Goal: Task Accomplishment & Management: Manage account settings

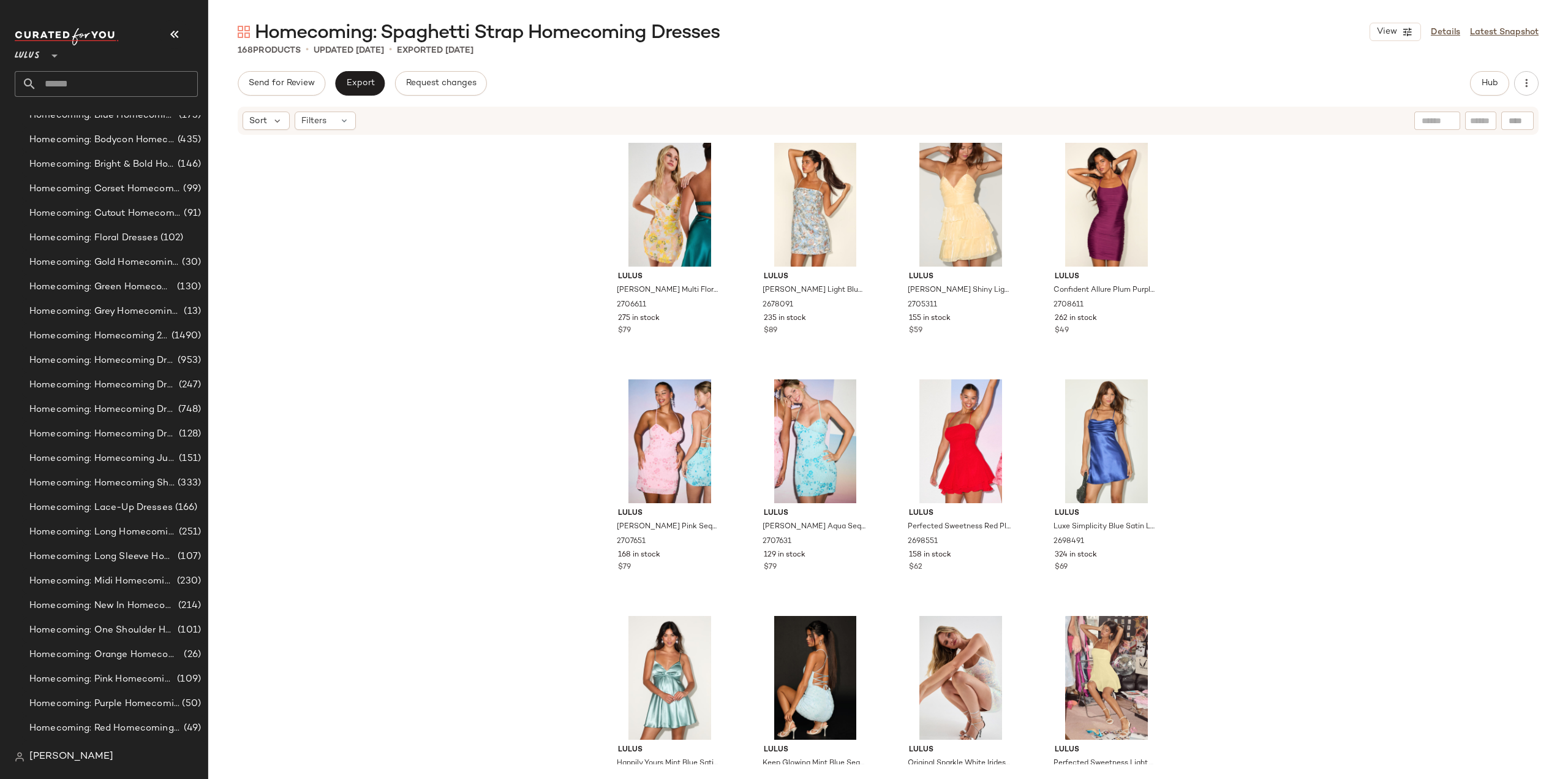
scroll to position [7316, 0]
click at [111, 310] on span "Homecoming: Beige Homecoming Dresses" at bounding box center [104, 311] width 150 height 14
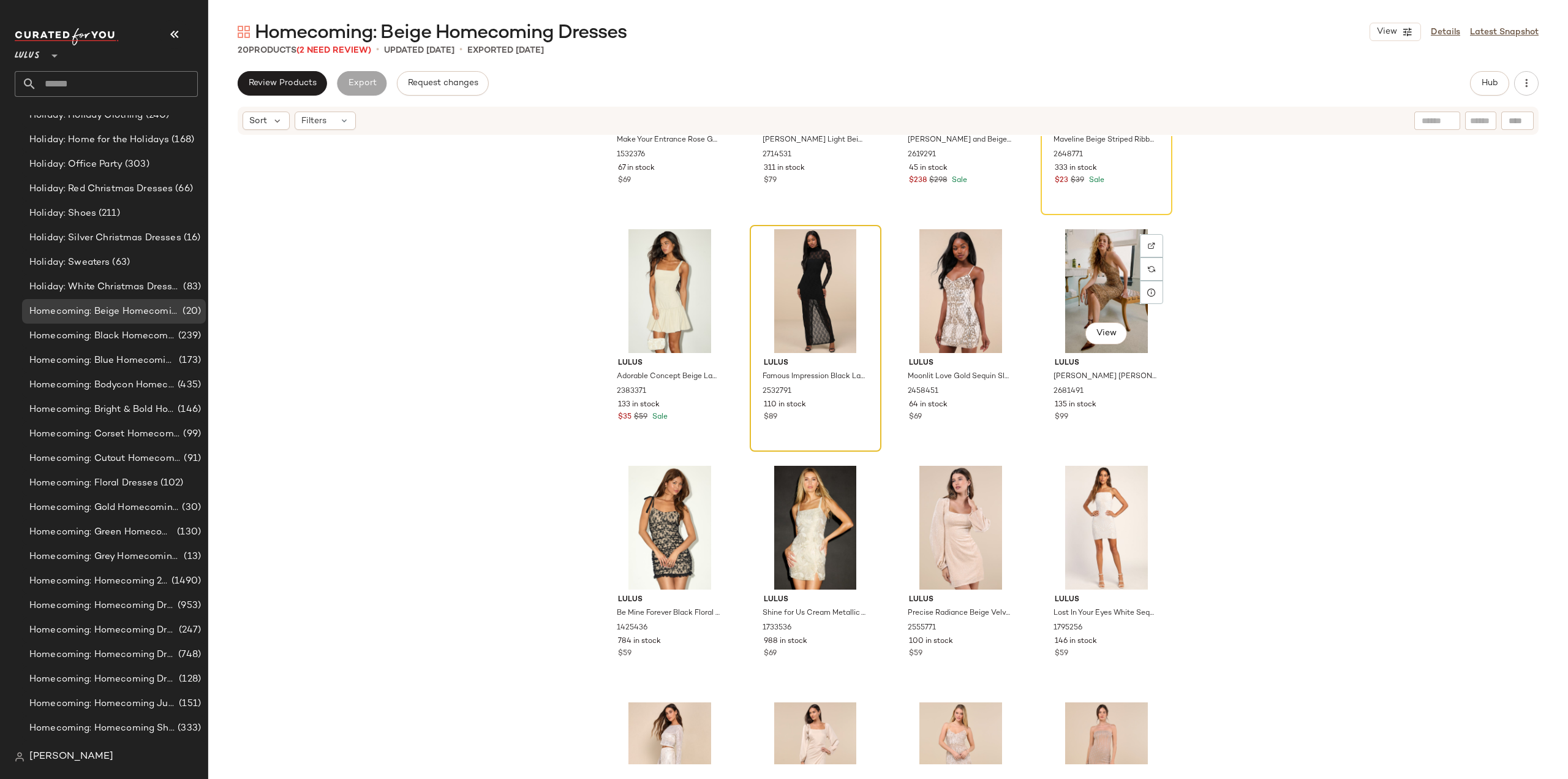
scroll to position [184, 0]
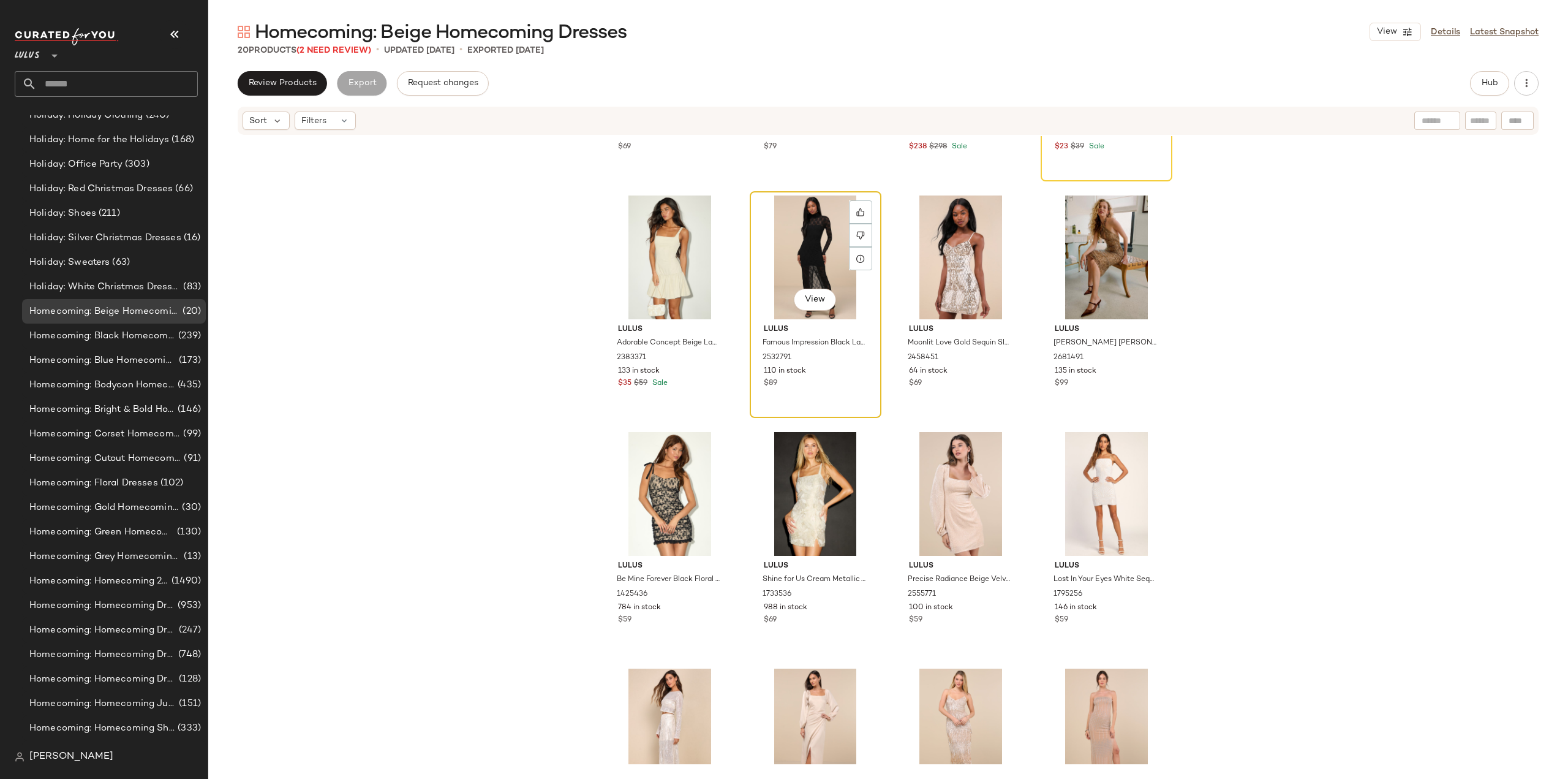
click at [838, 400] on div "View Lulus Famous Impression Black Lace Mock Neck Long Sleeve Maxi Dress 253279…" at bounding box center [816, 304] width 129 height 224
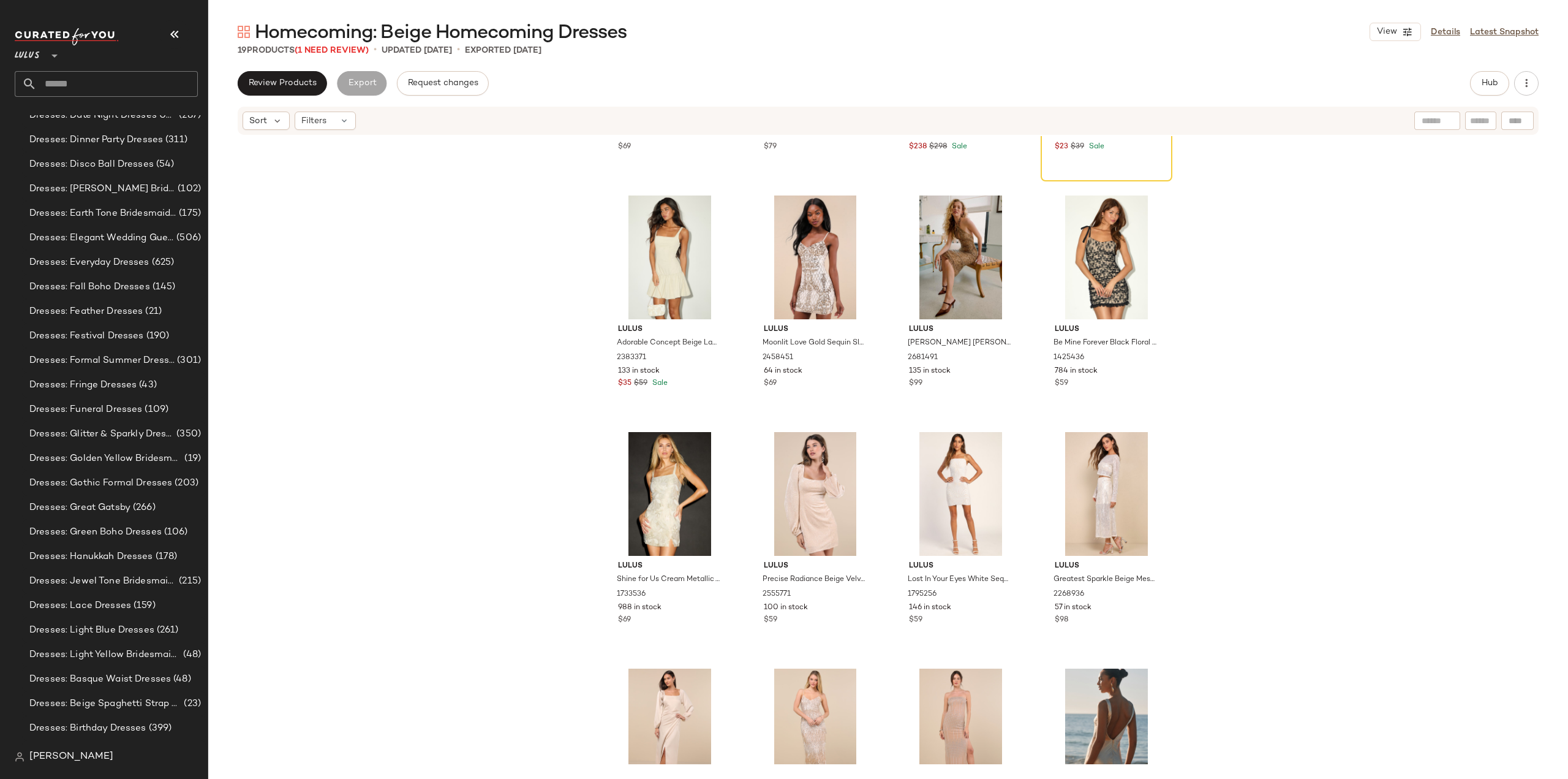
scroll to position [7316, 0]
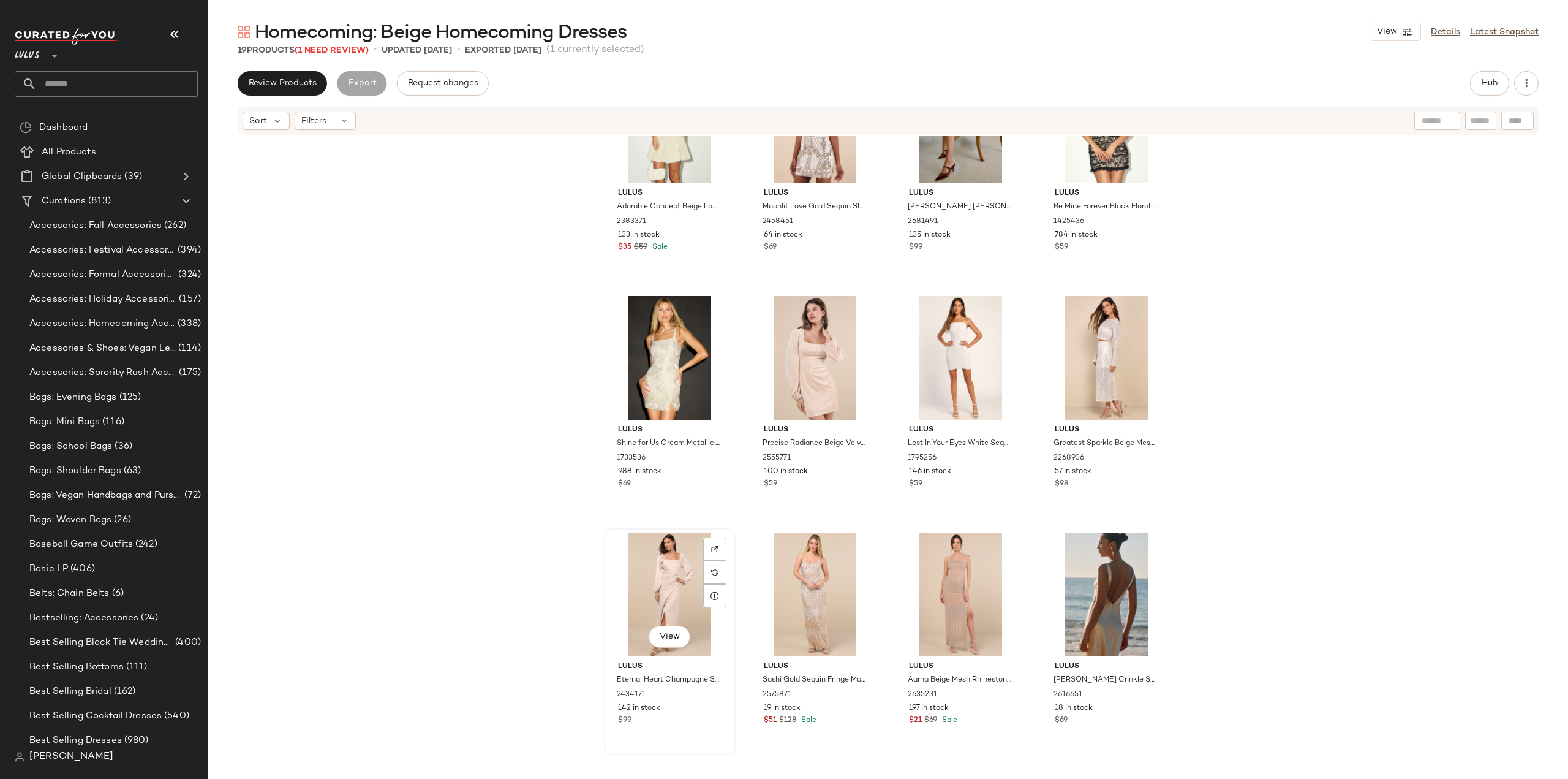
scroll to position [311, 0]
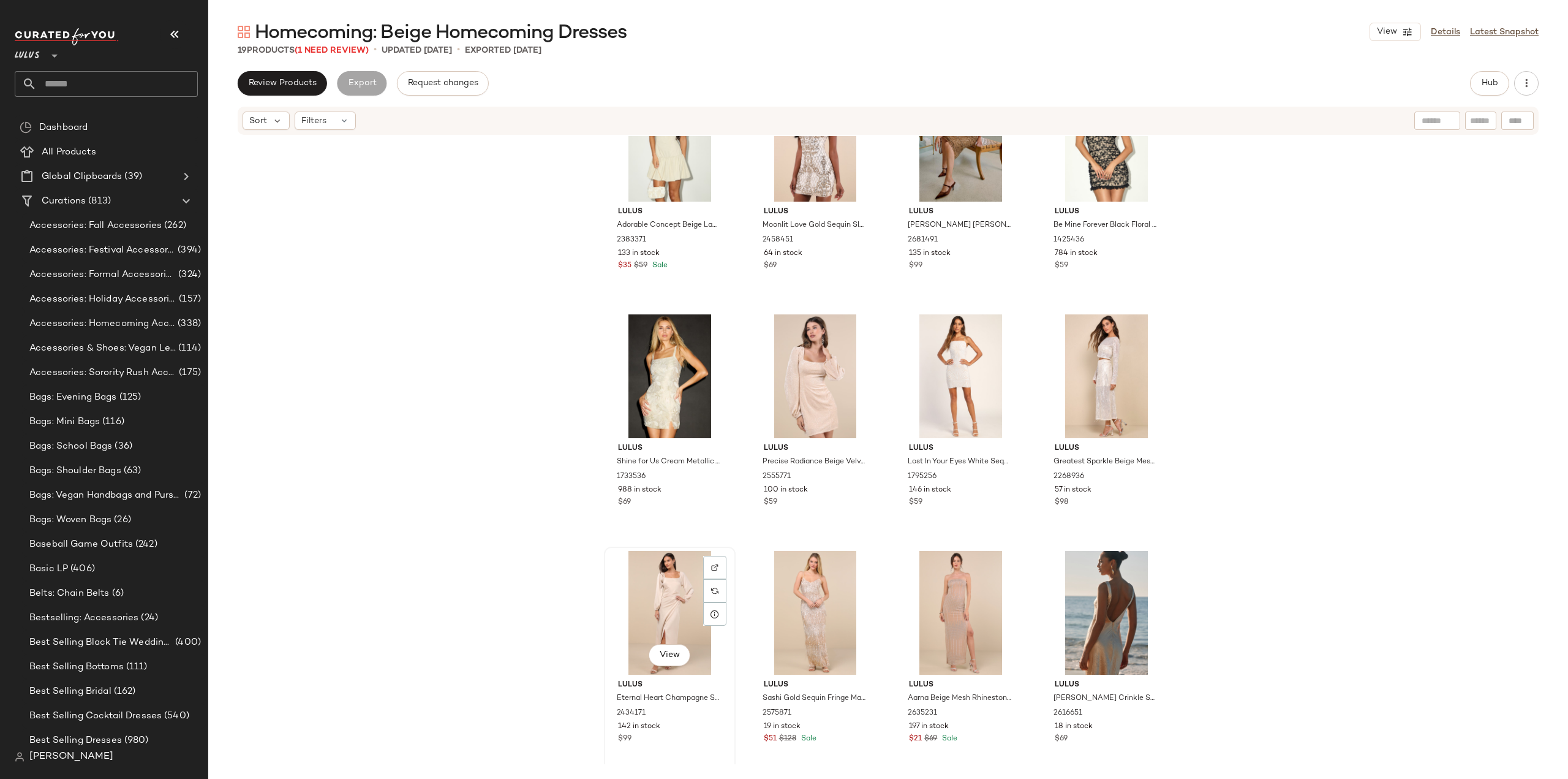
click at [686, 720] on div "Lulus Eternal Heart Champagne Satin Long Sleeve Maxi Dress 2434171 142 in stock…" at bounding box center [670, 710] width 123 height 71
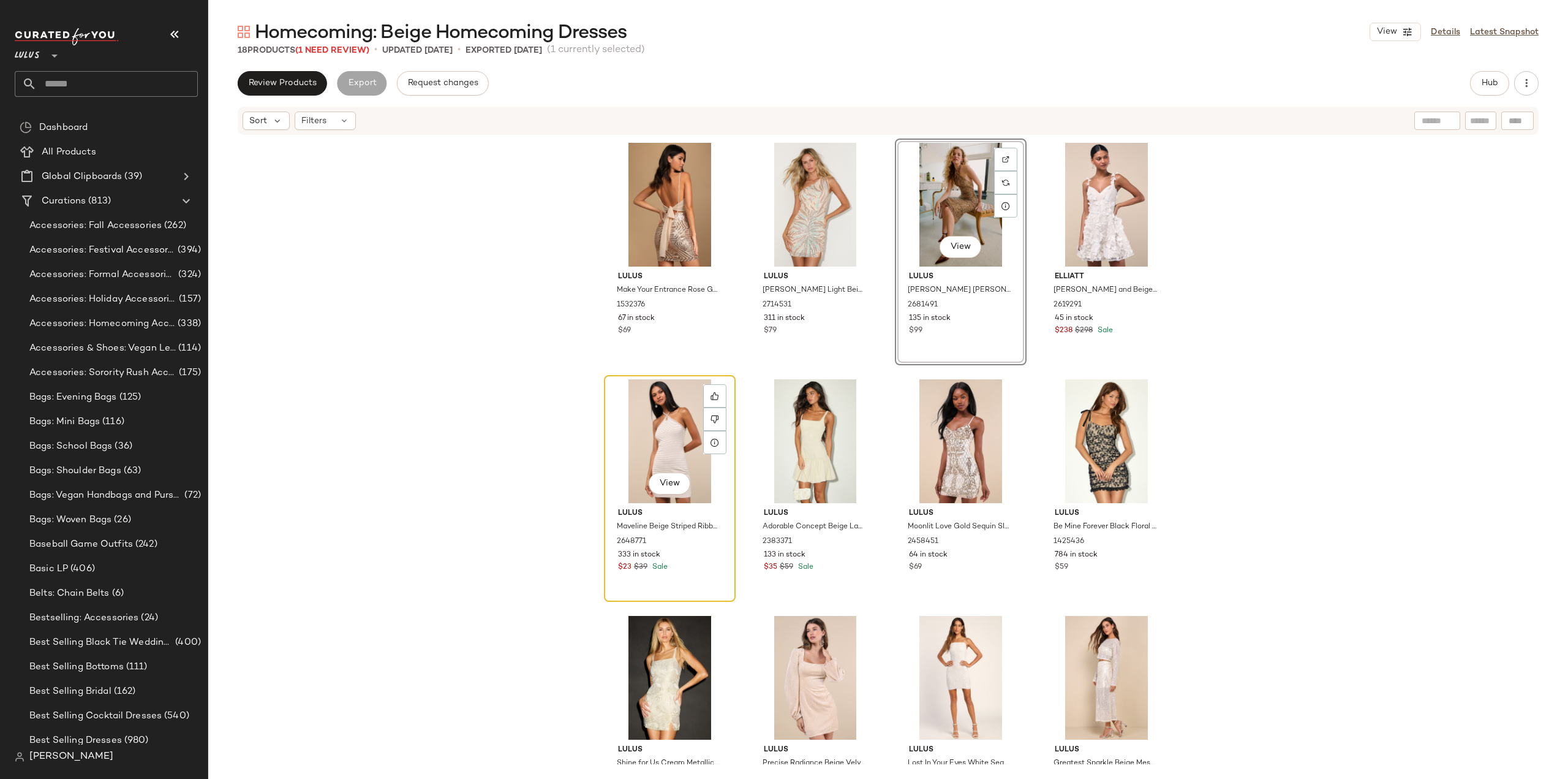
click at [686, 573] on div "Lulus Maveline Beige Striped Ribbed Knit Halter Mini Dress 2648771 333 in stock…" at bounding box center [670, 538] width 123 height 71
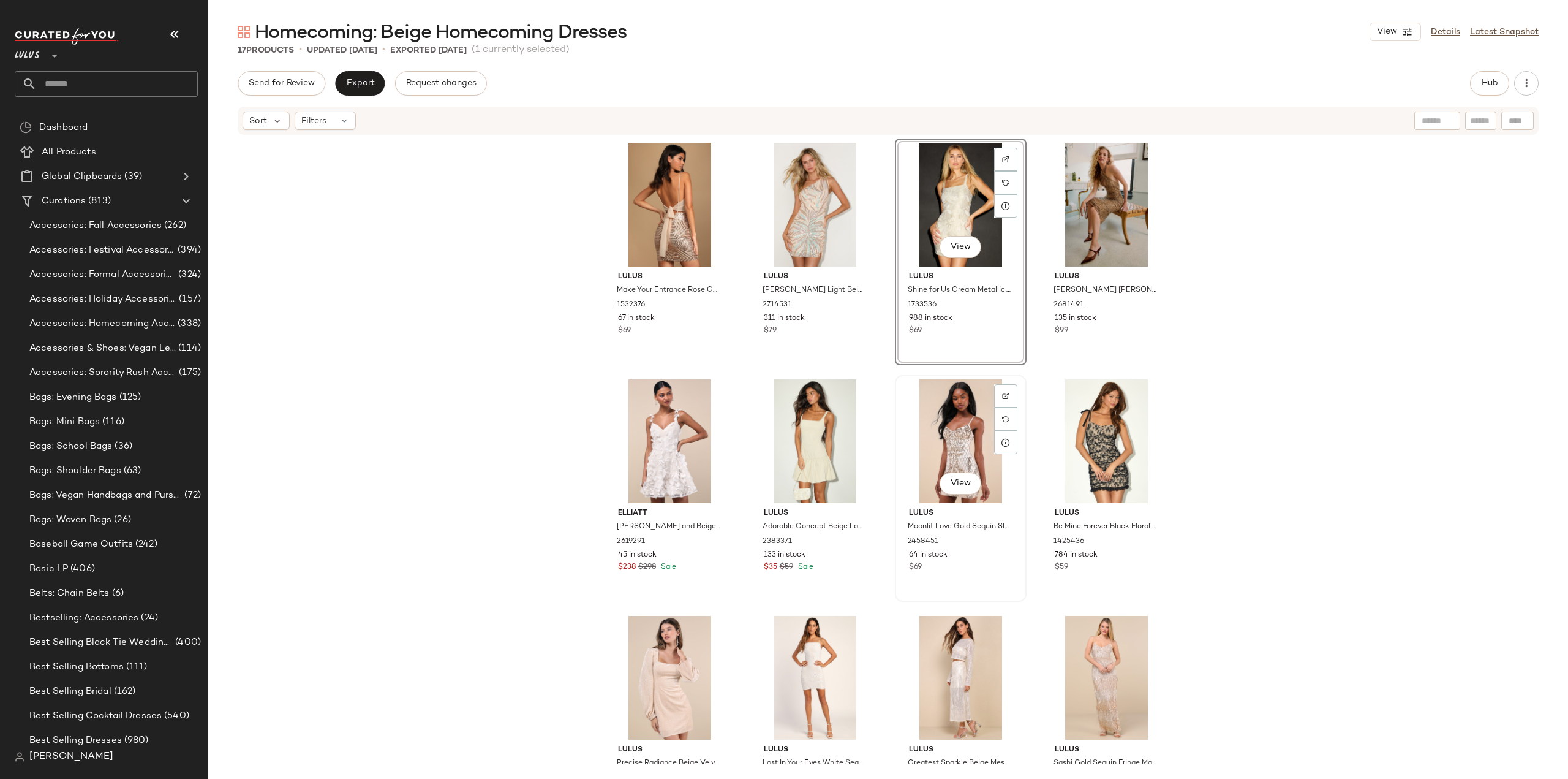
scroll to position [61, 0]
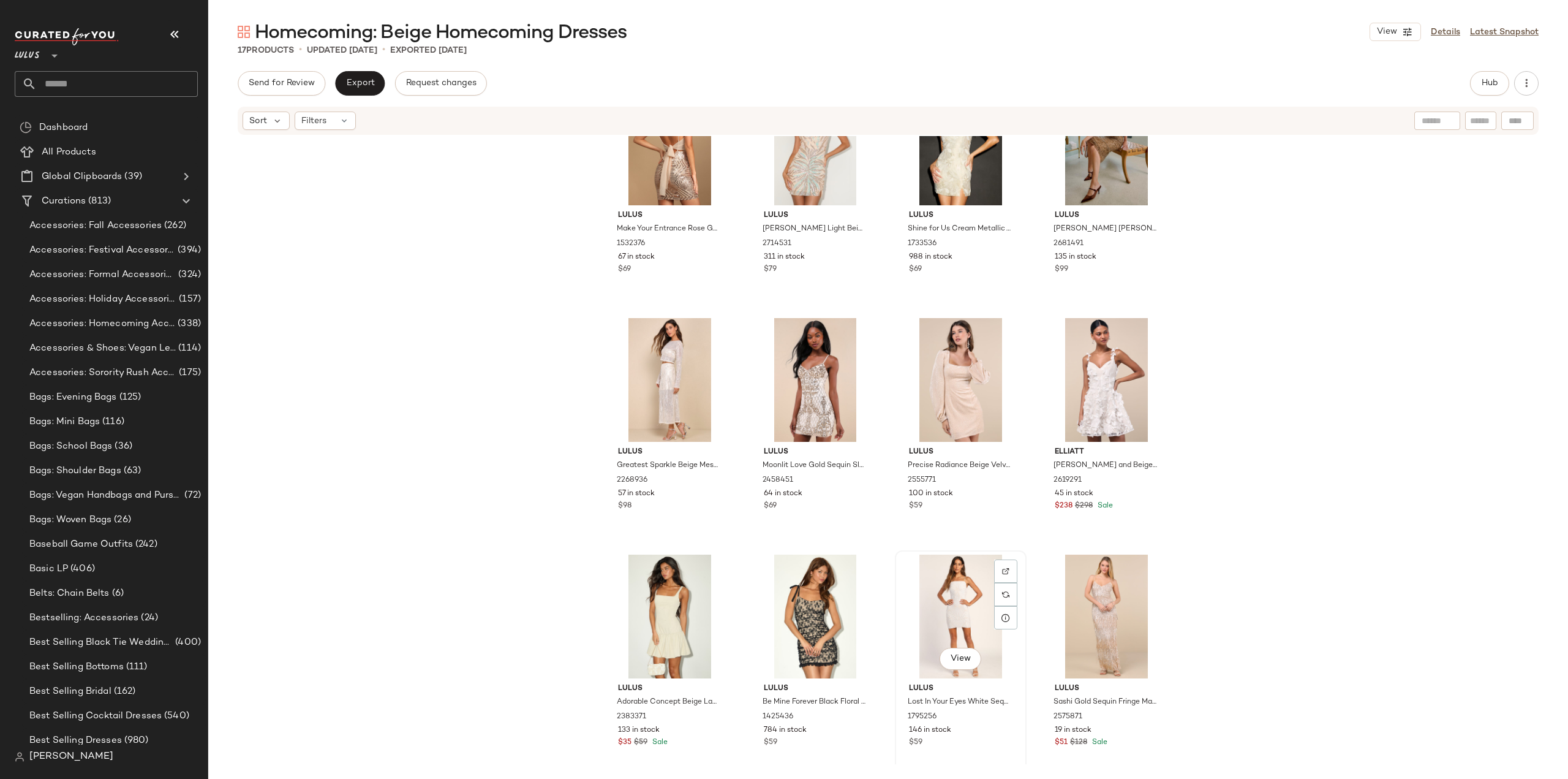
click at [972, 737] on div "$59" at bounding box center [960, 742] width 104 height 11
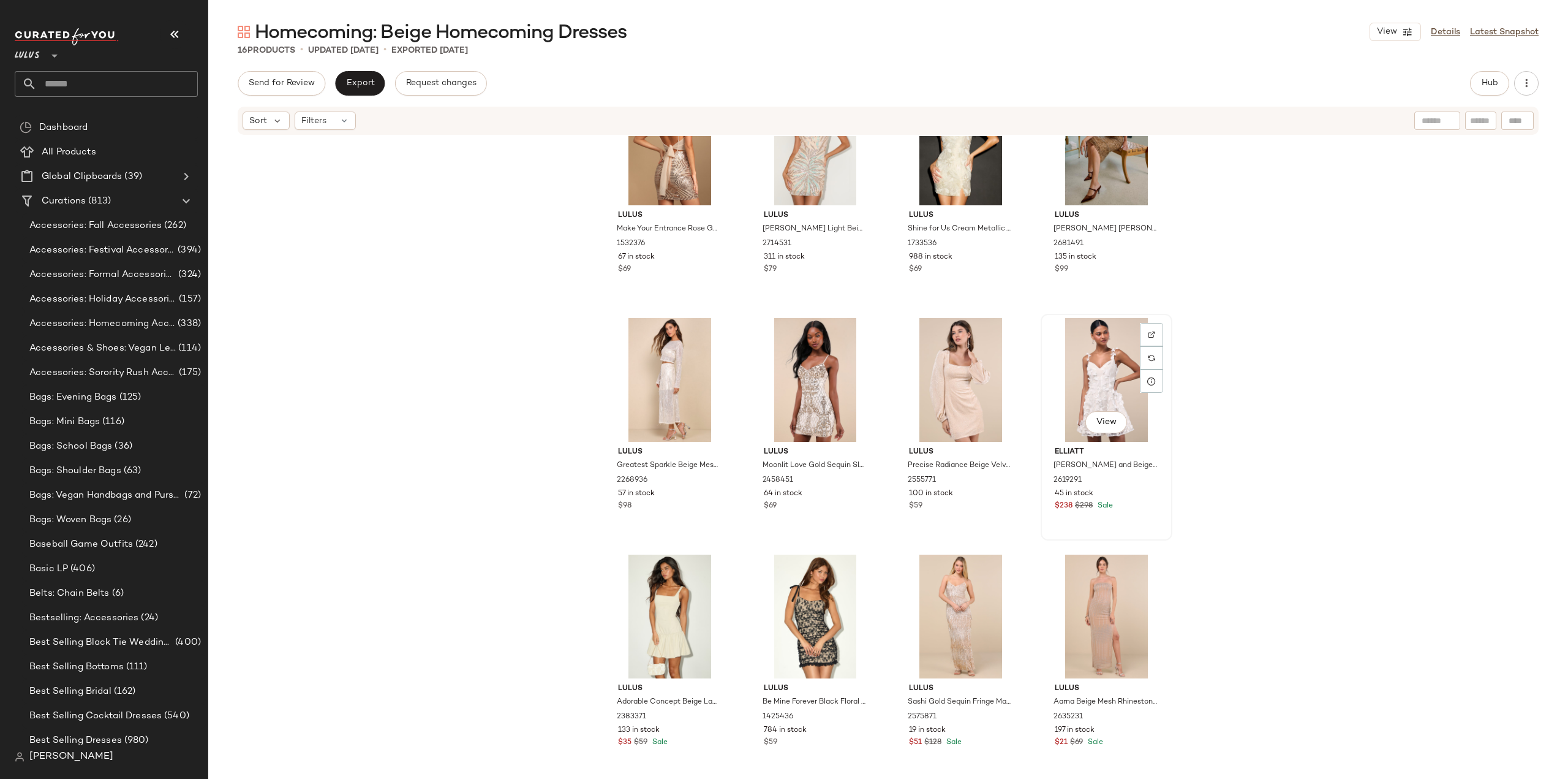
click at [1103, 472] on div "Elliatt Flaviana White and Beige 3D Floral Embroidered Mini Dress 2619291 45 in…" at bounding box center [1107, 477] width 123 height 71
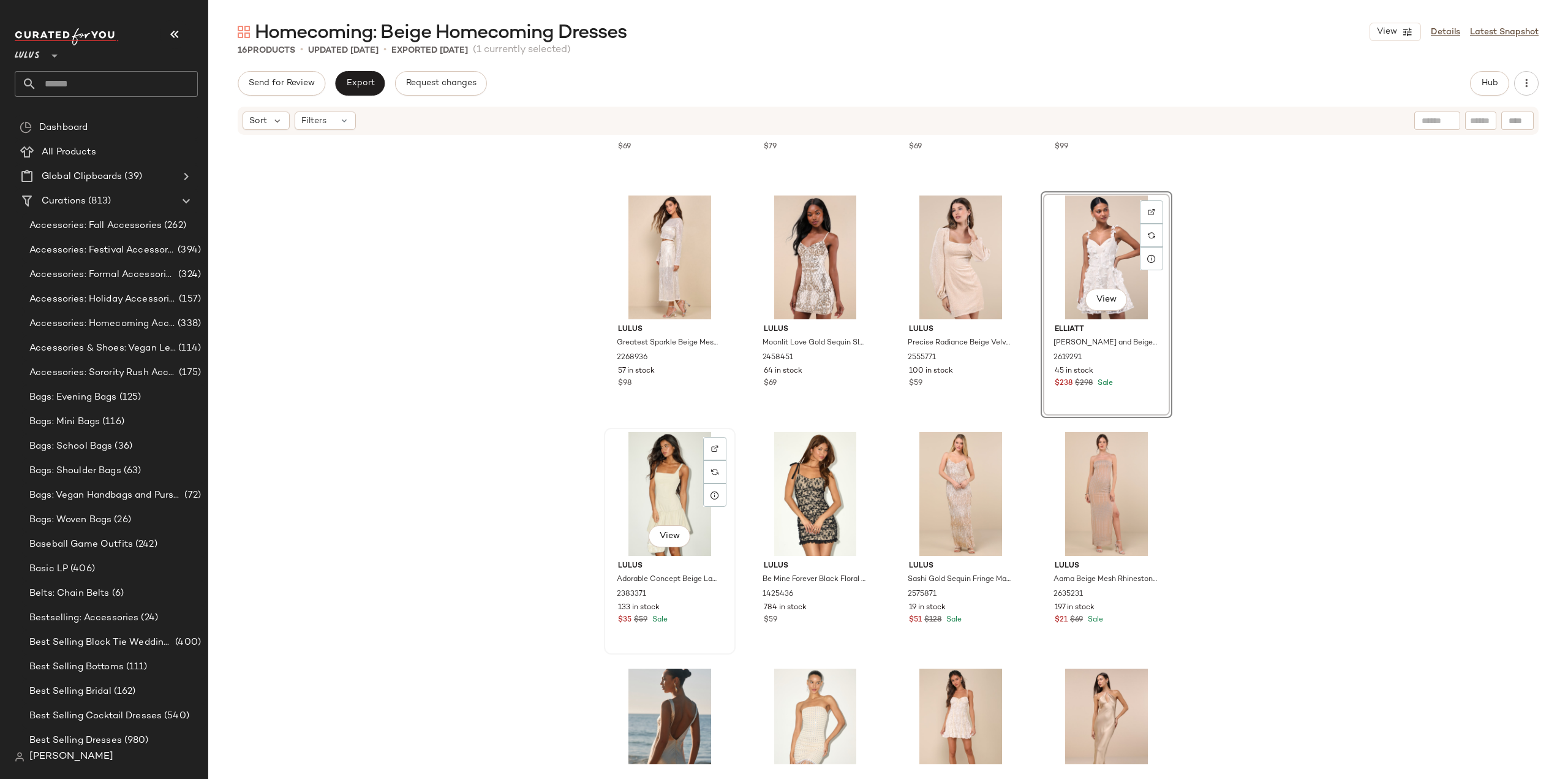
scroll to position [123, 0]
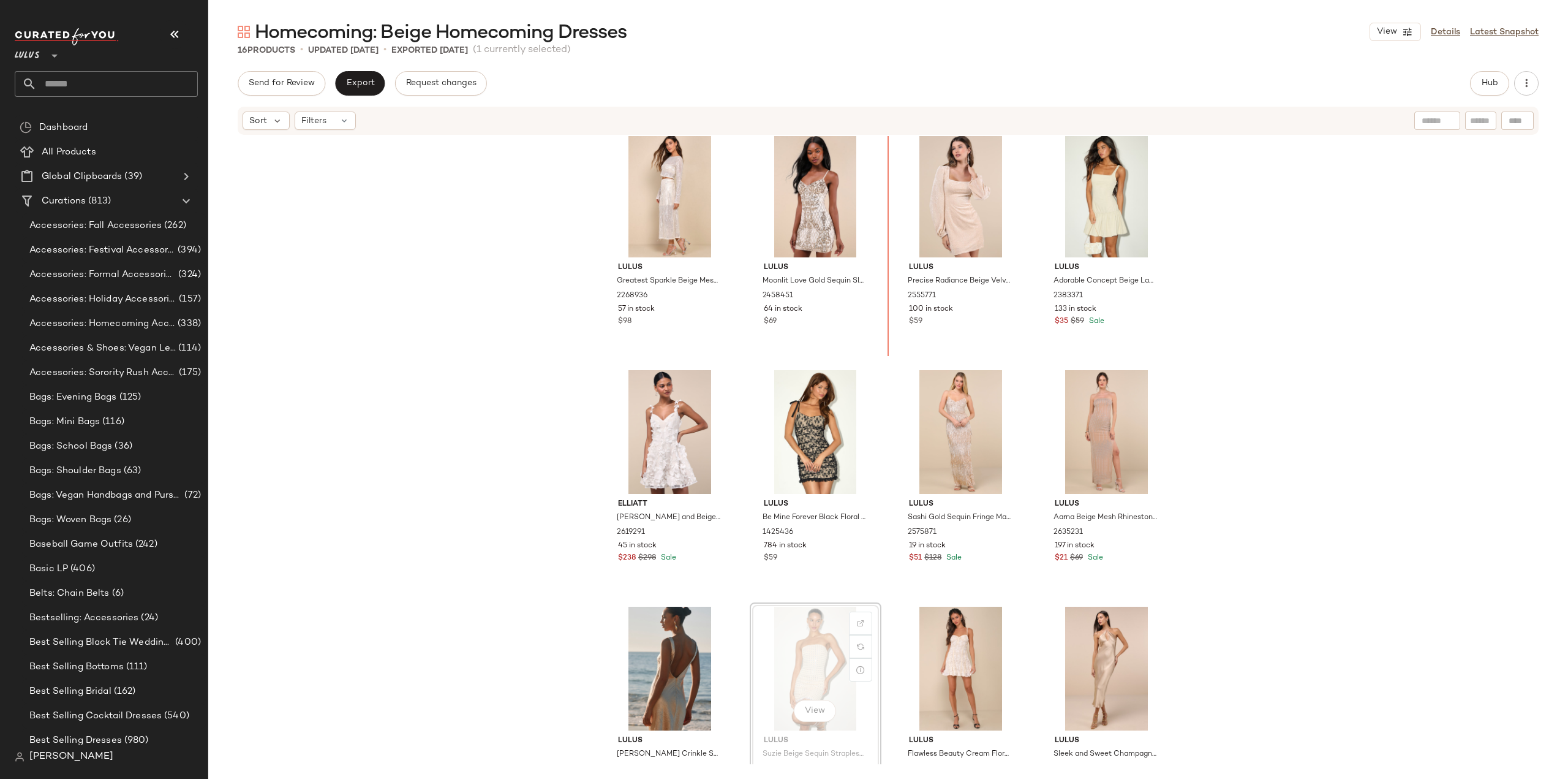
scroll to position [233, 0]
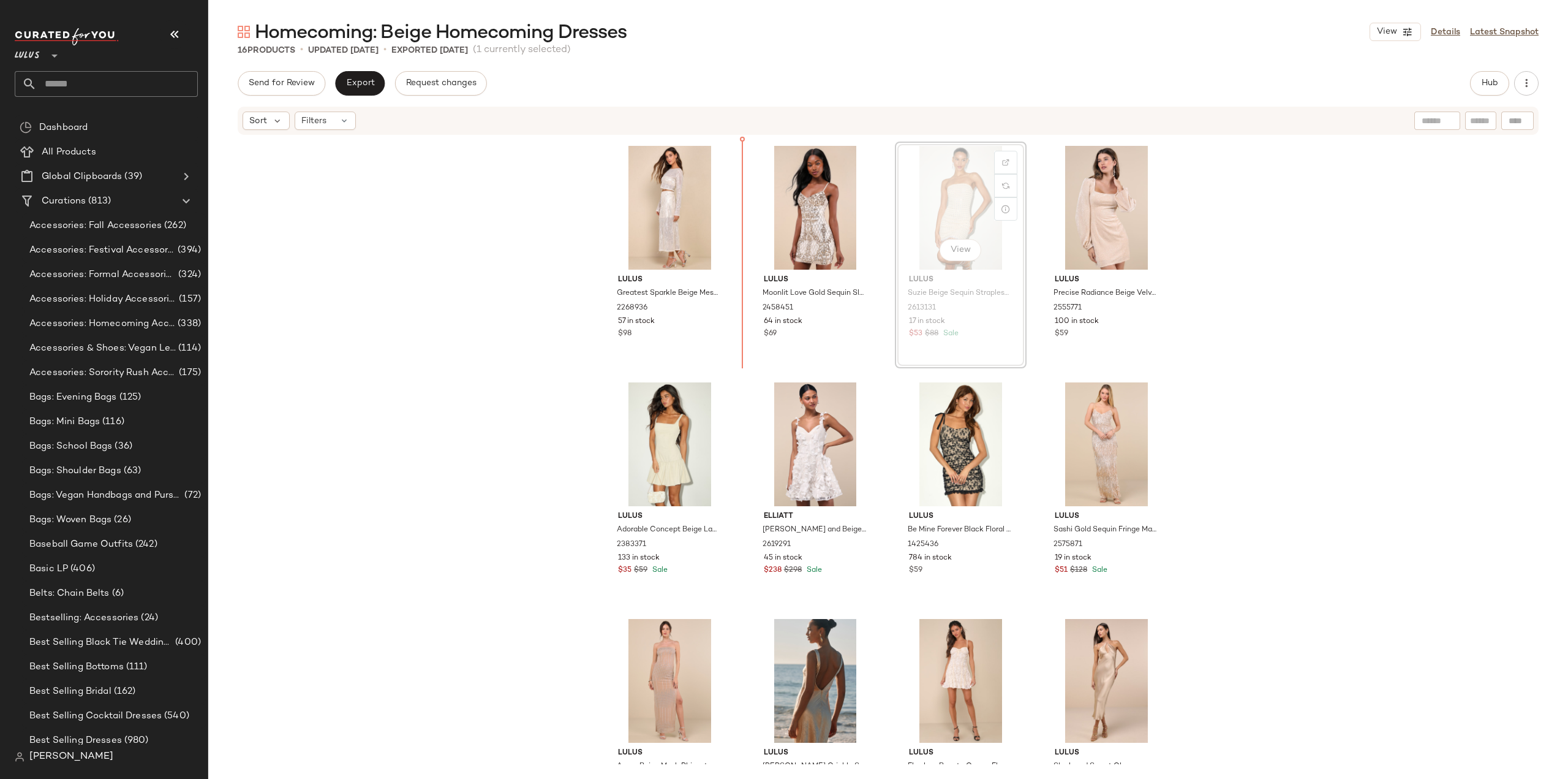
scroll to position [227, 0]
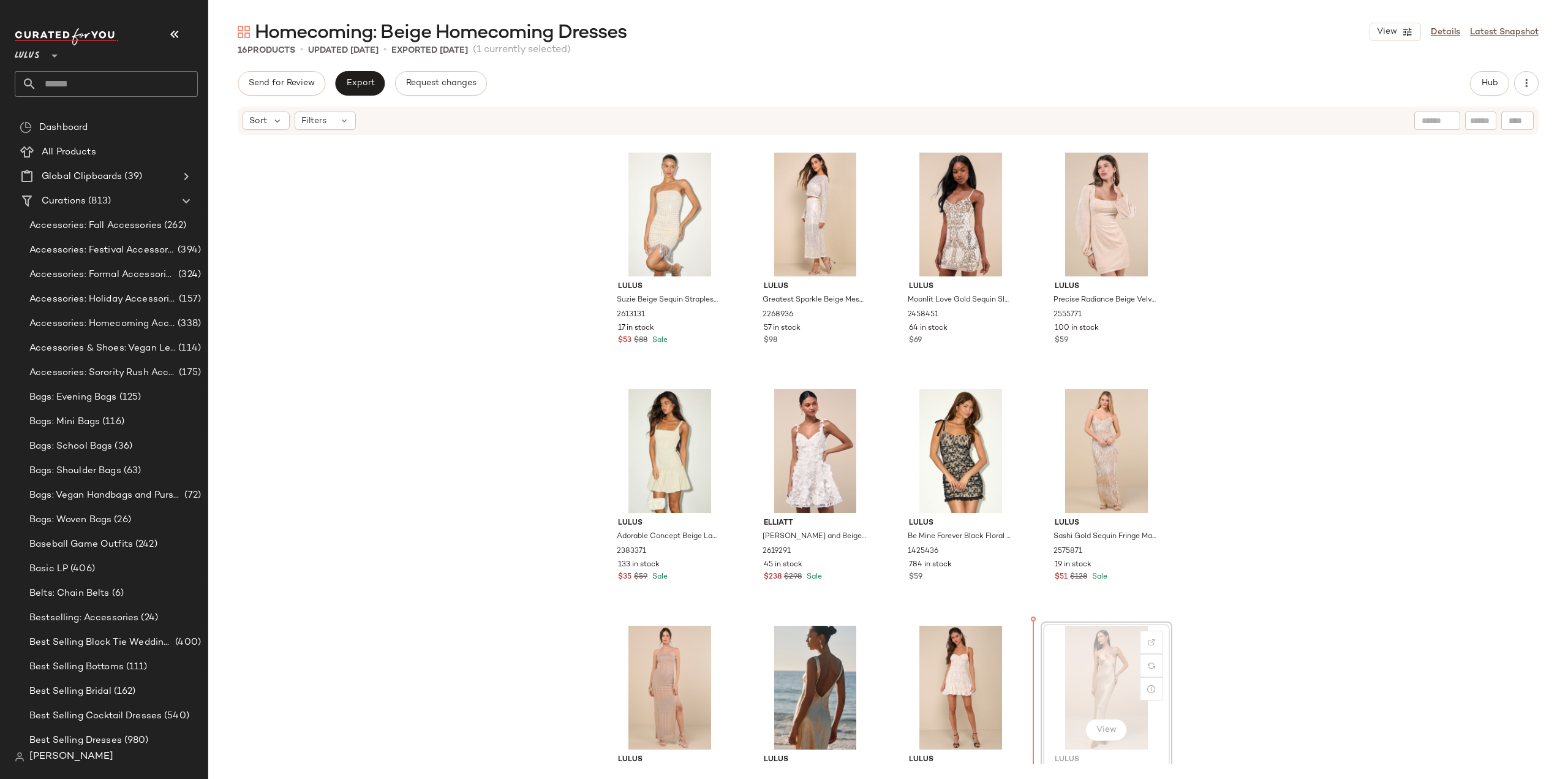
scroll to position [228, 0]
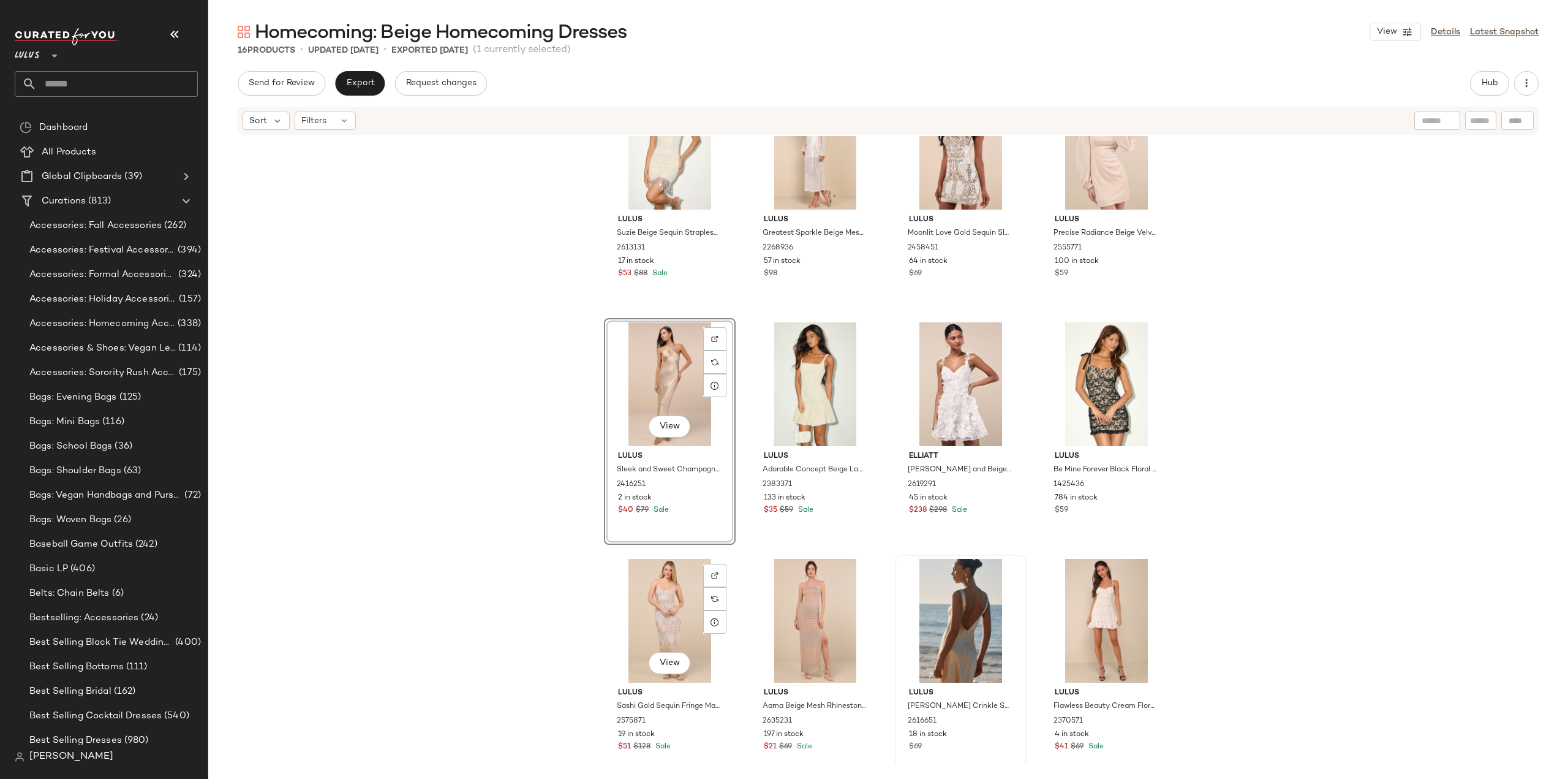
scroll to position [320, 0]
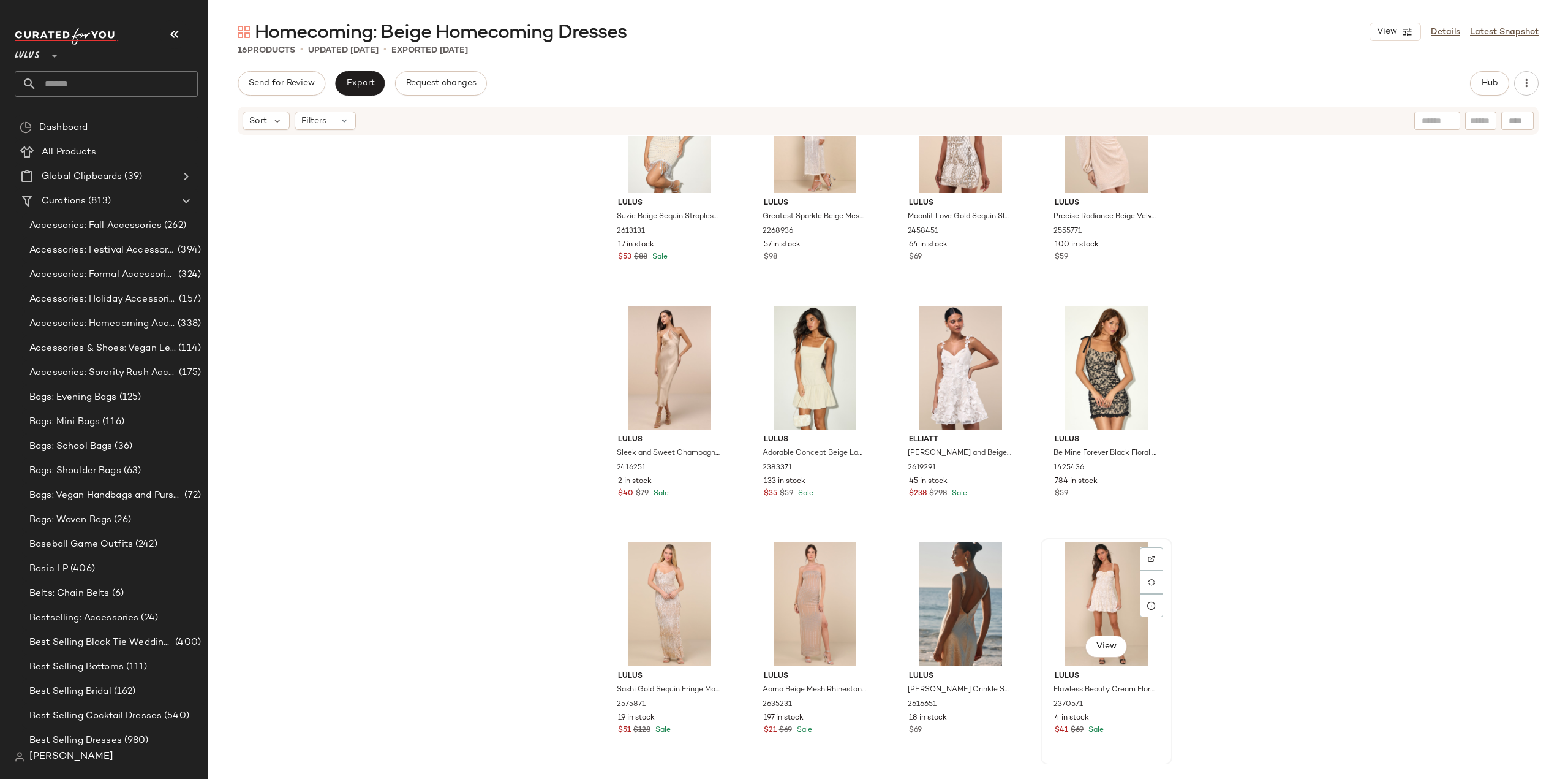
click at [1093, 587] on div "View" at bounding box center [1107, 604] width 123 height 124
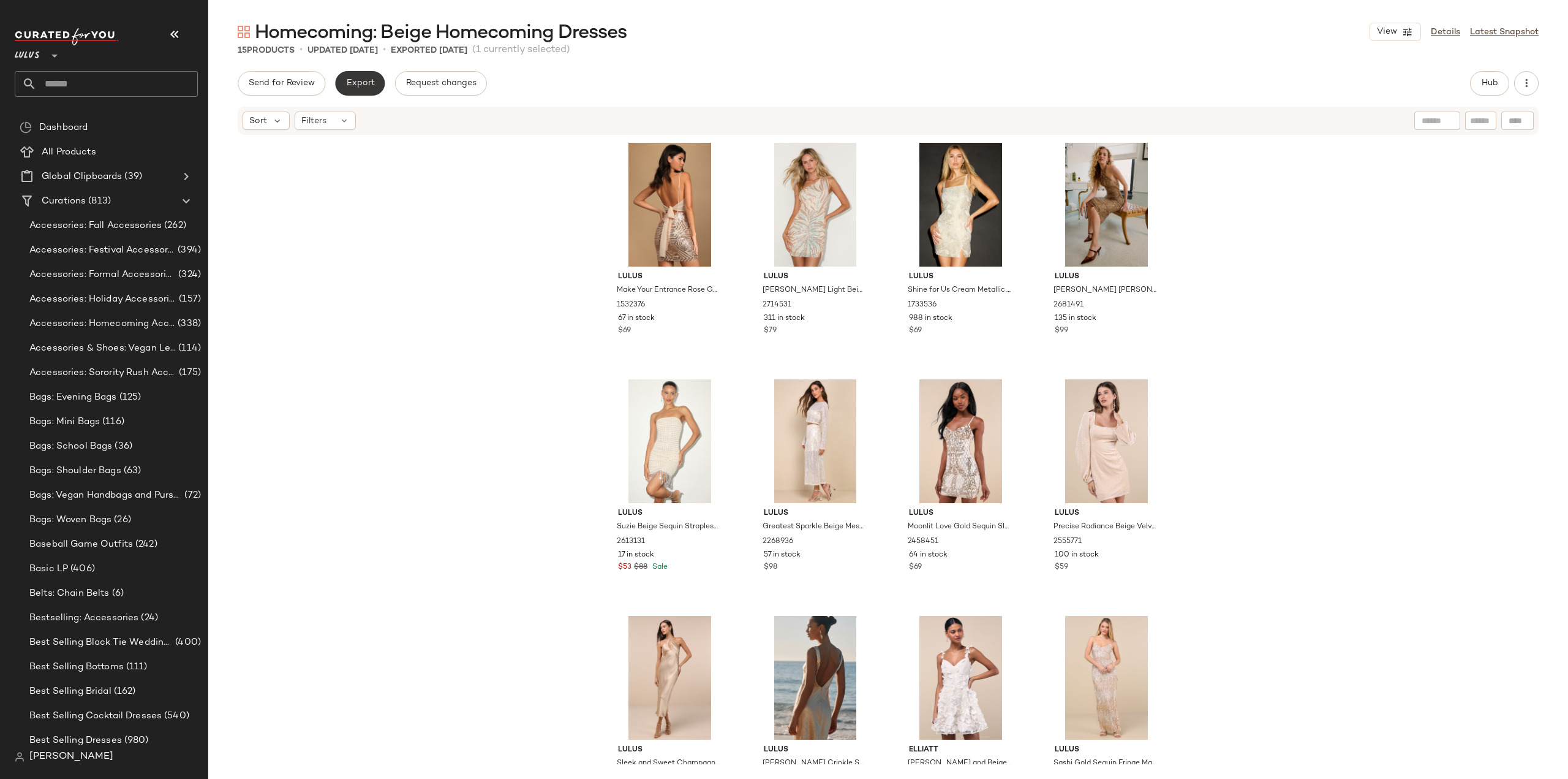
click at [365, 82] on span "Export" at bounding box center [360, 83] width 29 height 10
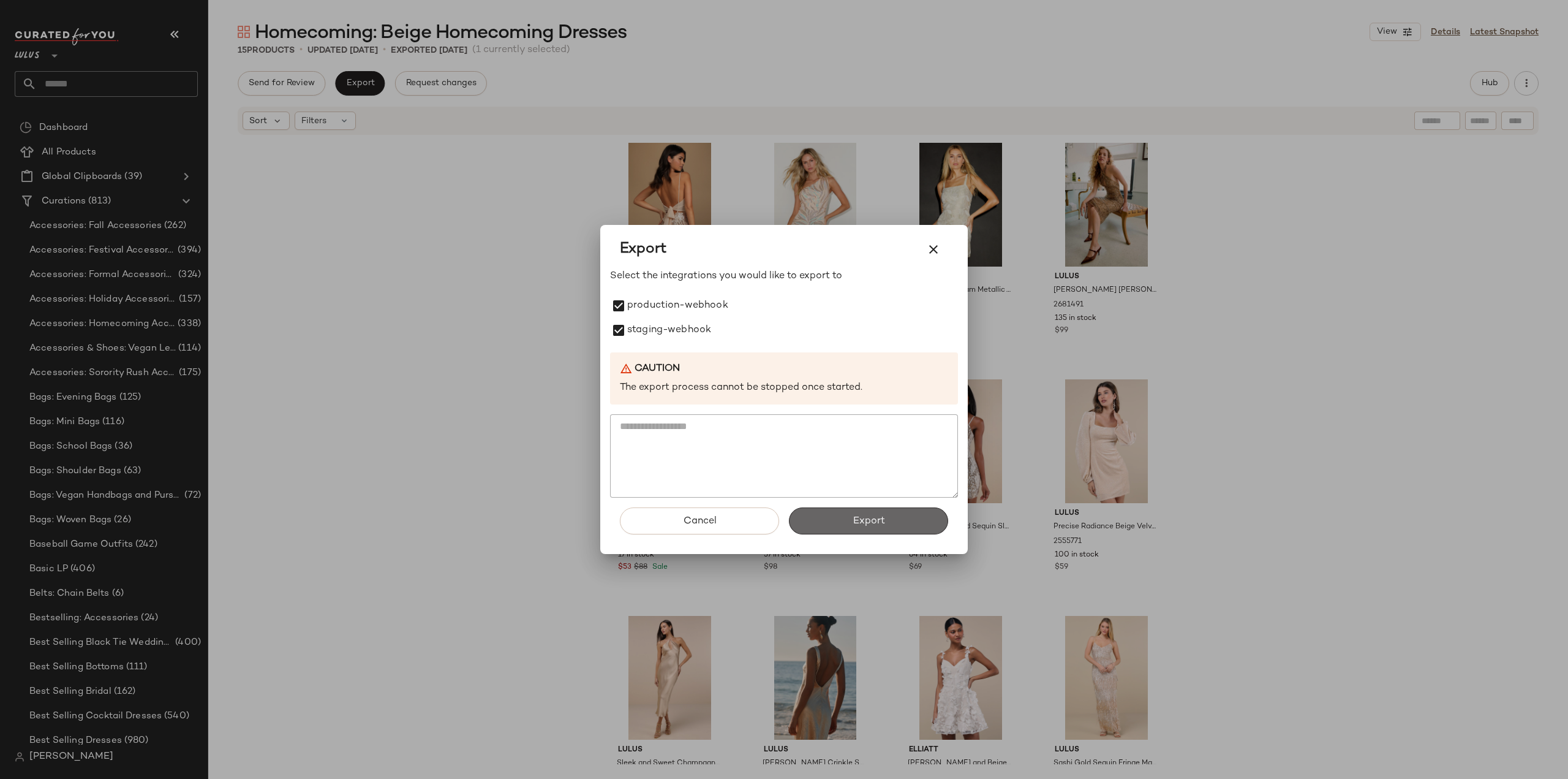
click at [842, 523] on button "Export" at bounding box center [868, 521] width 159 height 27
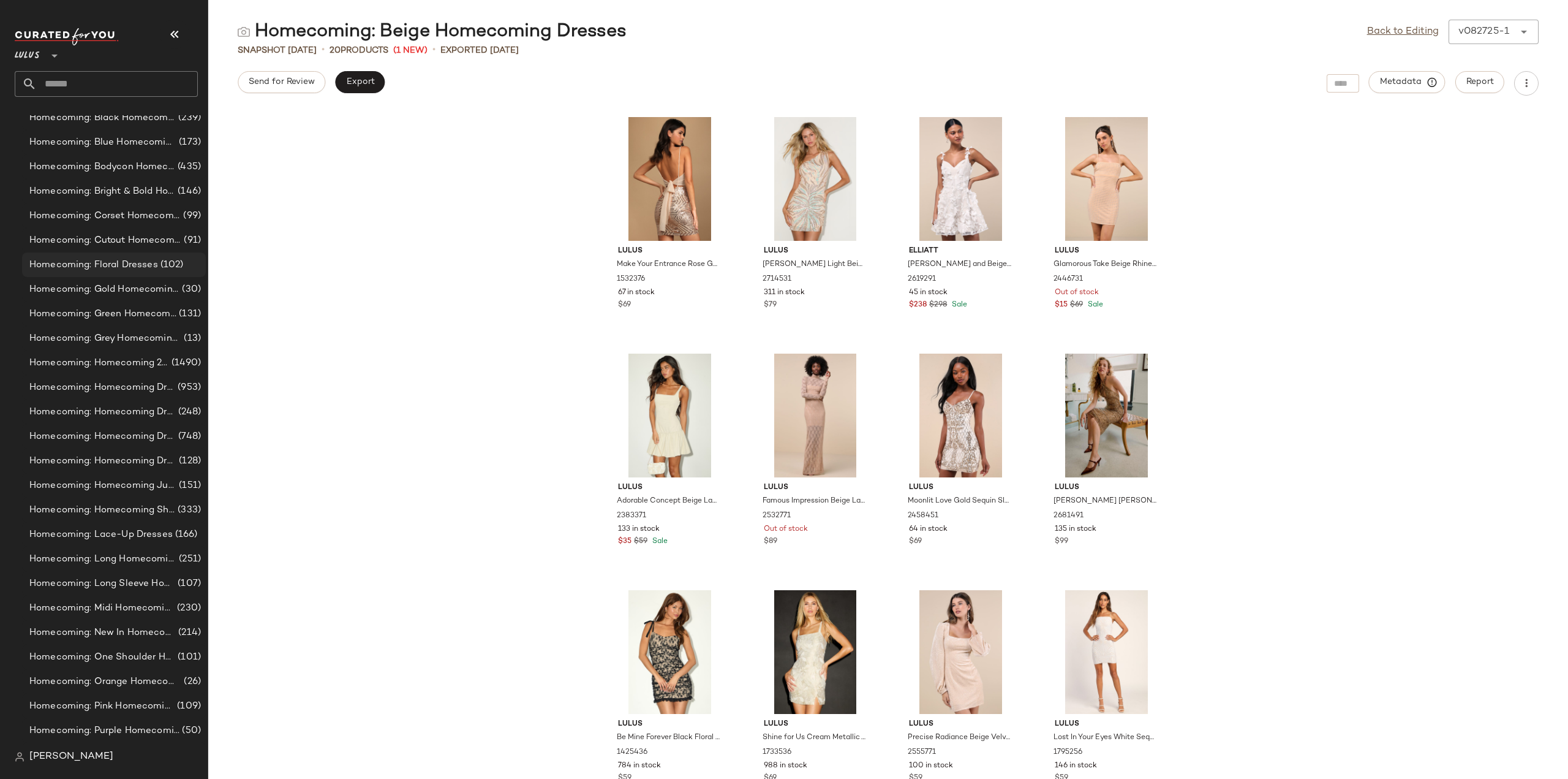
scroll to position [1284, 0]
click at [86, 241] on span "Homecoming: Black Homecoming Dresses" at bounding box center [102, 240] width 146 height 14
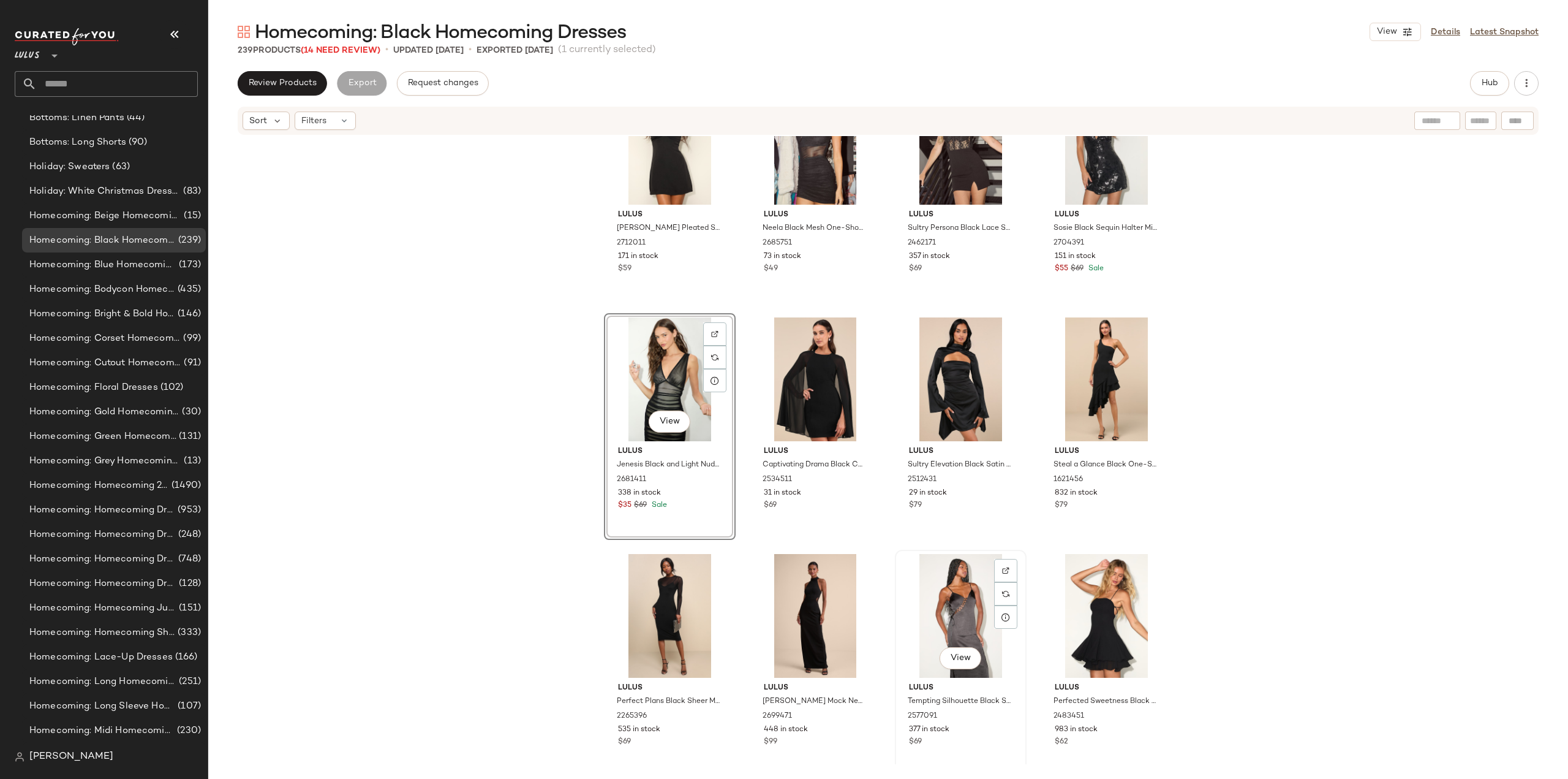
scroll to position [123, 0]
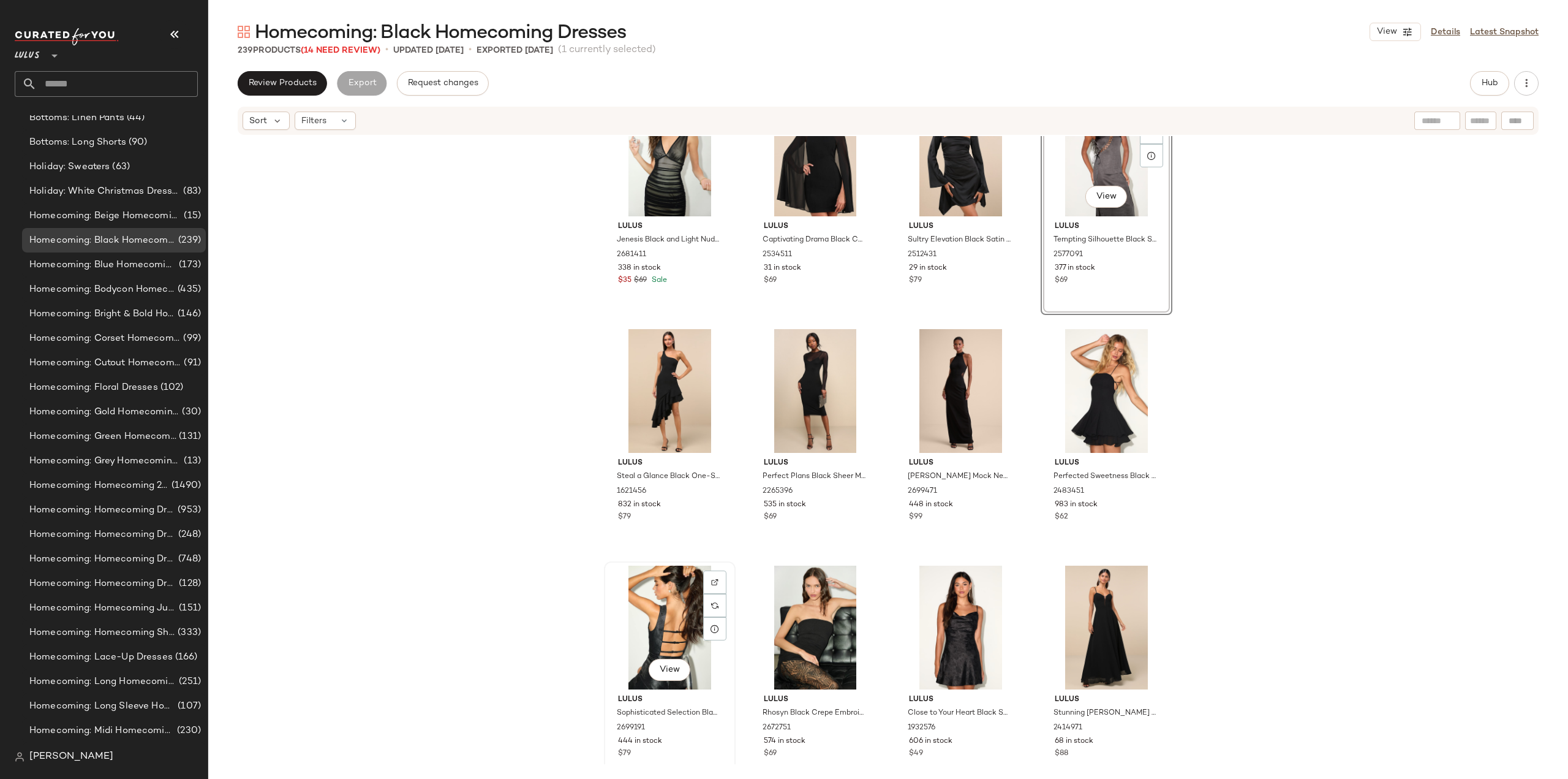
scroll to position [316, 0]
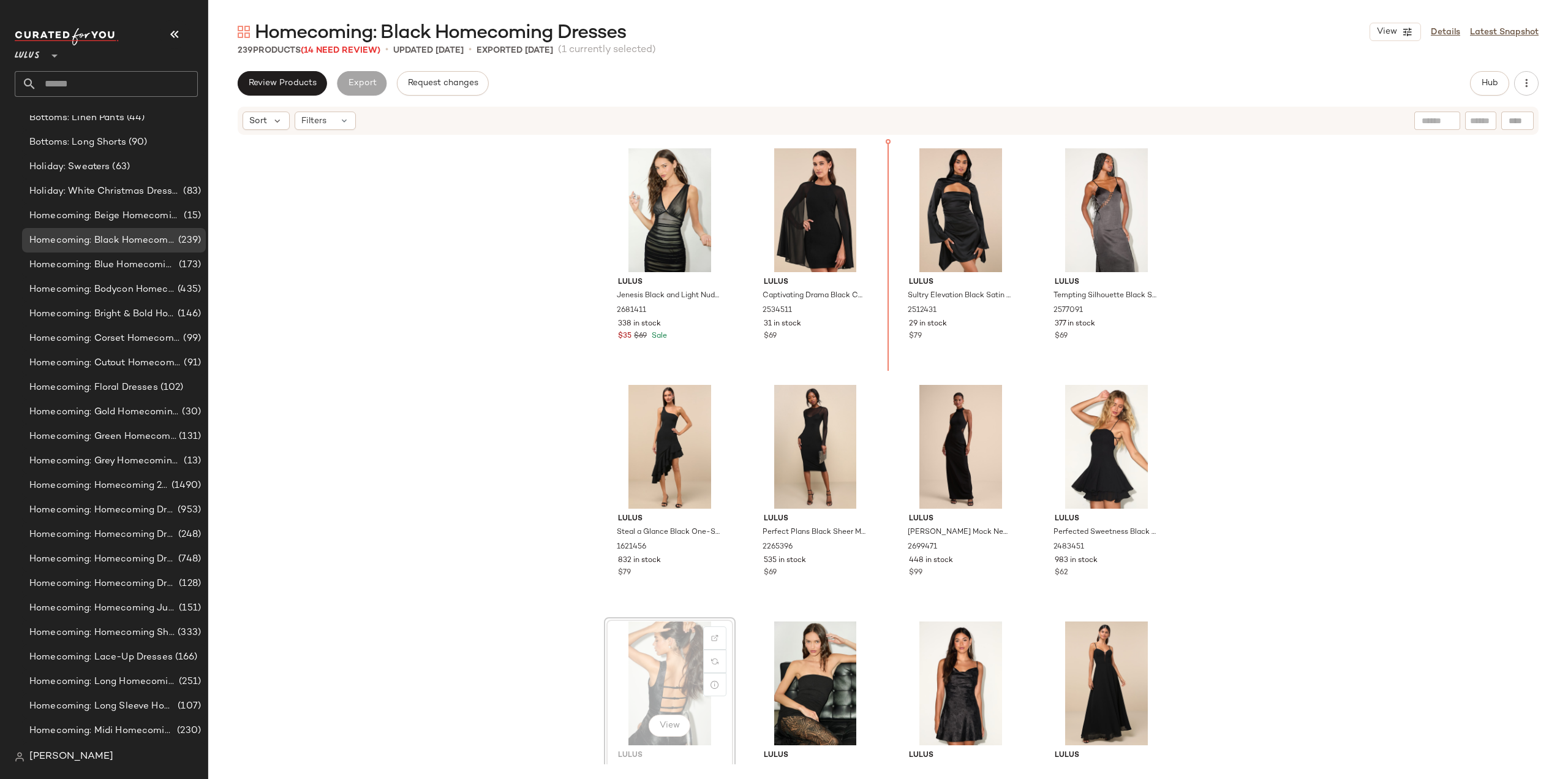
scroll to position [239, 0]
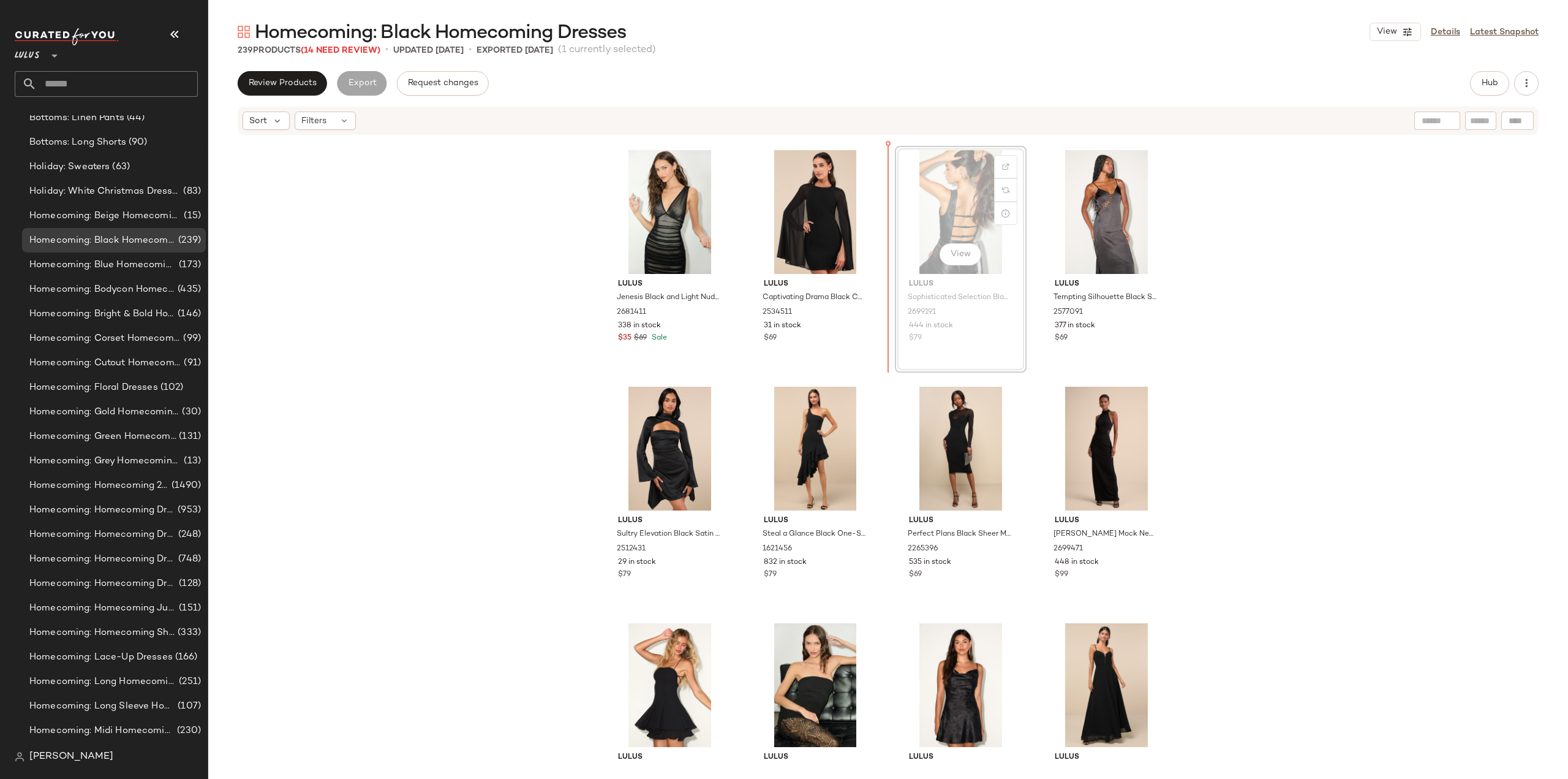
scroll to position [239, 0]
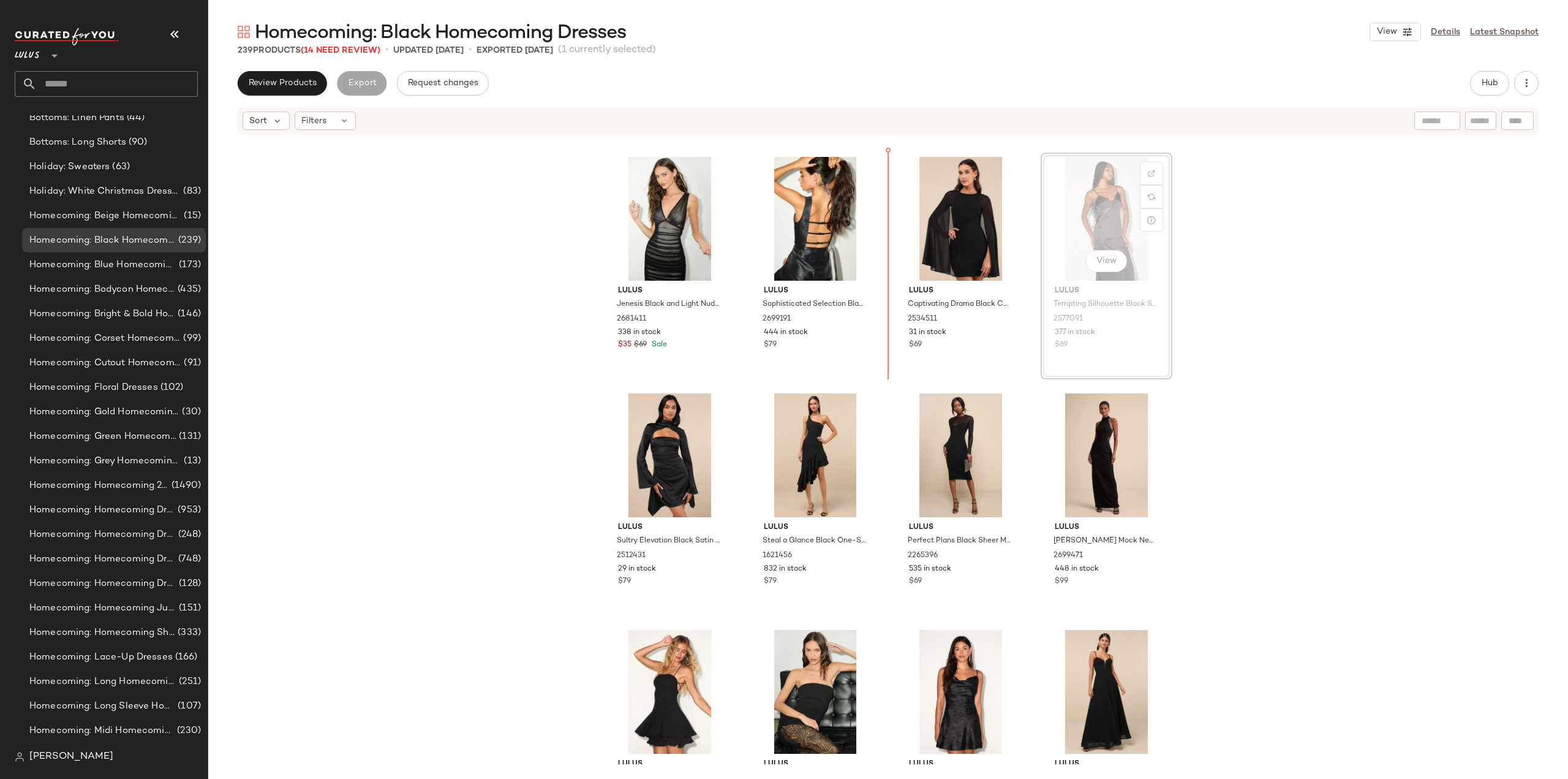
scroll to position [231, 0]
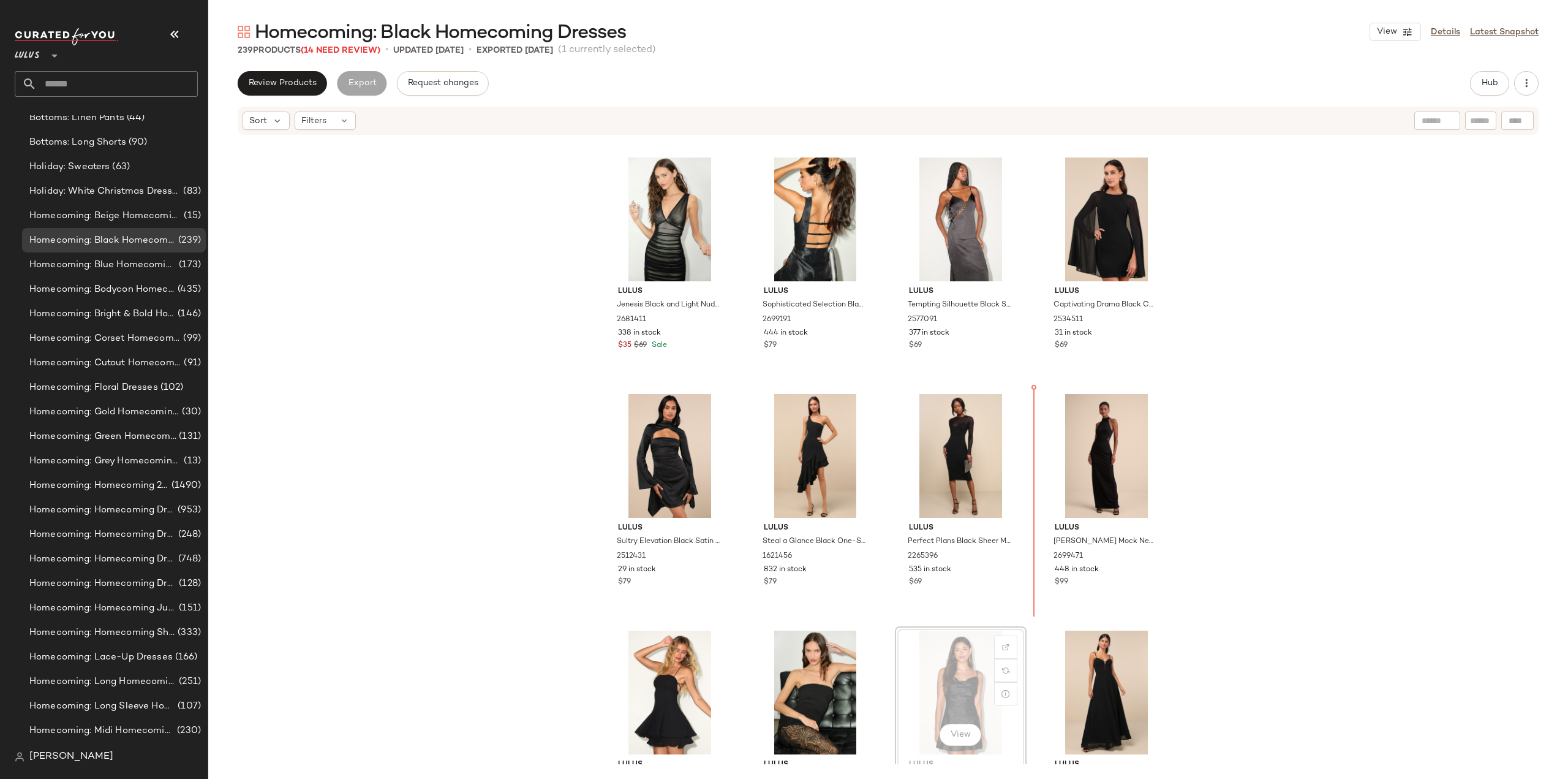
scroll to position [233, 0]
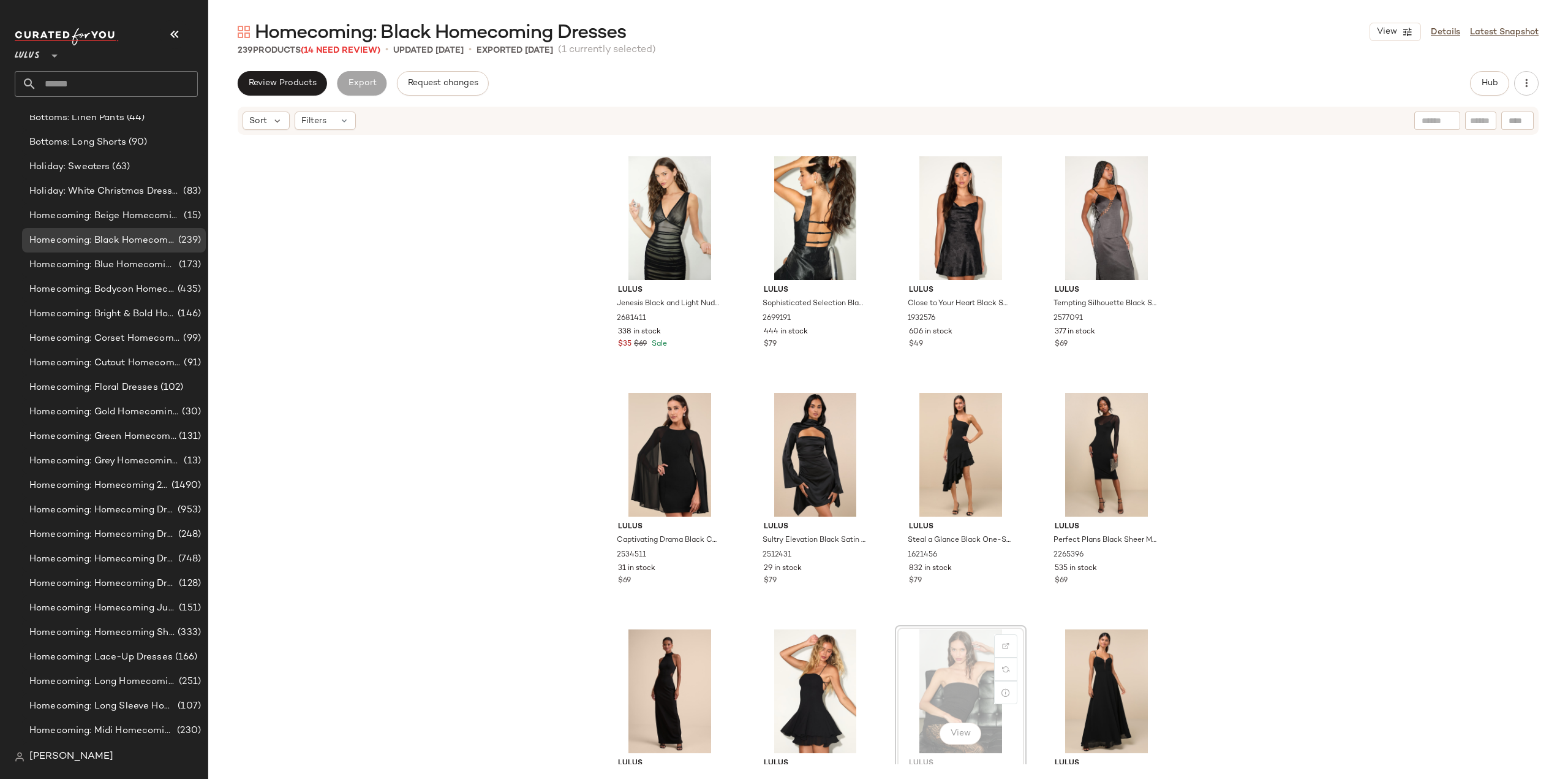
scroll to position [235, 0]
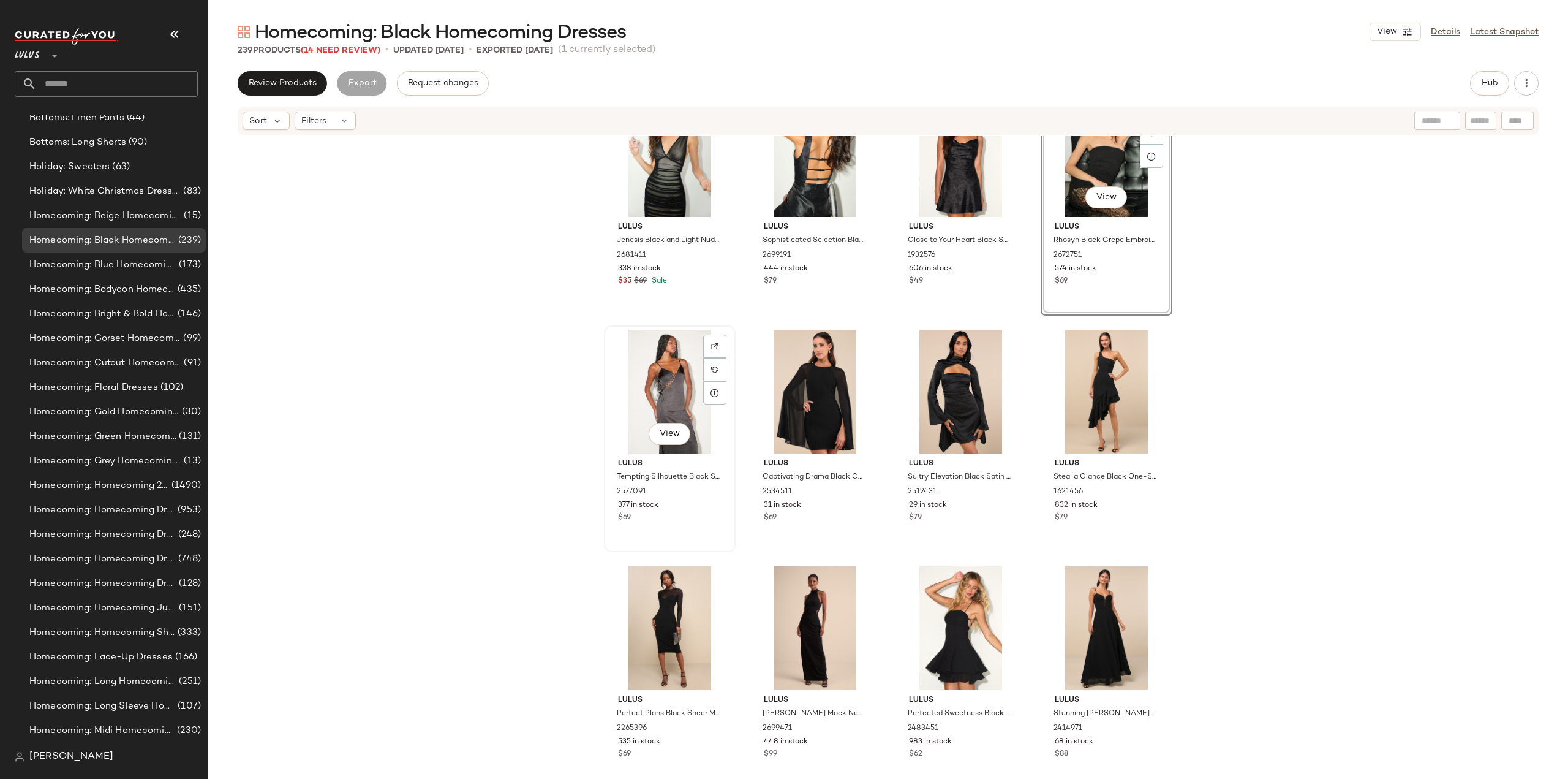
scroll to position [419, 0]
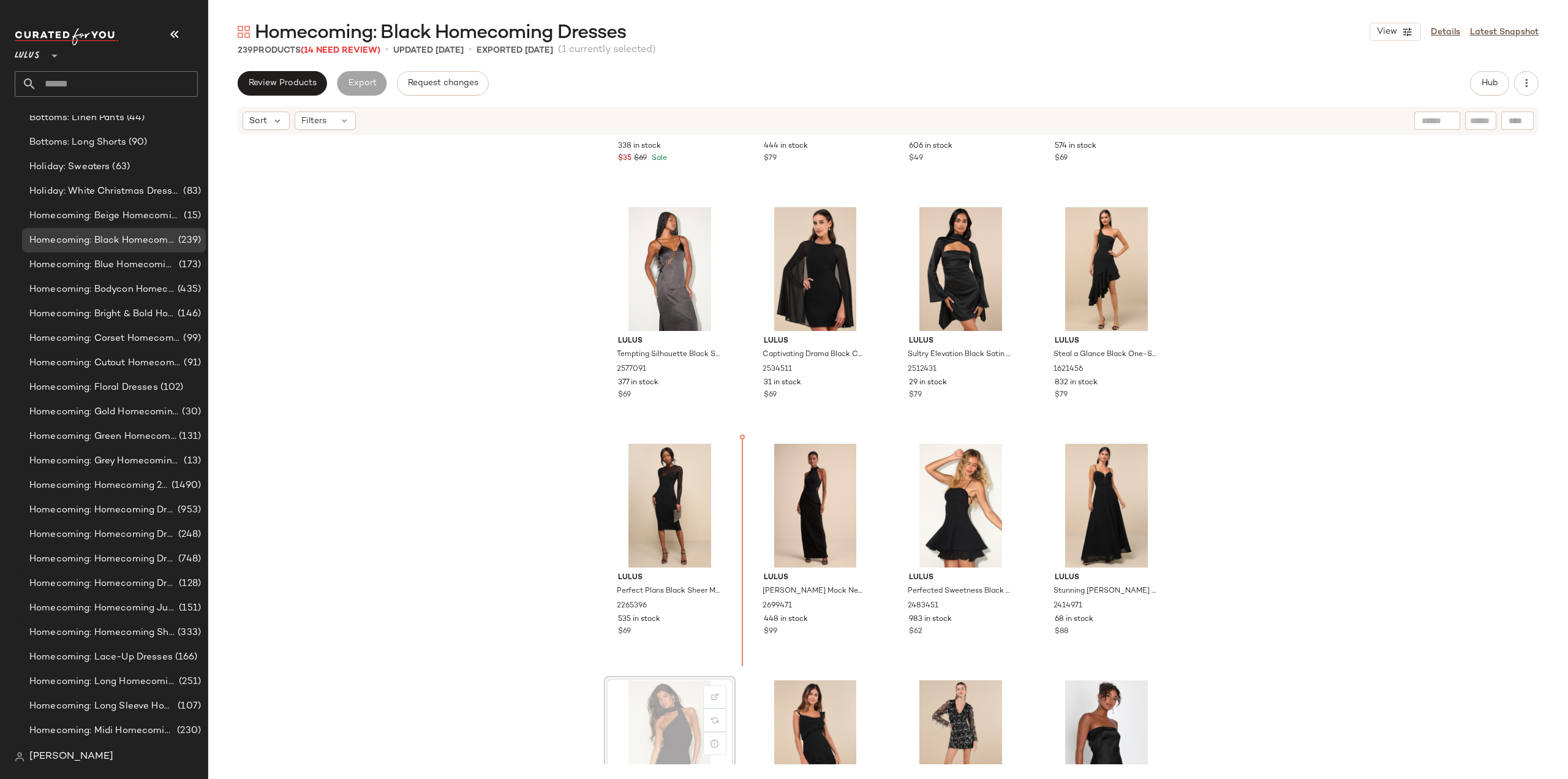
scroll to position [424, 0]
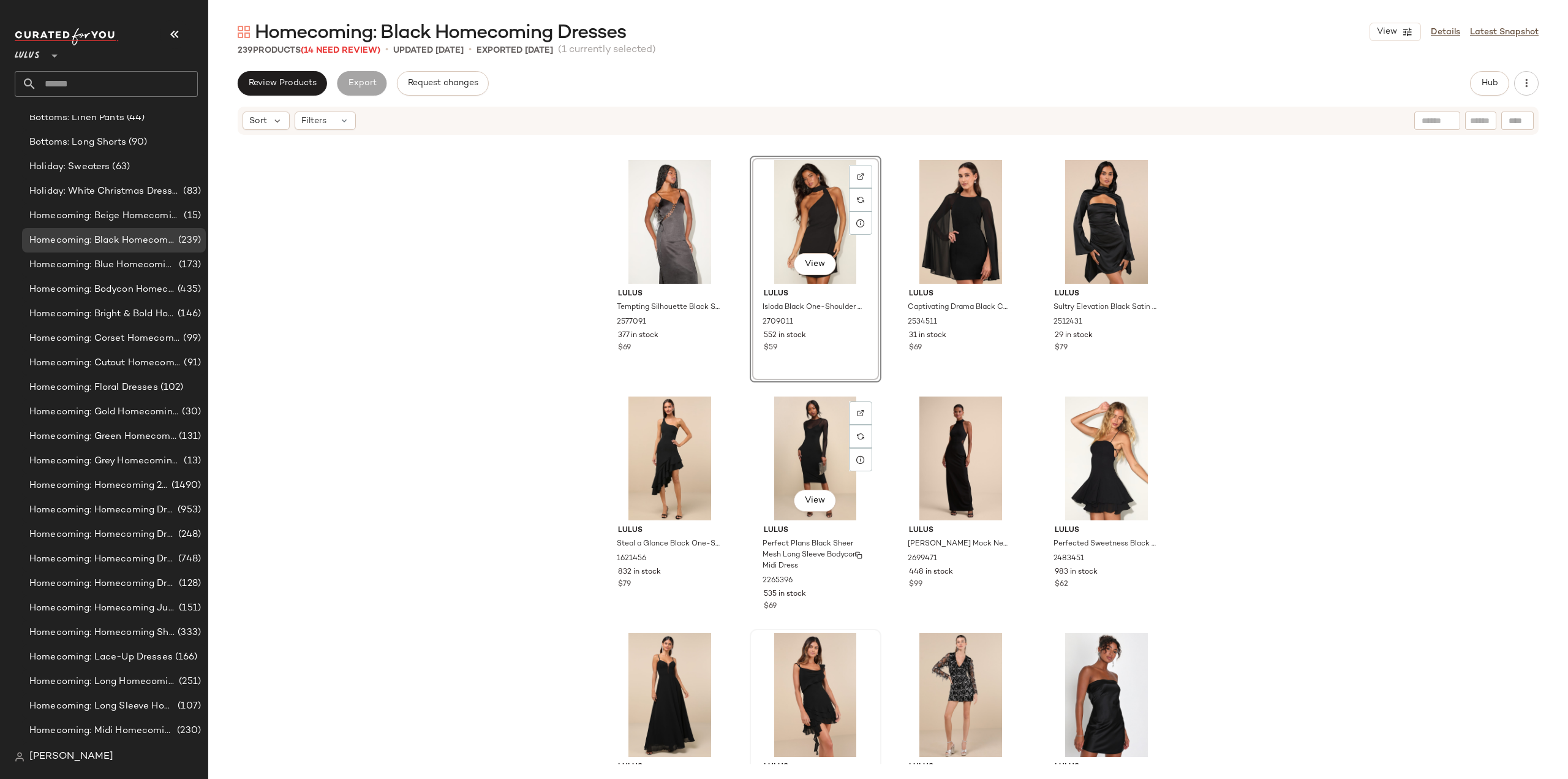
scroll to position [485, 0]
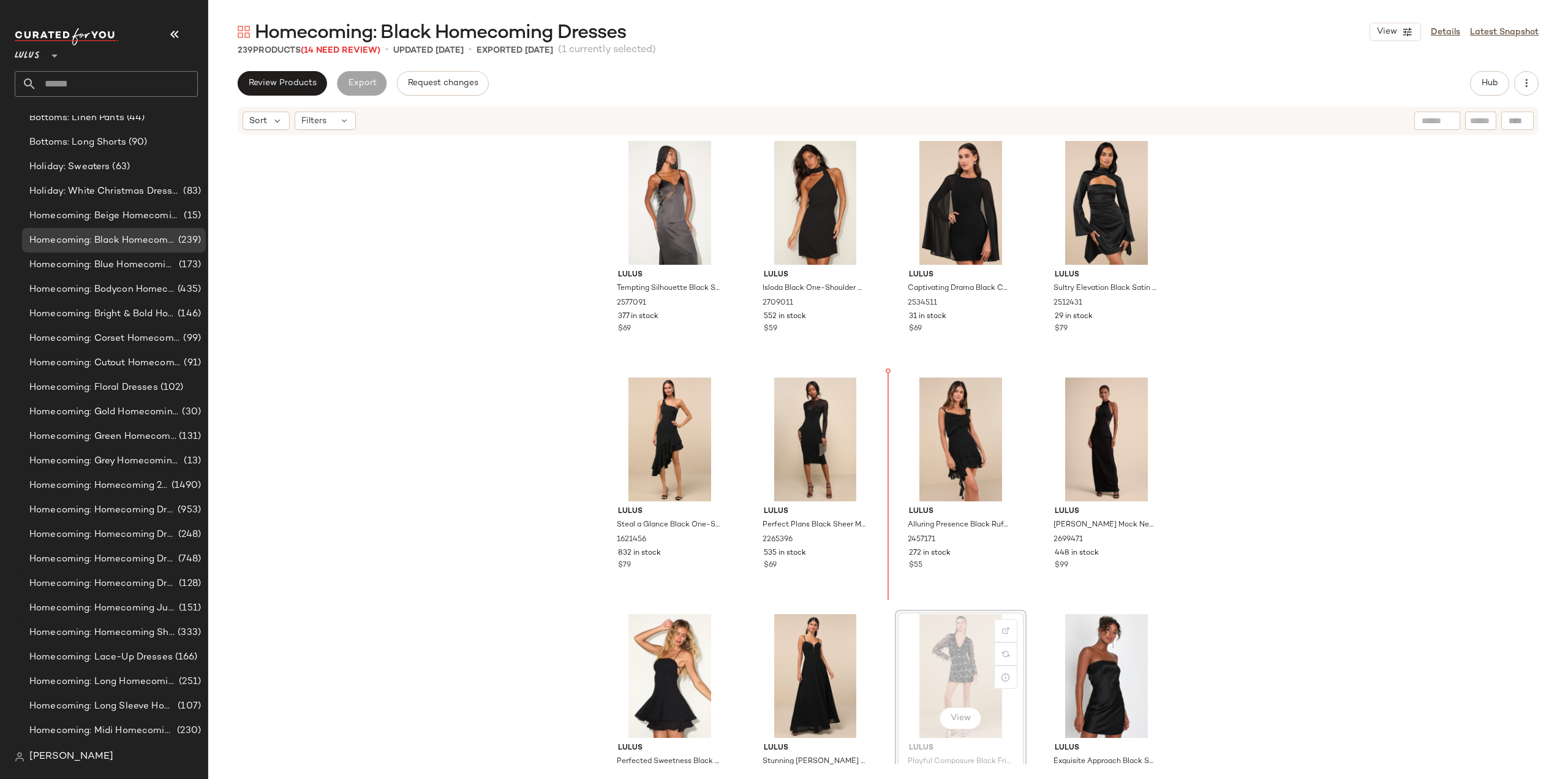
scroll to position [485, 0]
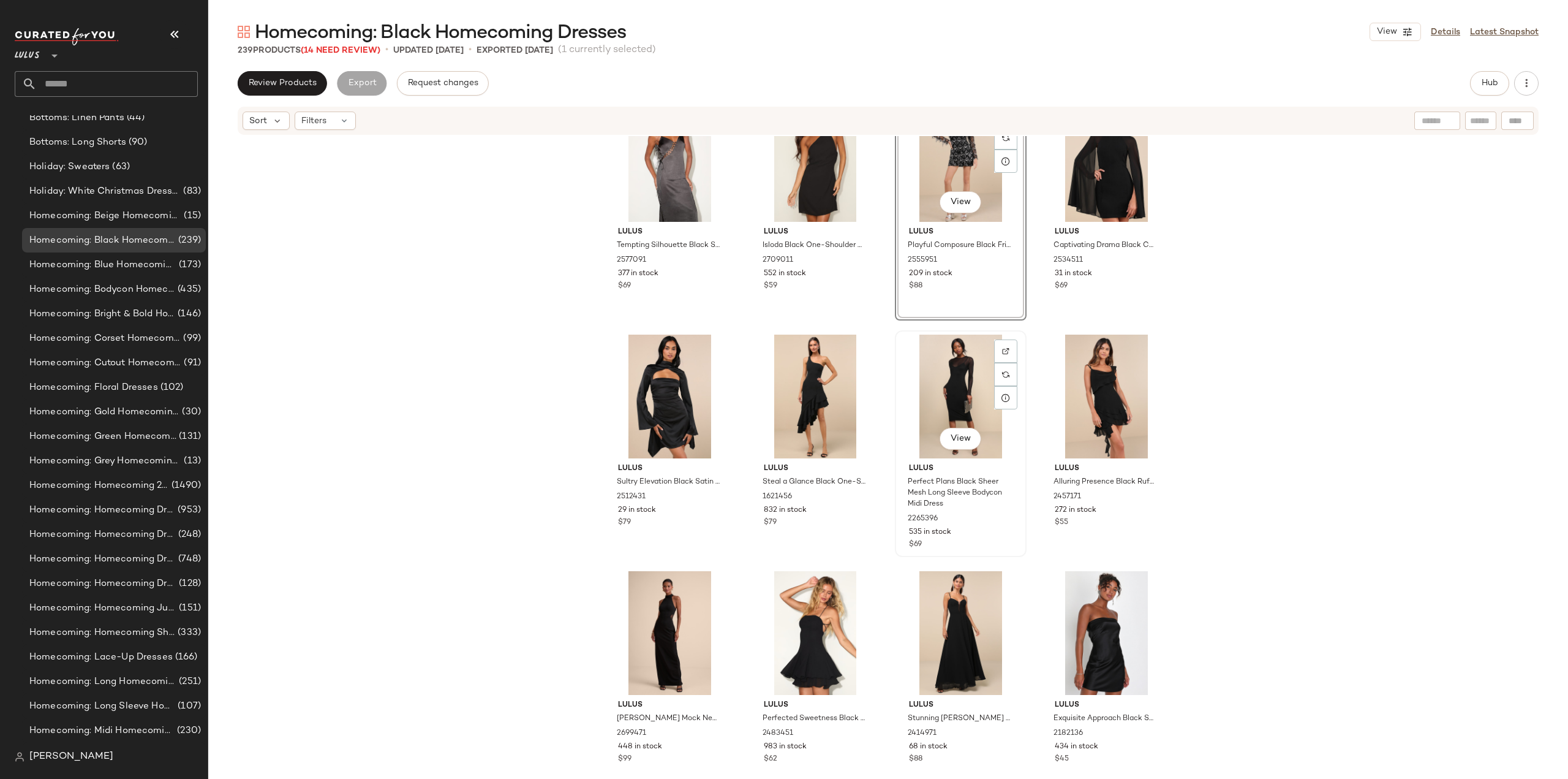
scroll to position [546, 0]
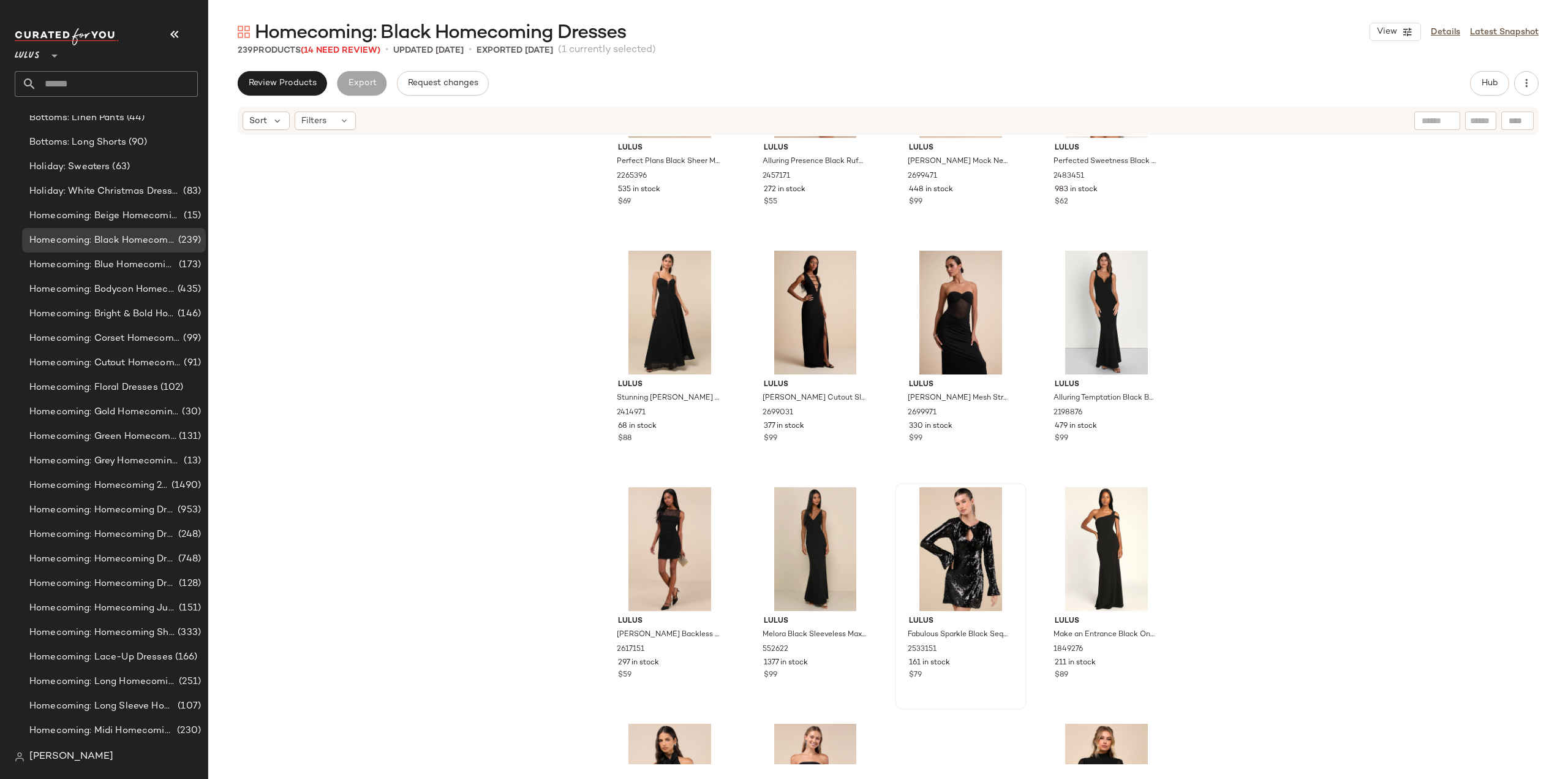
scroll to position [1090, 0]
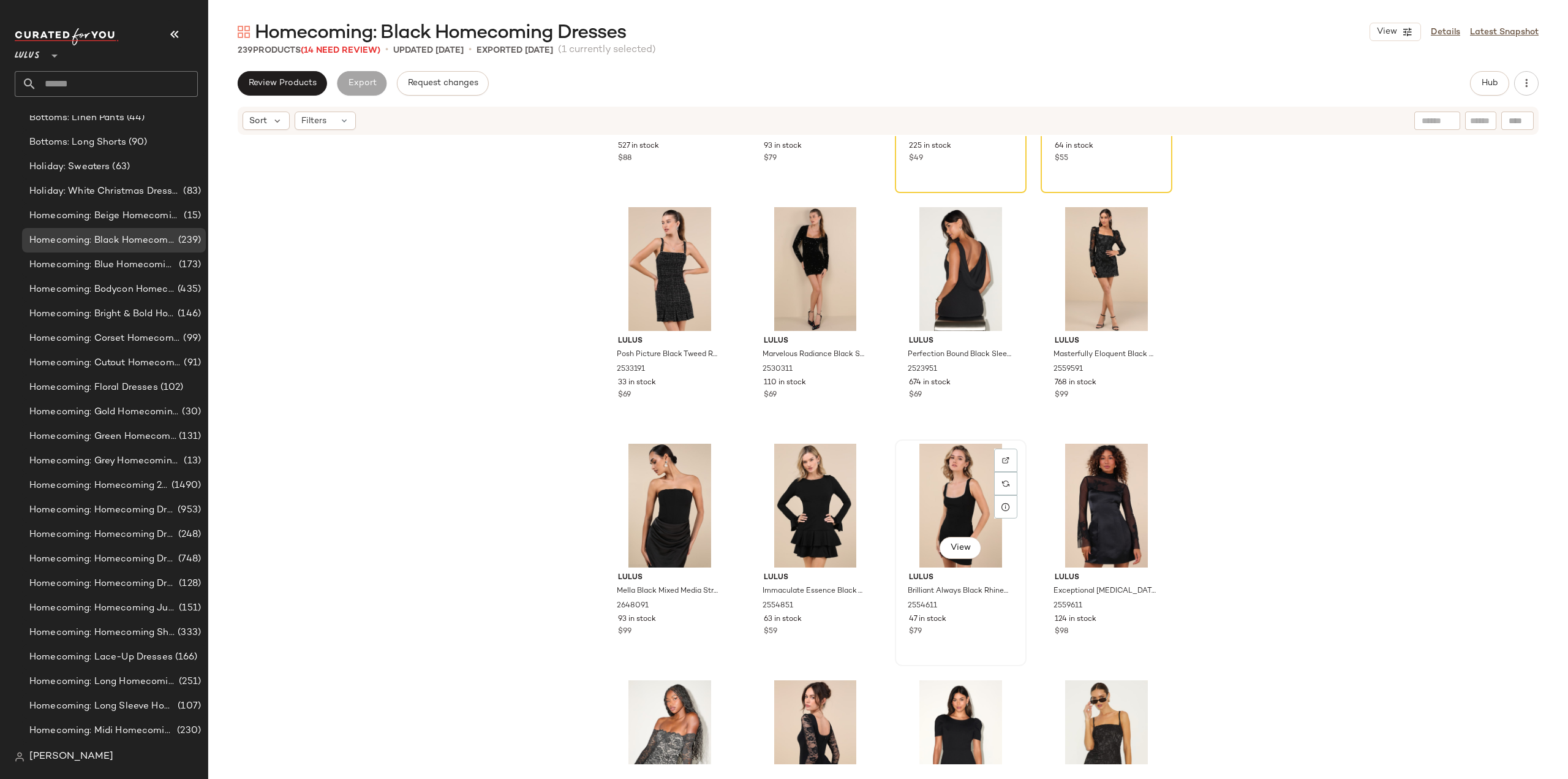
scroll to position [3421, 0]
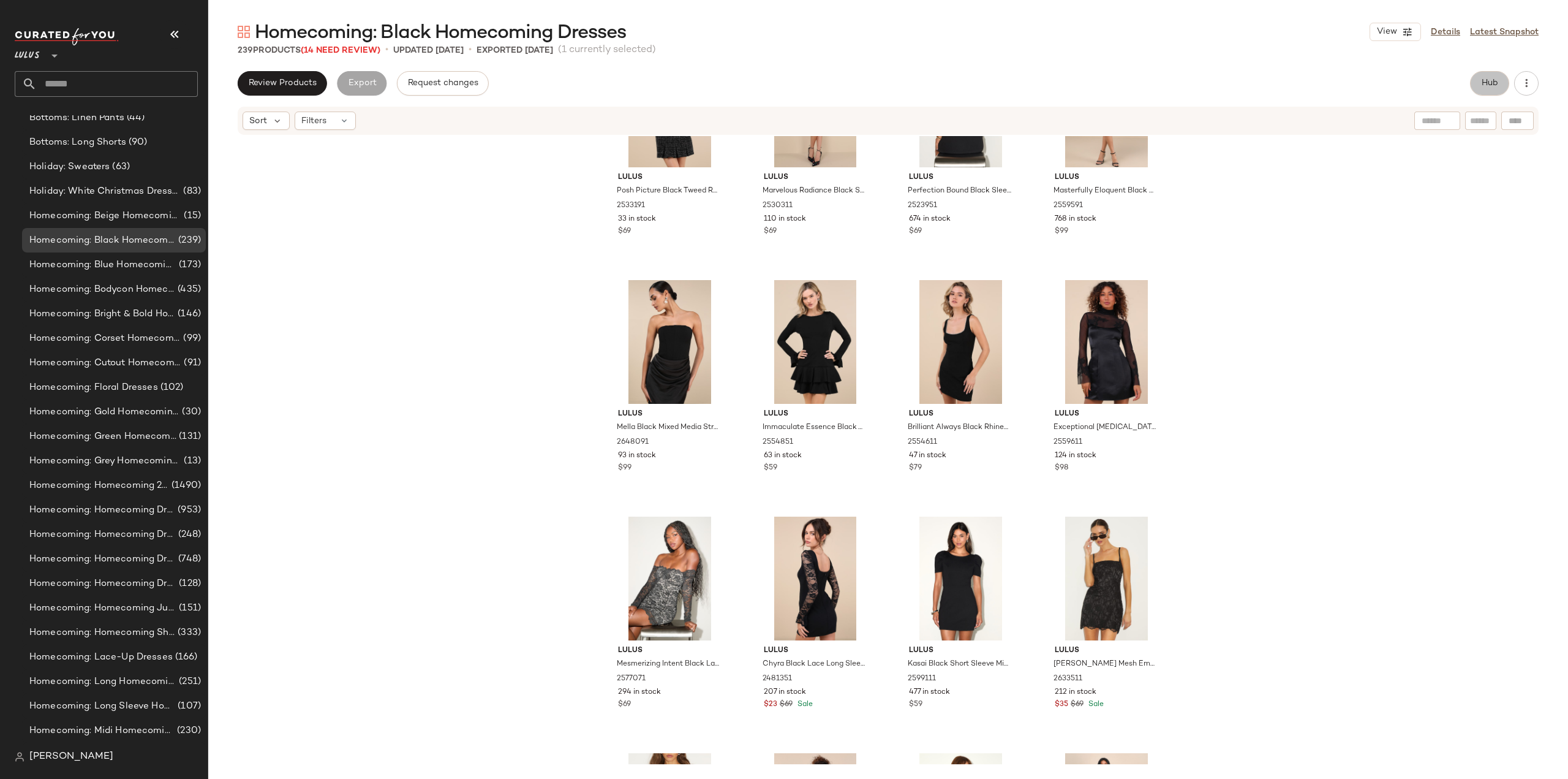
click at [1495, 87] on span "Hub" at bounding box center [1489, 83] width 17 height 10
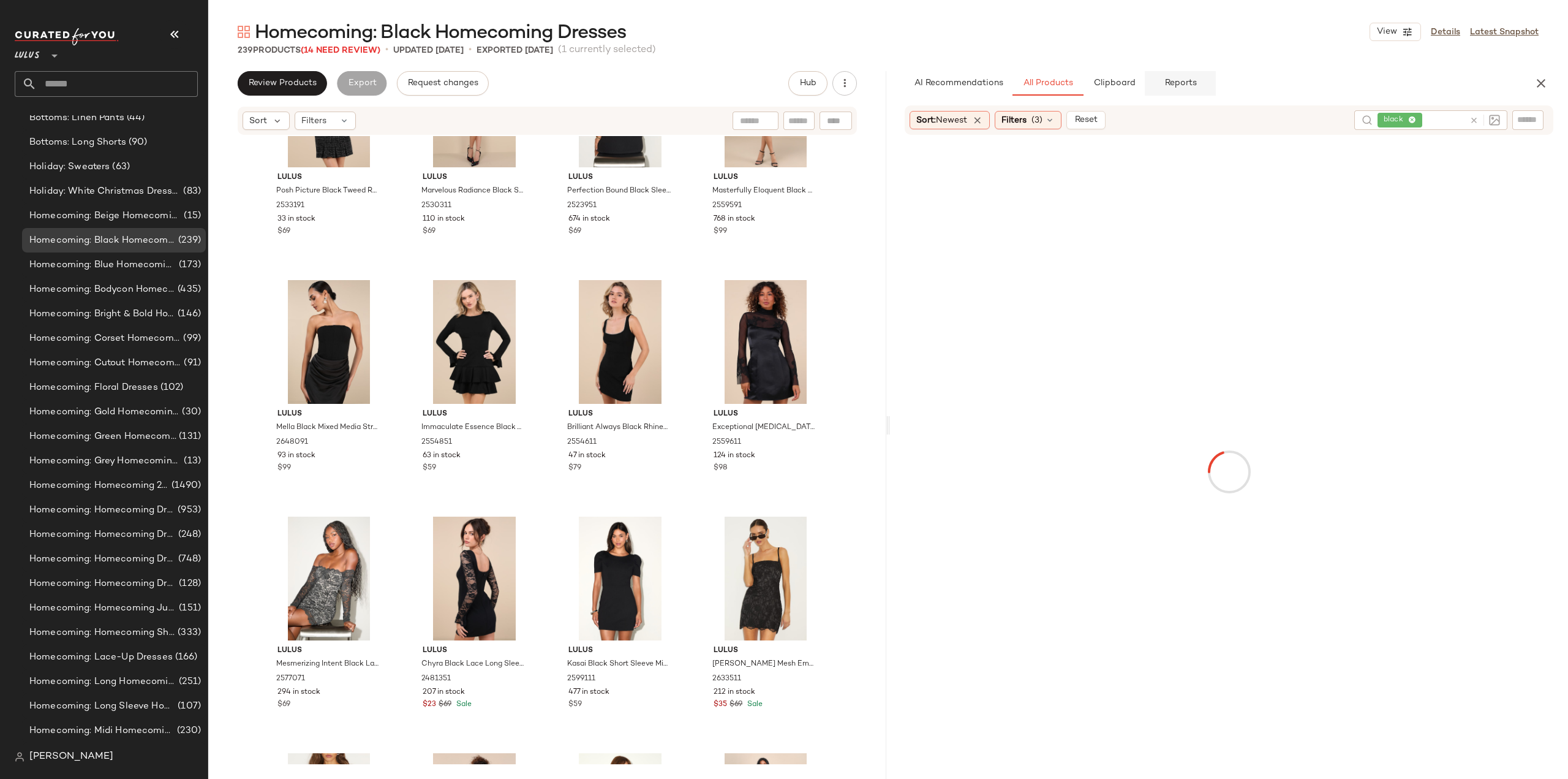
click at [1183, 89] on button "Reports" at bounding box center [1180, 83] width 71 height 24
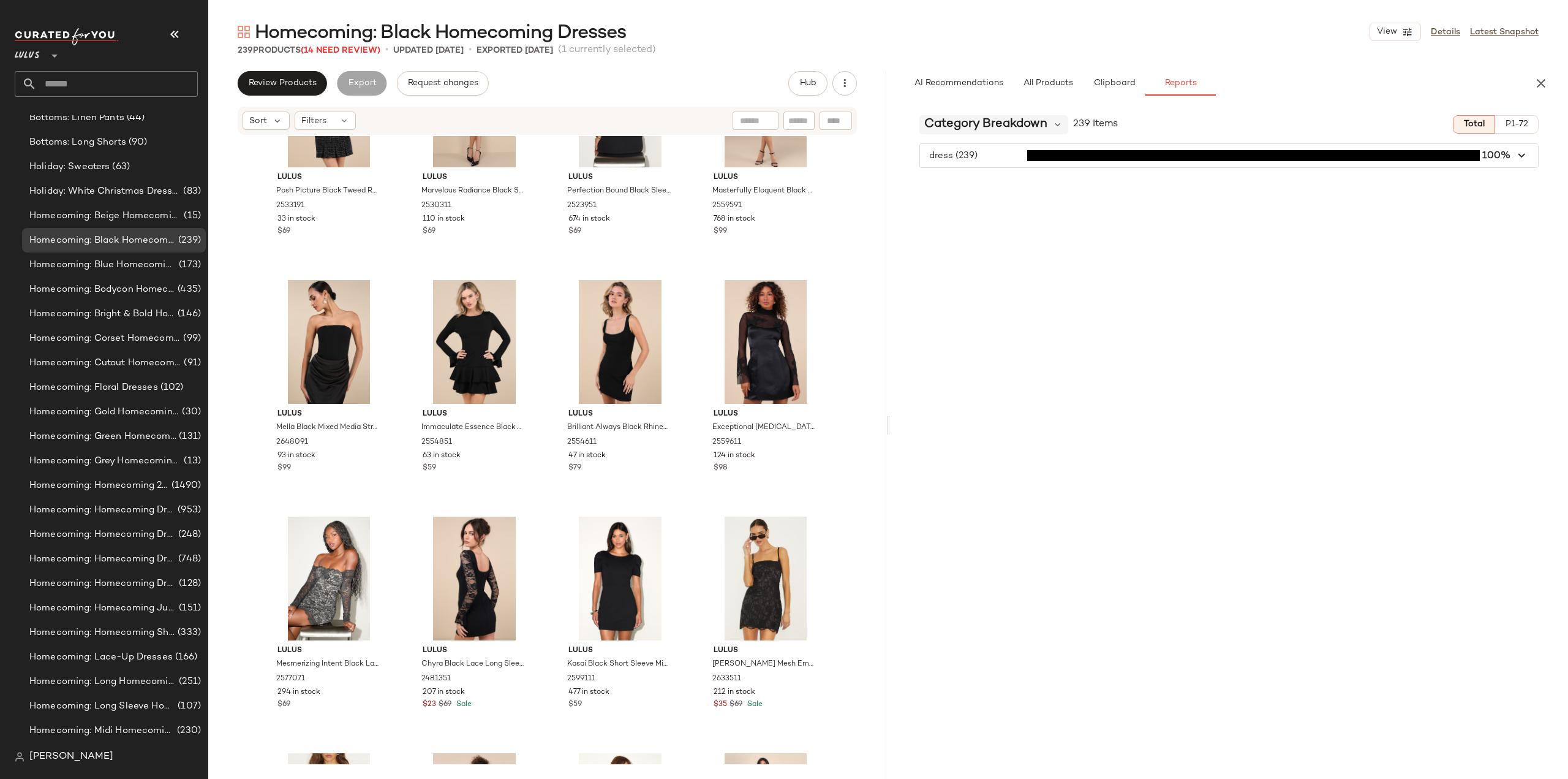
click at [998, 123] on span "Category Breakdown" at bounding box center [986, 124] width 123 height 18
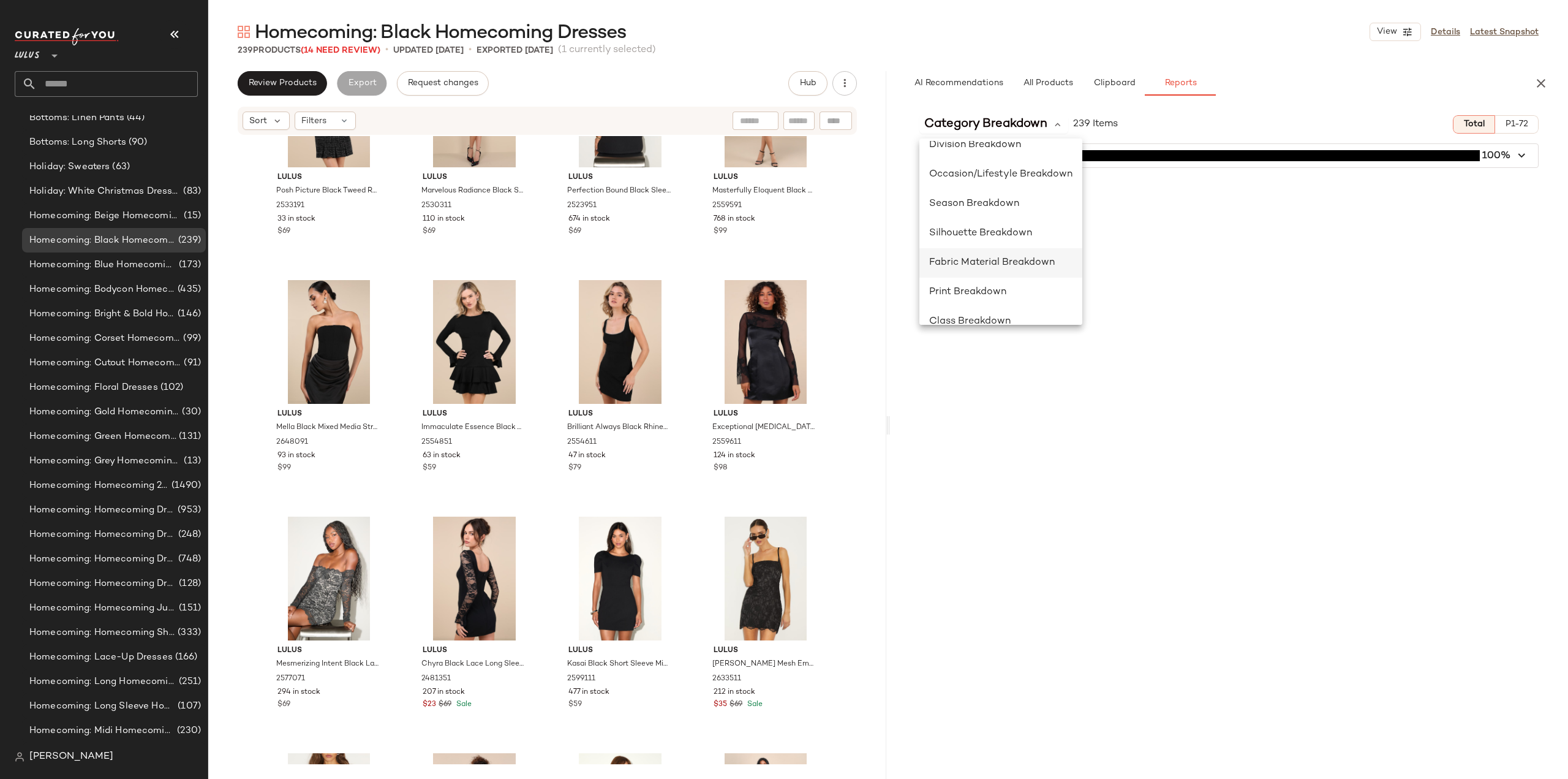
scroll to position [238, 0]
click at [956, 156] on span "Occasion/Lifestyle Breakdown" at bounding box center [1001, 158] width 143 height 10
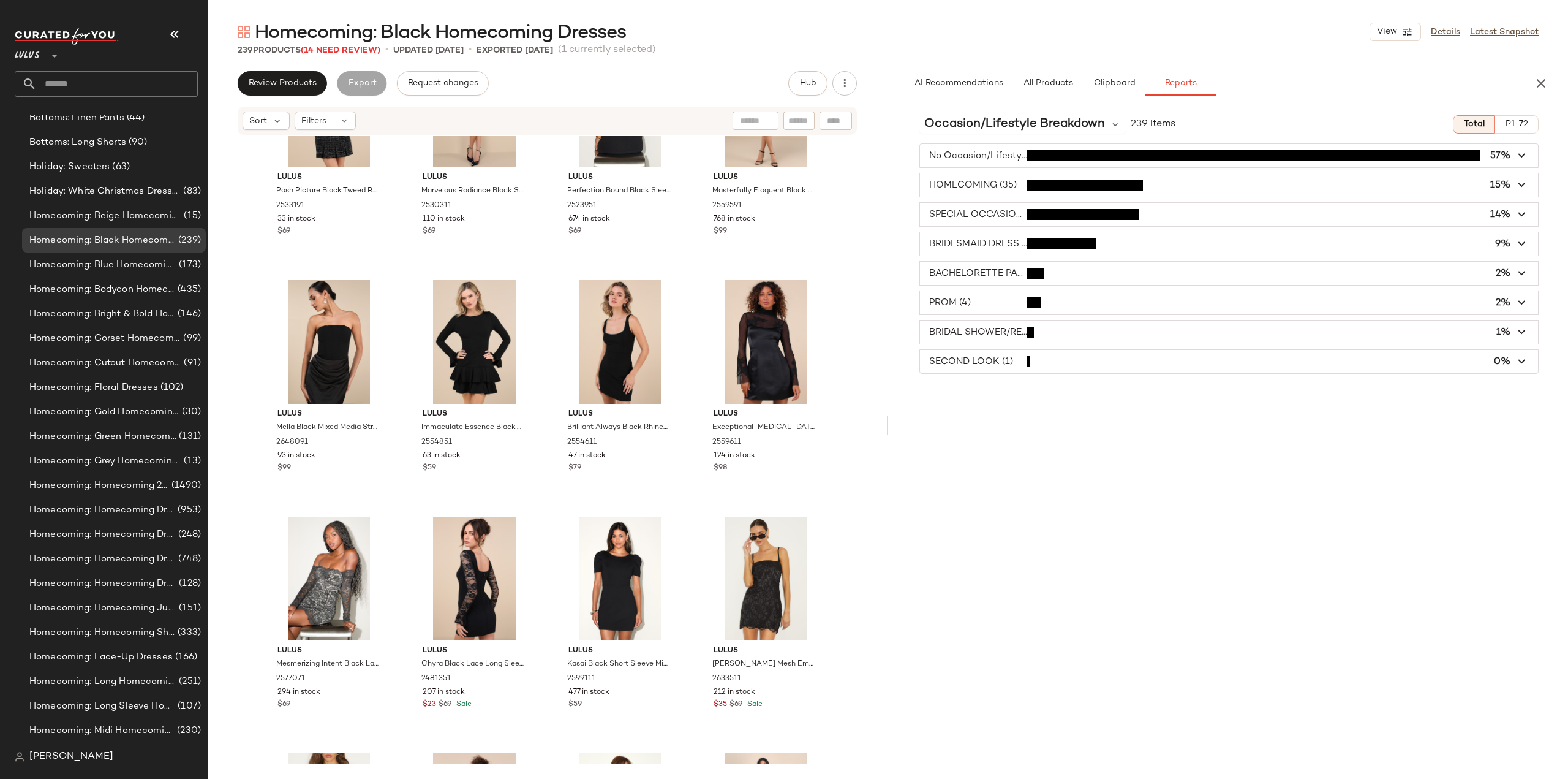
click at [952, 242] on span "button" at bounding box center [1230, 244] width 618 height 23
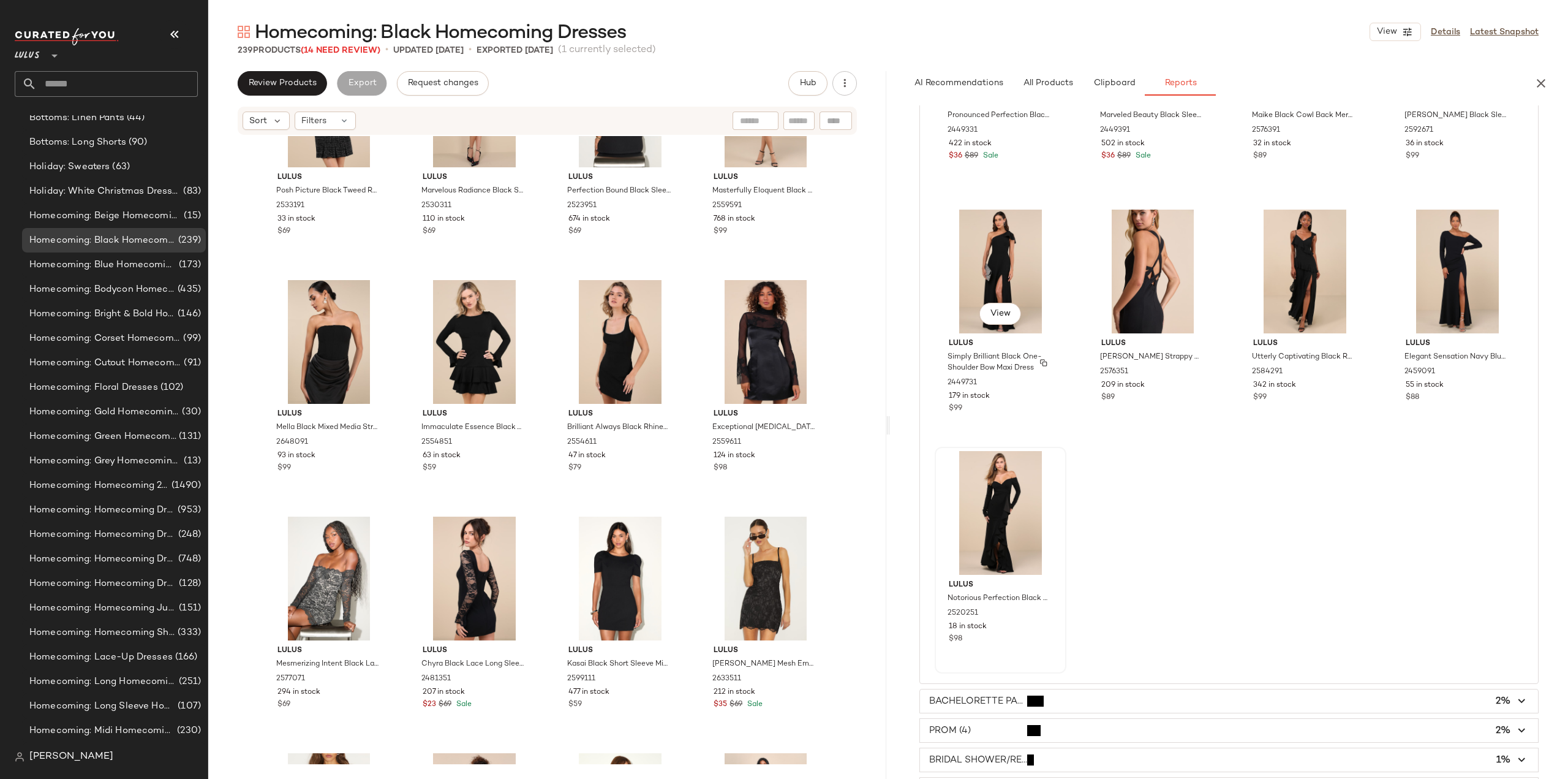
scroll to position [1040, 0]
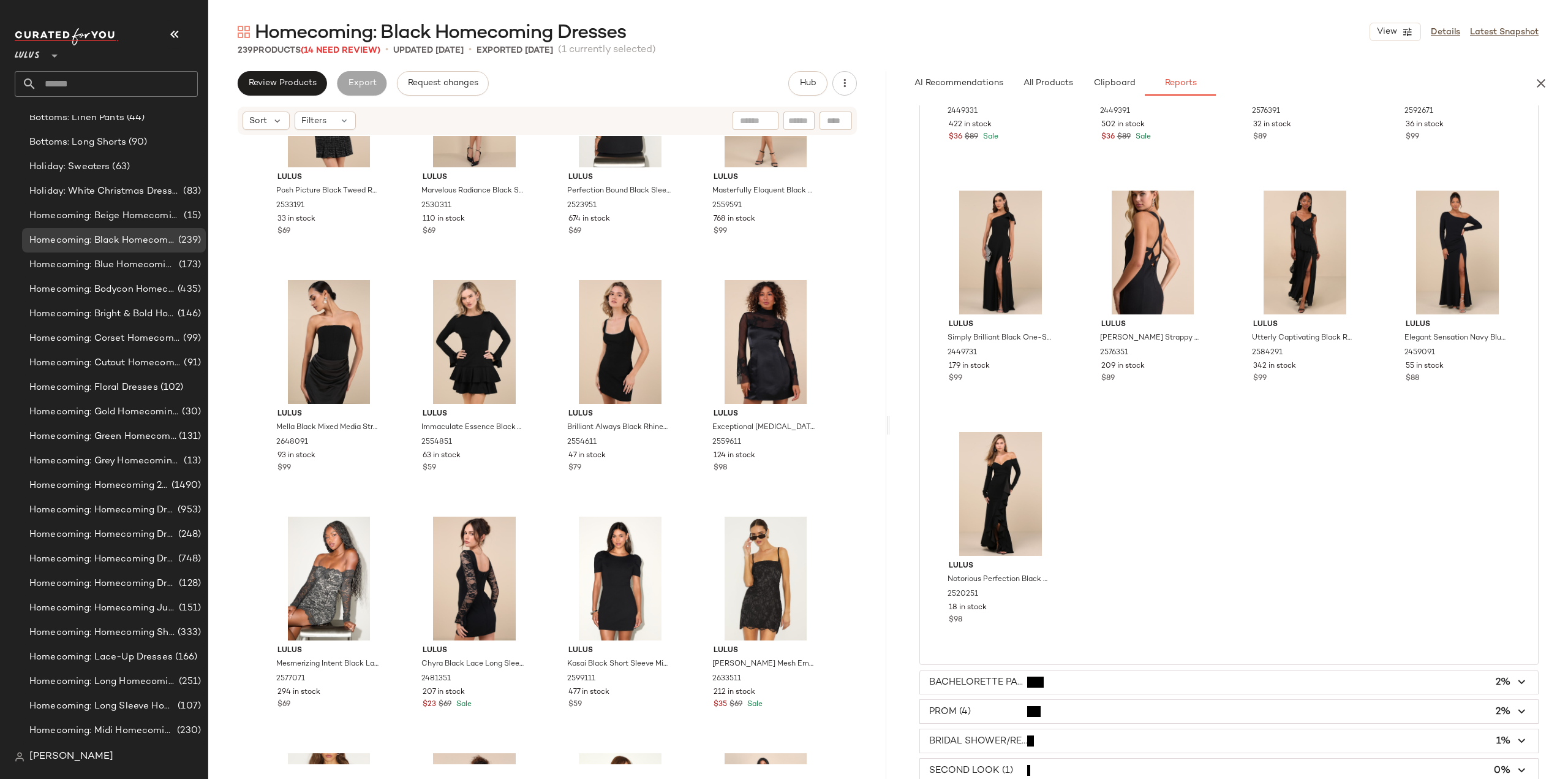
click at [950, 738] on span "button" at bounding box center [1230, 741] width 618 height 23
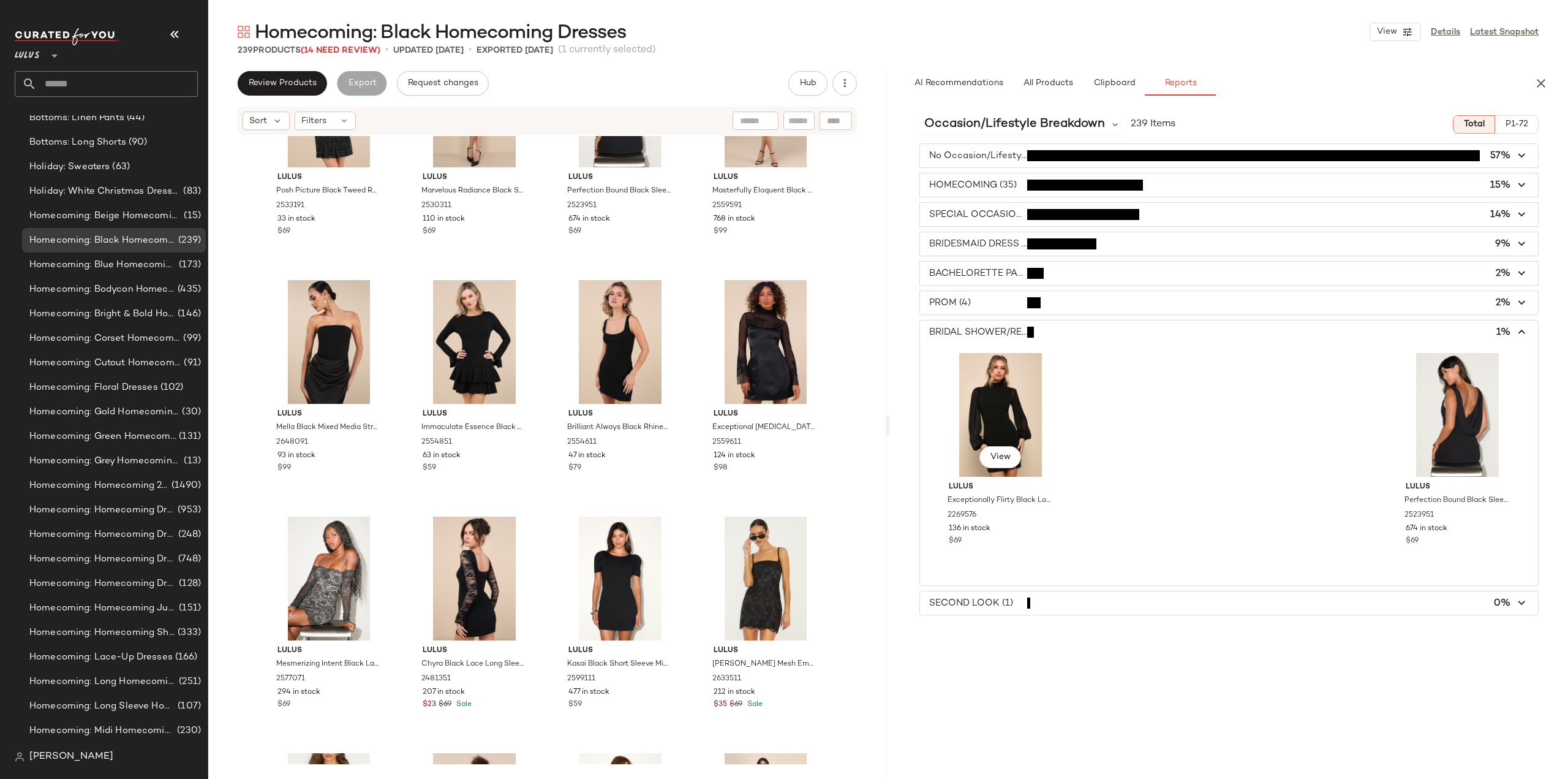
scroll to position [0, 0]
click at [963, 598] on span "button" at bounding box center [1230, 603] width 618 height 23
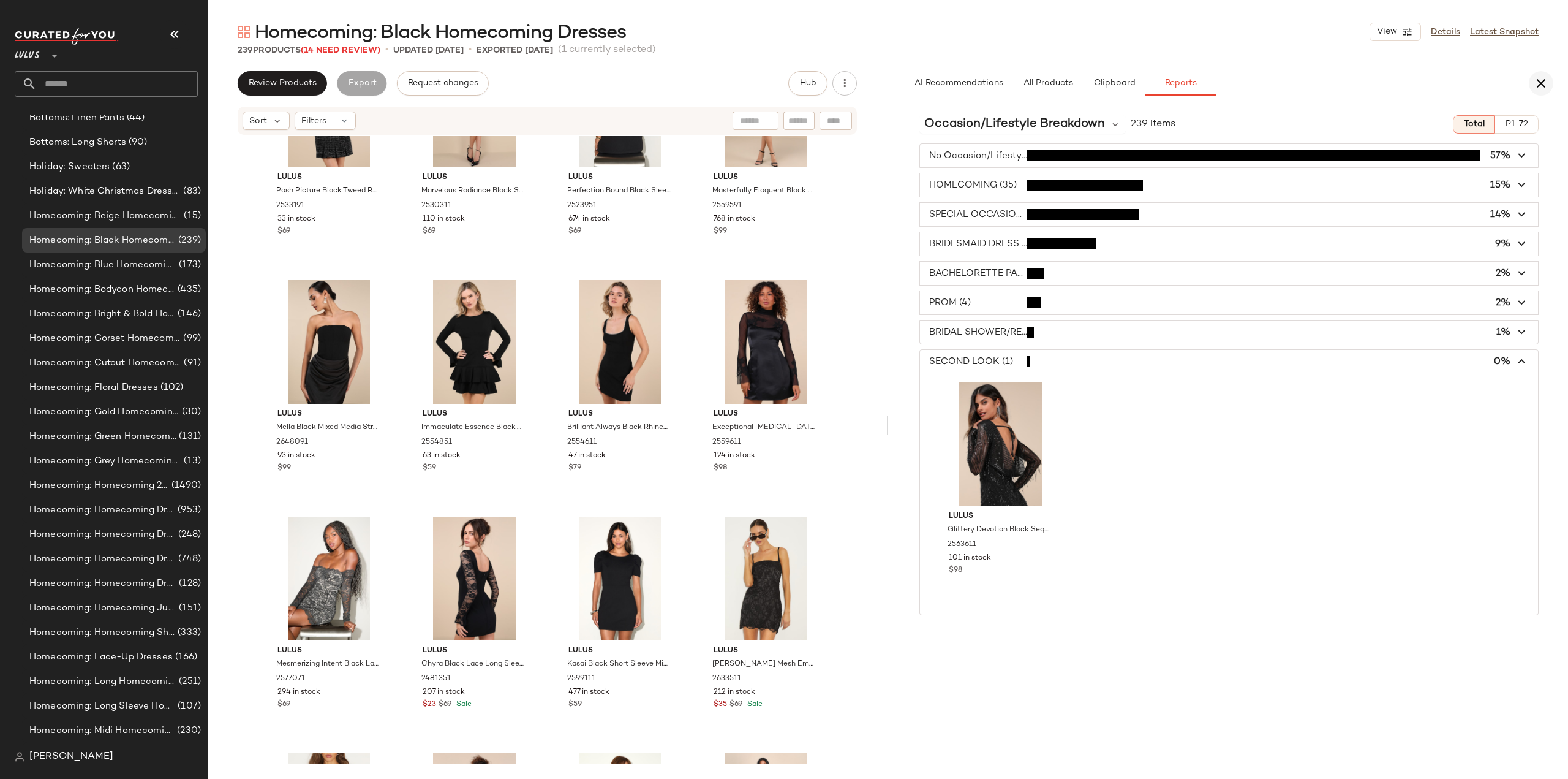
click at [1540, 85] on icon "button" at bounding box center [1542, 83] width 15 height 15
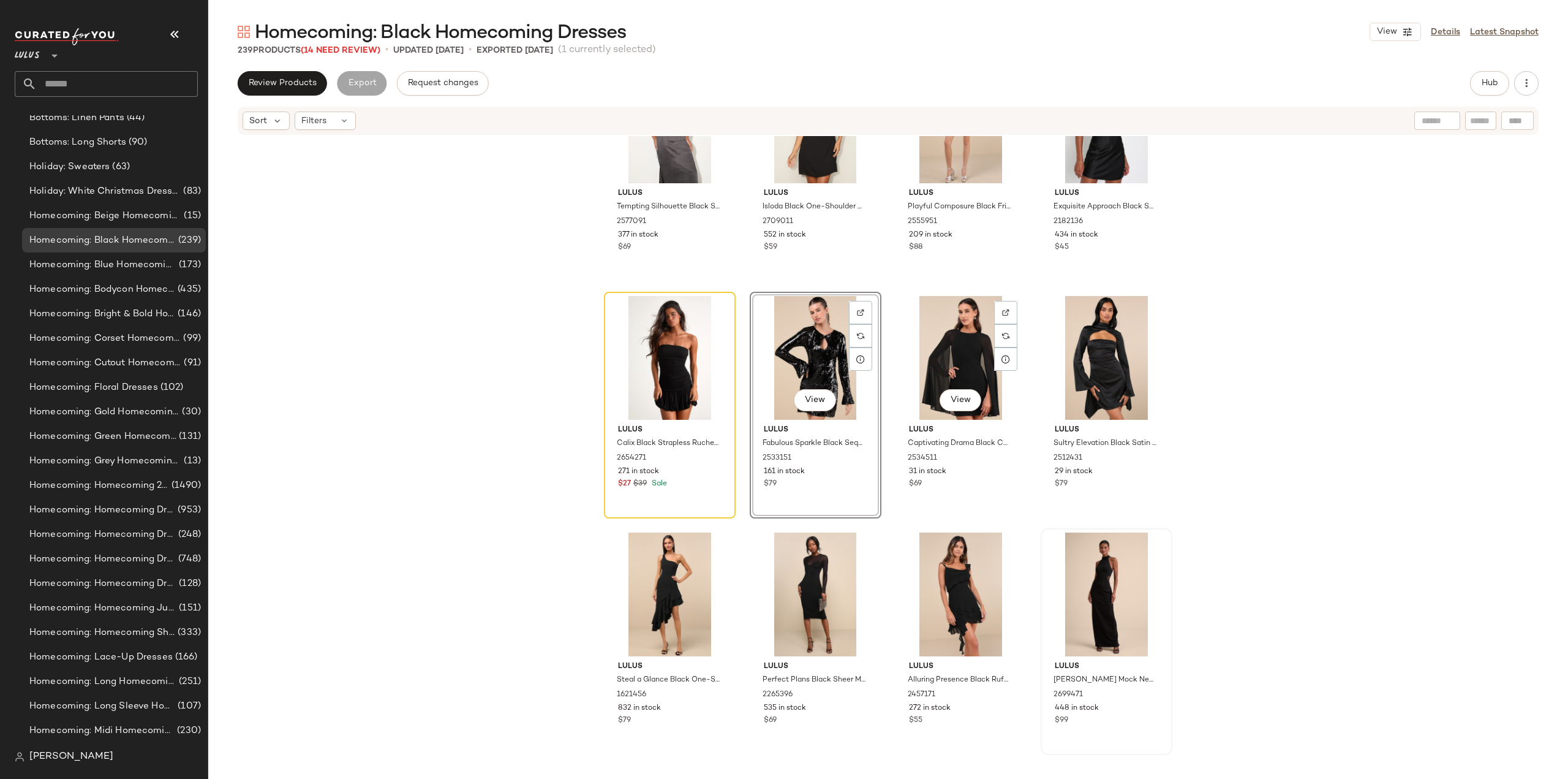
scroll to position [623, 0]
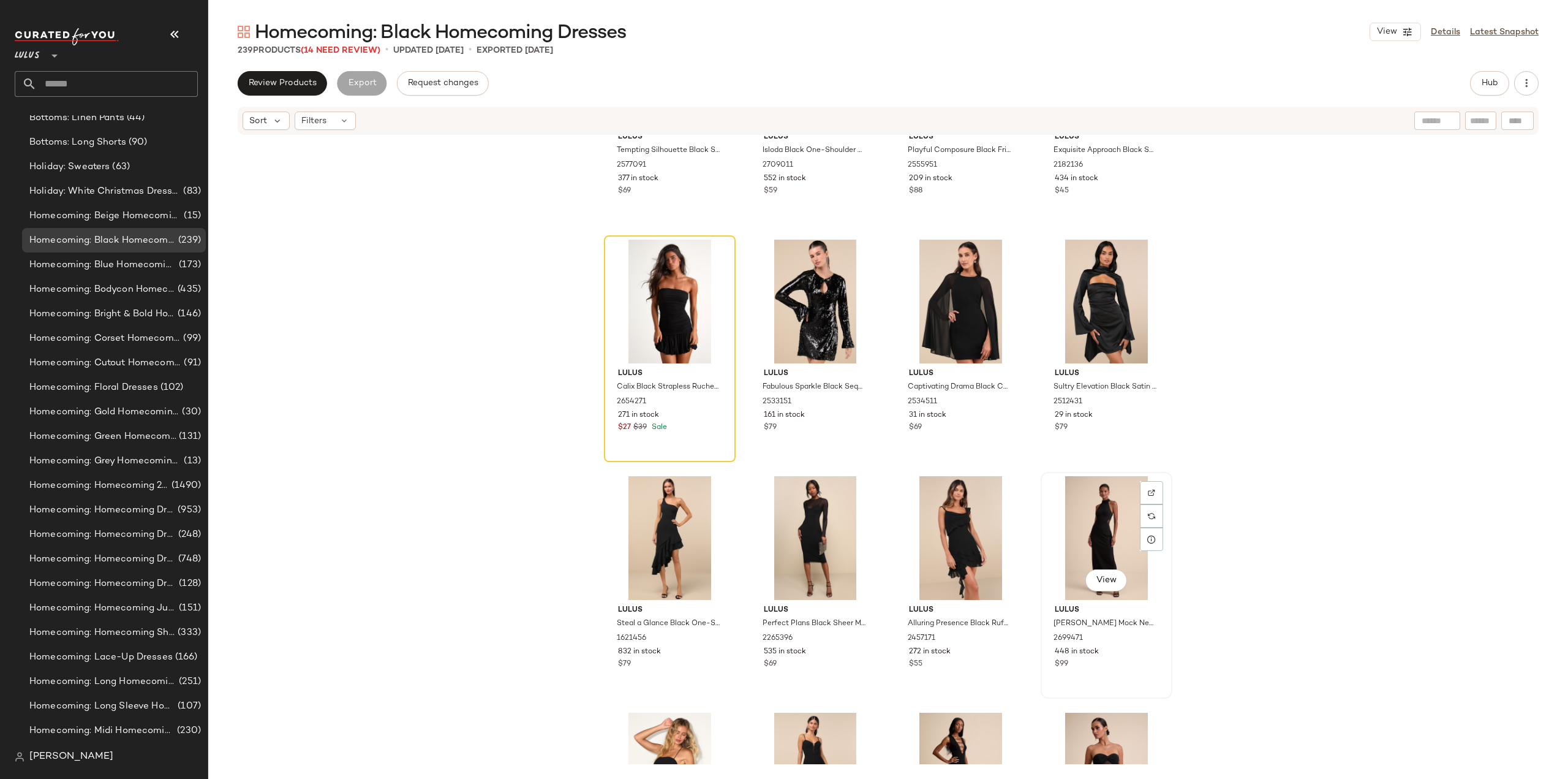
click at [1084, 547] on div "View" at bounding box center [1107, 537] width 123 height 124
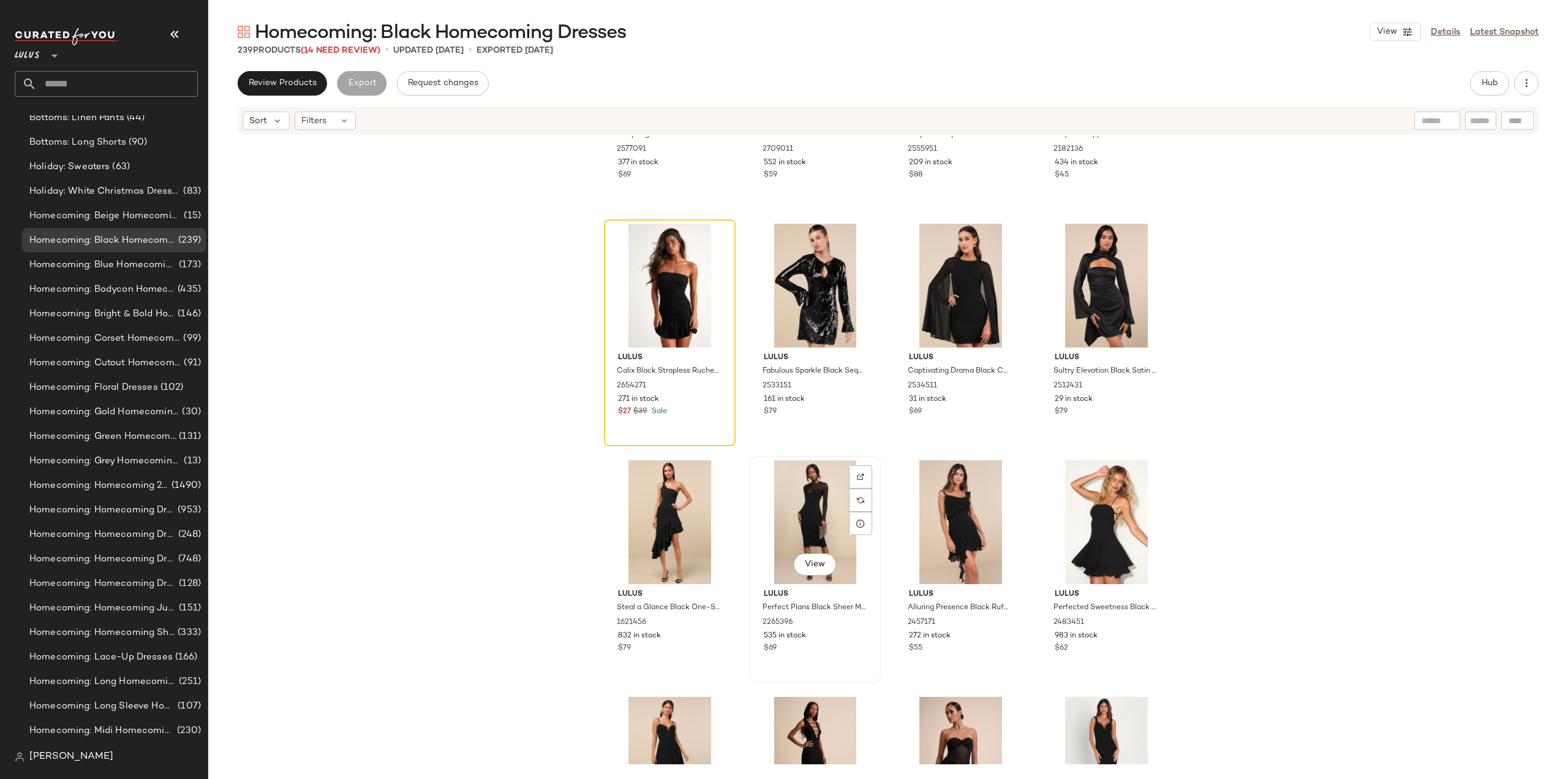
scroll to position [684, 0]
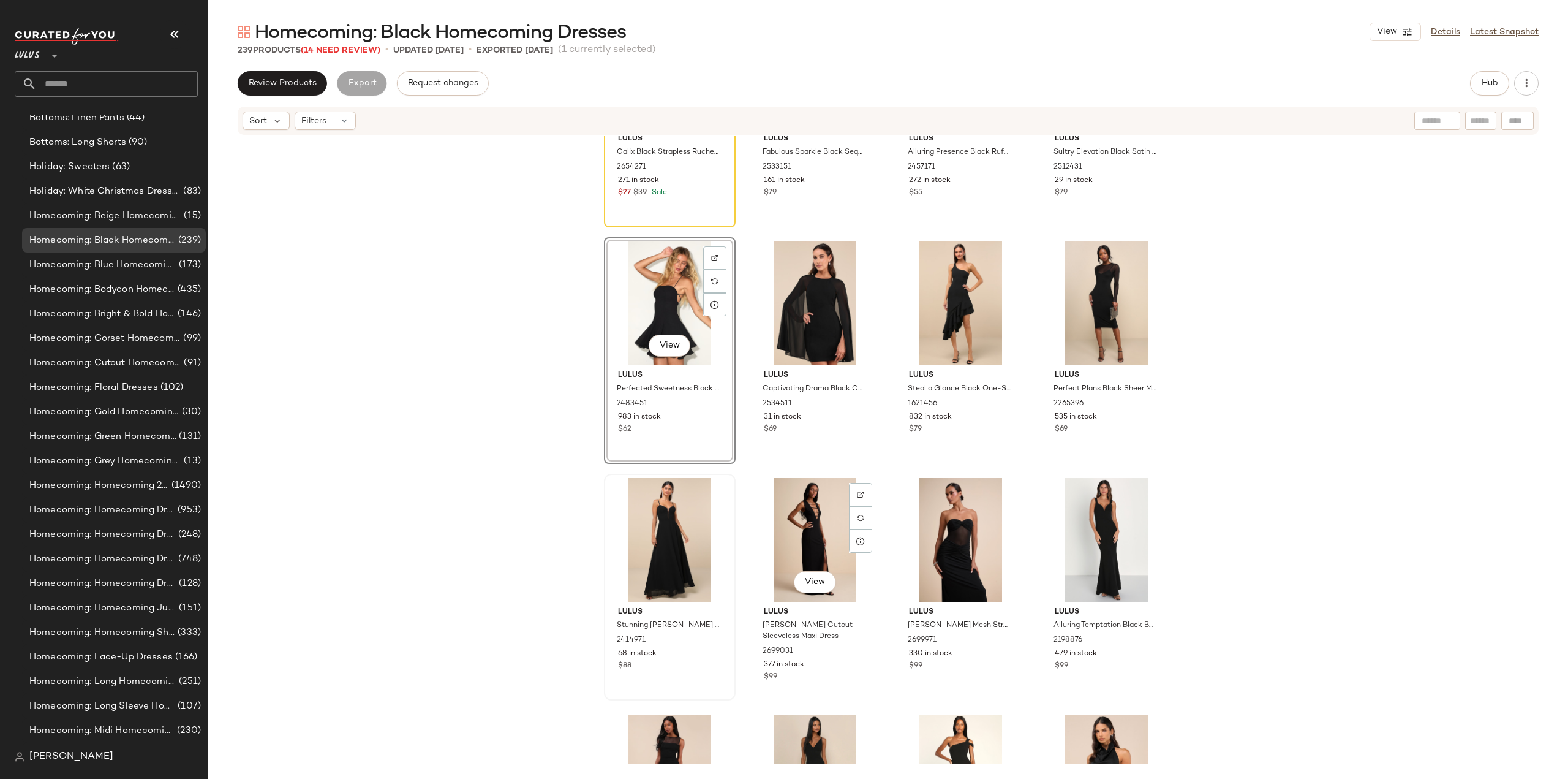
scroll to position [929, 0]
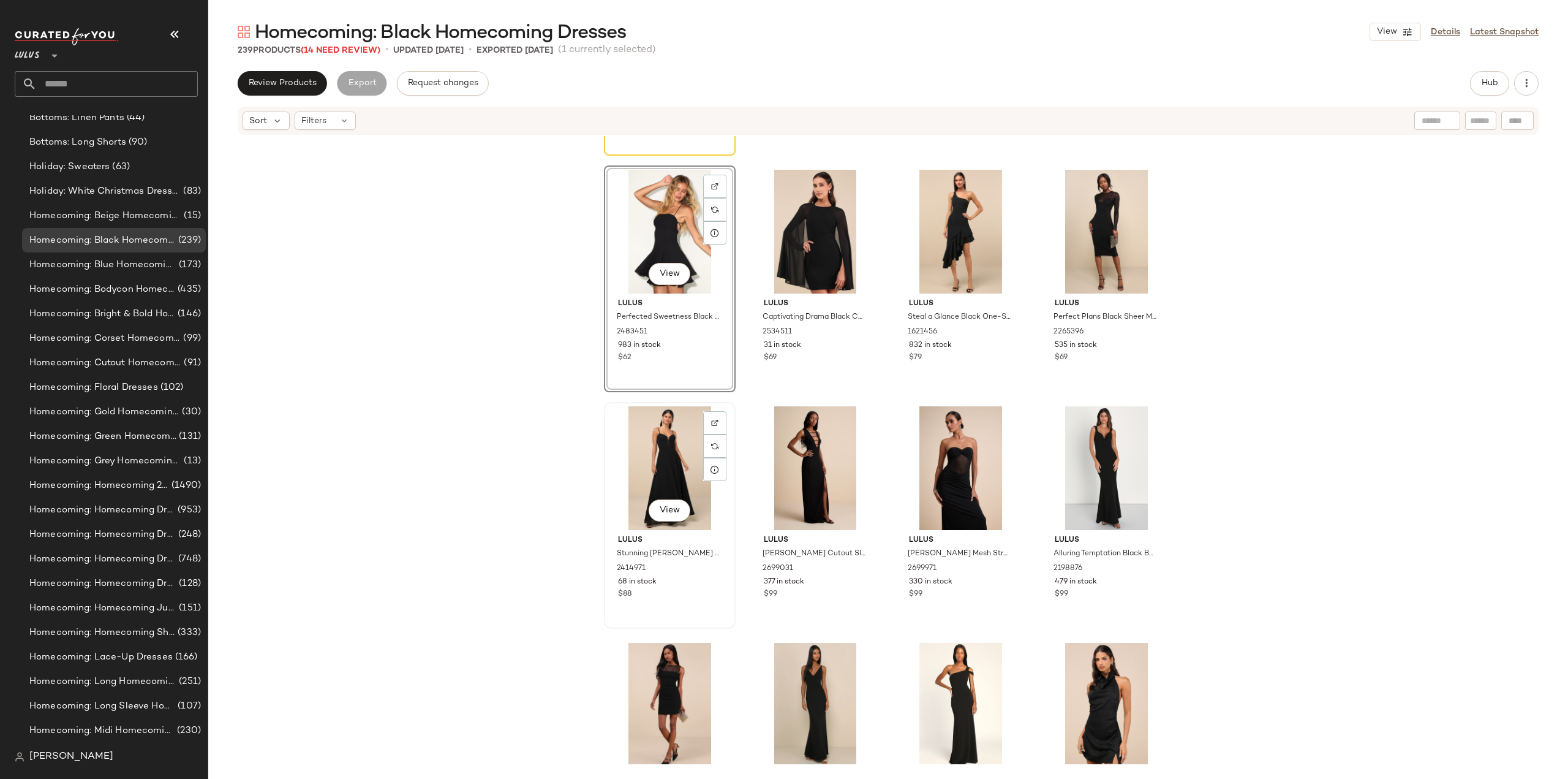
click at [694, 596] on div "$88" at bounding box center [669, 594] width 104 height 11
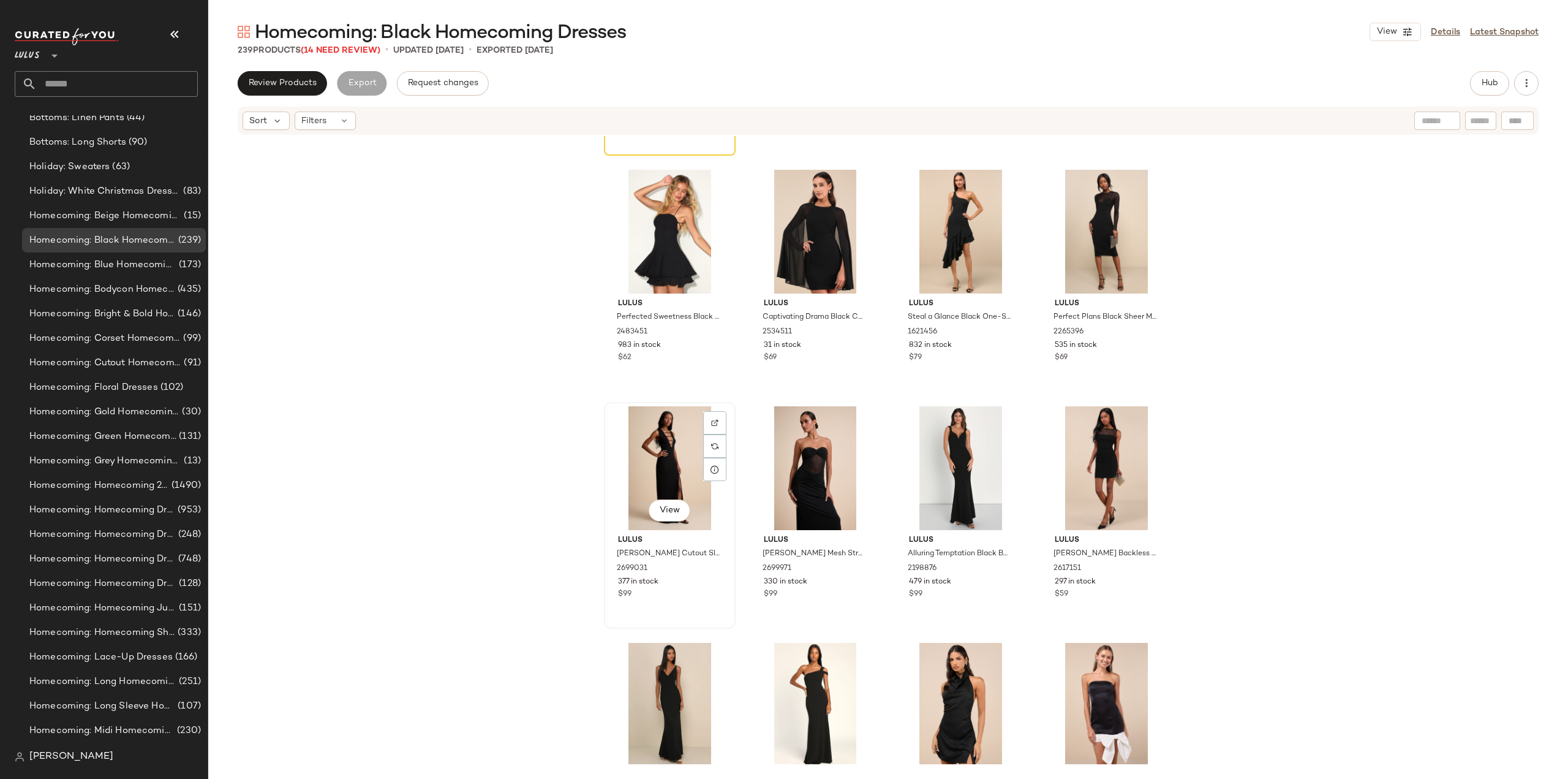
click at [680, 603] on div "View Lulus Sabrina Black Cutout Sleeveless Maxi Dress 2699031 377 in stock $99" at bounding box center [670, 515] width 129 height 224
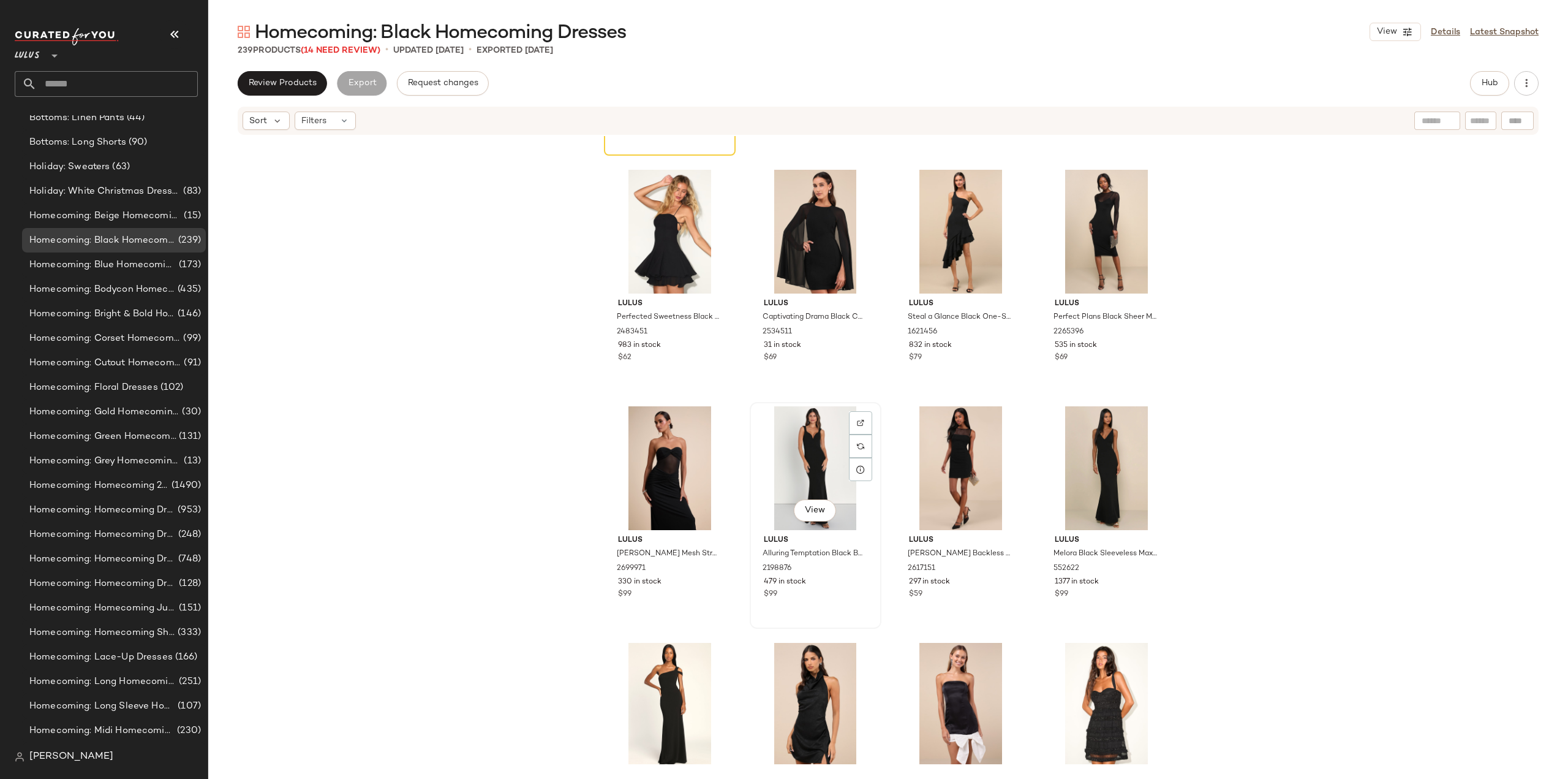
click at [827, 589] on div "$99" at bounding box center [816, 594] width 104 height 11
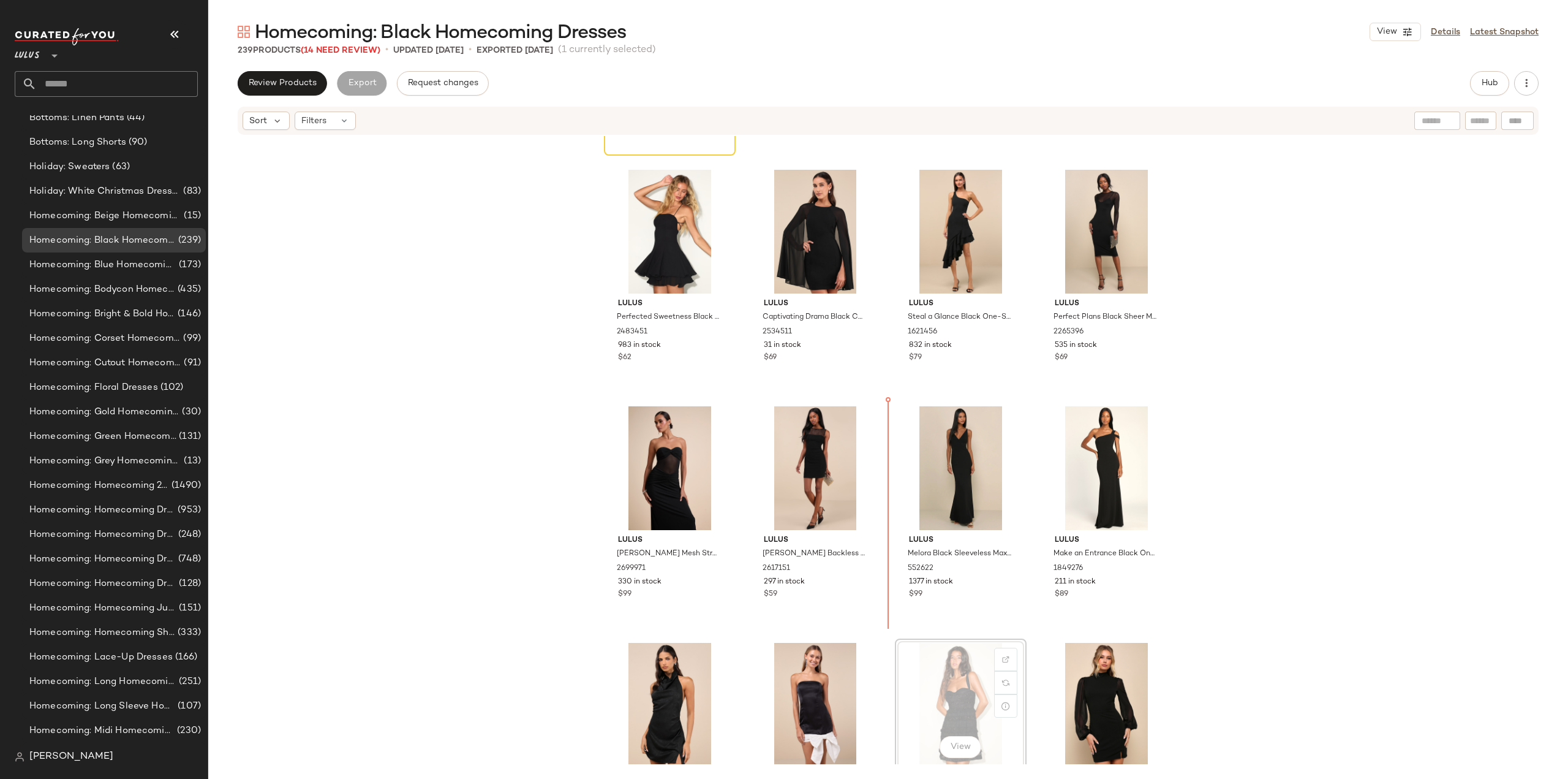
scroll to position [930, 0]
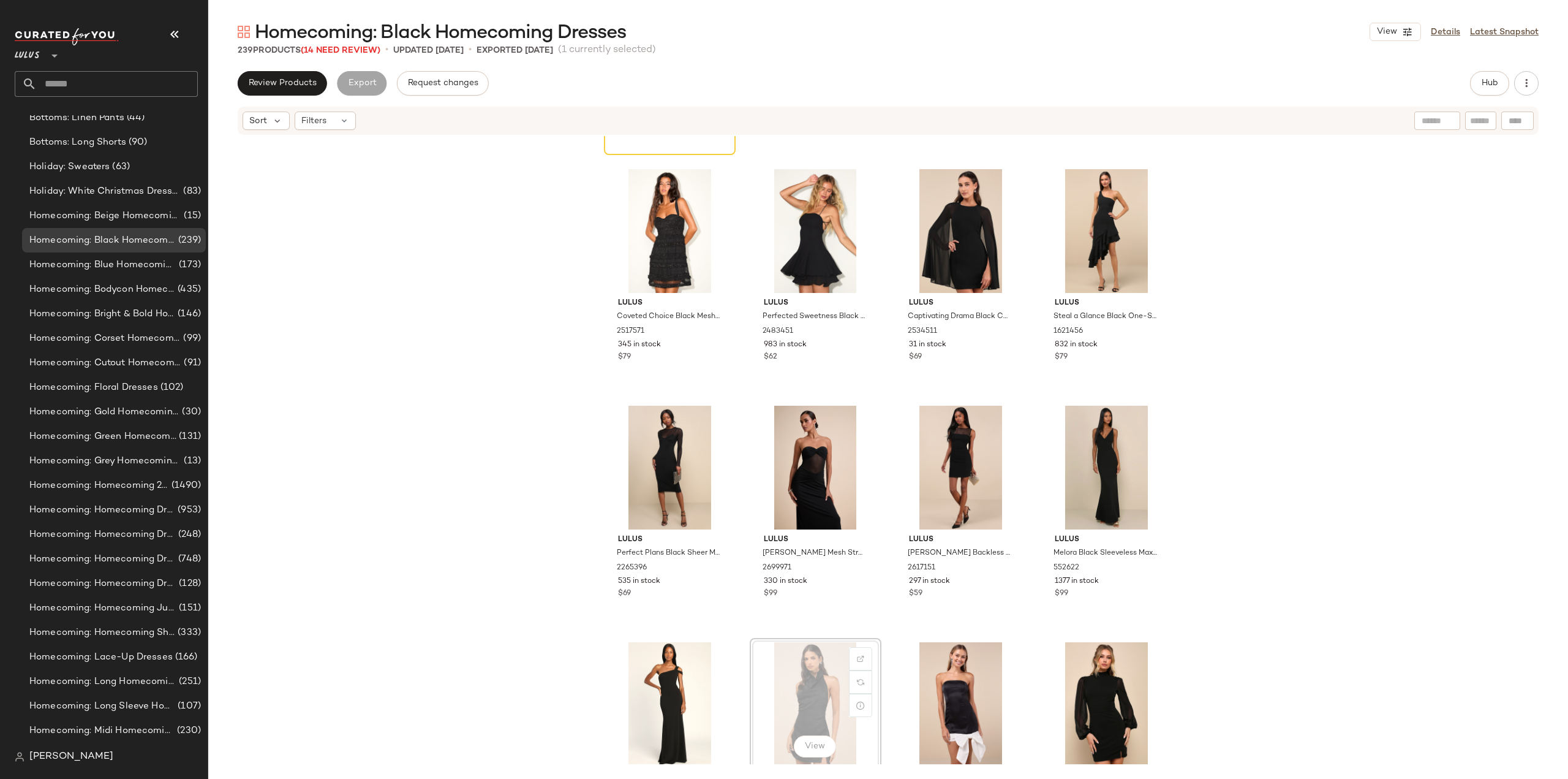
scroll to position [930, 0]
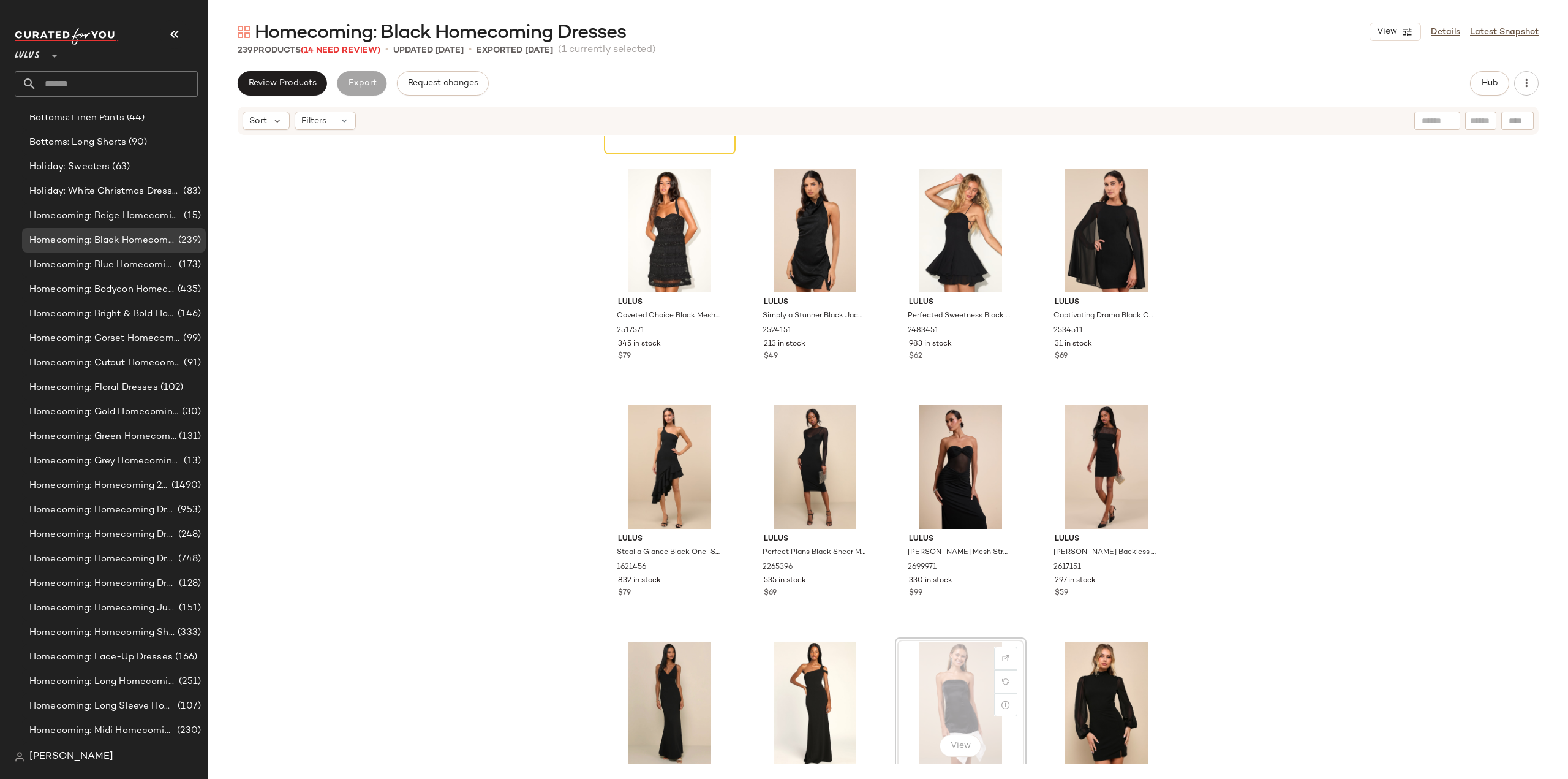
scroll to position [932, 0]
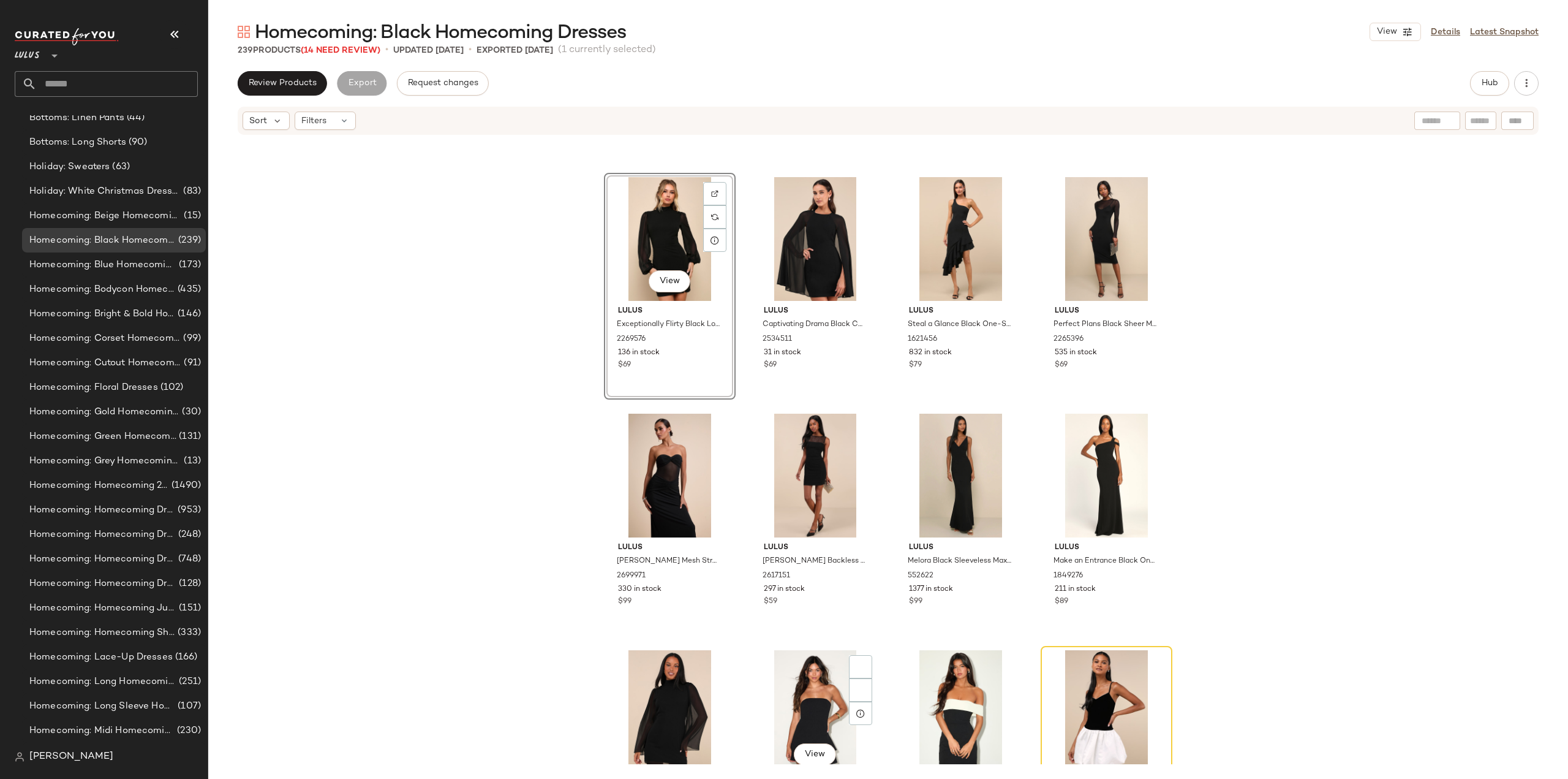
scroll to position [1177, 0]
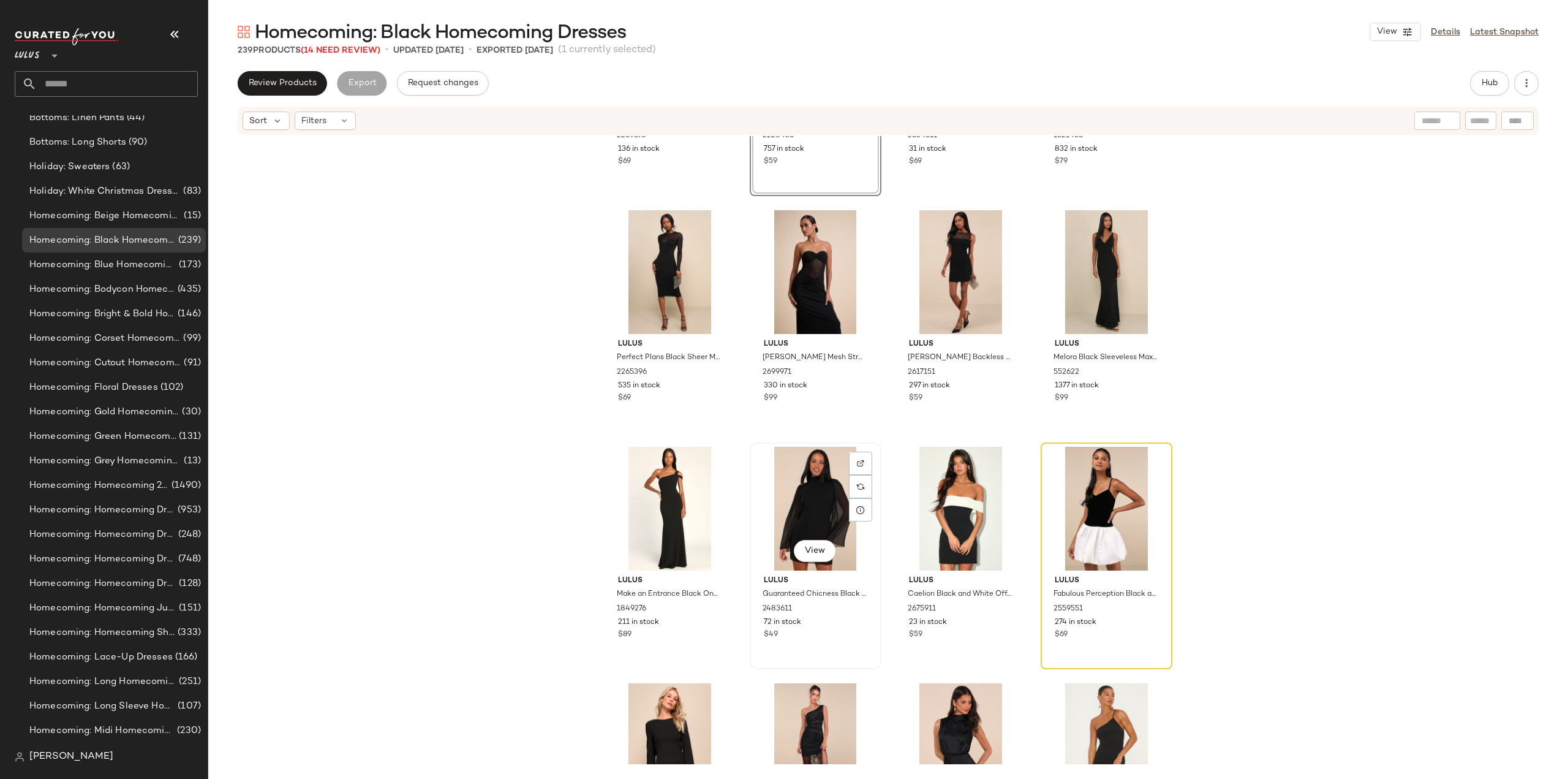
scroll to position [1422, 0]
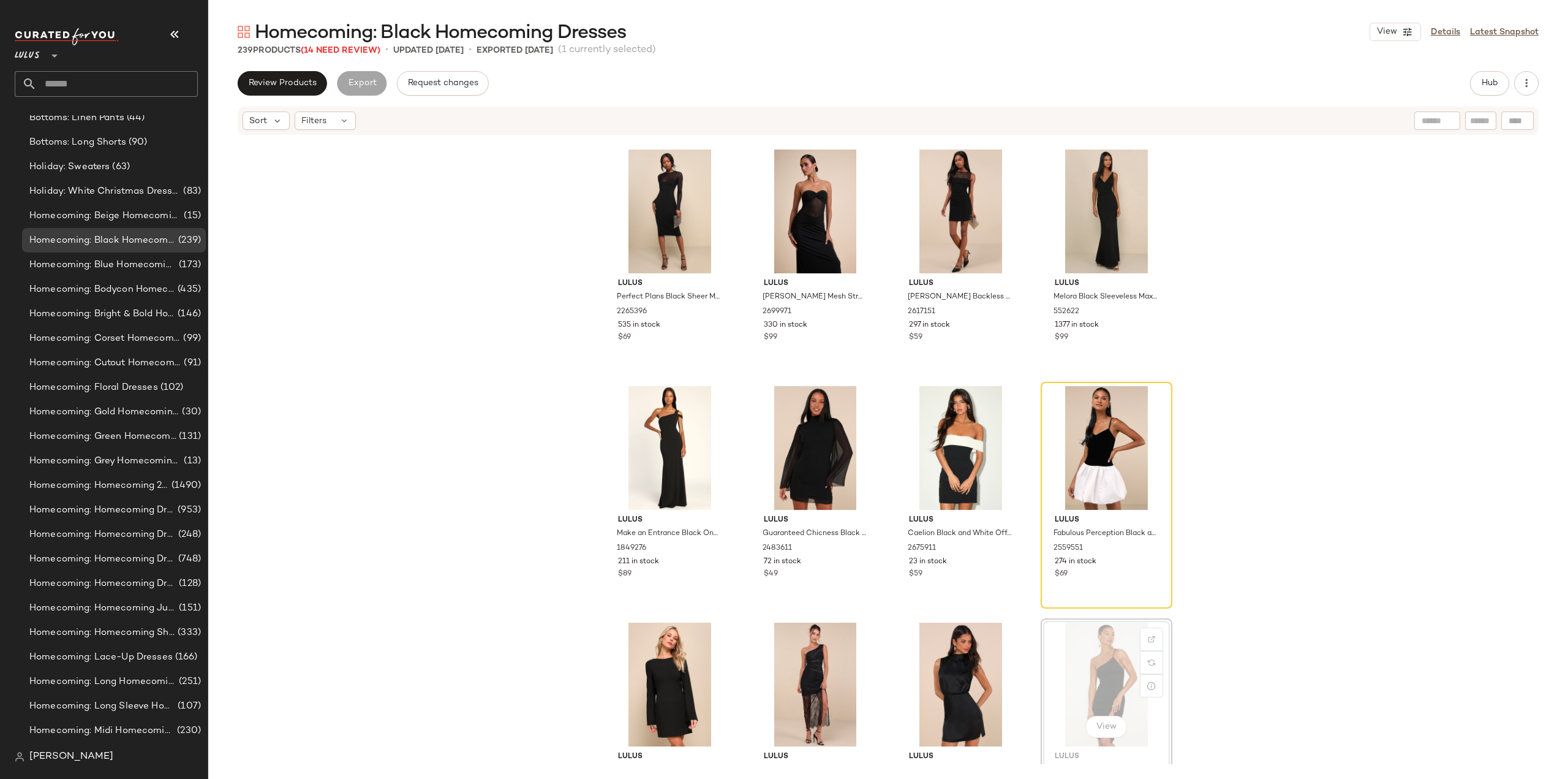
scroll to position [1423, 0]
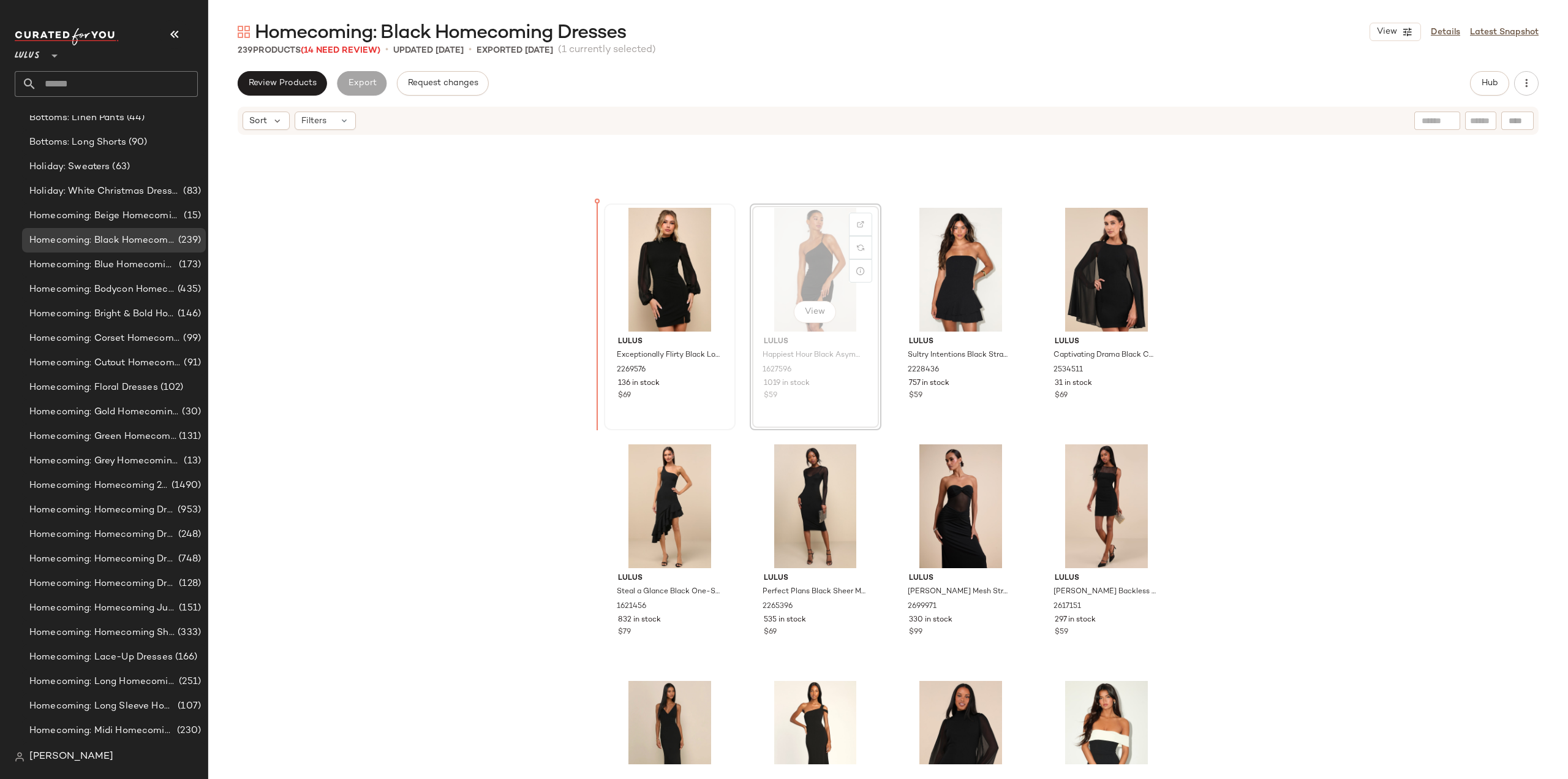
scroll to position [1128, 0]
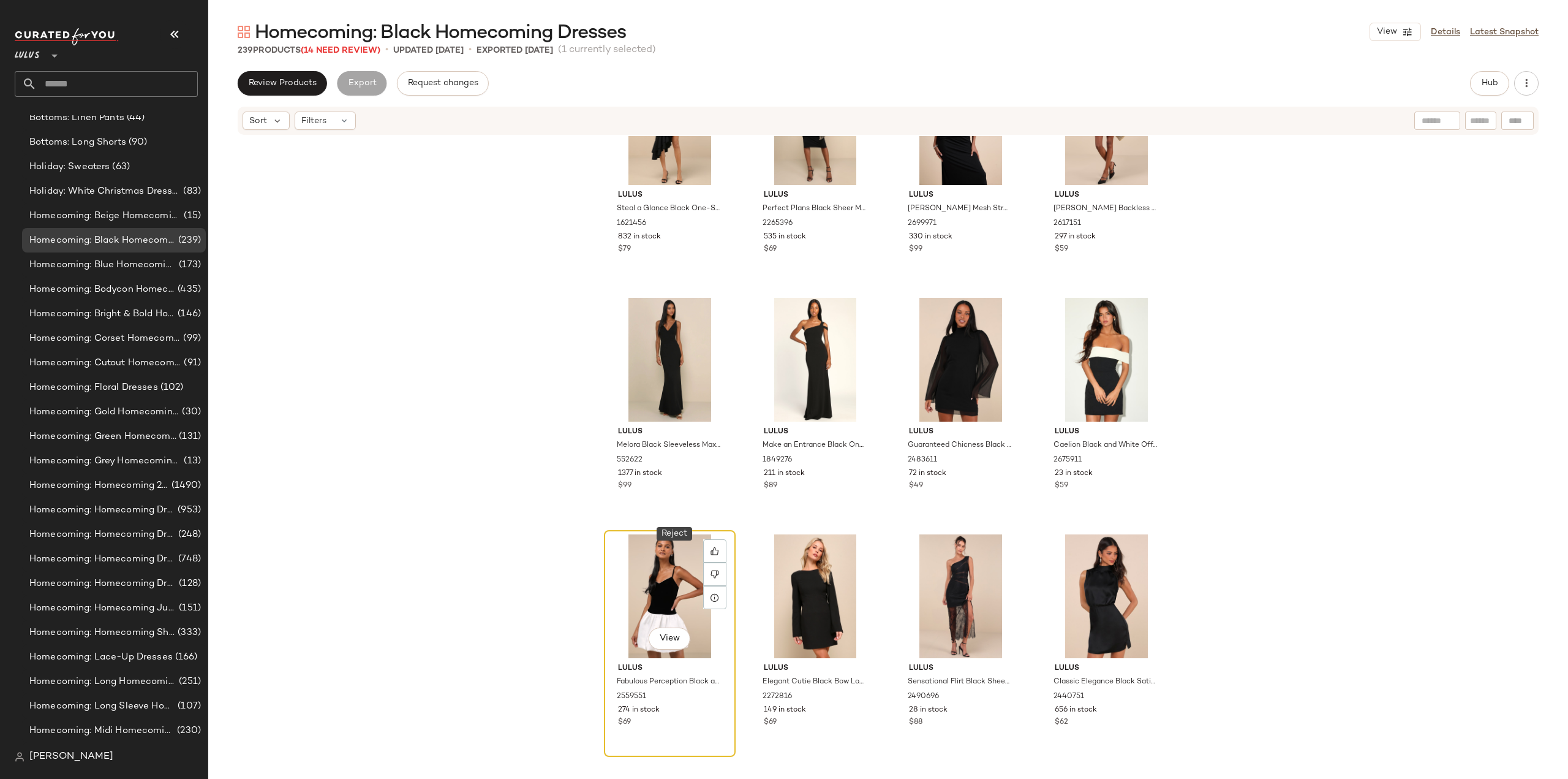
scroll to position [1557, 0]
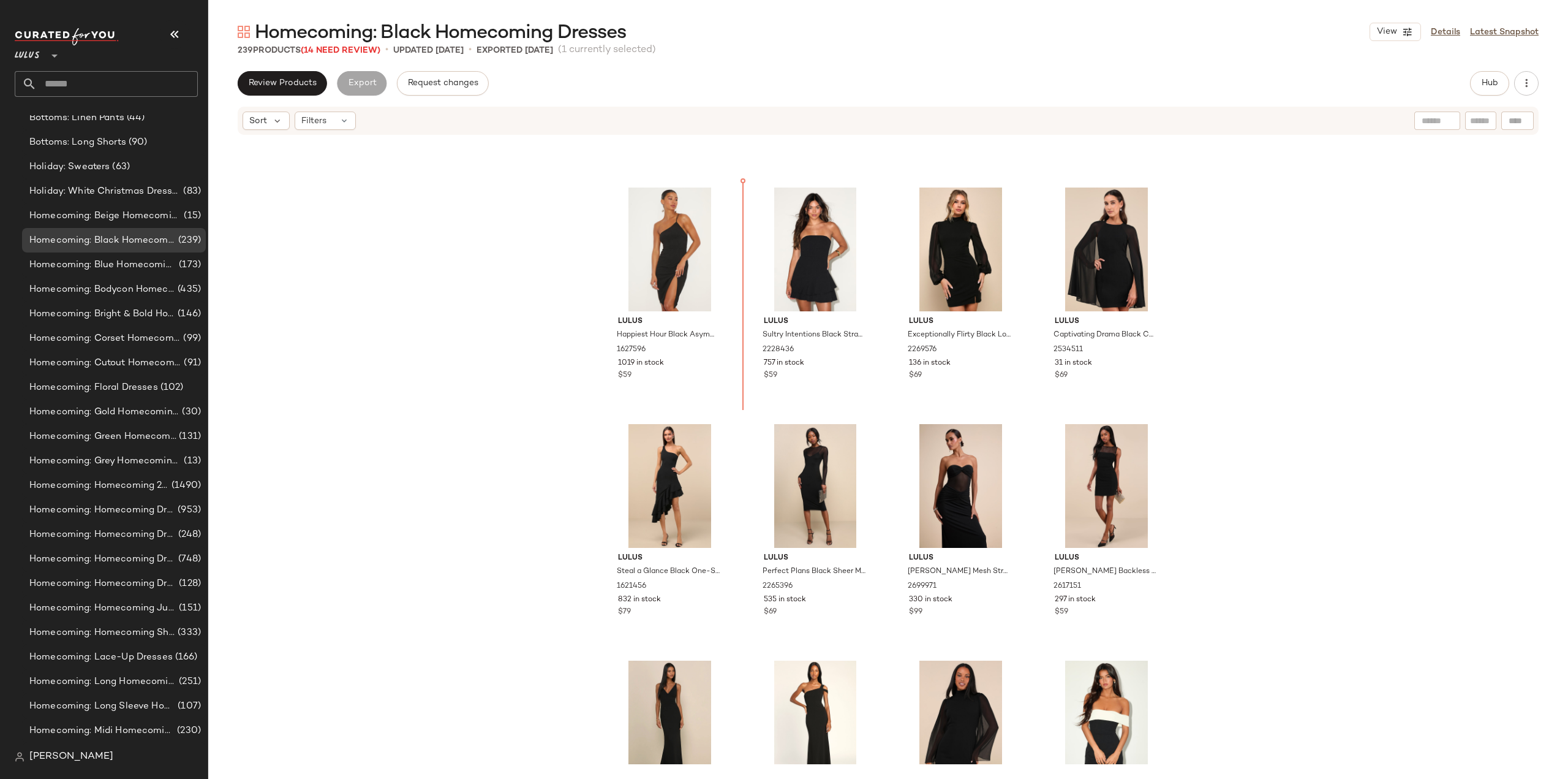
scroll to position [1134, 0]
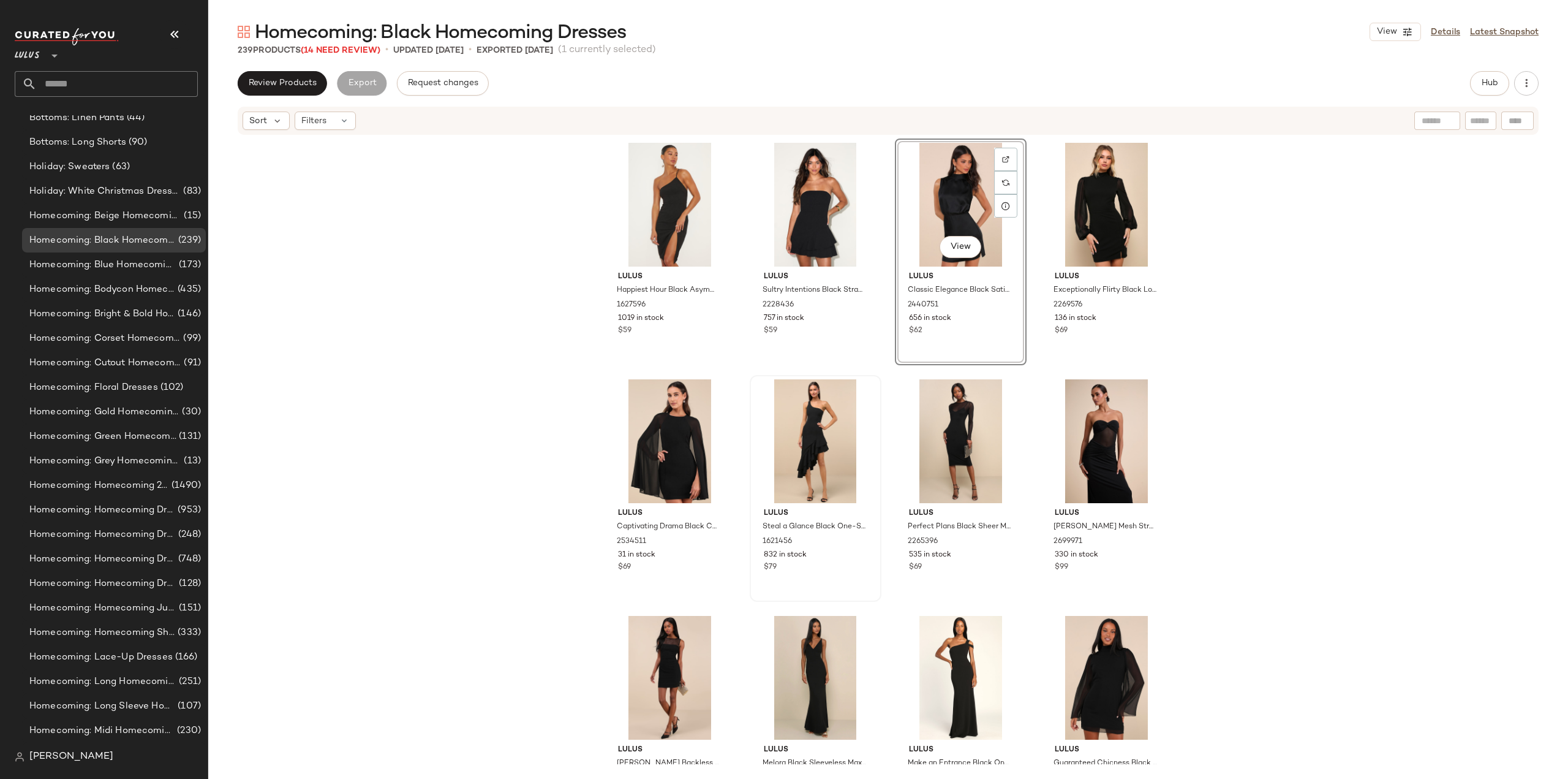
scroll to position [1318, 0]
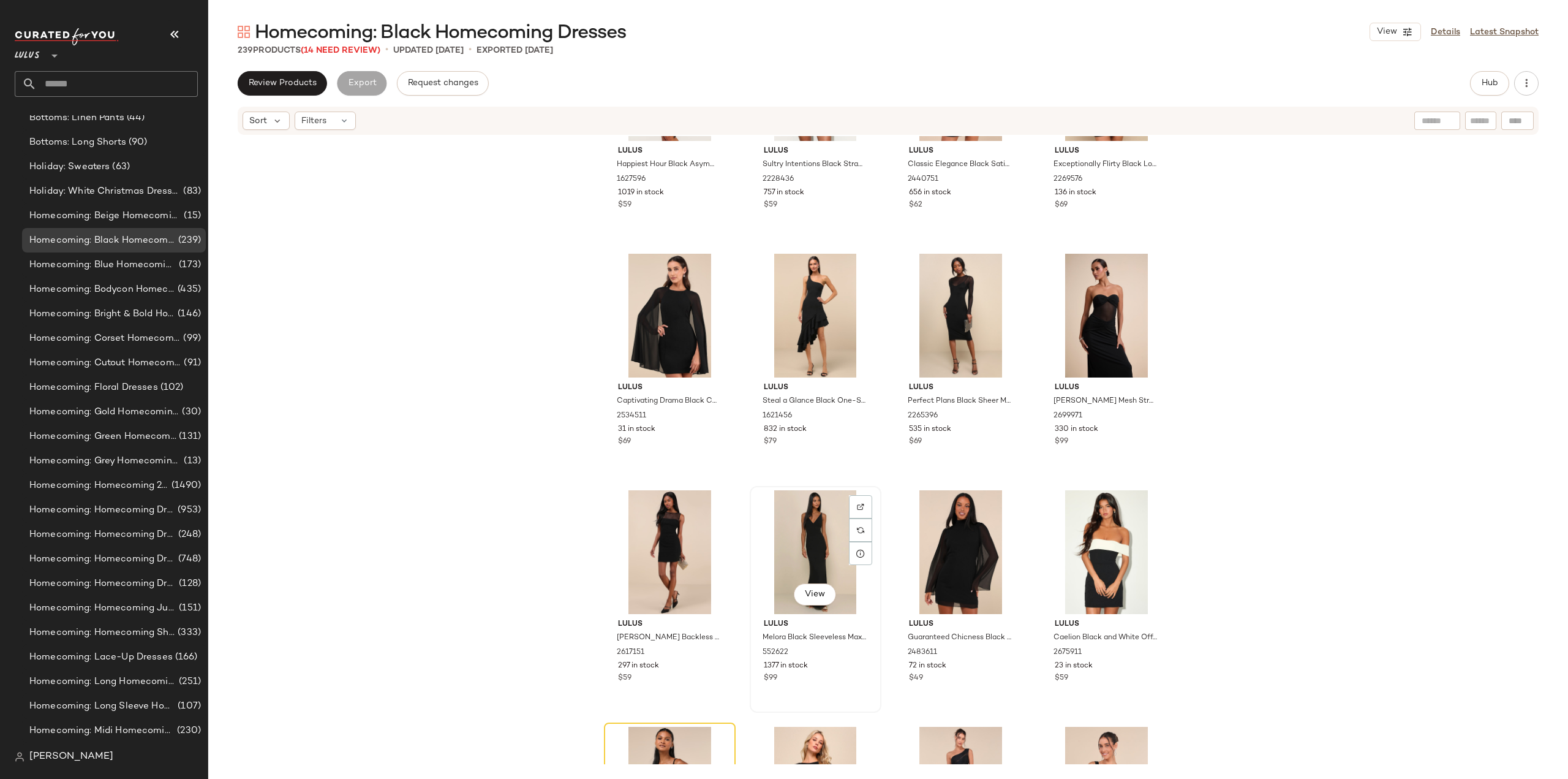
click at [807, 544] on div "View" at bounding box center [816, 552] width 123 height 124
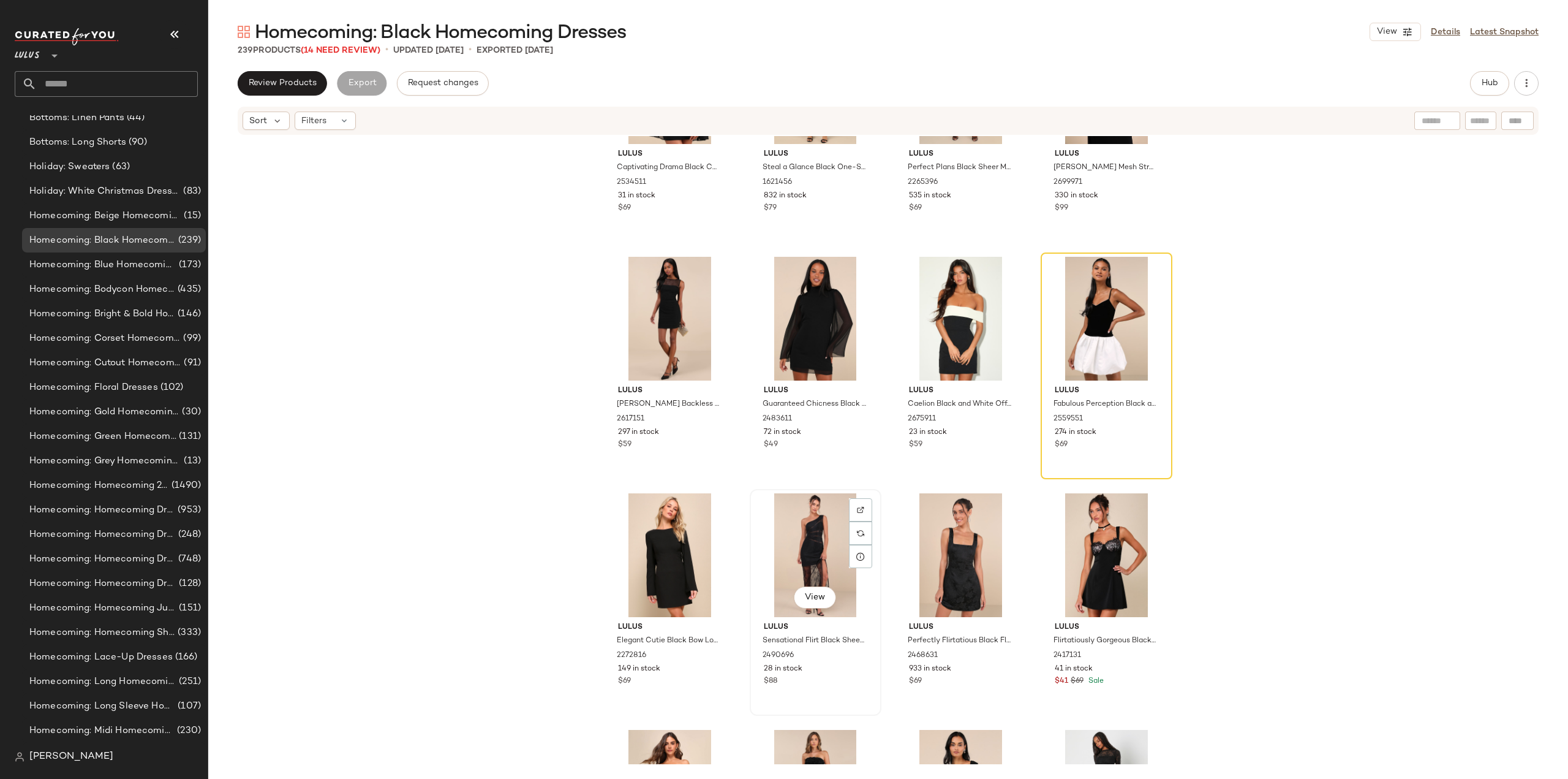
scroll to position [1563, 0]
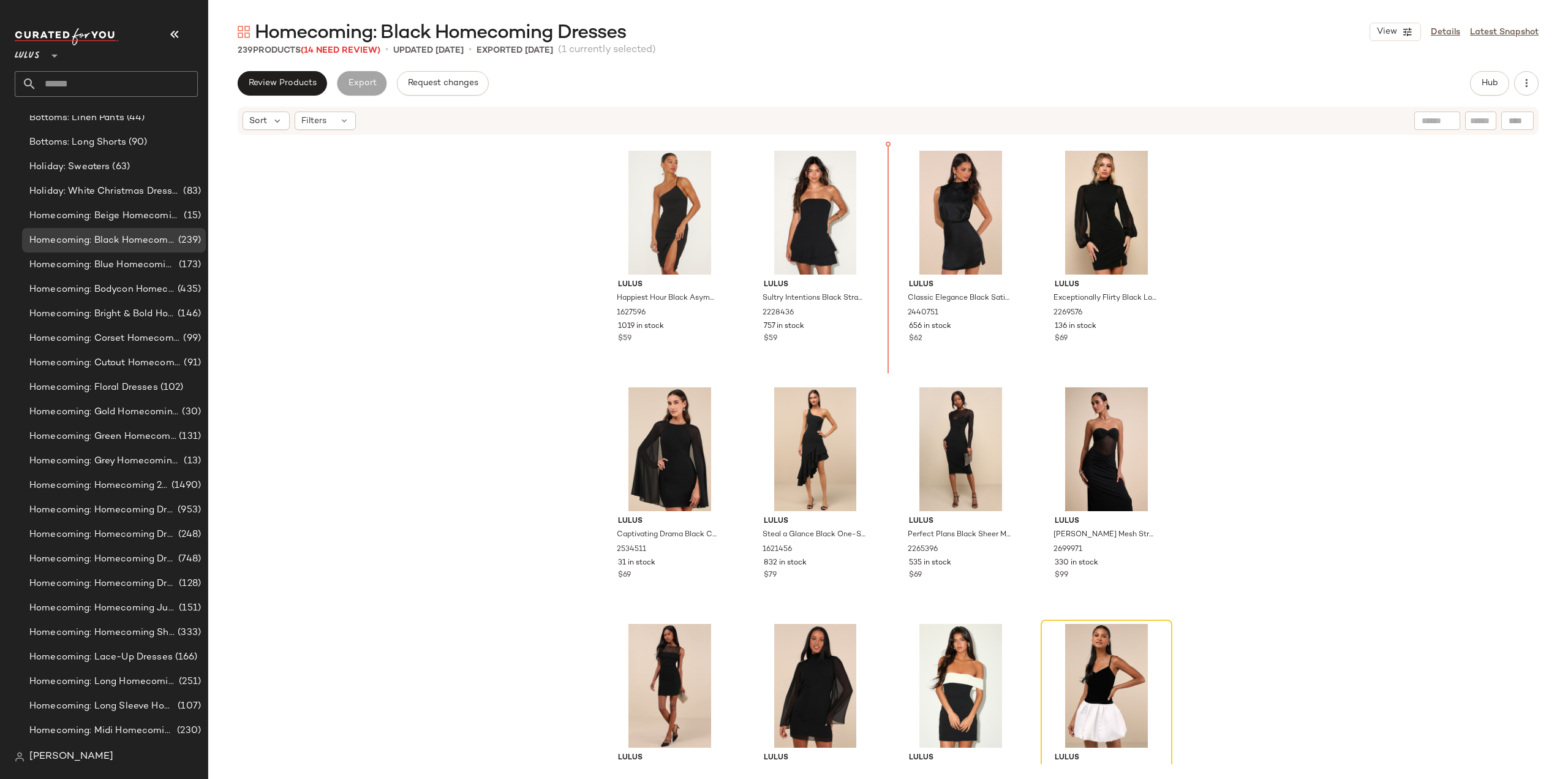
scroll to position [1173, 0]
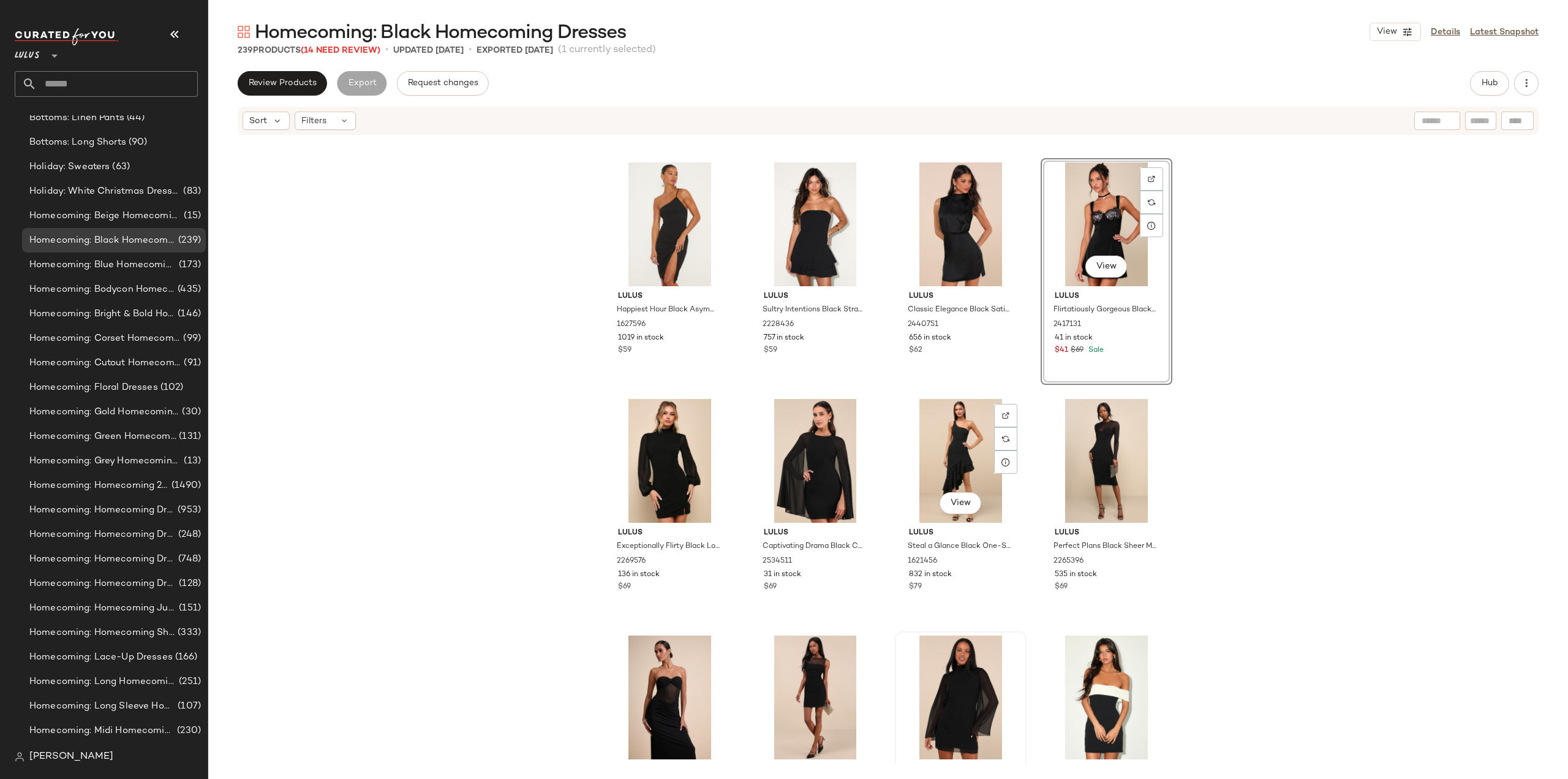
scroll to position [1295, 0]
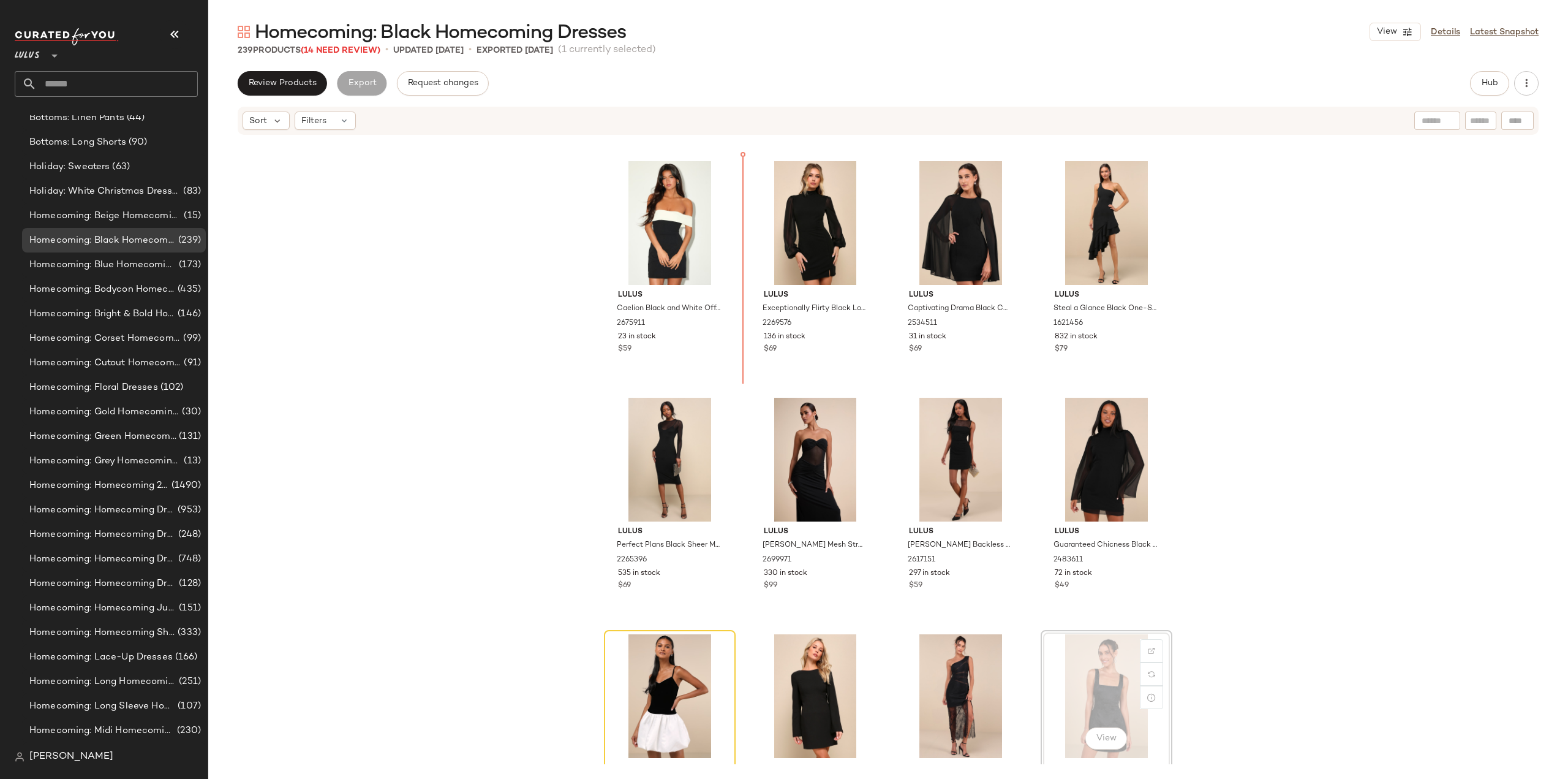
scroll to position [1410, 0]
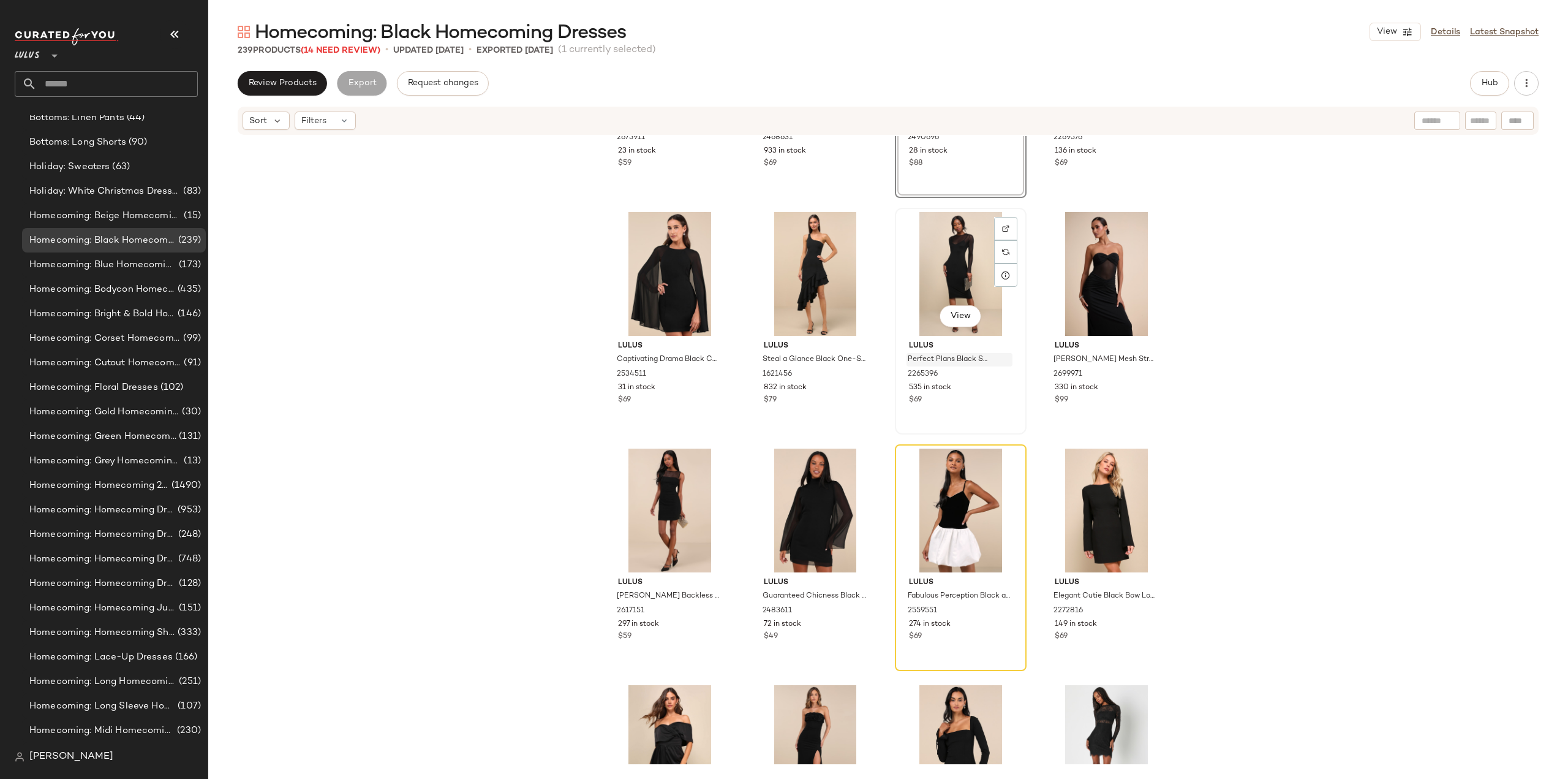
scroll to position [1719, 0]
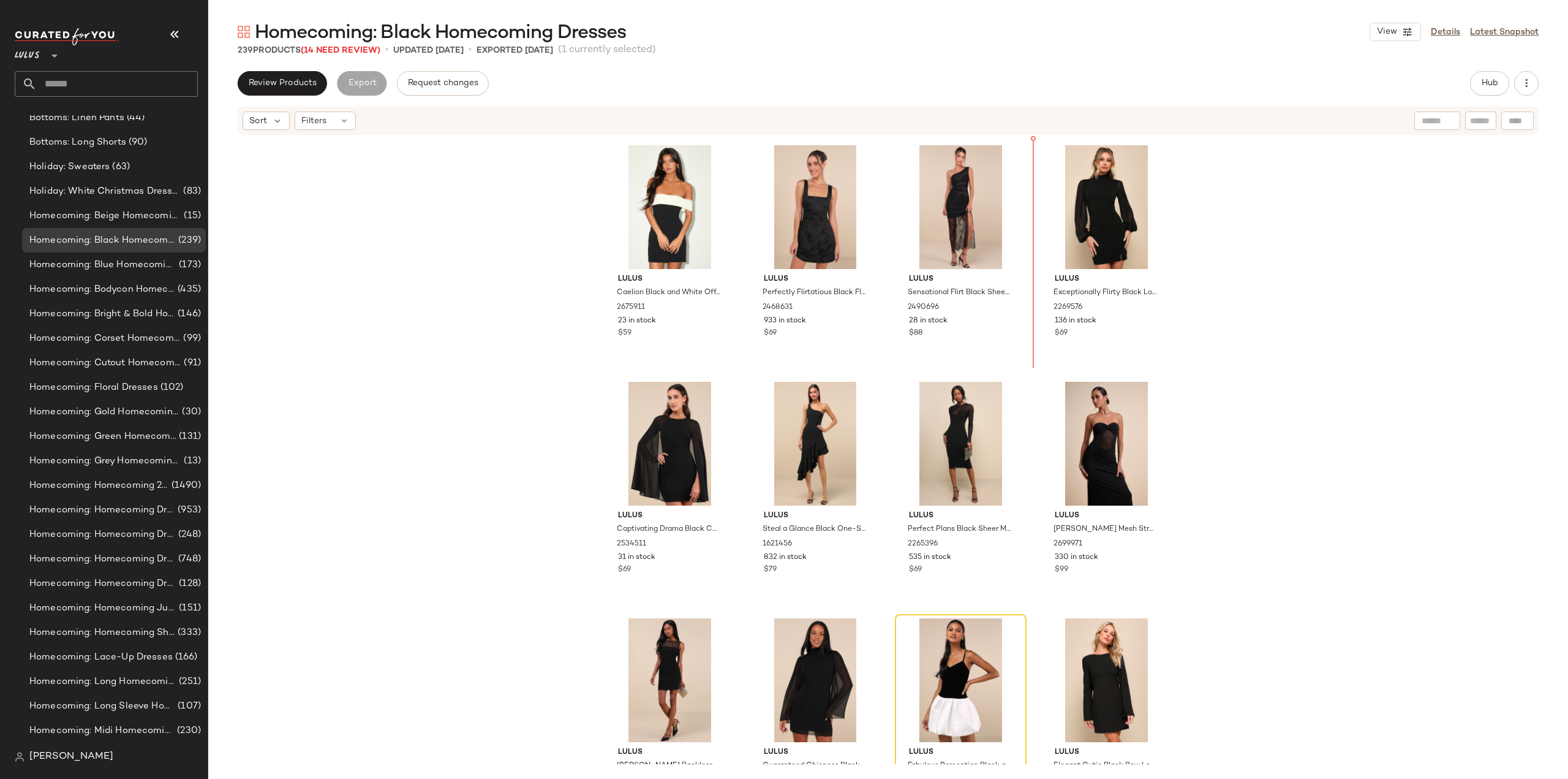
scroll to position [1421, 0]
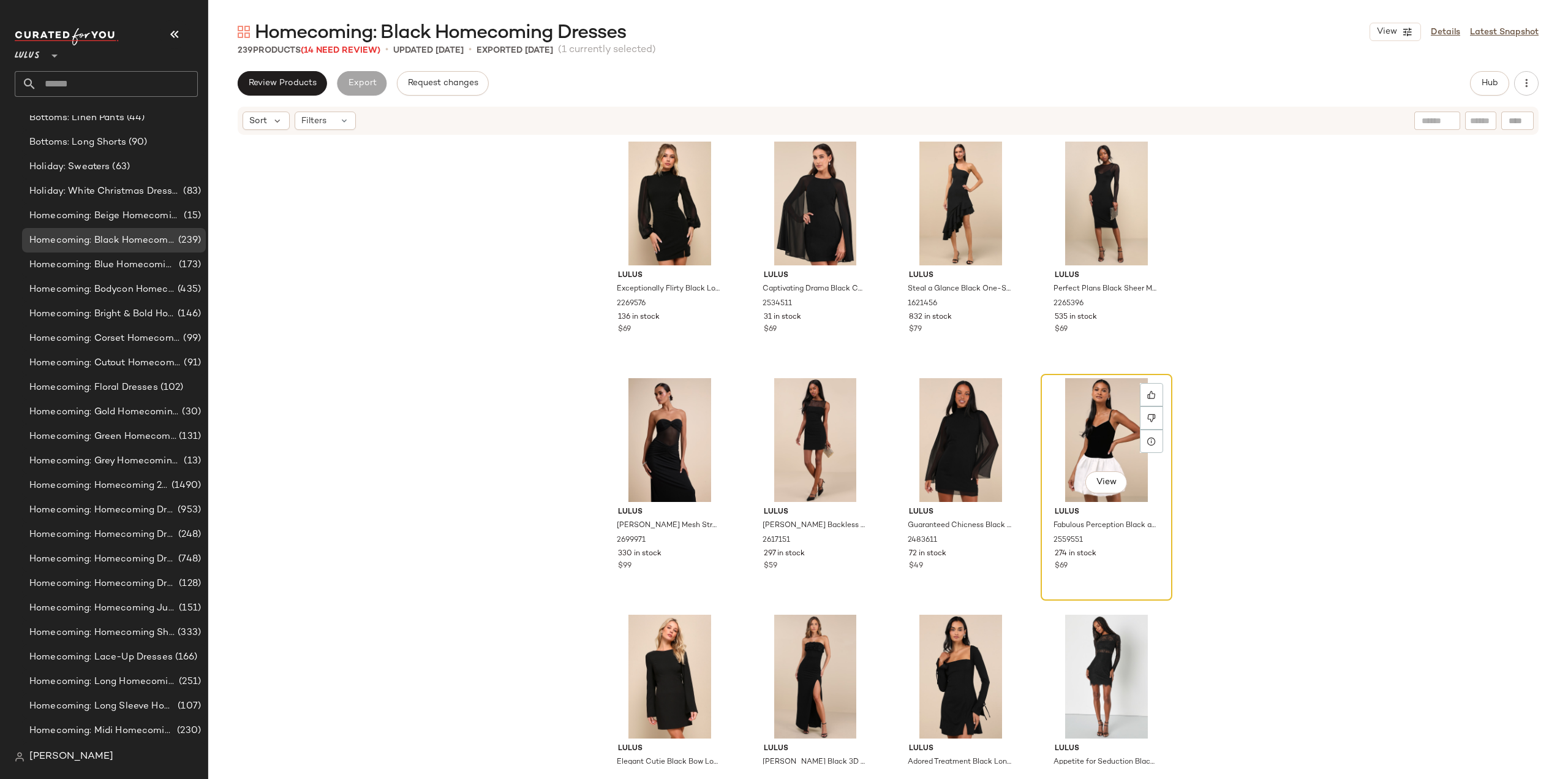
scroll to position [1728, 0]
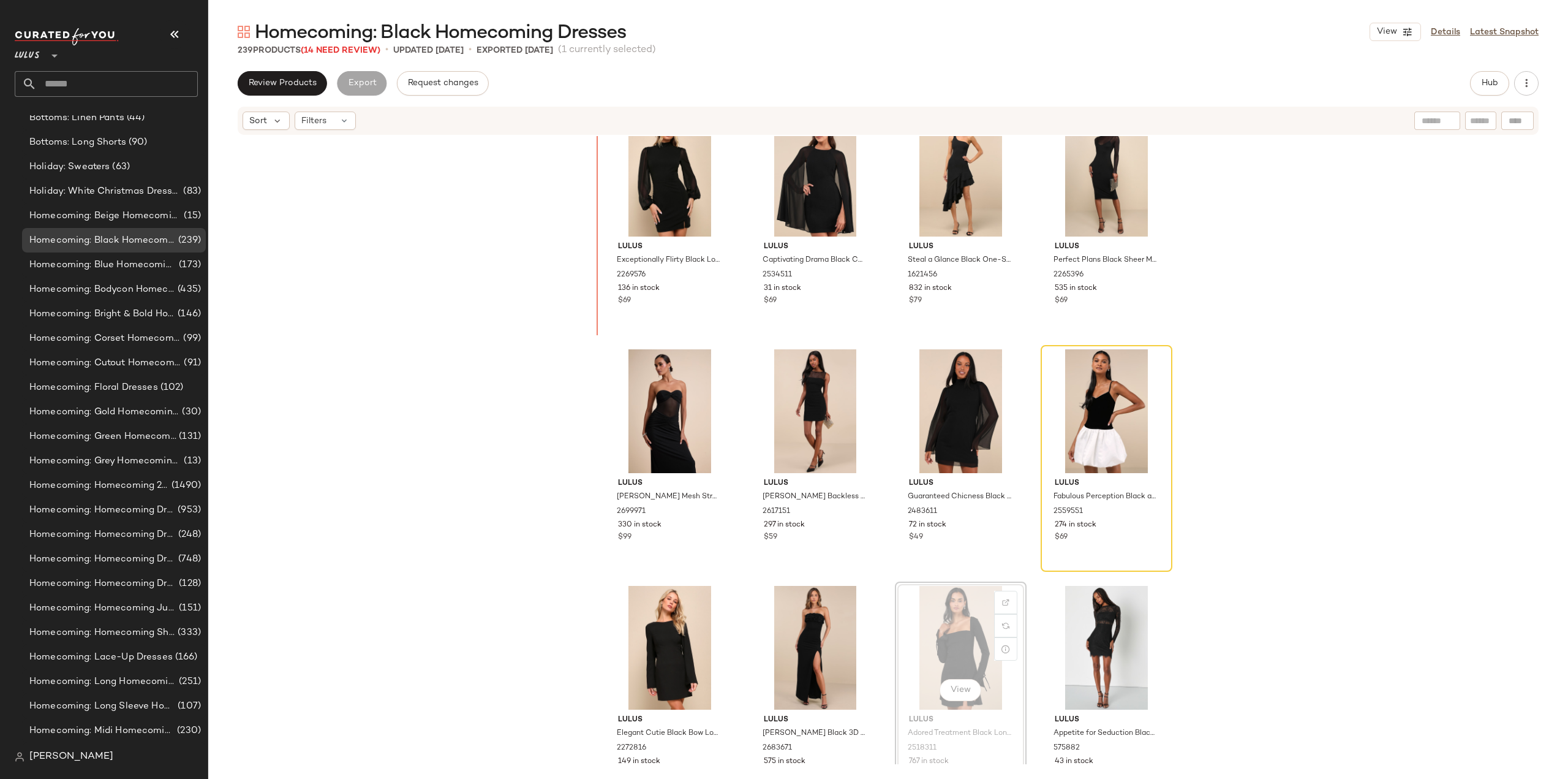
scroll to position [1684, 0]
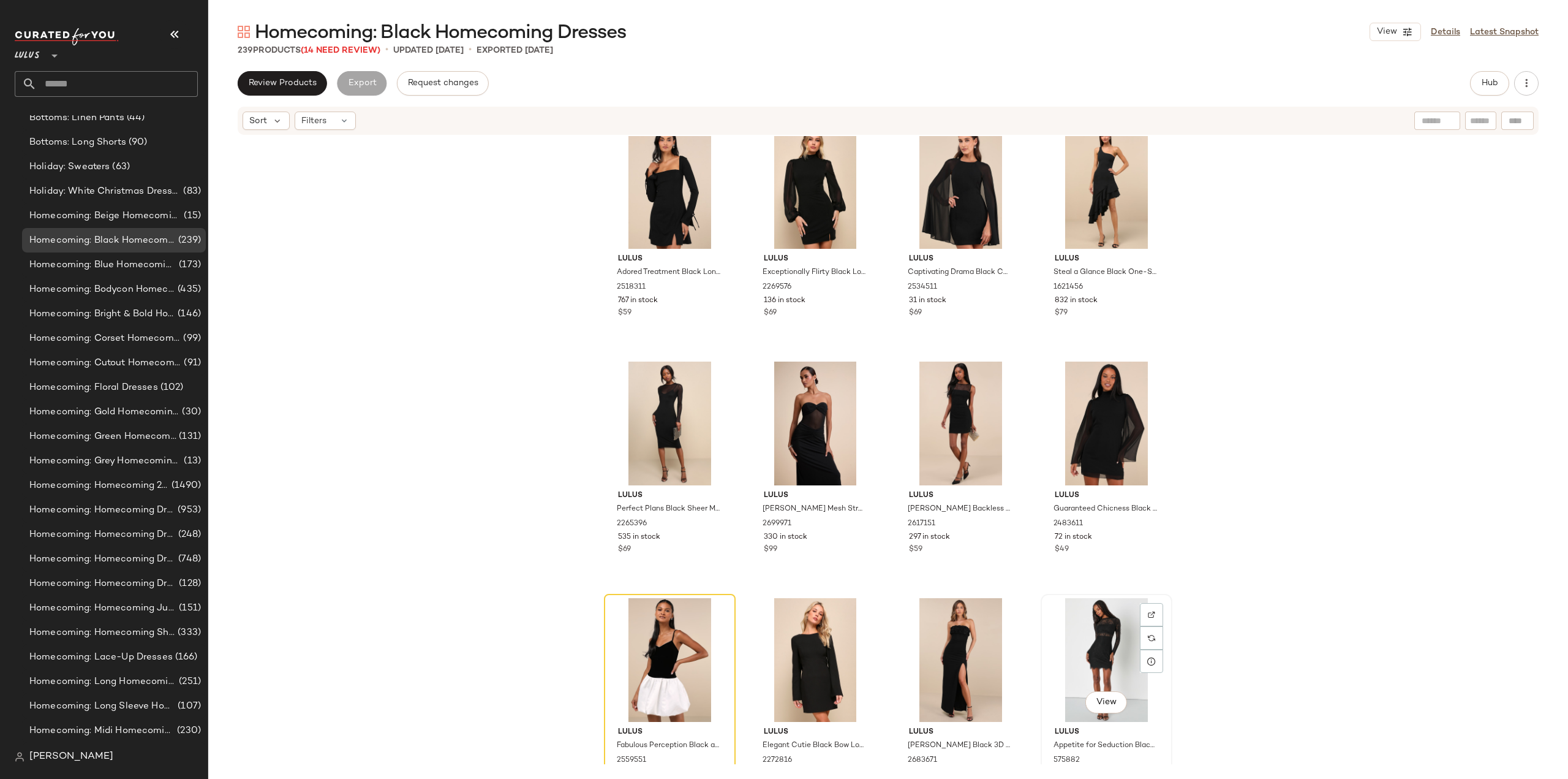
scroll to position [1684, 0]
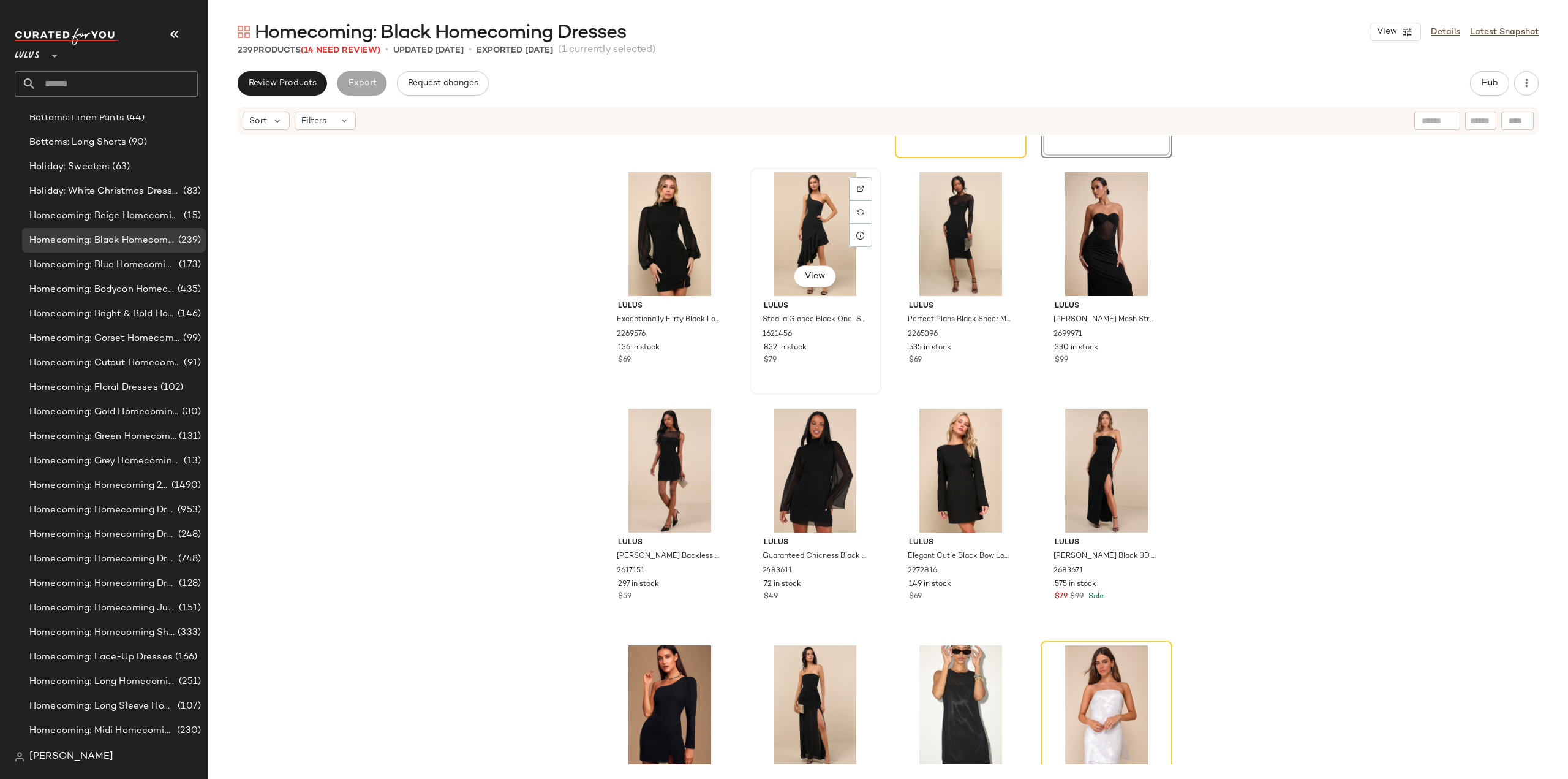
scroll to position [1994, 0]
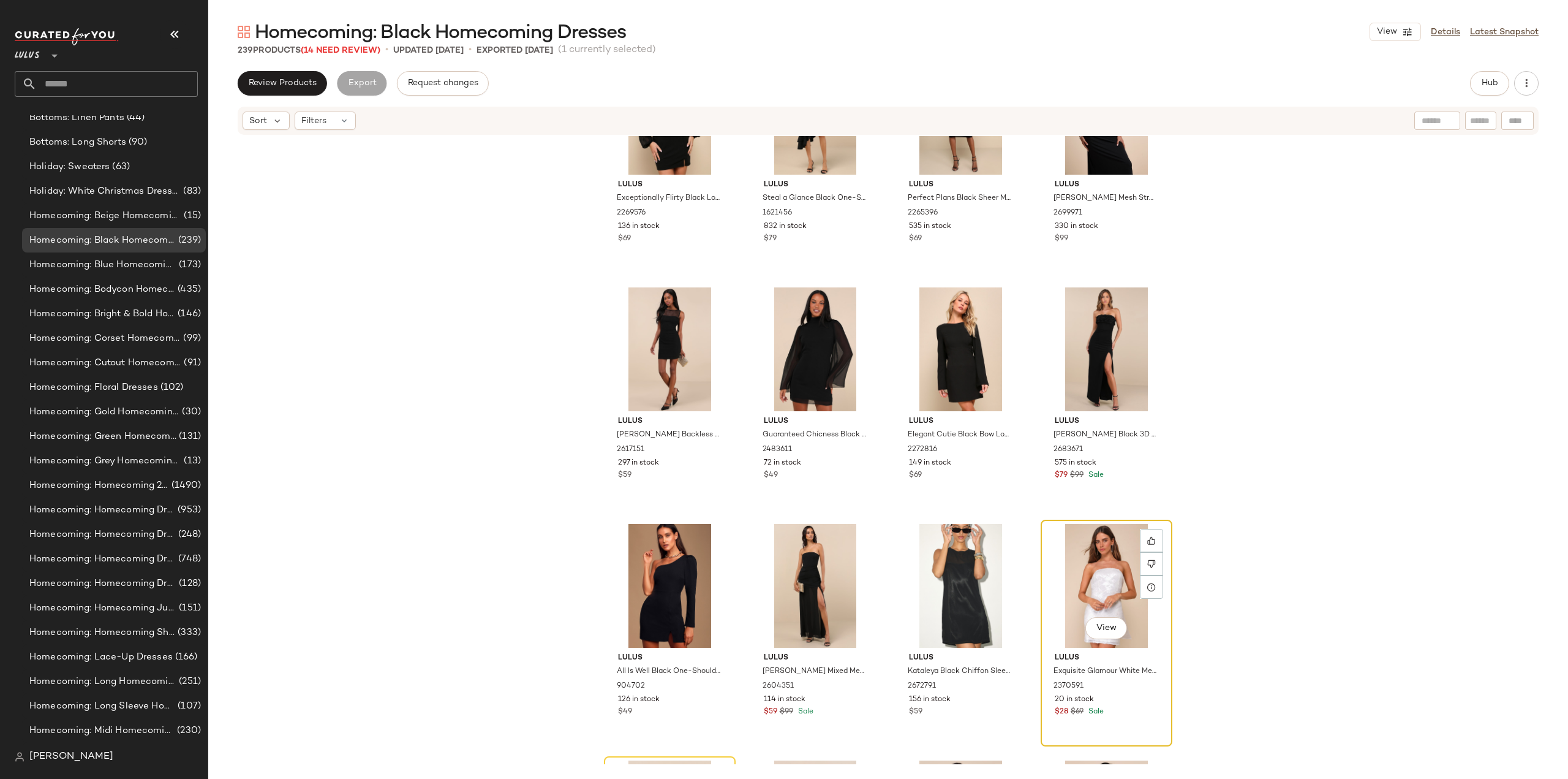
click at [1113, 706] on div "Lulus Exquisite Glamour White Mesh Sequin Strapless Bow Mini Dress 2370591 20 i…" at bounding box center [1107, 683] width 123 height 71
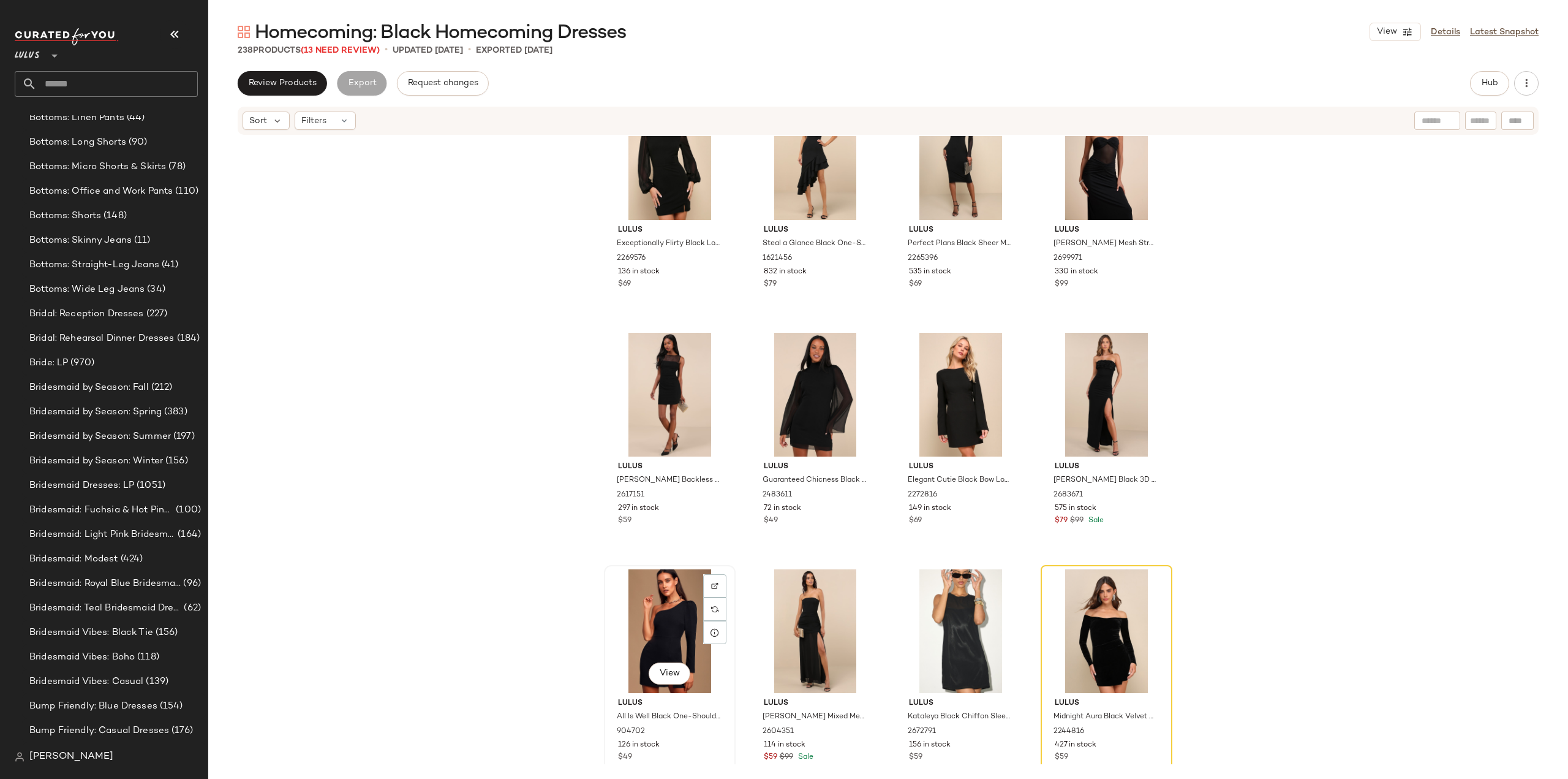
scroll to position [1932, 0]
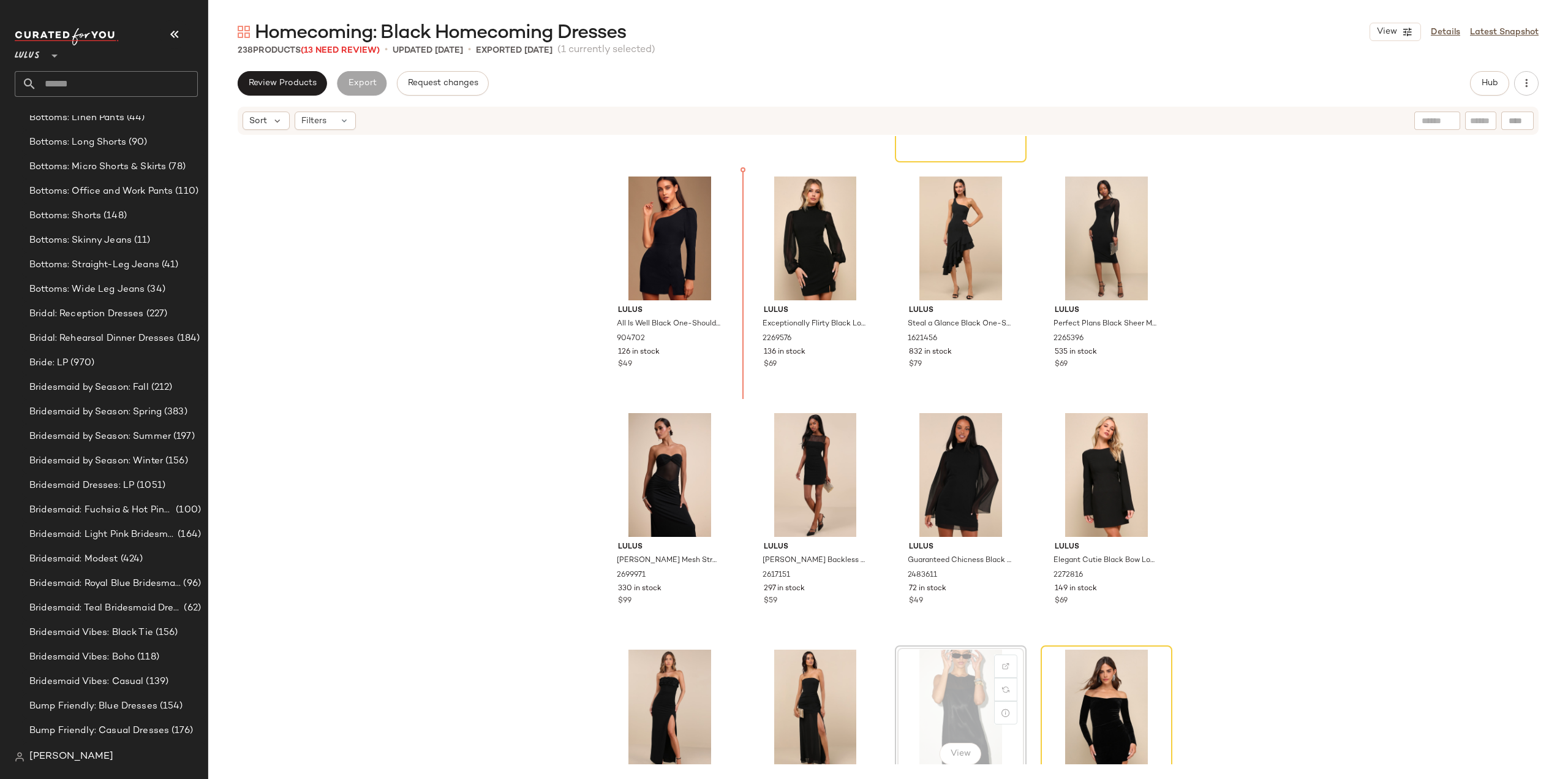
scroll to position [1868, 0]
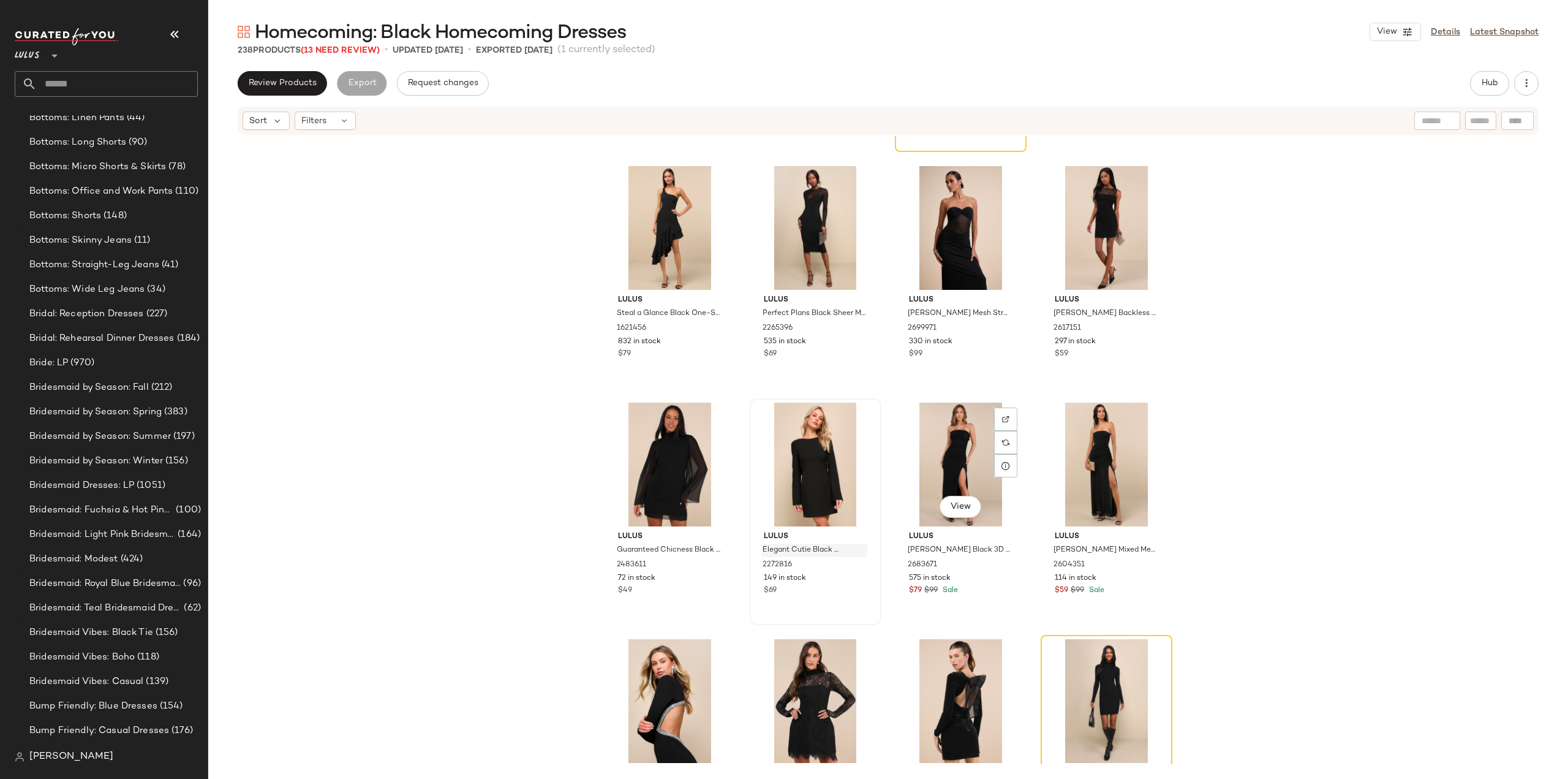
scroll to position [2175, 0]
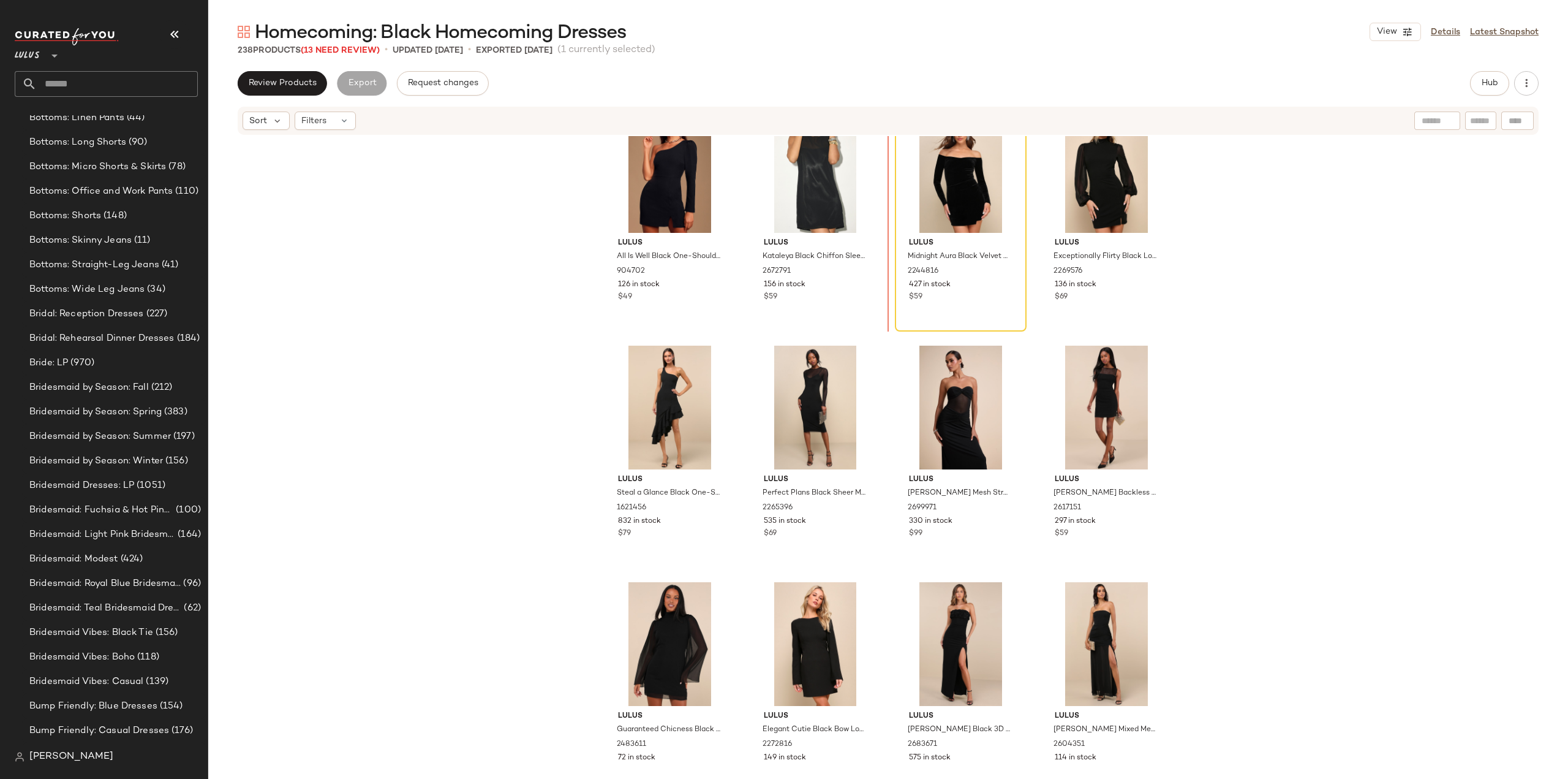
scroll to position [1921, 0]
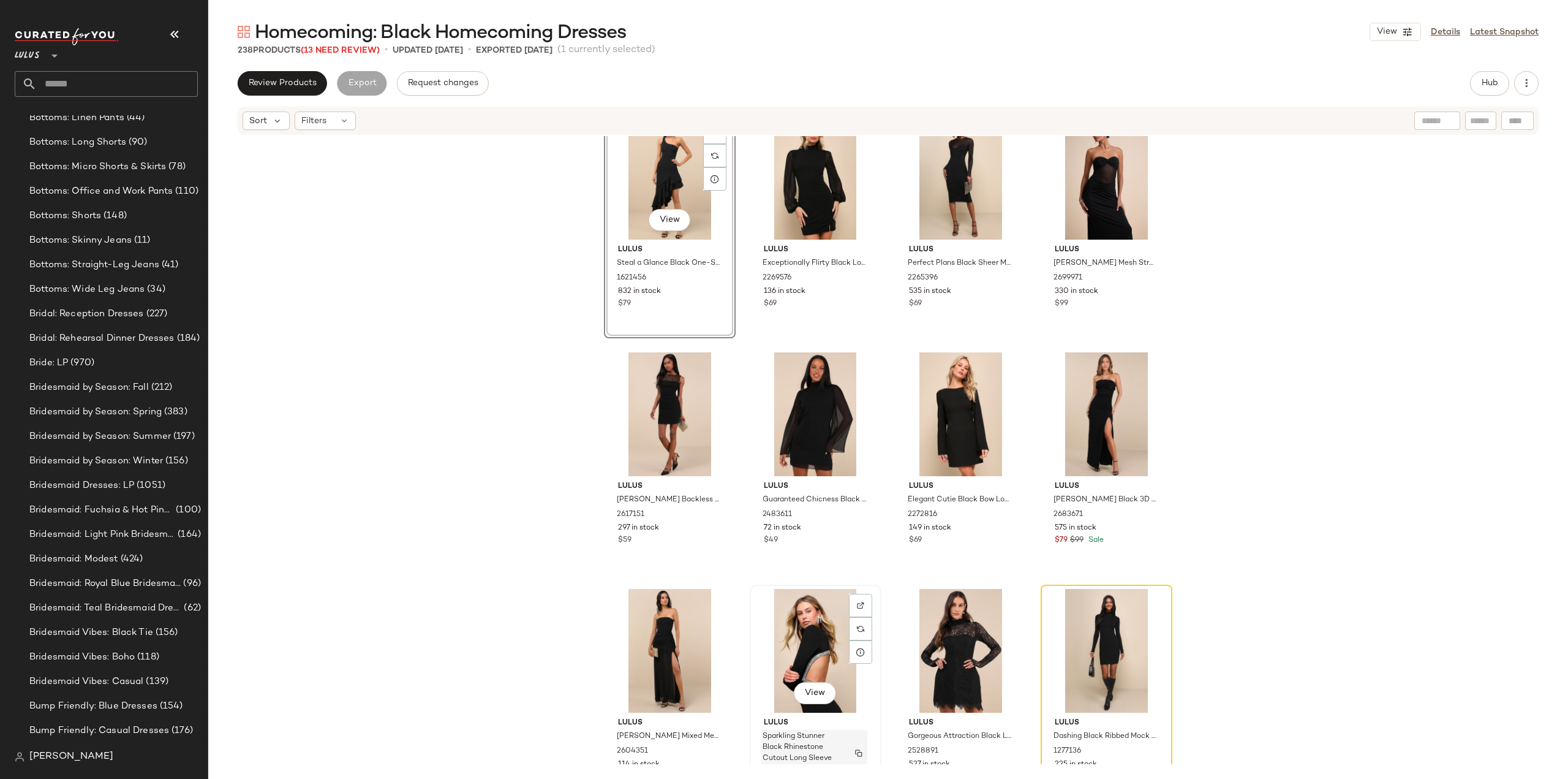
scroll to position [2227, 0]
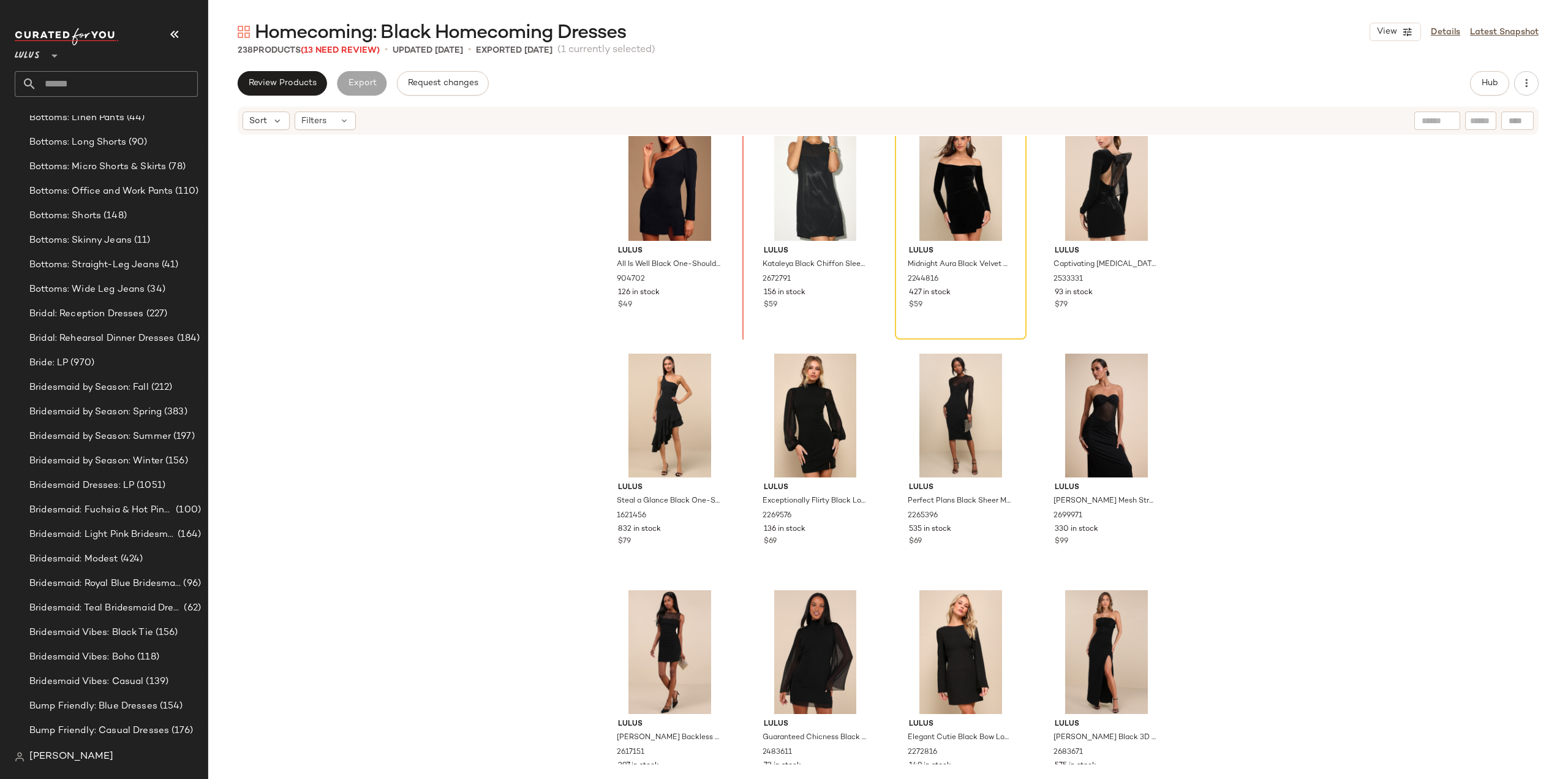
scroll to position [1895, 0]
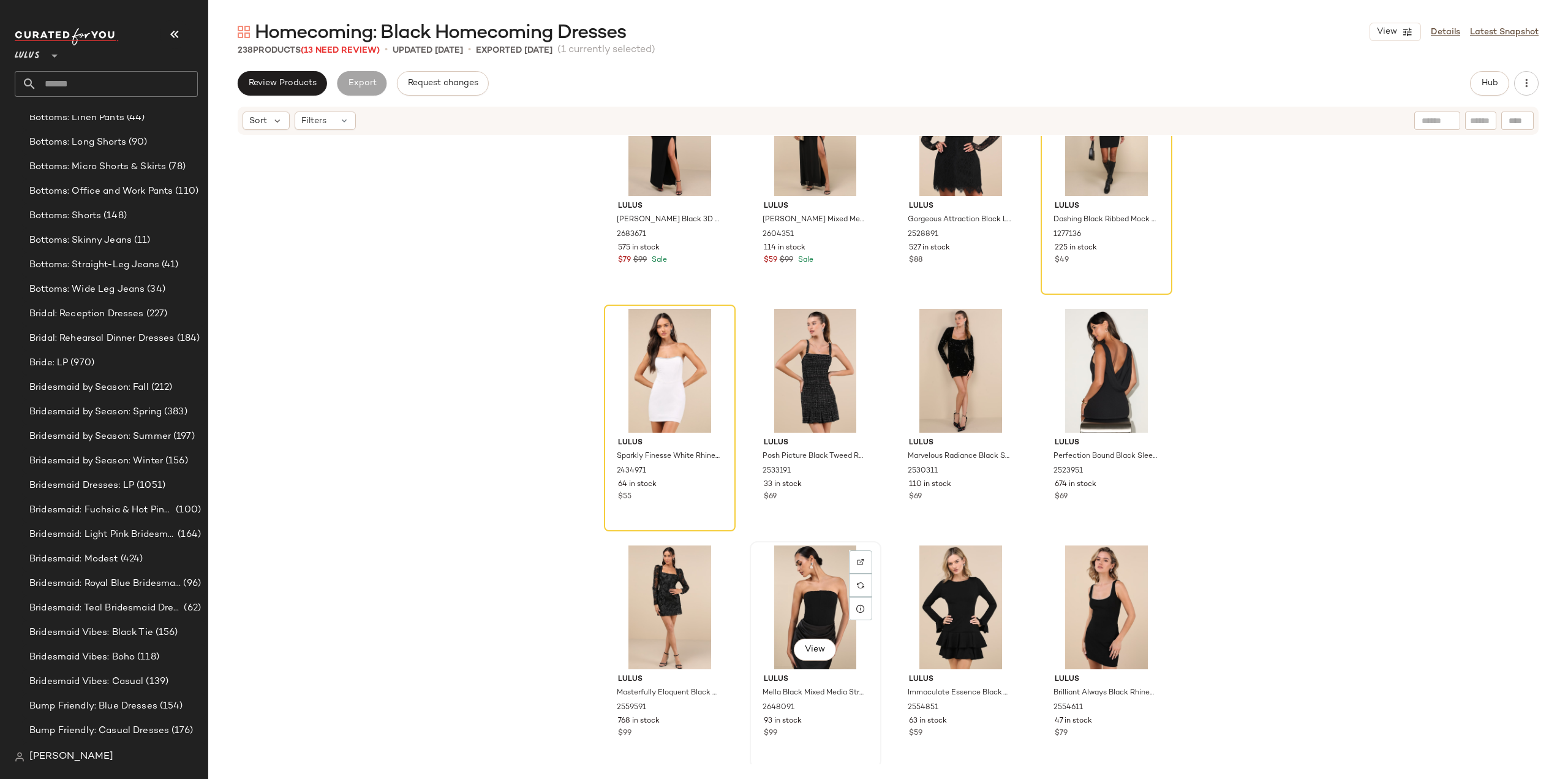
scroll to position [2753, 0]
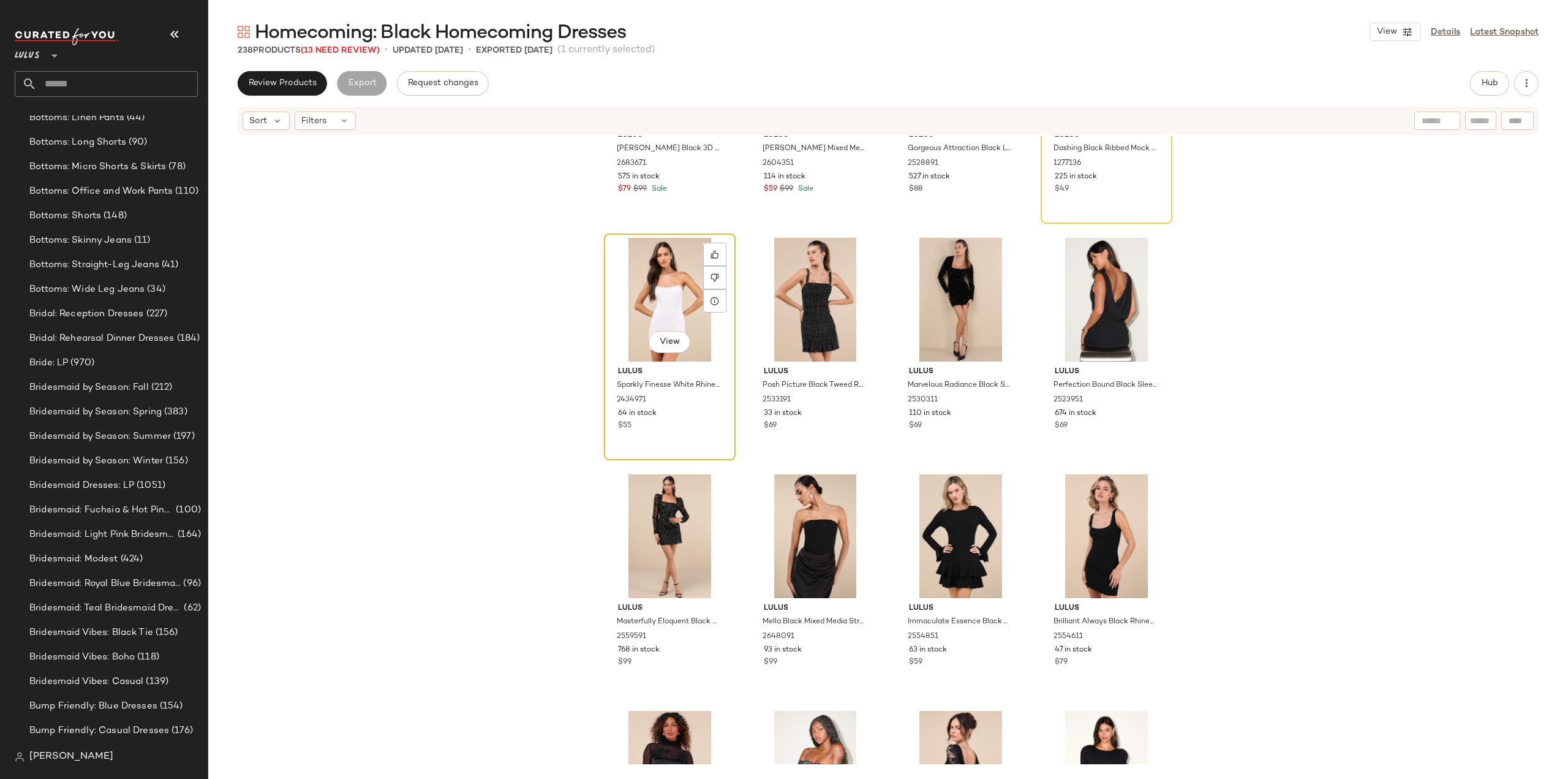
click at [705, 435] on div "View Lulus Sparkly Finesse White Rhinestone Strapless Bustier Mini Dress 243497…" at bounding box center [670, 347] width 129 height 224
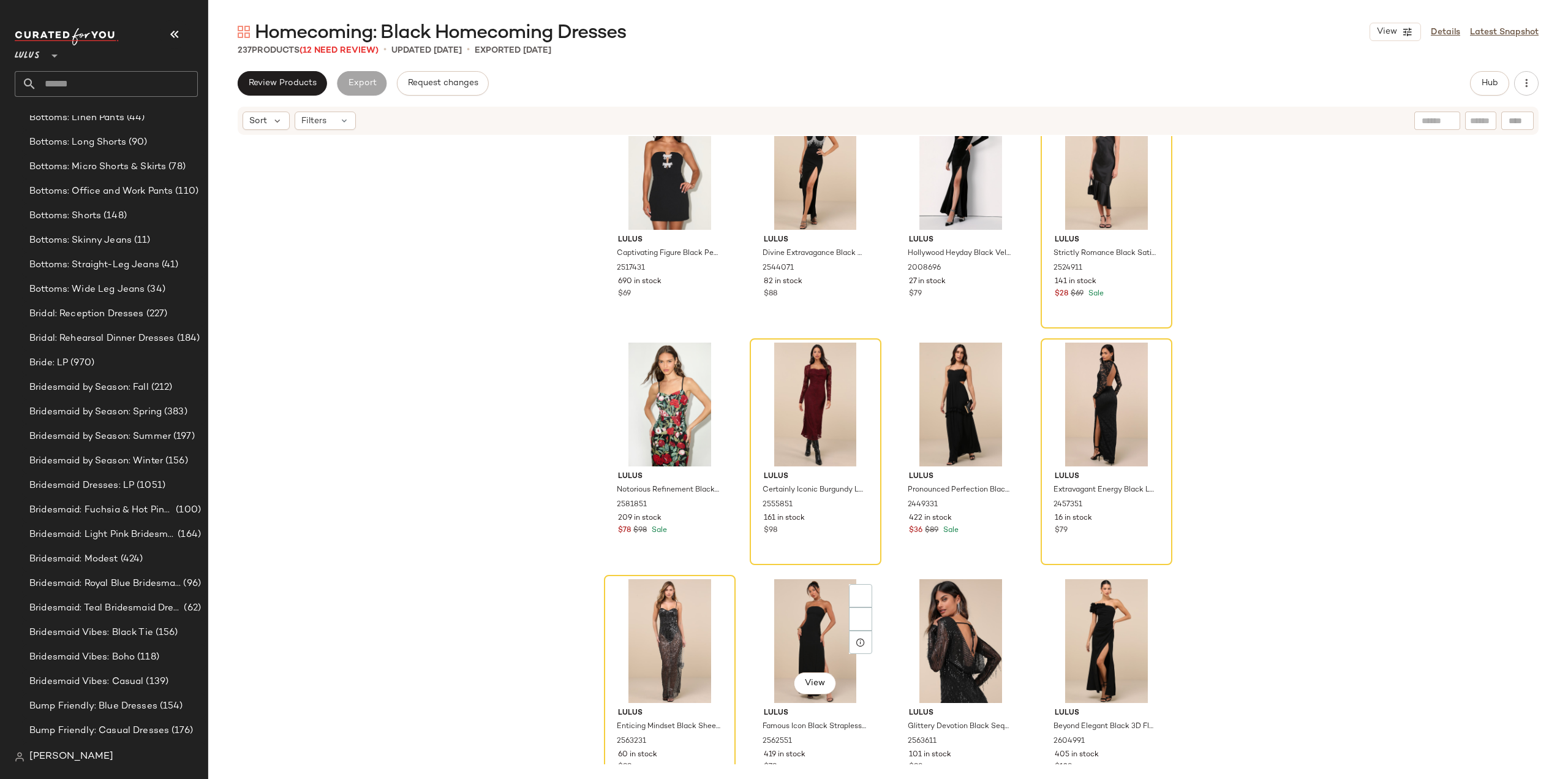
scroll to position [7532, 0]
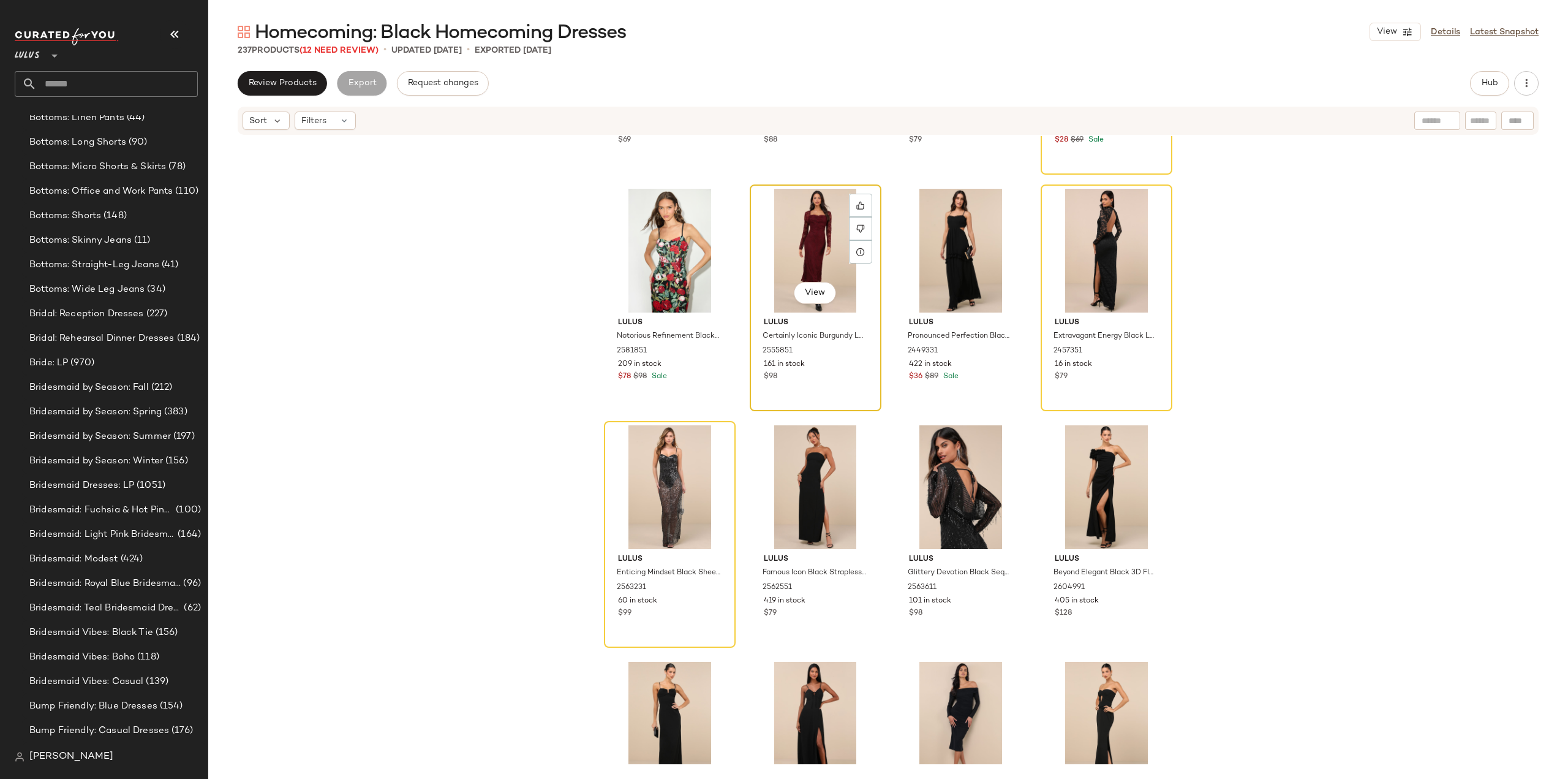
click at [827, 387] on div "View Lulus Certainly Iconic Burgundy Lace Midi Dress and Shrug Set 2555851 161 …" at bounding box center [816, 297] width 129 height 224
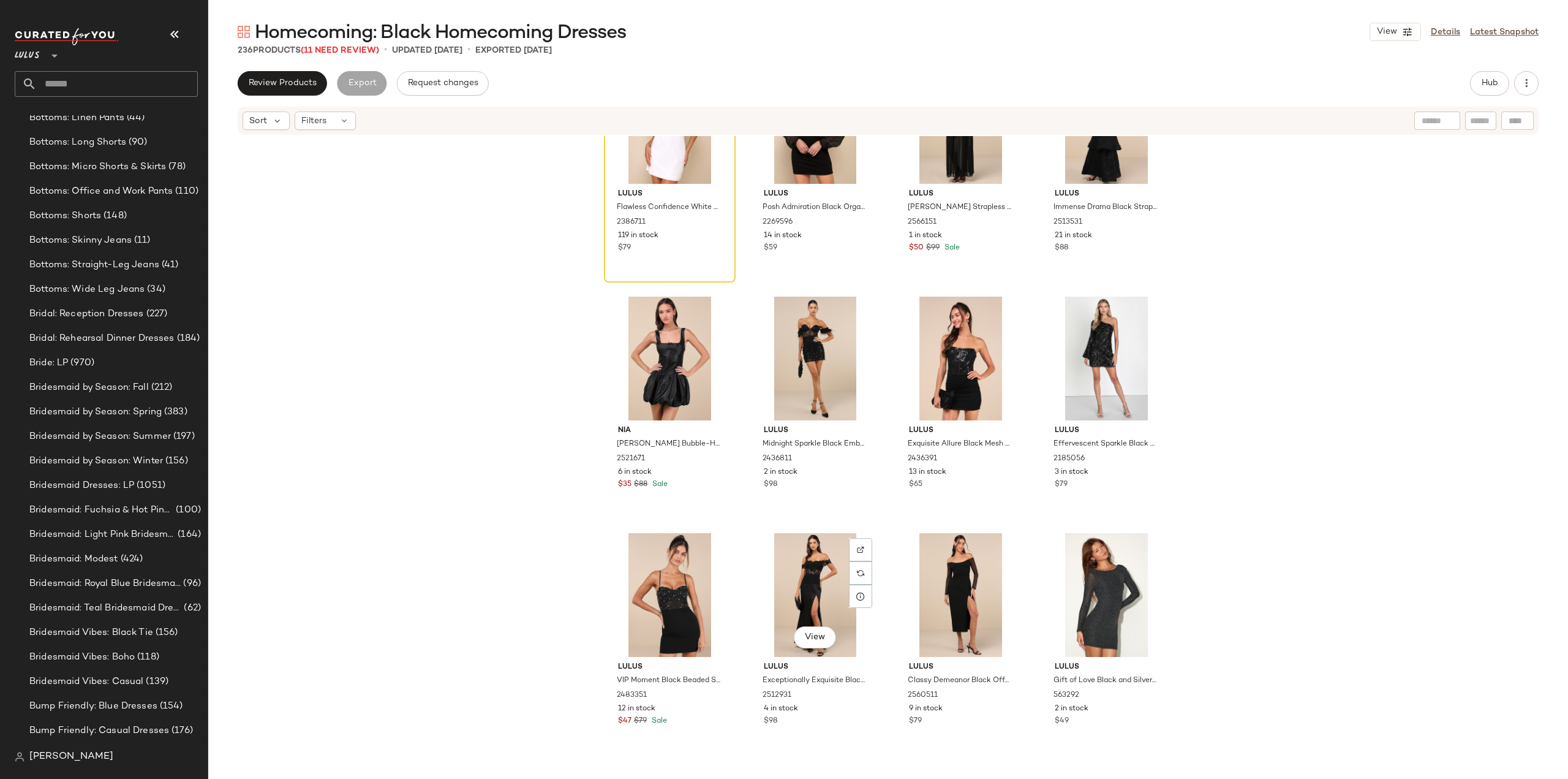
scroll to position [12680, 0]
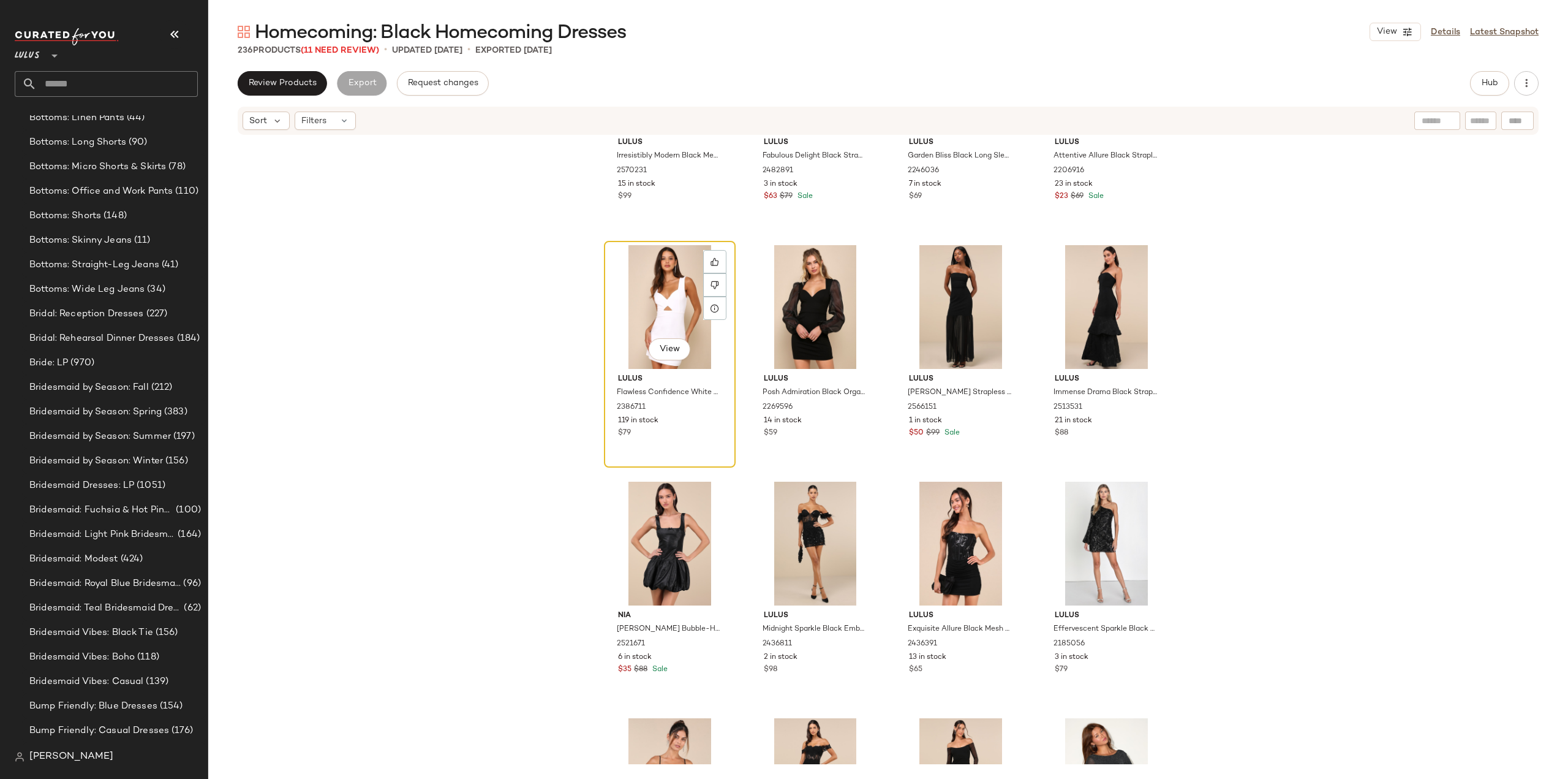
click at [683, 438] on div "Lulus Flawless Confidence White Cutout Bodycon Mini Dress 2386711 119 in stock …" at bounding box center [670, 404] width 123 height 71
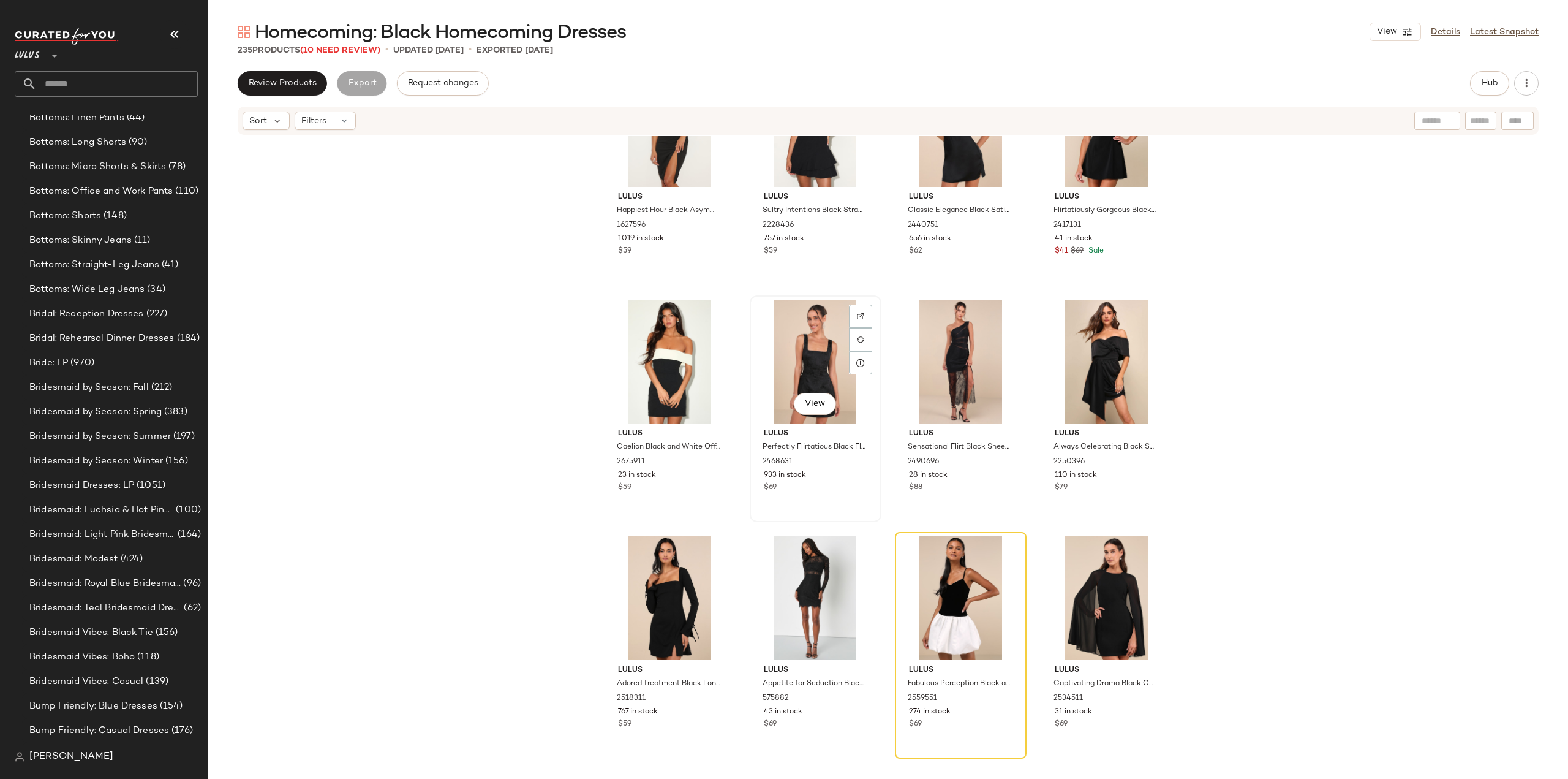
scroll to position [1358, 0]
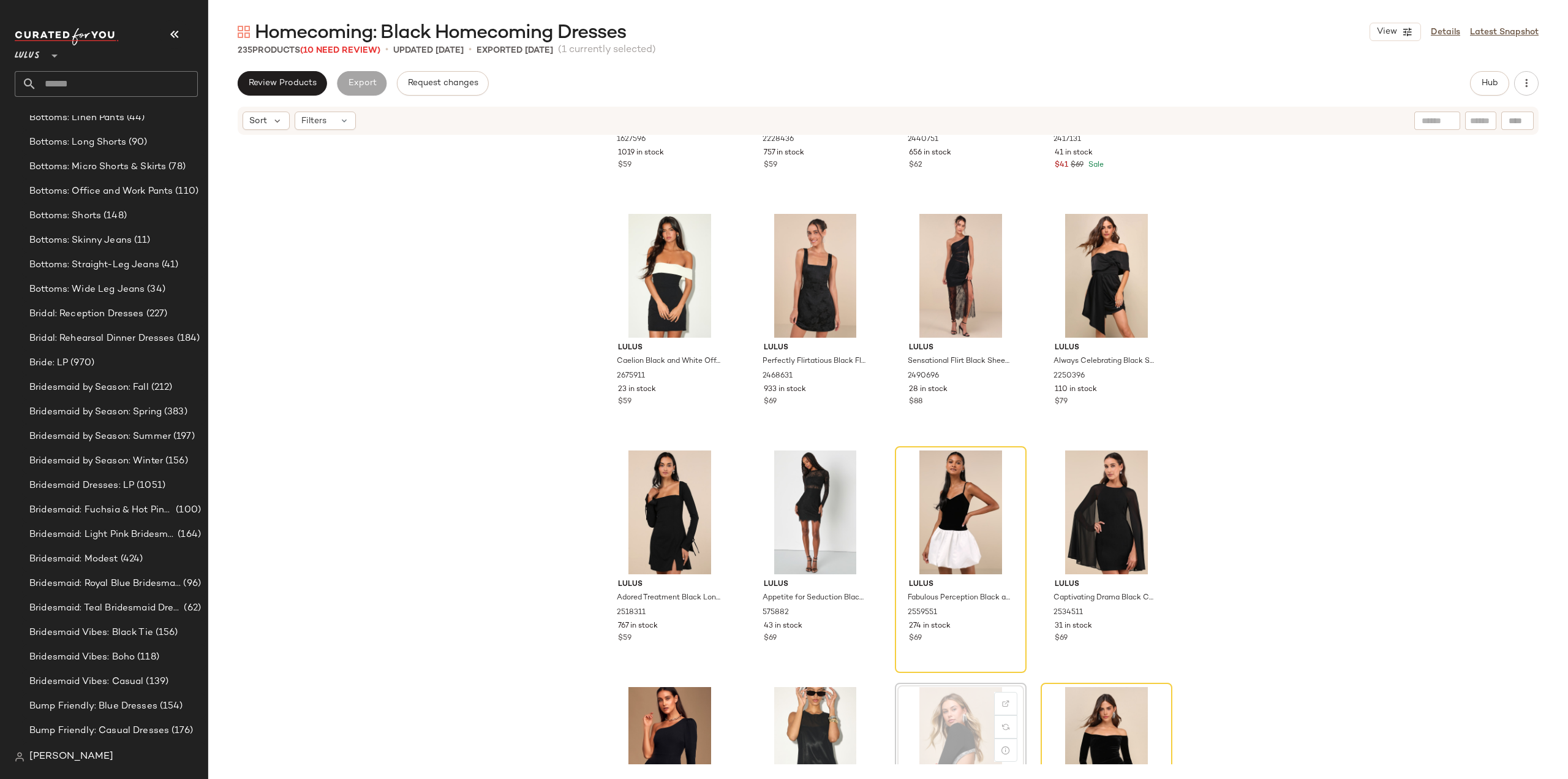
scroll to position [1359, 0]
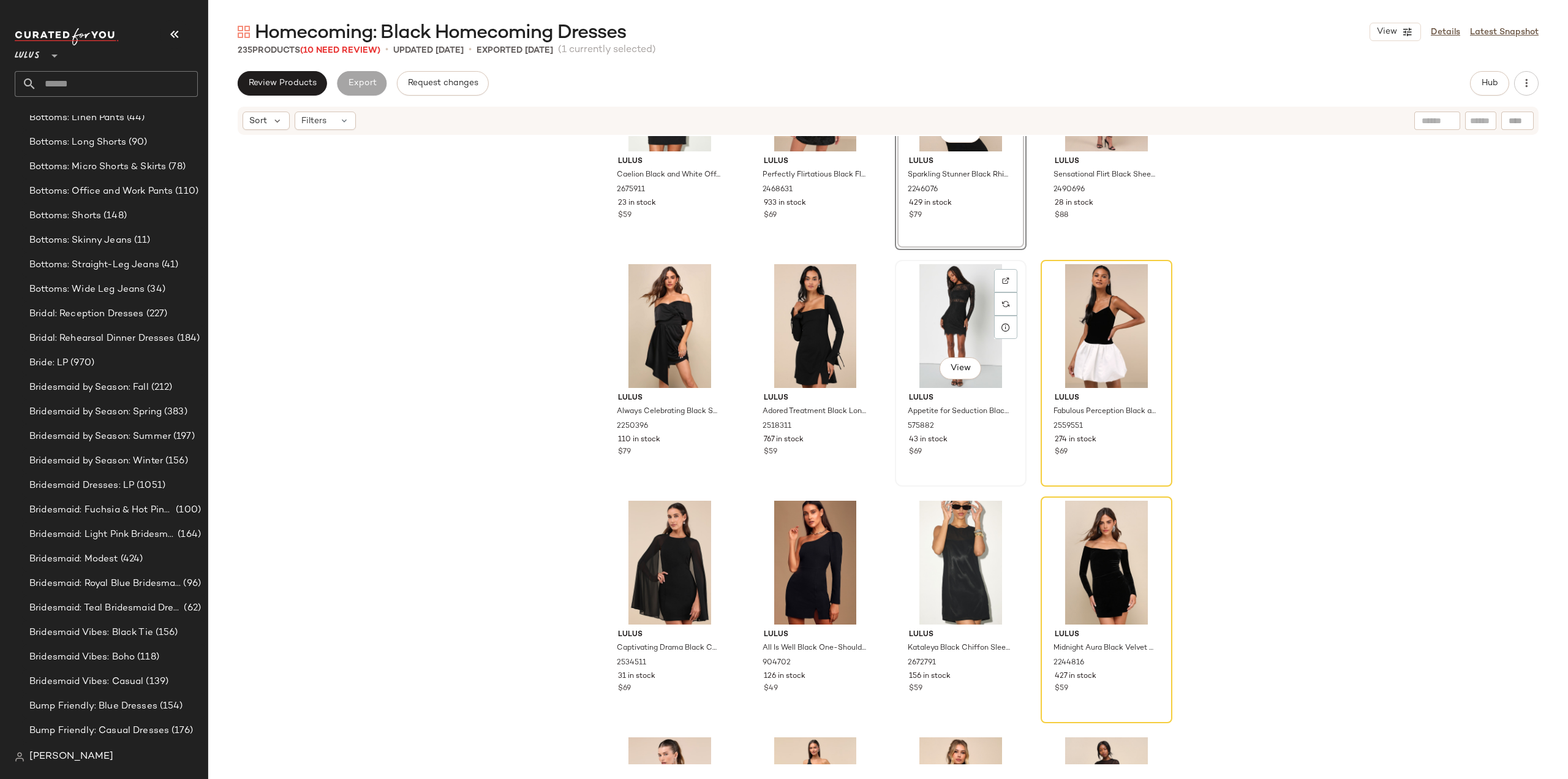
scroll to position [1604, 0]
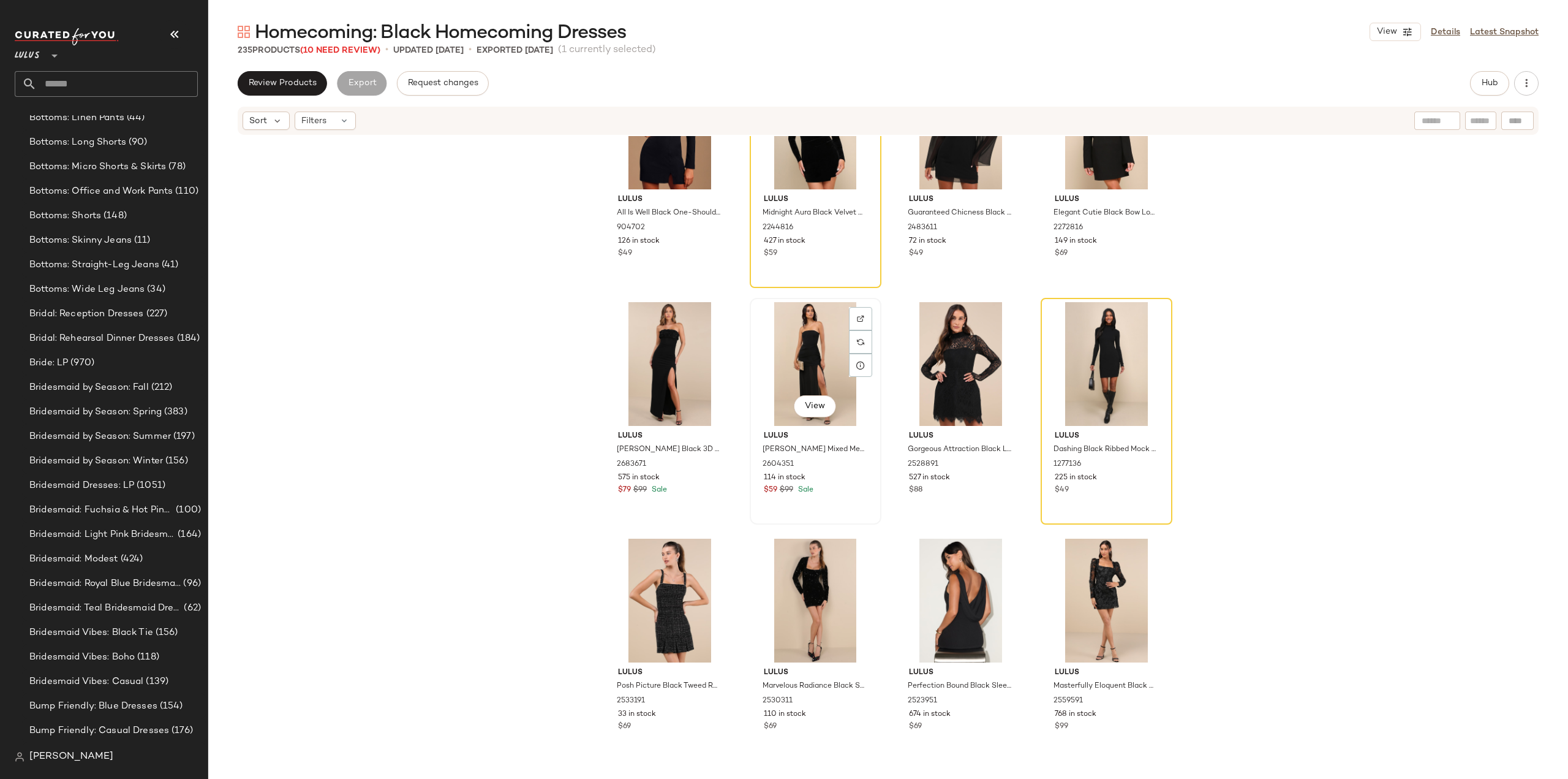
scroll to position [2488, 0]
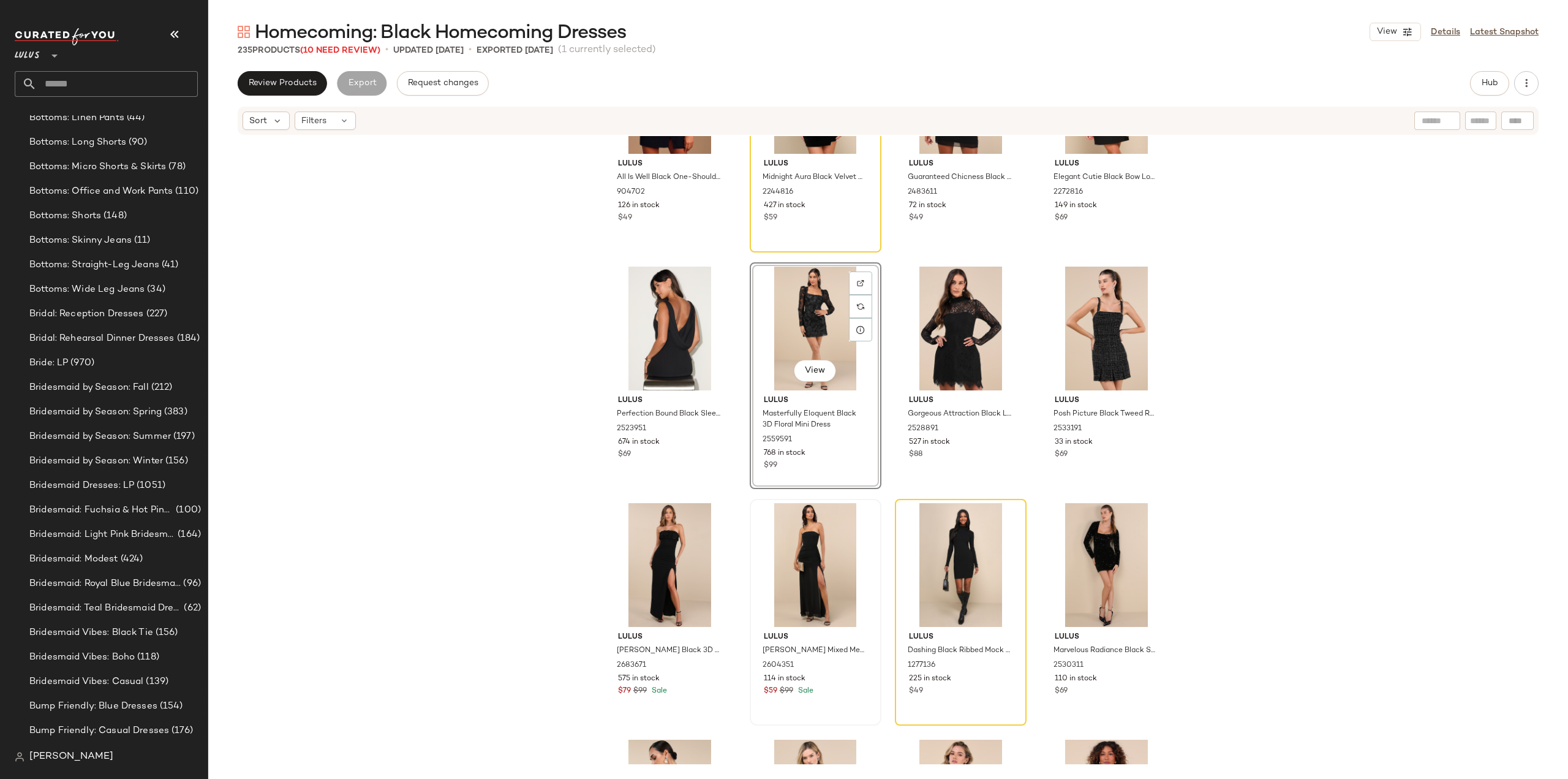
scroll to position [2610, 0]
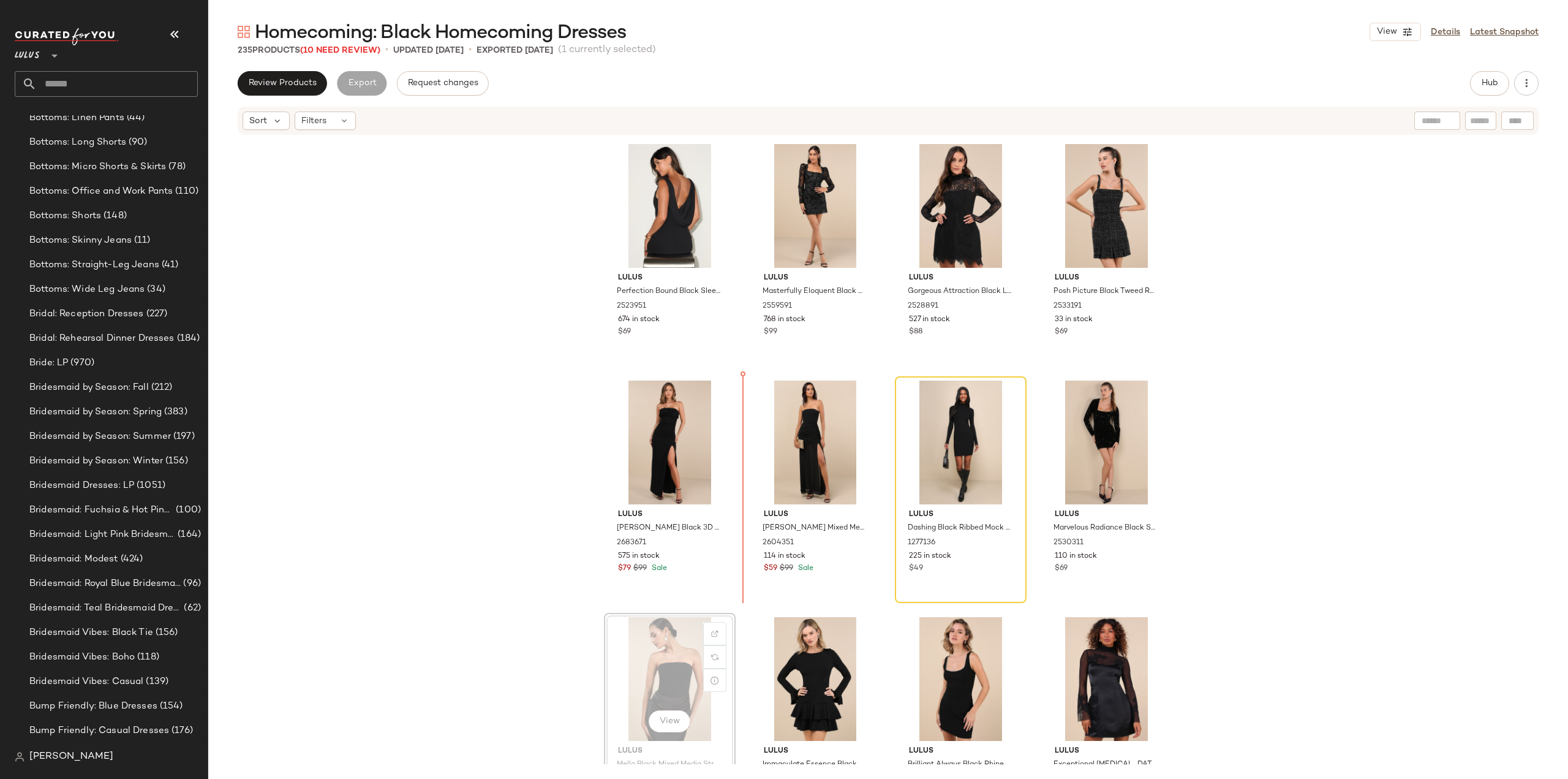
scroll to position [2612, 0]
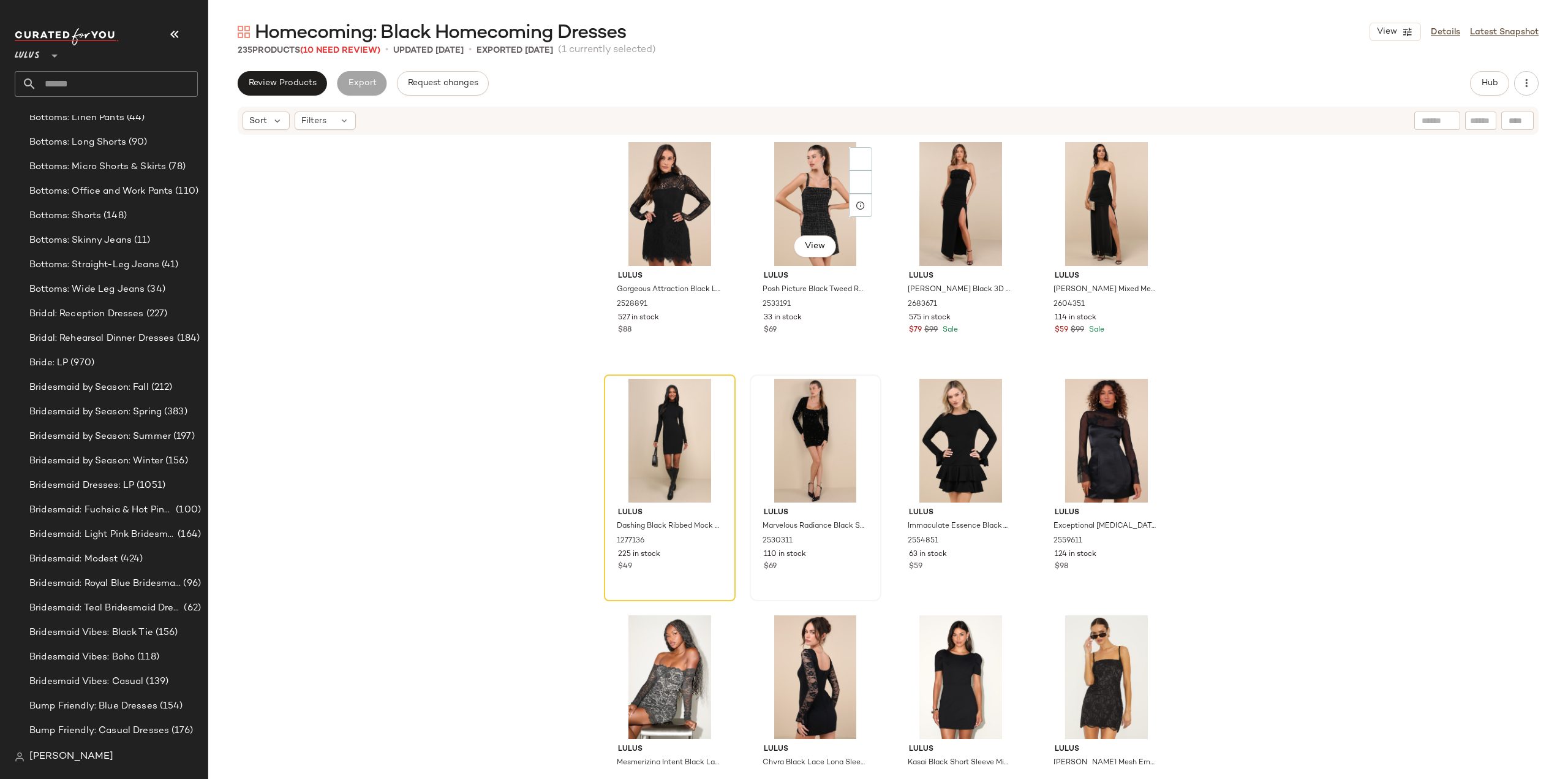
scroll to position [2852, 0]
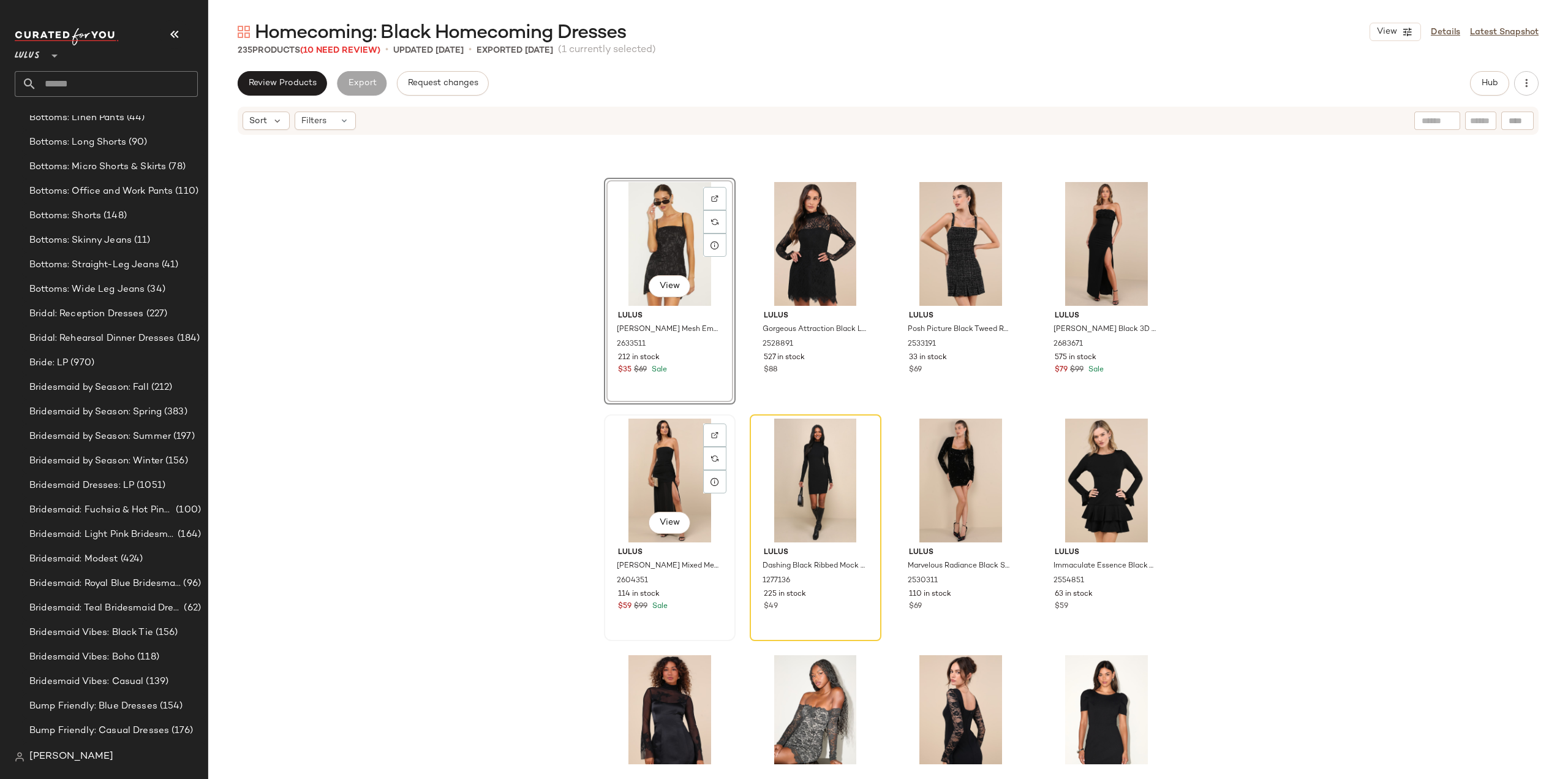
scroll to position [2877, 0]
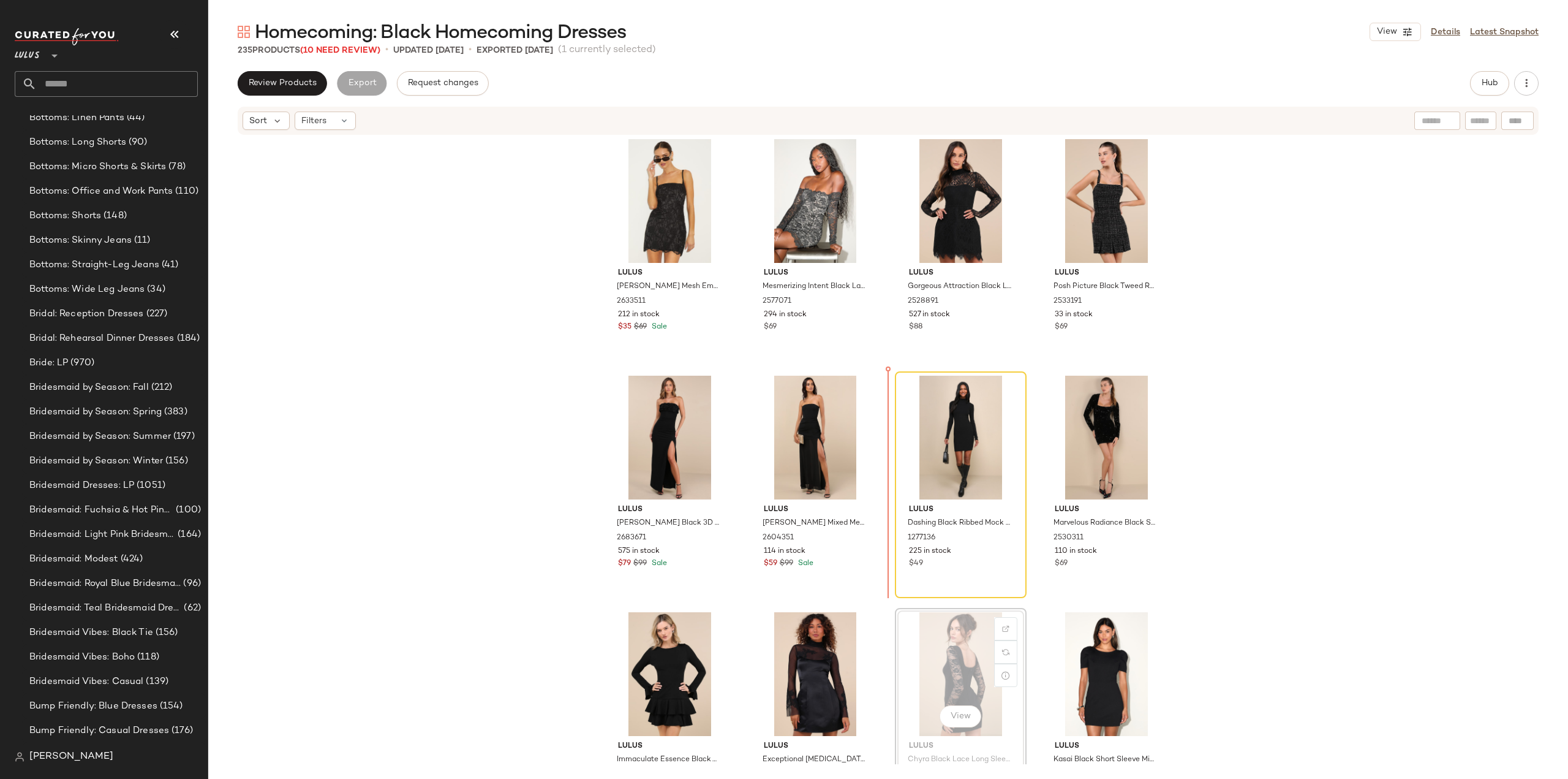
scroll to position [2852, 0]
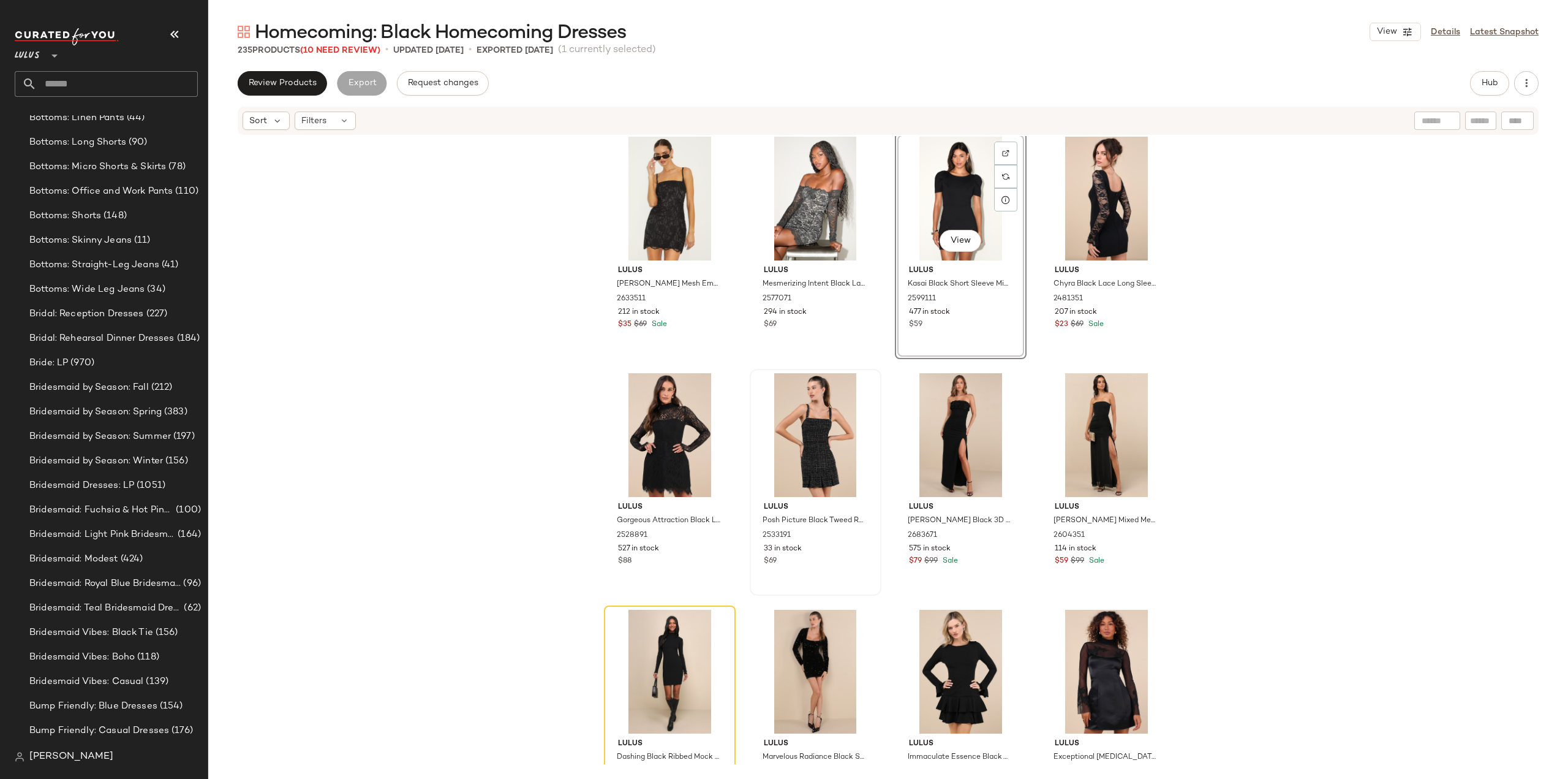
scroll to position [2976, 0]
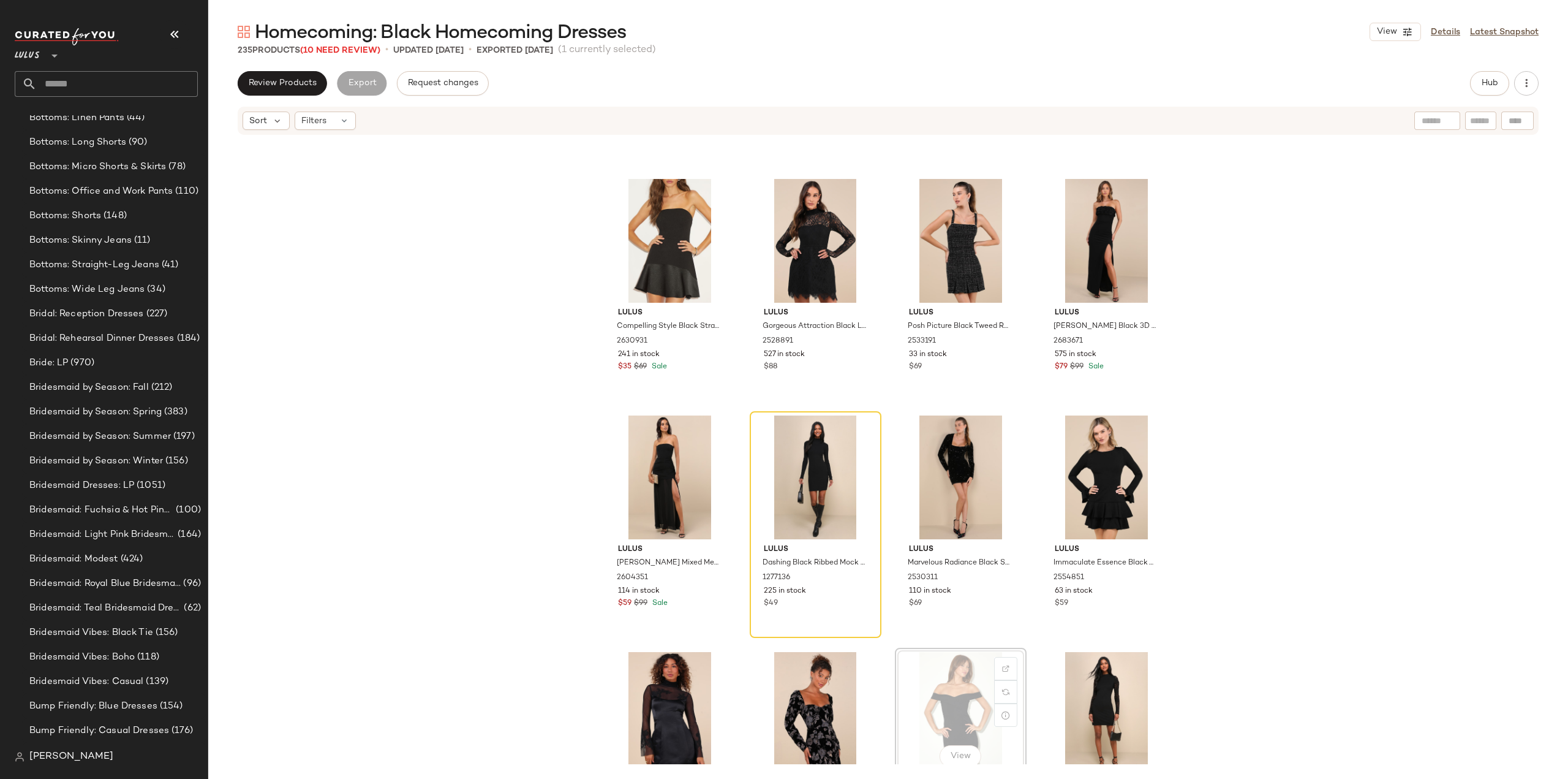
scroll to position [3049, 0]
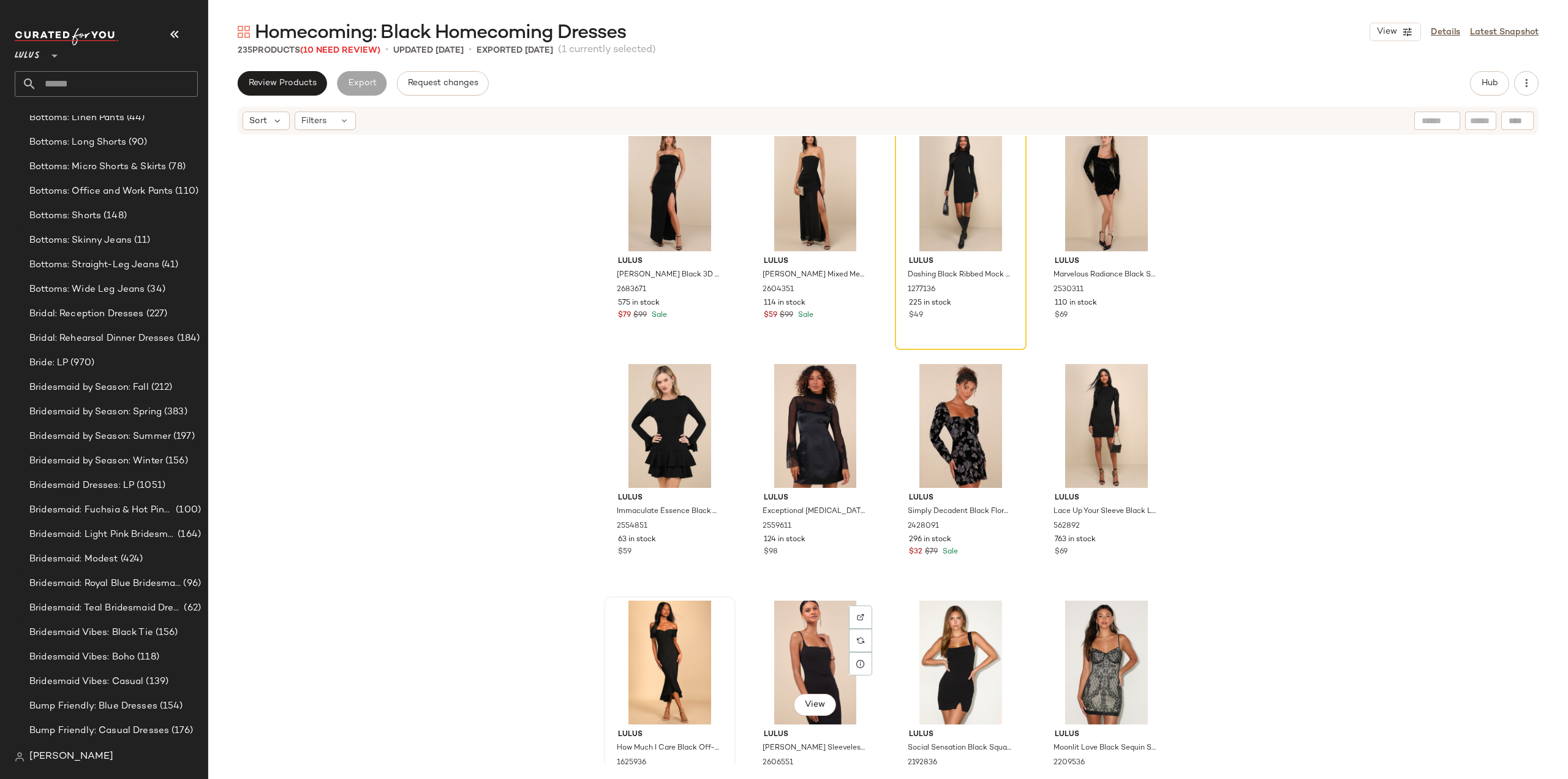
scroll to position [3355, 0]
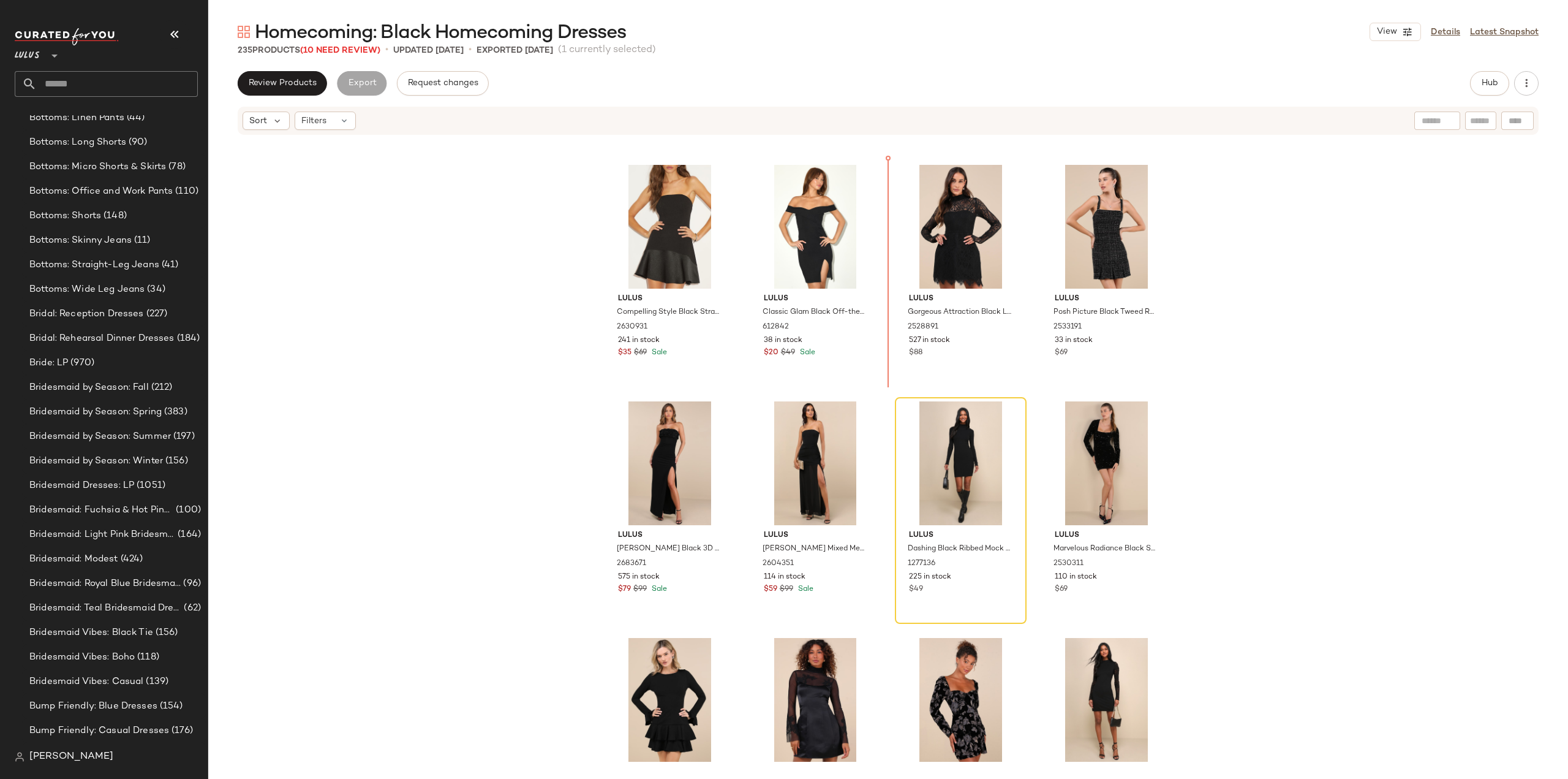
scroll to position [3052, 0]
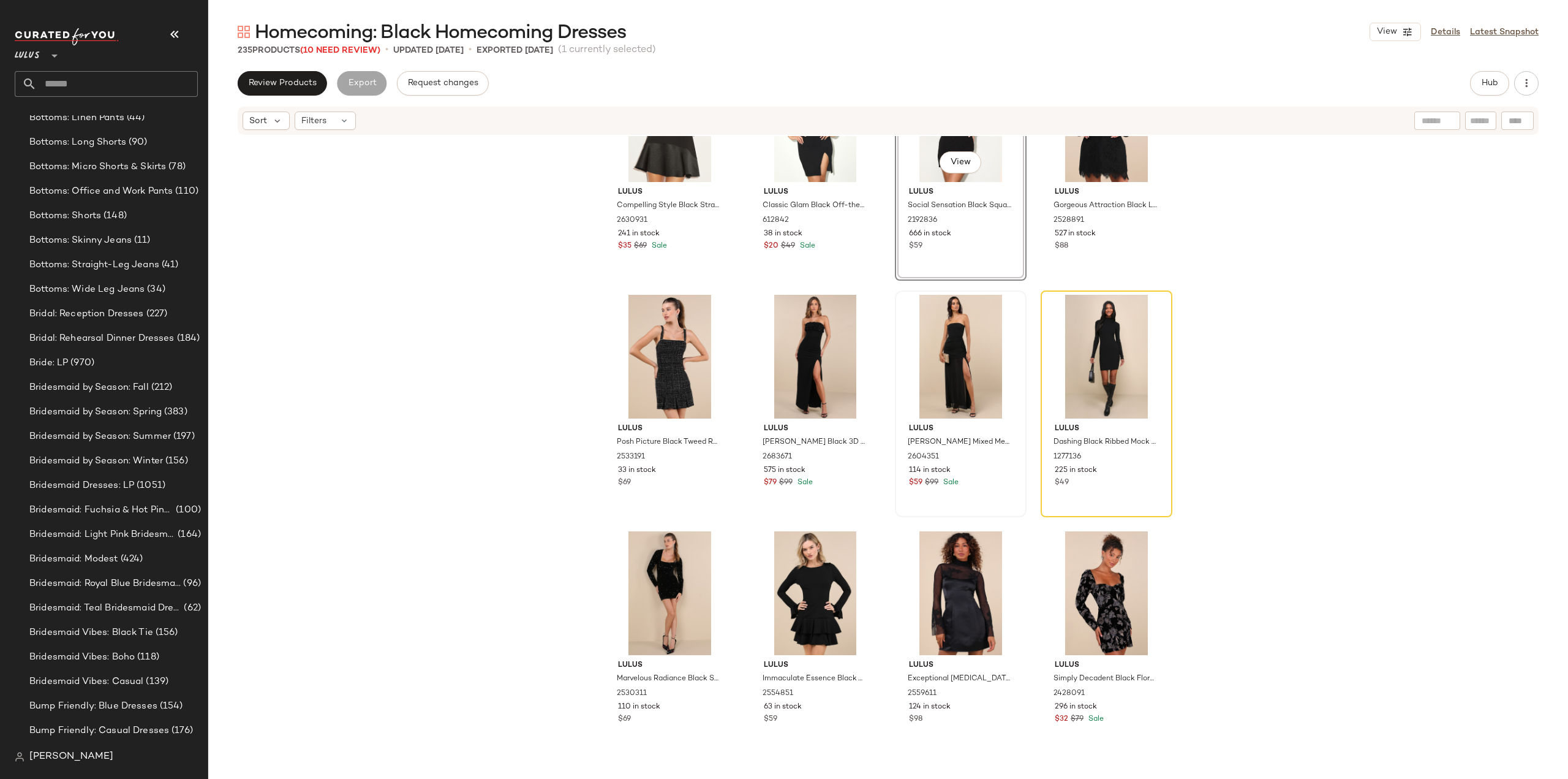
scroll to position [3175, 0]
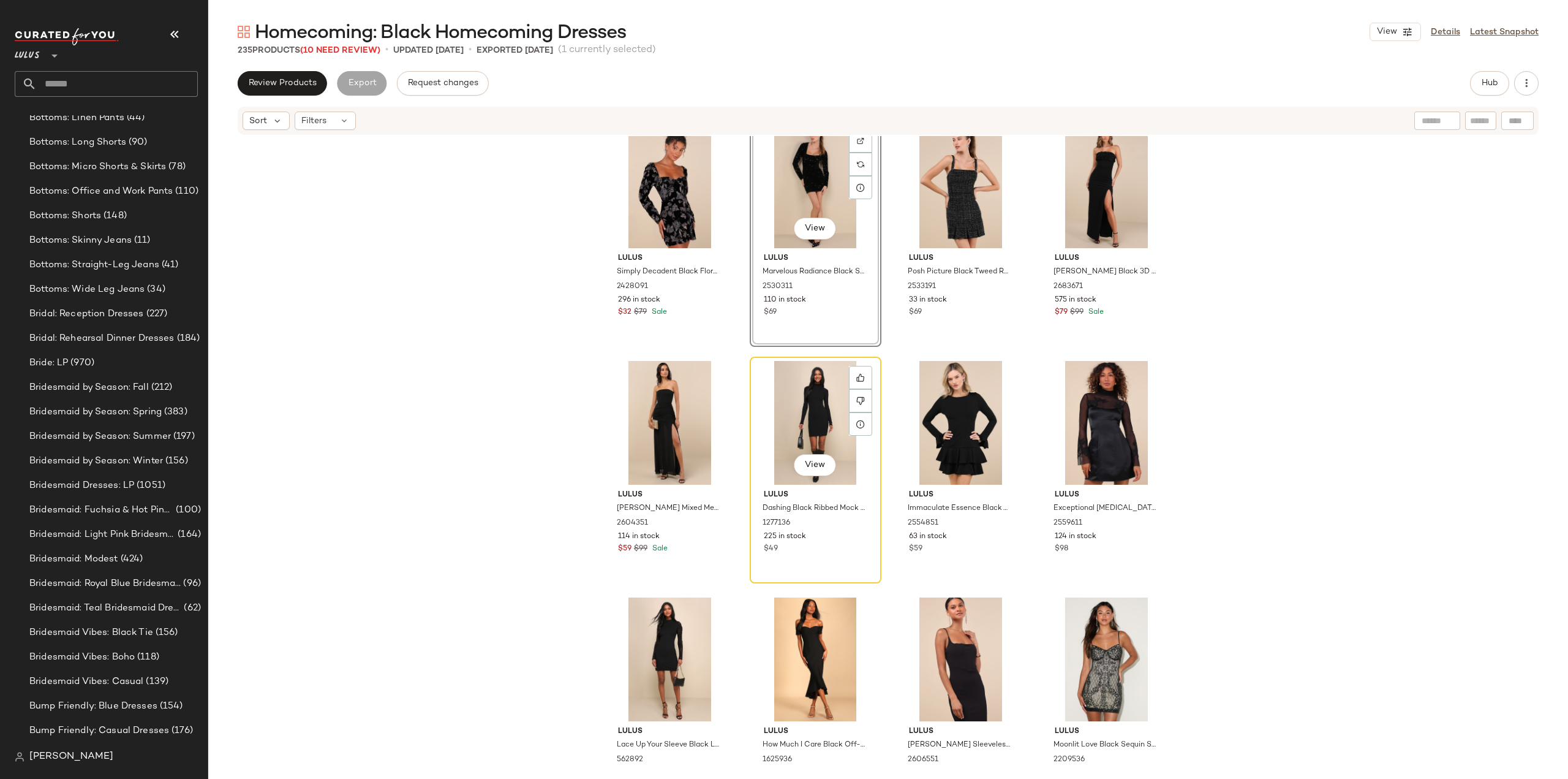
scroll to position [3358, 0]
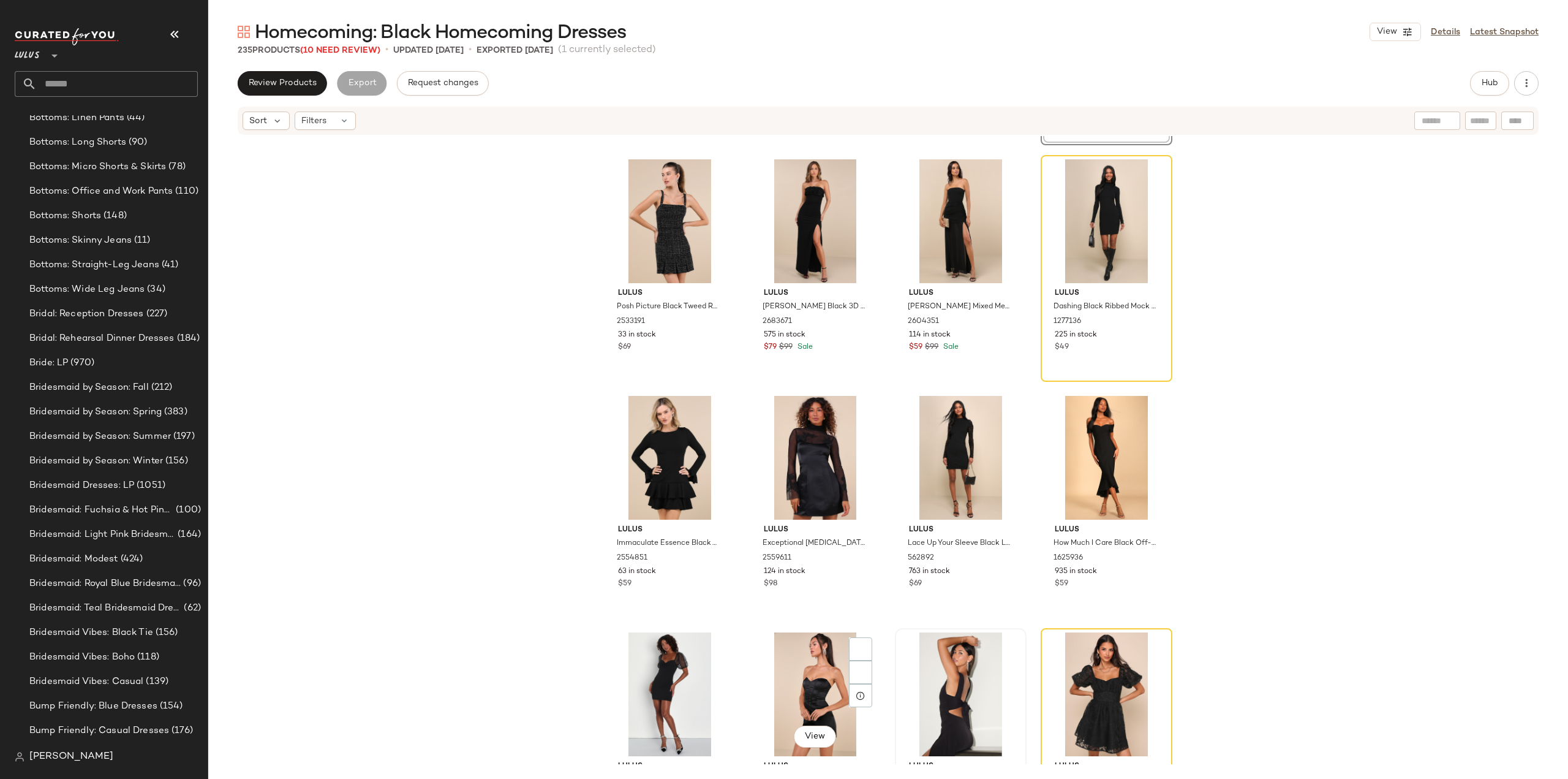
scroll to position [3601, 0]
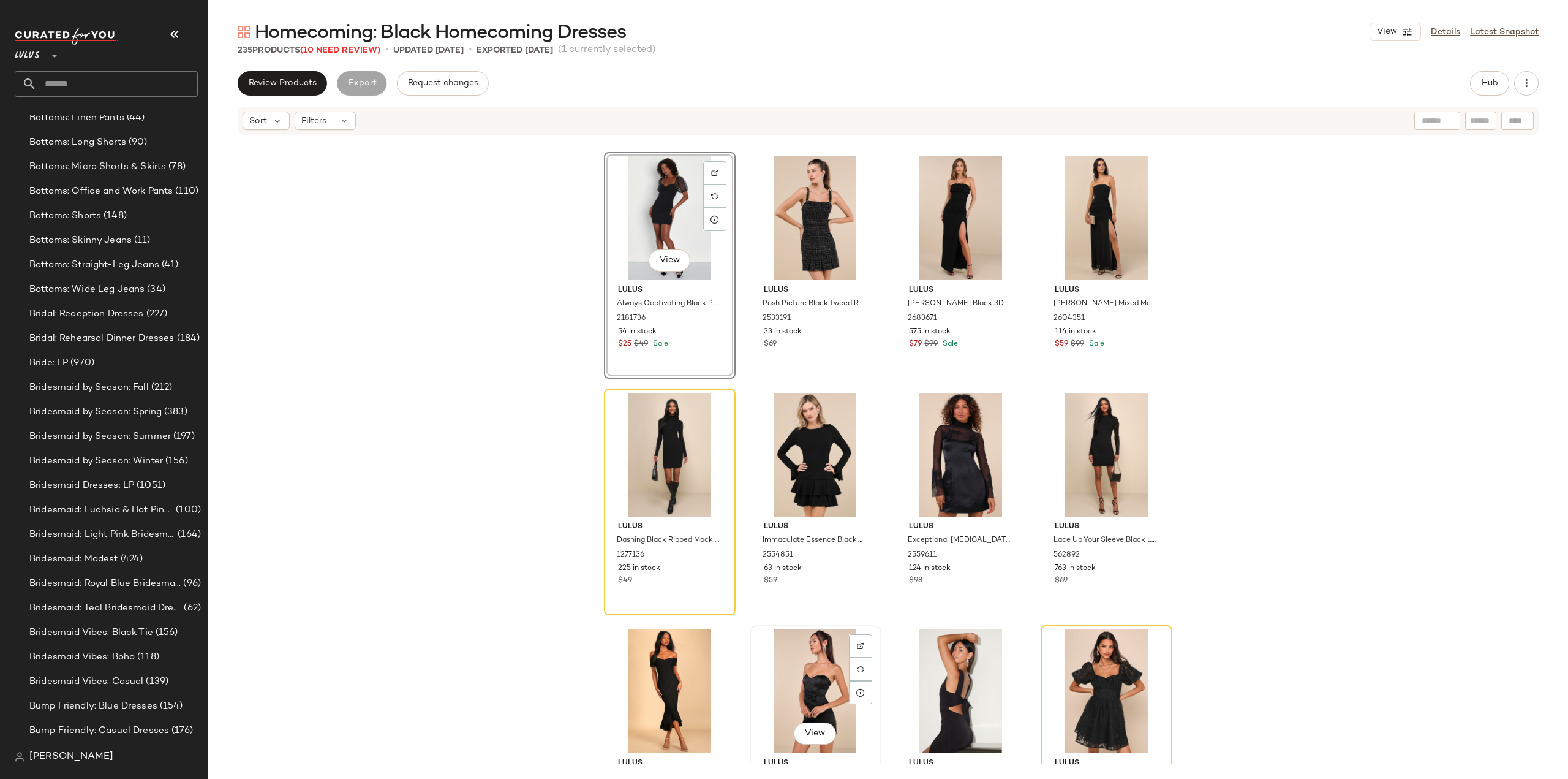
scroll to position [3546, 0]
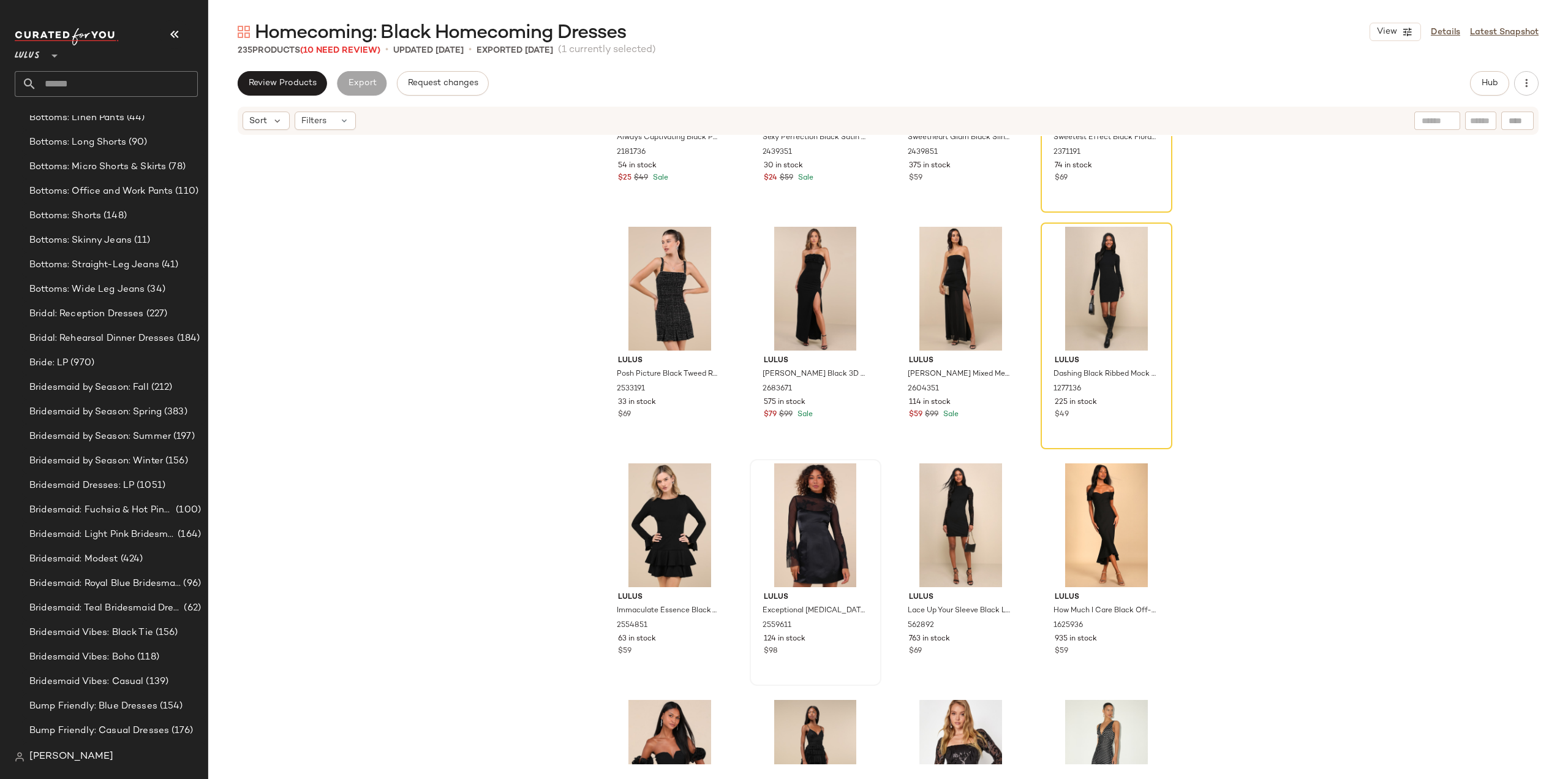
scroll to position [3729, 0]
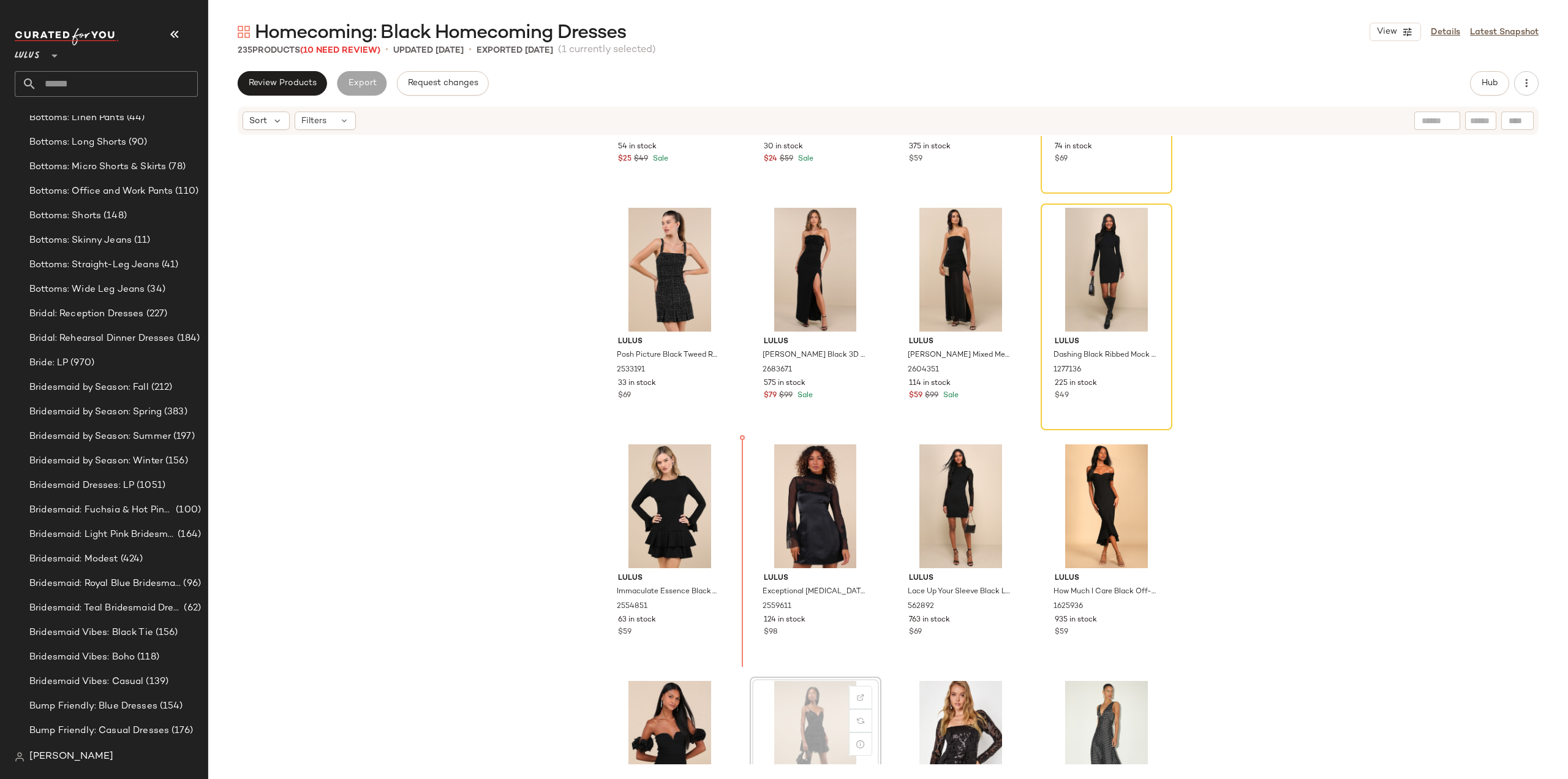
scroll to position [3733, 0]
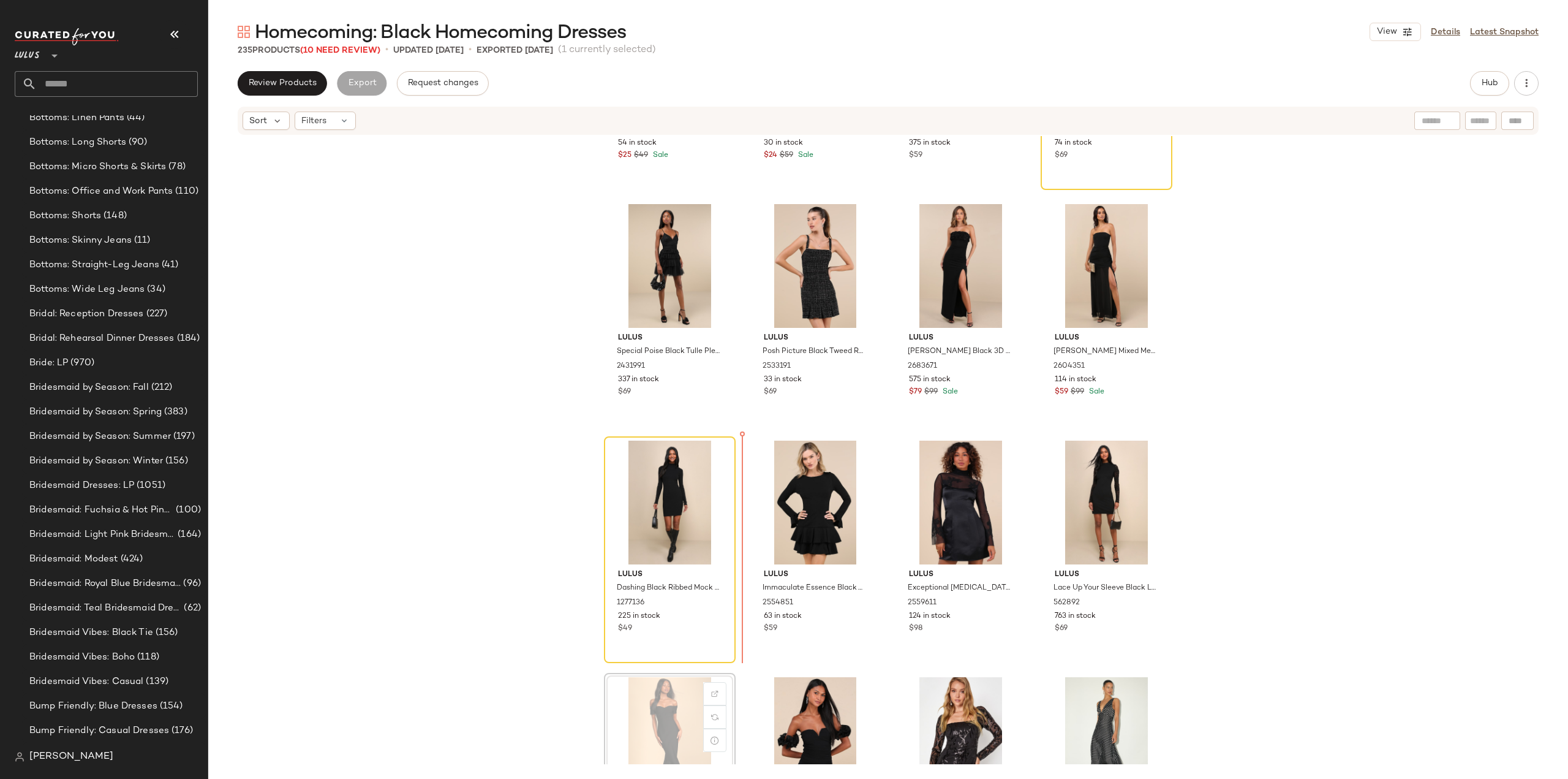
scroll to position [3736, 0]
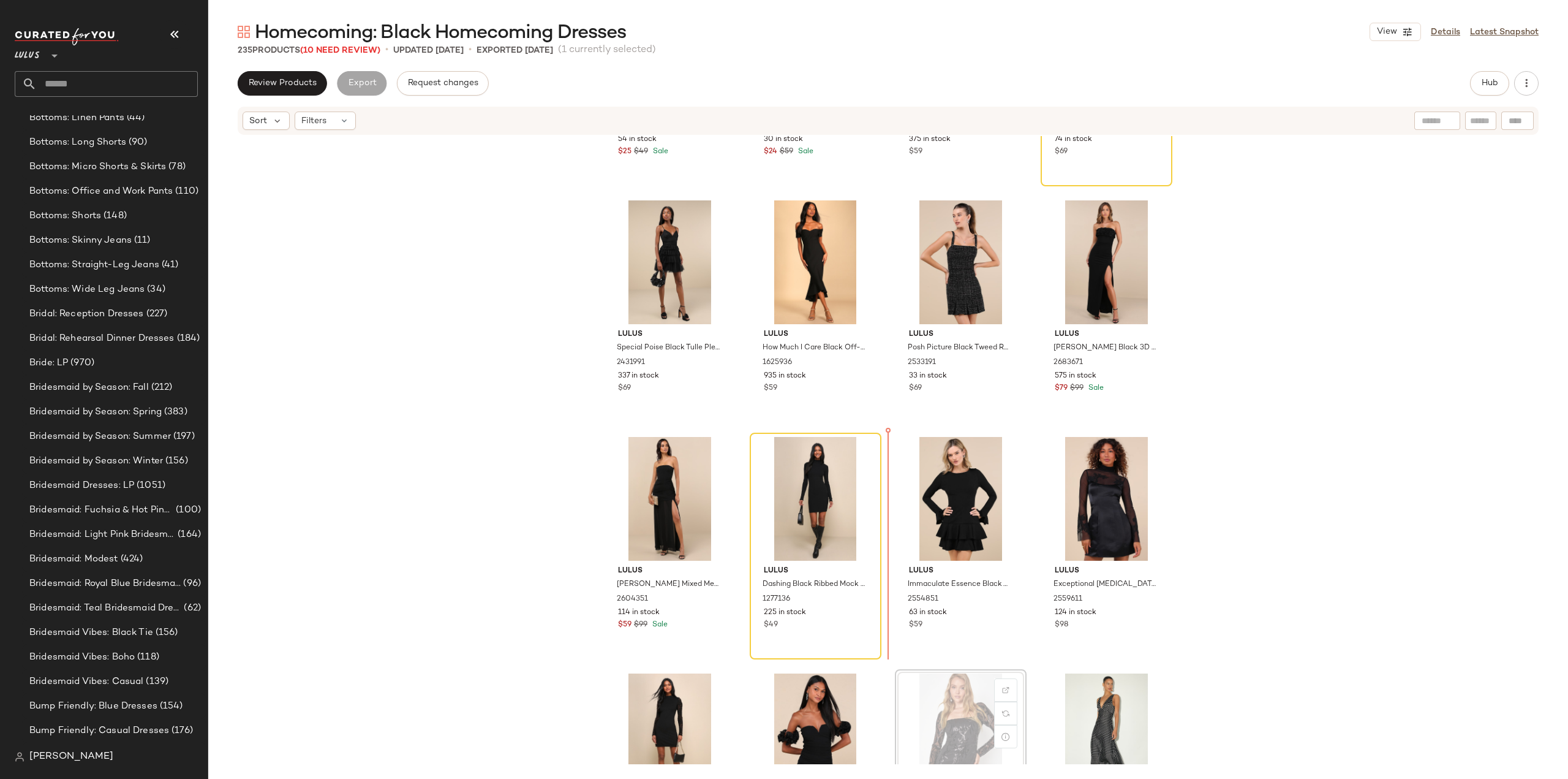
scroll to position [3739, 0]
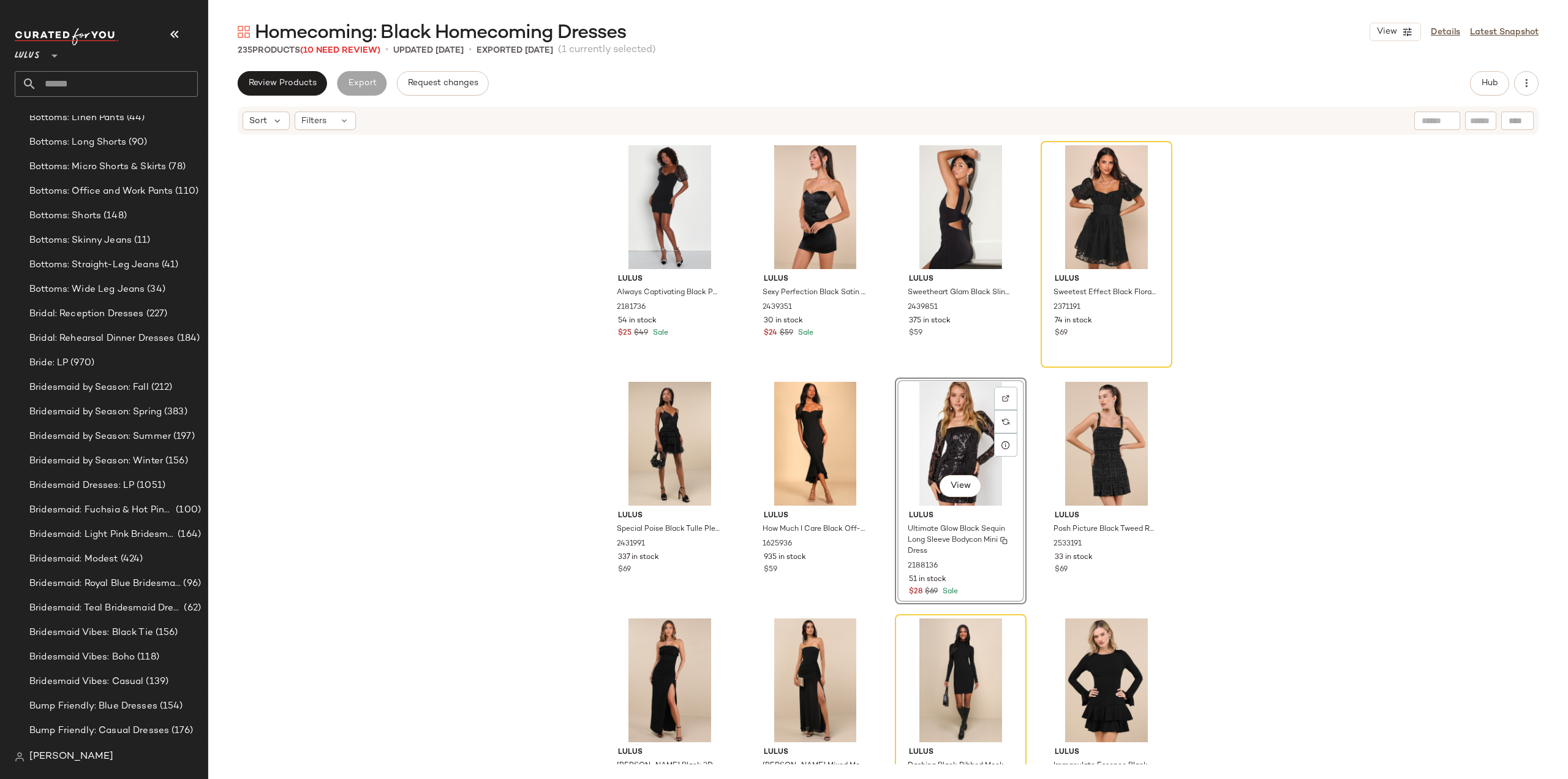
scroll to position [3372, 0]
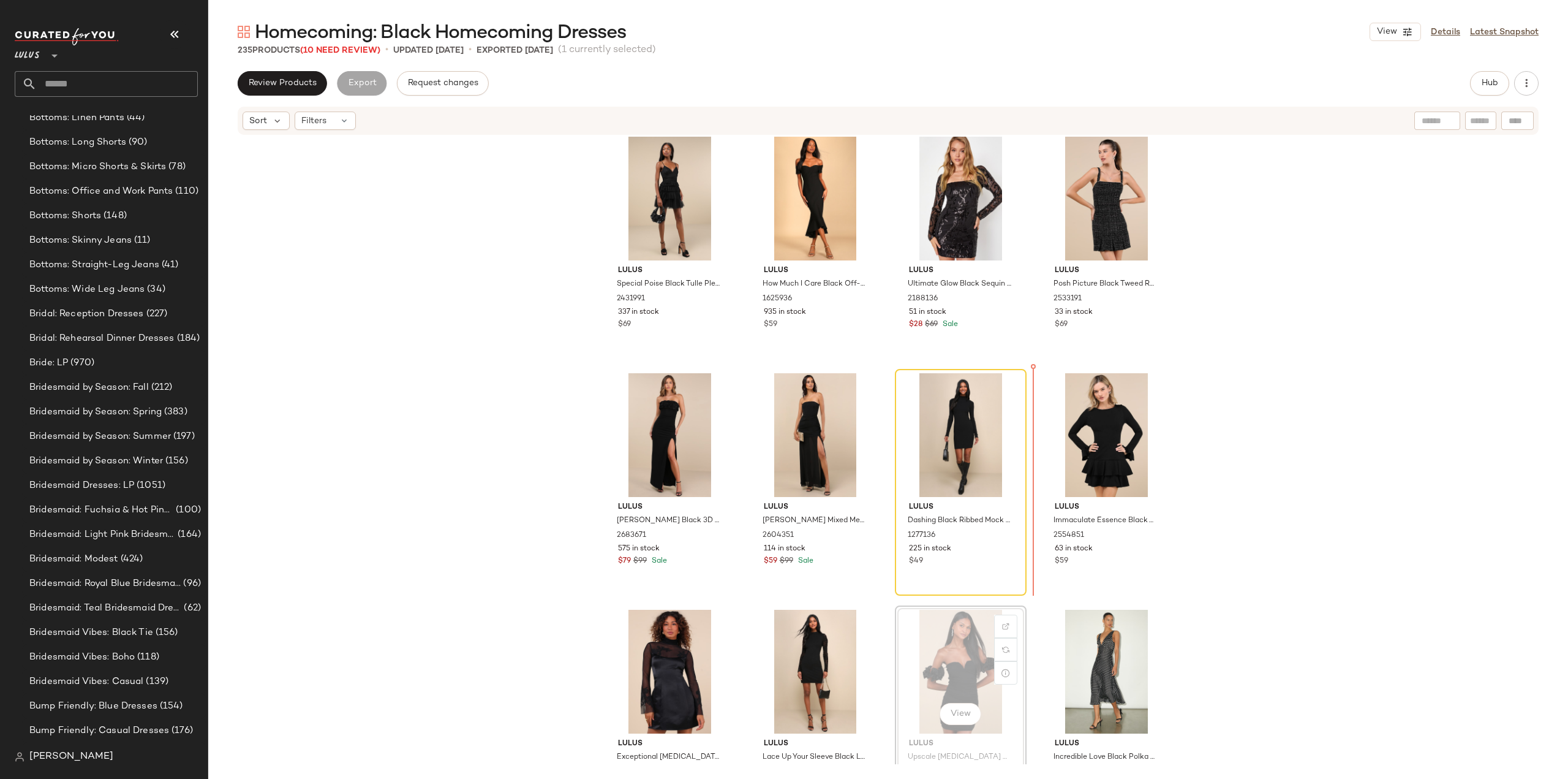
scroll to position [3801, 0]
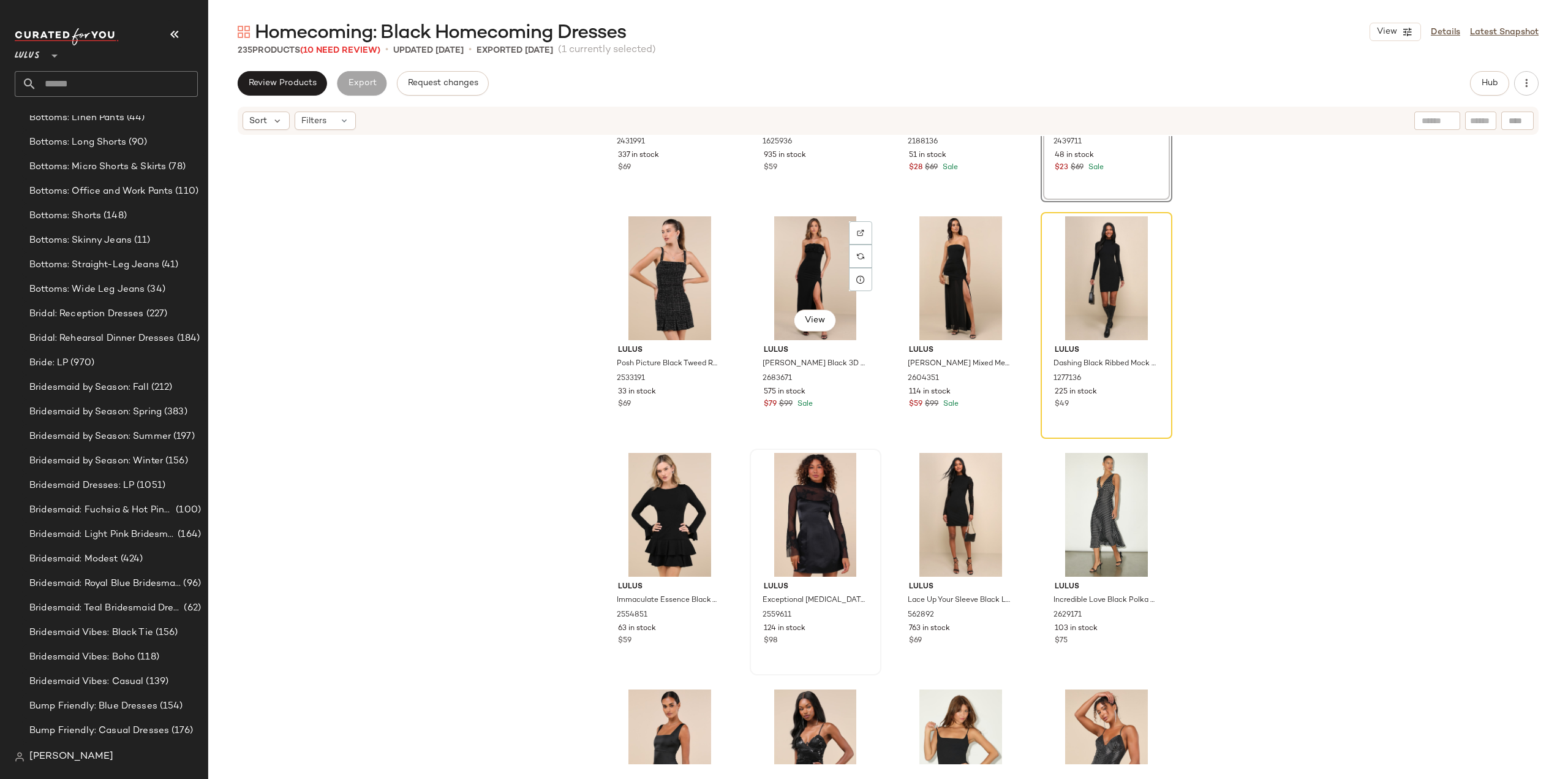
scroll to position [3985, 0]
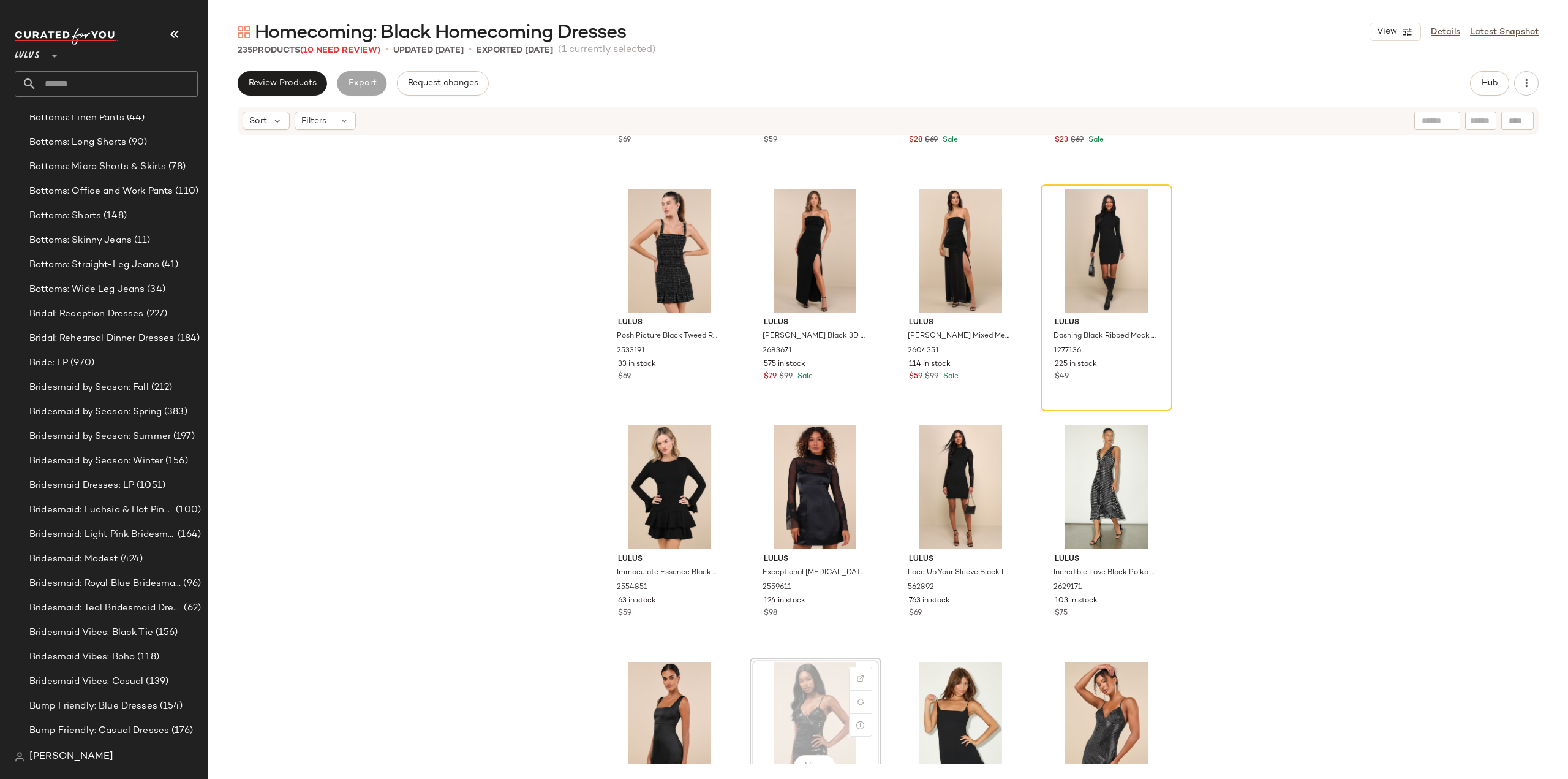
scroll to position [3993, 0]
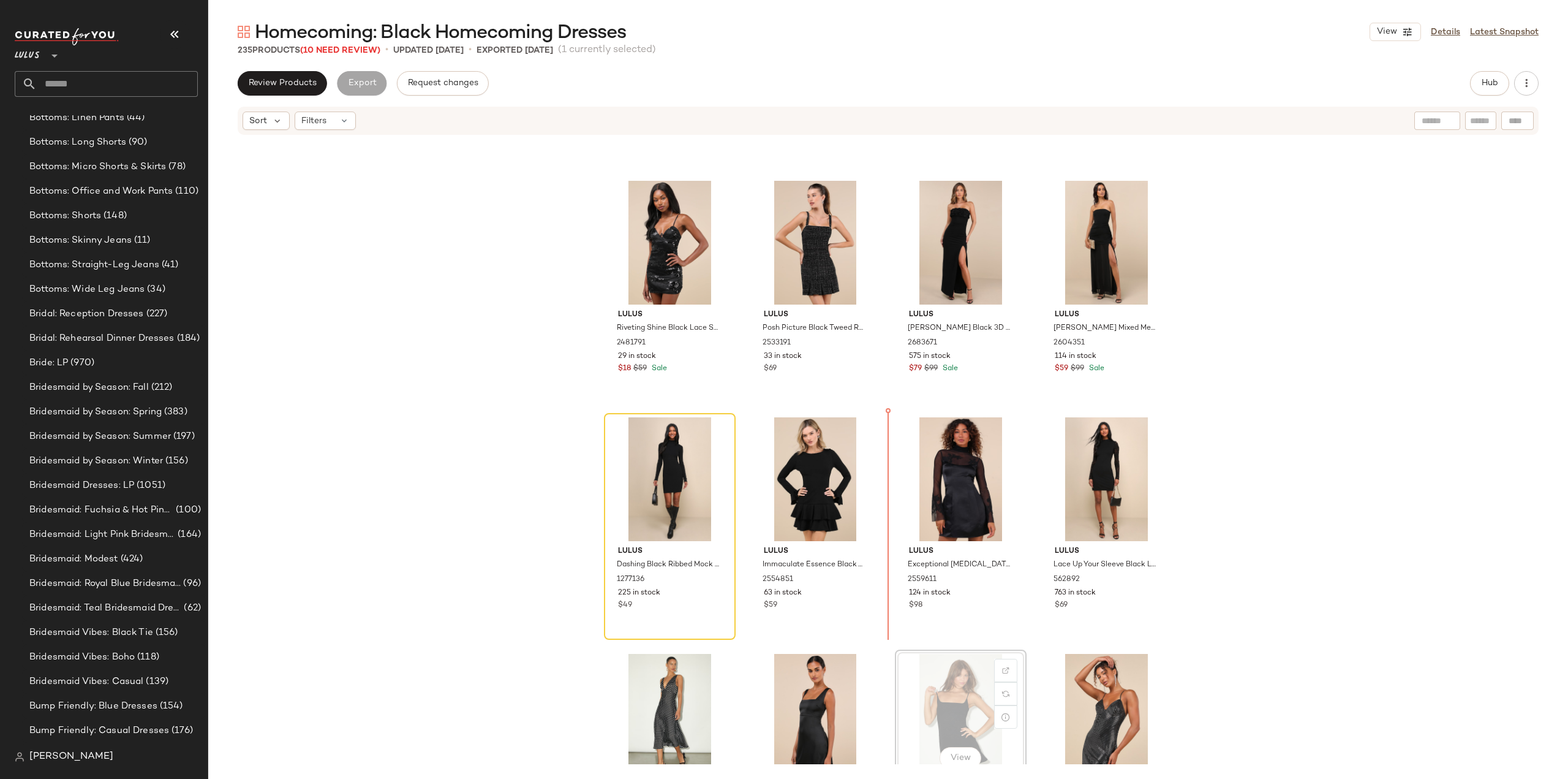
scroll to position [3995, 0]
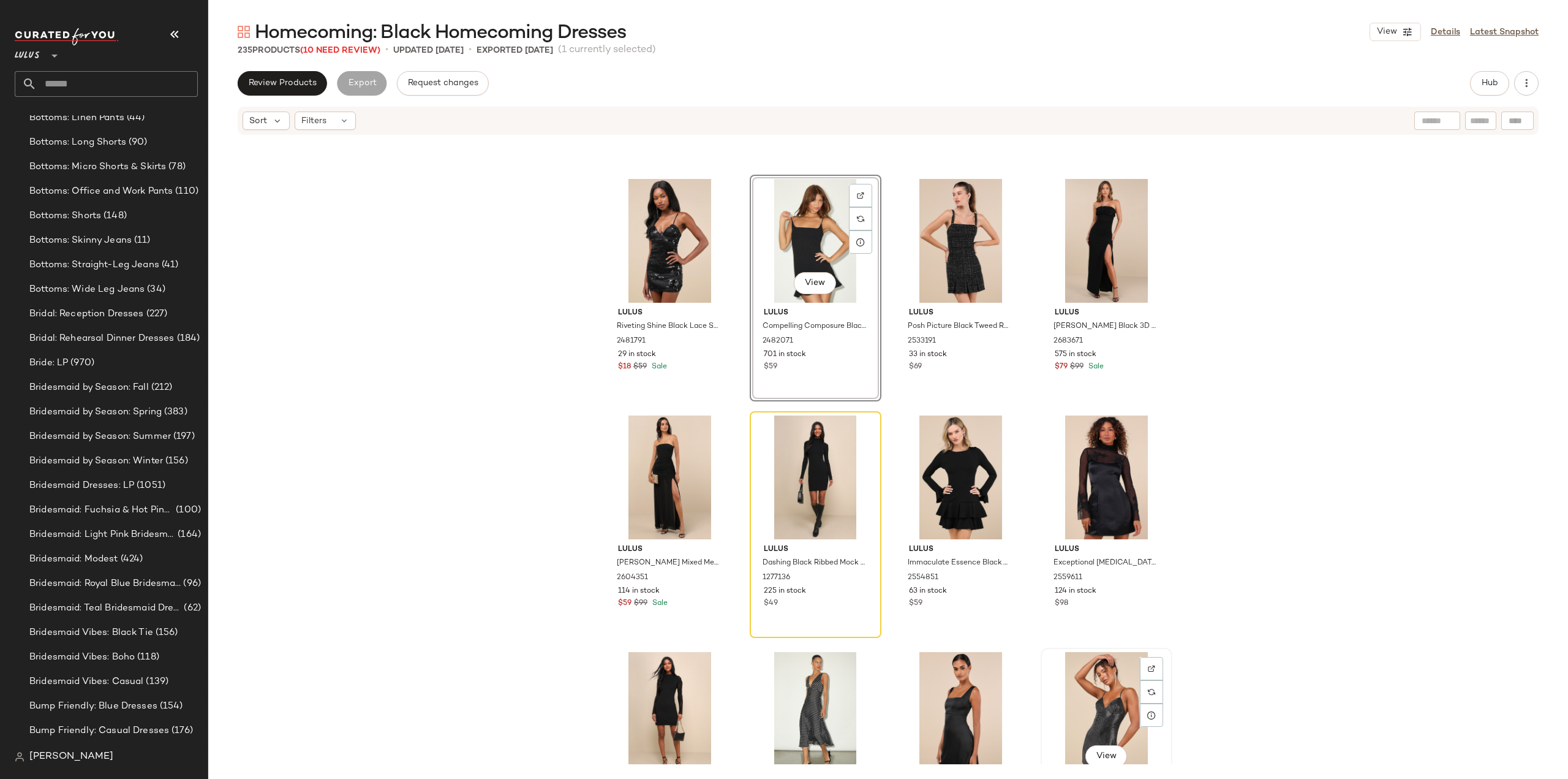
scroll to position [3996, 0]
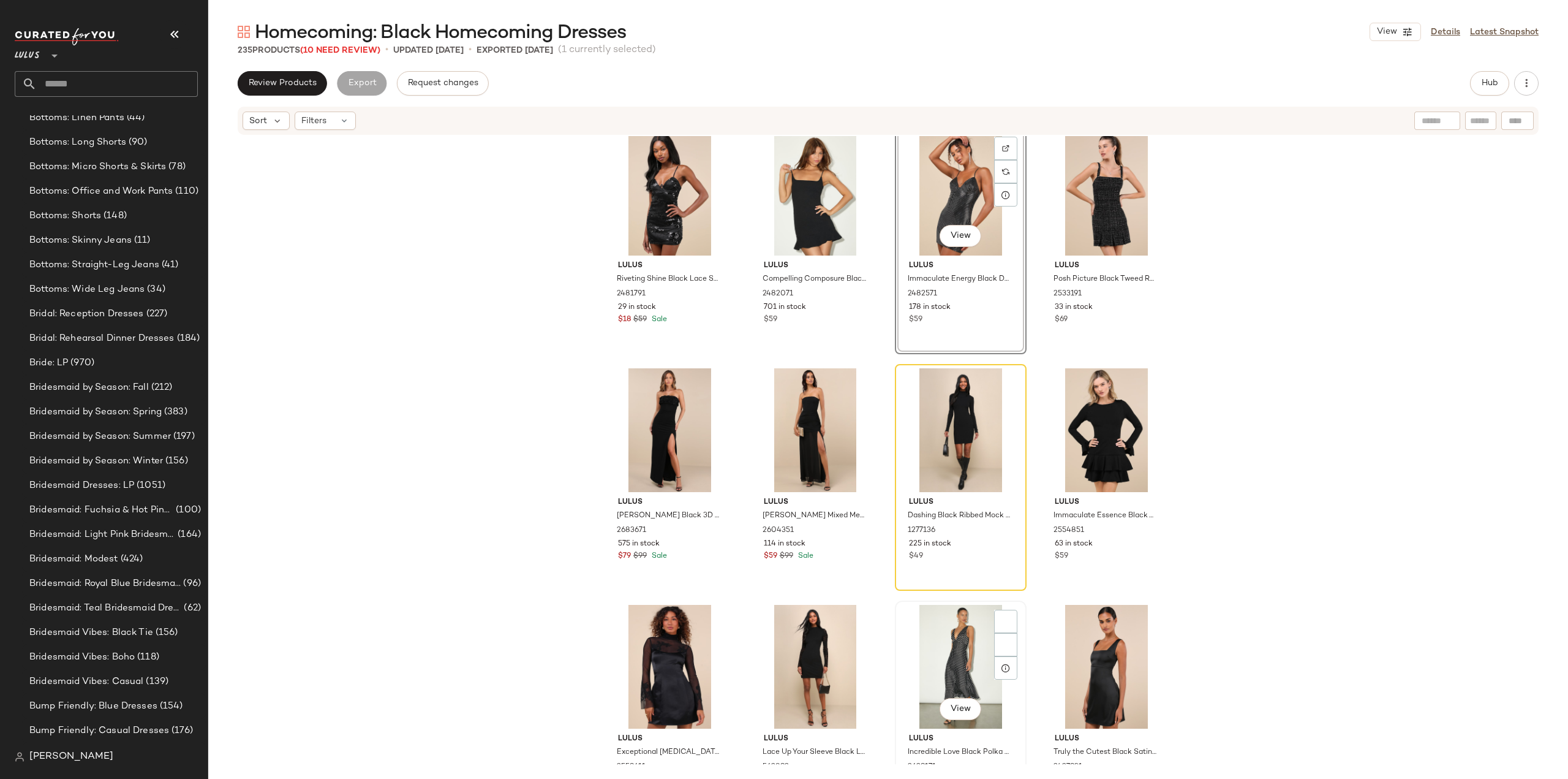
scroll to position [4057, 0]
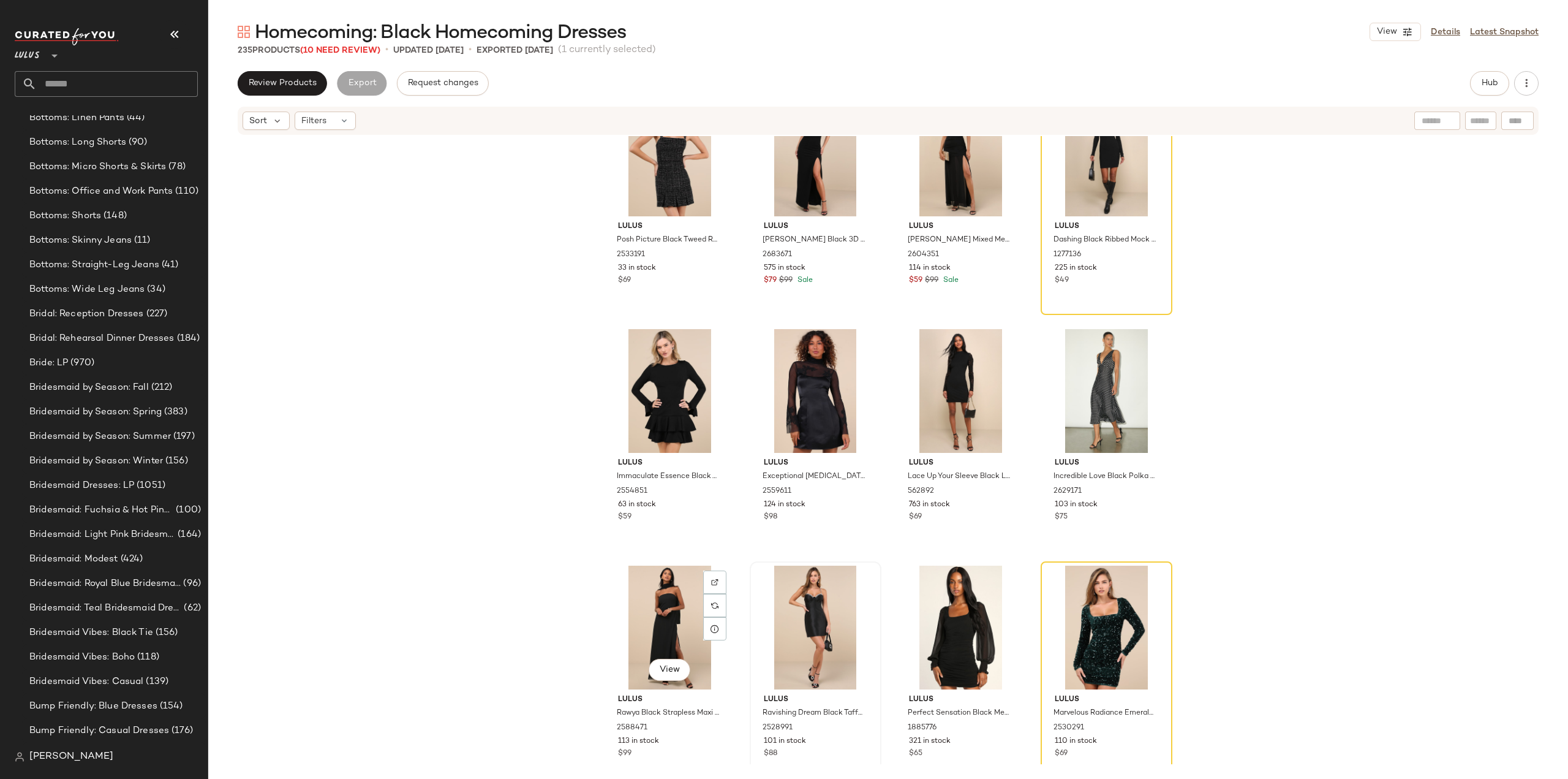
scroll to position [4298, 0]
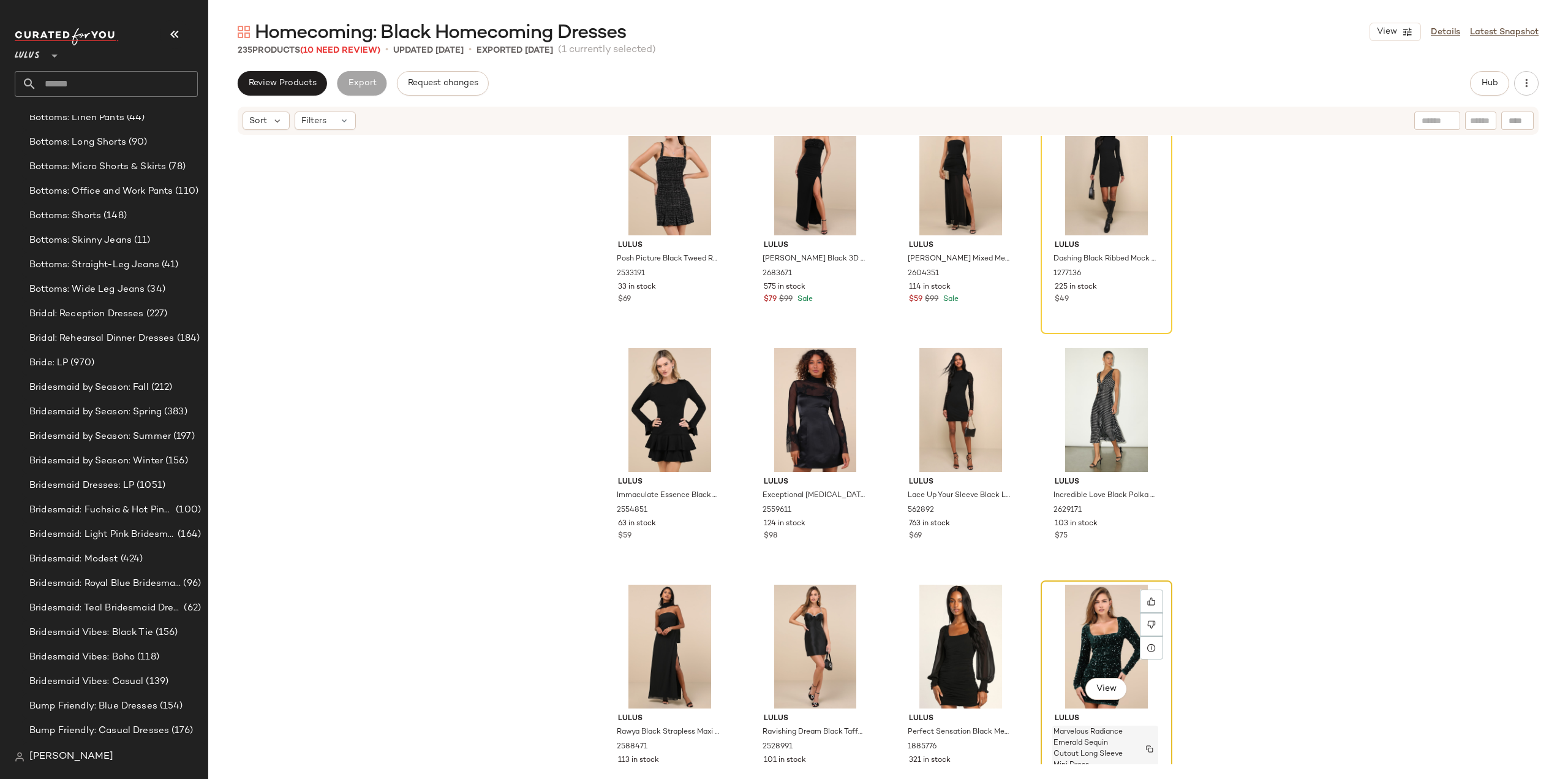
drag, startPoint x: 1124, startPoint y: 735, endPoint x: 1117, endPoint y: 728, distance: 9.9
click at [1123, 735] on span "Marvelous Radiance Emerald Sequin Cutout Long Sleeve Mini Dress" at bounding box center [1093, 749] width 80 height 44
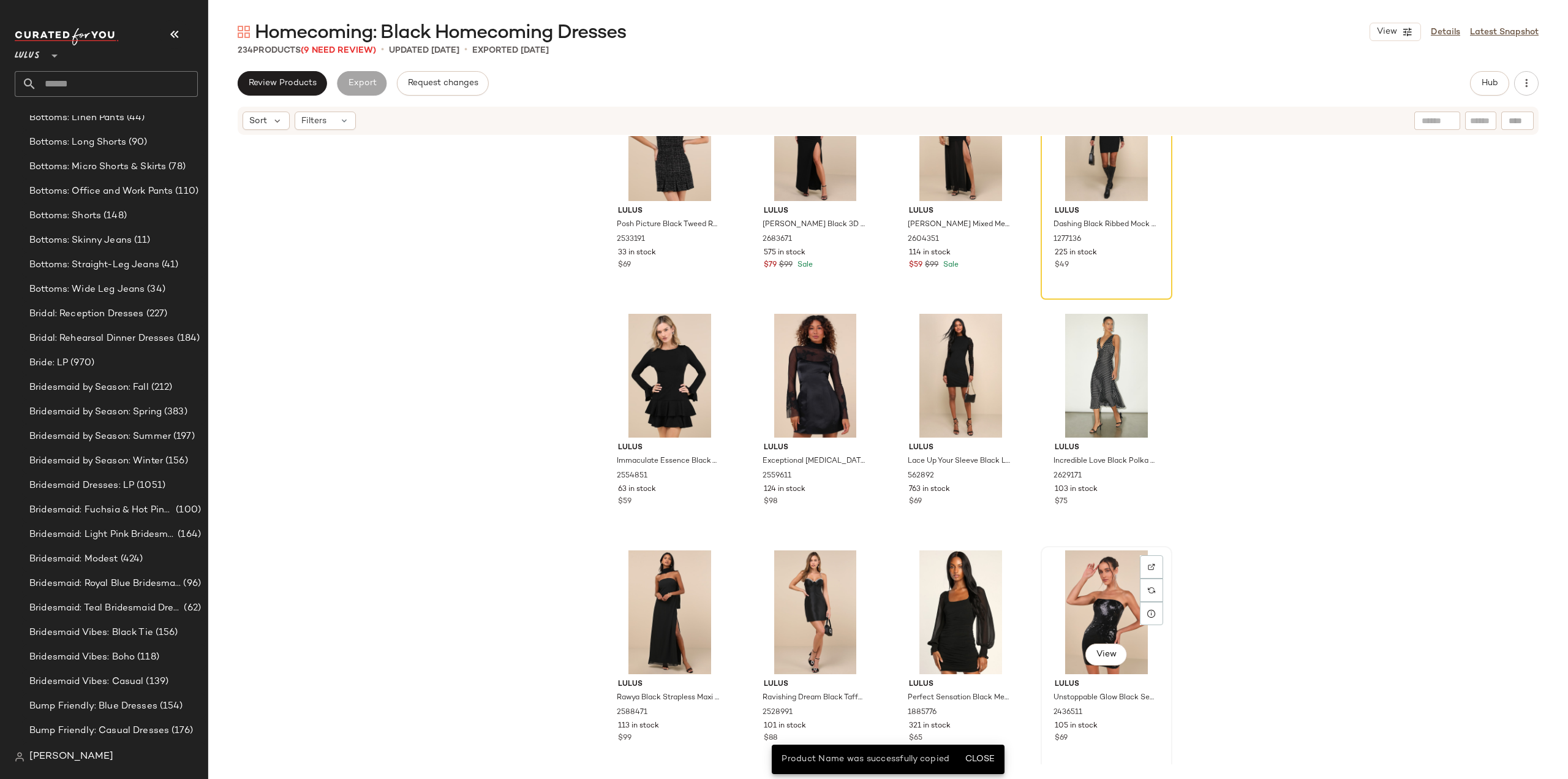
scroll to position [4360, 0]
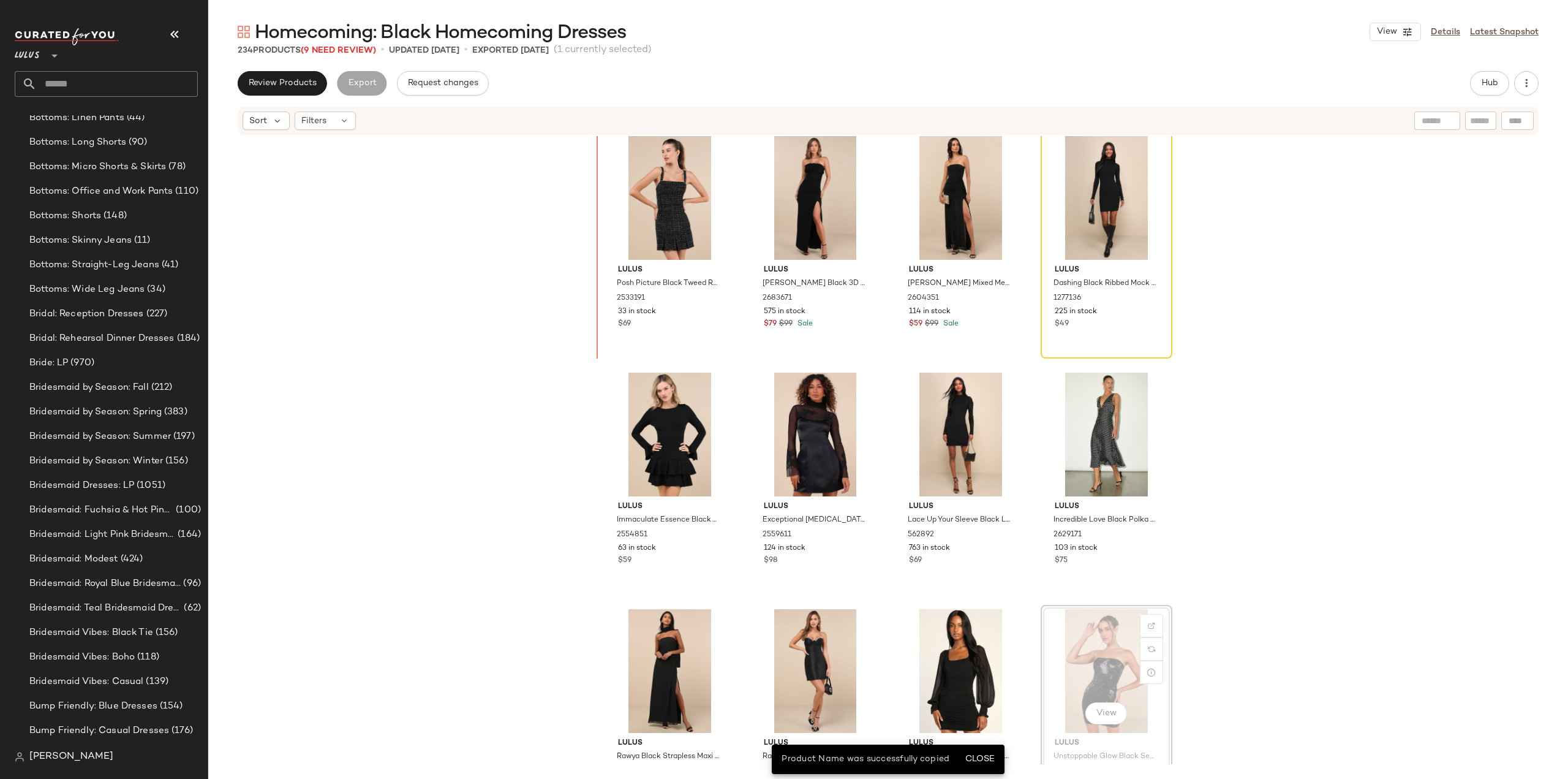
scroll to position [4256, 0]
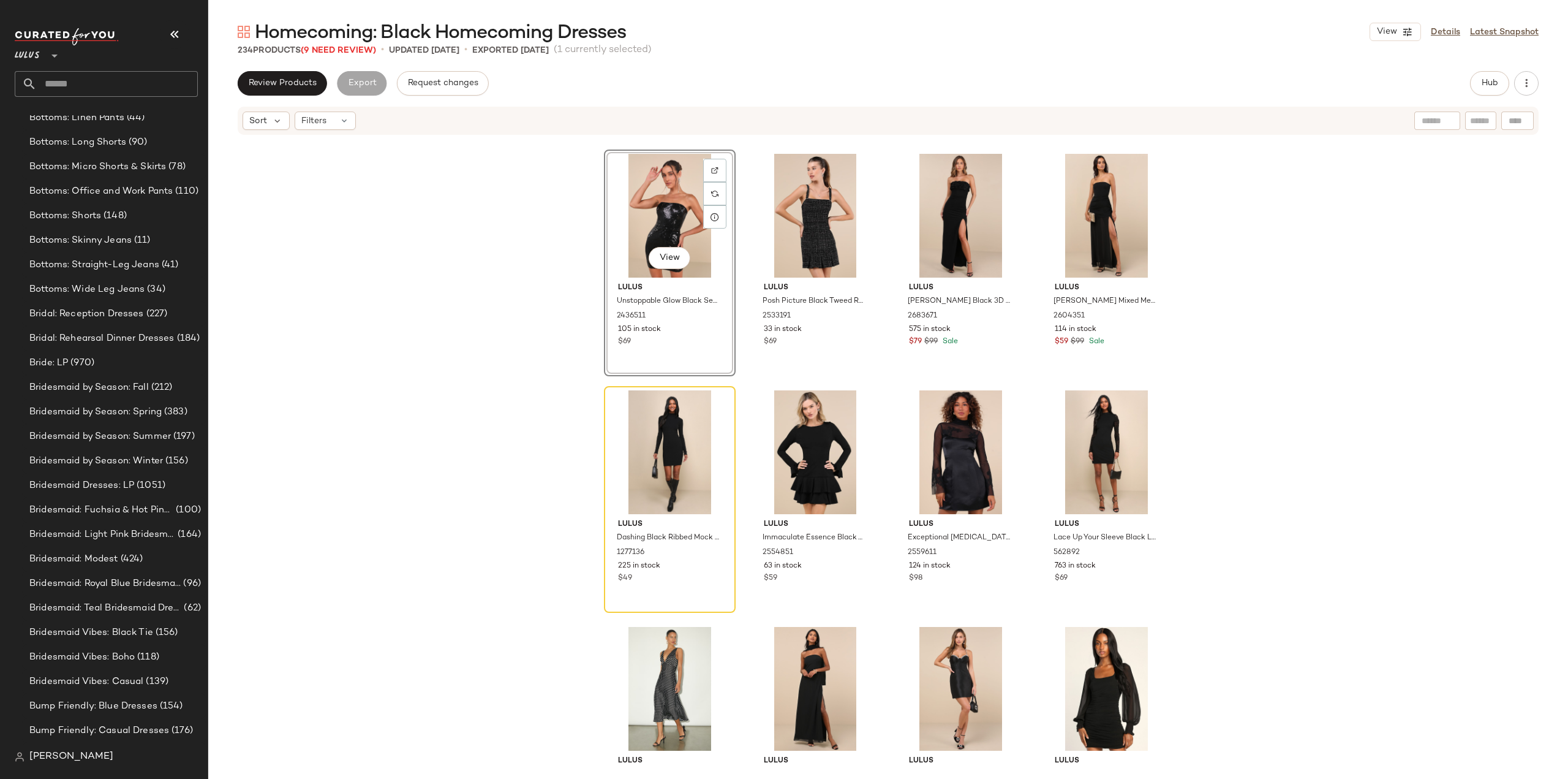
click at [670, 327] on div "View Lulus Unstoppable Glow Black Sequin Strapless Mini Dress 2436511 105 in st…" at bounding box center [669, 263] width 131 height 227
click at [679, 353] on div "View Lulus Truly the Cutest Black Satin Square Neck Mini Dress 2427931 1119 in …" at bounding box center [670, 262] width 129 height 224
click at [683, 330] on div "178 in stock" at bounding box center [669, 329] width 104 height 11
click at [683, 334] on div "701 in stock" at bounding box center [669, 329] width 104 height 11
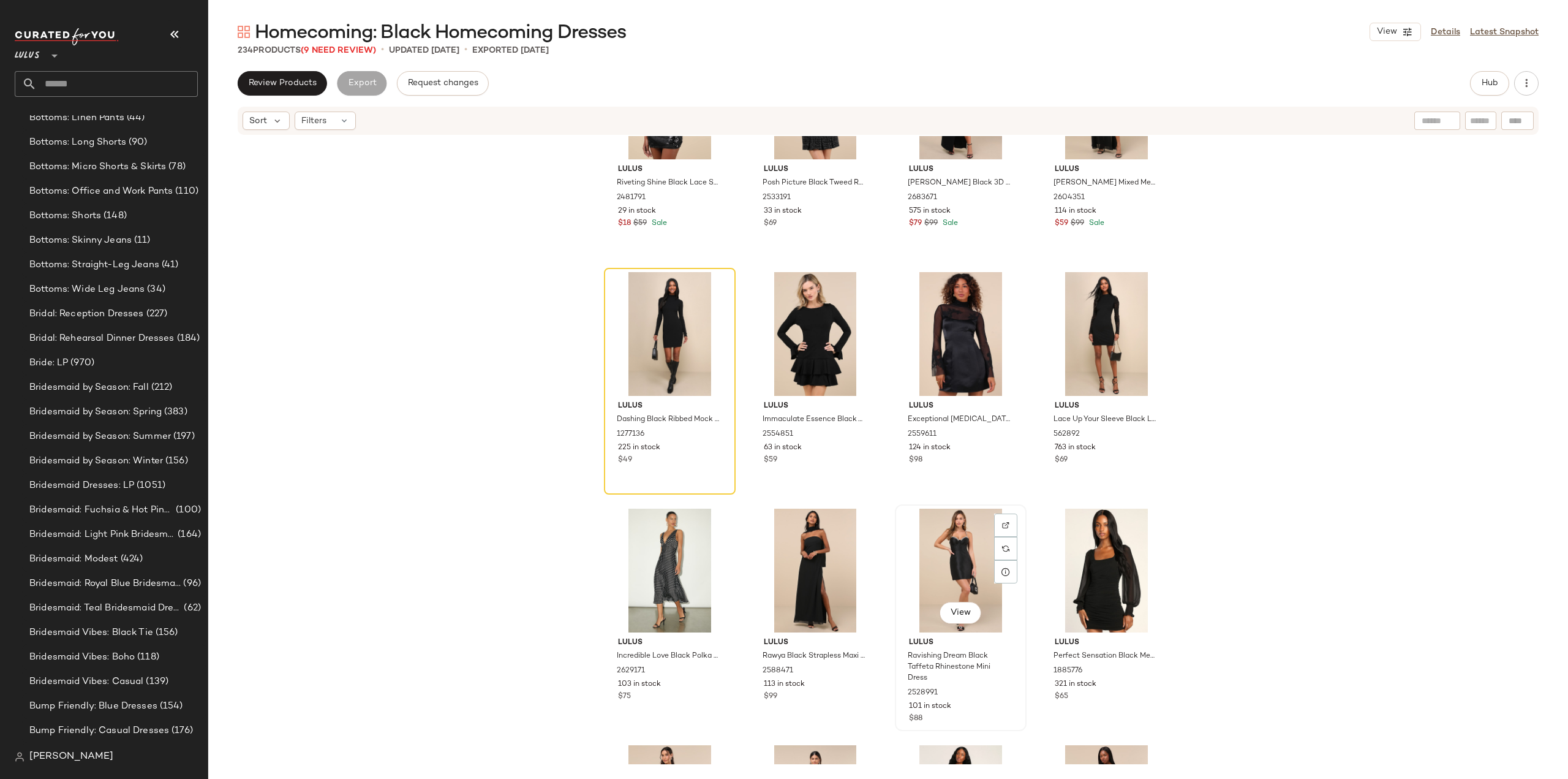
scroll to position [4379, 0]
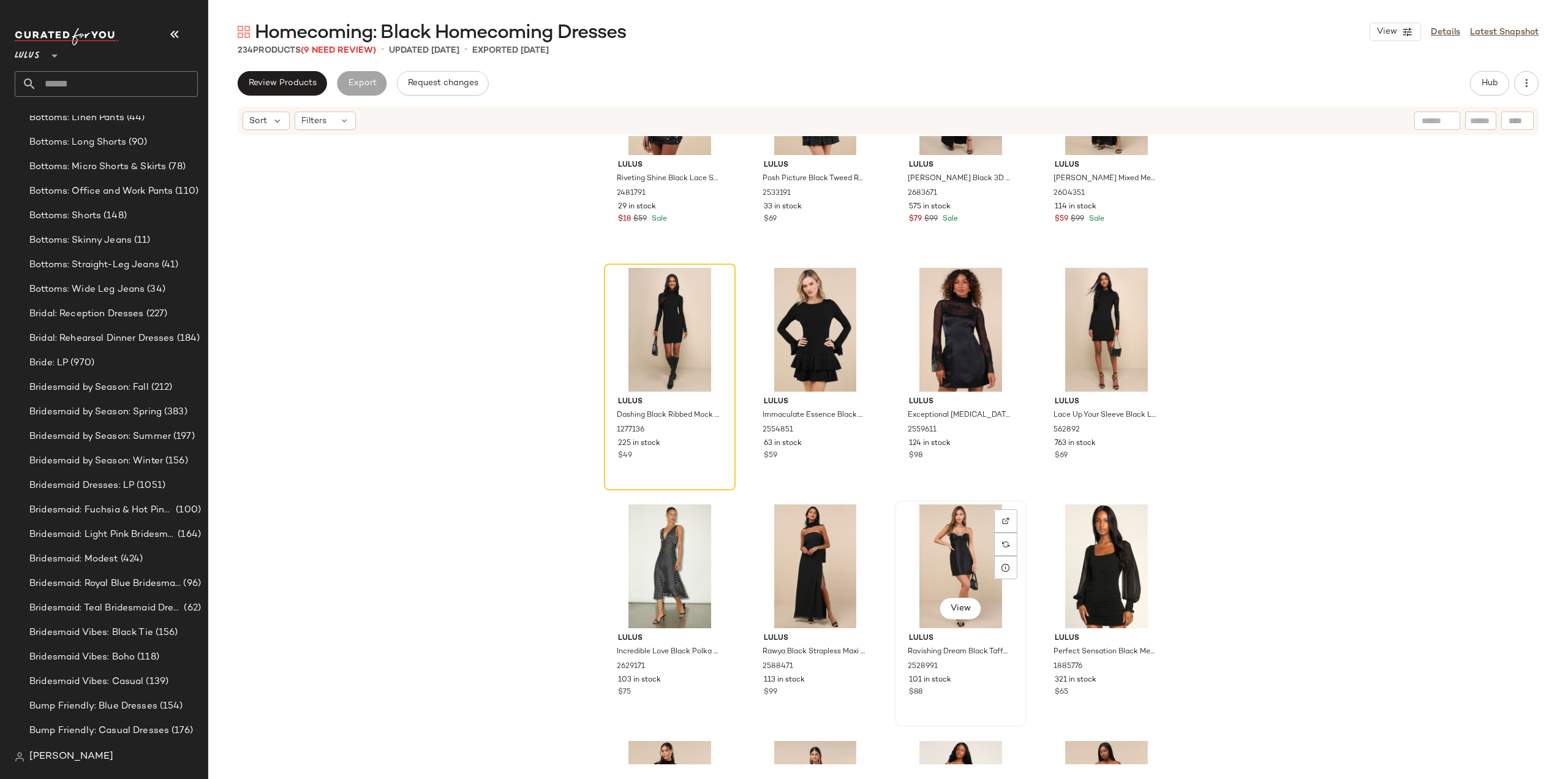
click at [972, 692] on div "$88" at bounding box center [960, 692] width 104 height 11
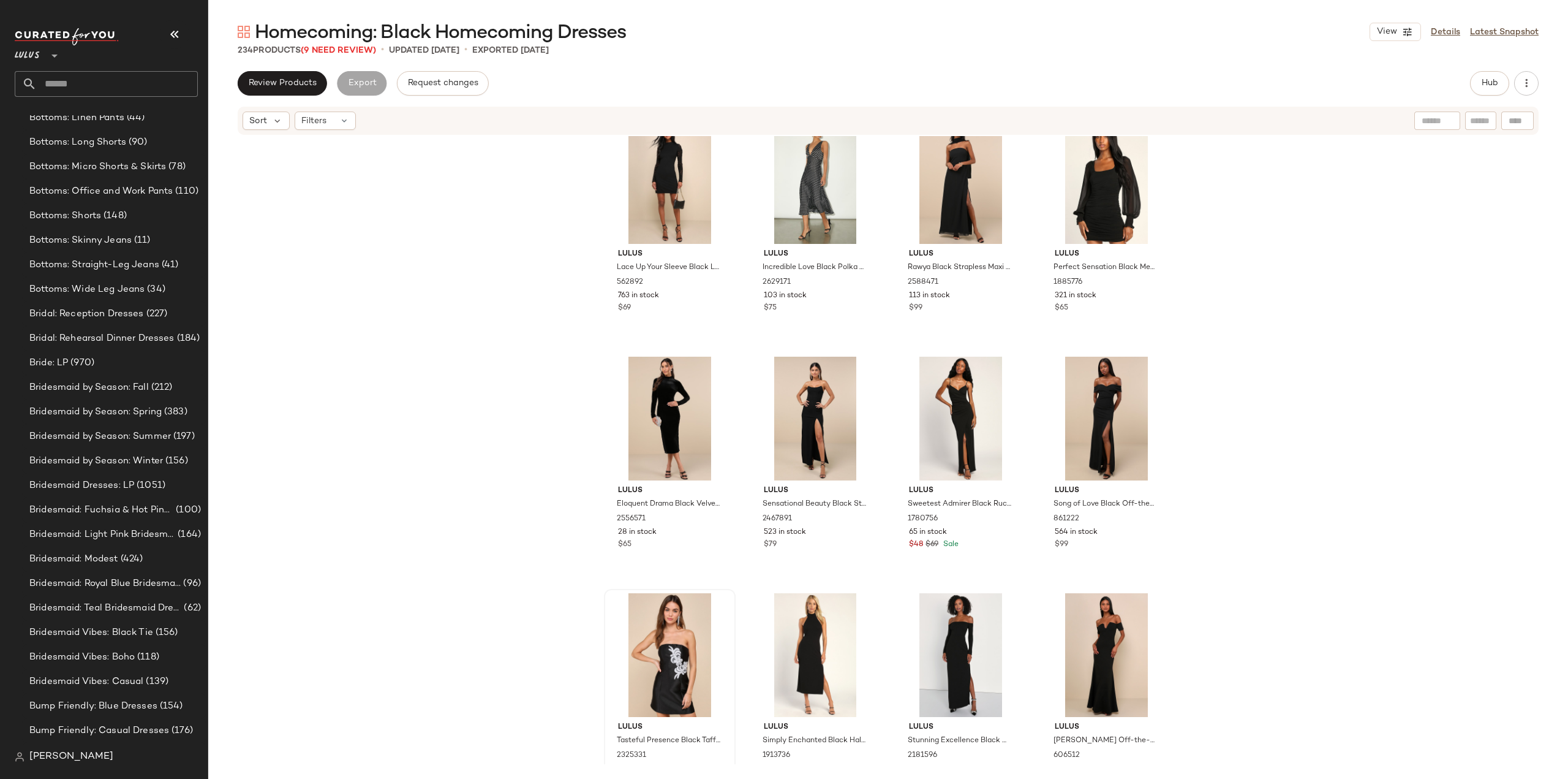
scroll to position [4808, 0]
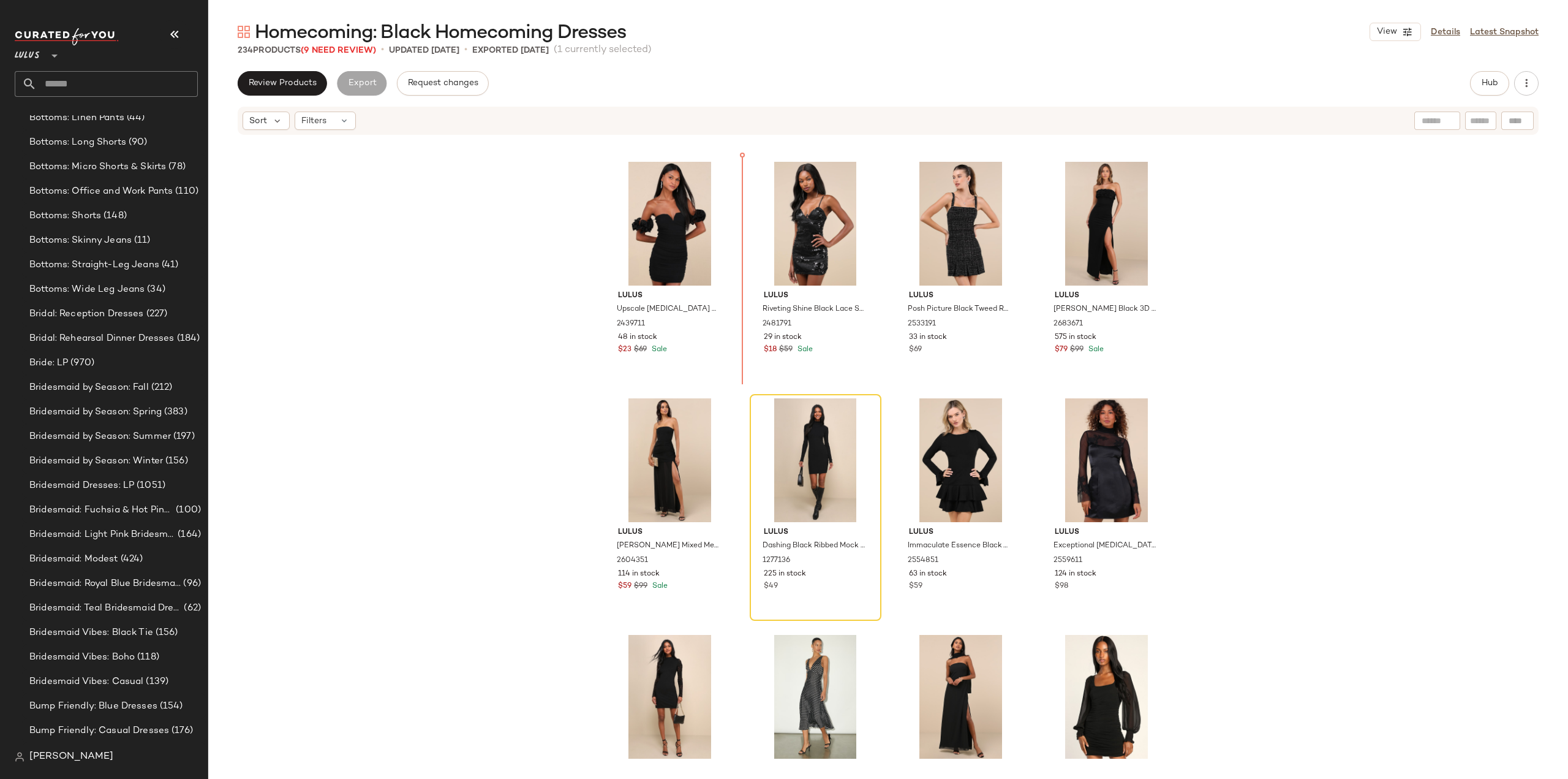
scroll to position [4248, 0]
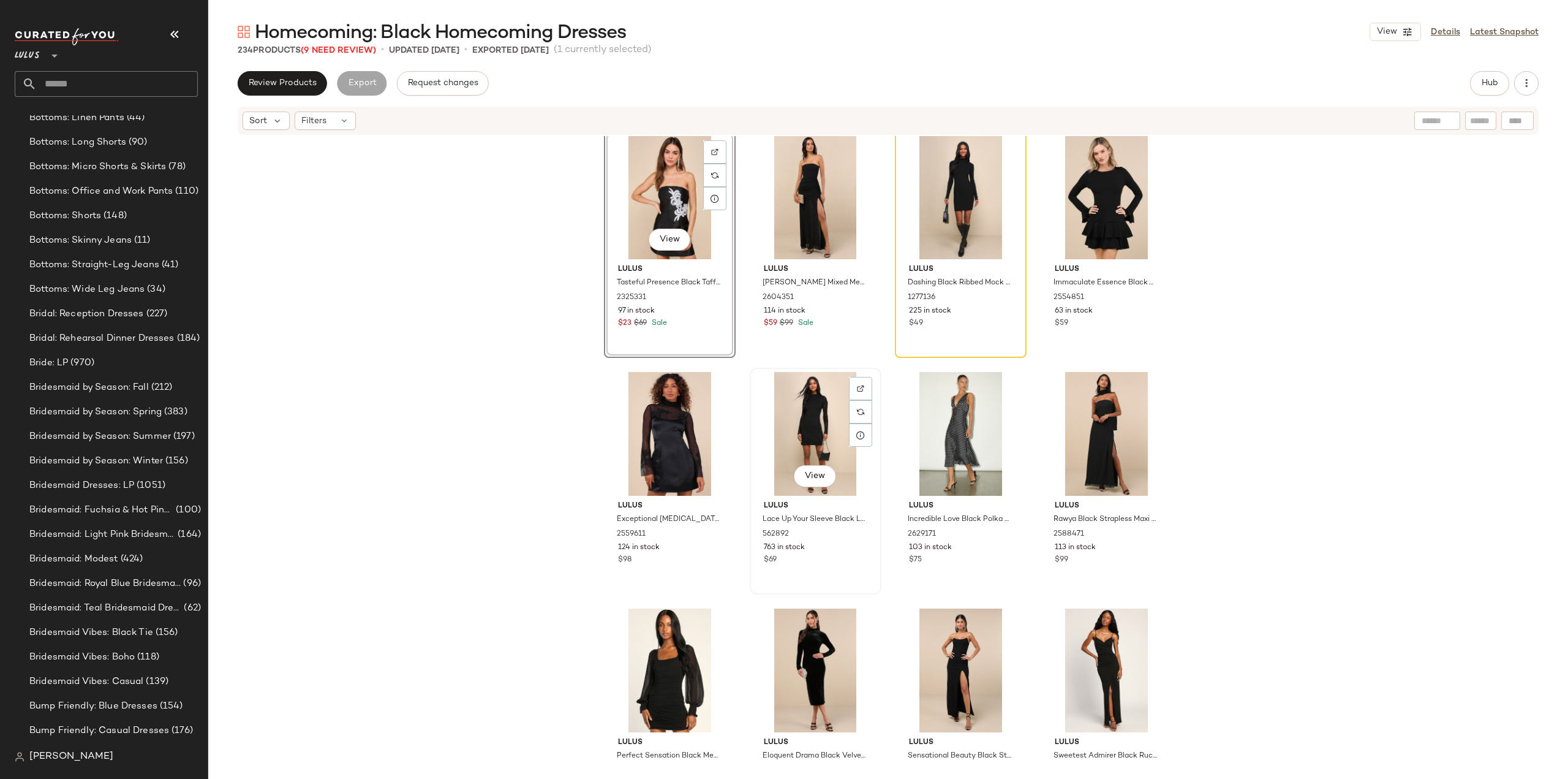
scroll to position [4493, 0]
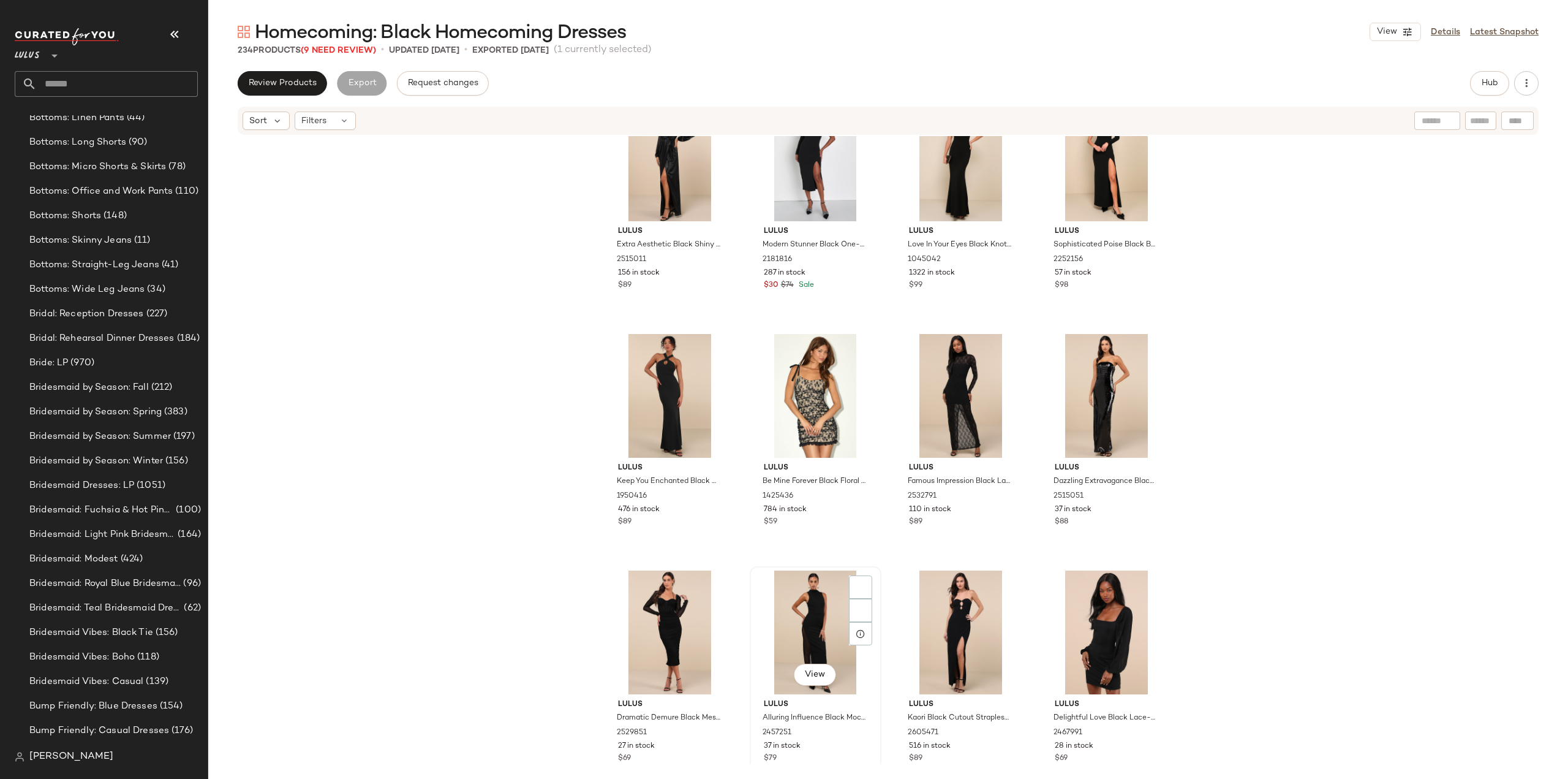
scroll to position [6515, 0]
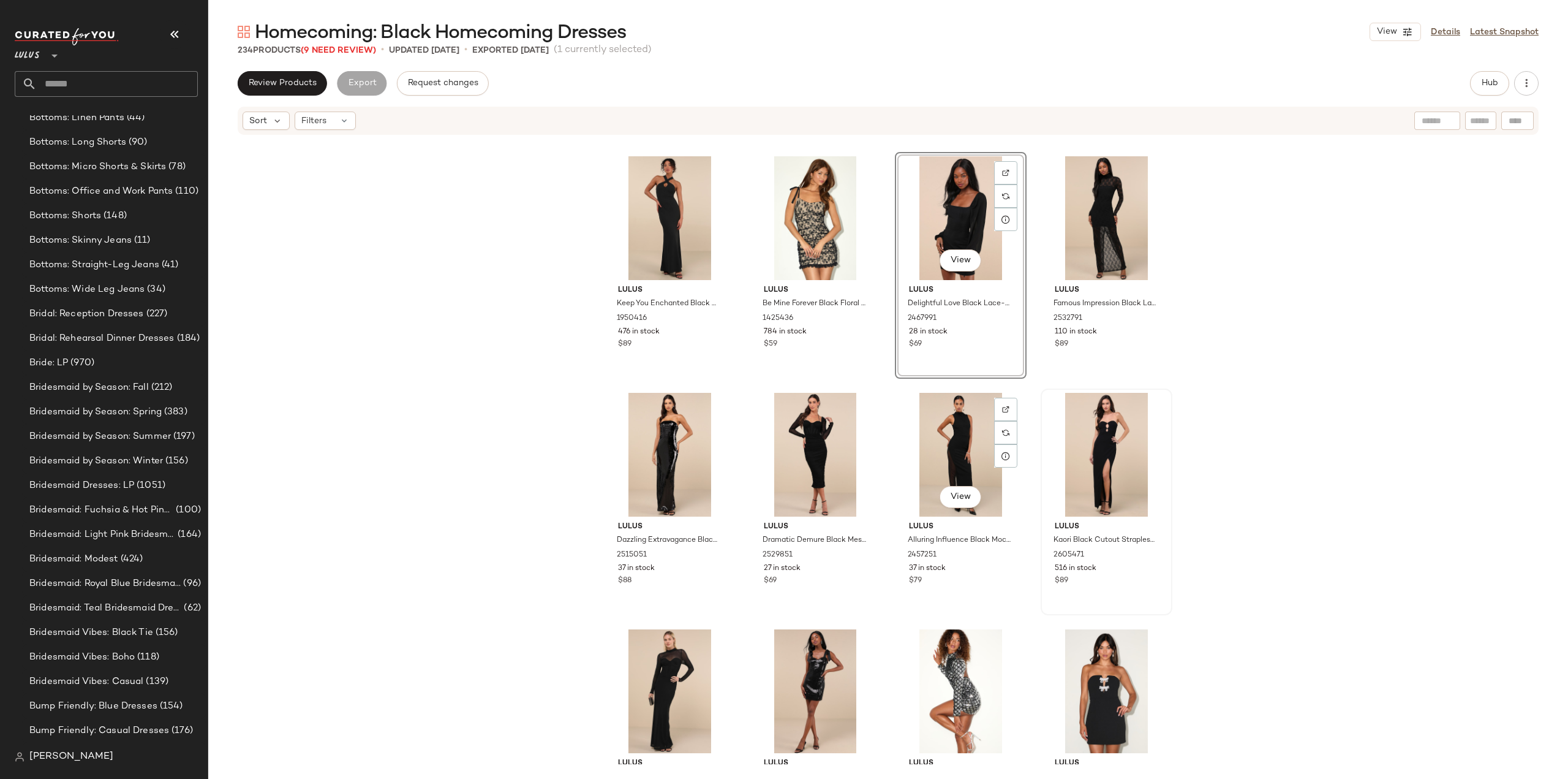
scroll to position [6638, 0]
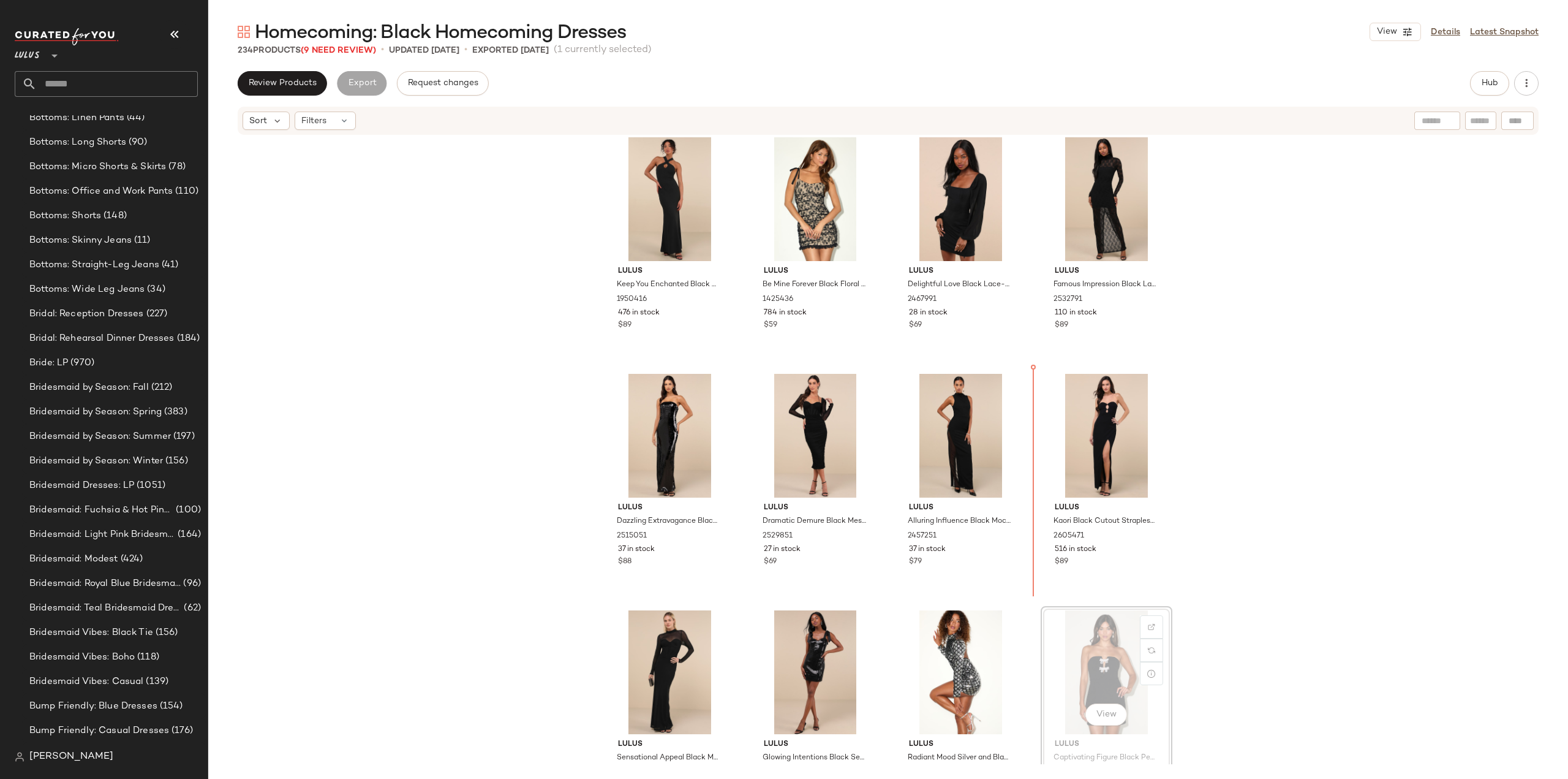
scroll to position [6639, 0]
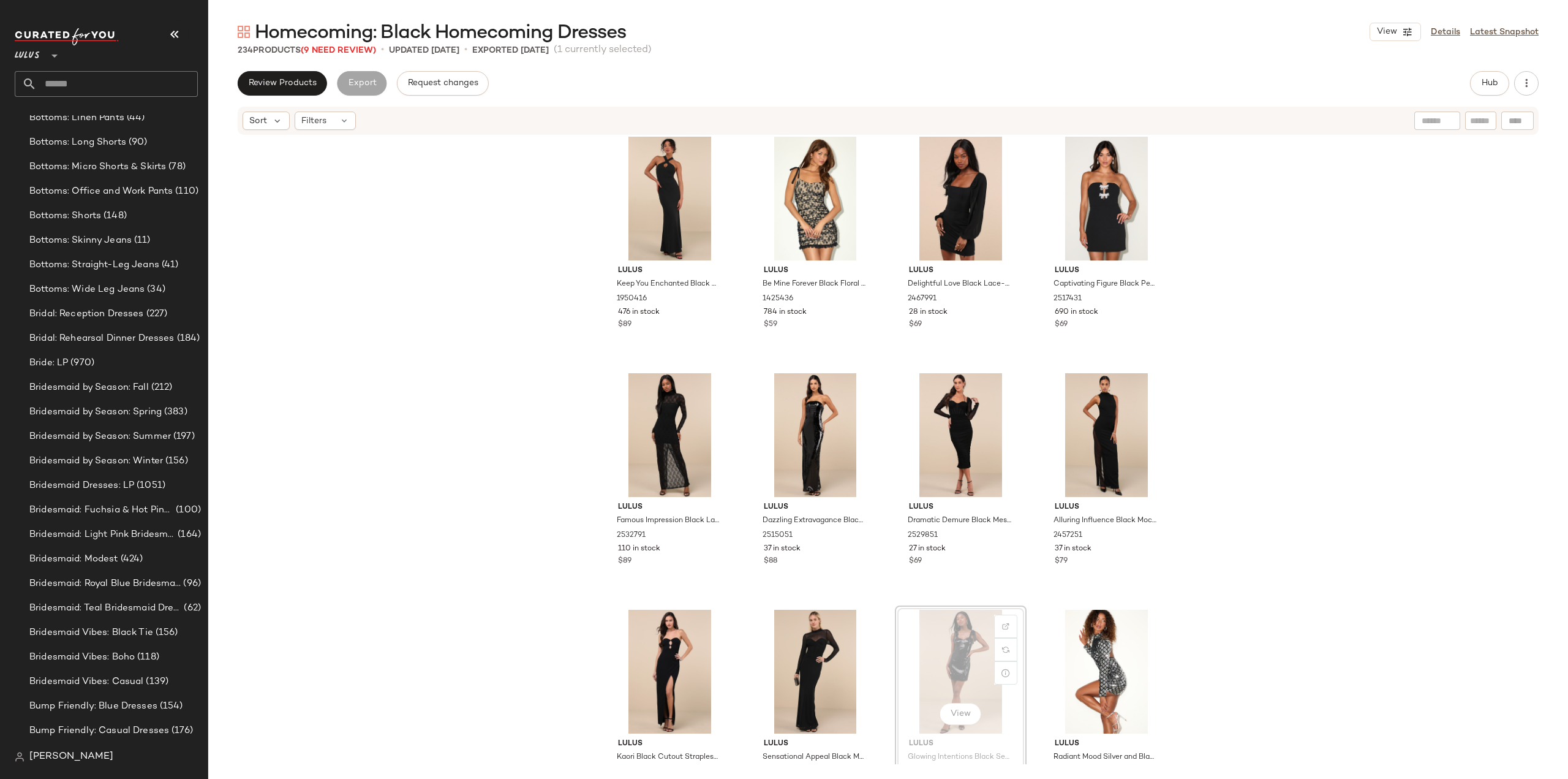
scroll to position [6639, 0]
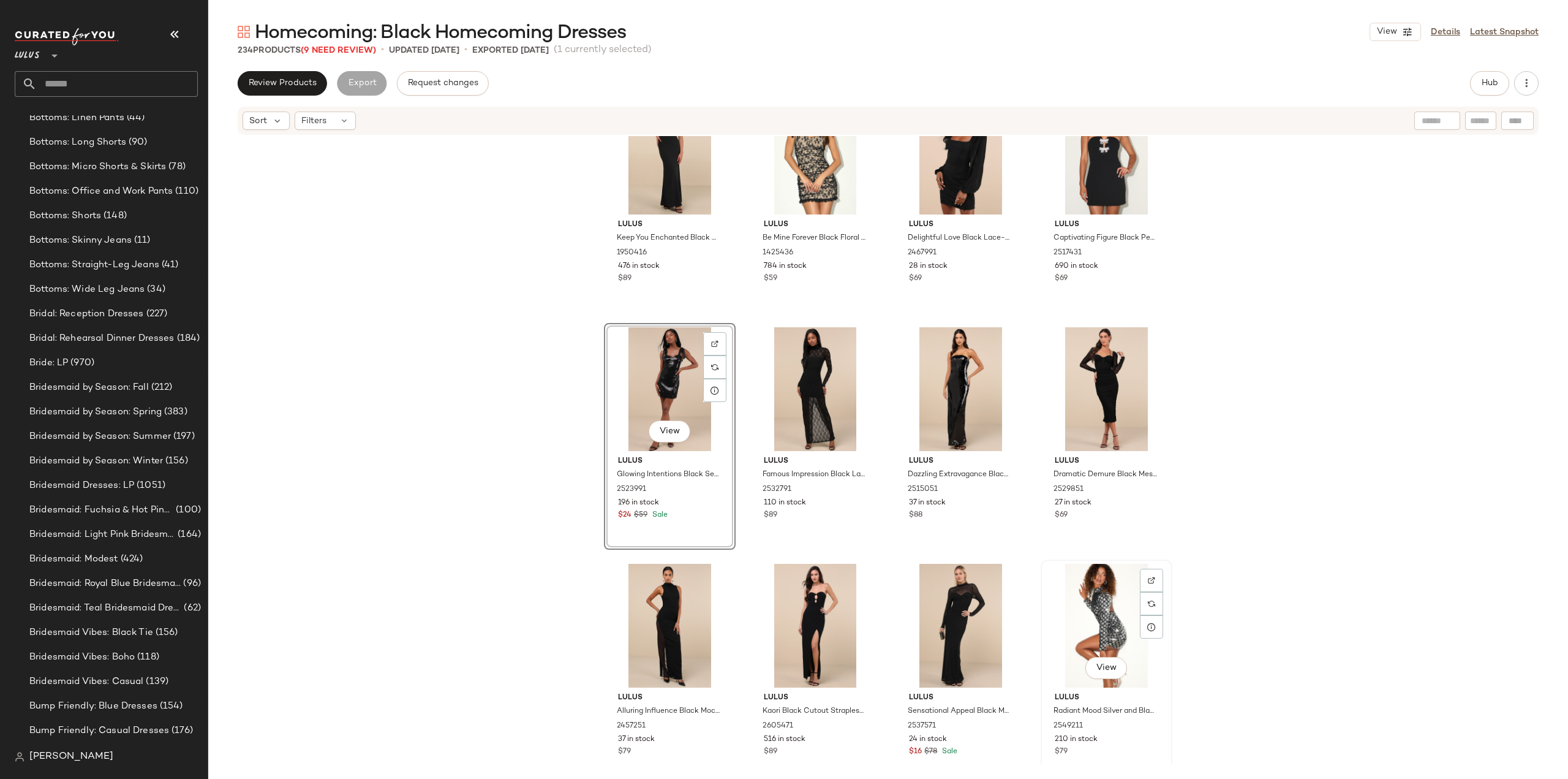
scroll to position [6701, 0]
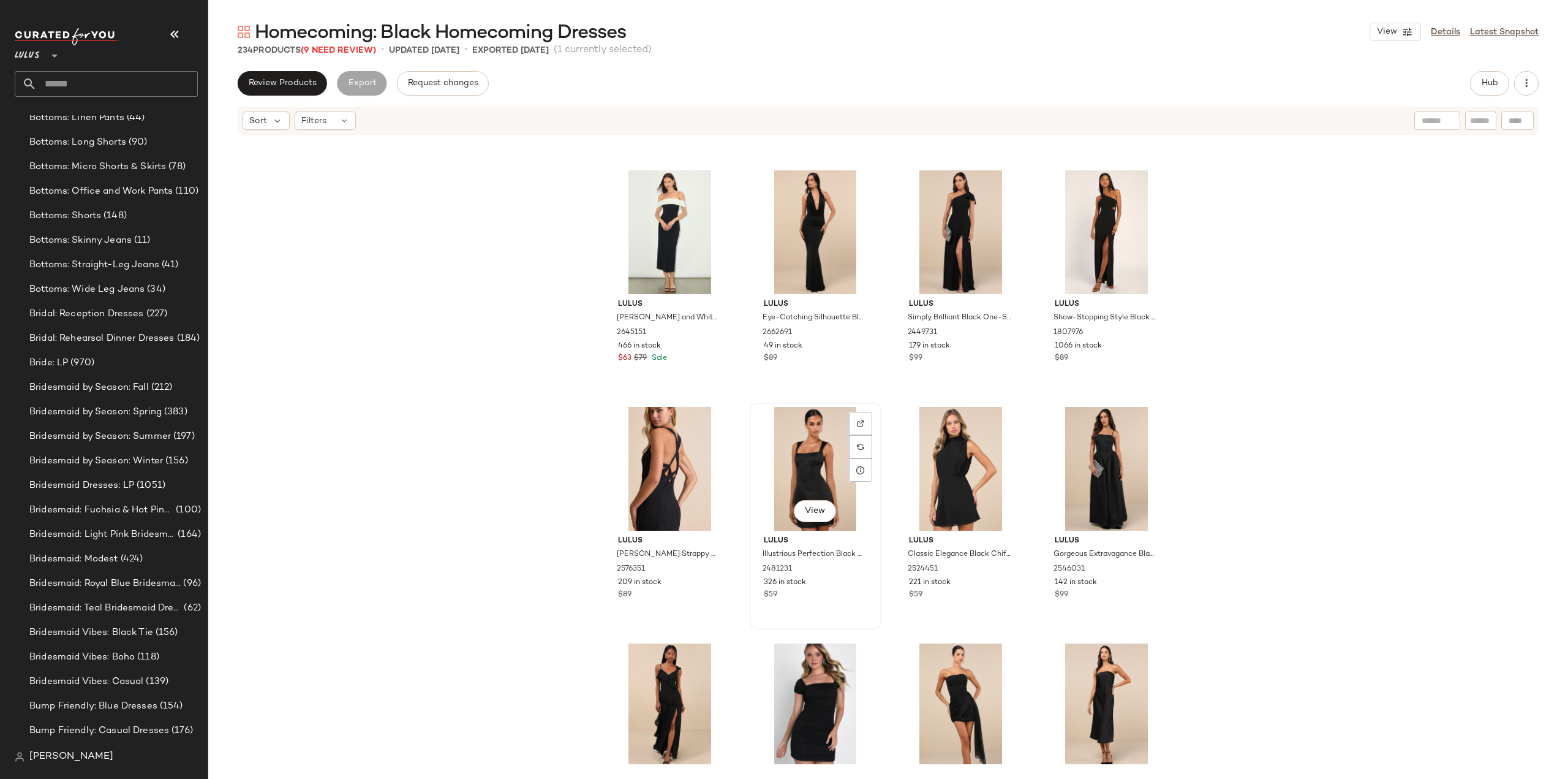
scroll to position [9275, 0]
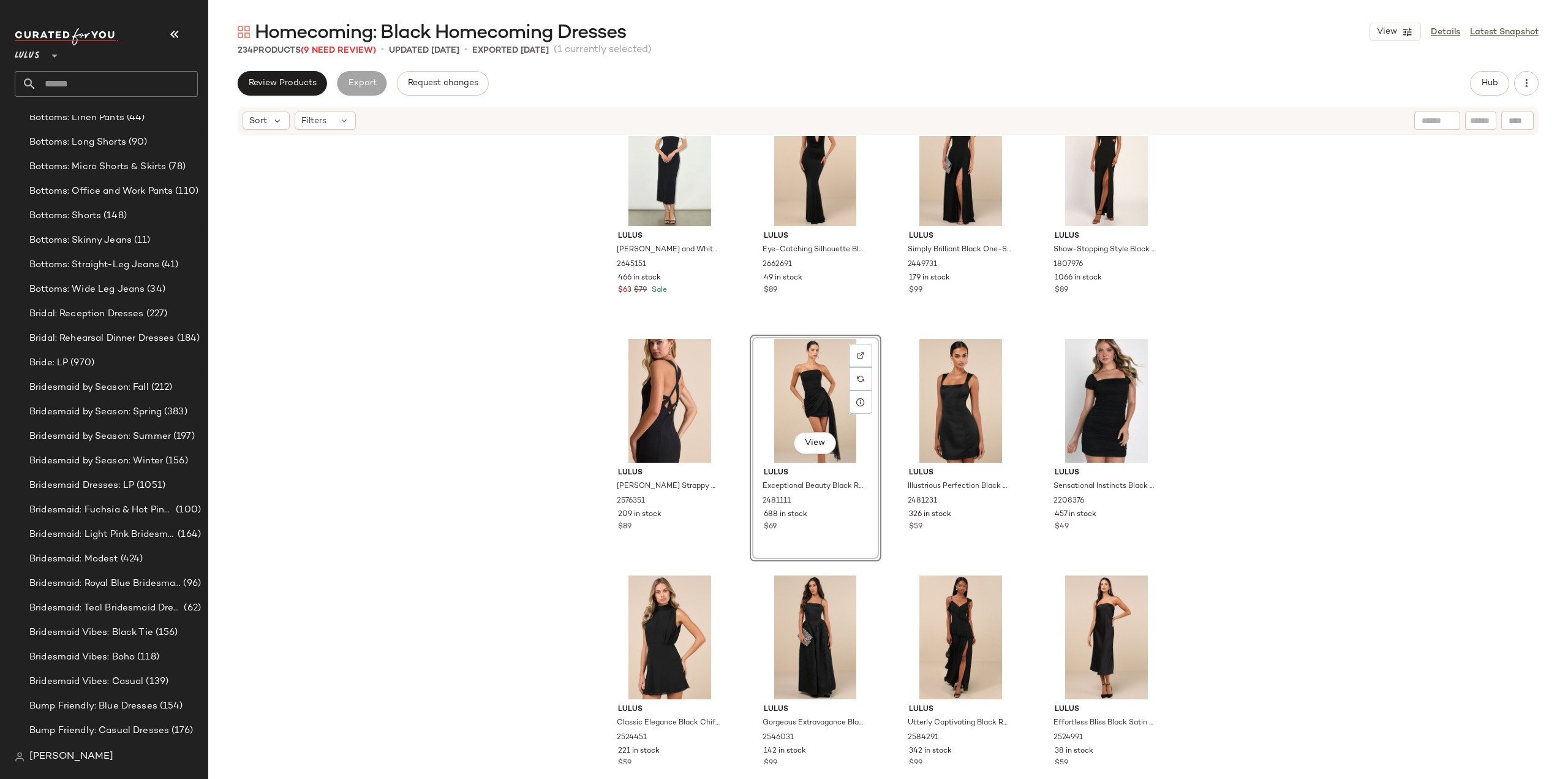
click at [823, 514] on div "View Lulus Exceptional Beauty Black Ruched Strapless Bodycon Mini Dress 2481111…" at bounding box center [816, 448] width 131 height 227
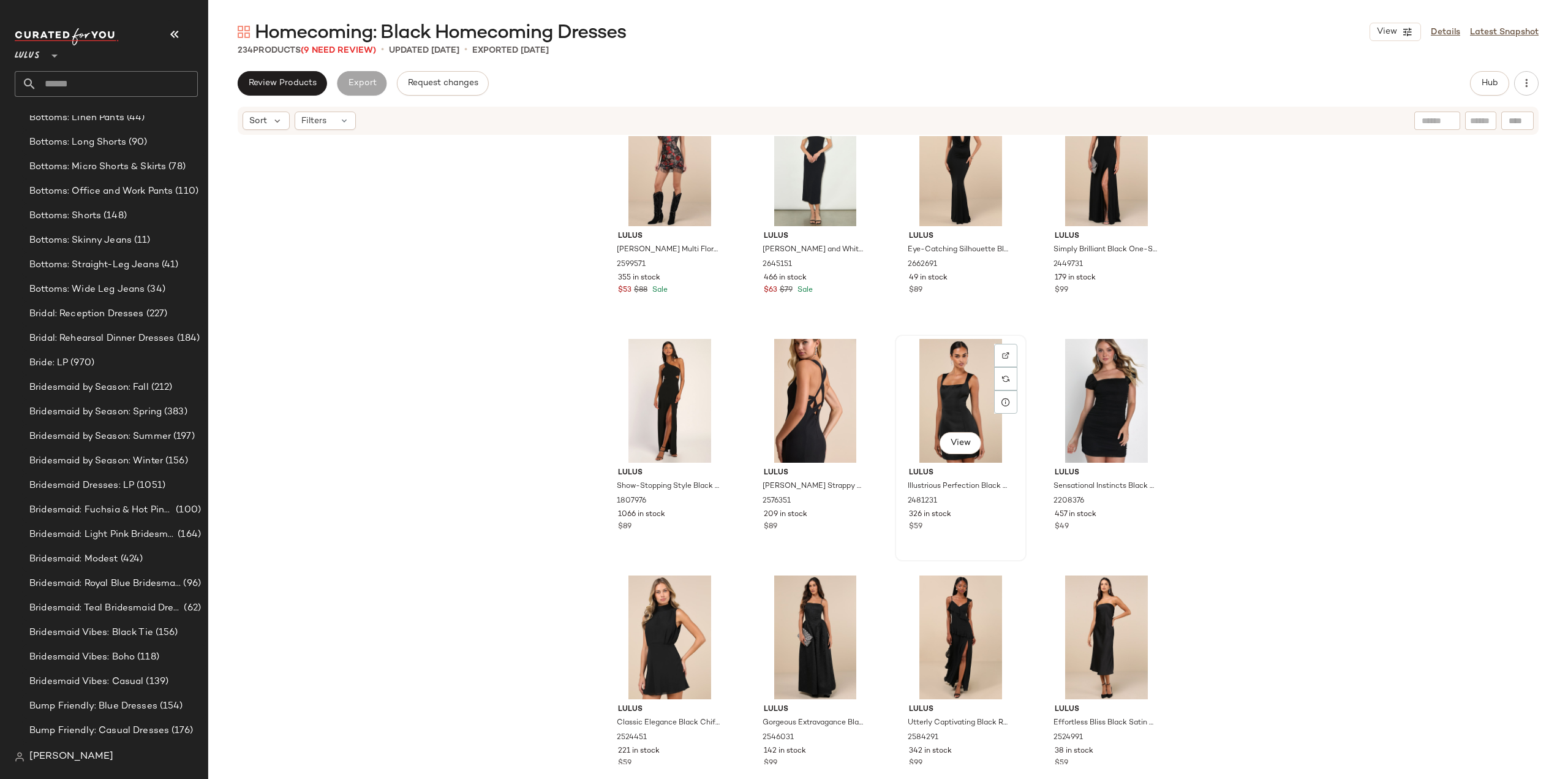
click at [976, 536] on div "View Lulus Illustrious Perfection Black Satin Backless Mini Dress 2481231 326 i…" at bounding box center [961, 447] width 129 height 224
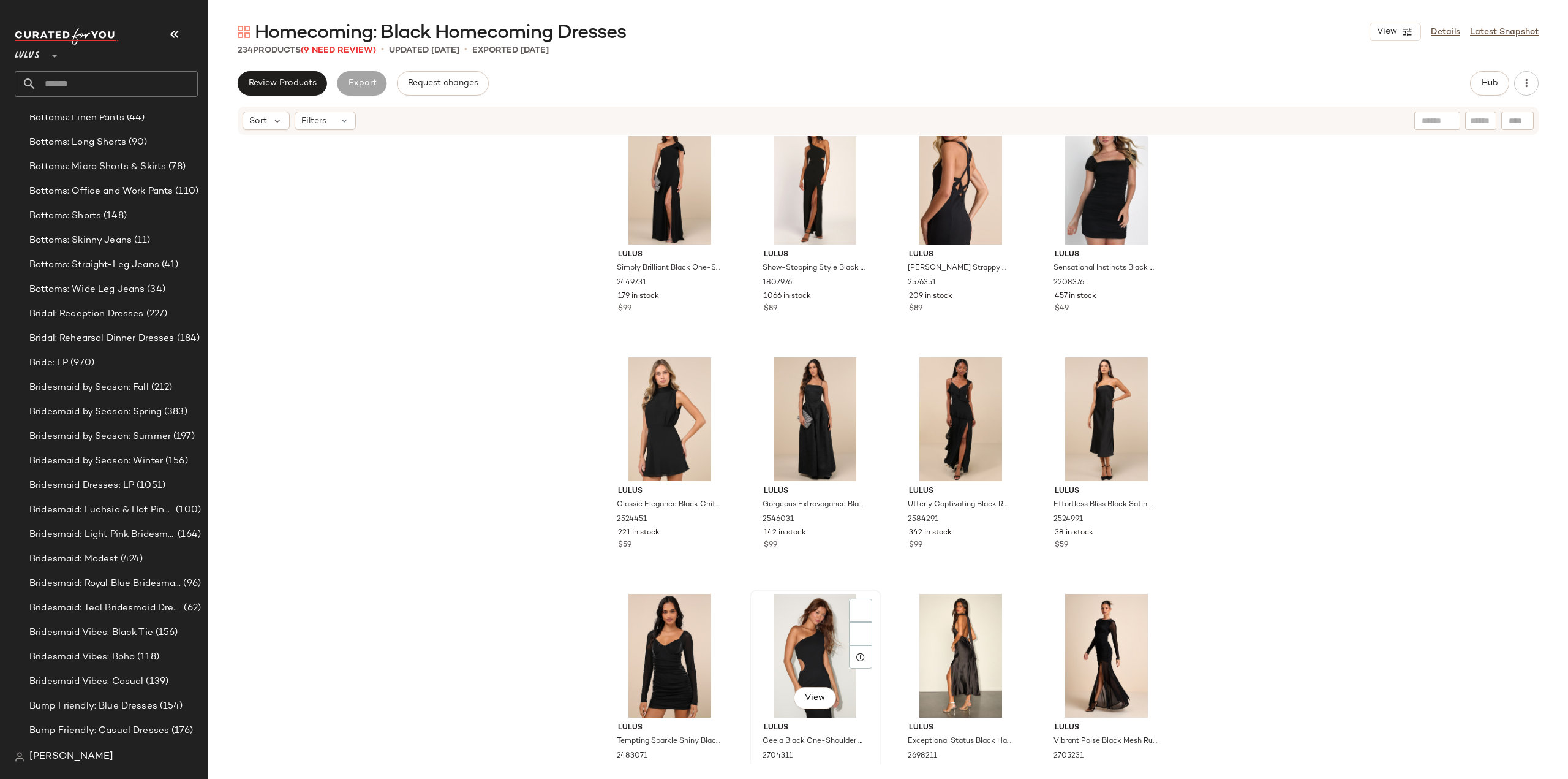
scroll to position [9520, 0]
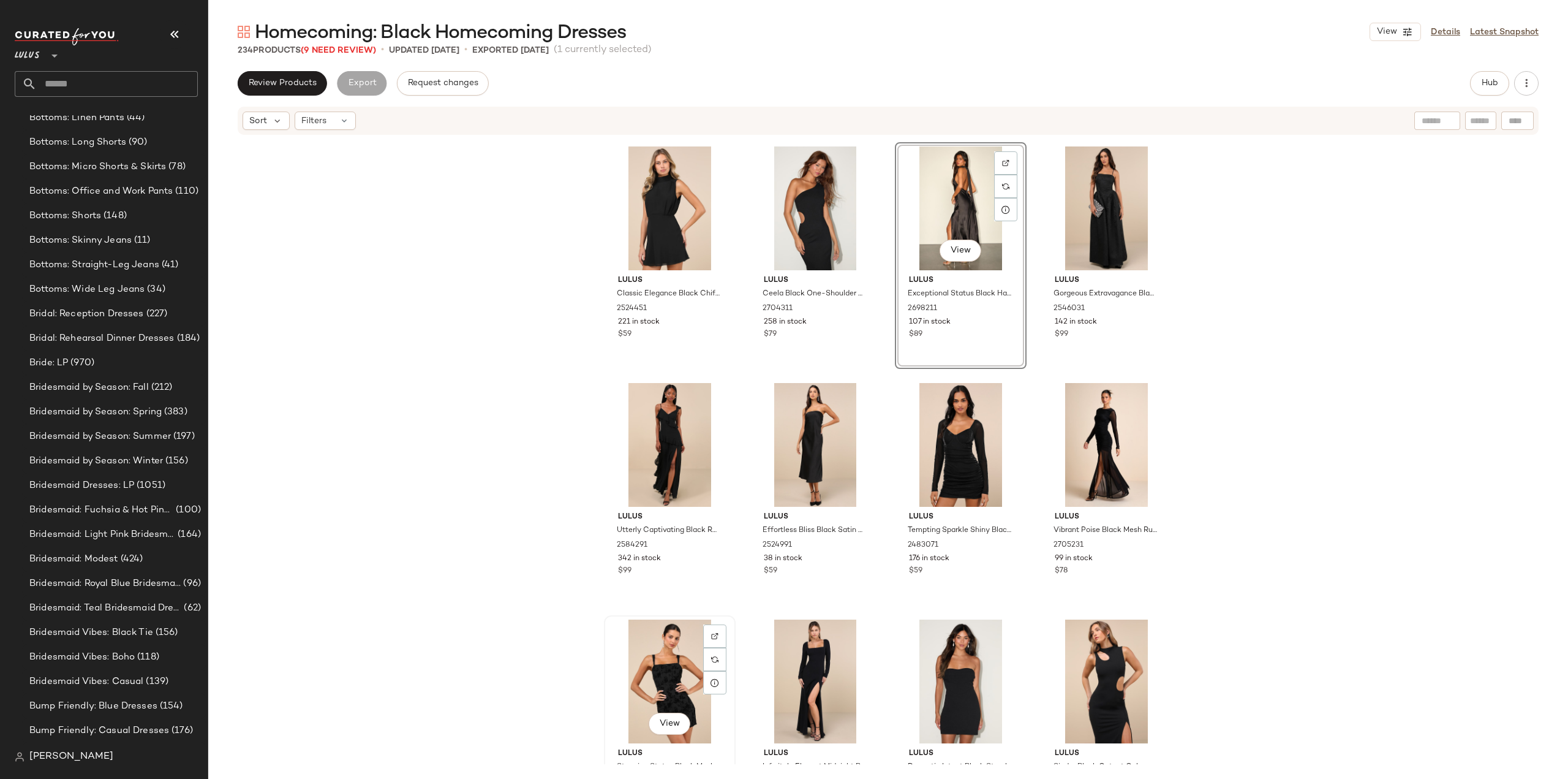
scroll to position [9705, 0]
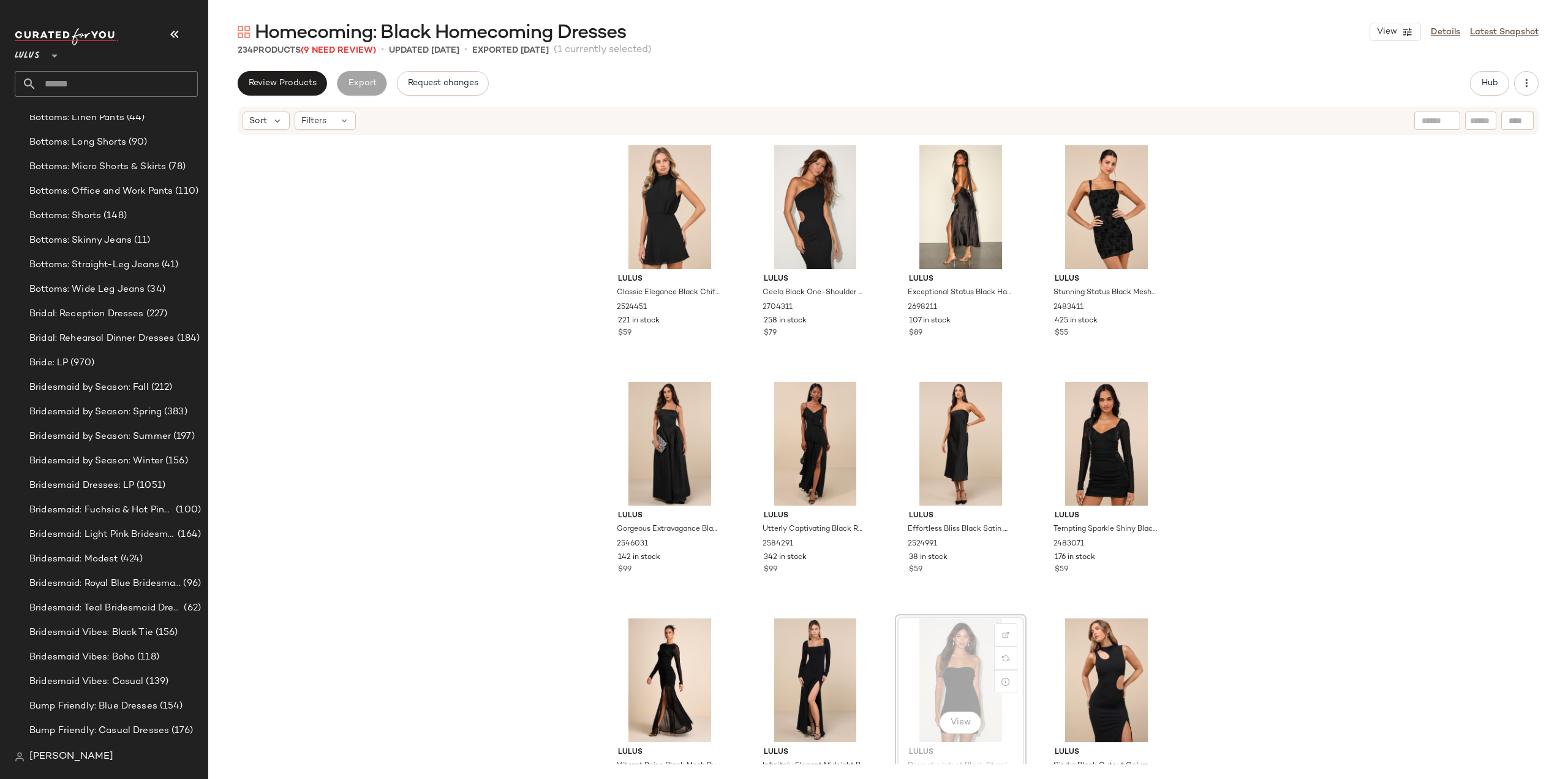
scroll to position [9706, 0]
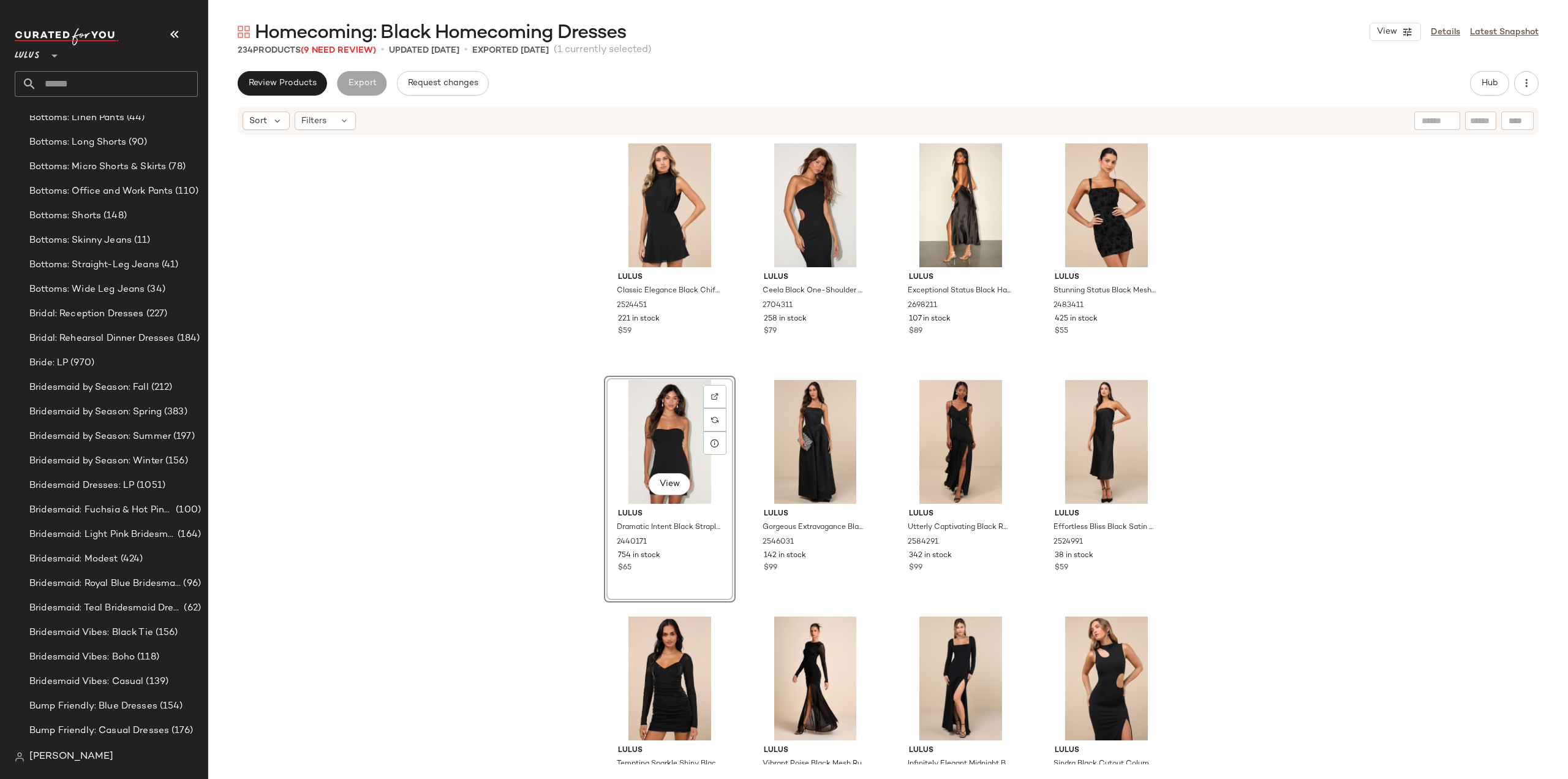
click at [683, 565] on div "View Lulus Dramatic Intent Black Strapless Corset Bodycon Mini Dress 2440171 75…" at bounding box center [669, 489] width 131 height 227
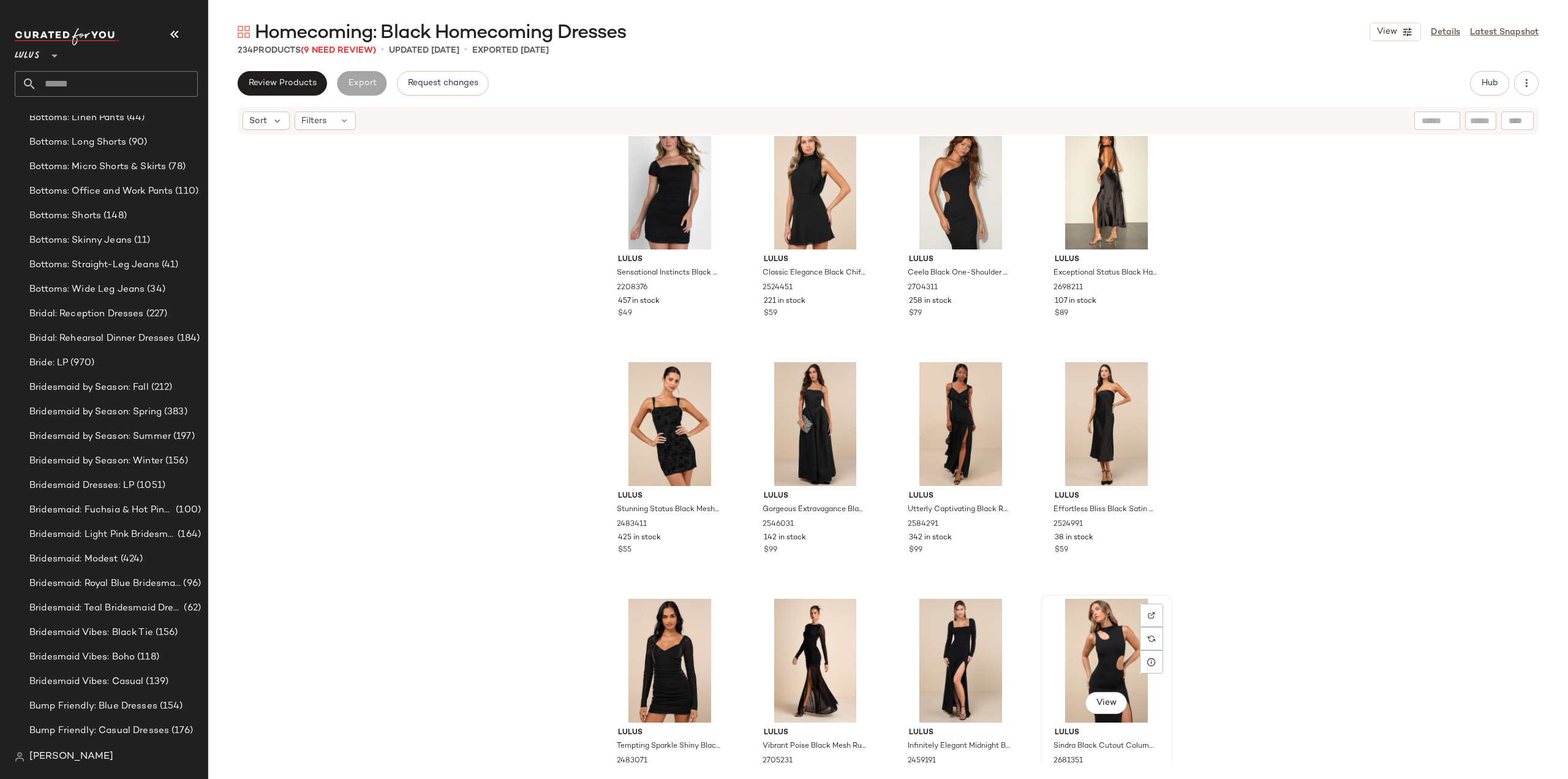
scroll to position [9768, 0]
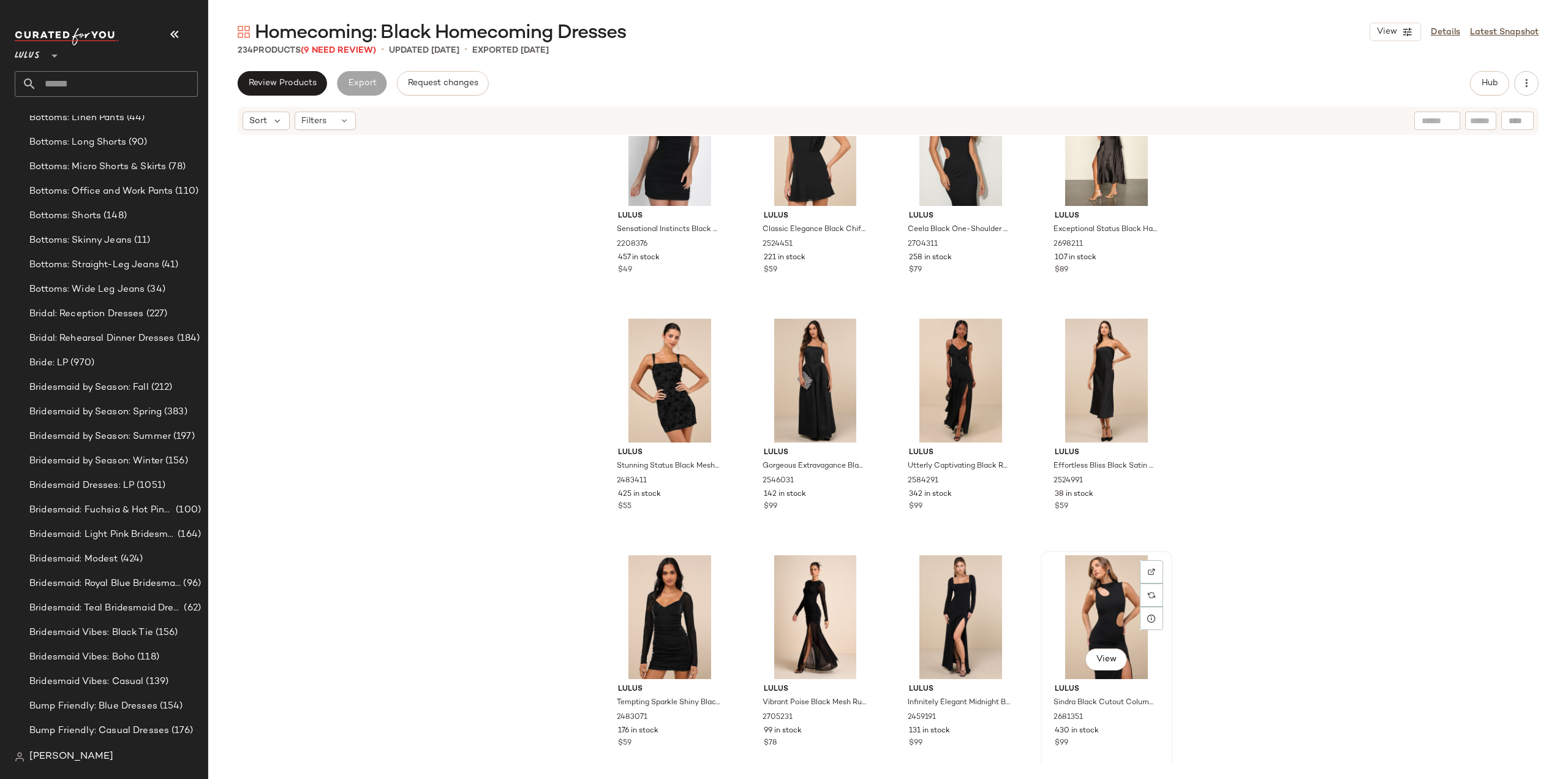
click at [1086, 617] on div "View" at bounding box center [1107, 617] width 123 height 124
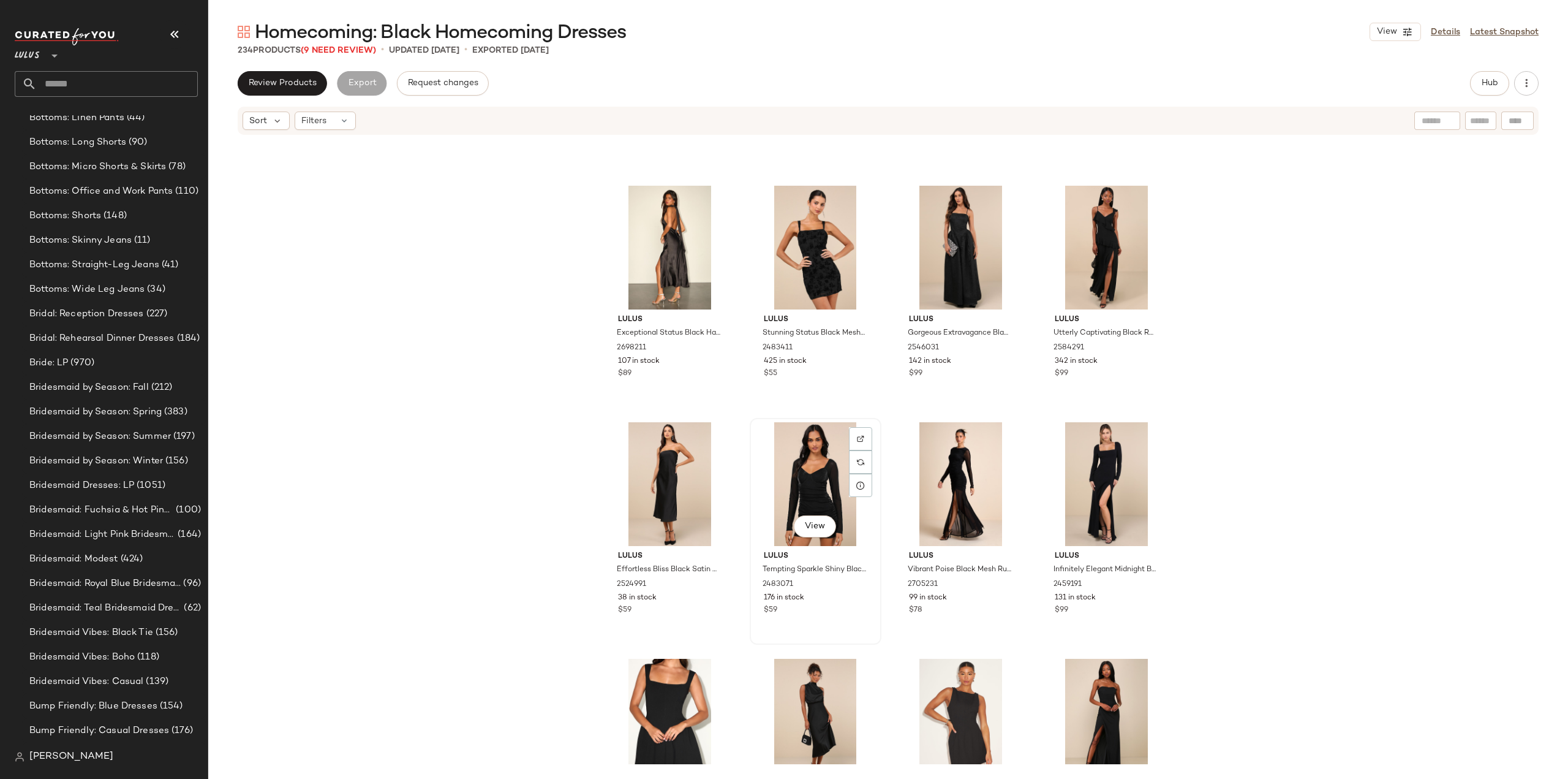
scroll to position [9829, 0]
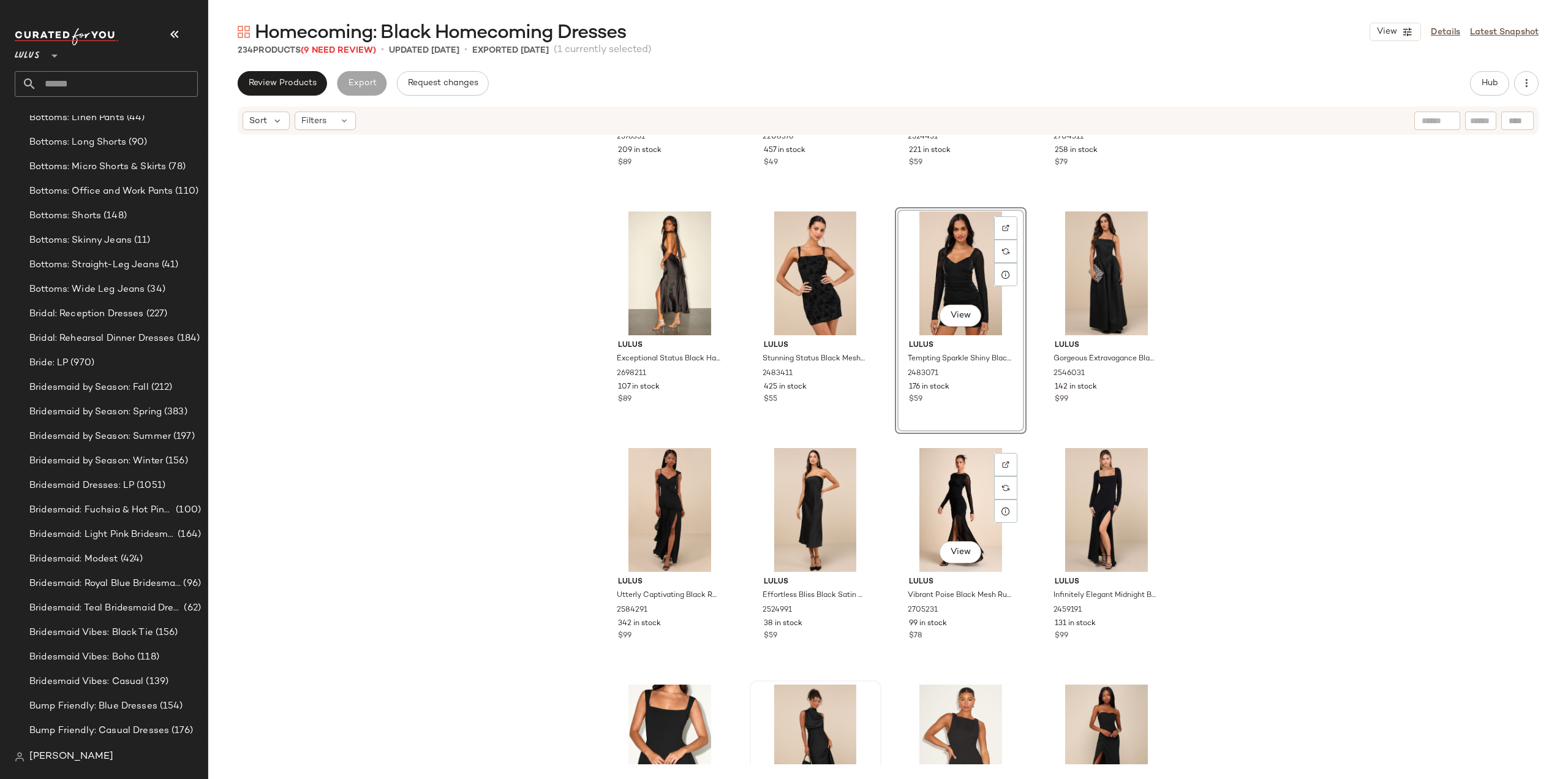
scroll to position [9952, 0]
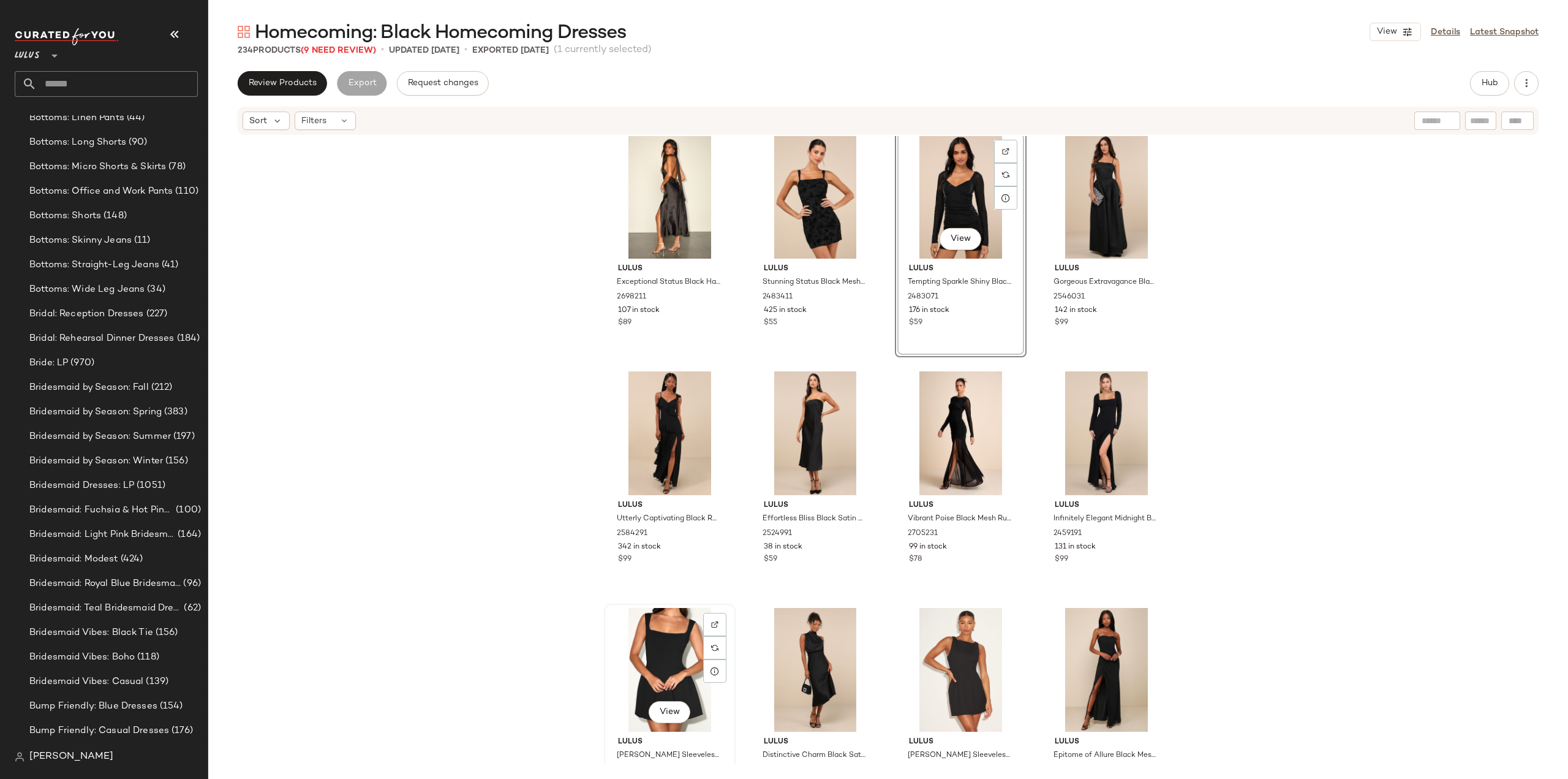
scroll to position [9952, 0]
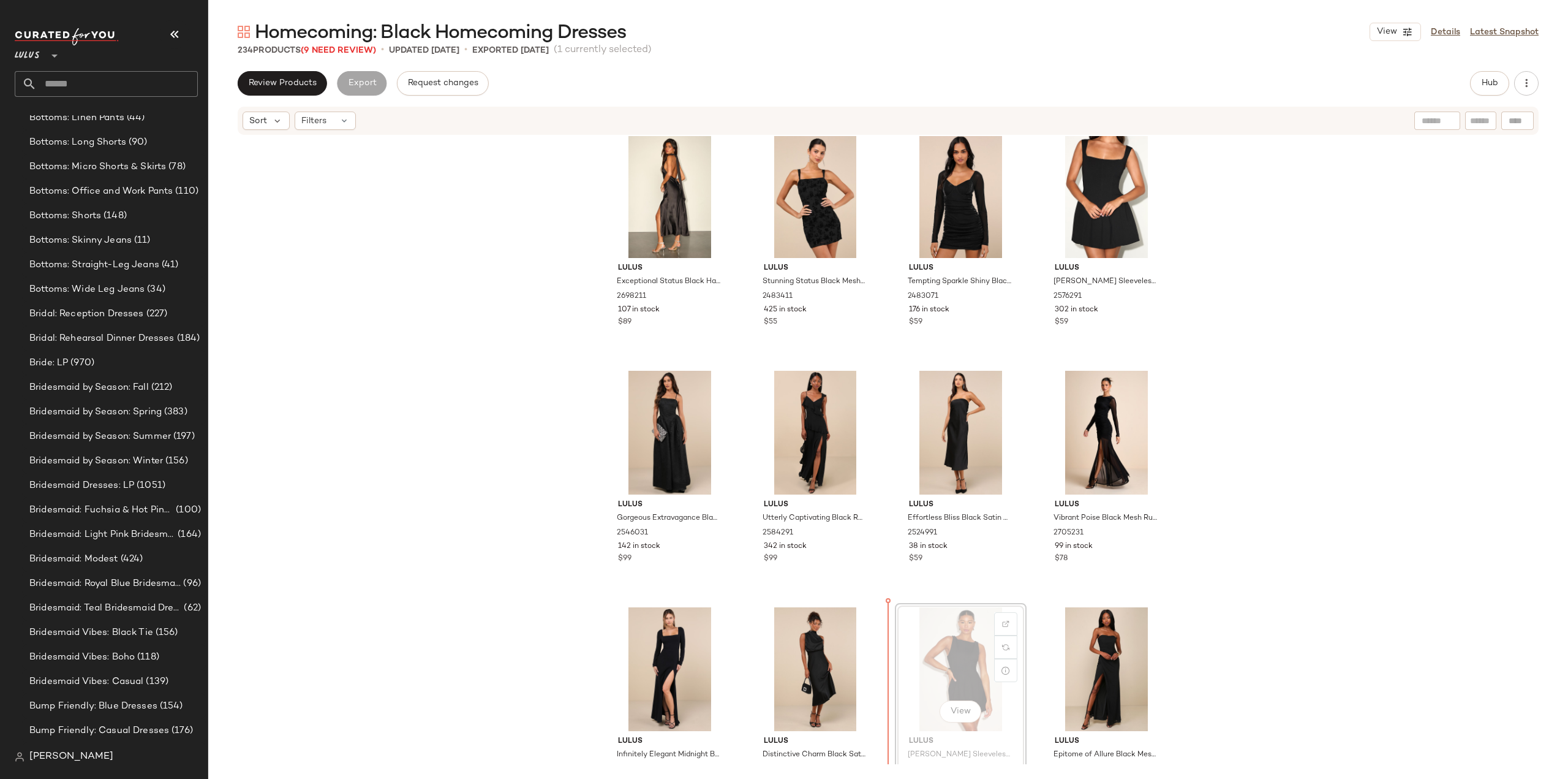
scroll to position [9954, 0]
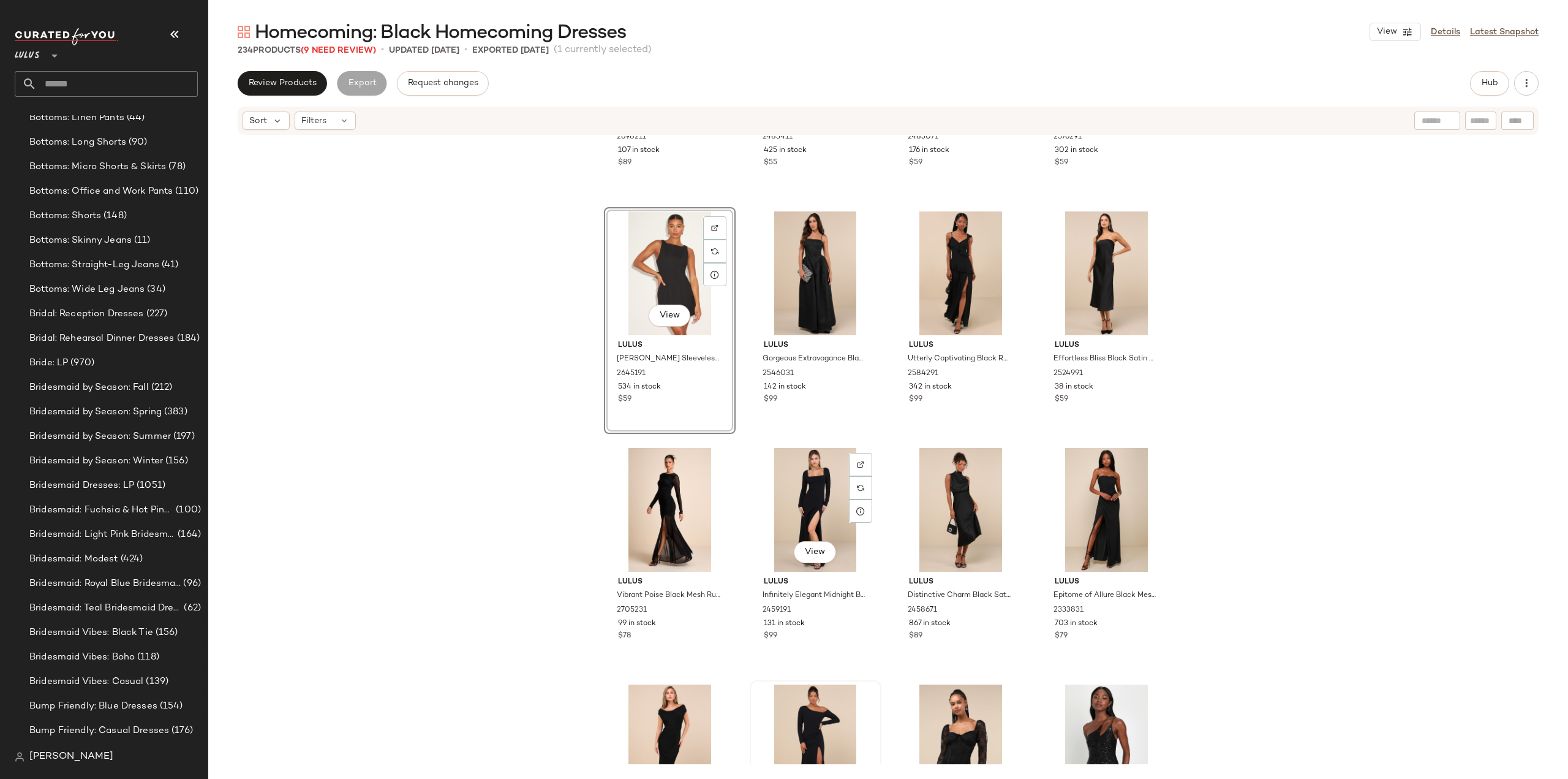
scroll to position [10138, 0]
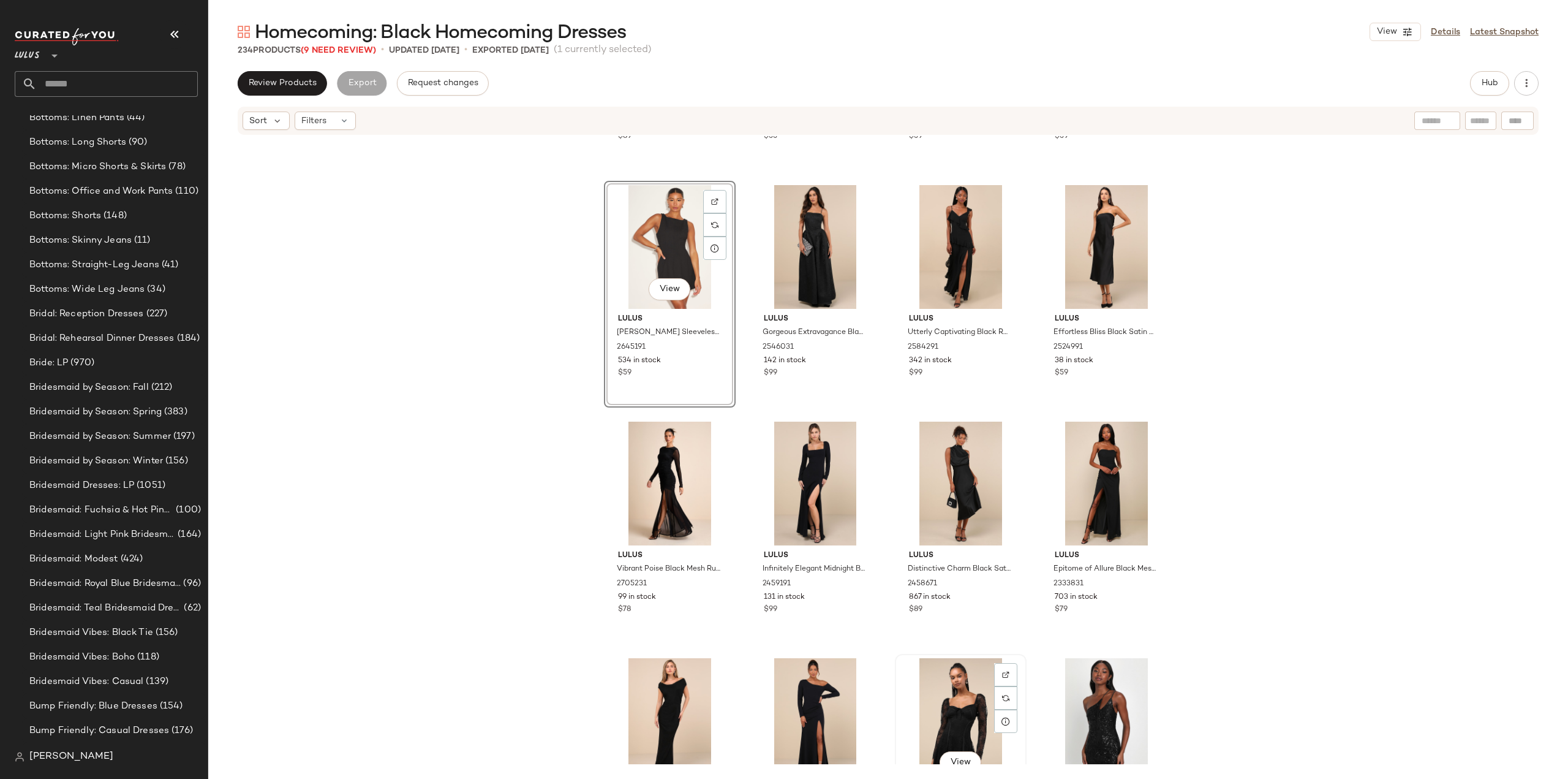
scroll to position [10139, 0]
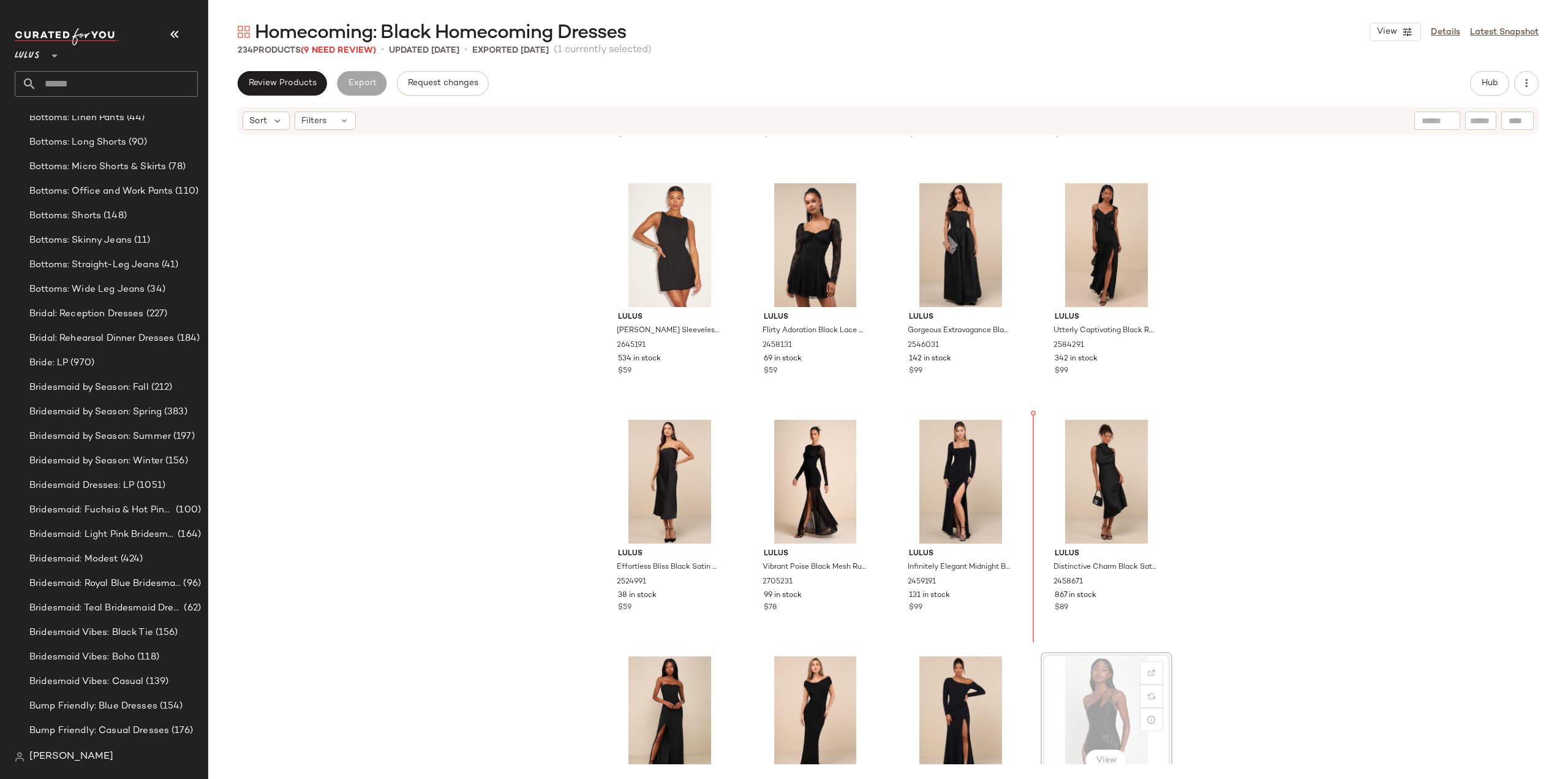
scroll to position [10141, 0]
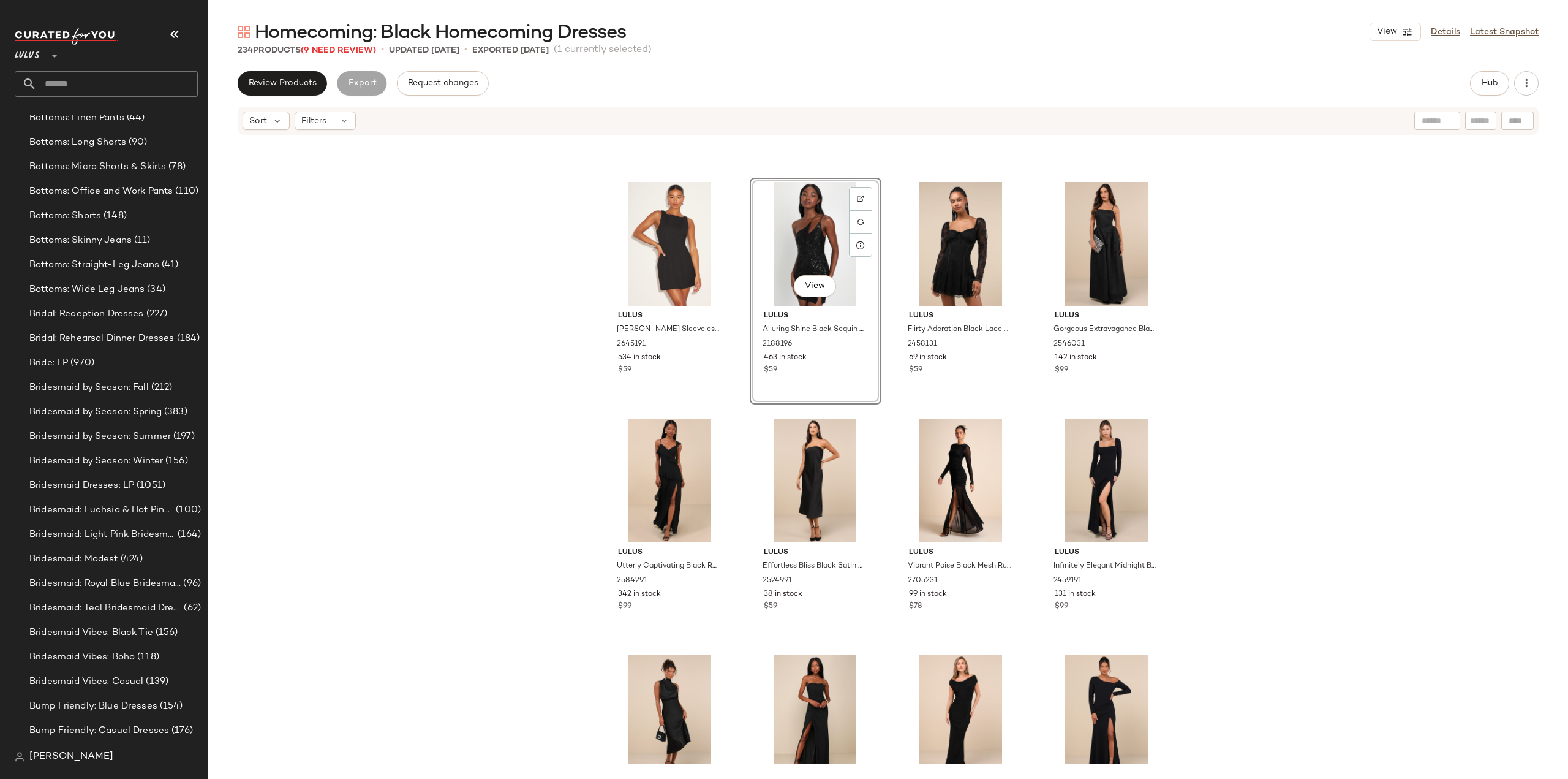
click at [811, 380] on div "View Lulus Alluring Shine Black Sequin One-Shoulder Mini Dress 2188196 463 in s…" at bounding box center [816, 291] width 131 height 227
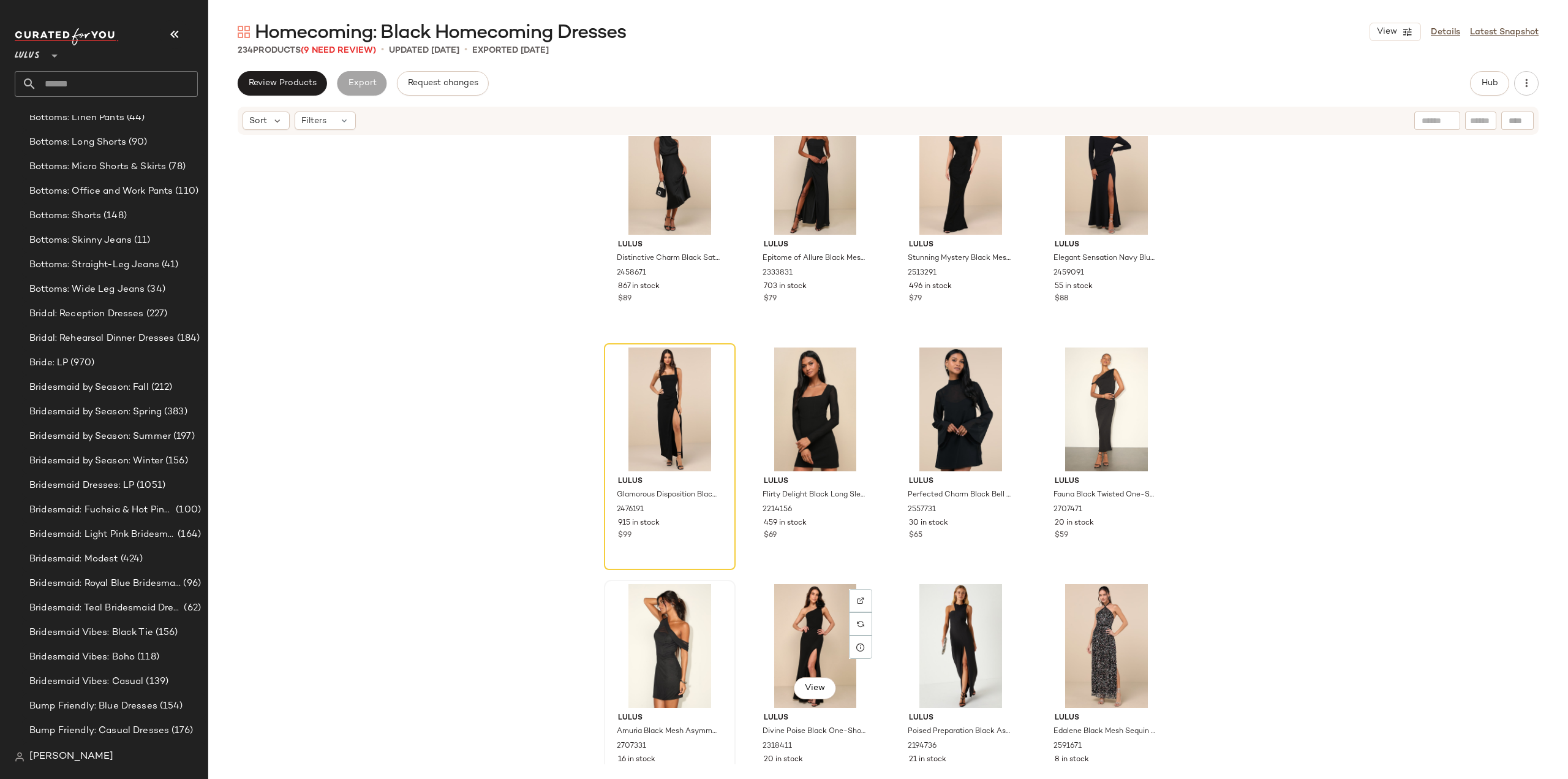
scroll to position [10754, 0]
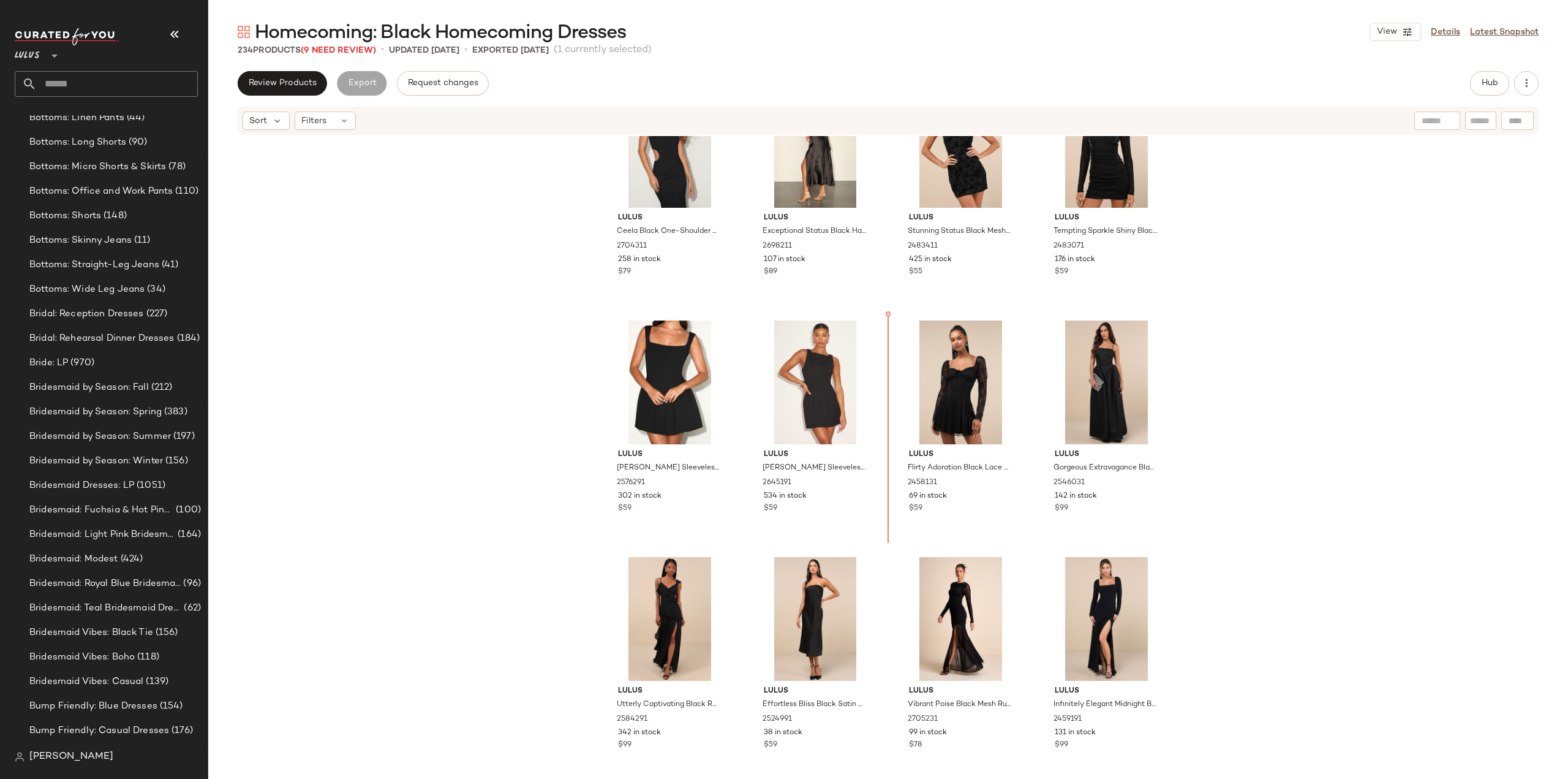
scroll to position [10002, 0]
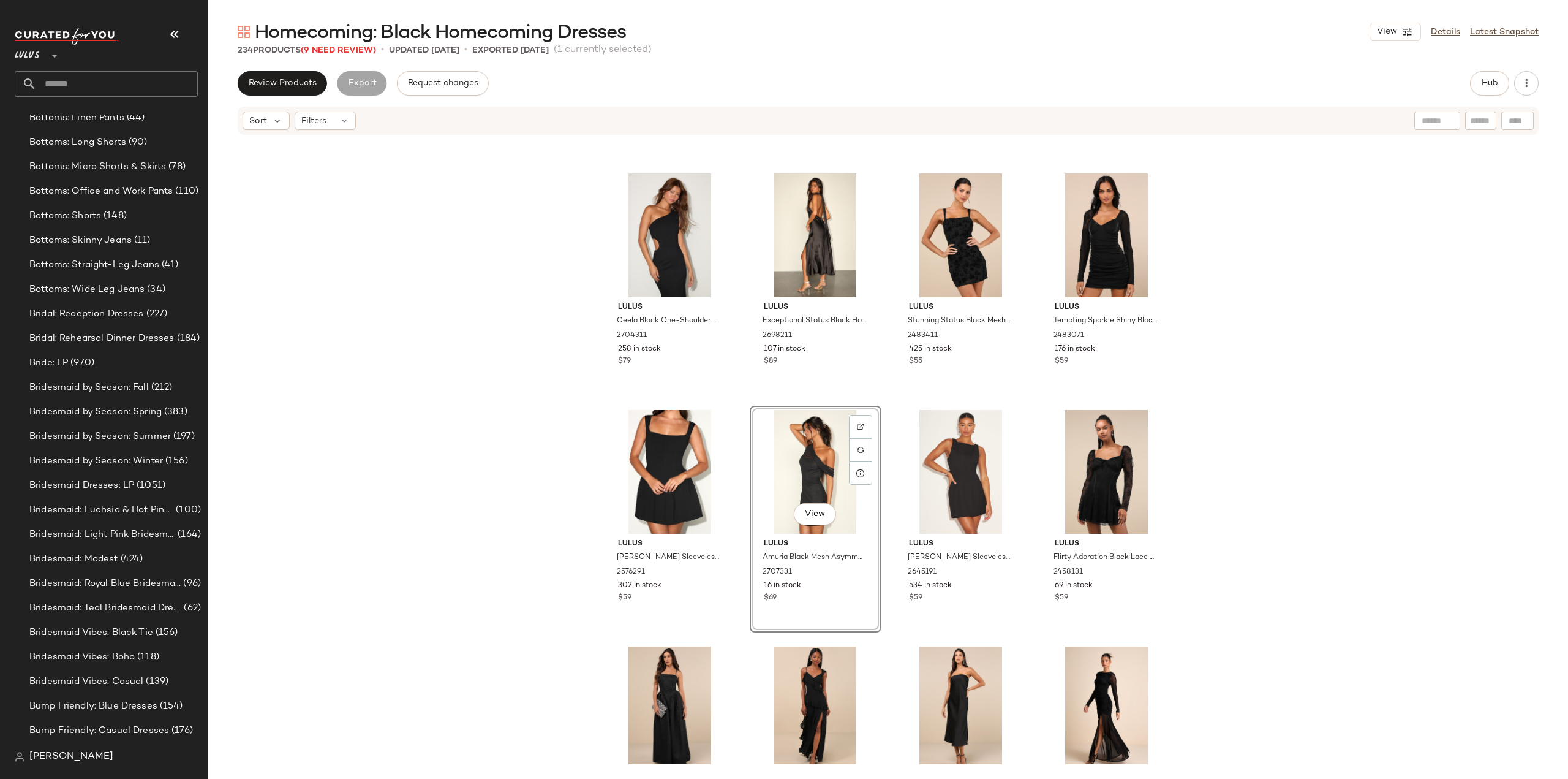
scroll to position [9880, 0]
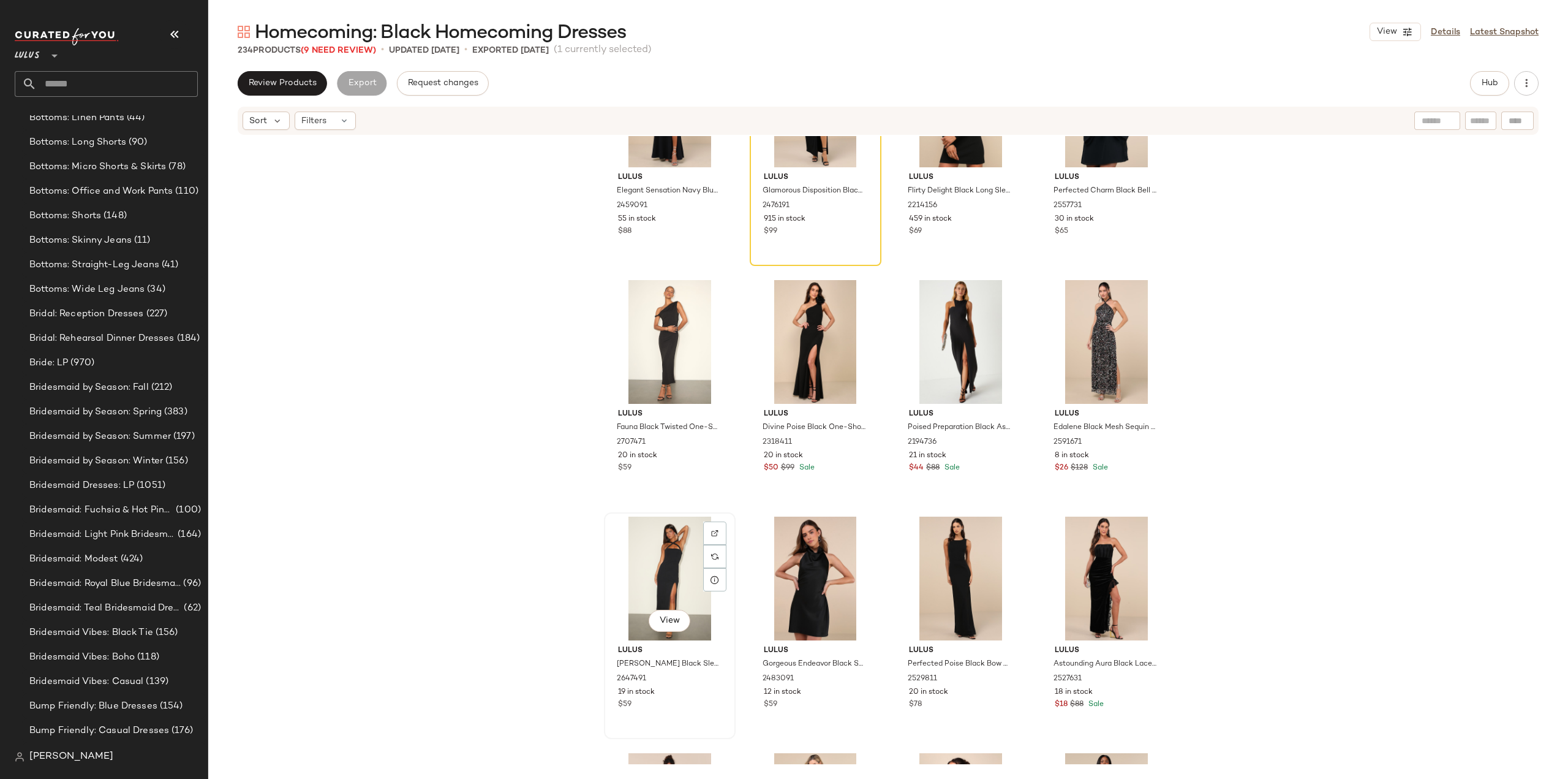
scroll to position [11044, 0]
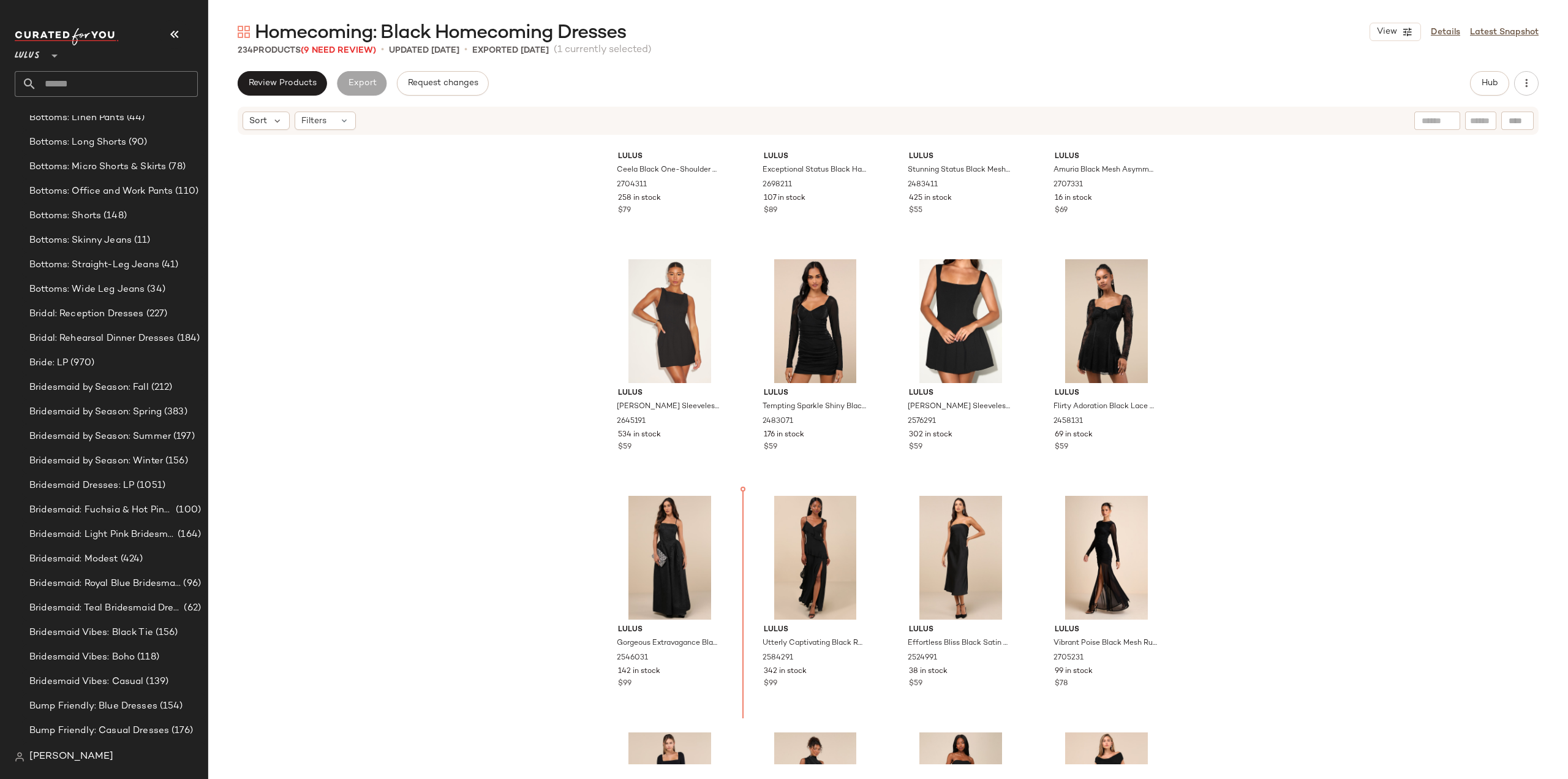
scroll to position [10050, 0]
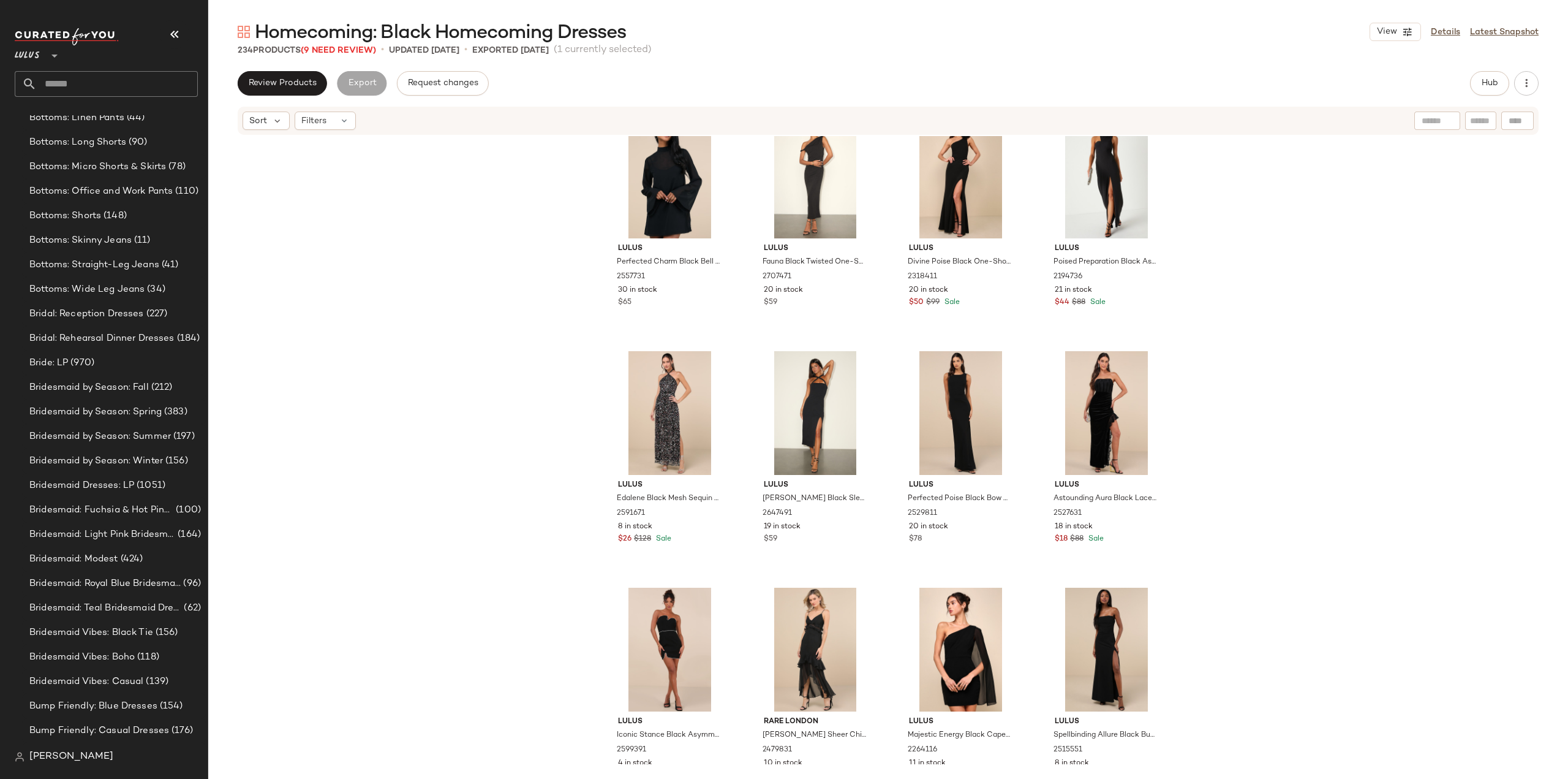
scroll to position [11275, 0]
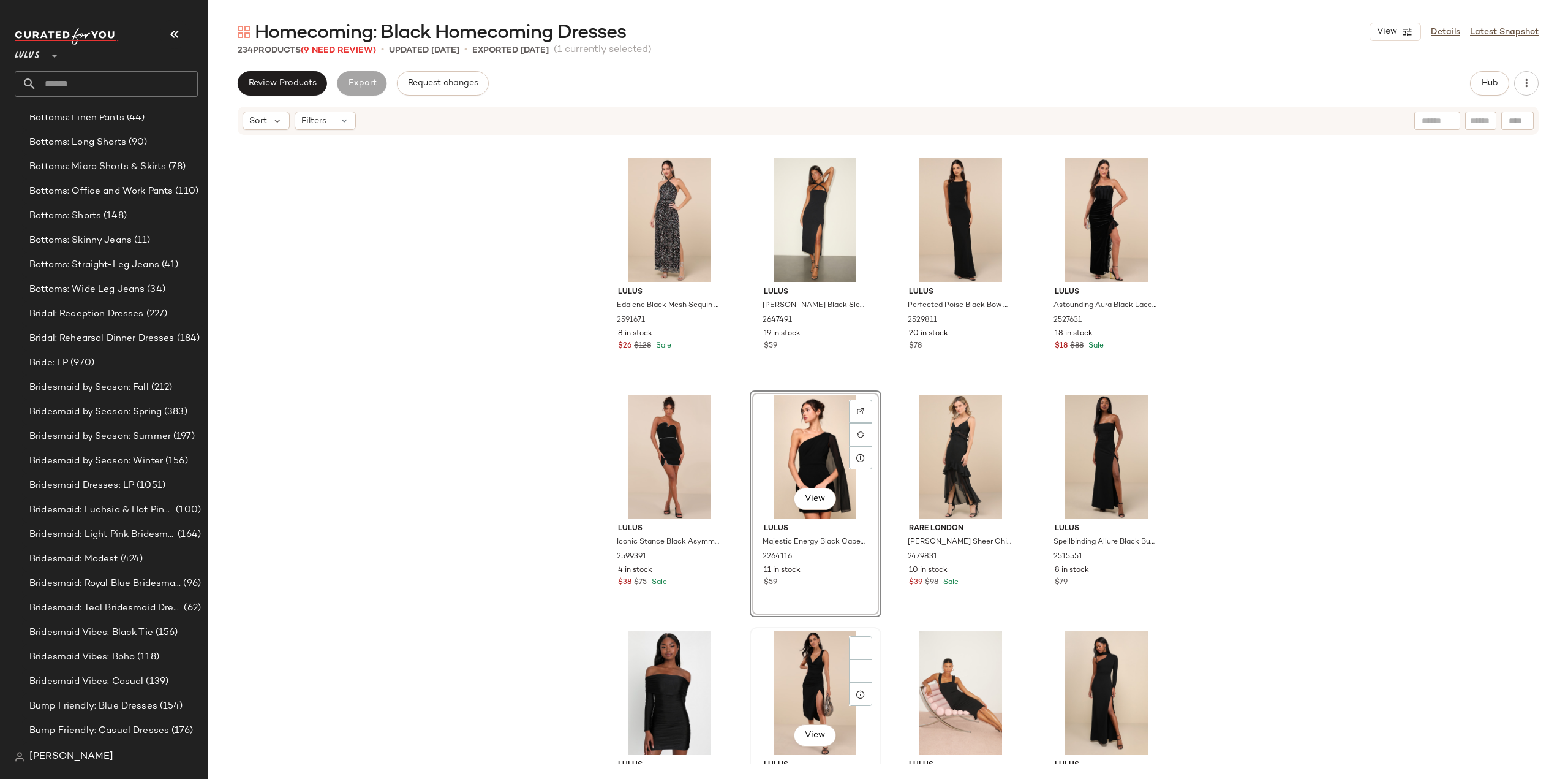
scroll to position [11398, 0]
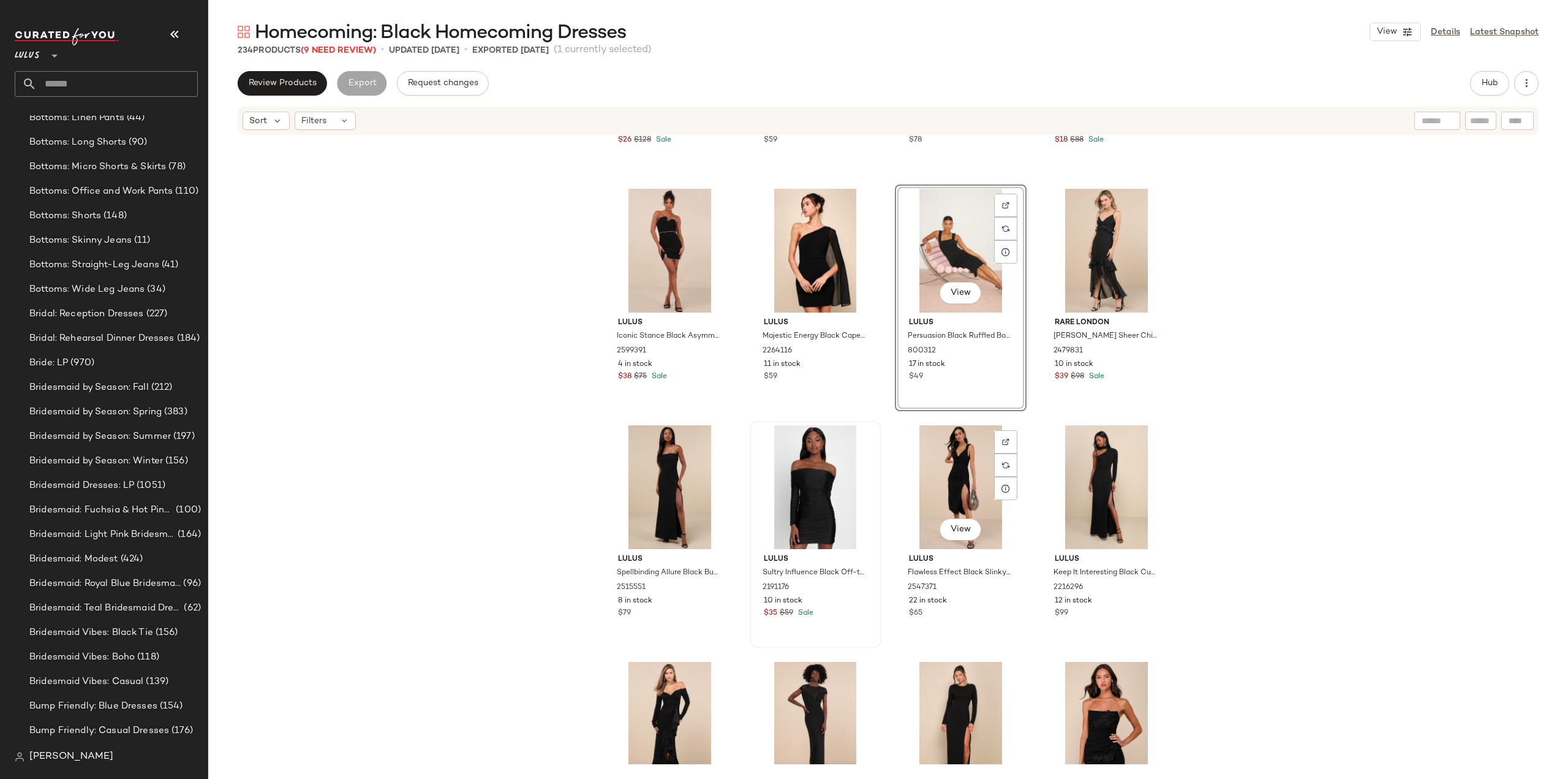
scroll to position [11581, 0]
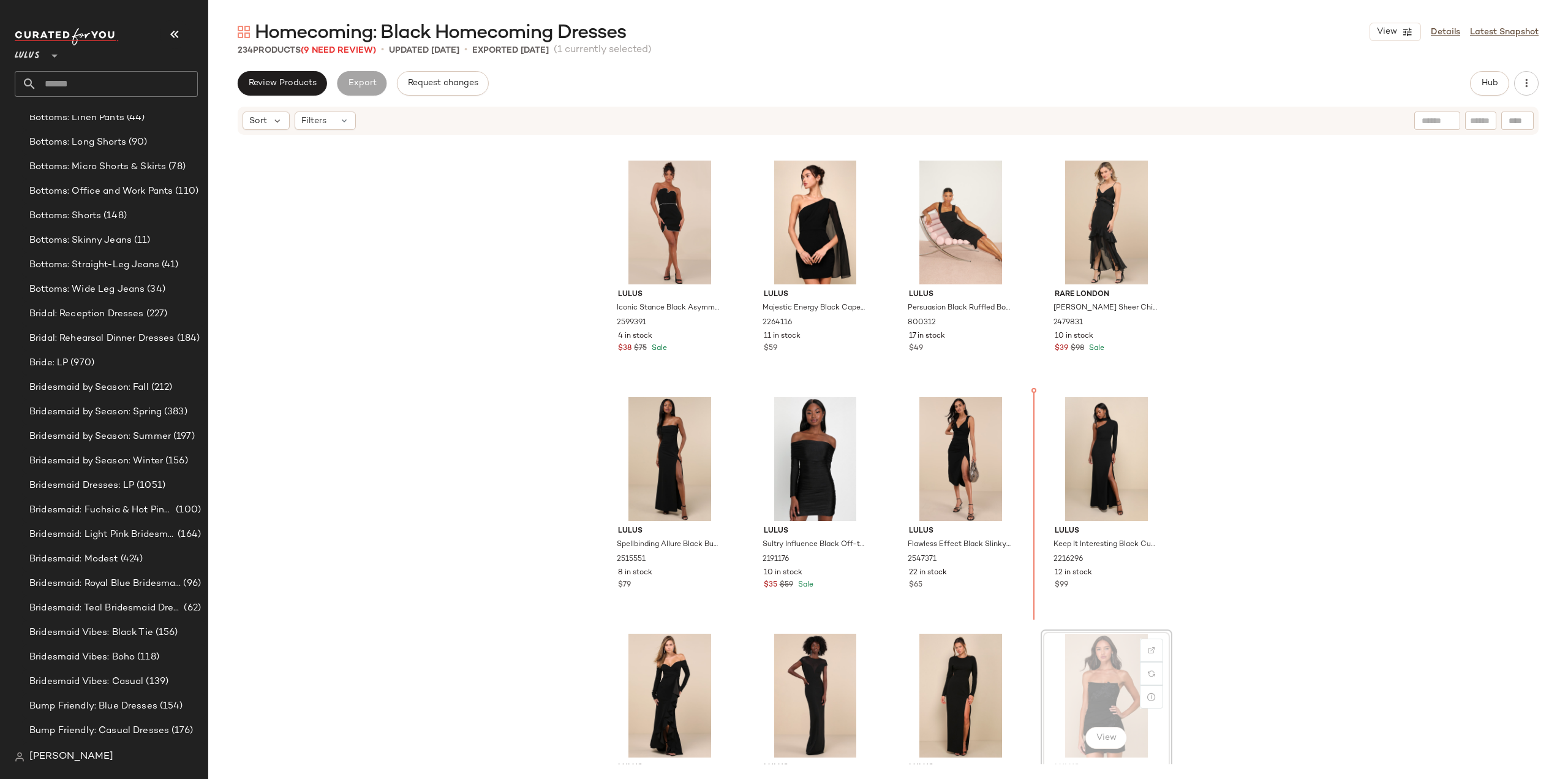
scroll to position [11584, 0]
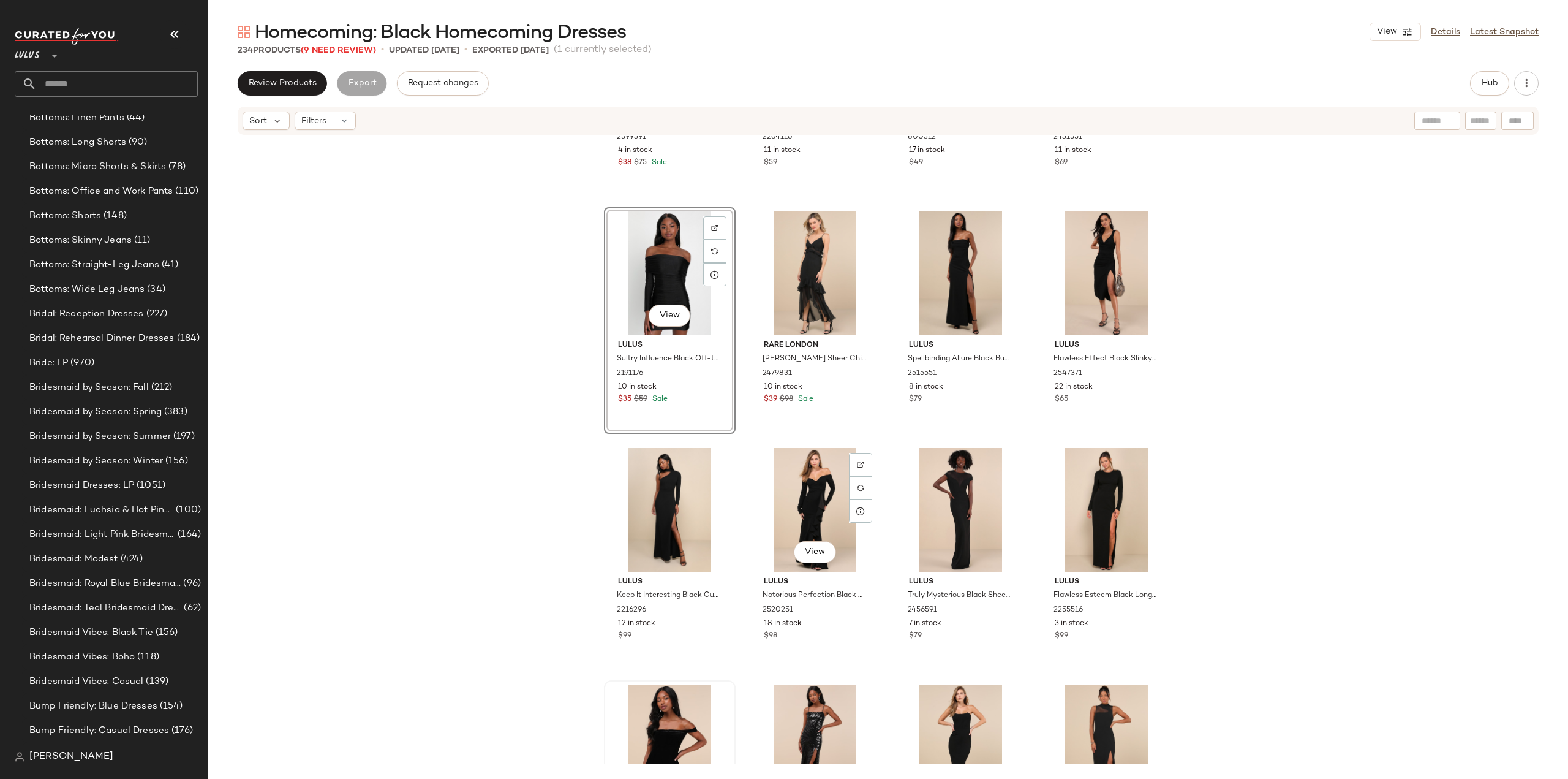
scroll to position [11828, 0]
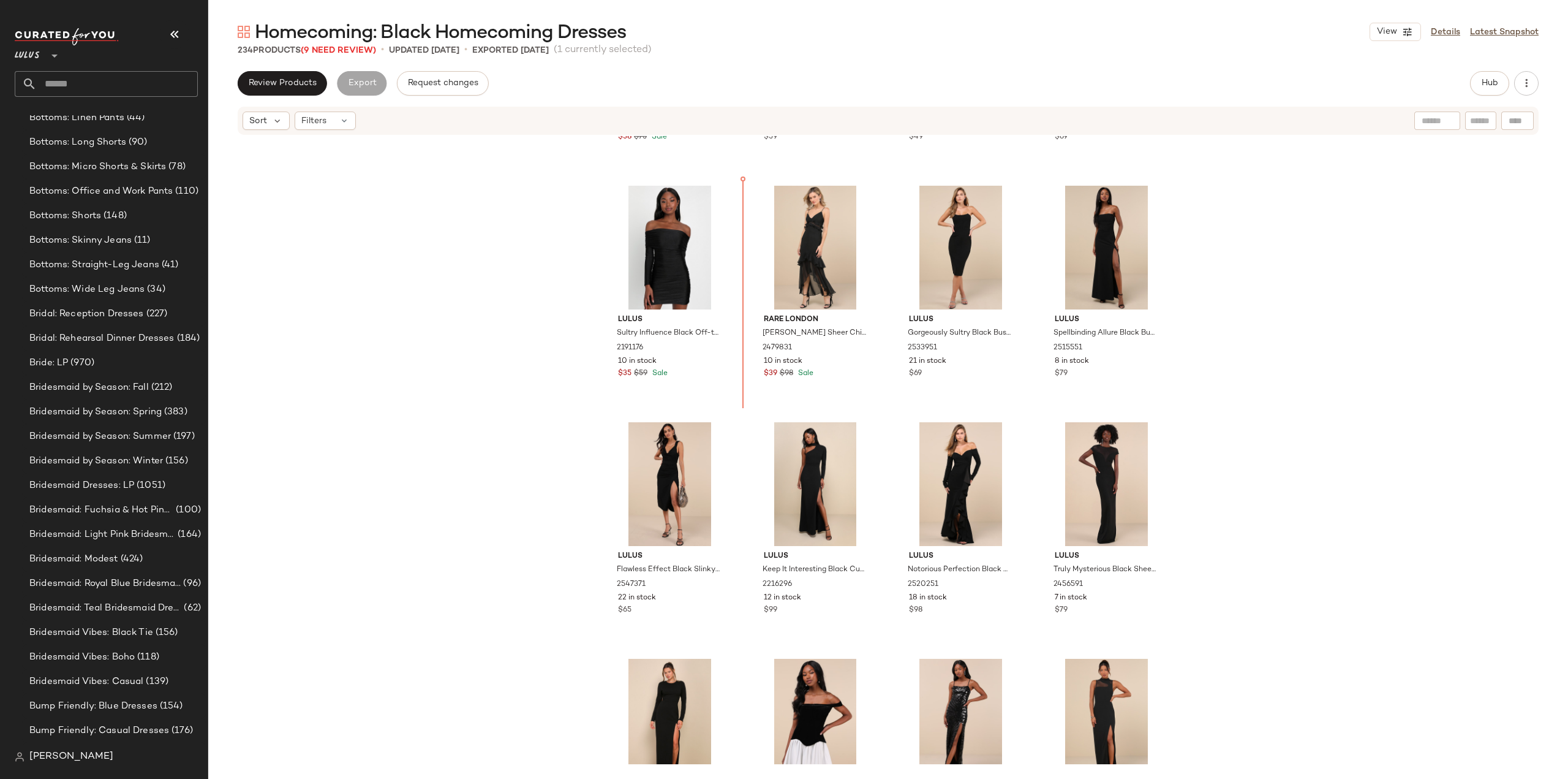
scroll to position [11782, 0]
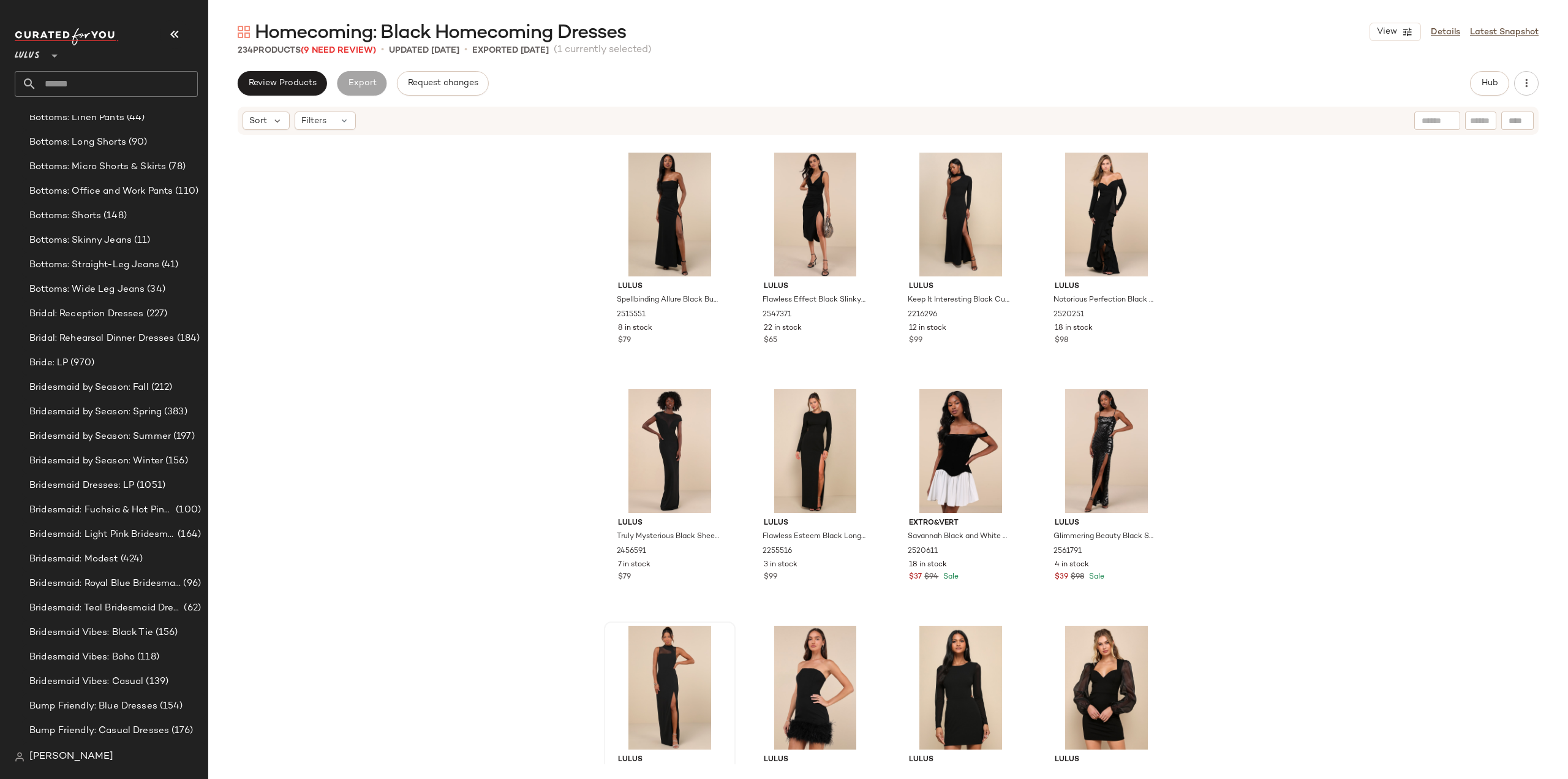
scroll to position [12150, 0]
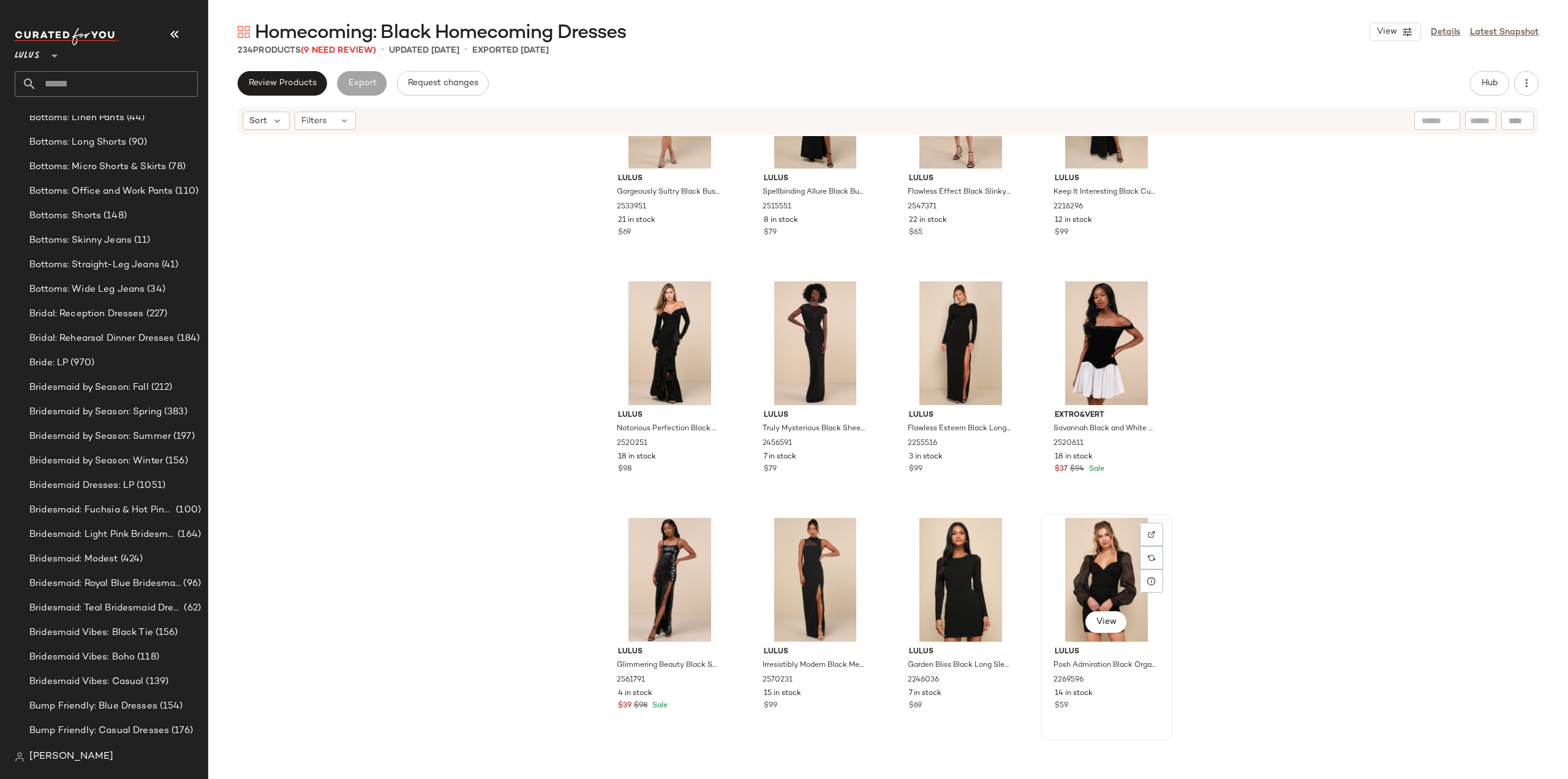
scroll to position [12171, 0]
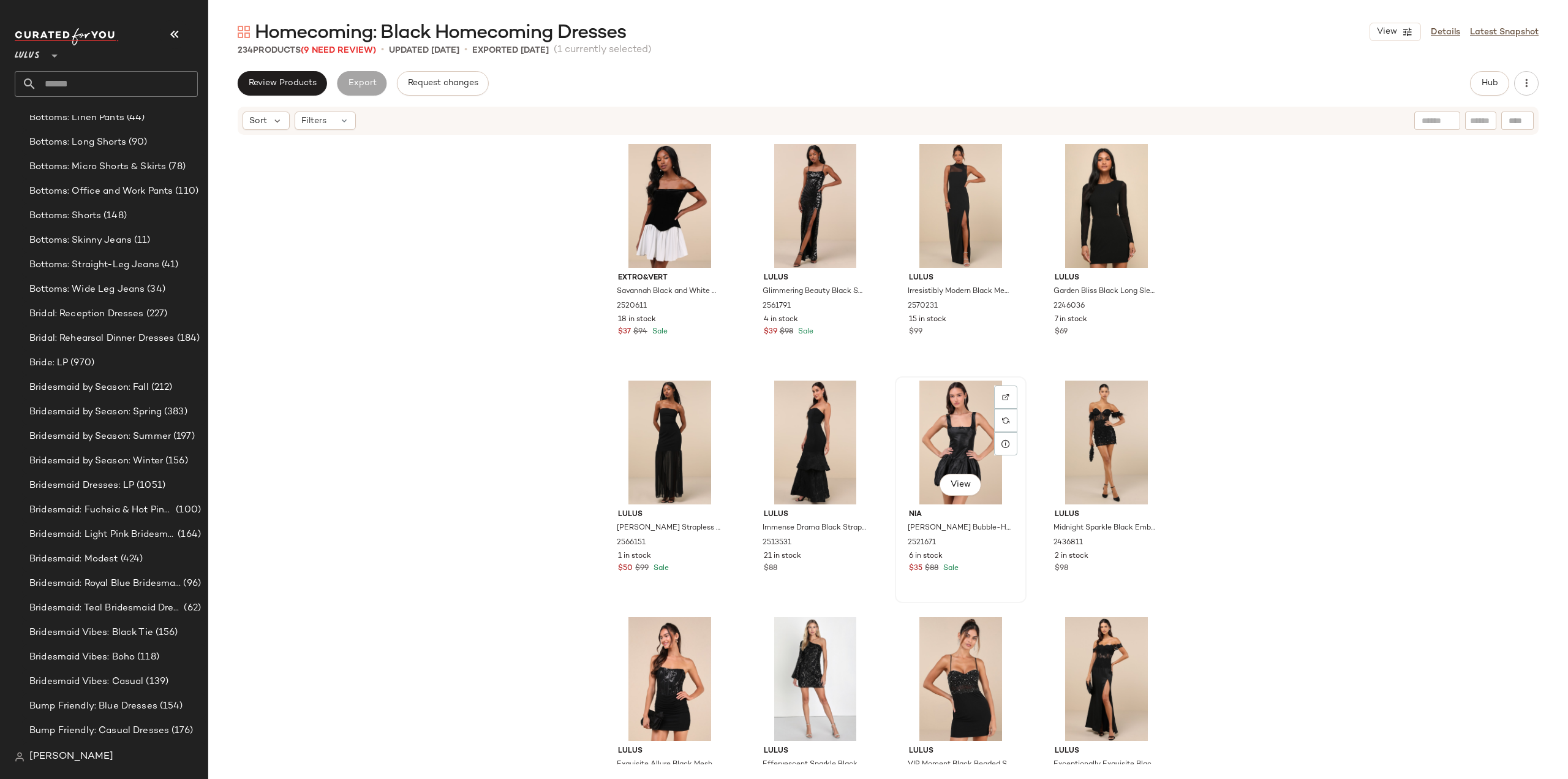
scroll to position [12600, 0]
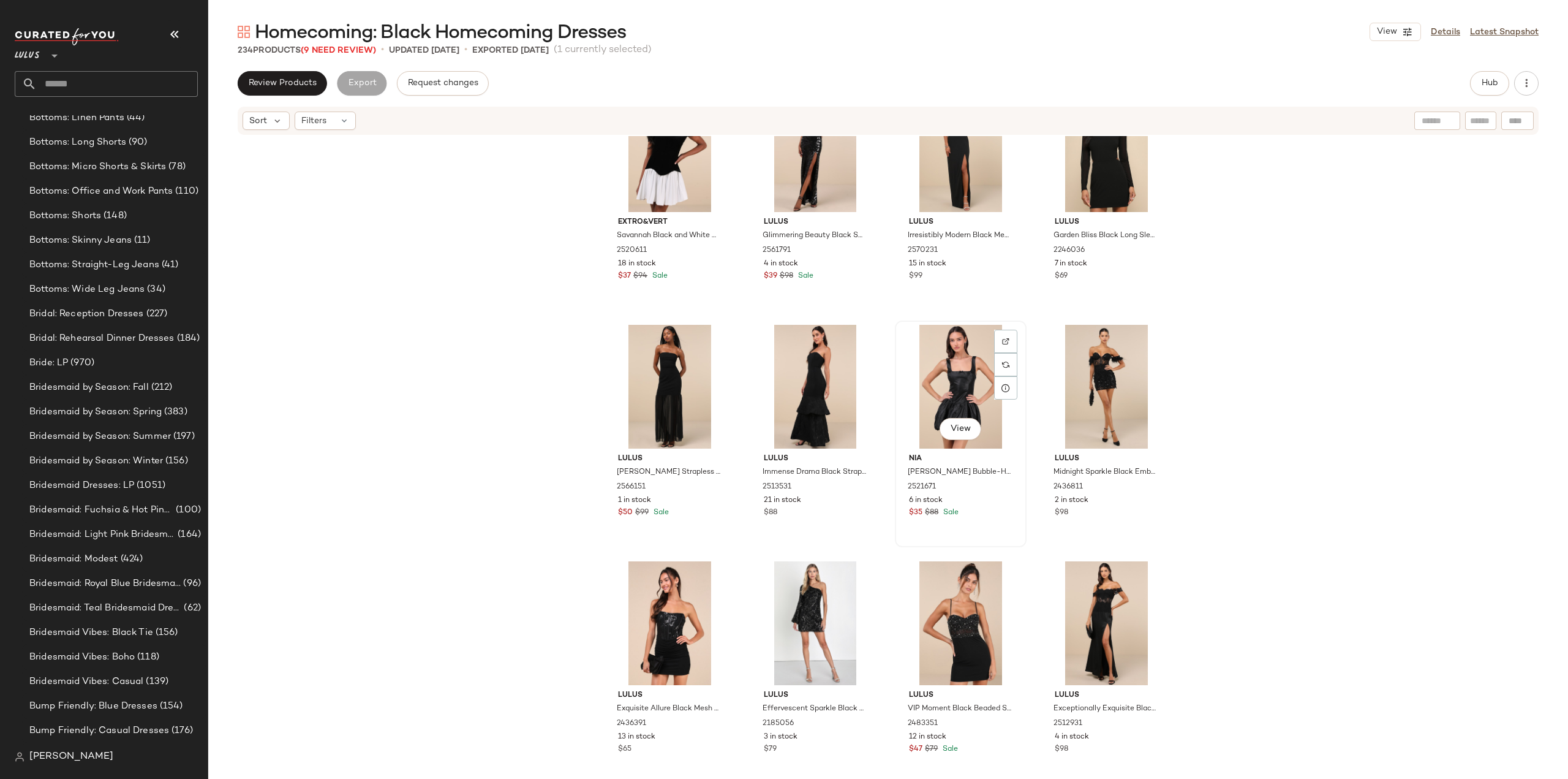
click at [996, 501] on div "6 in stock" at bounding box center [960, 500] width 104 height 11
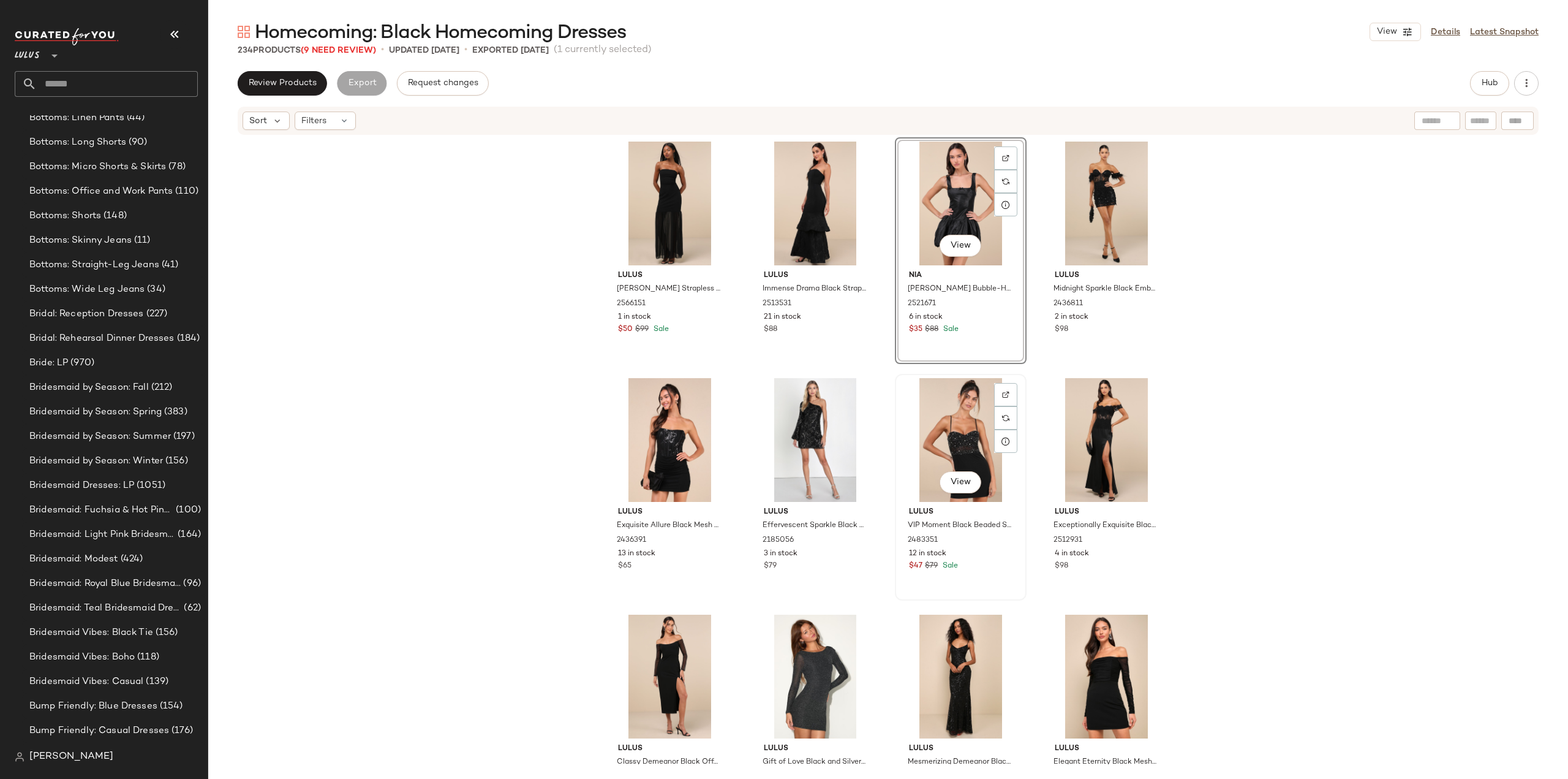
scroll to position [12784, 0]
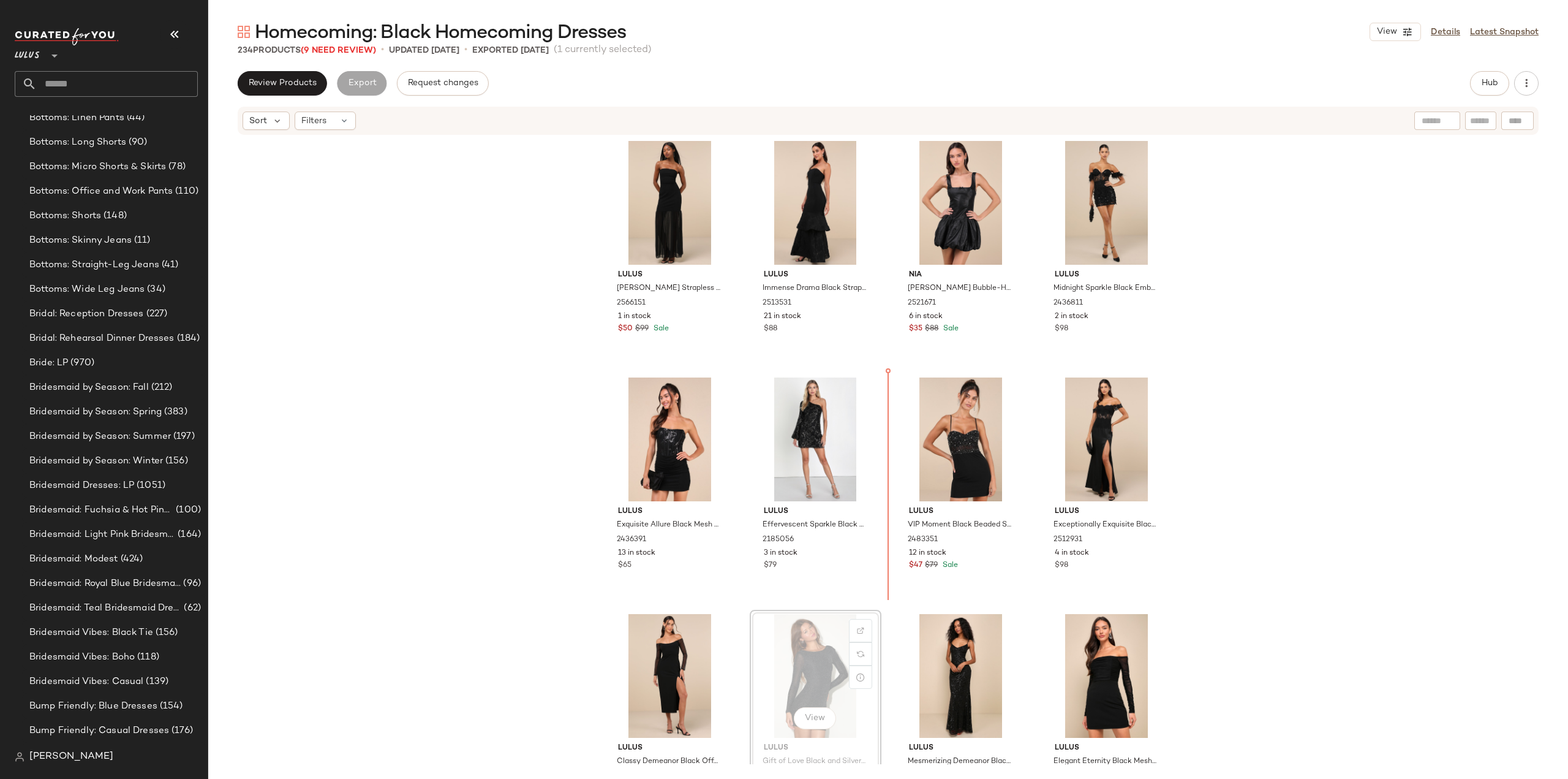
scroll to position [12786, 0]
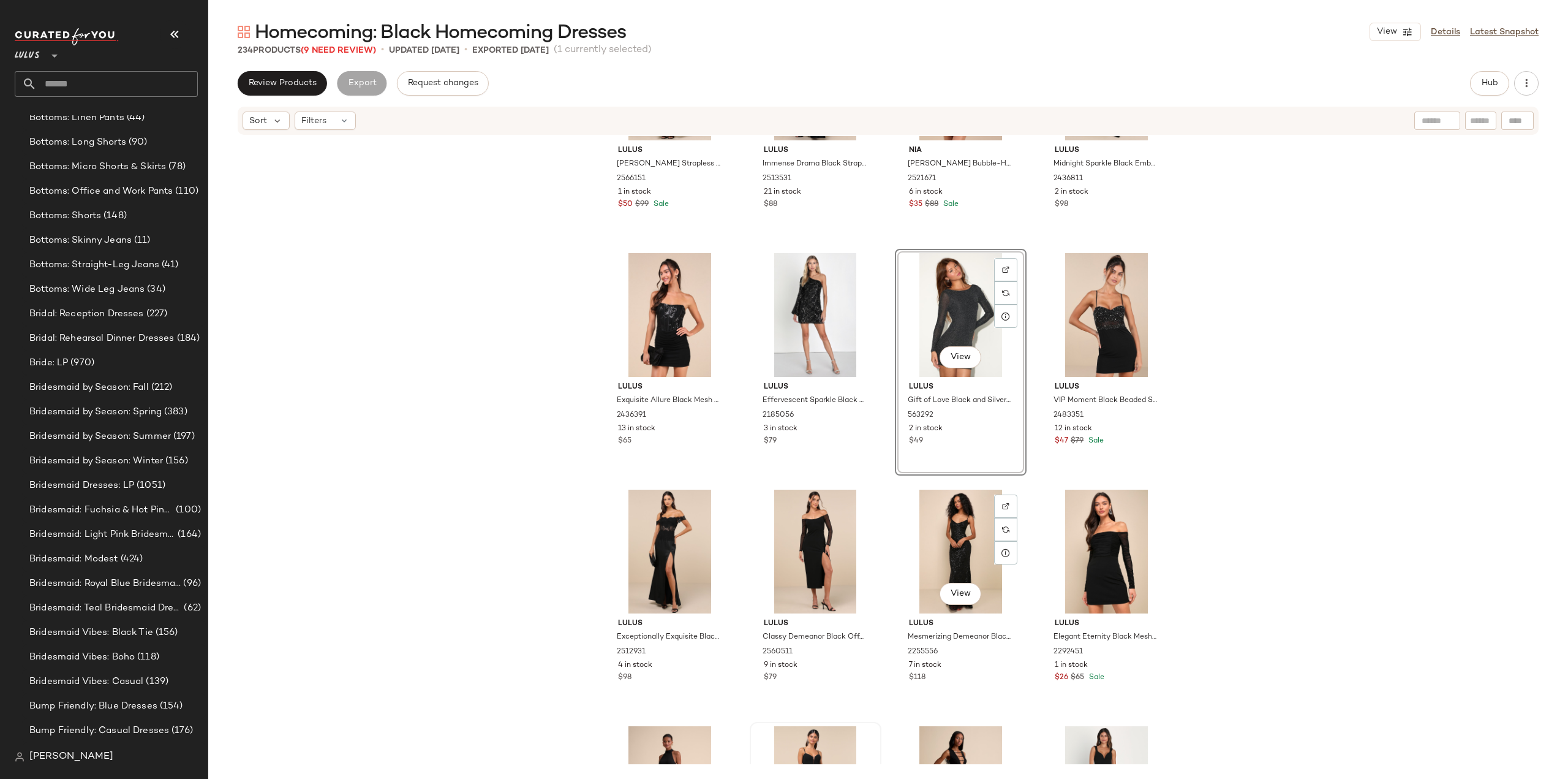
scroll to position [13031, 0]
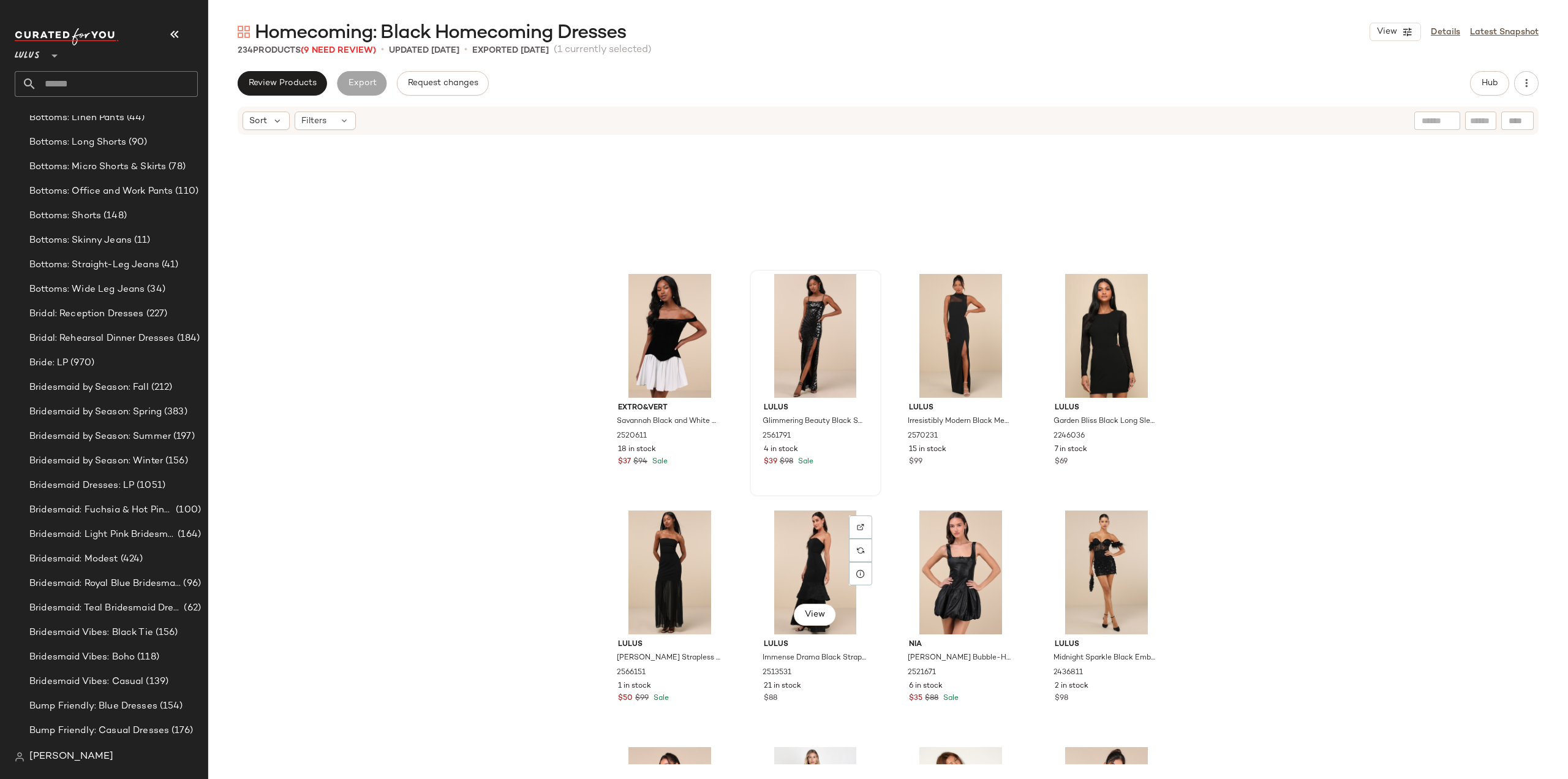
scroll to position [12410, 0]
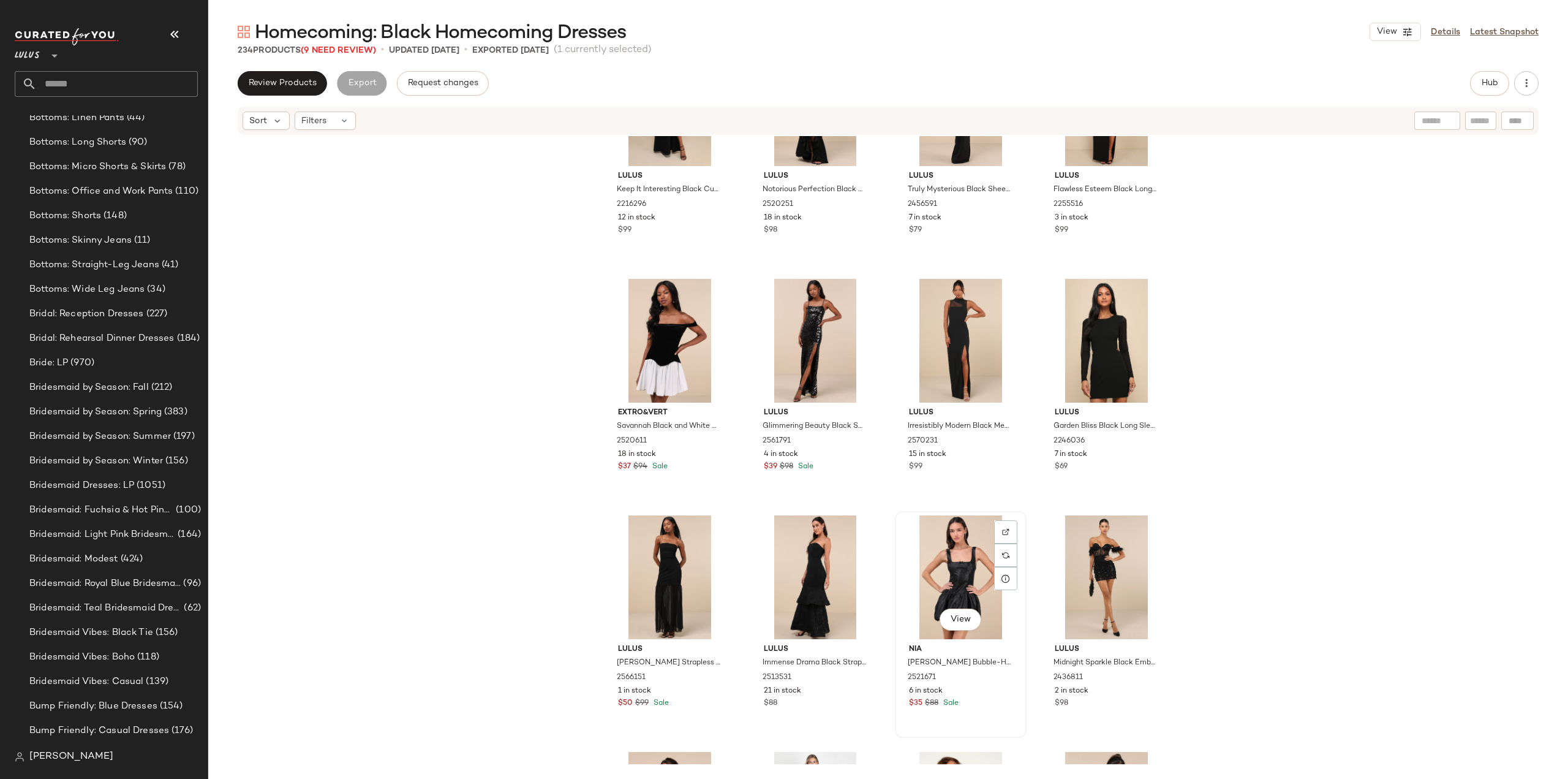
click at [990, 700] on div "$35 $88 Sale" at bounding box center [960, 703] width 104 height 11
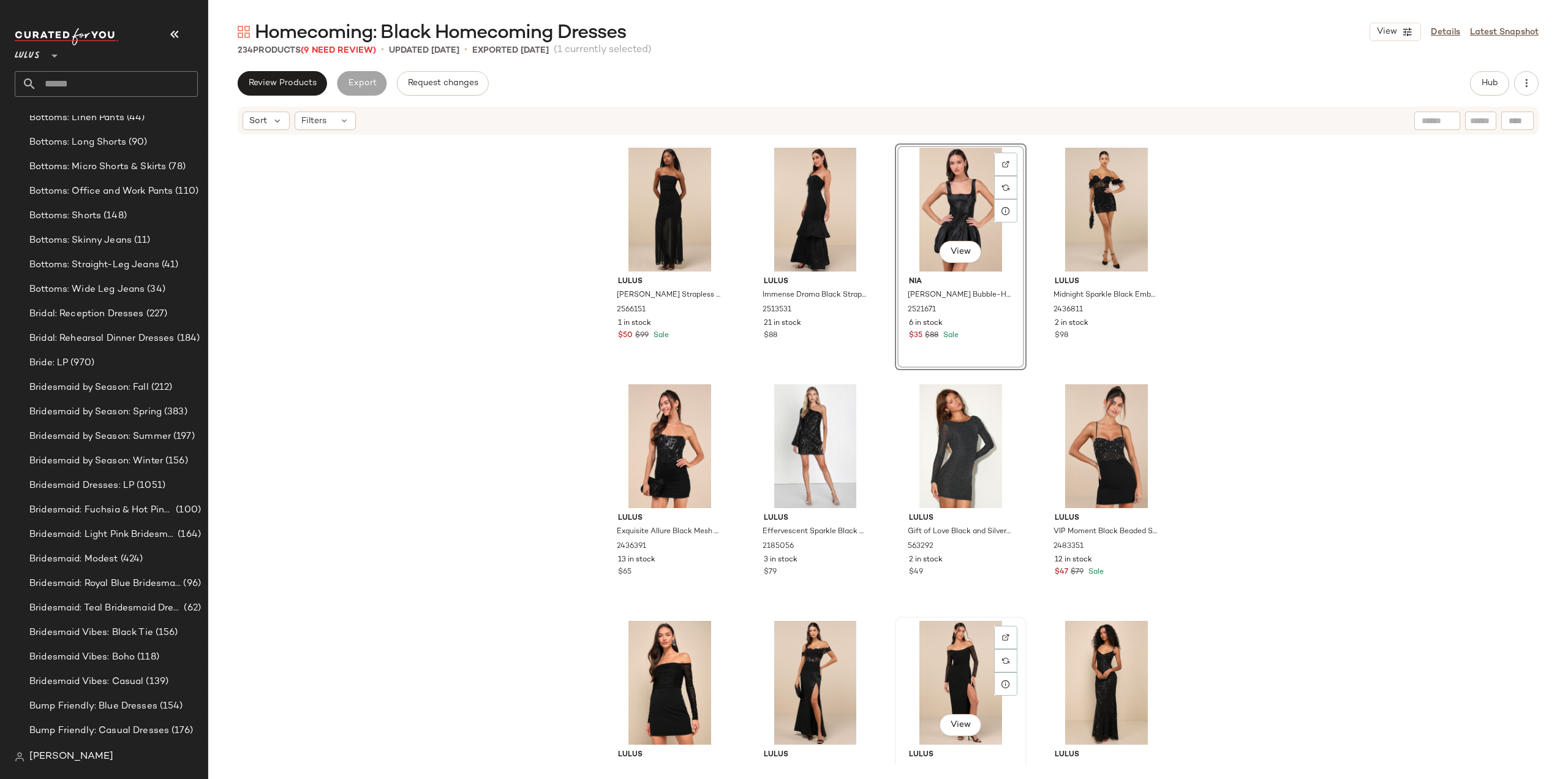
scroll to position [12899, 0]
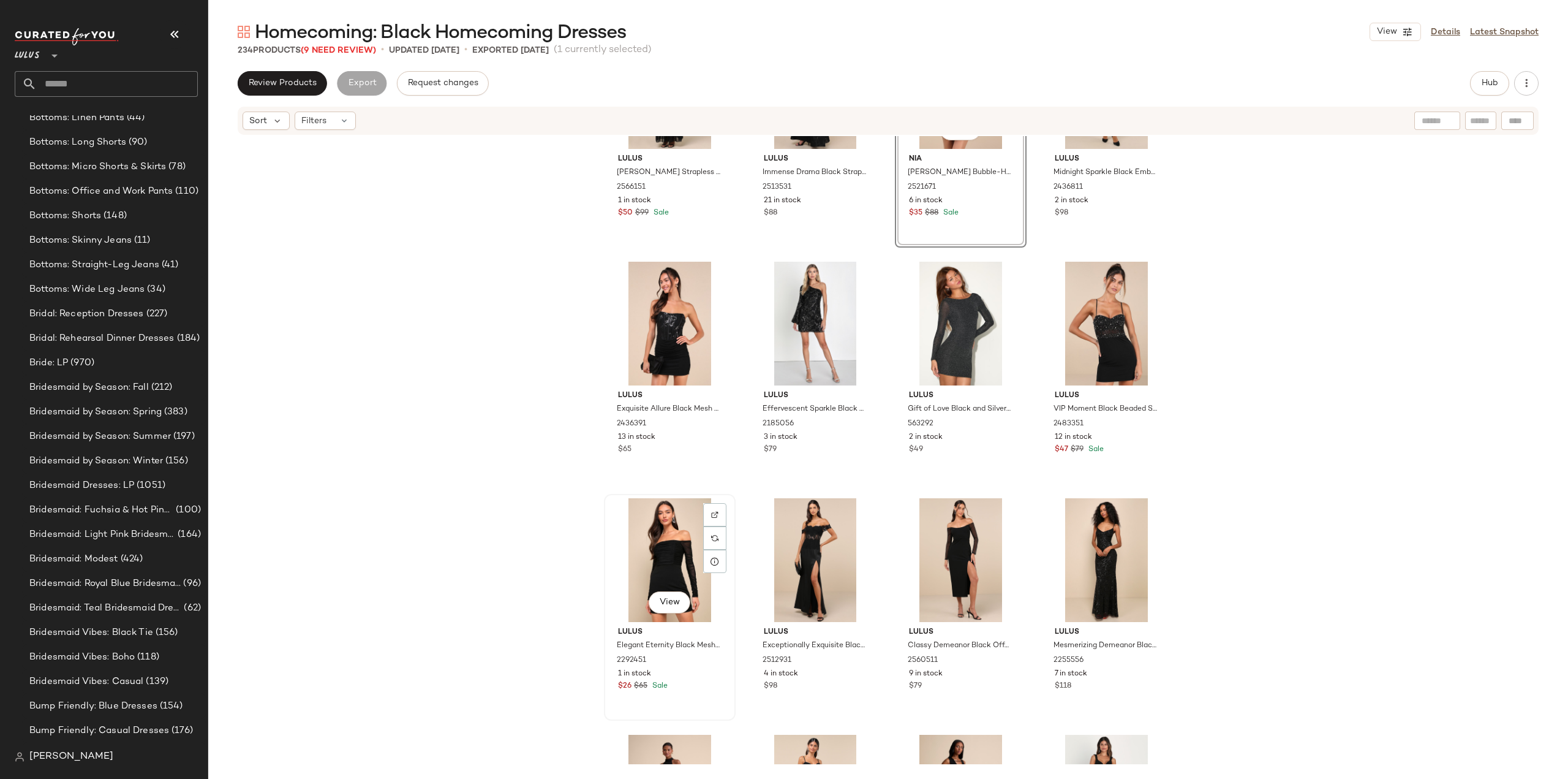
click at [680, 686] on div "$26 $65 Sale" at bounding box center [669, 686] width 104 height 11
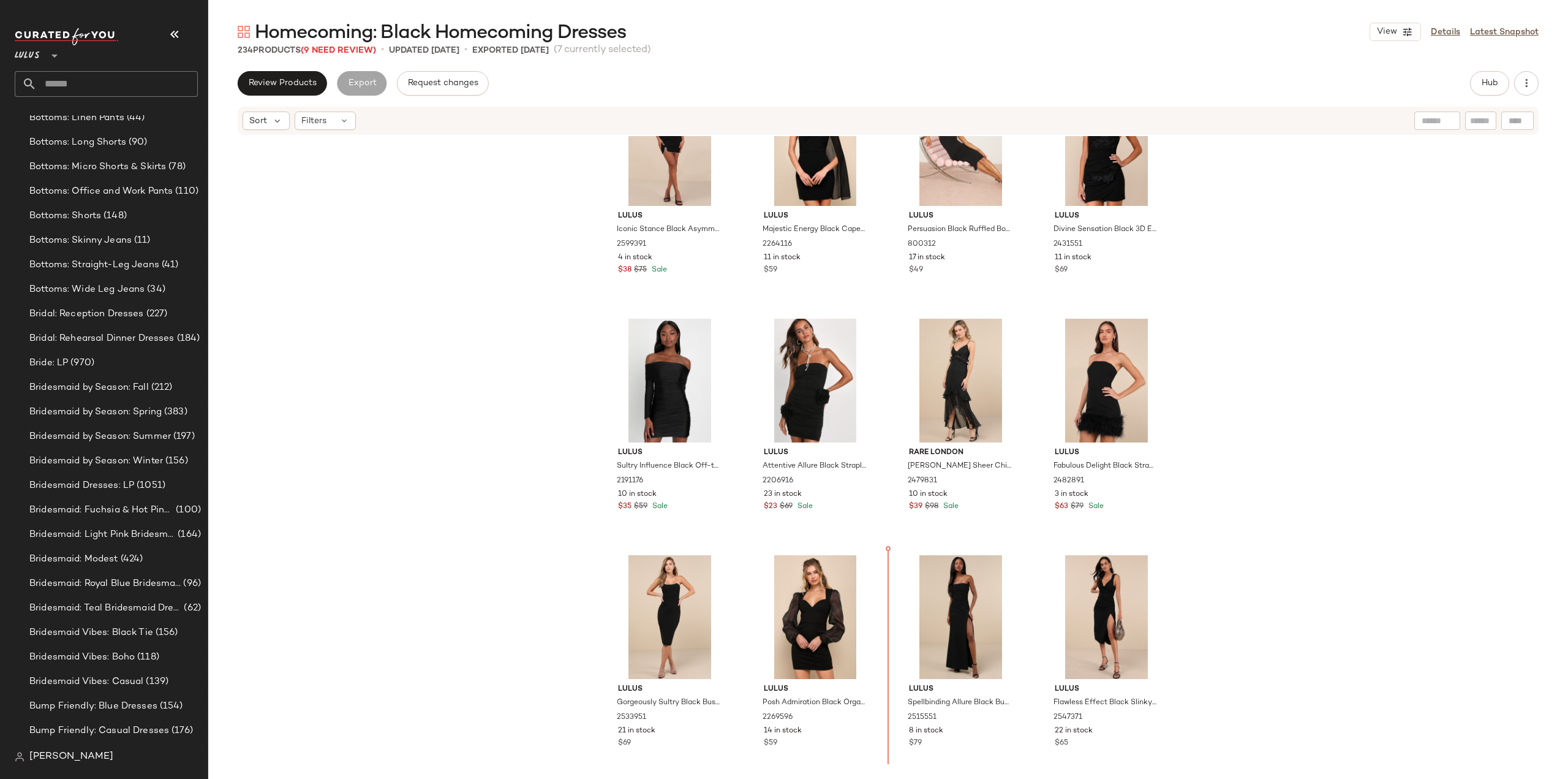
scroll to position [11680, 0]
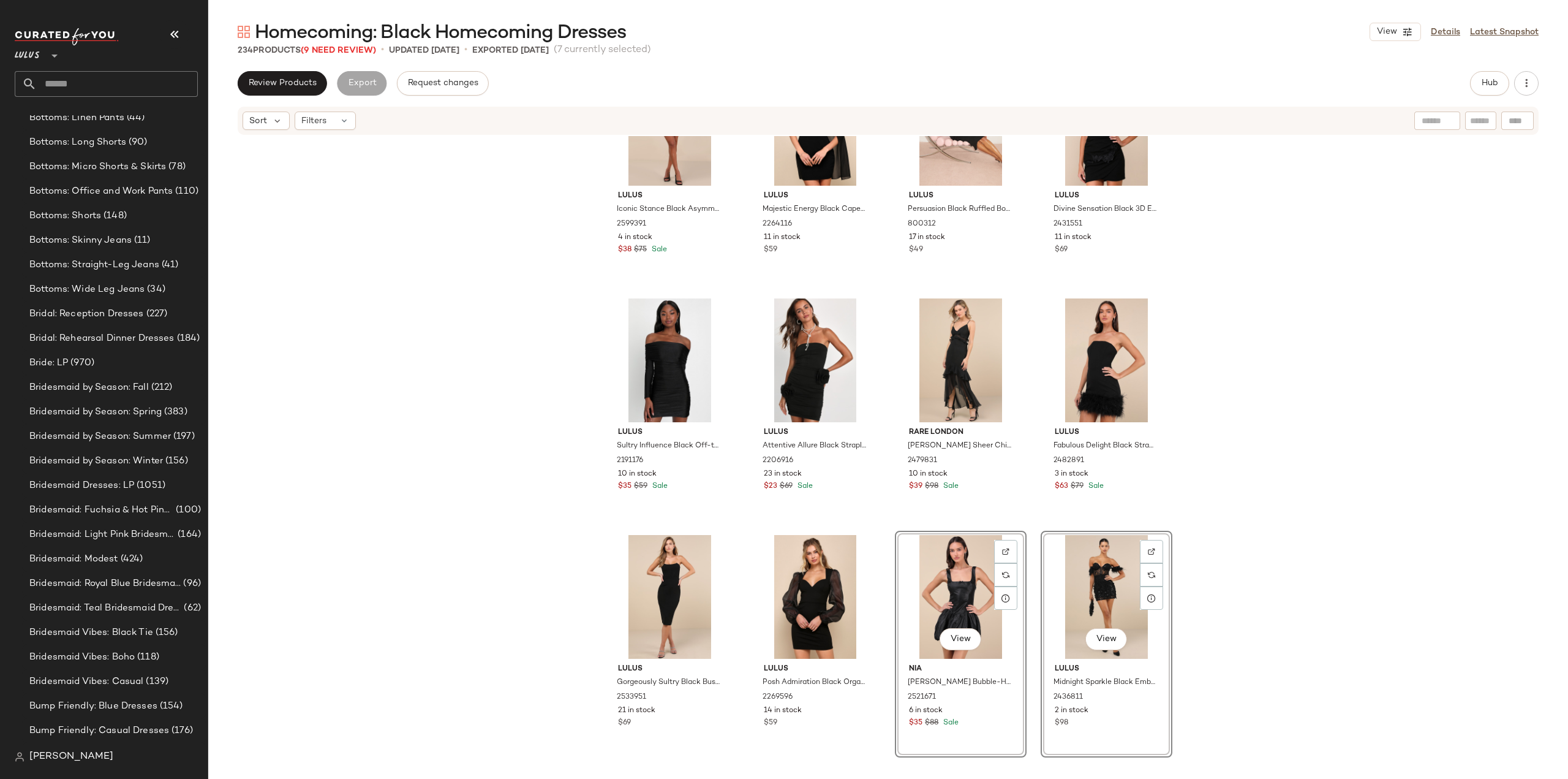
click at [885, 627] on div "Lulus Edalene Black Mesh Sequin Beaded Halter Maxi Dress 2591671 8 in stock $26…" at bounding box center [888, 449] width 1360 height 628
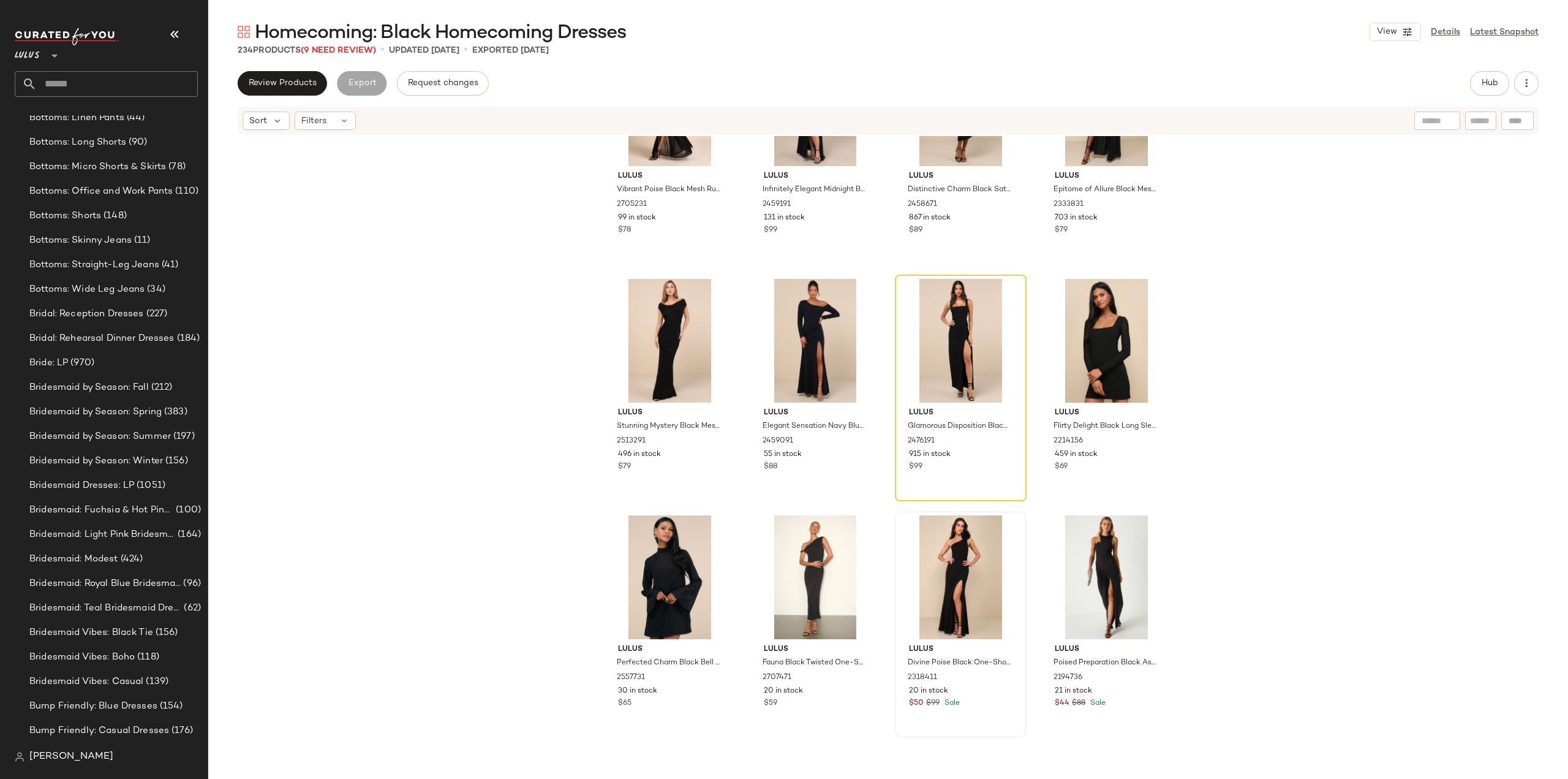
scroll to position [10822, 0]
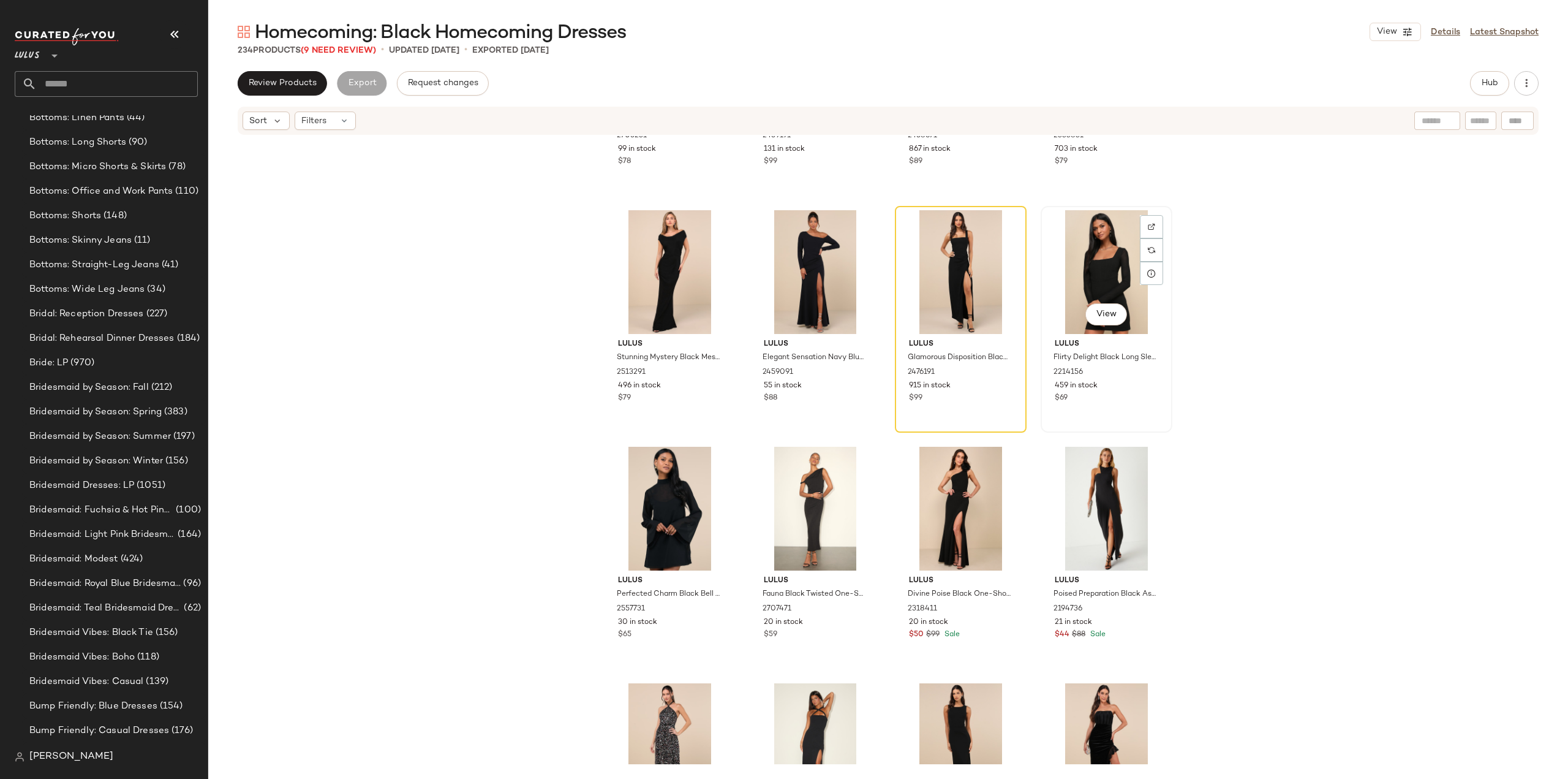
click at [1123, 399] on div "$69" at bounding box center [1106, 398] width 104 height 11
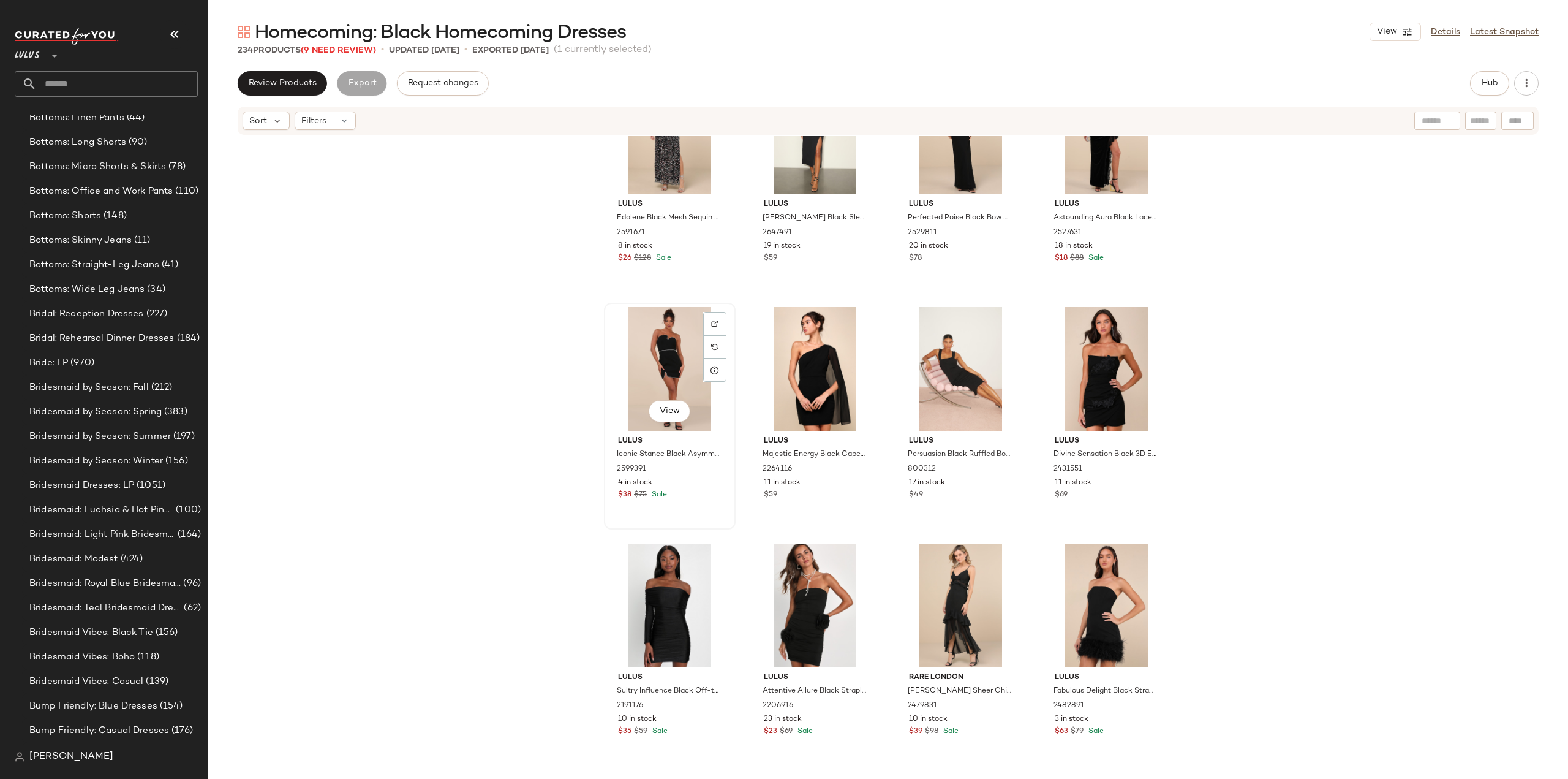
click at [701, 484] on div "4 in stock" at bounding box center [669, 482] width 104 height 11
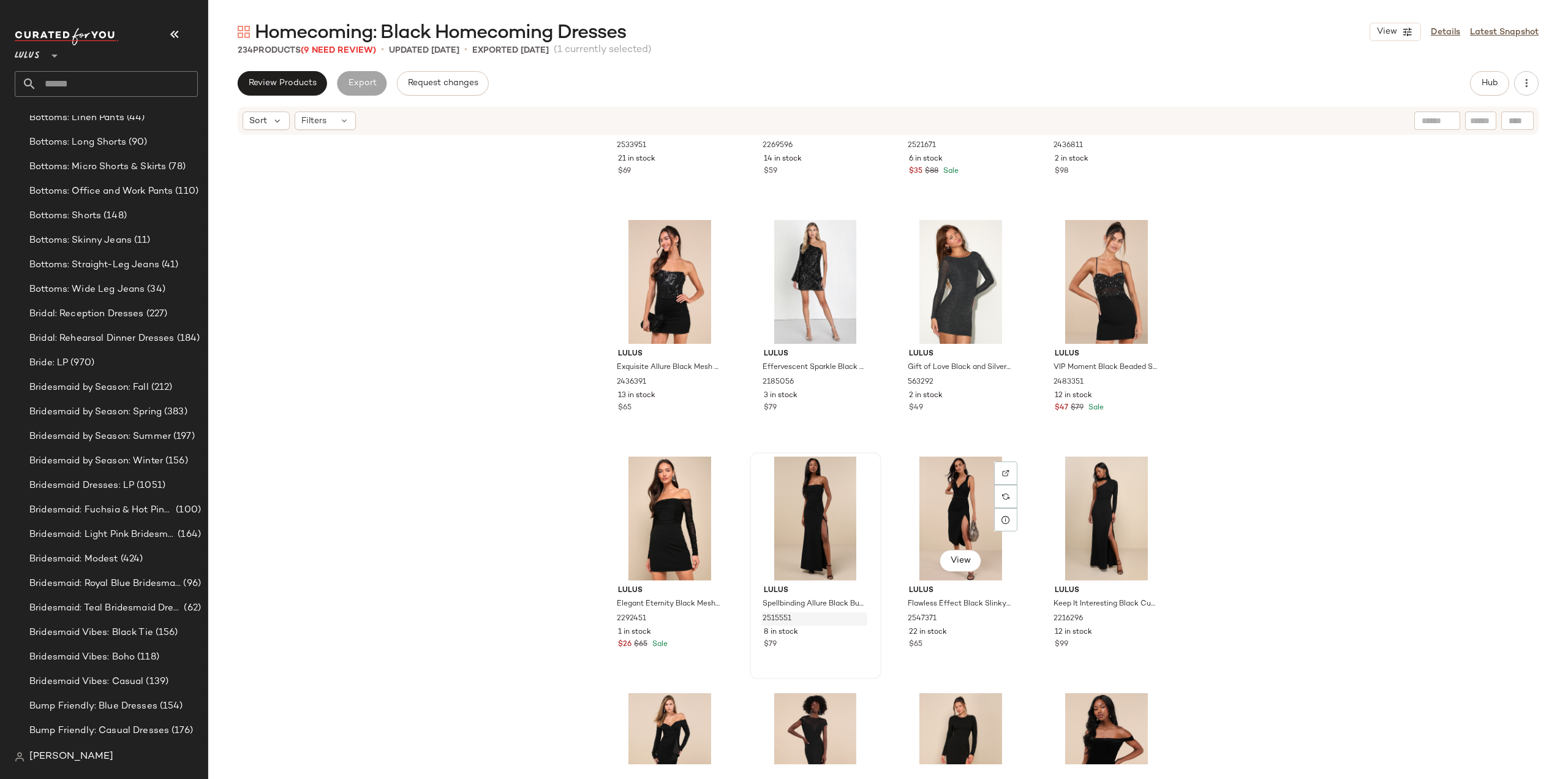
scroll to position [12293, 0]
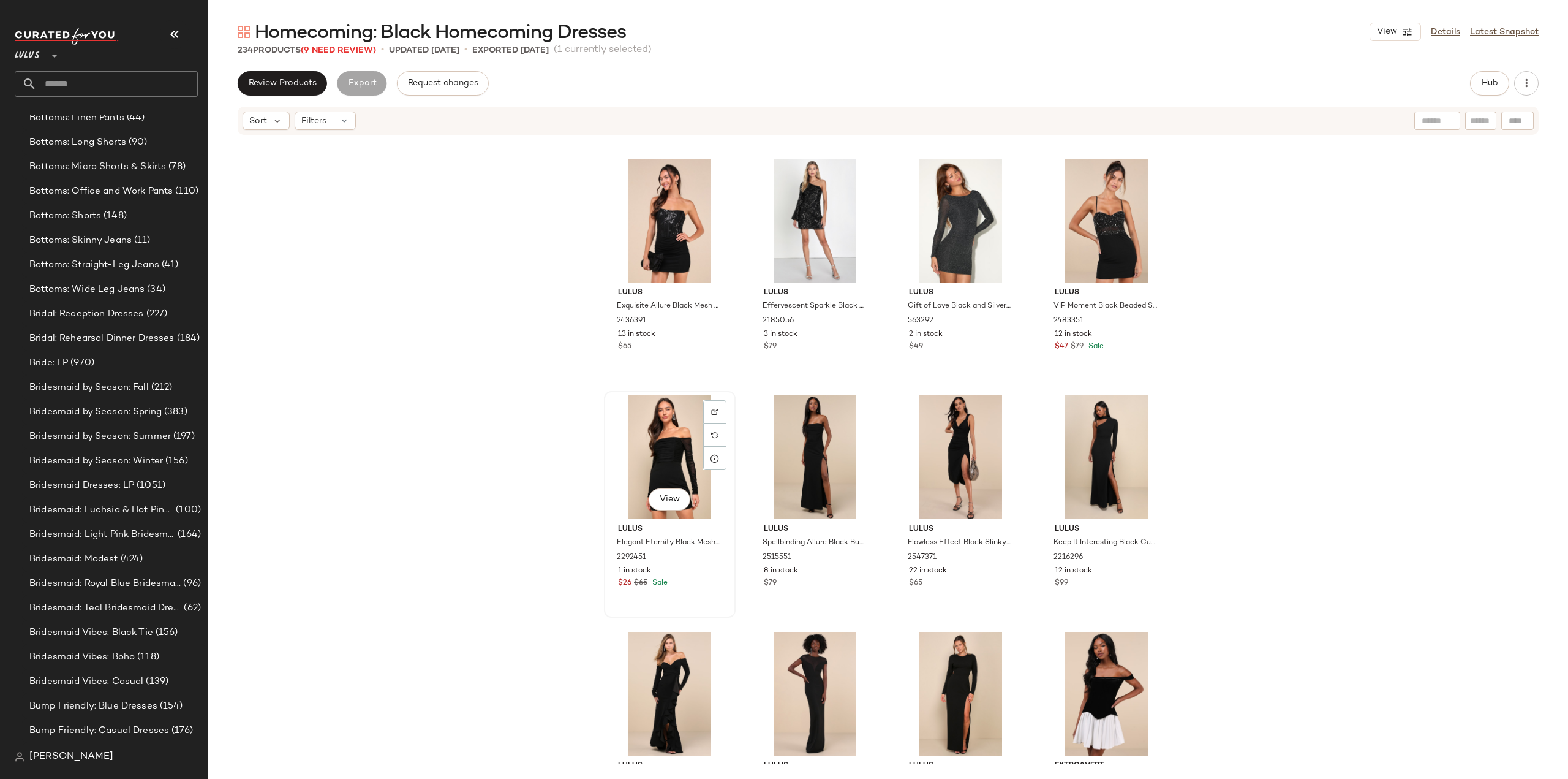
click at [699, 587] on div "$26 $65 Sale" at bounding box center [669, 583] width 104 height 11
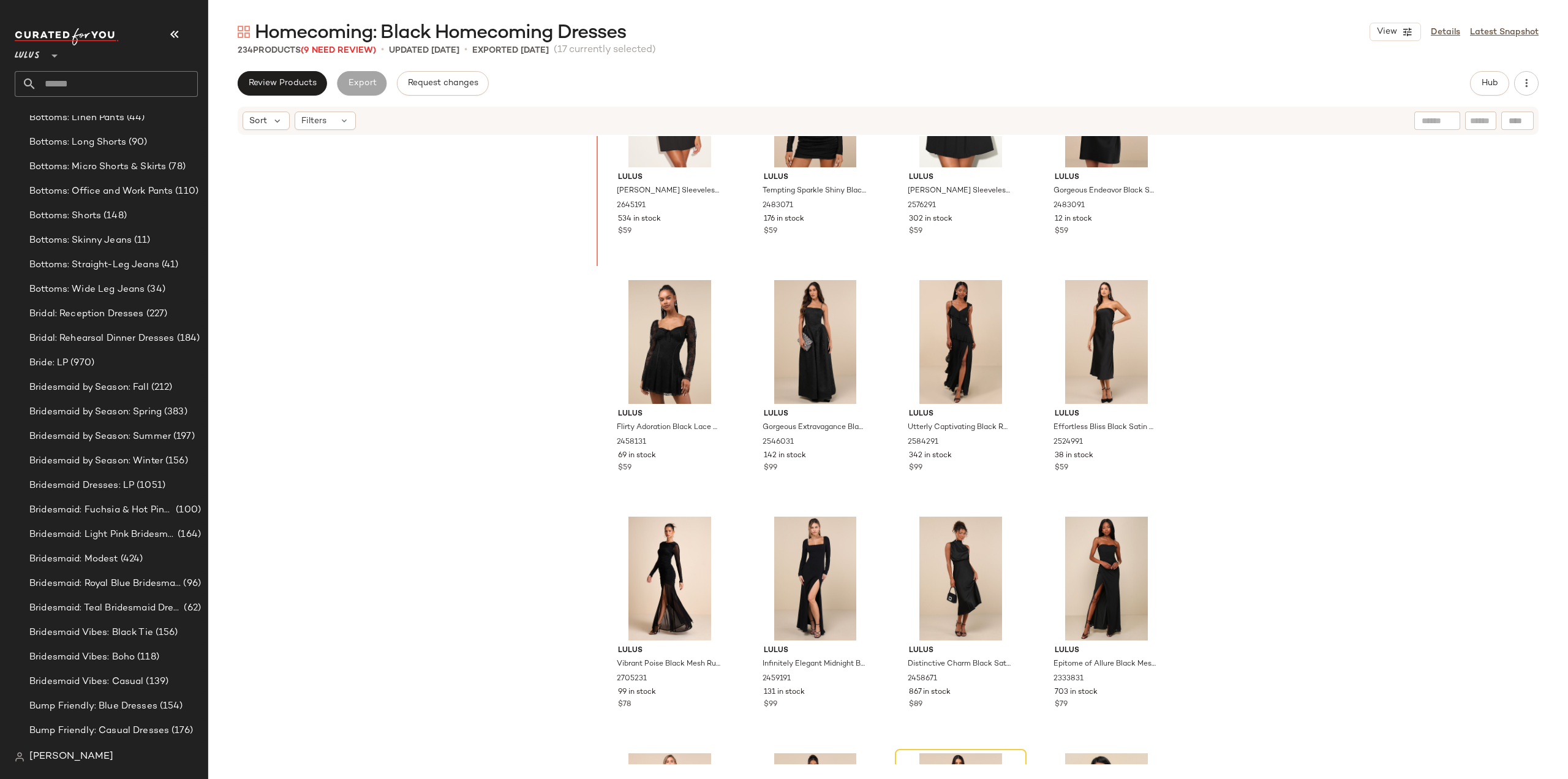
scroll to position [10217, 0]
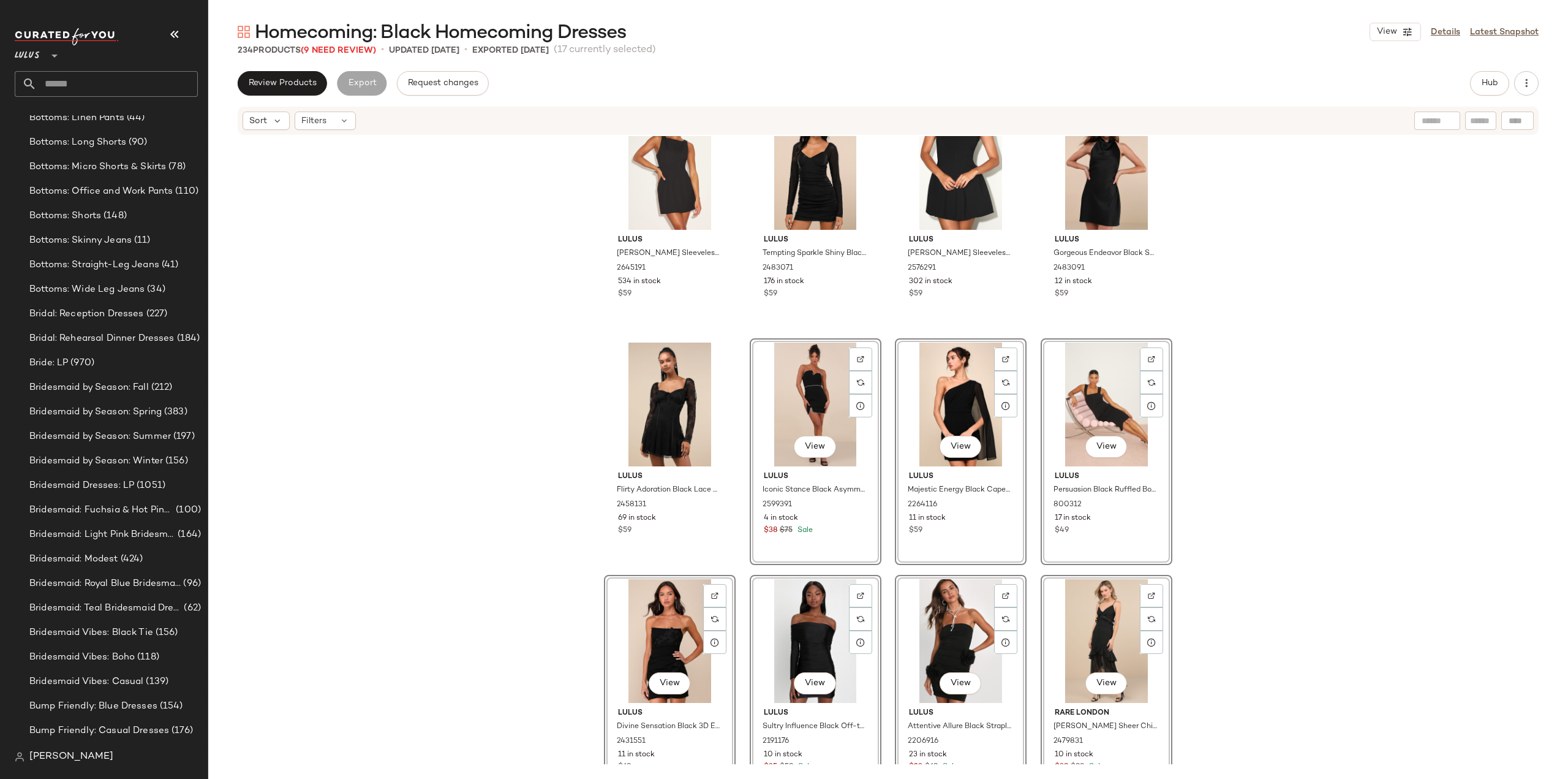
click at [539, 544] on div "Lulus Lavonne Black Sleeveless Boat Neck Mini Dress 2645191 534 in stock $59 Lu…" at bounding box center [888, 449] width 1360 height 628
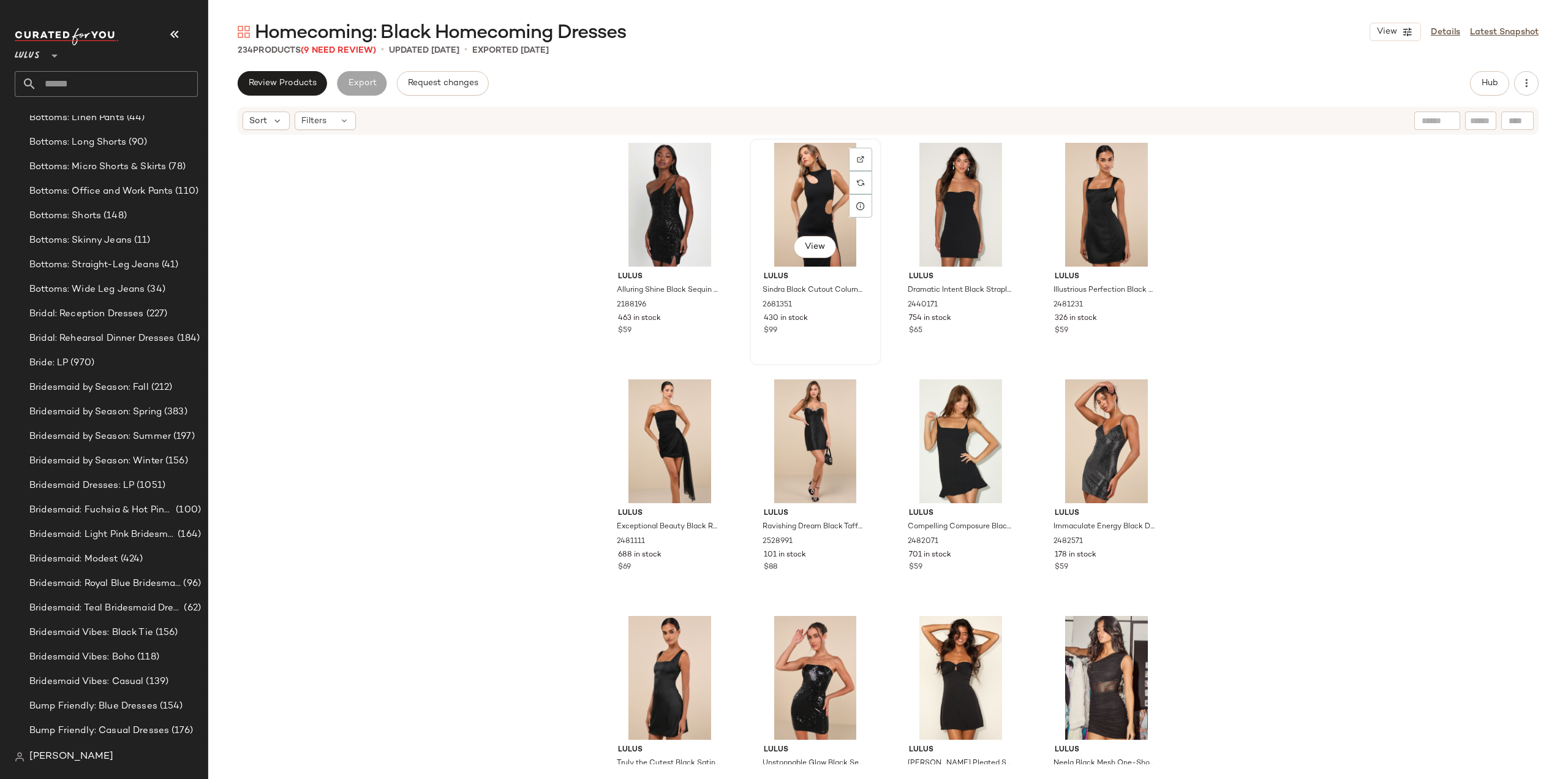
click at [833, 327] on div "$99" at bounding box center [816, 330] width 104 height 11
click at [661, 450] on div "View" at bounding box center [670, 441] width 123 height 124
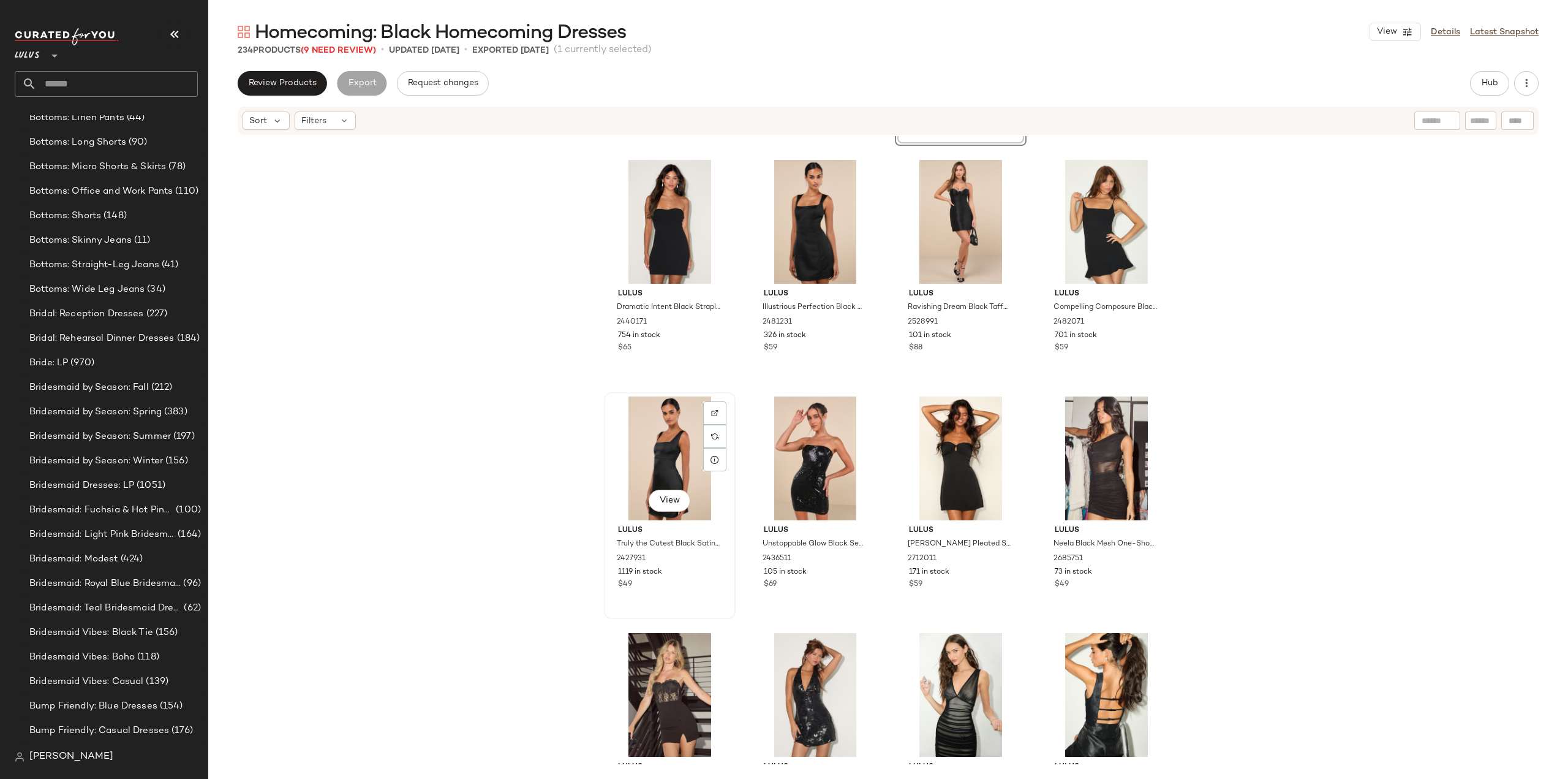
scroll to position [123, 0]
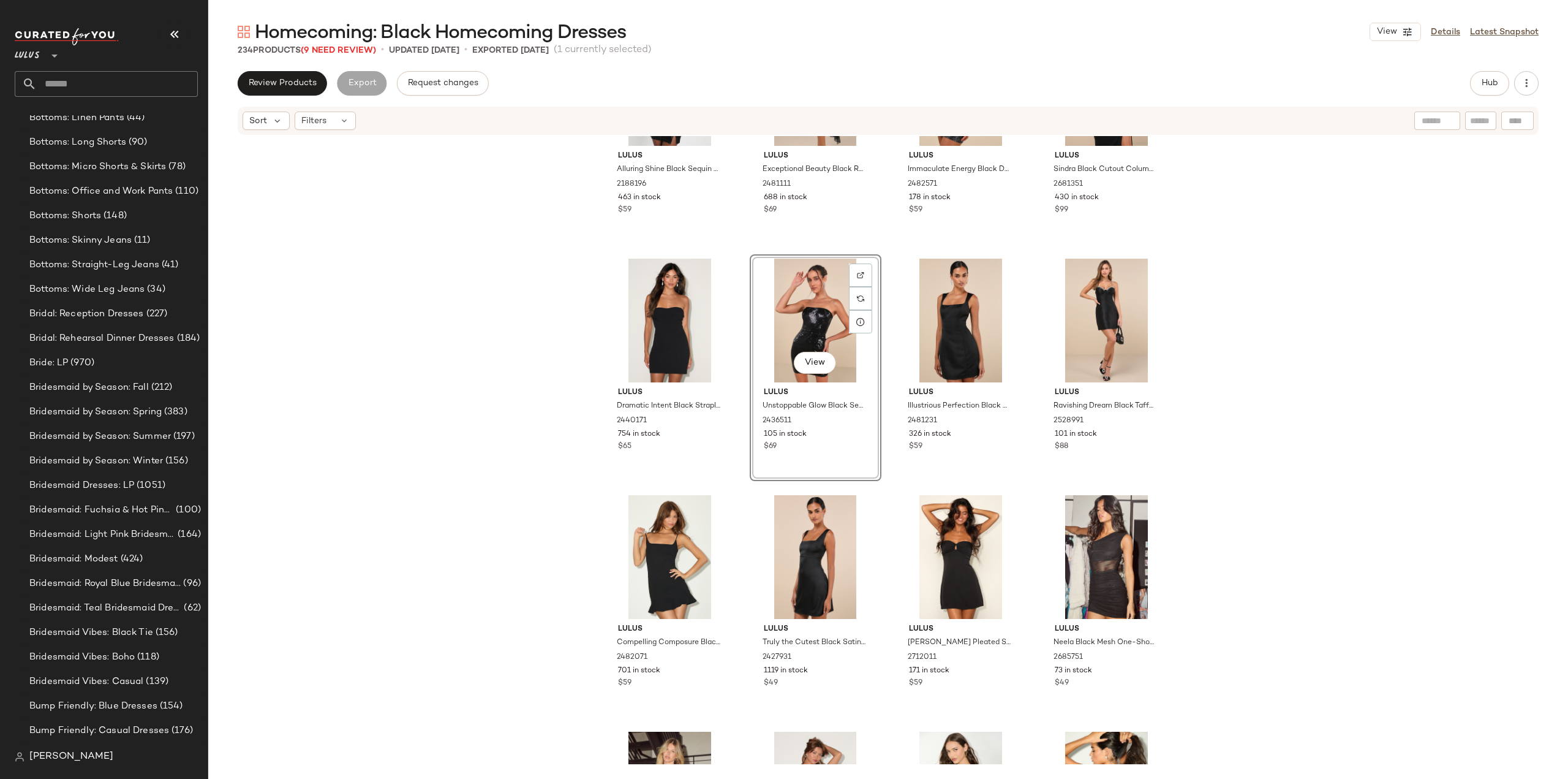
scroll to position [123, 0]
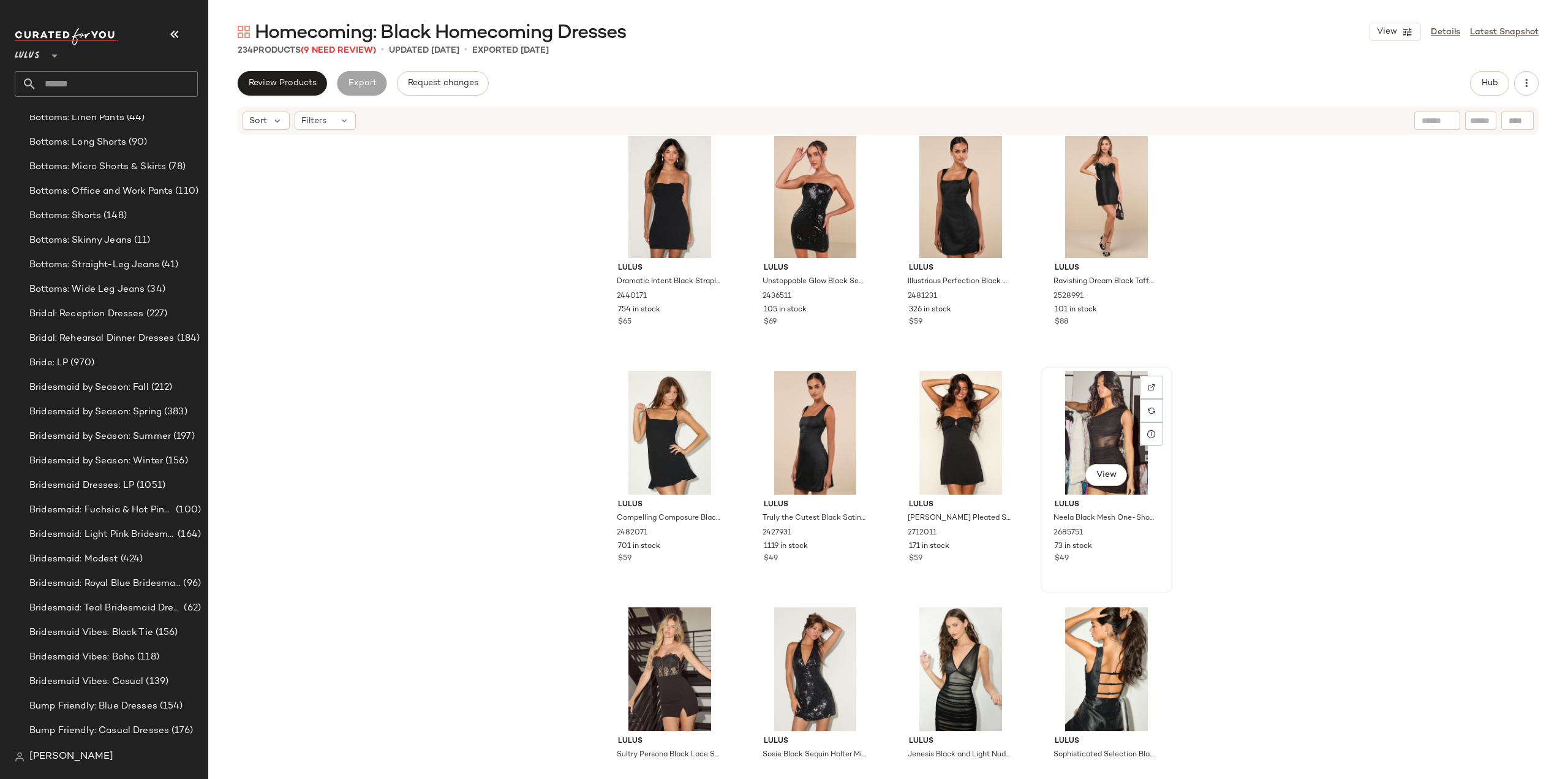
click at [1105, 561] on div "$49" at bounding box center [1106, 559] width 104 height 11
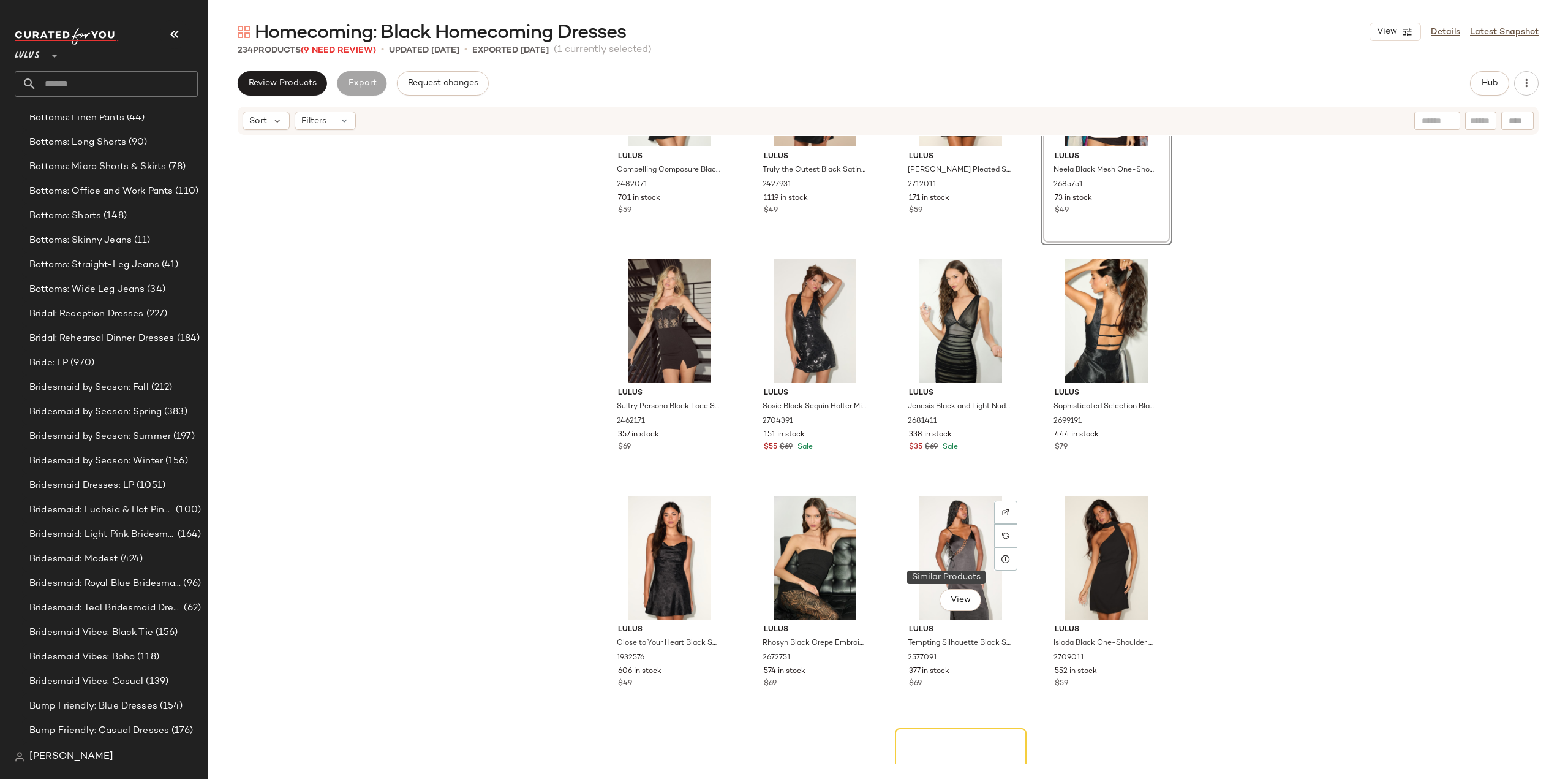
scroll to position [623, 0]
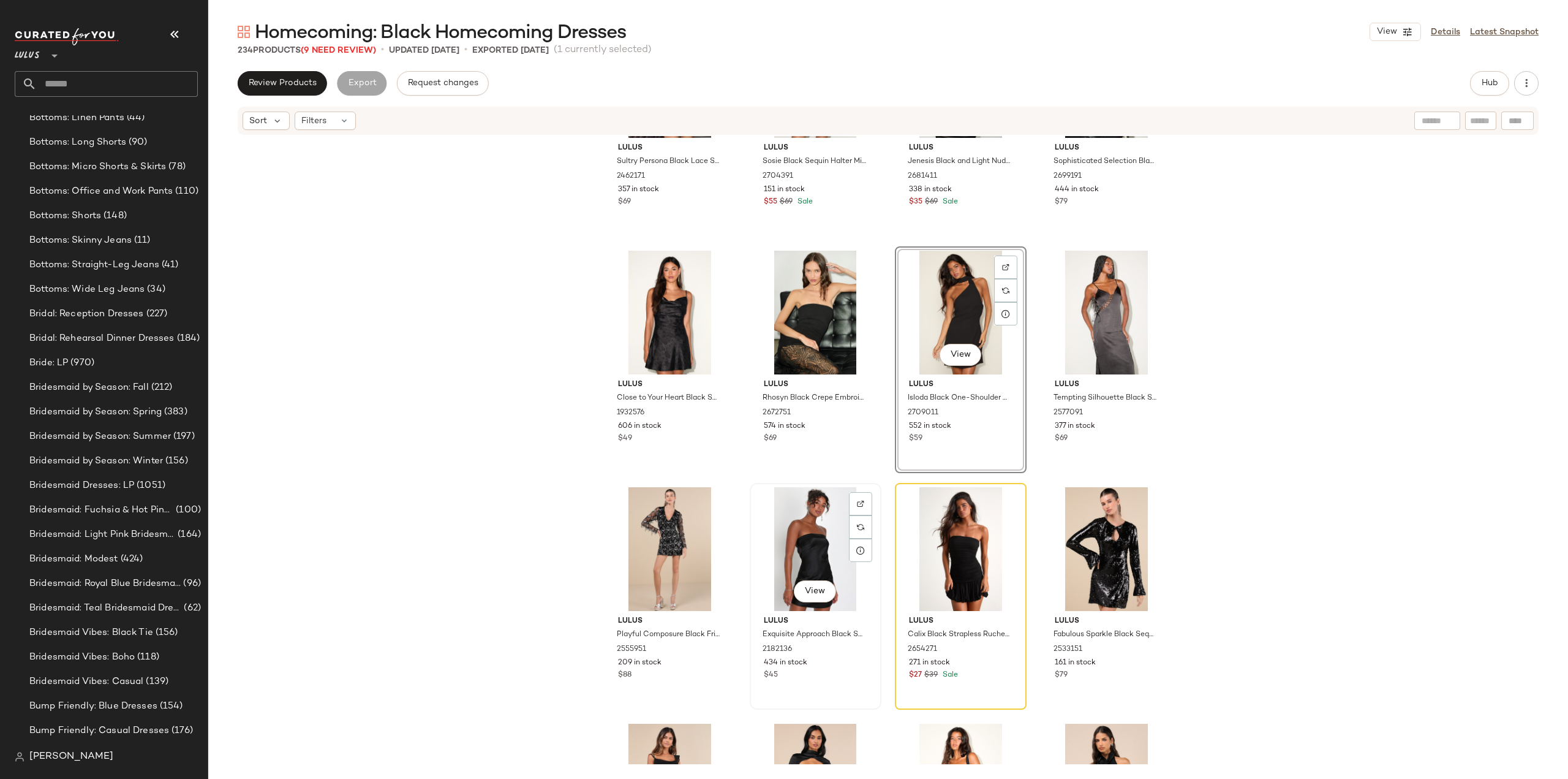
scroll to position [868, 0]
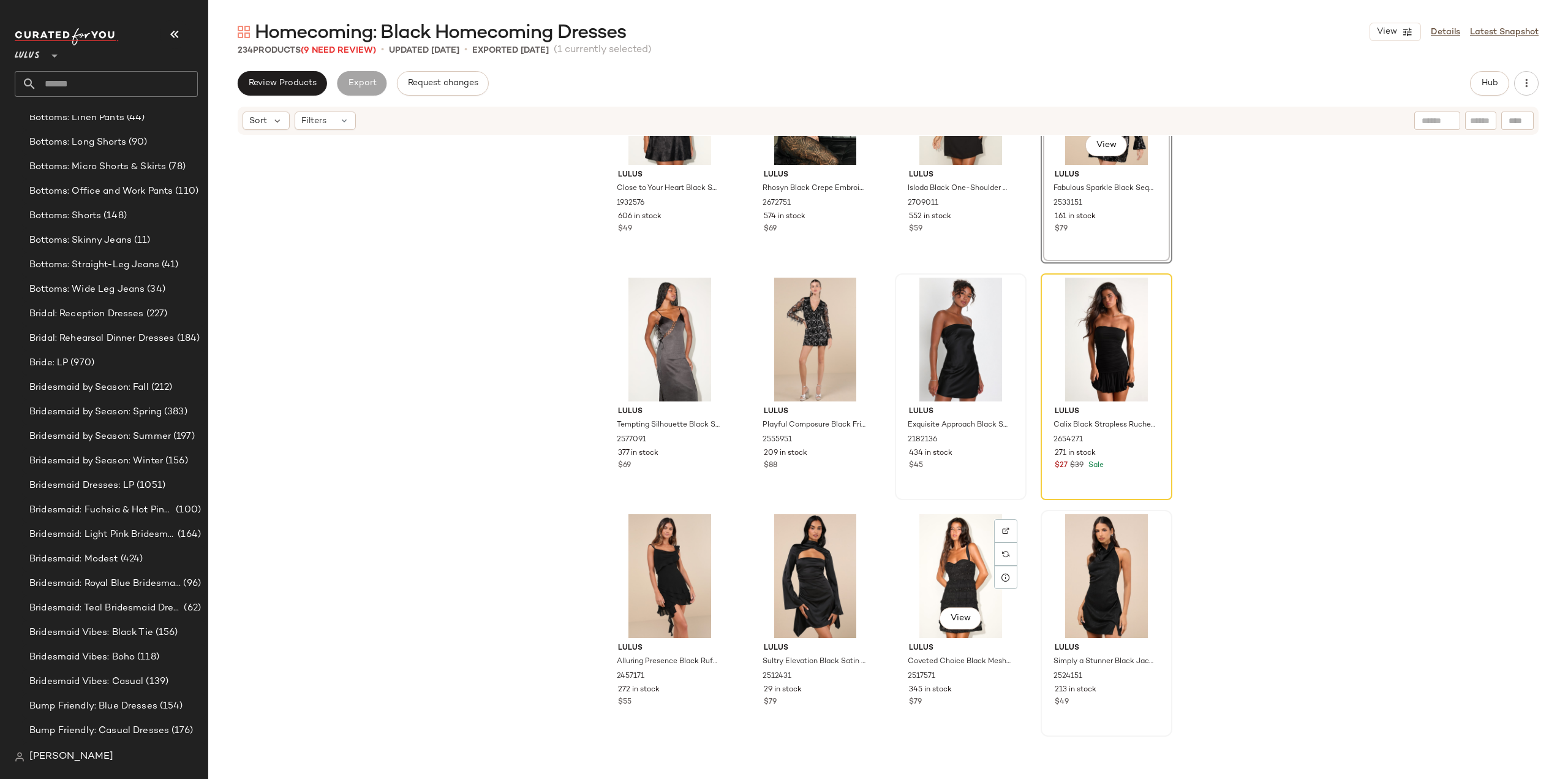
scroll to position [1113, 0]
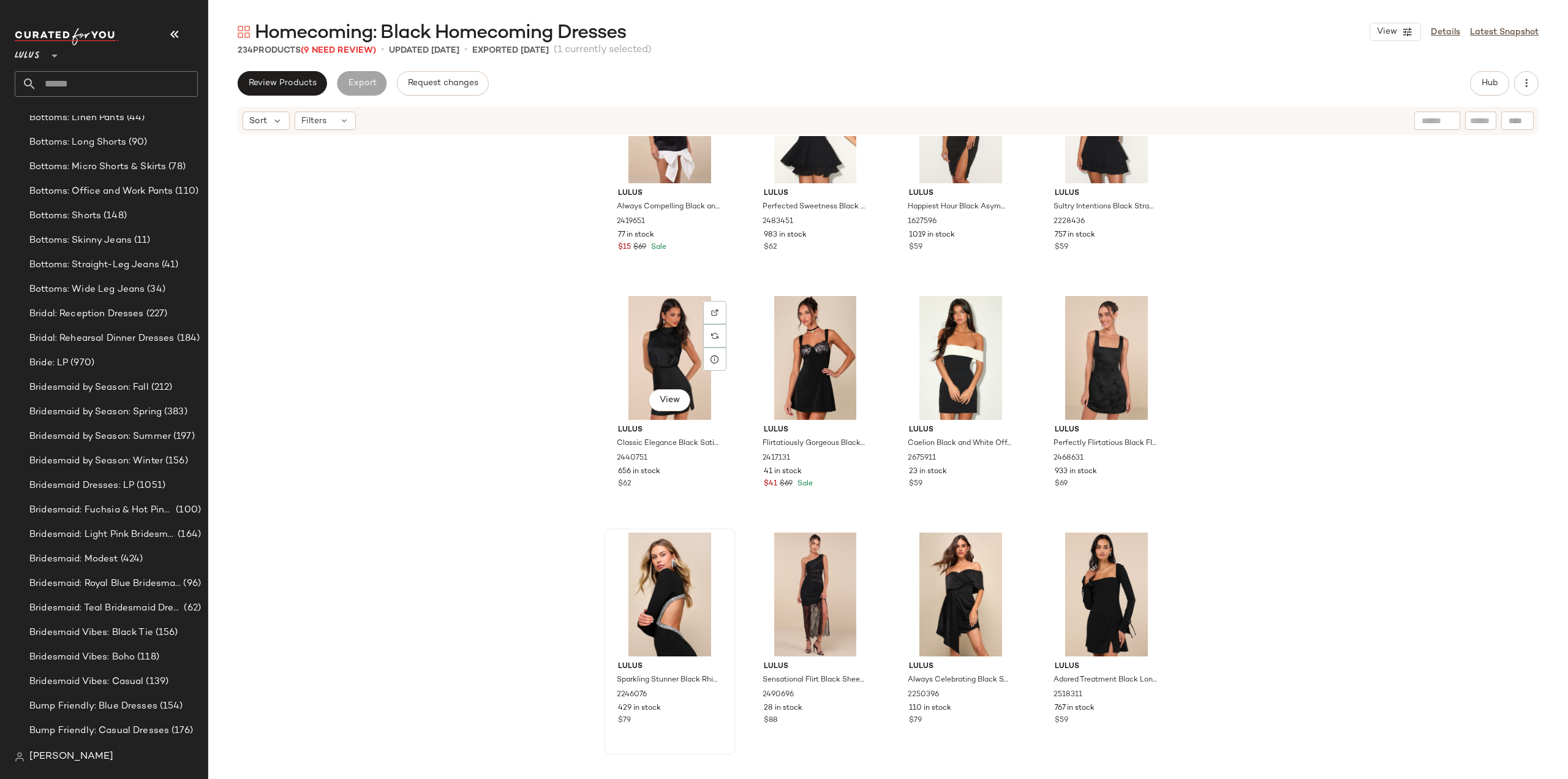
scroll to position [1725, 0]
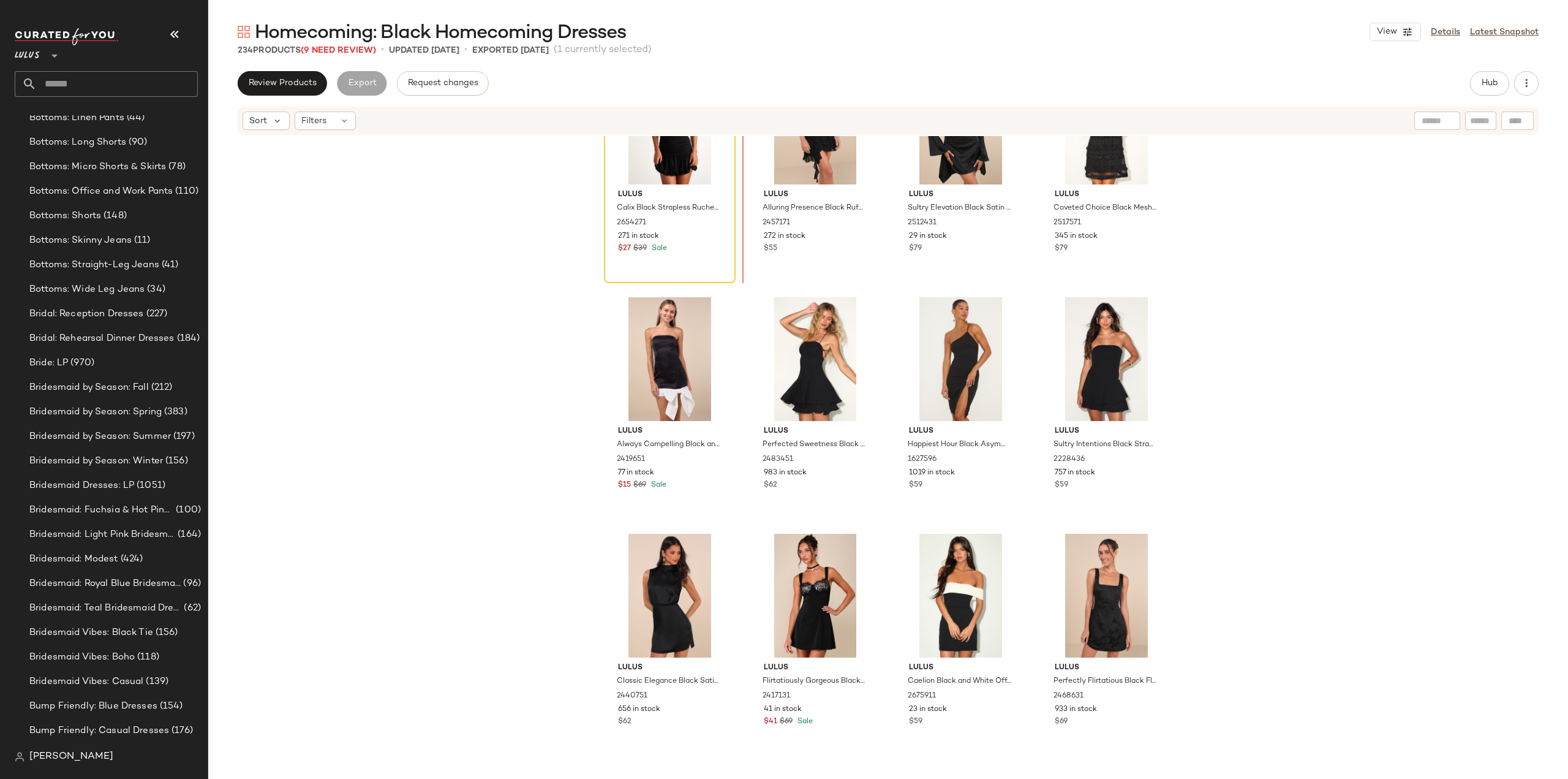
scroll to position [1454, 0]
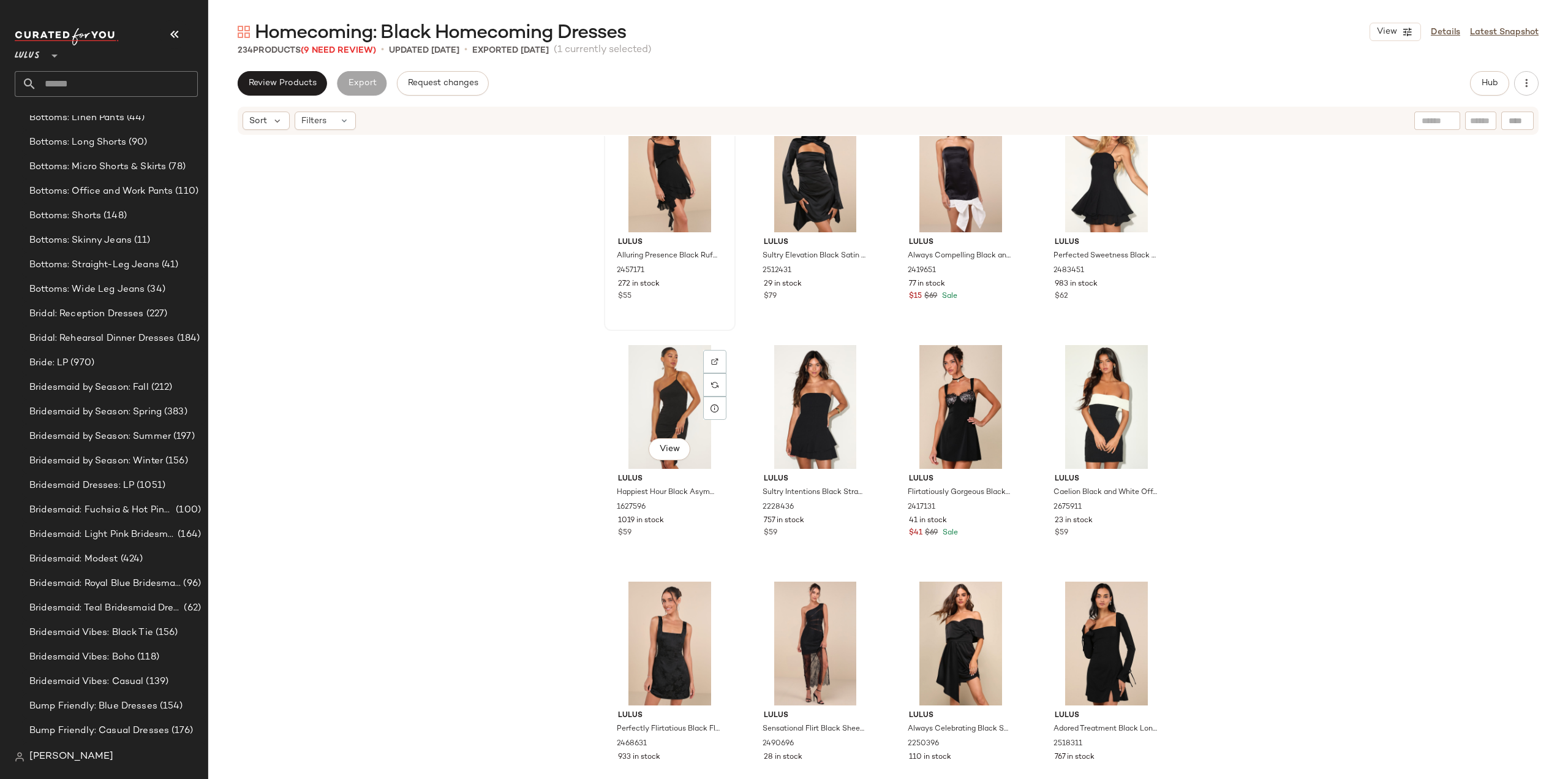
scroll to position [1516, 0]
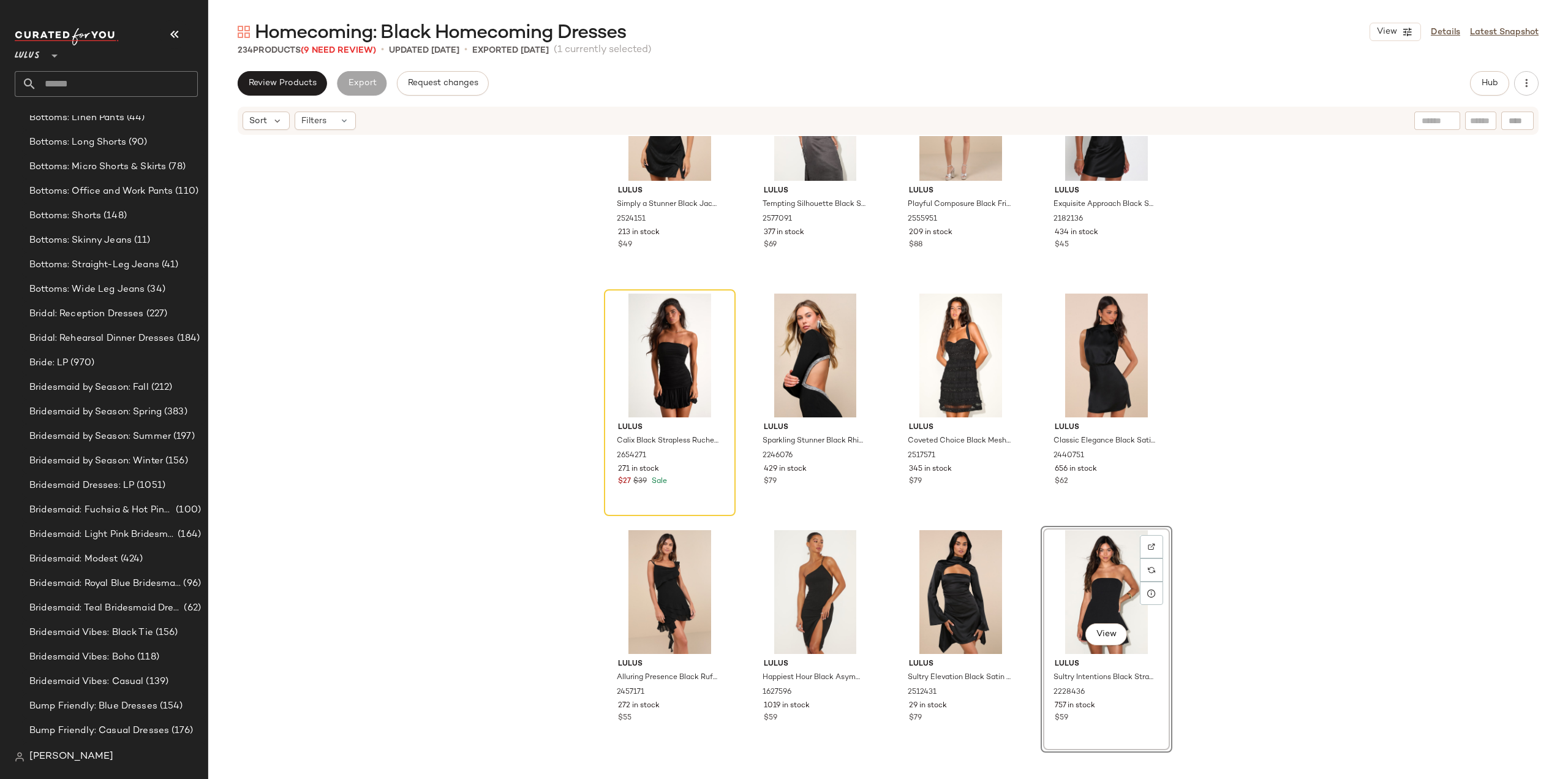
scroll to position [1394, 0]
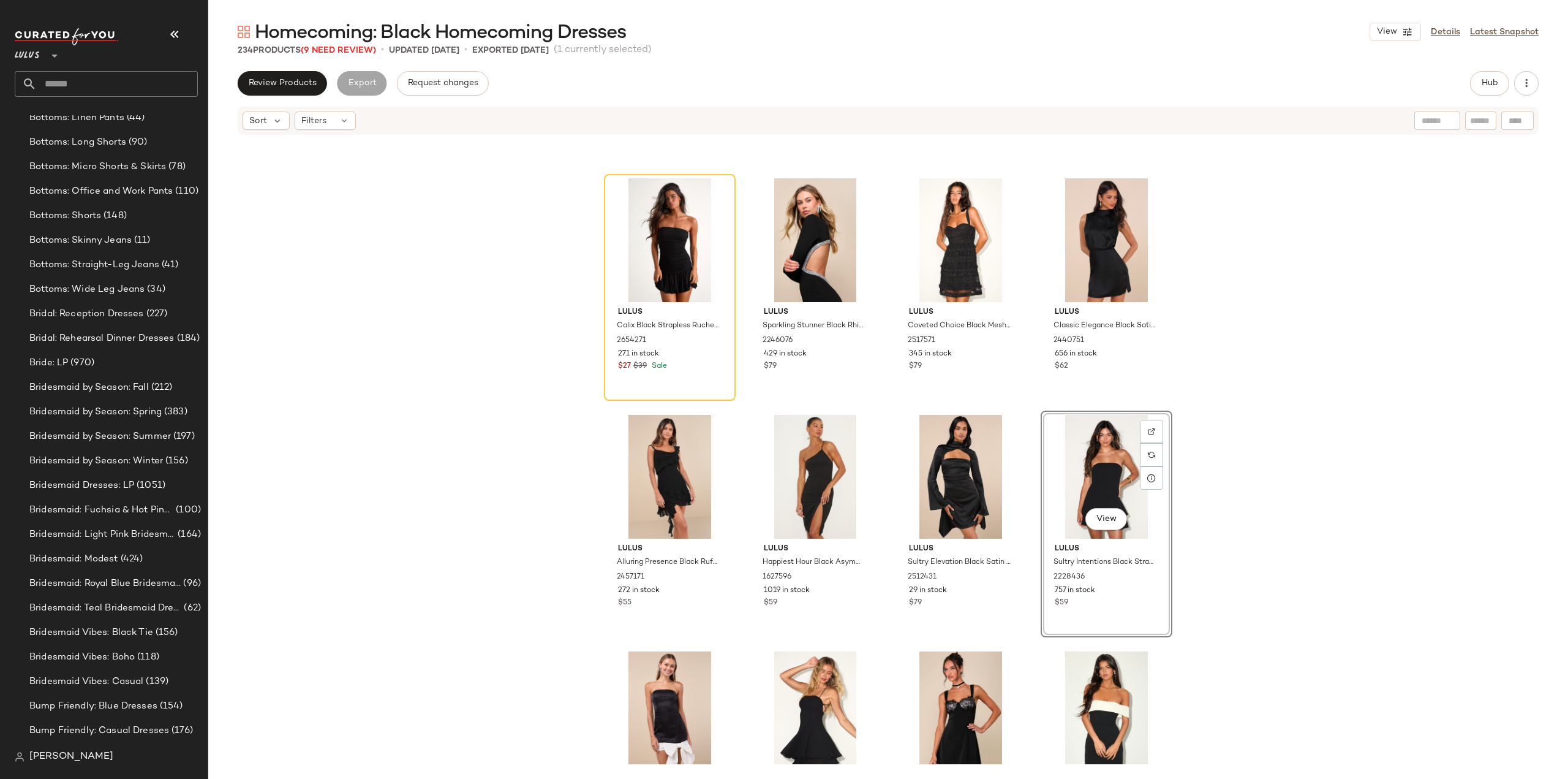
click at [1263, 616] on div "Lulus Simply a Stunner Black Jacquard Cowl Backless Mini Dress 2524151 213 in s…" at bounding box center [888, 449] width 1360 height 628
click at [1128, 609] on div "View Lulus Sultry Intentions Black Strapless Ruffled Mini Dress 2228436 757 in …" at bounding box center [1107, 523] width 129 height 224
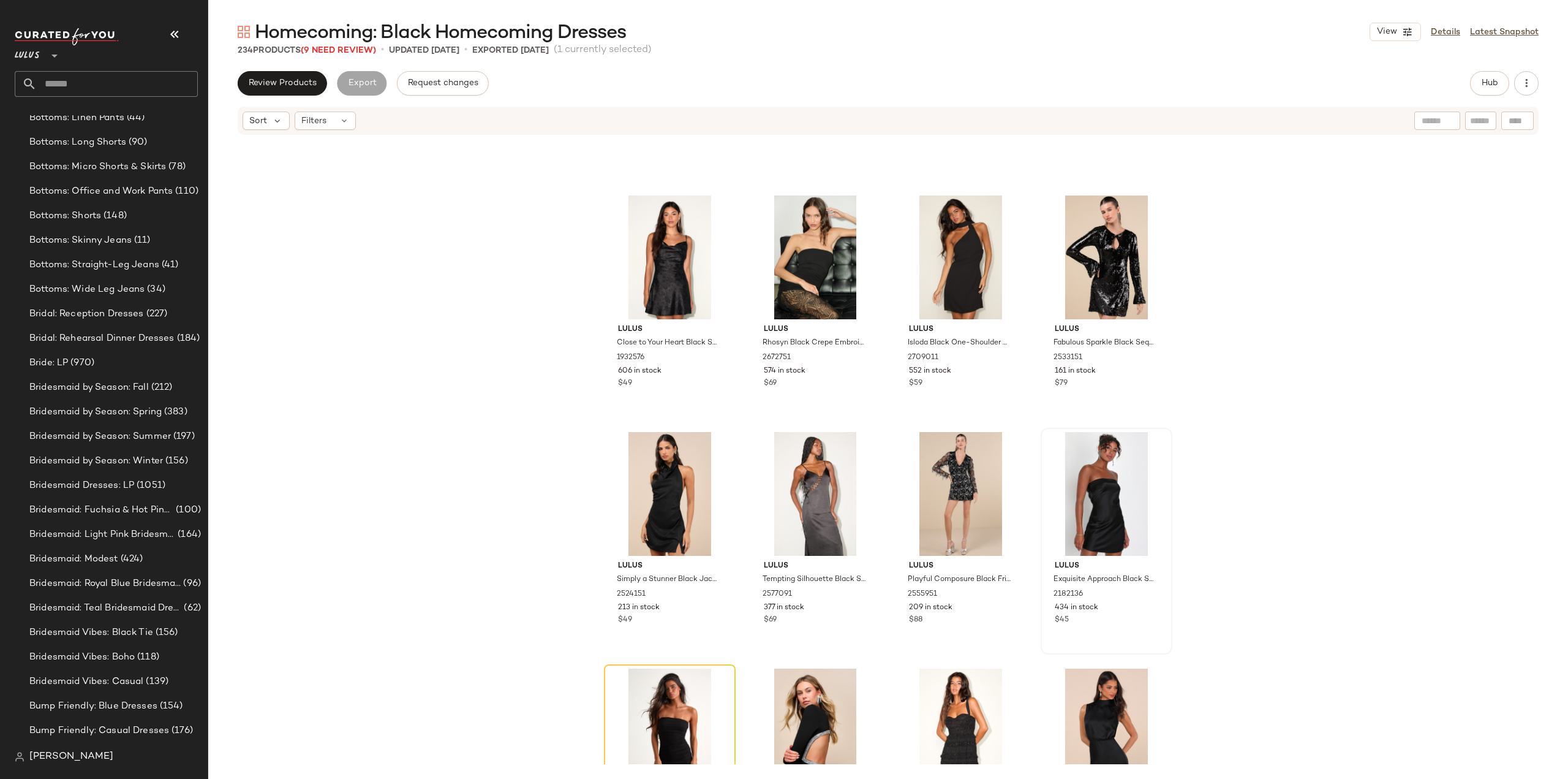
scroll to position [965, 0]
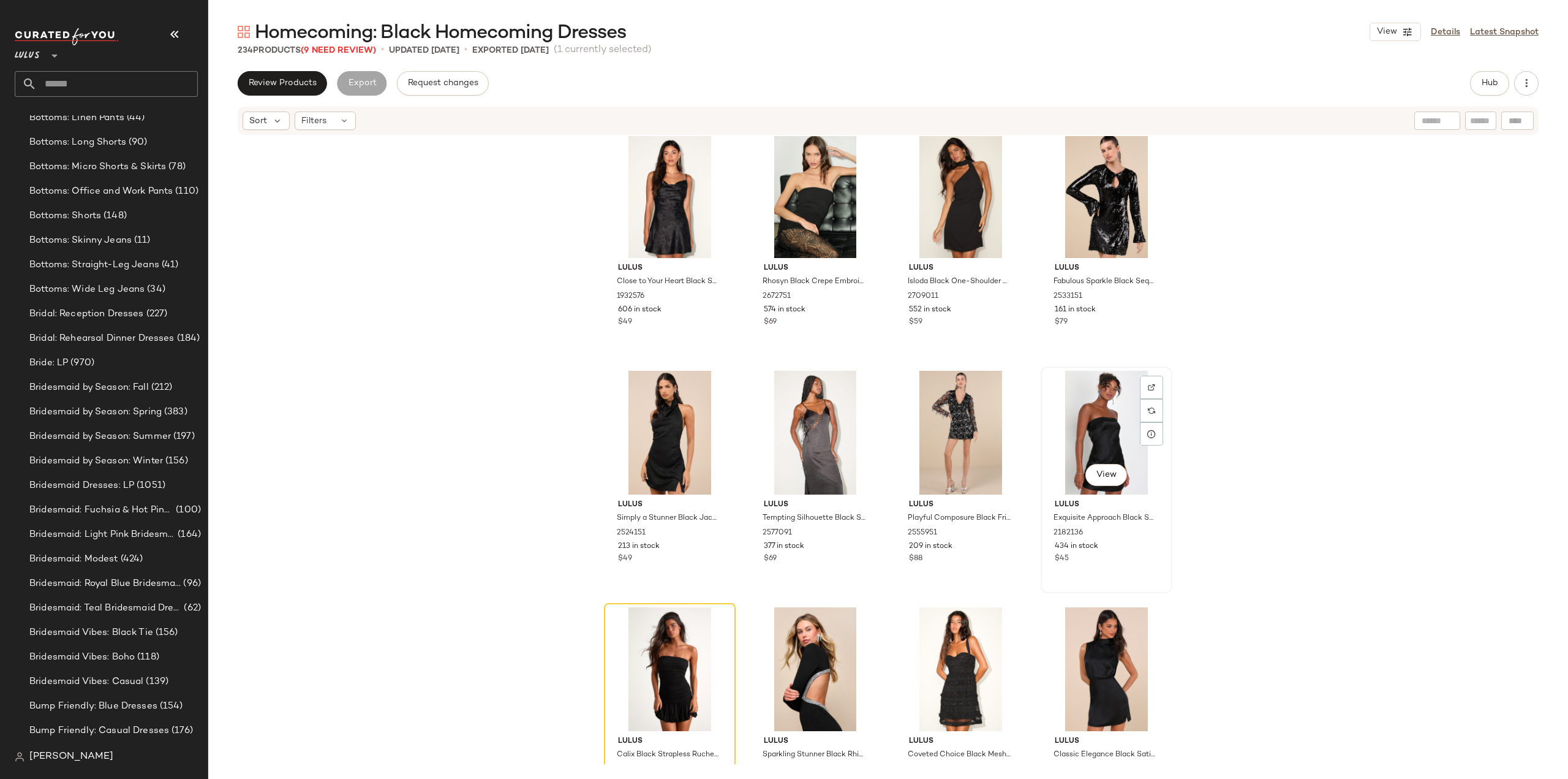
click at [1118, 554] on div "$45" at bounding box center [1106, 559] width 104 height 11
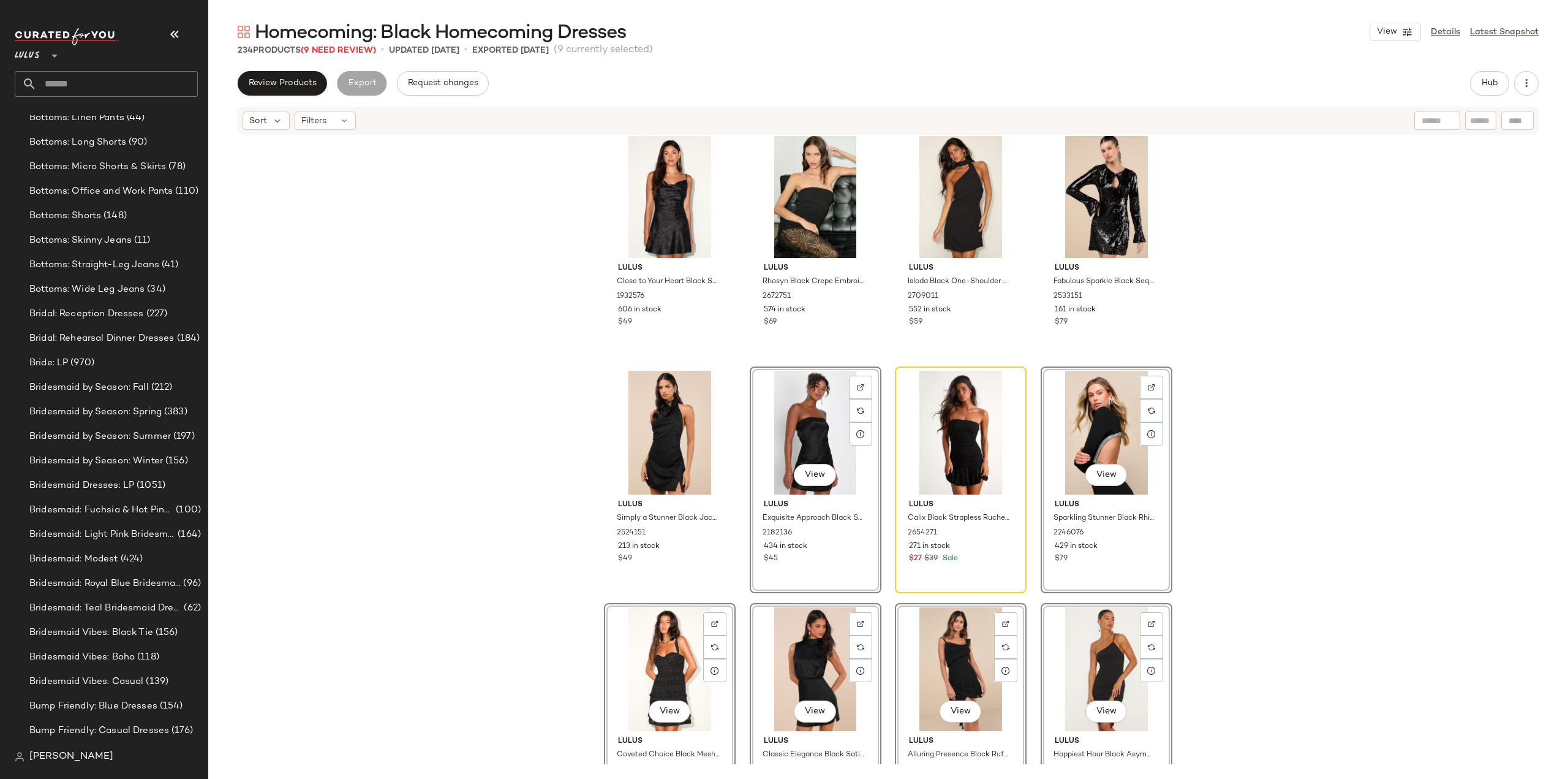
click at [1301, 490] on div "Lulus Close to Your Heart Black Satin Jacquard Cowl Slip Dress 1932576 606 in s…" at bounding box center [888, 449] width 1360 height 628
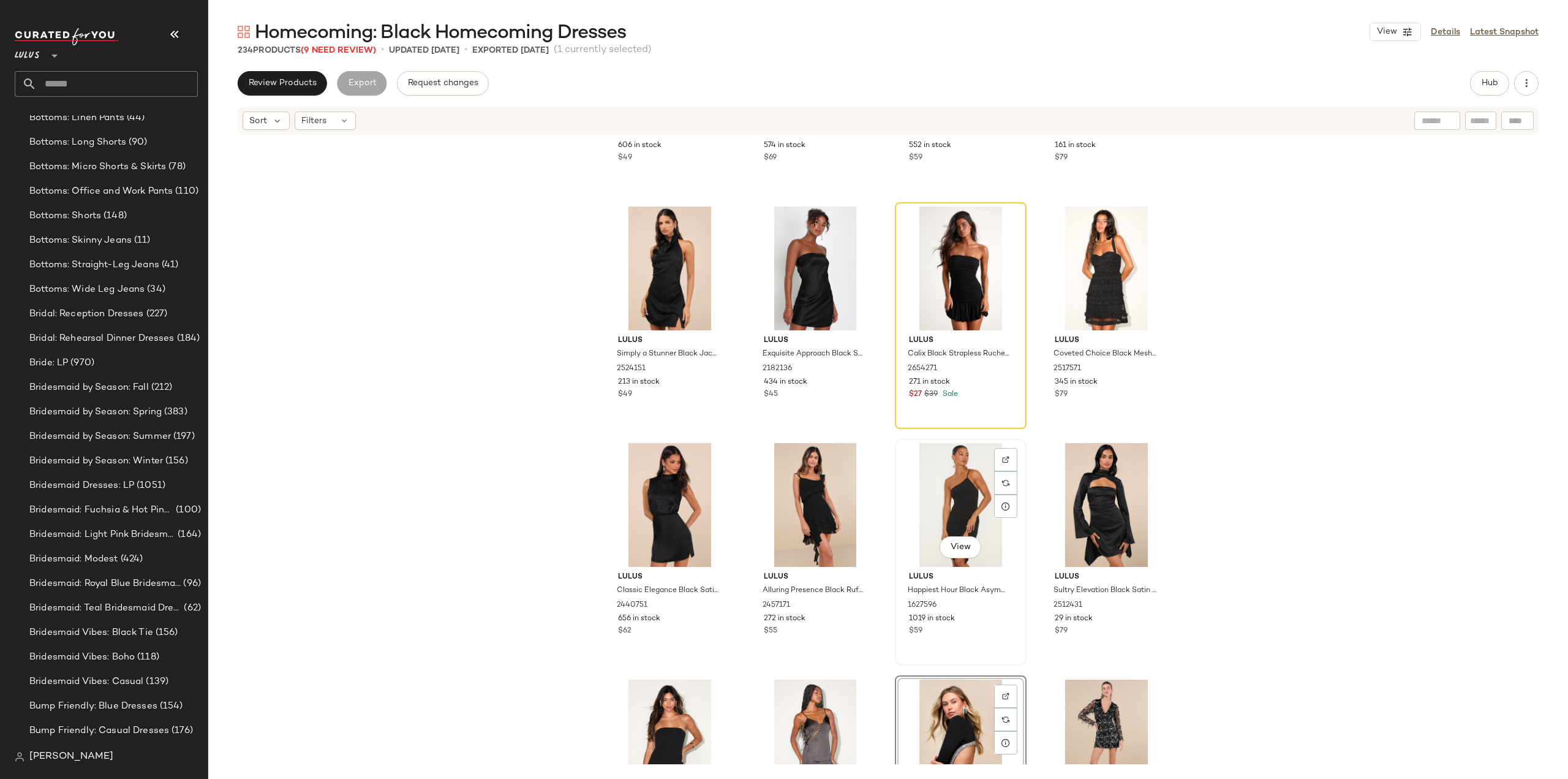
scroll to position [1148, 0]
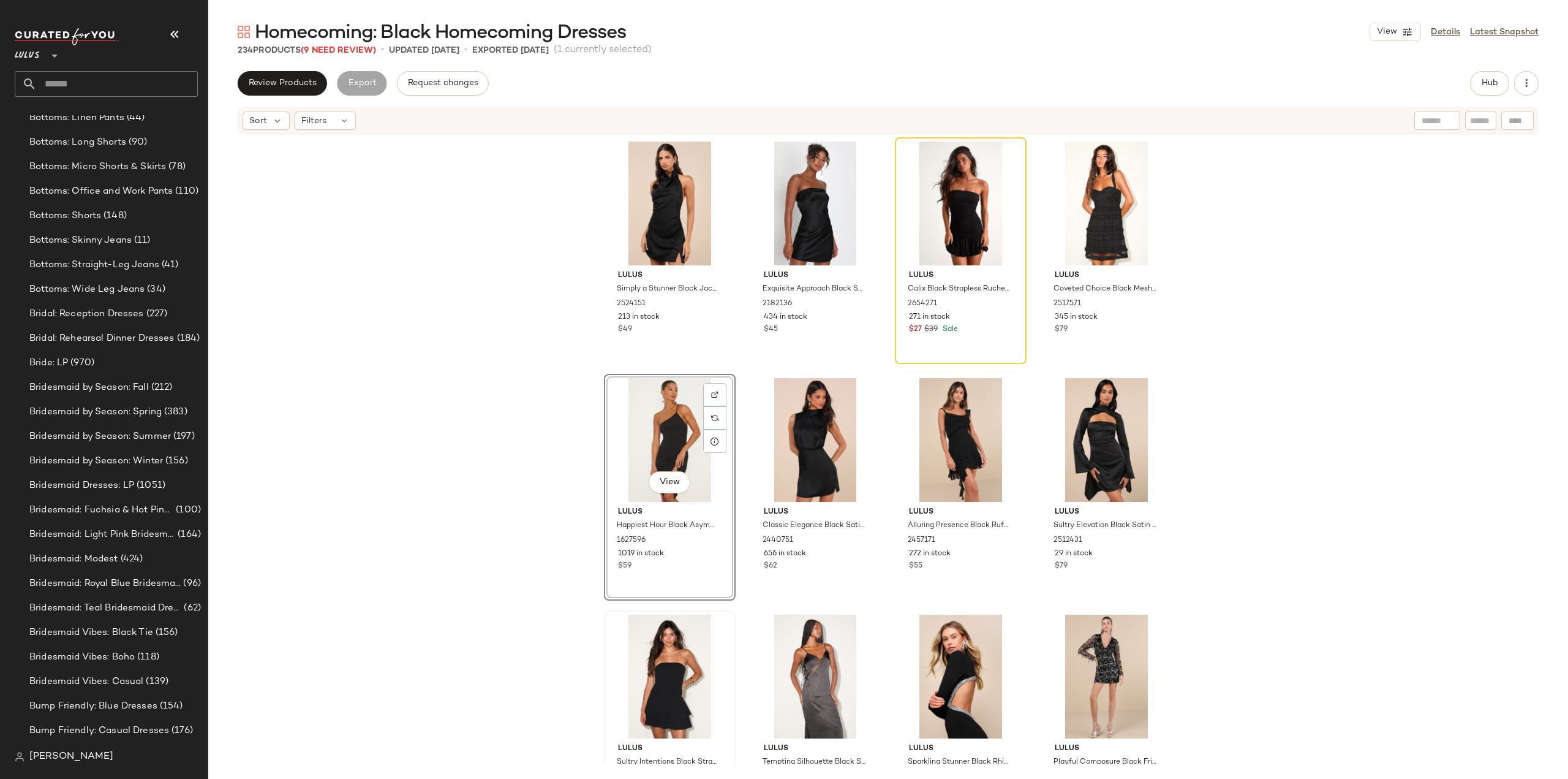
scroll to position [1209, 0]
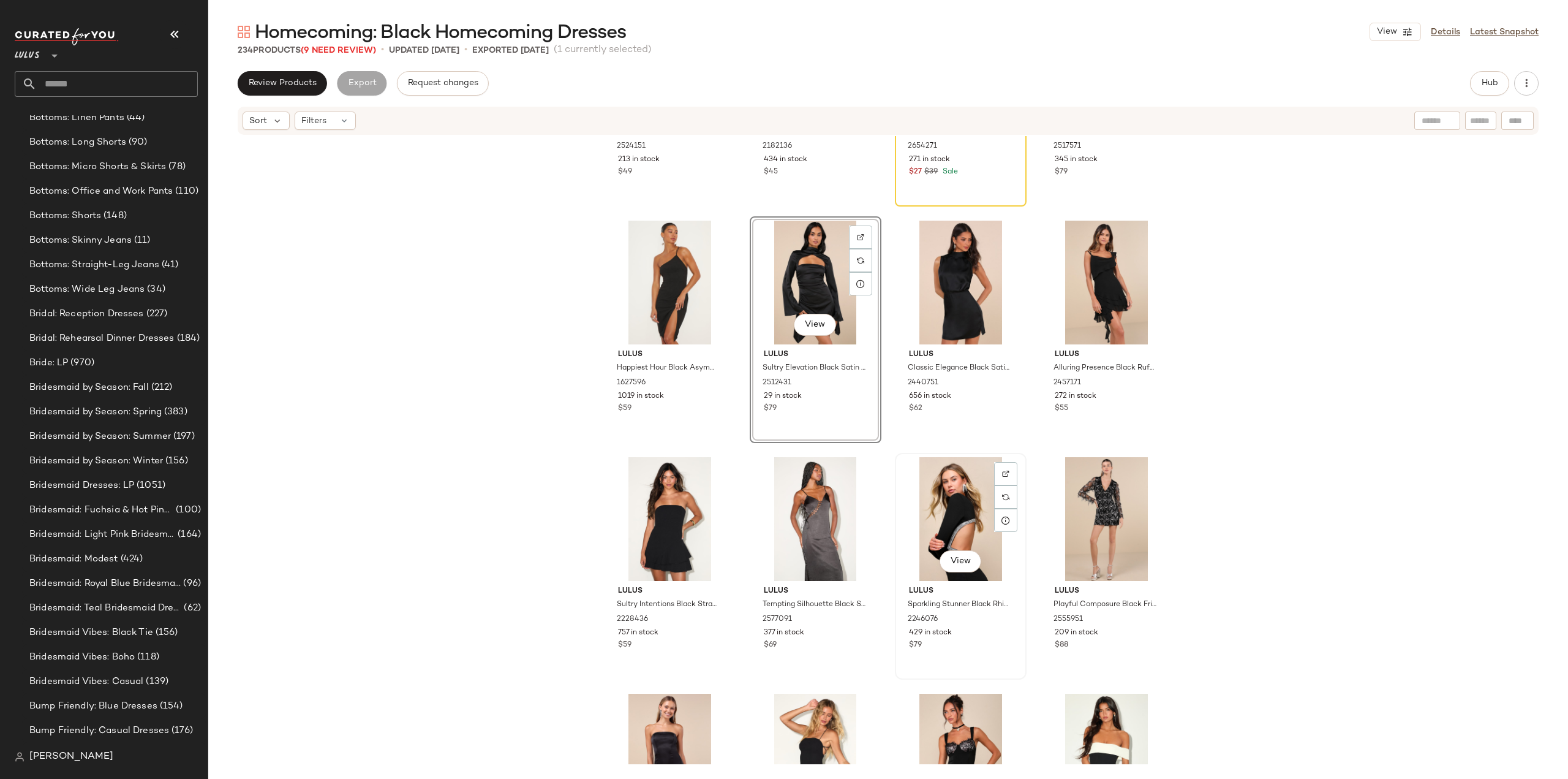
scroll to position [1332, 0]
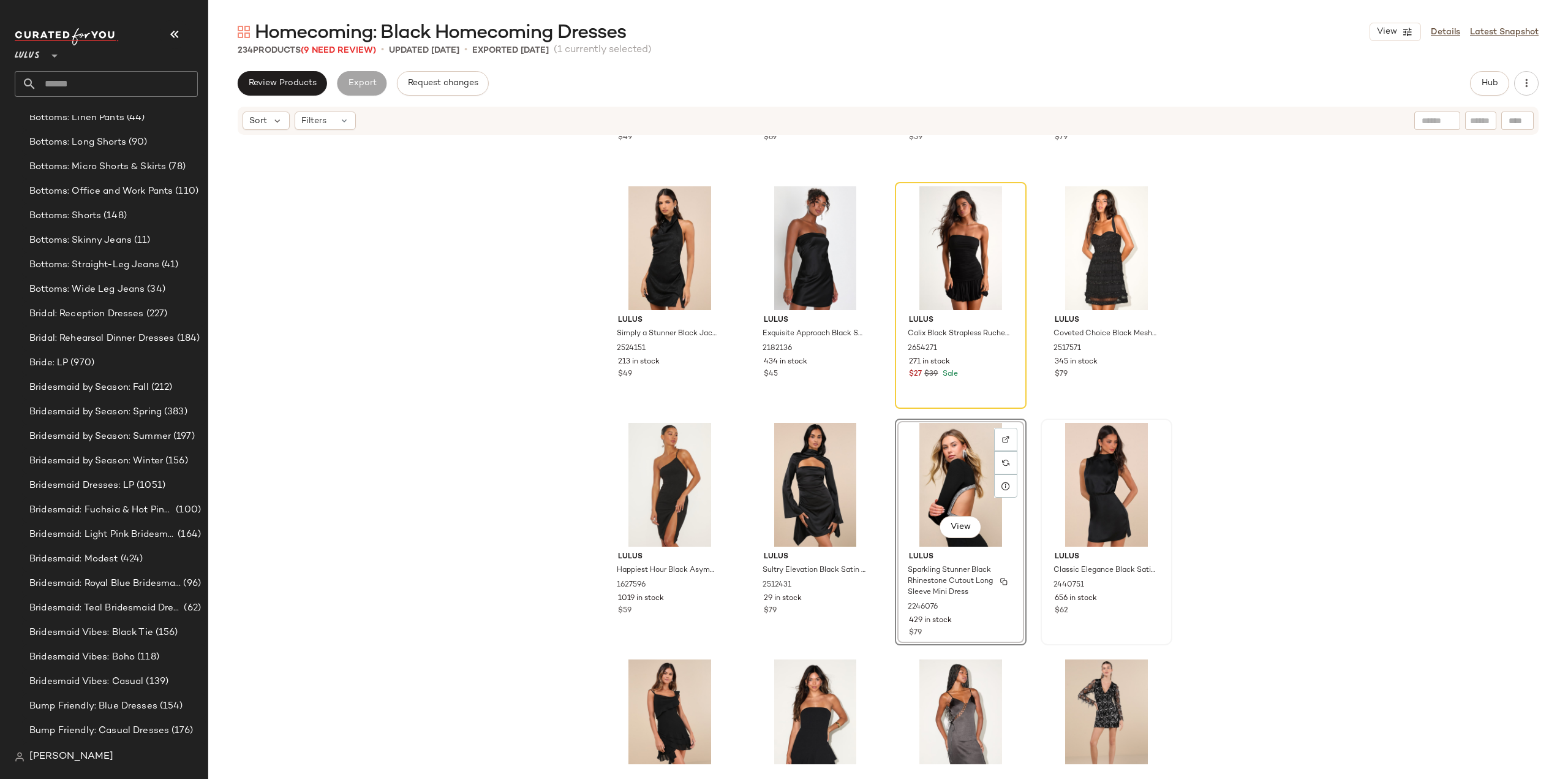
scroll to position [1148, 0]
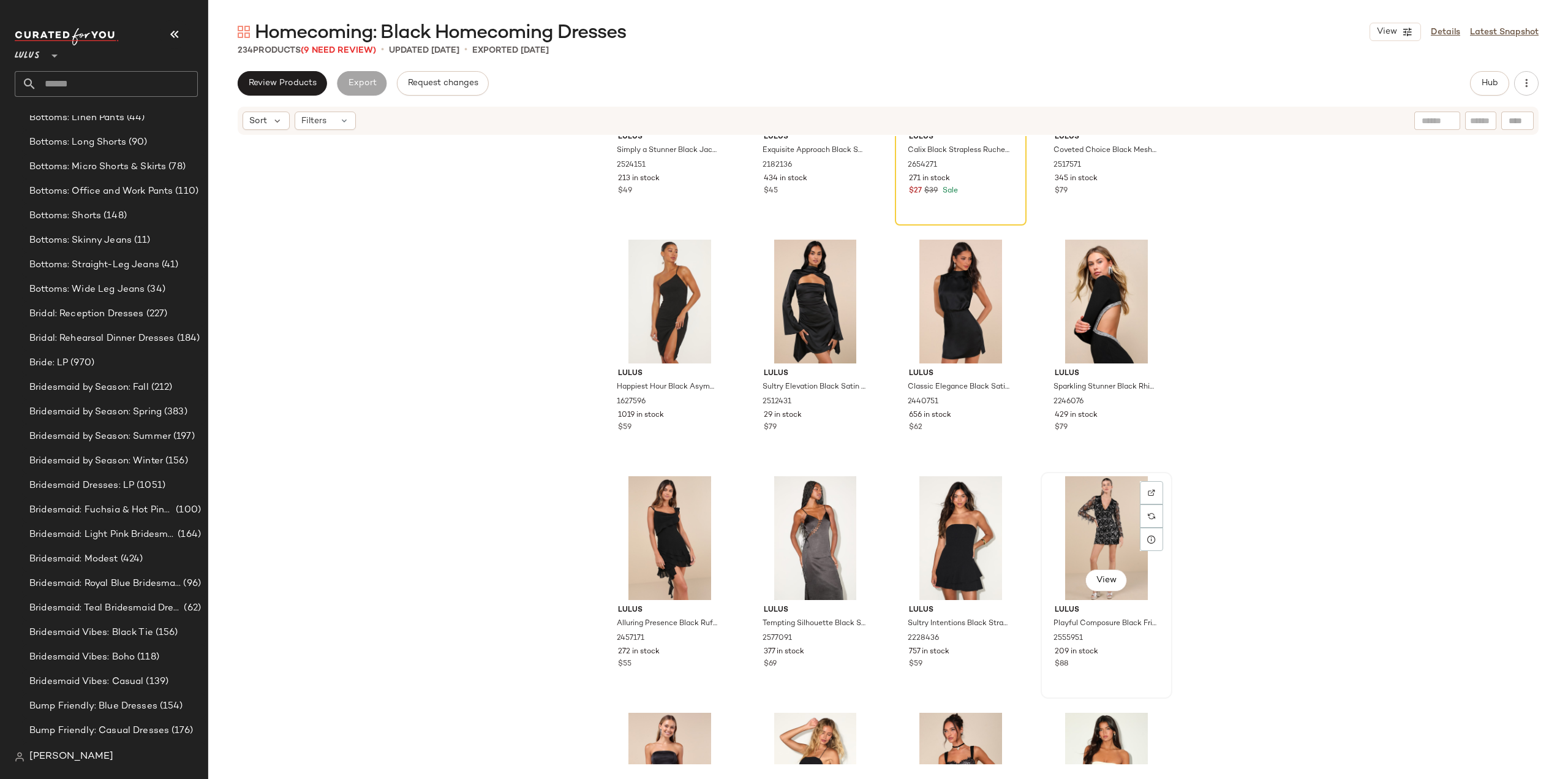
click at [1099, 534] on div "View" at bounding box center [1107, 537] width 123 height 124
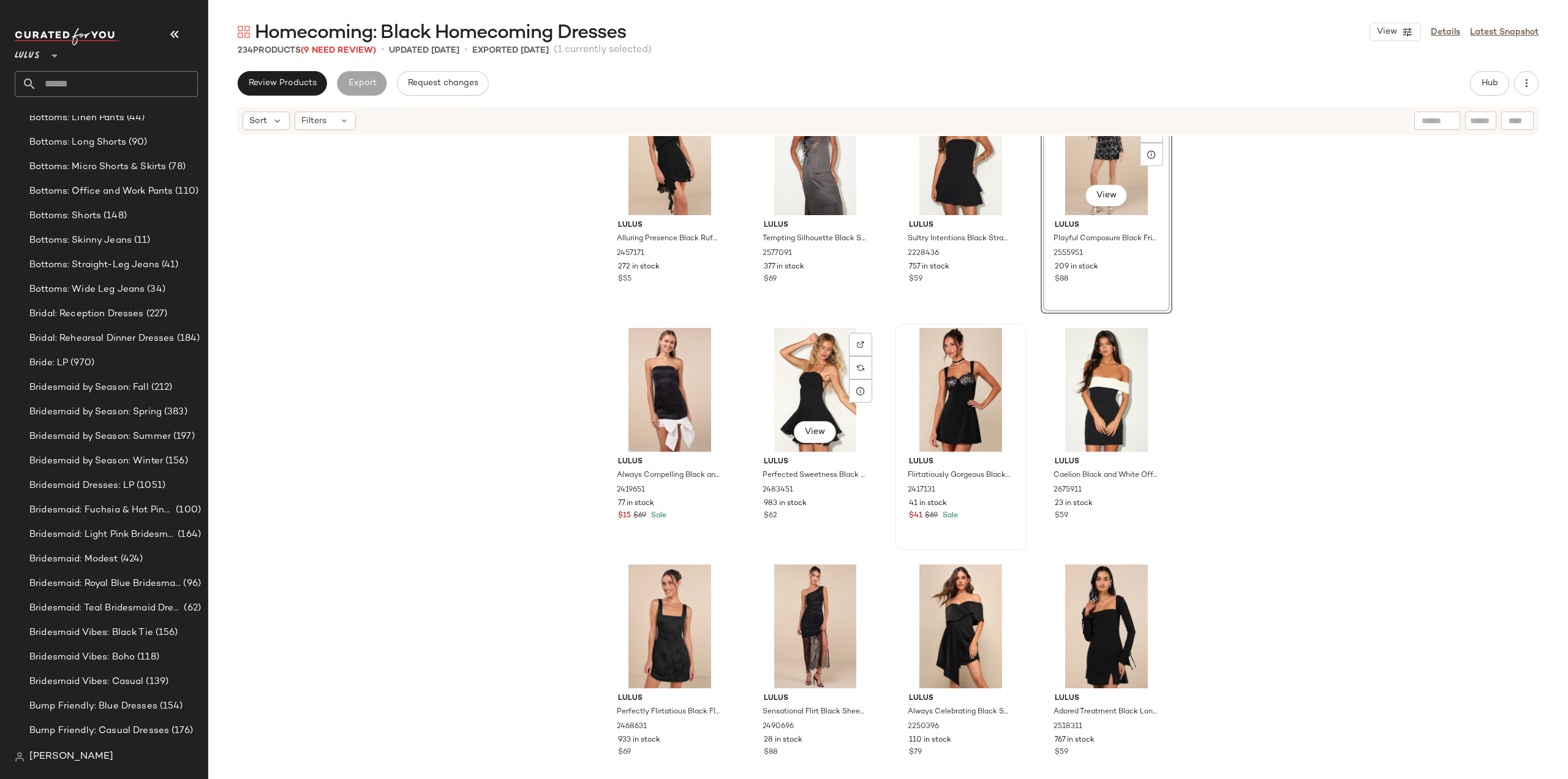
scroll to position [1761, 0]
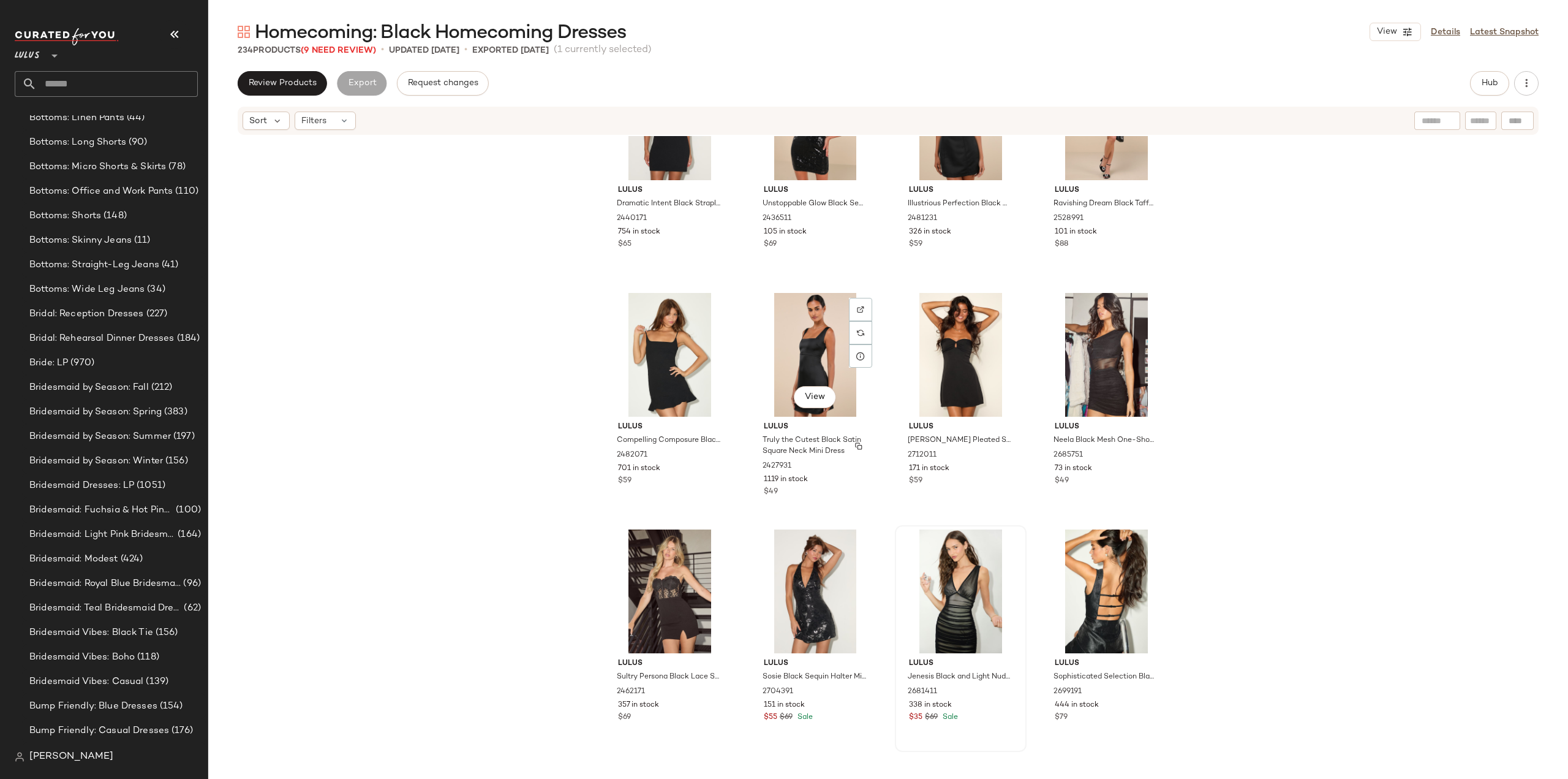
scroll to position [377, 0]
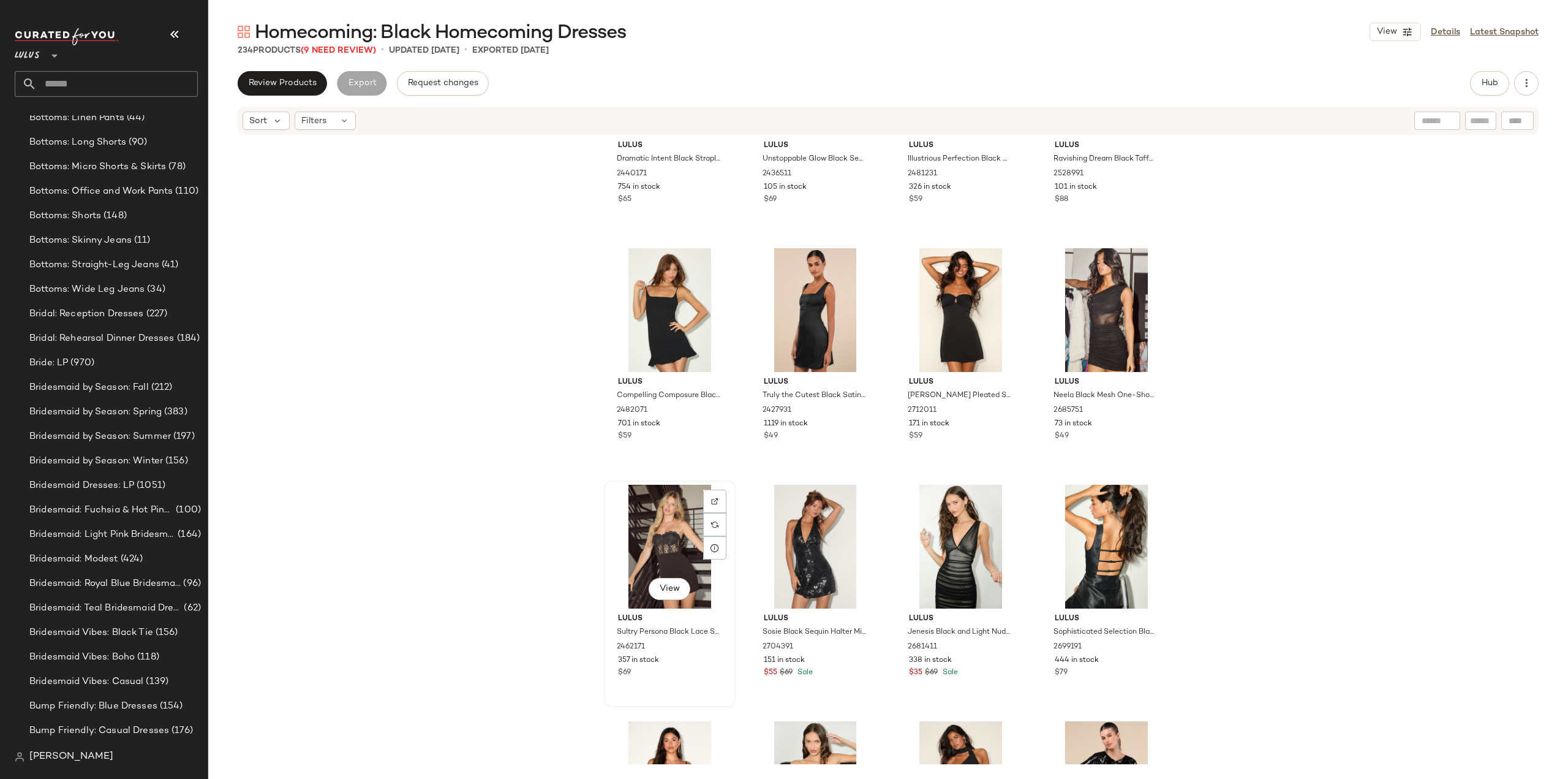
click at [691, 669] on div "$69" at bounding box center [669, 673] width 104 height 11
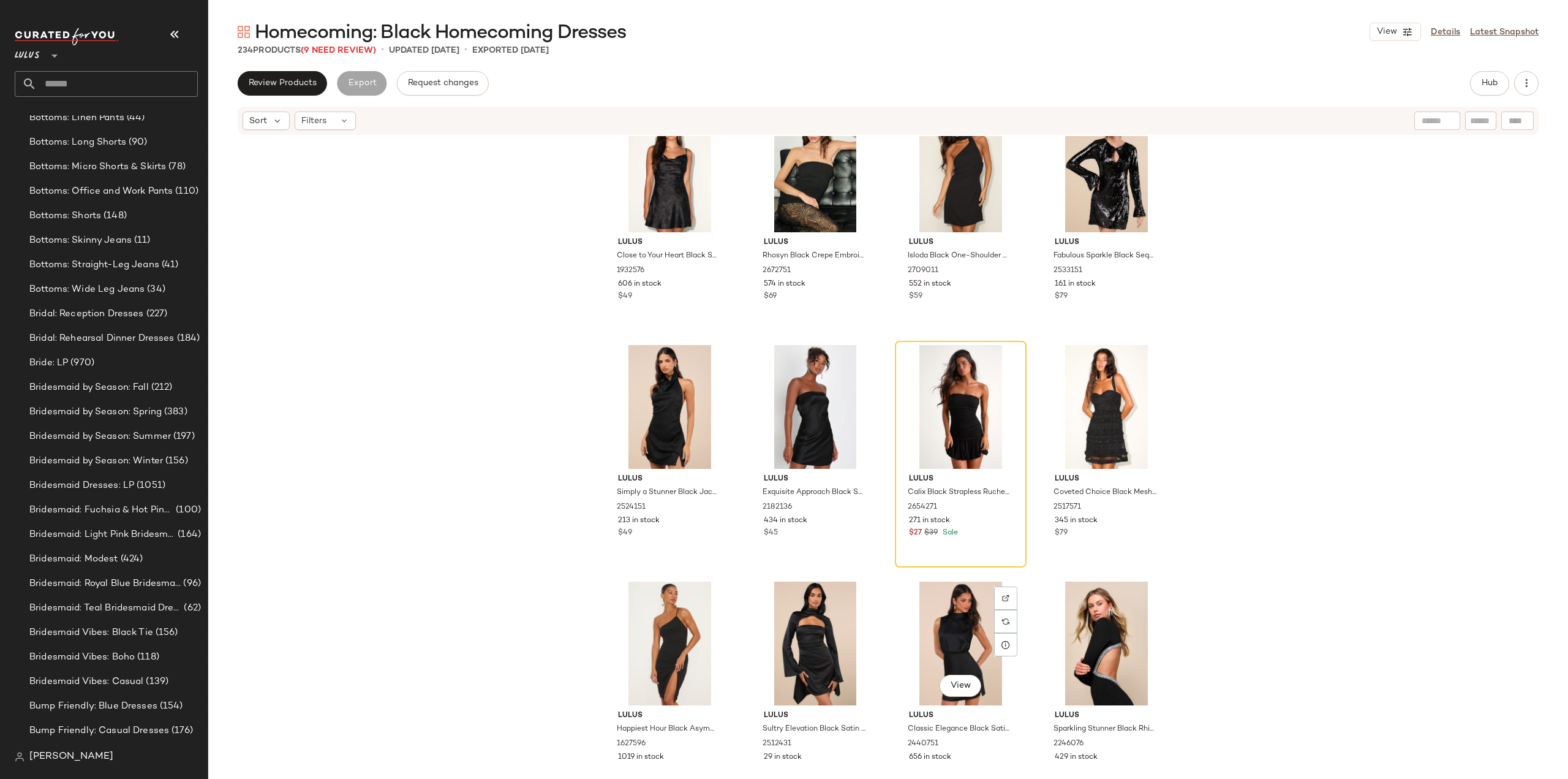
scroll to position [806, 0]
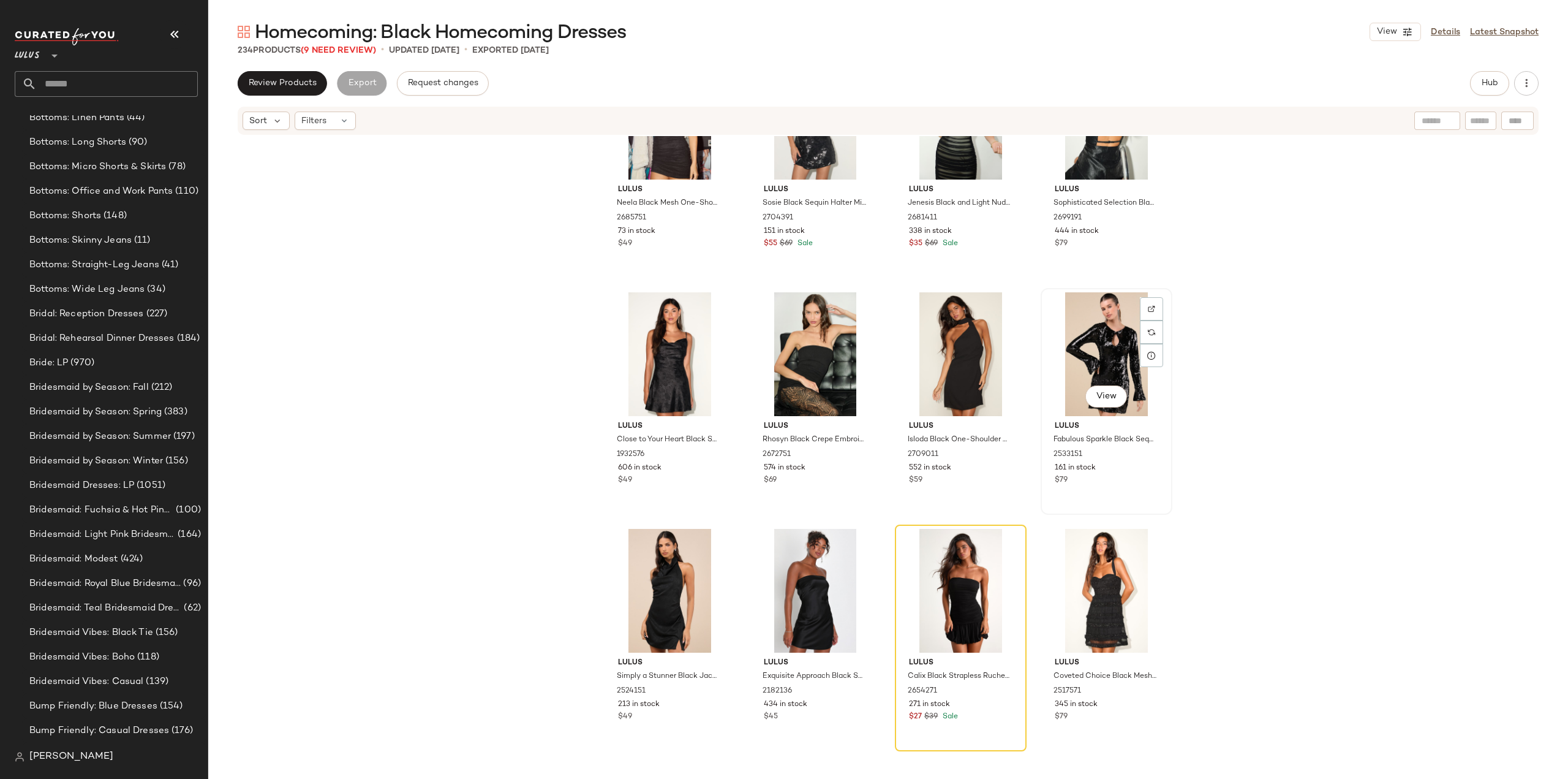
click at [1115, 479] on div "$79" at bounding box center [1106, 480] width 104 height 11
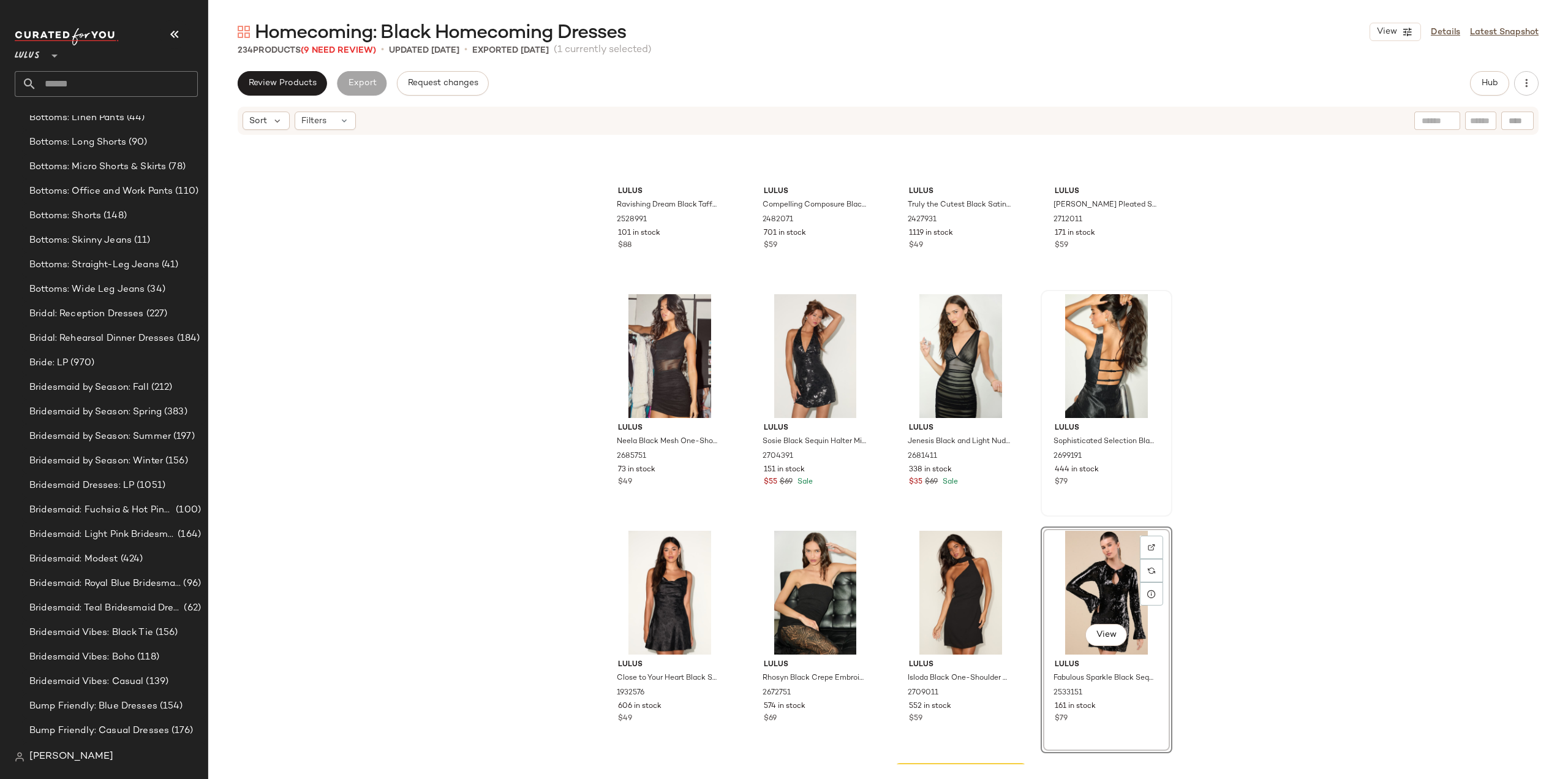
scroll to position [500, 0]
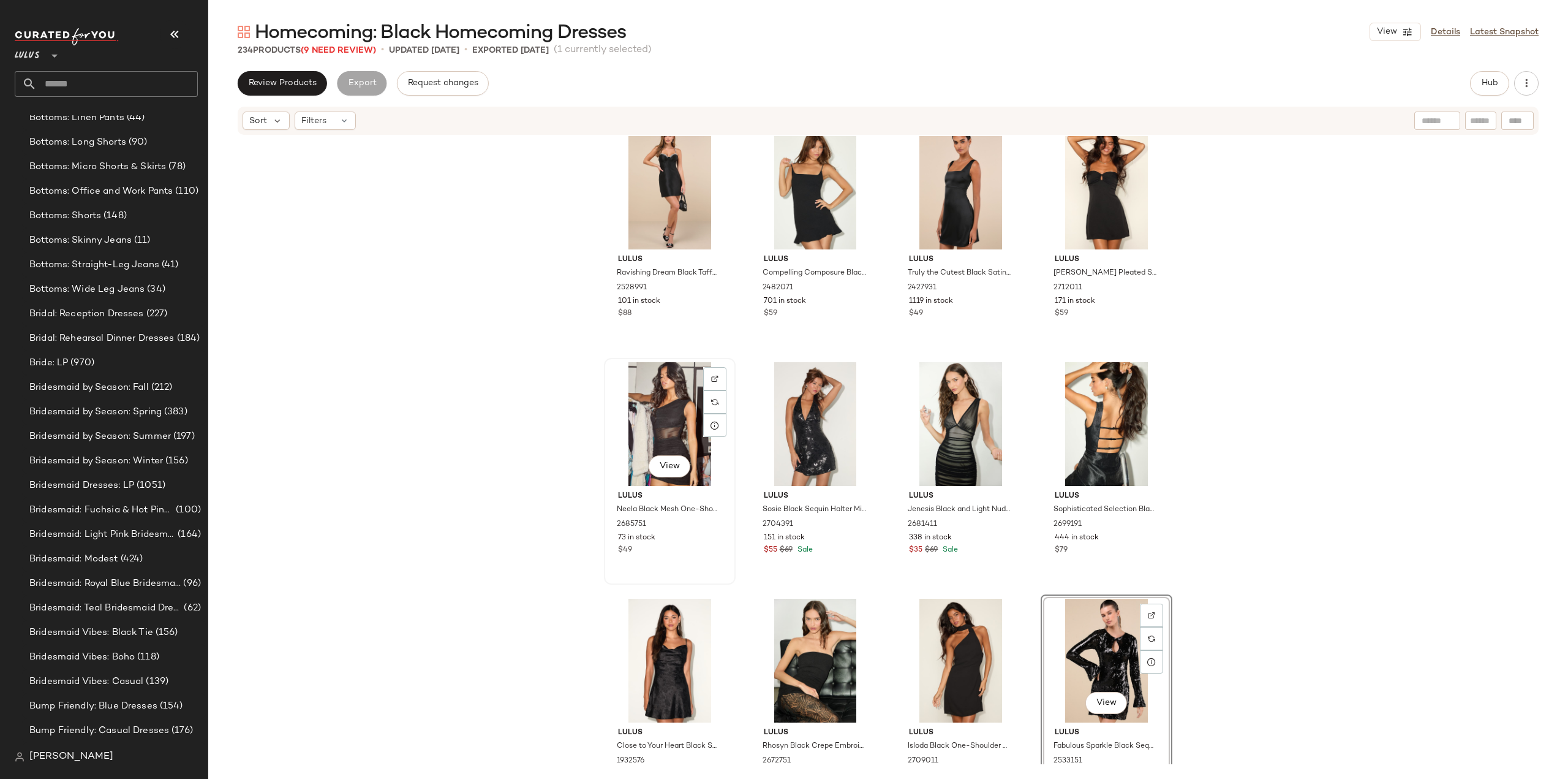
click at [676, 550] on div "$49" at bounding box center [669, 550] width 104 height 11
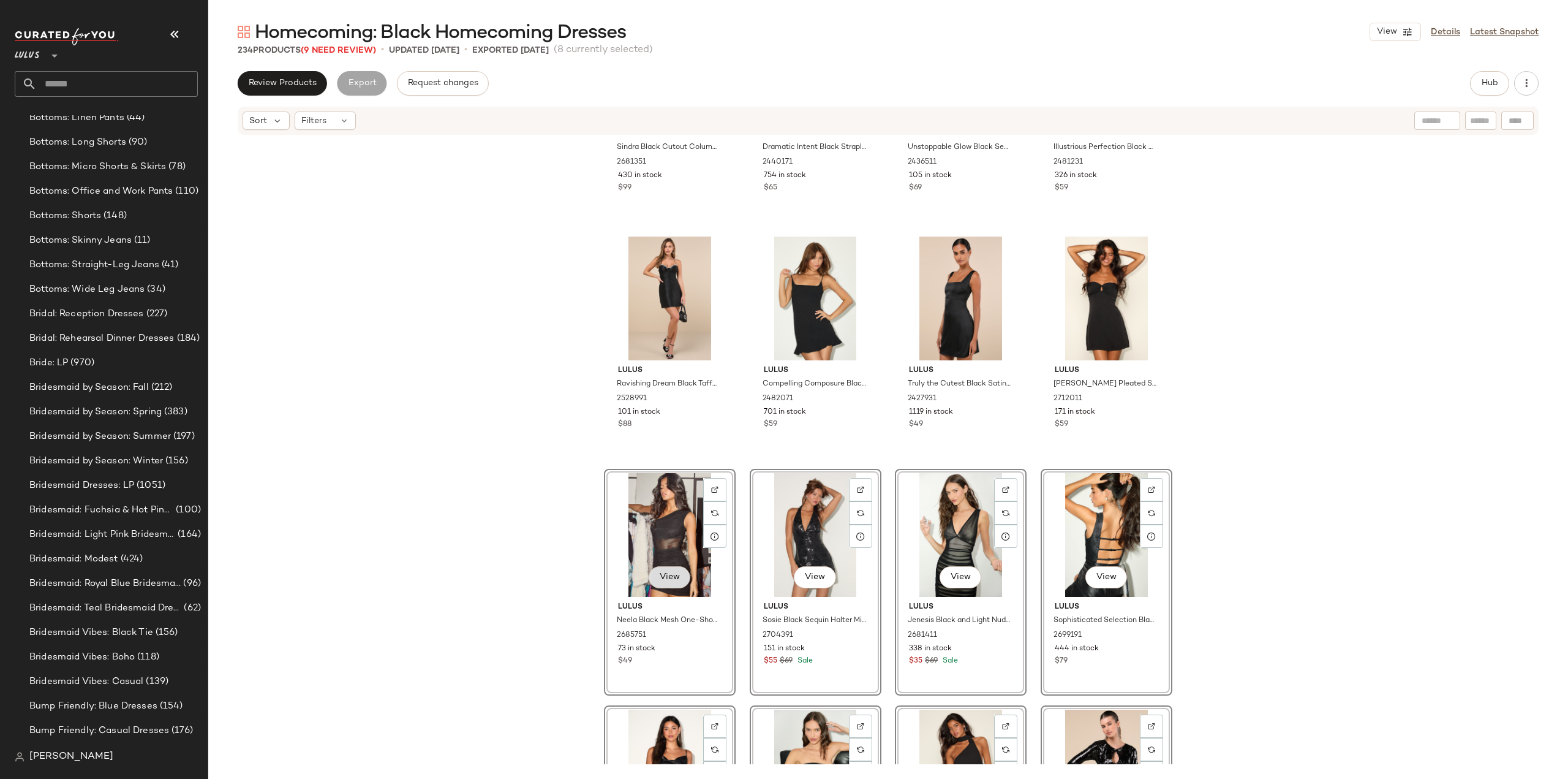
scroll to position [316, 0]
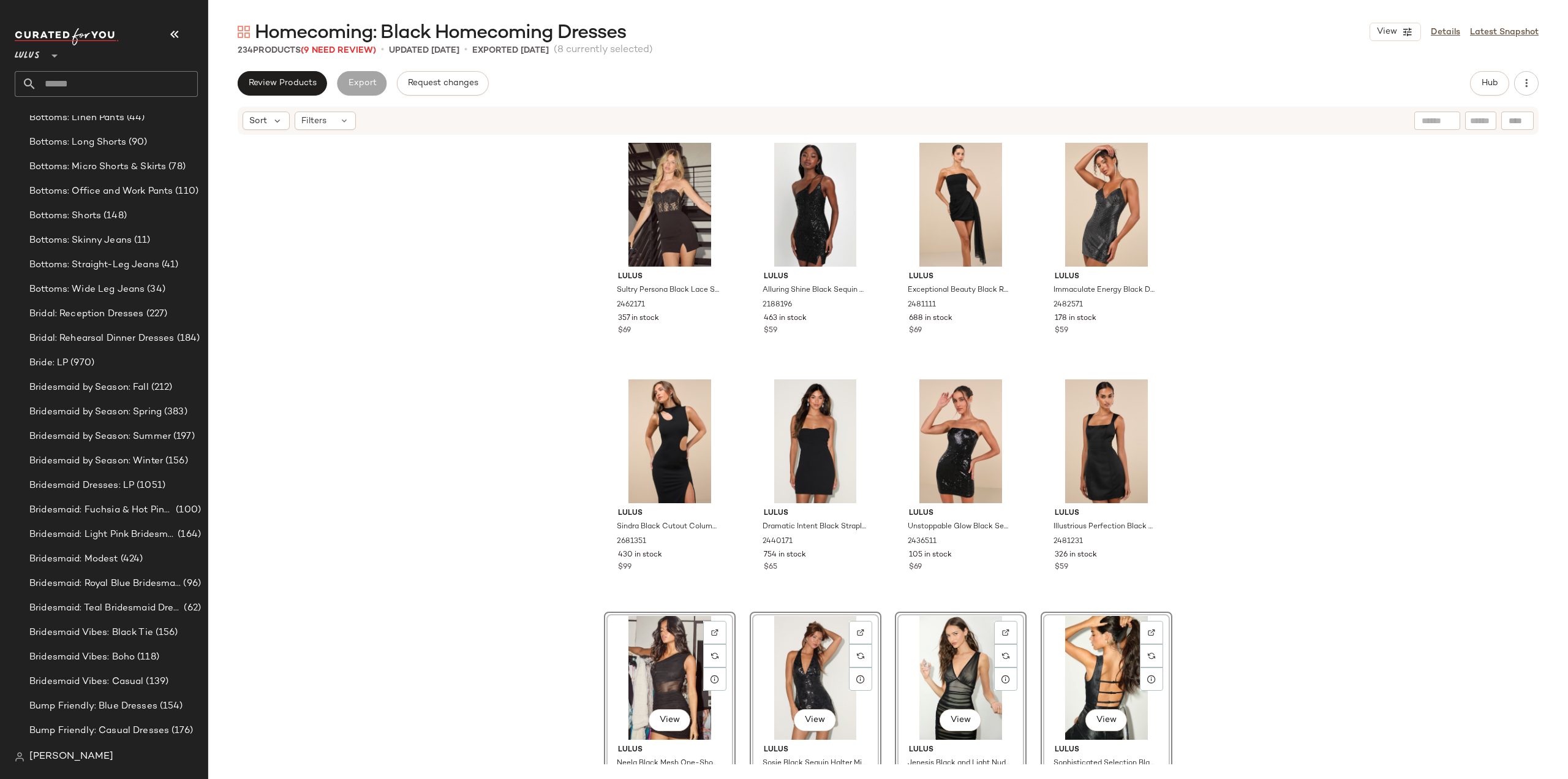
click at [477, 333] on div "Lulus Sultry Persona Black Lace Strapless Bustier Bodycon Mini Dress 2462171 35…" at bounding box center [888, 449] width 1360 height 628
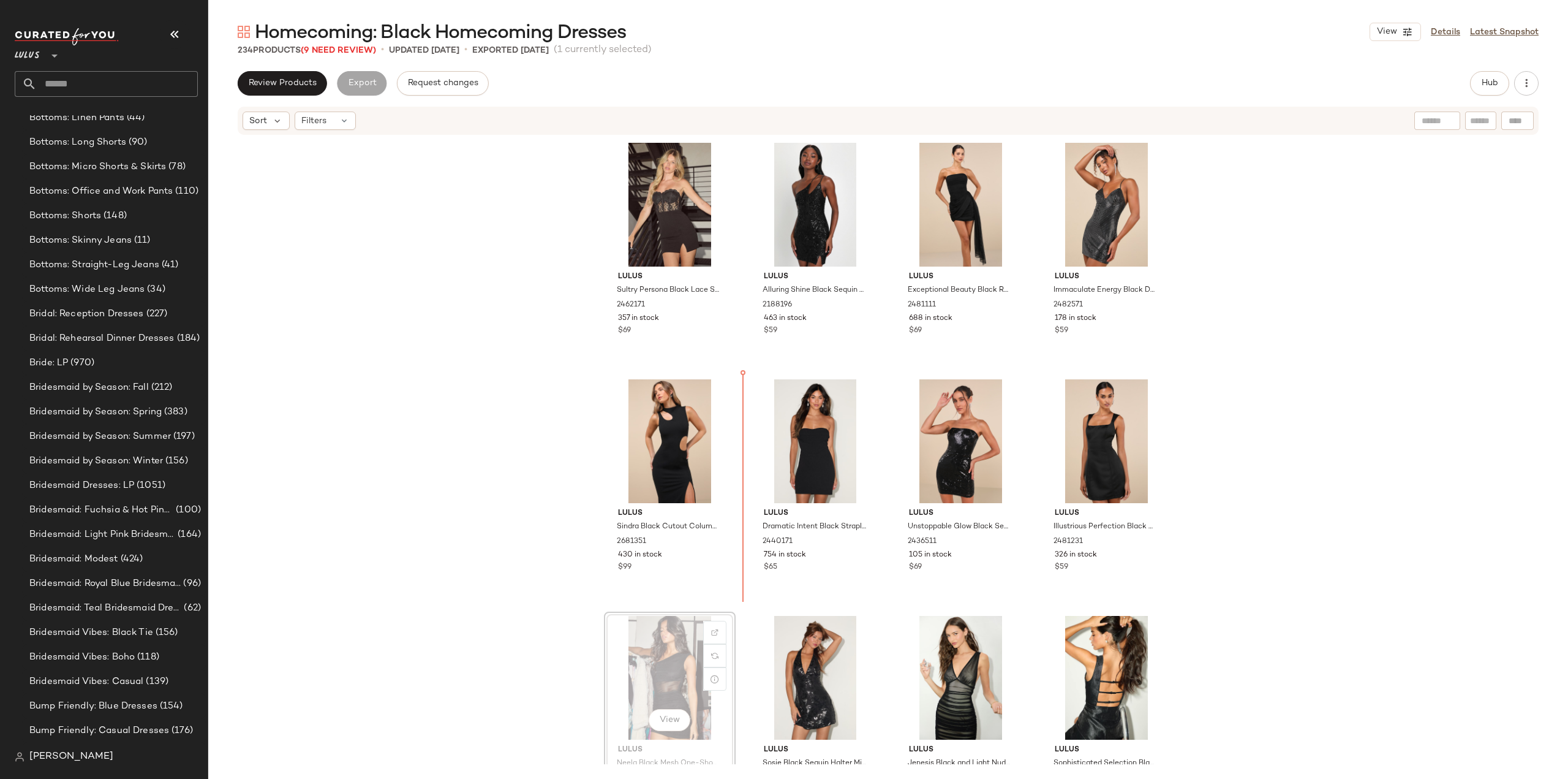
scroll to position [2, 0]
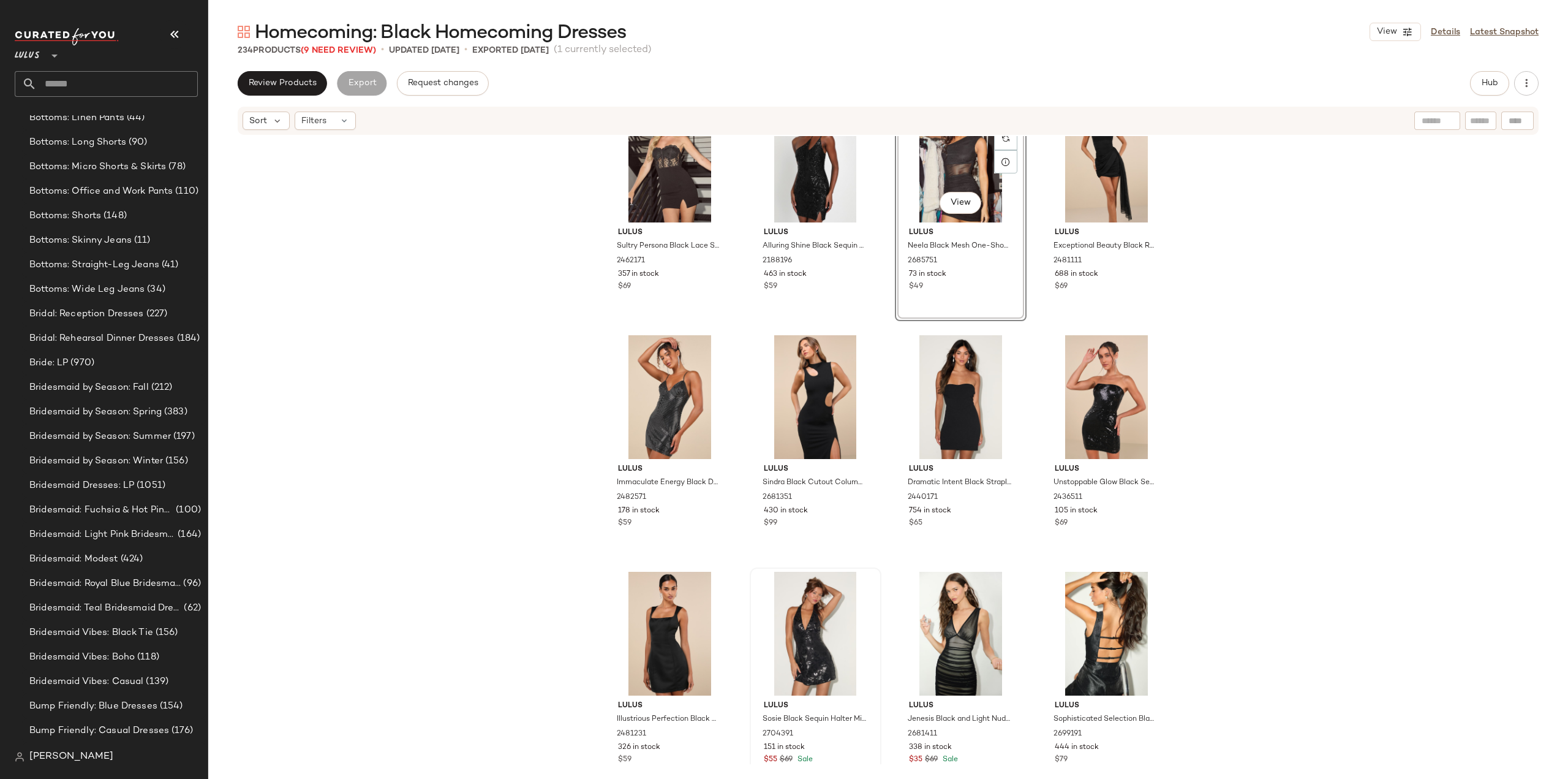
scroll to position [64, 0]
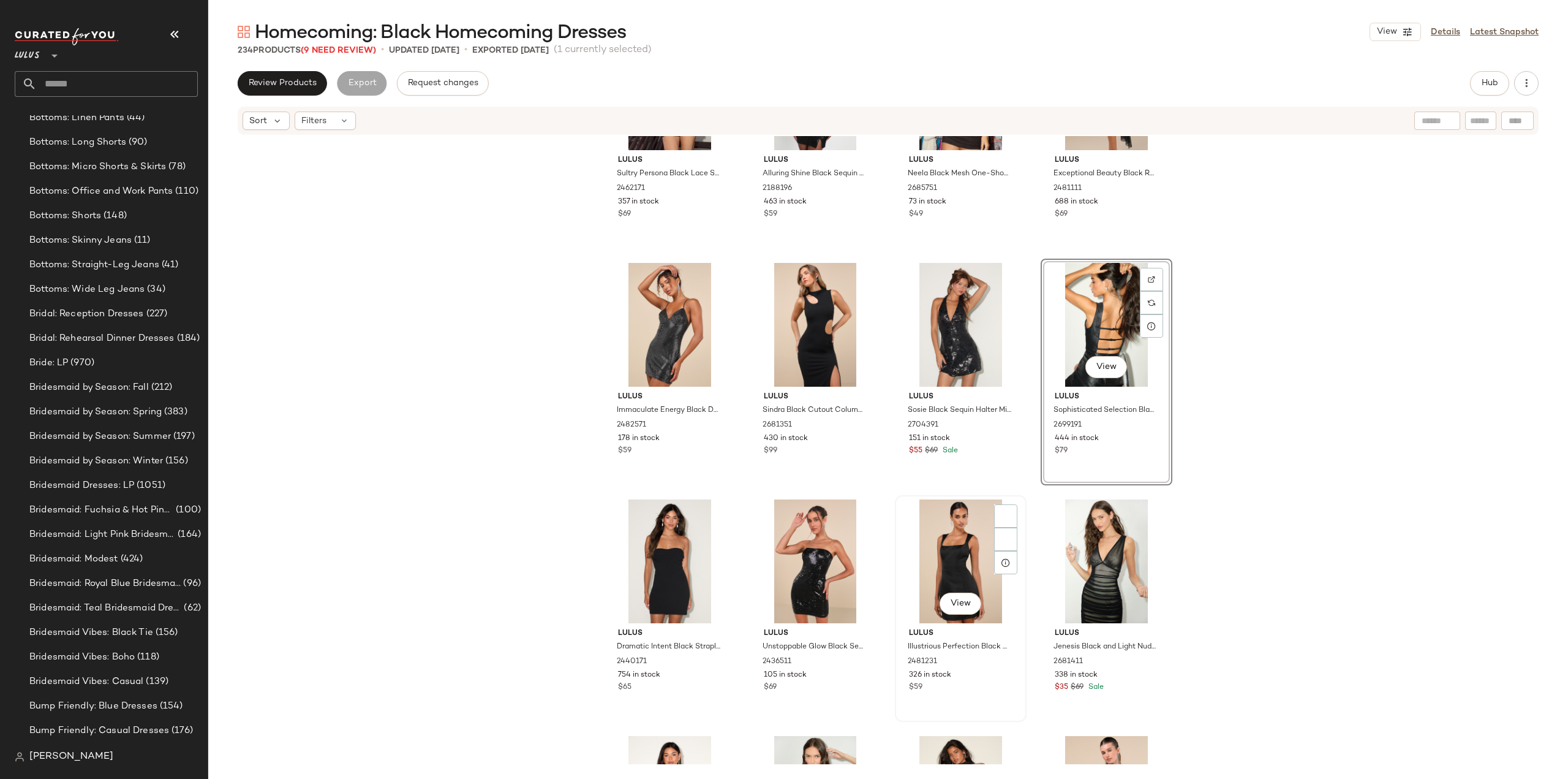
scroll to position [186, 0]
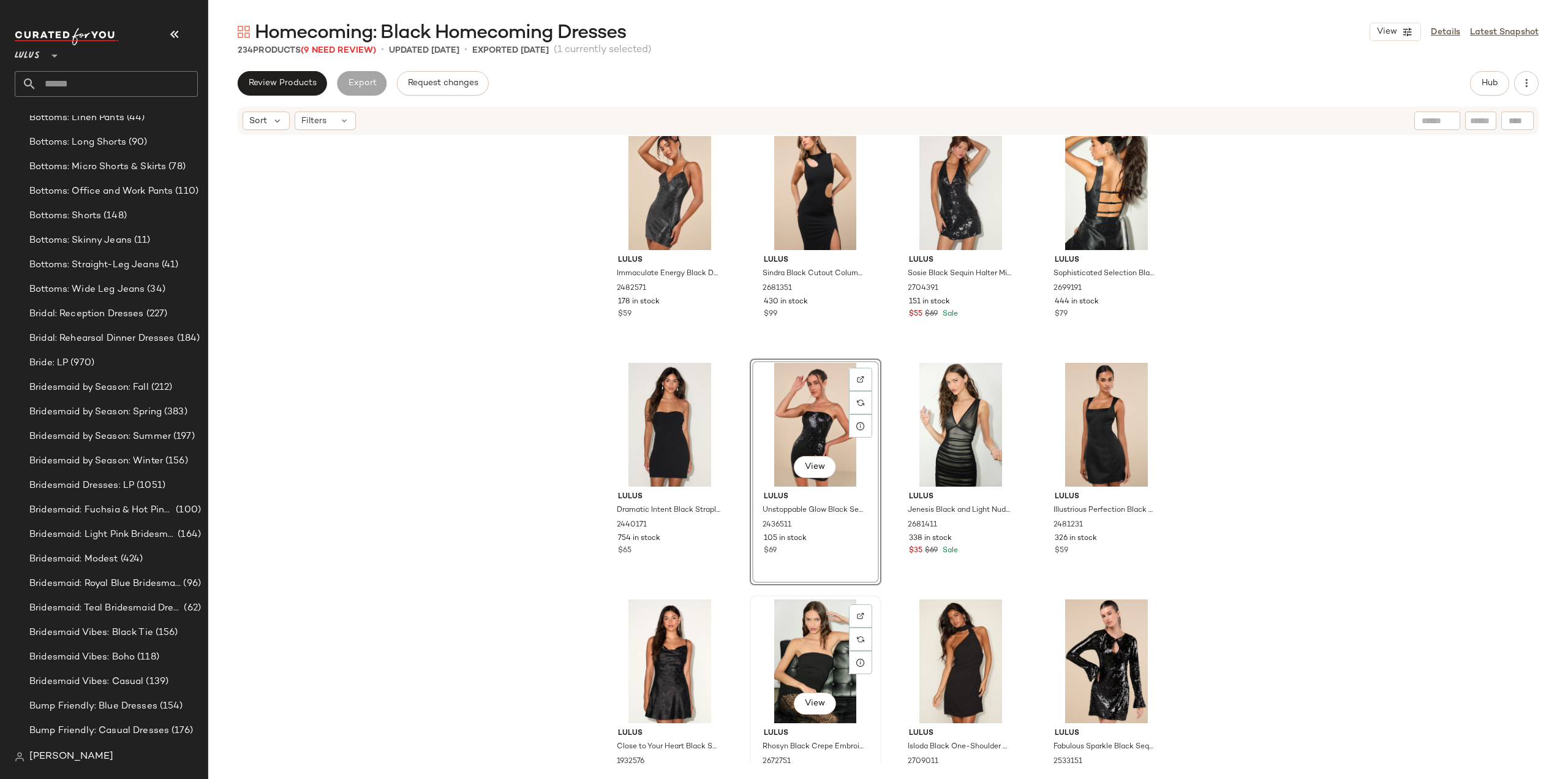
scroll to position [258, 0]
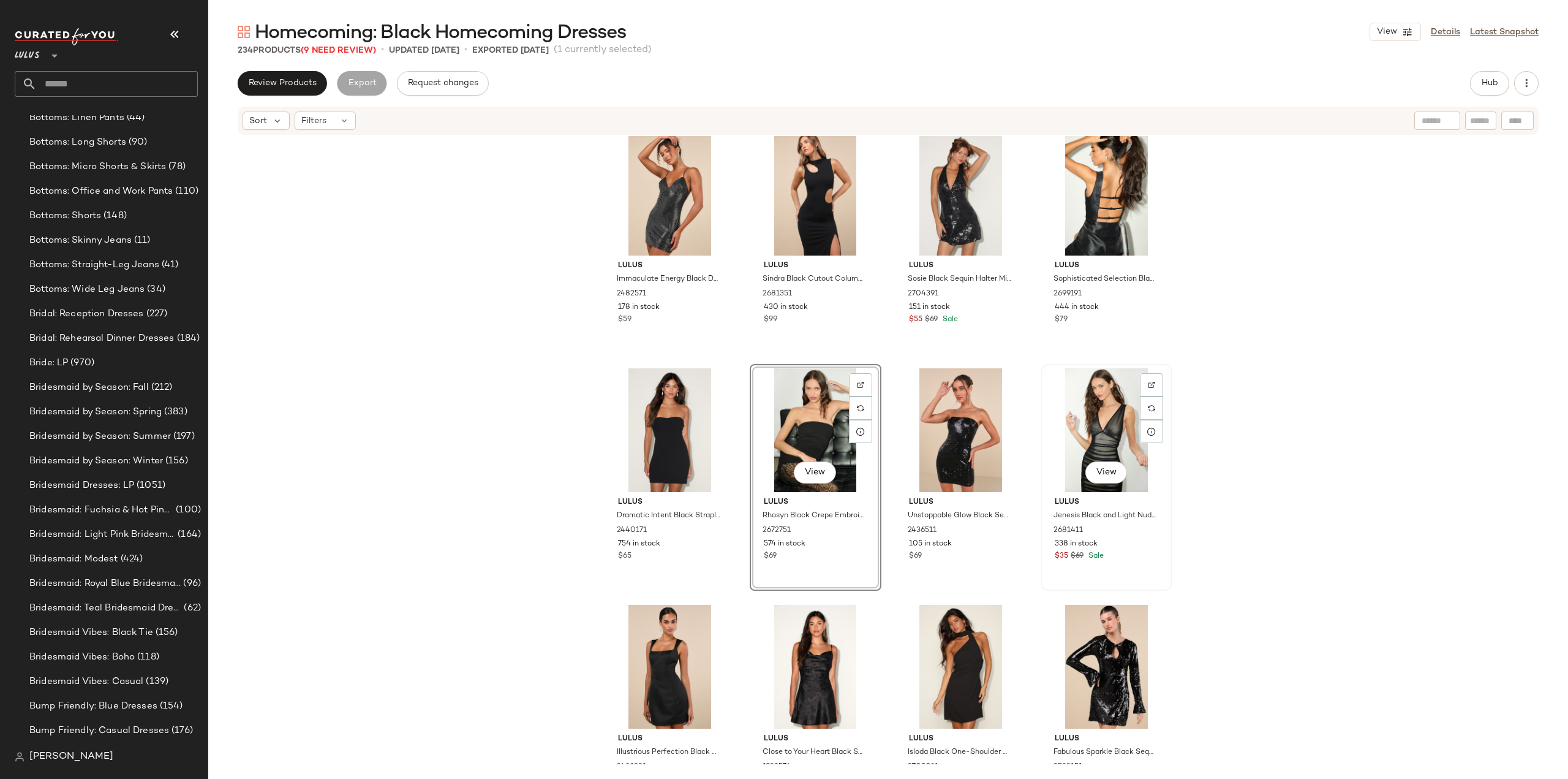
scroll to position [319, 0]
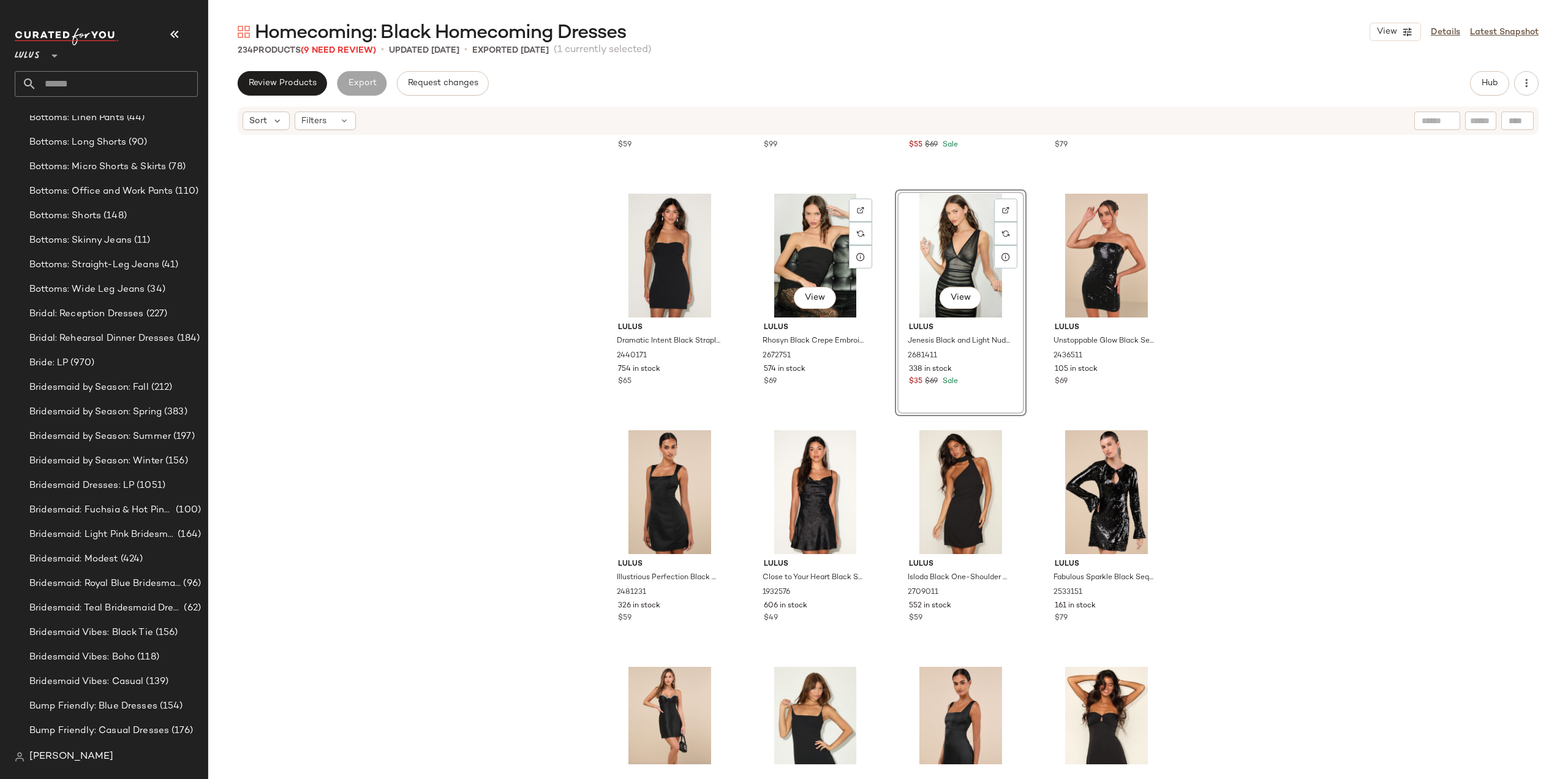
scroll to position [441, 0]
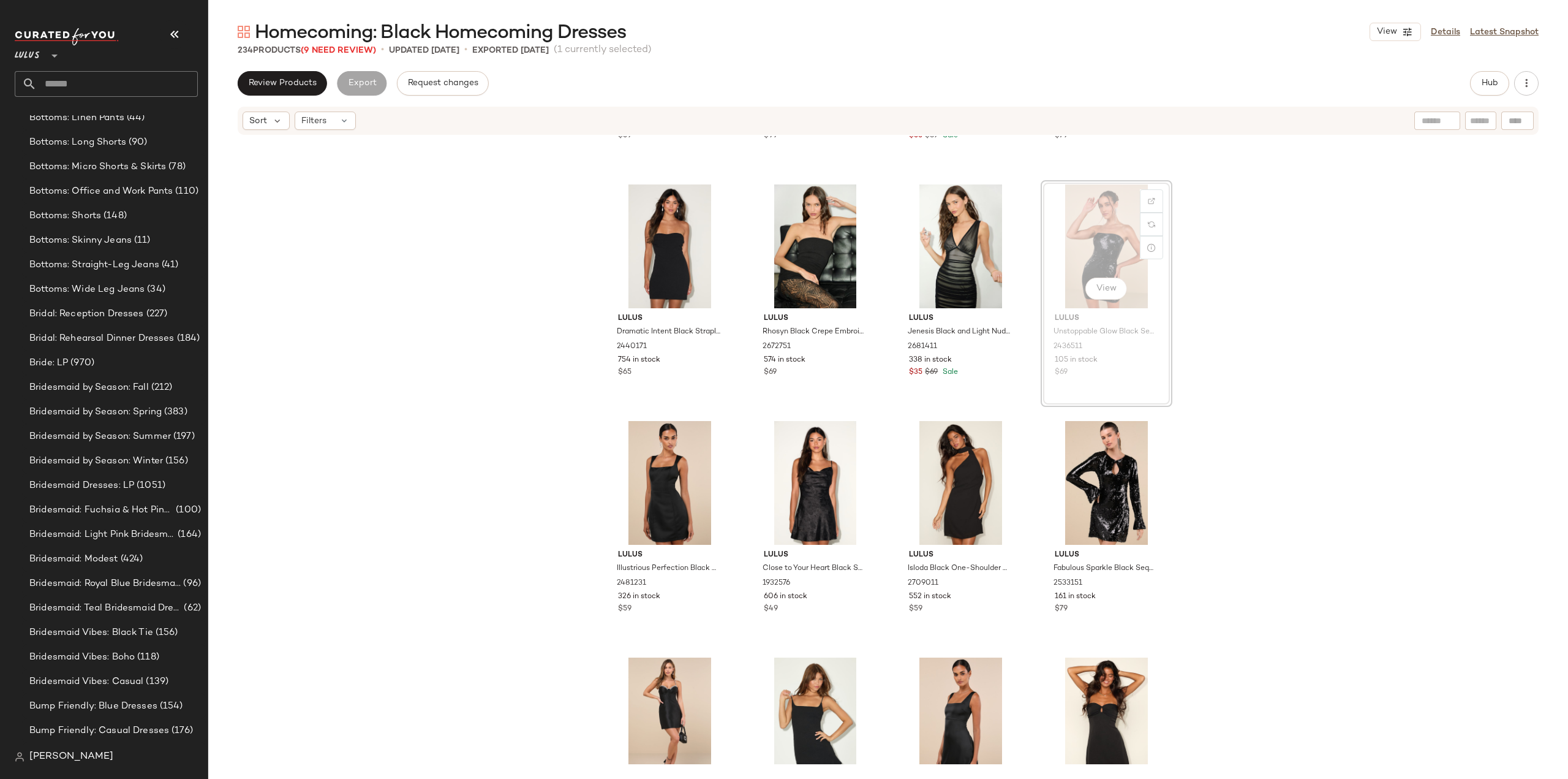
scroll to position [441, 0]
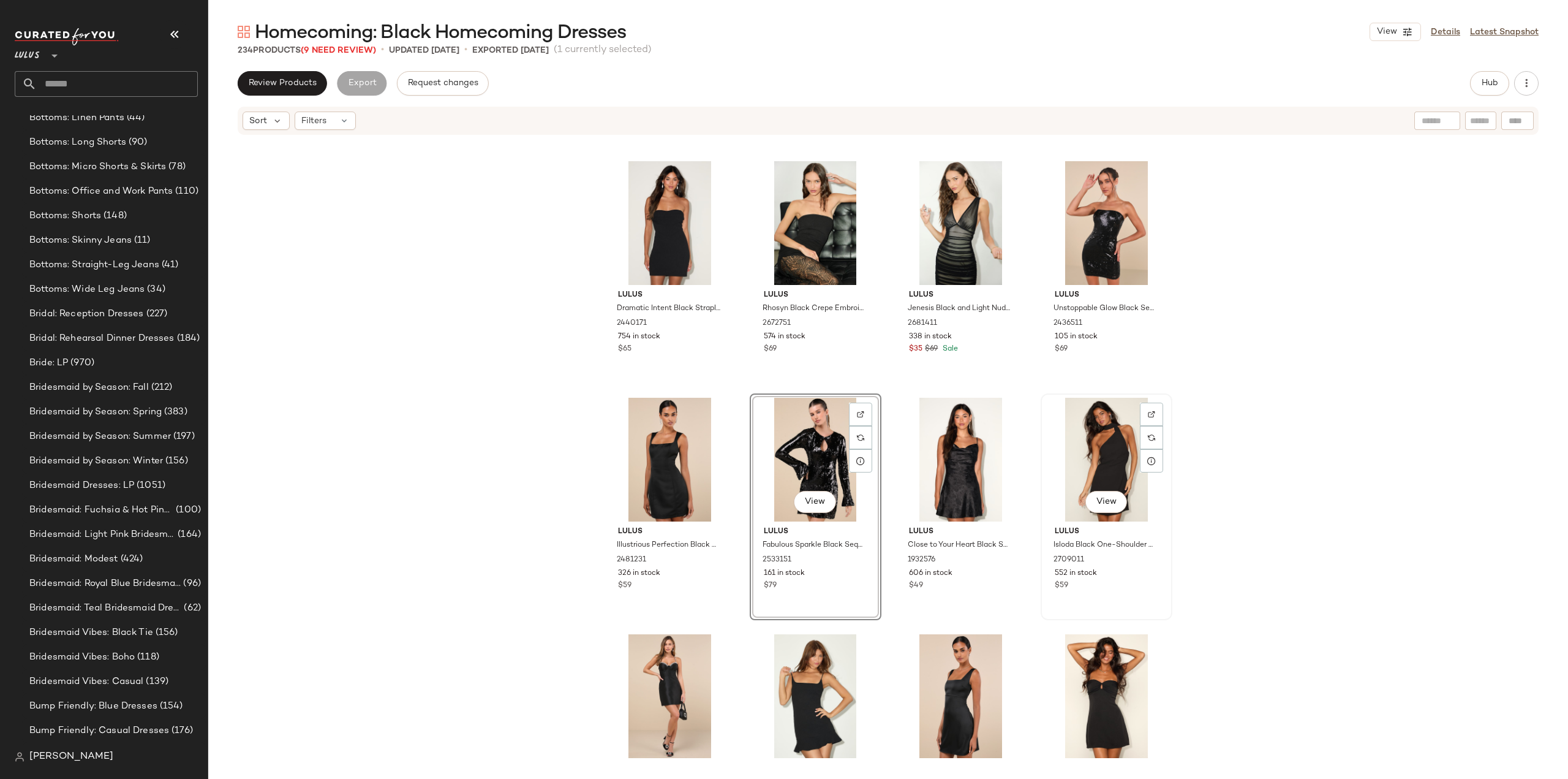
scroll to position [502, 0]
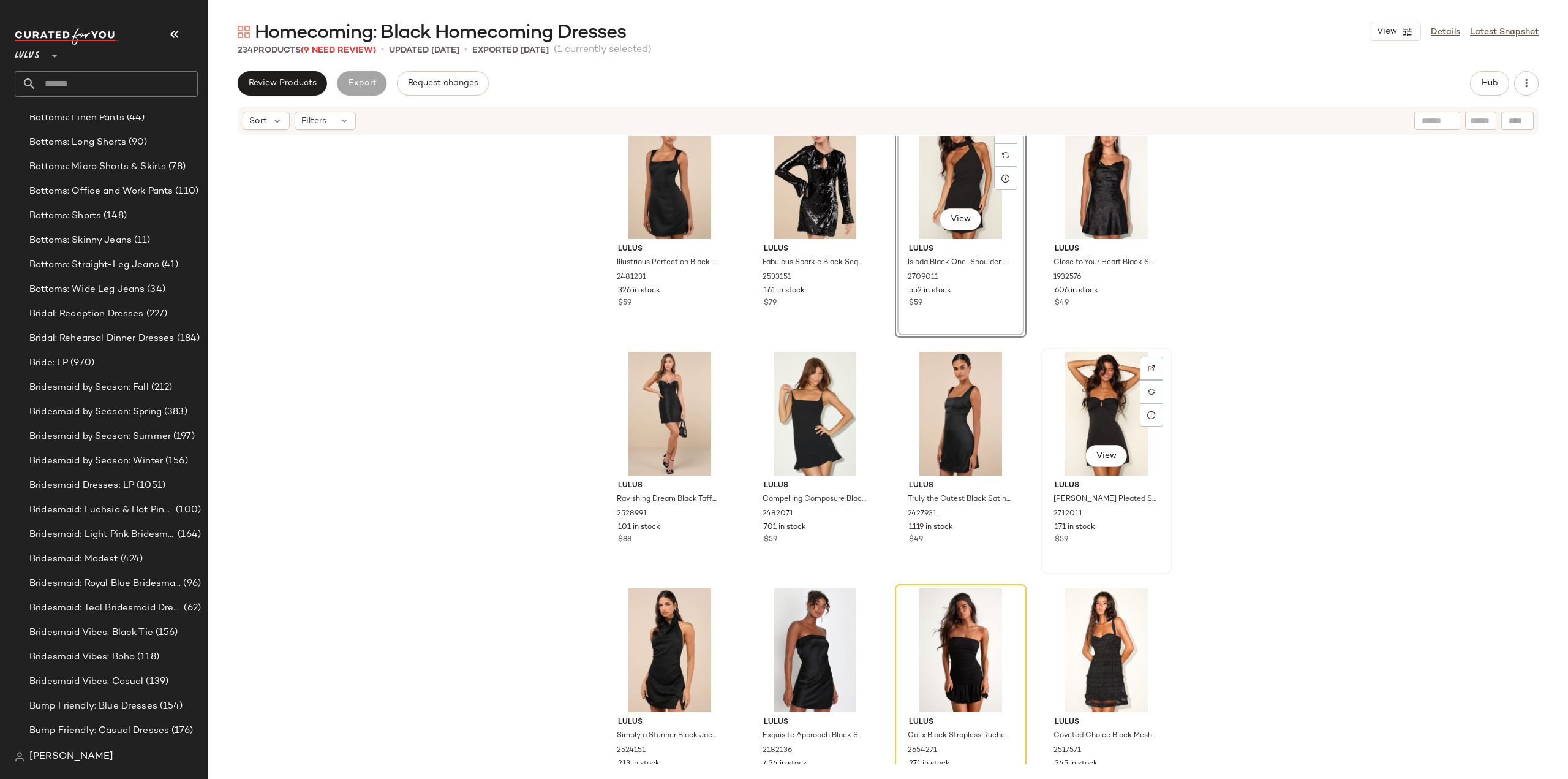
scroll to position [563, 0]
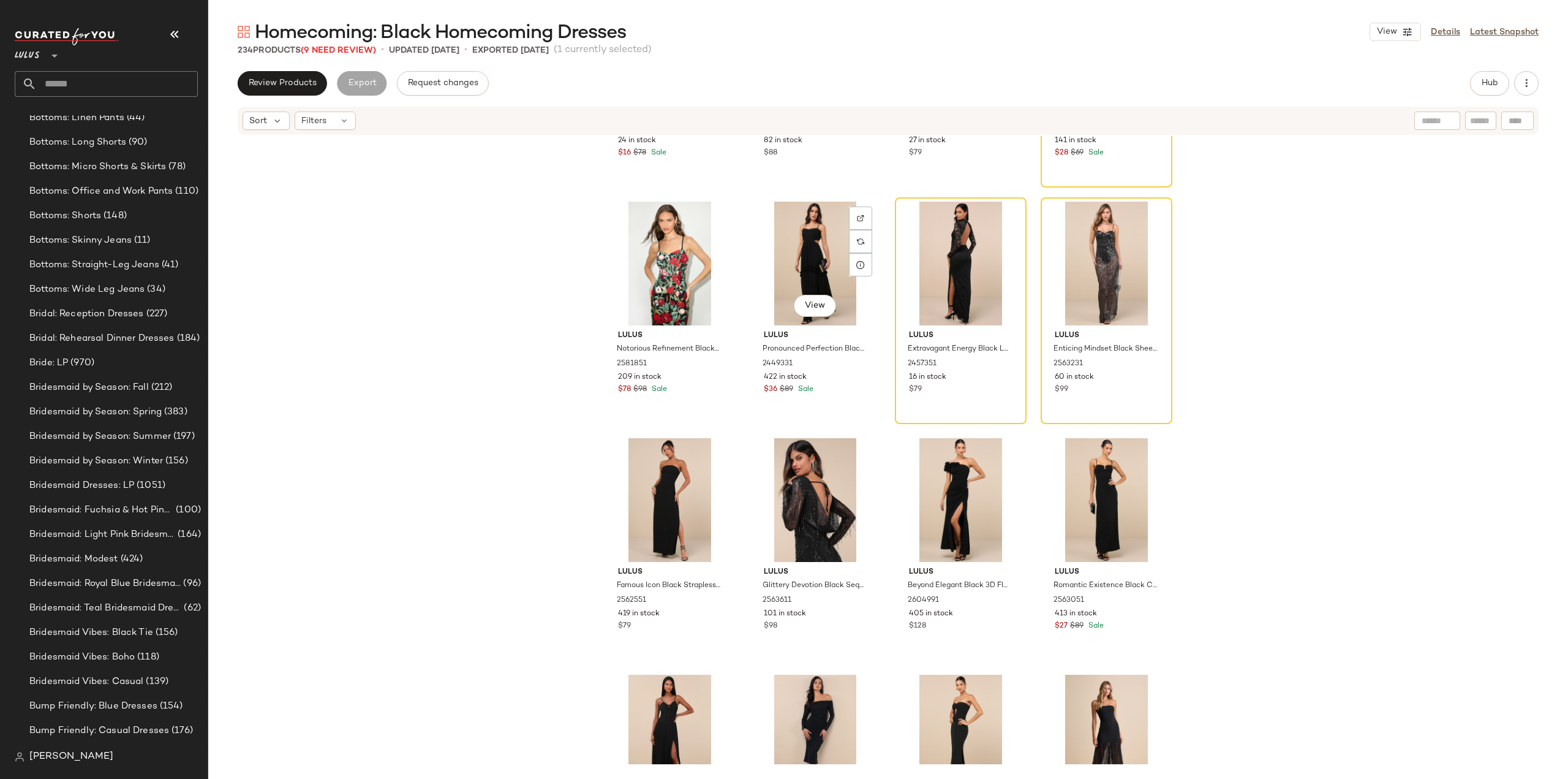
scroll to position [7669, 0]
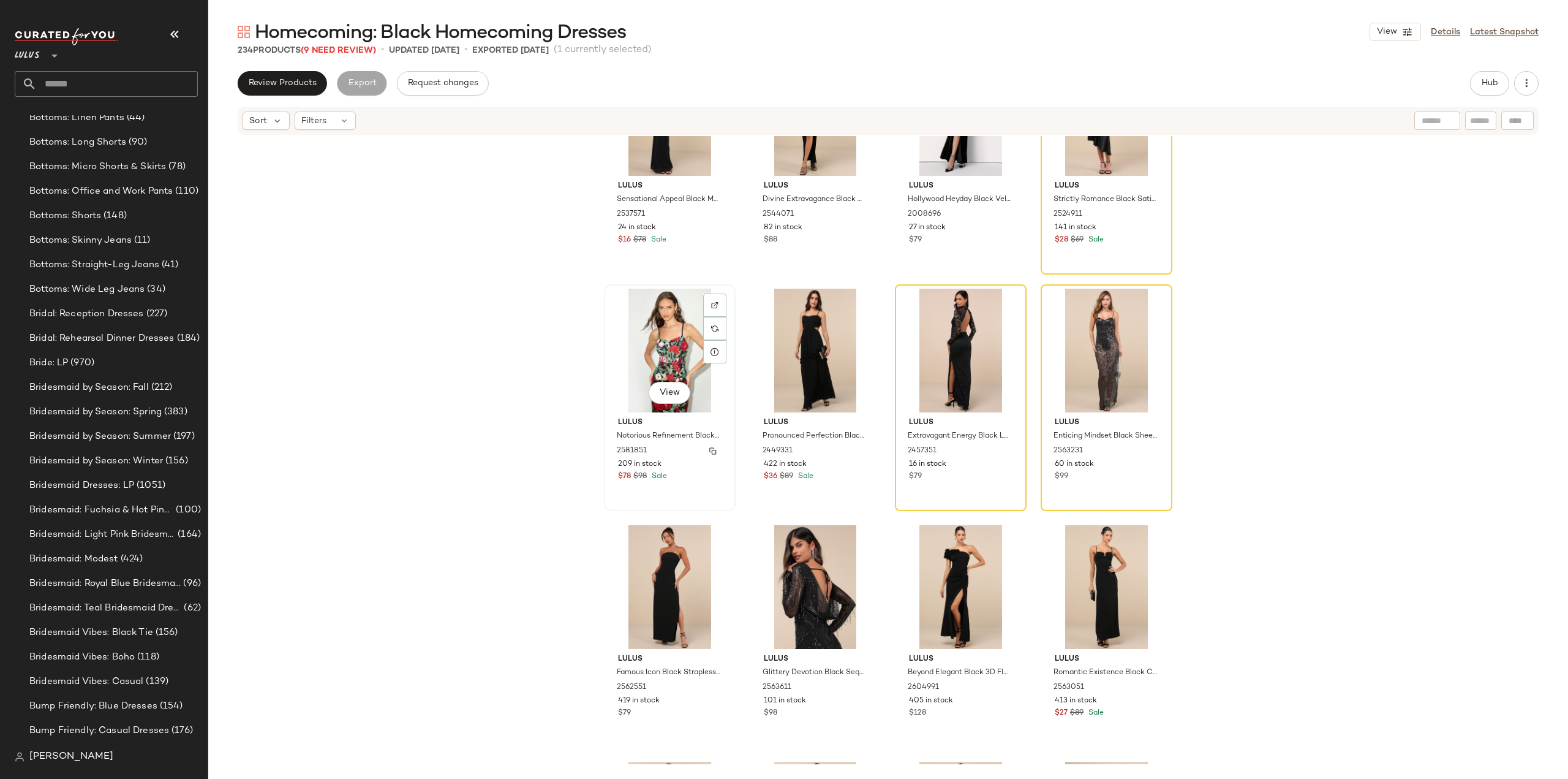
click at [689, 459] on div "209 in stock" at bounding box center [669, 464] width 104 height 11
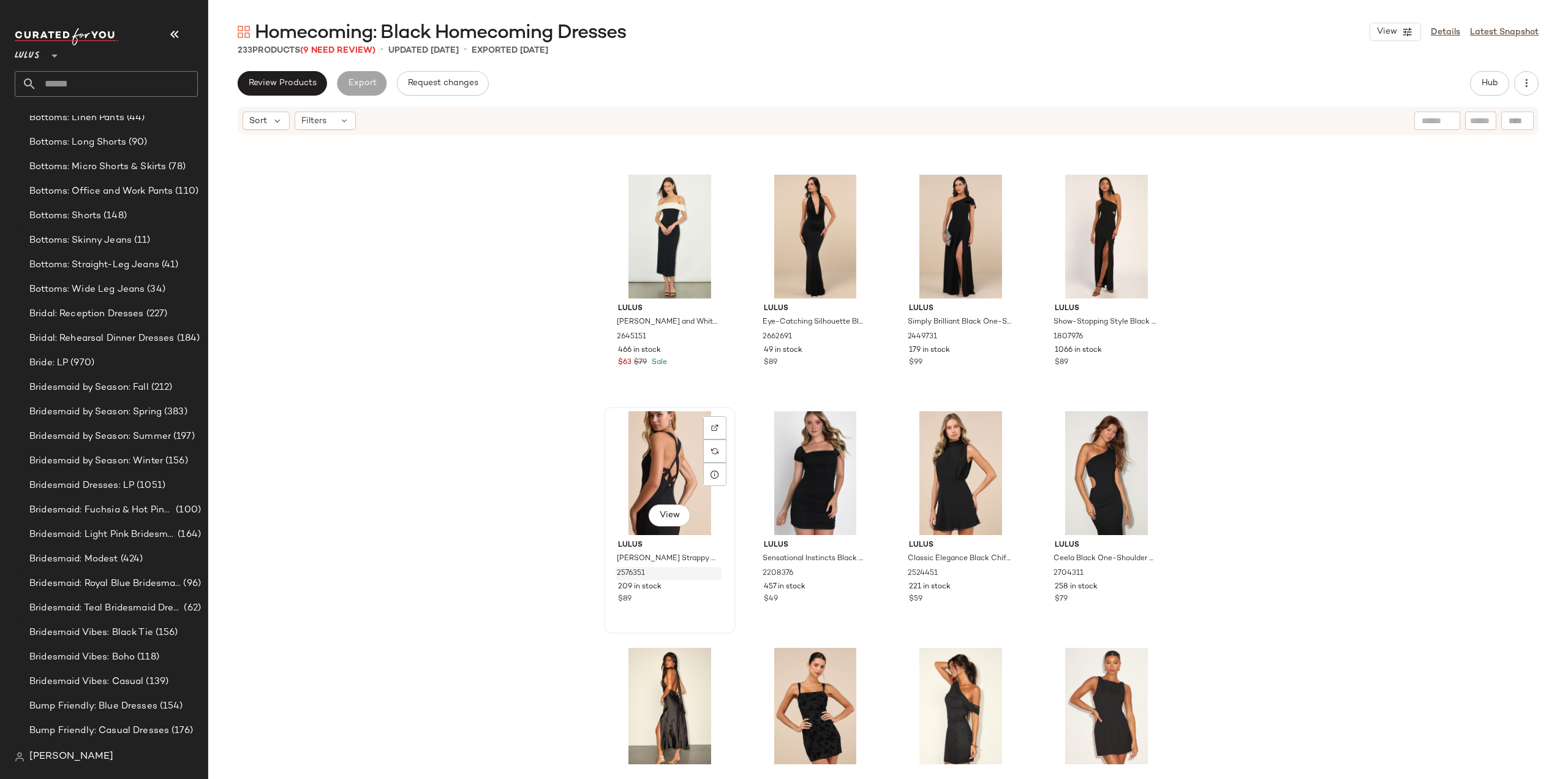
scroll to position [9385, 0]
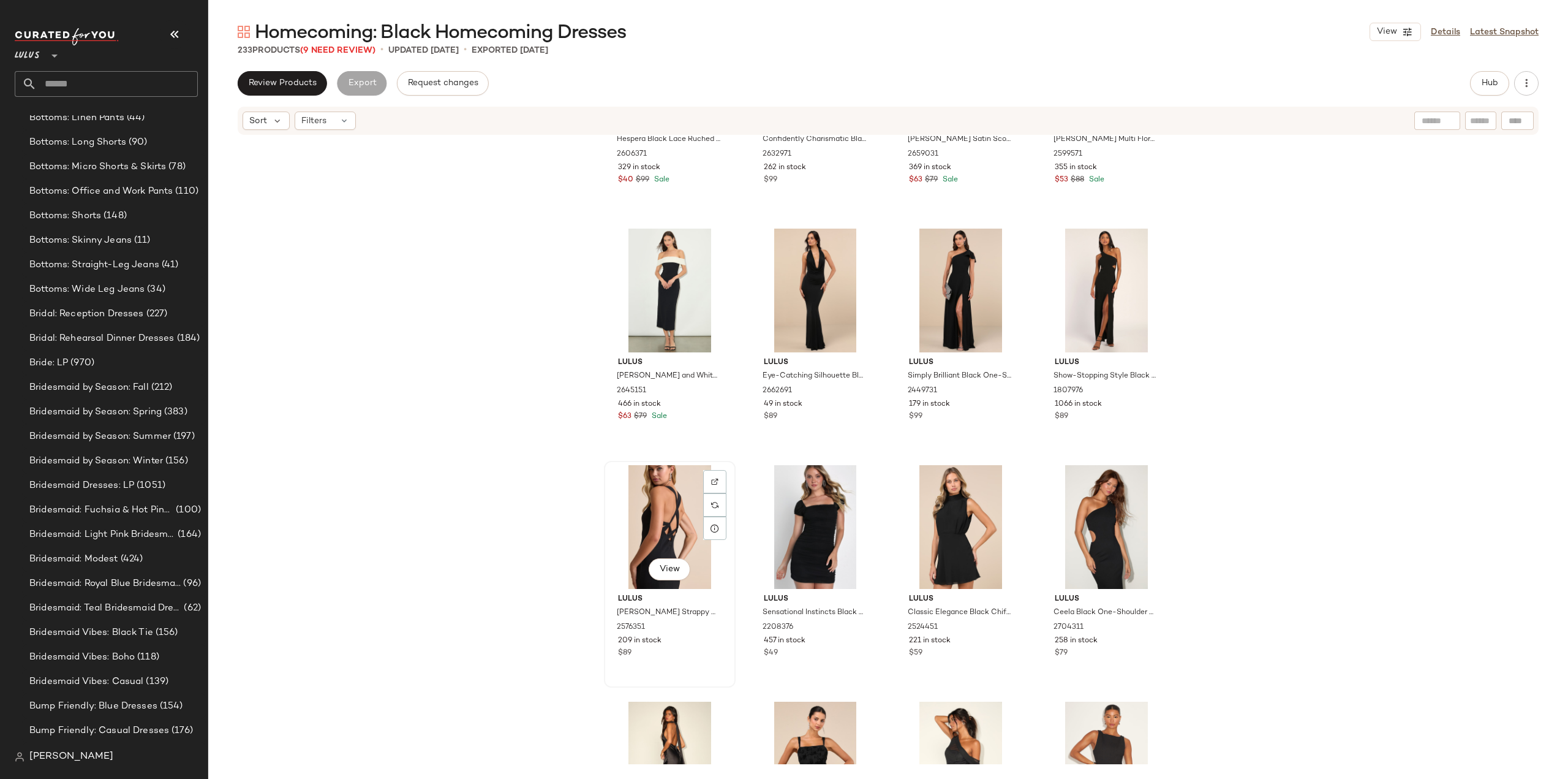
click at [694, 647] on div "Lulus Taline Black Strappy Mermaid Maxi Dress 2576351 209 in stock $89" at bounding box center [670, 624] width 123 height 71
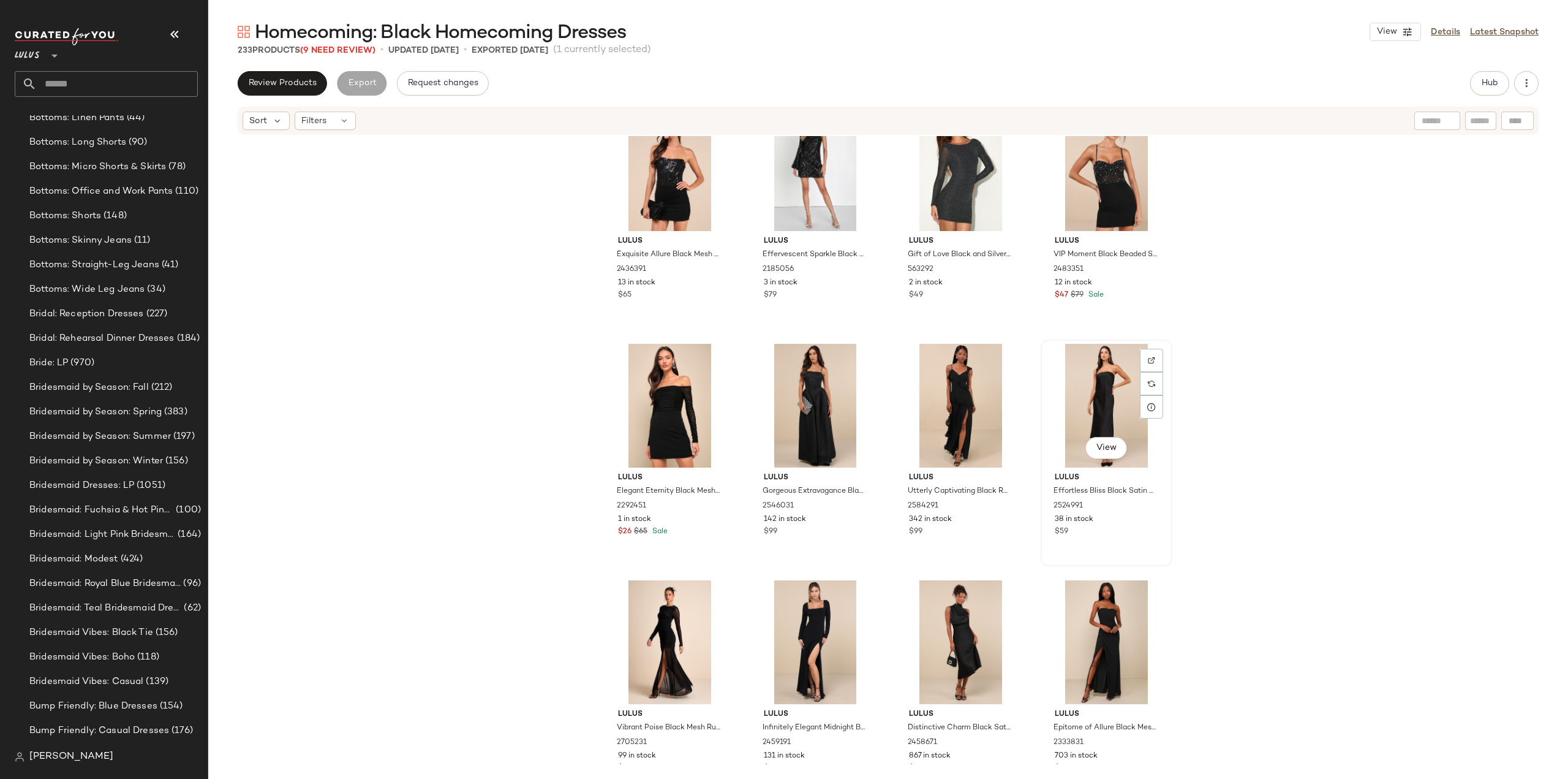
scroll to position [10978, 0]
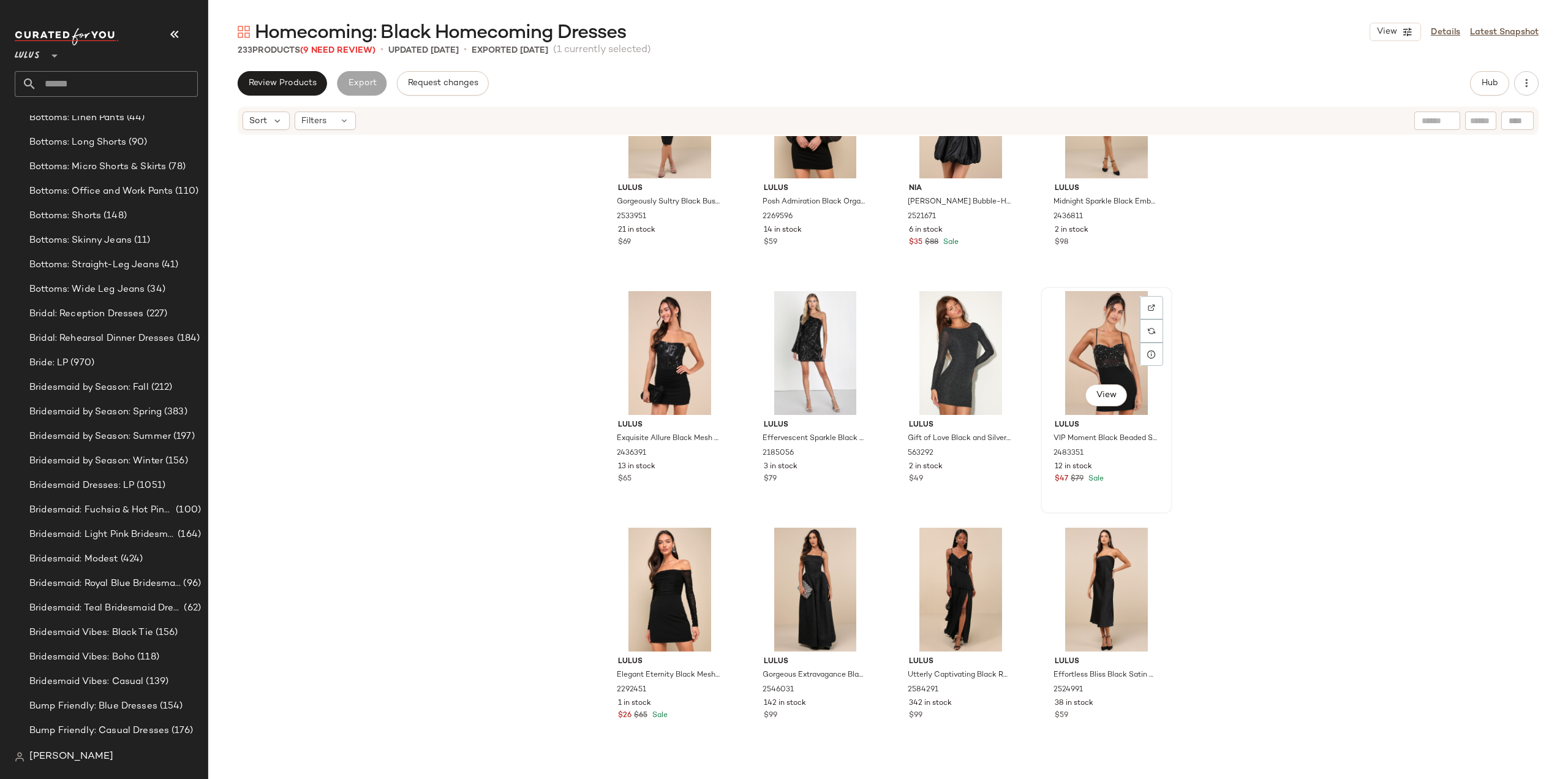
click at [1125, 485] on div "Lulus VIP Moment Black Beaded Sequin Bodycon Mini Dress 2483351 12 in stock $47…" at bounding box center [1107, 450] width 123 height 71
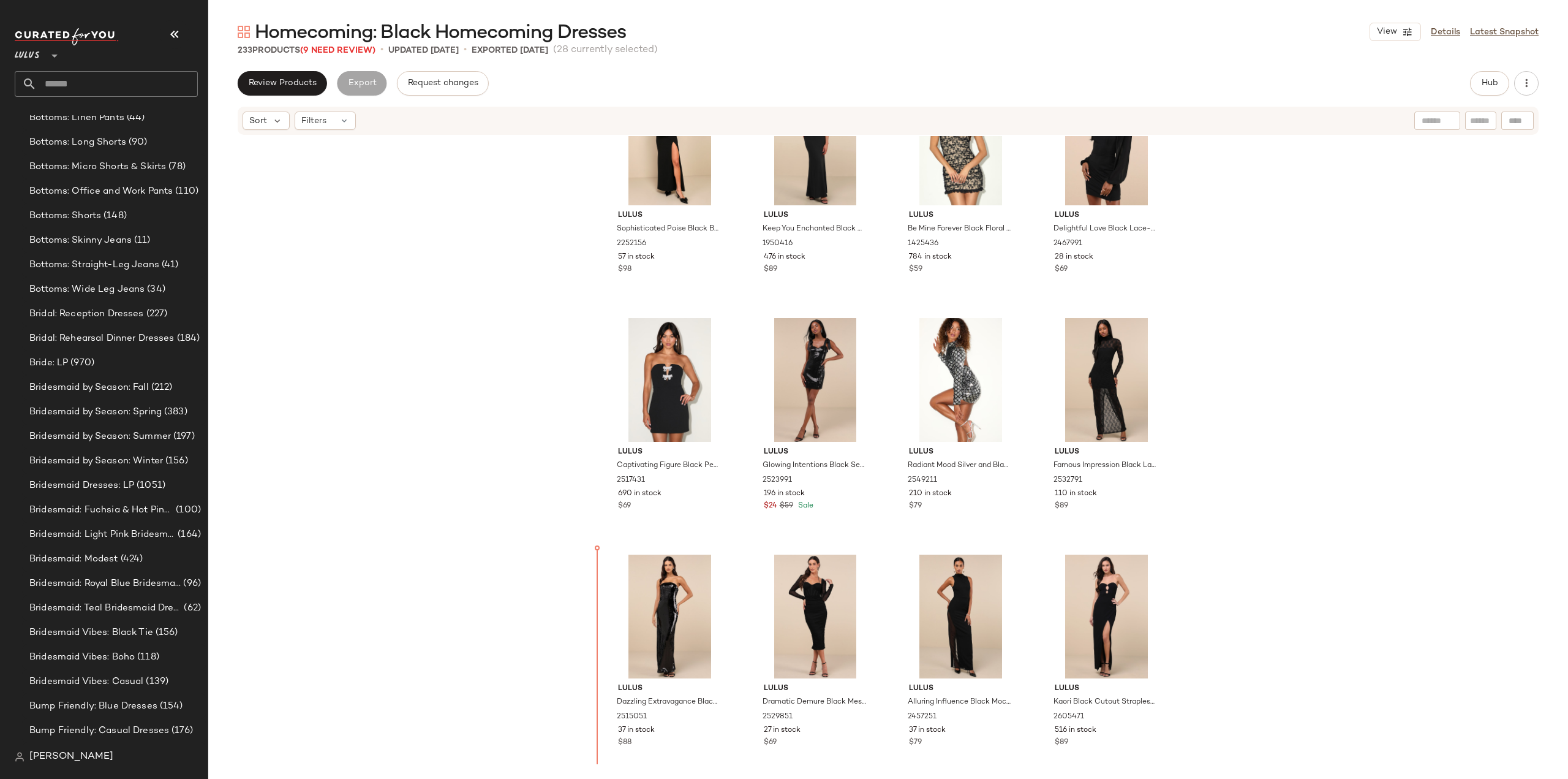
scroll to position [6957, 0]
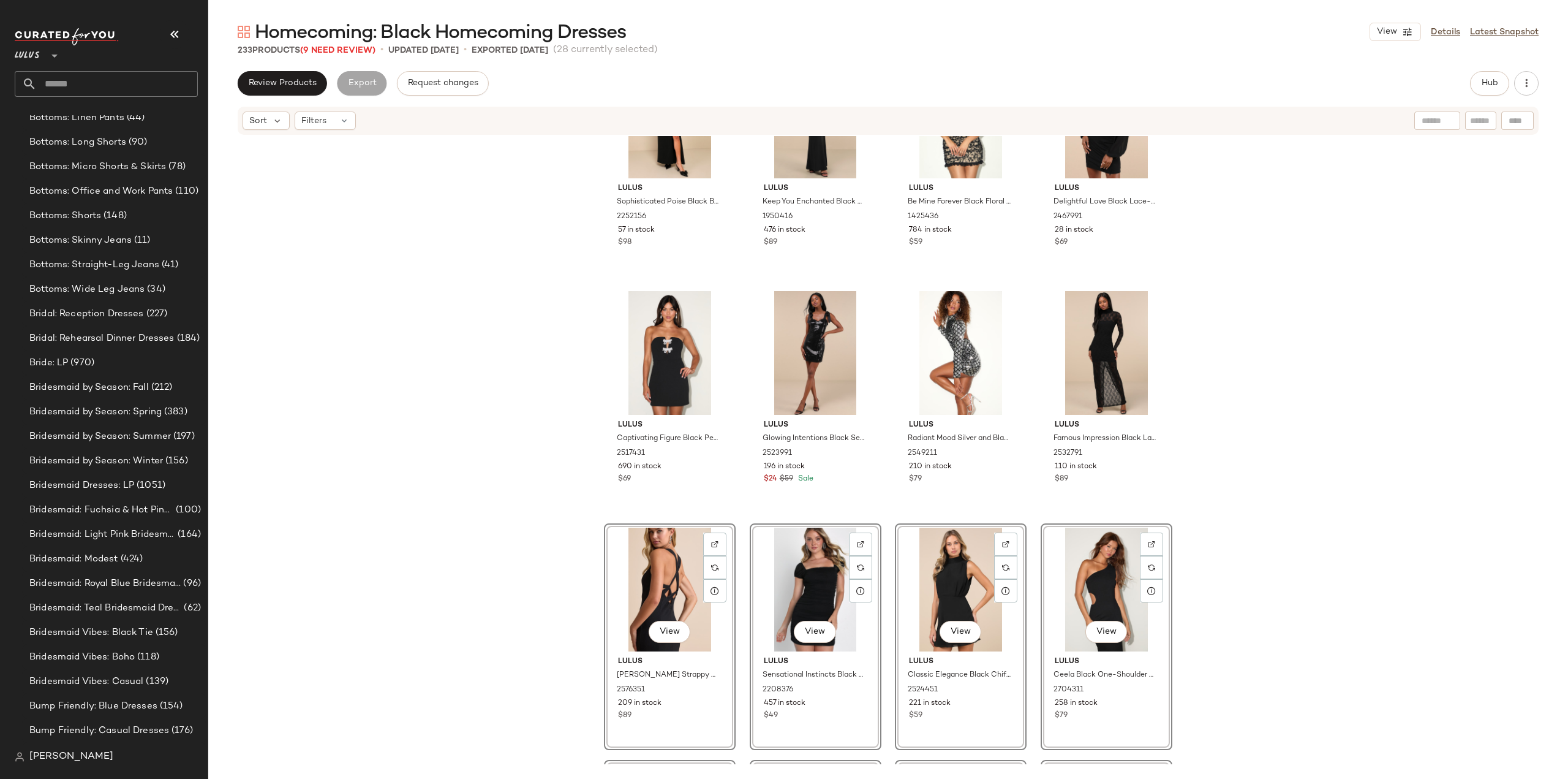
click at [1277, 532] on div "Lulus Sophisticated Poise Black Bow One-Shoulder Maxi Dress 2252156 57 in stock…" at bounding box center [888, 449] width 1360 height 628
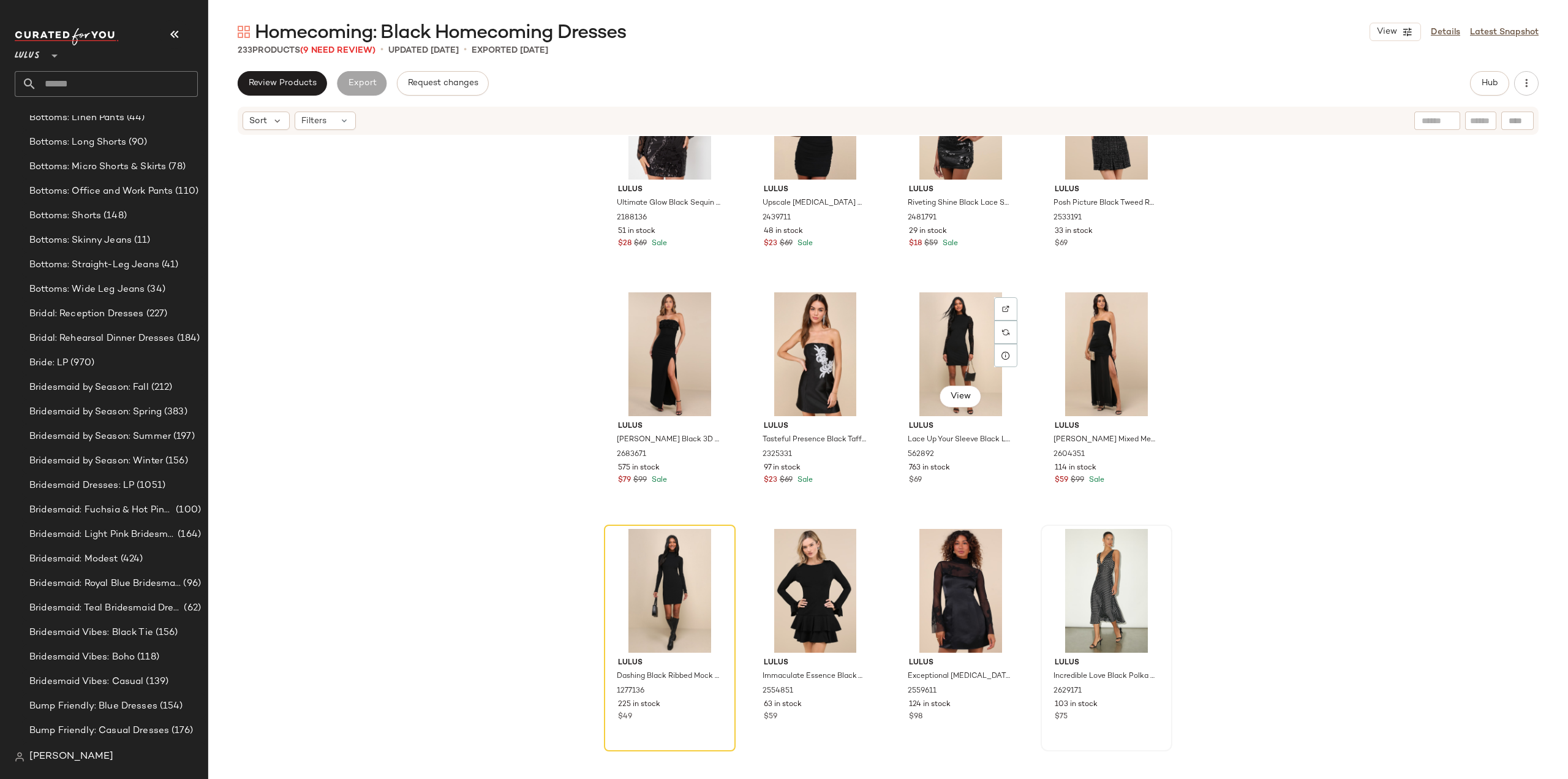
scroll to position [4690, 0]
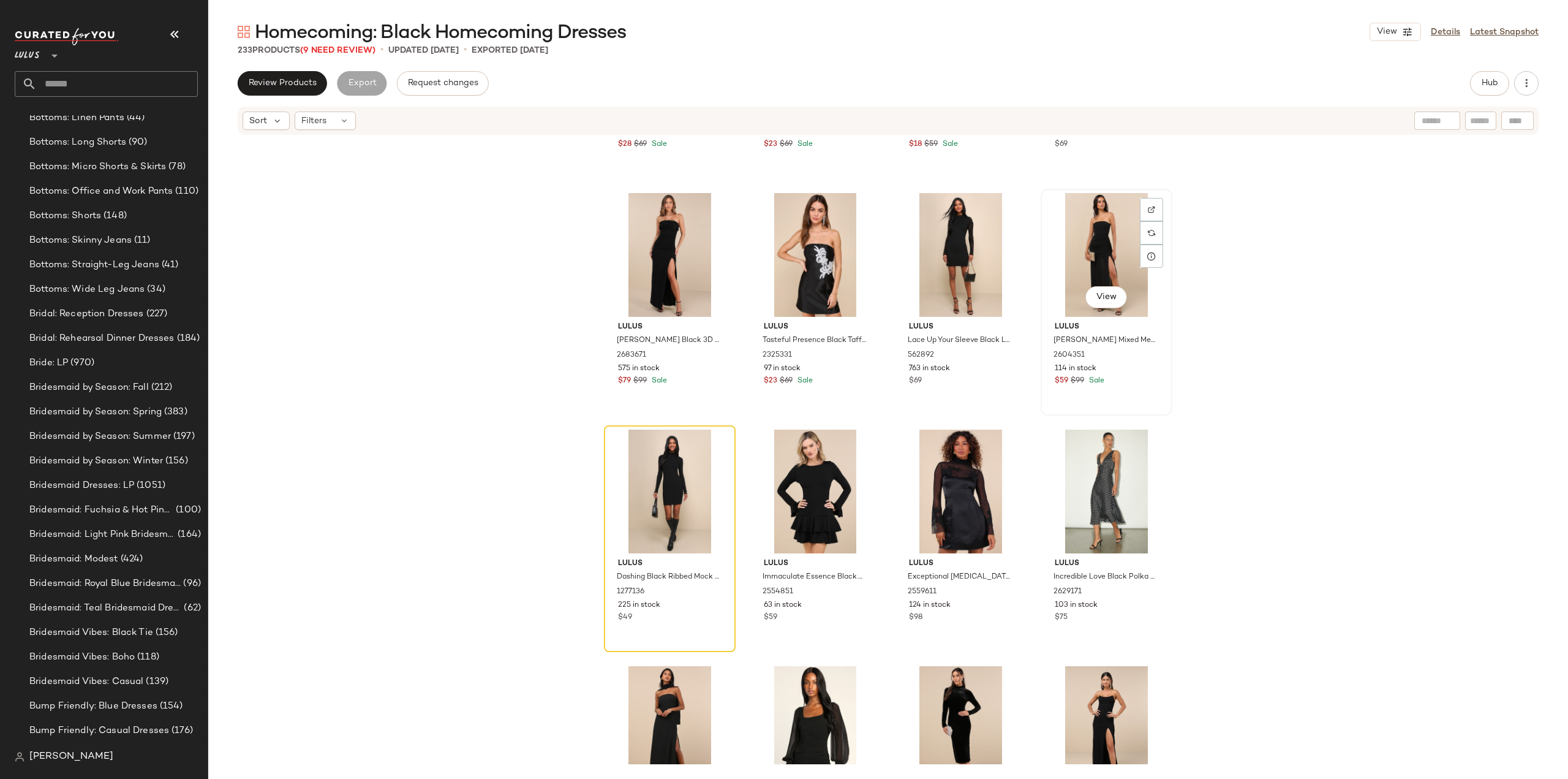
click at [1121, 365] on div "114 in stock" at bounding box center [1106, 369] width 104 height 11
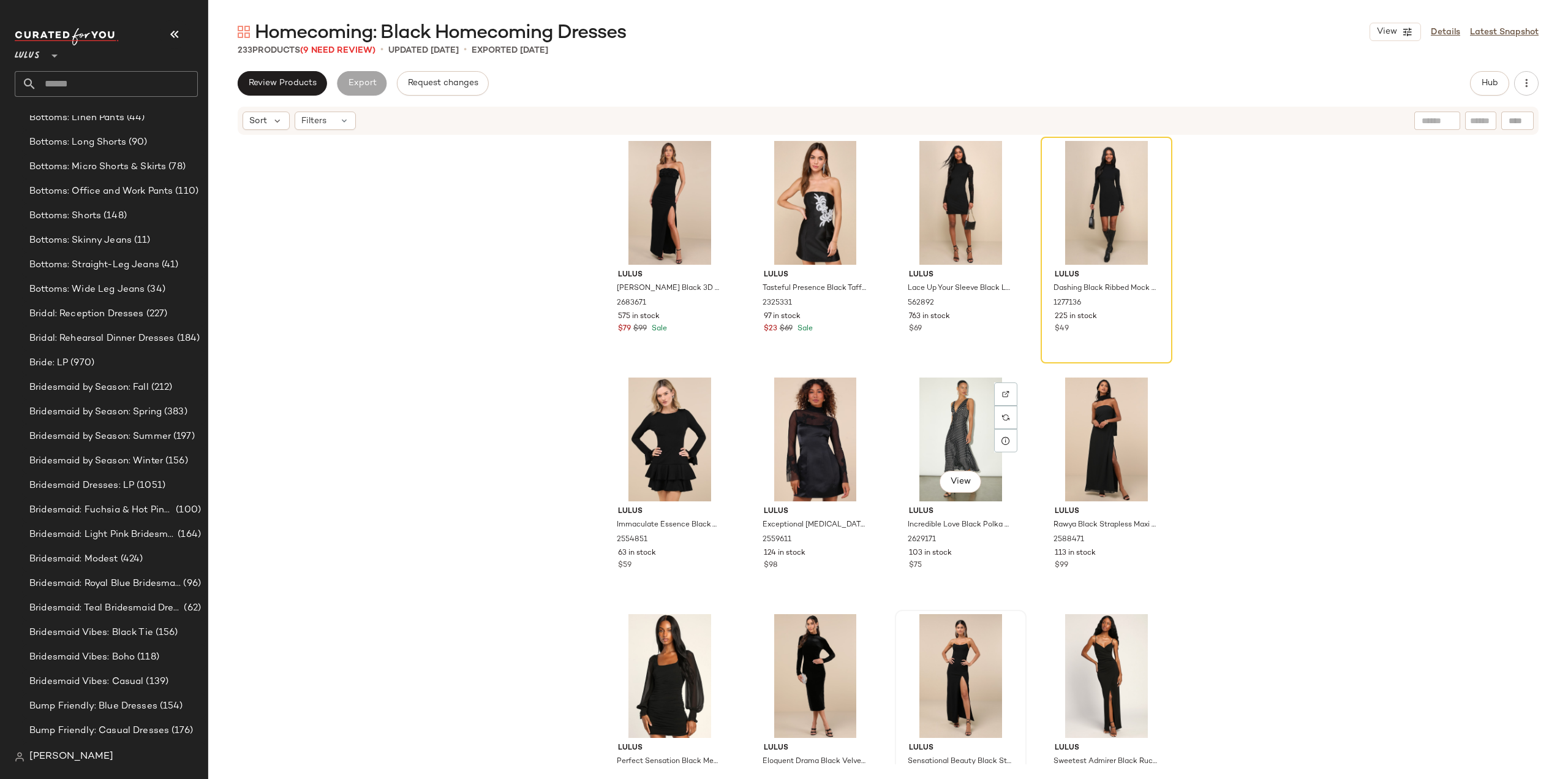
scroll to position [4813, 0]
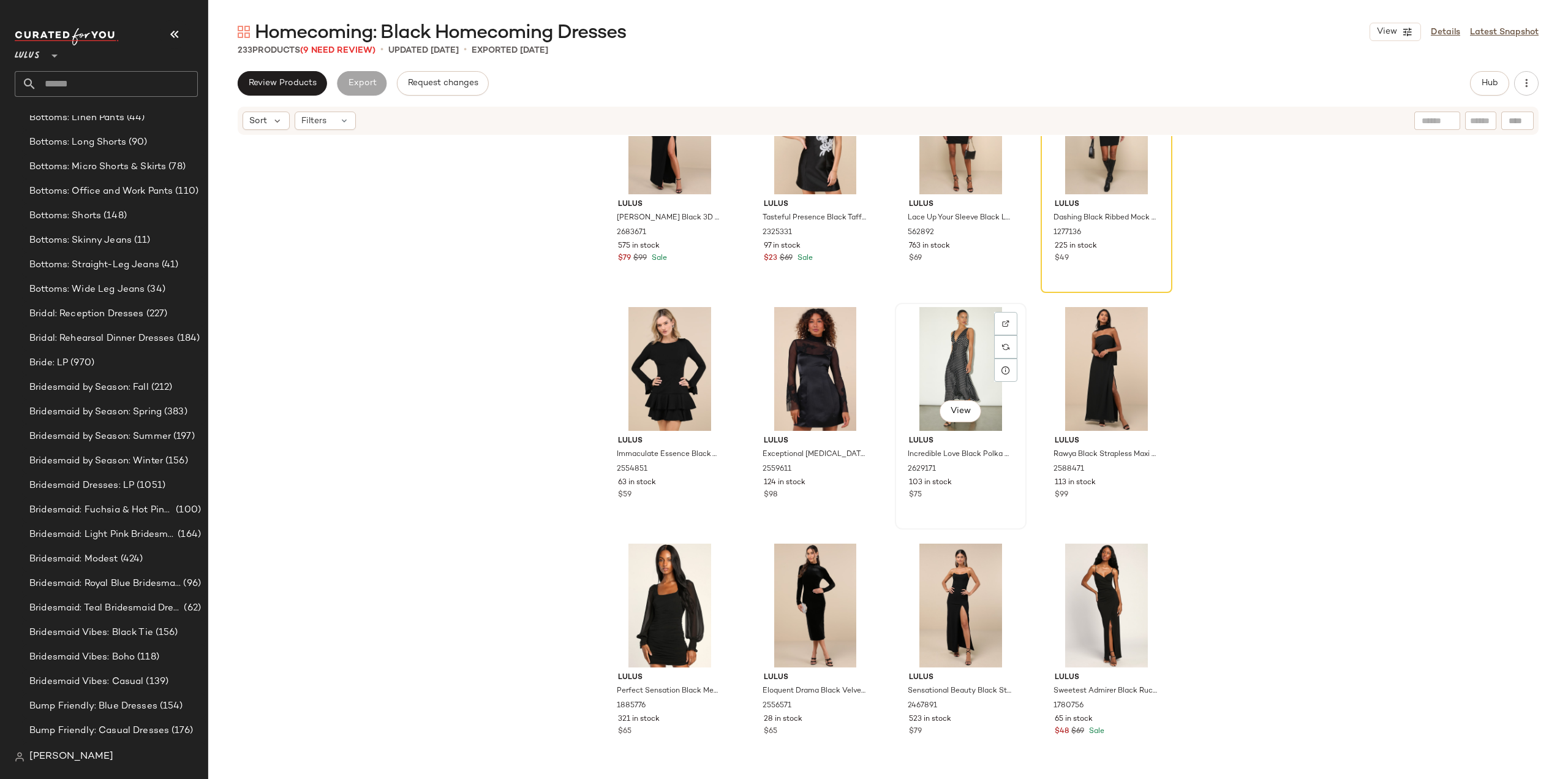
click at [974, 503] on div "View Lulus Incredible Love Black Polka Dot Satin Cowl Back Midi Slip Dress 2629…" at bounding box center [961, 416] width 129 height 224
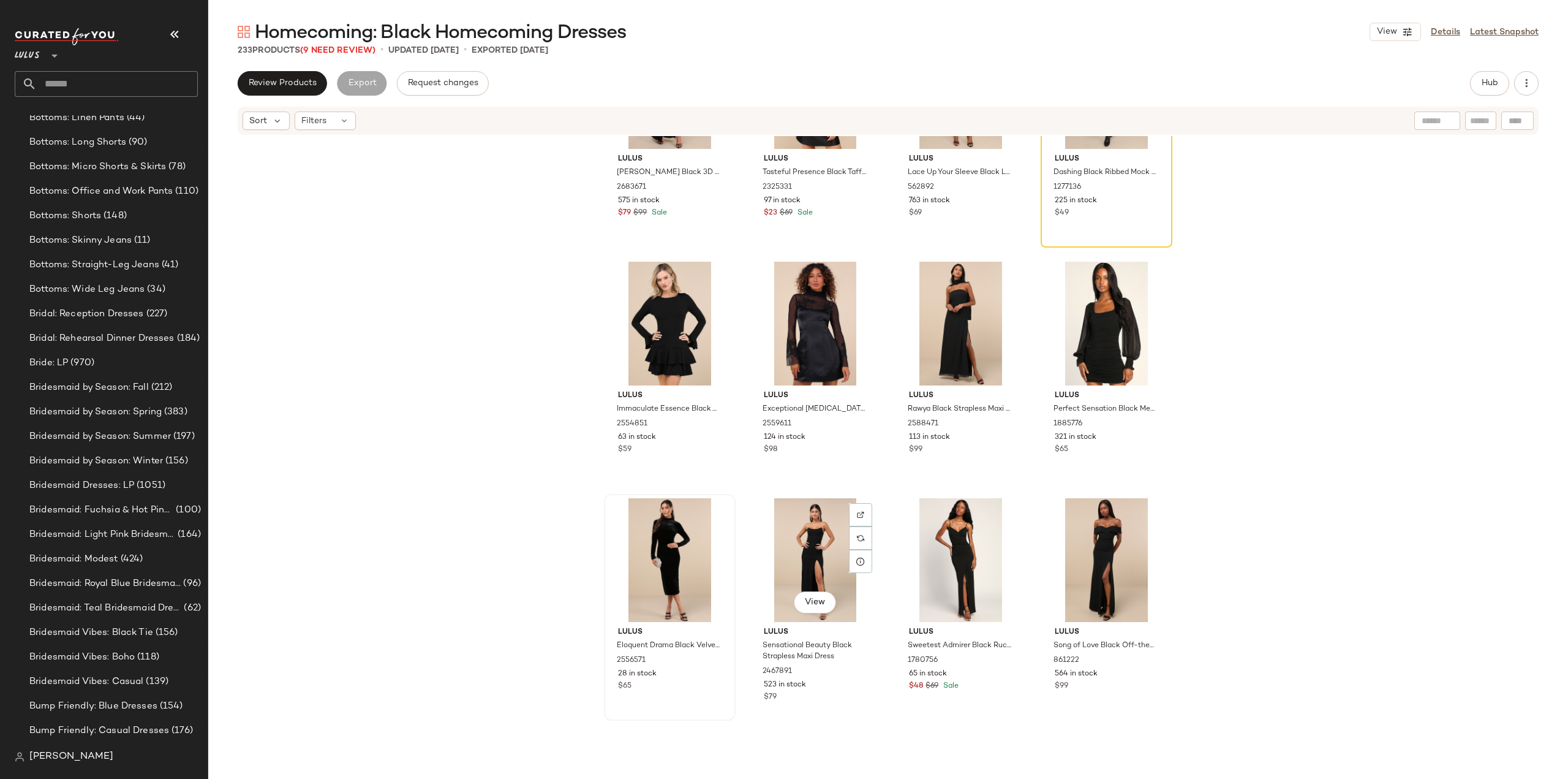
scroll to position [4935, 0]
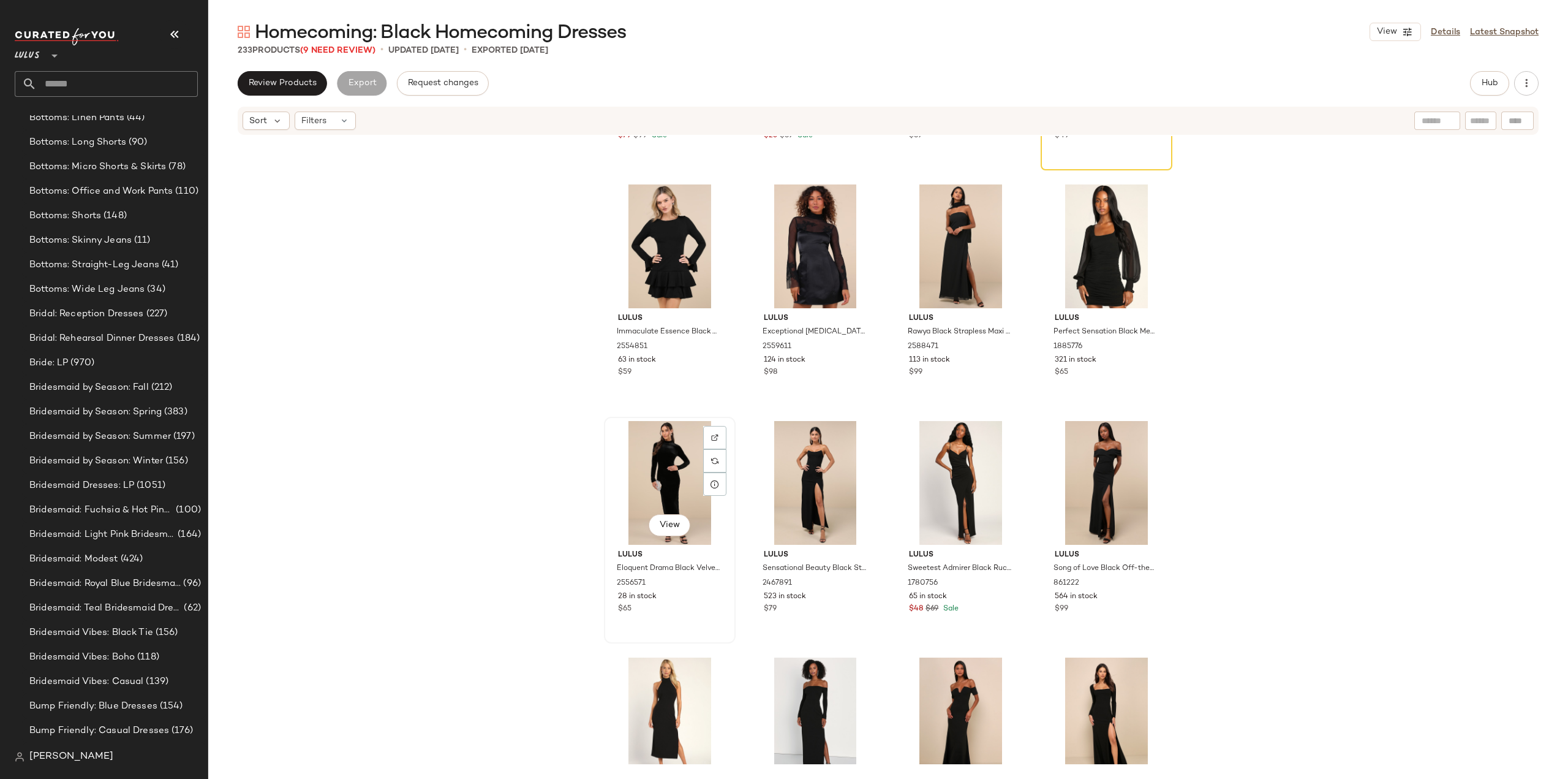
click at [690, 602] on div "28 in stock" at bounding box center [669, 596] width 104 height 11
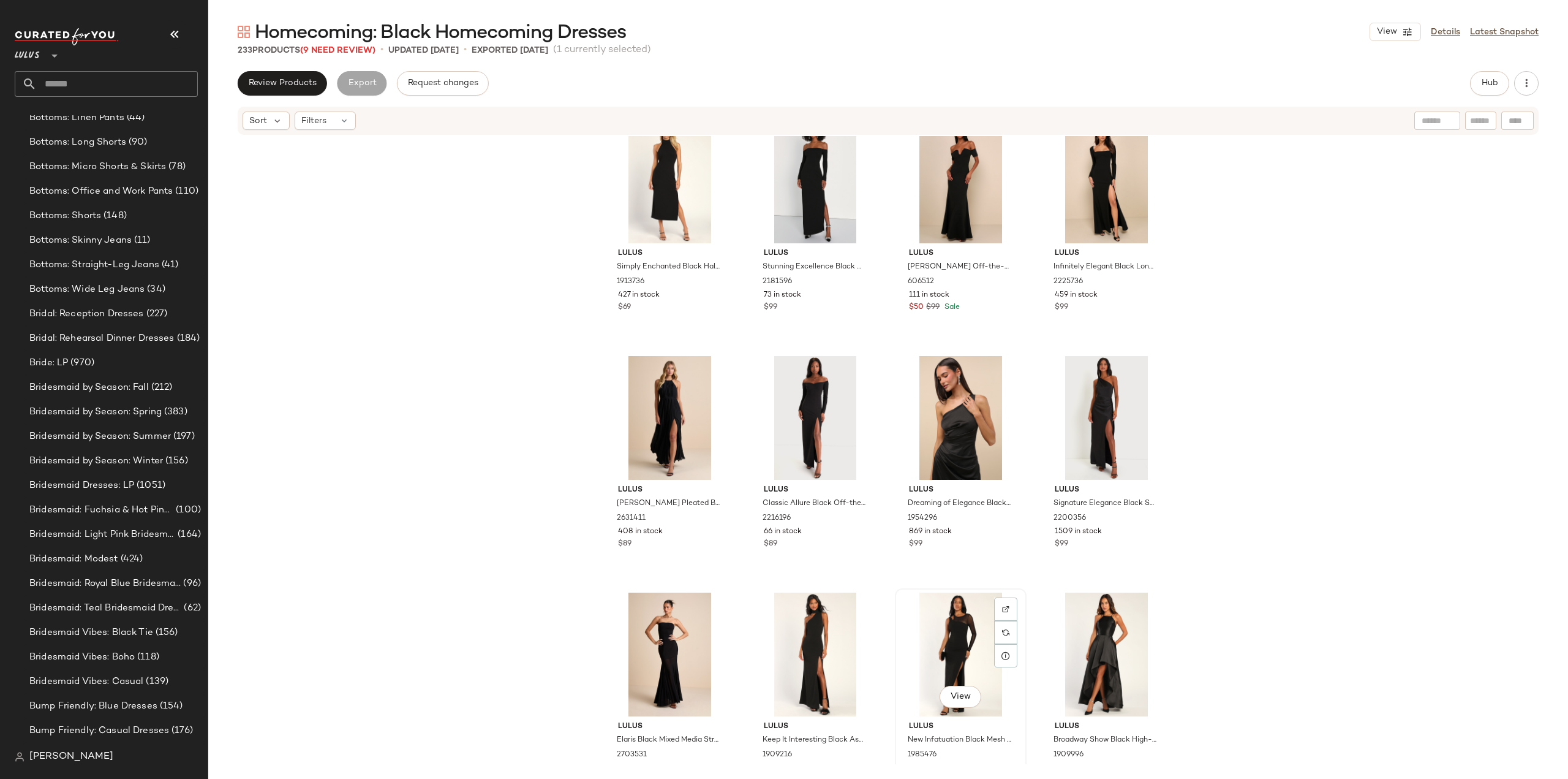
scroll to position [5548, 0]
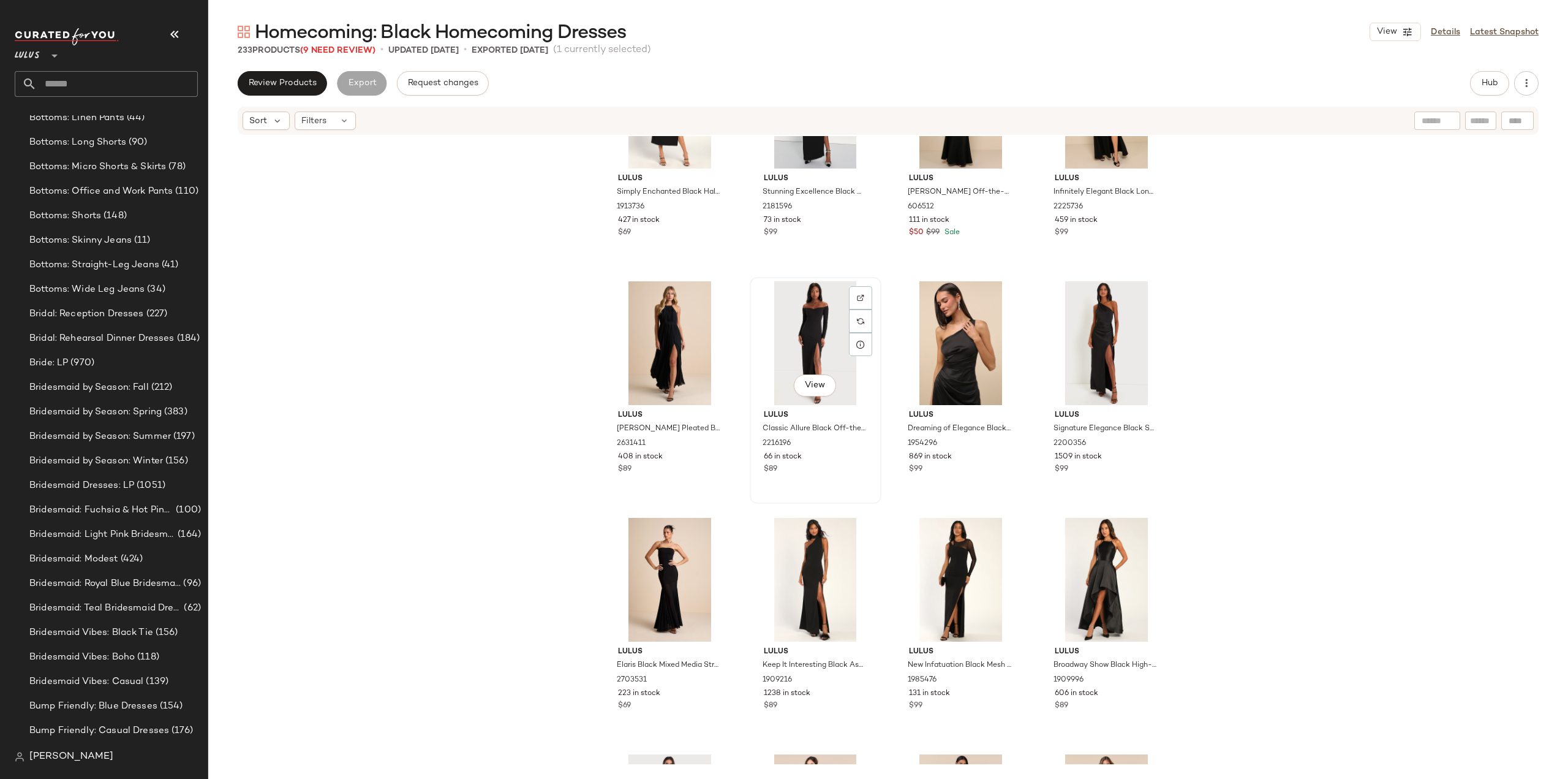
click at [841, 483] on div "View Lulus Classic Allure Black Off-the-Shoulder Long Sleeve Maxi Dress 2216196…" at bounding box center [816, 390] width 129 height 224
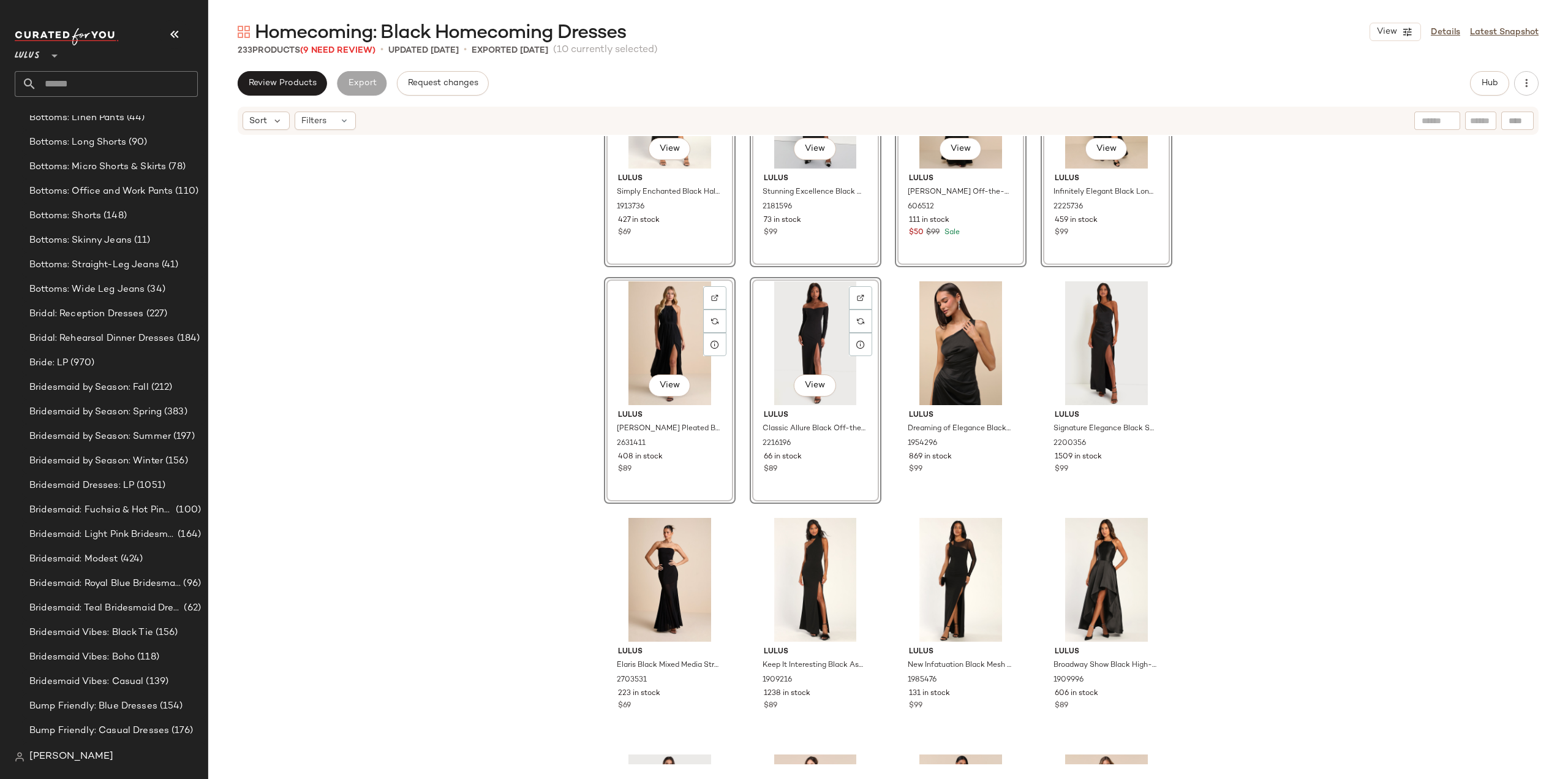
scroll to position [5075, 0]
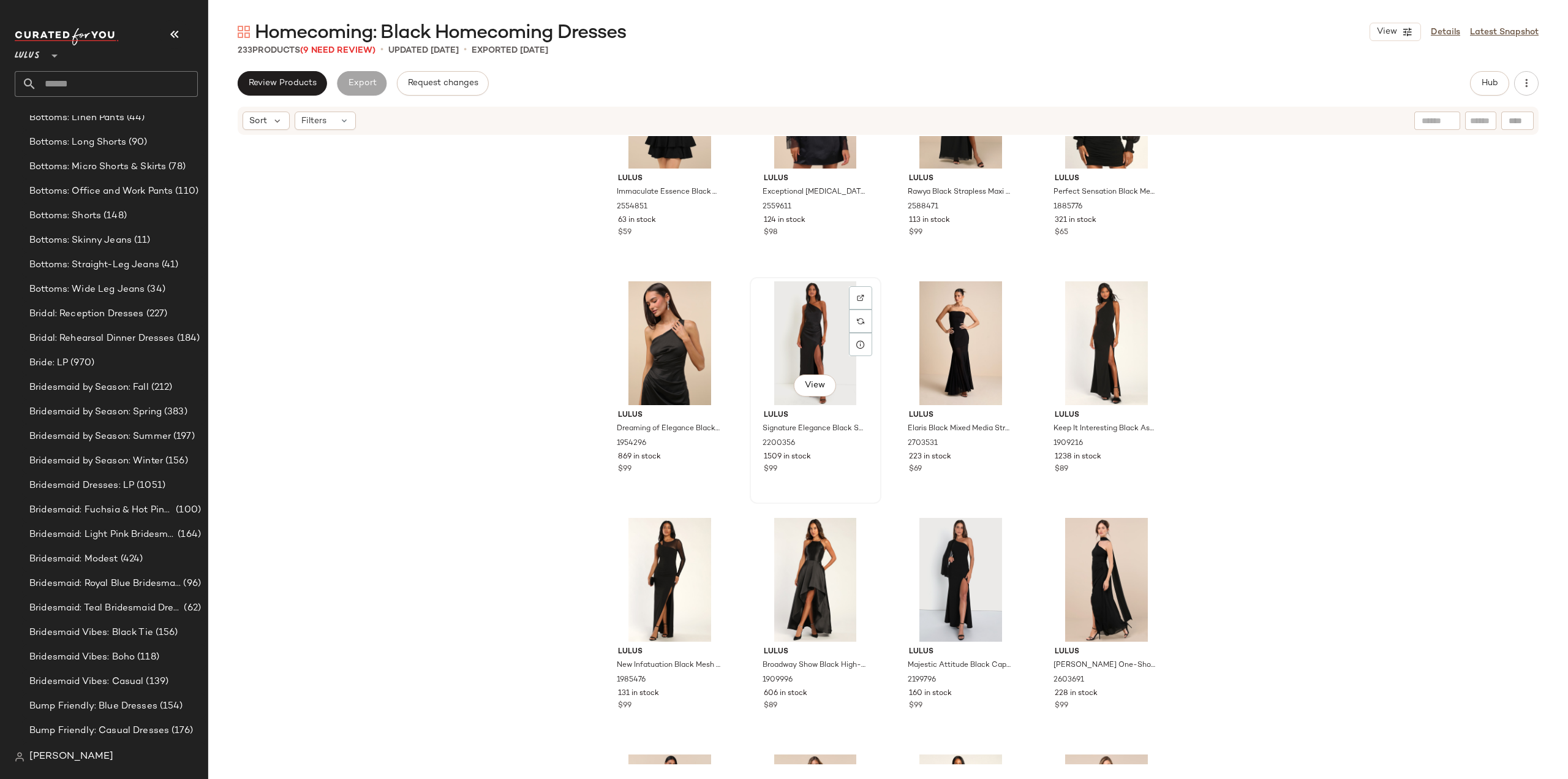
click at [815, 479] on div "View Lulus Signature Elegance Black Satin One-Shoulder Maxi Dress 2200356 1509 …" at bounding box center [816, 390] width 129 height 224
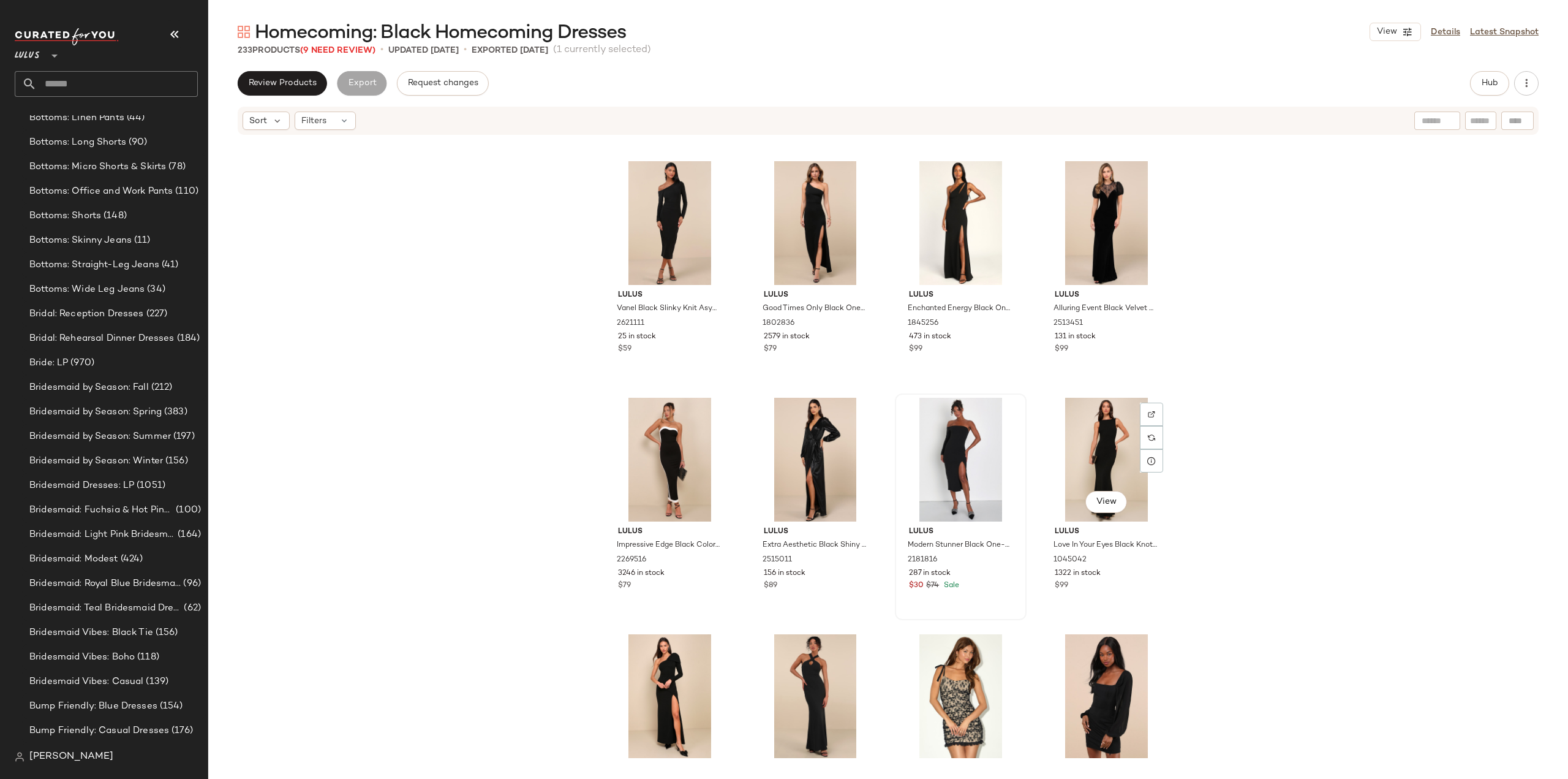
scroll to position [5687, 0]
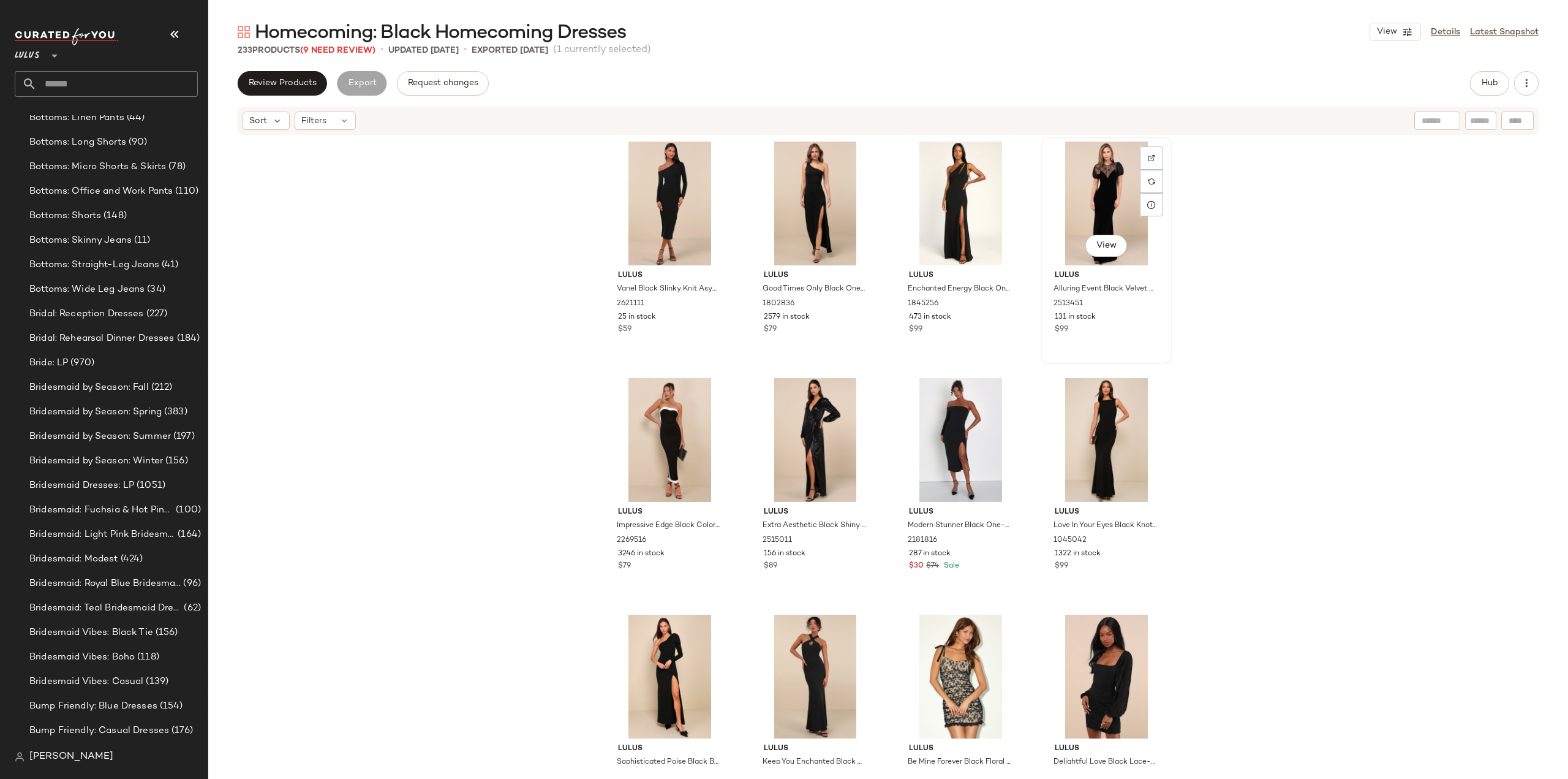
click at [1118, 328] on div "$99" at bounding box center [1106, 329] width 104 height 11
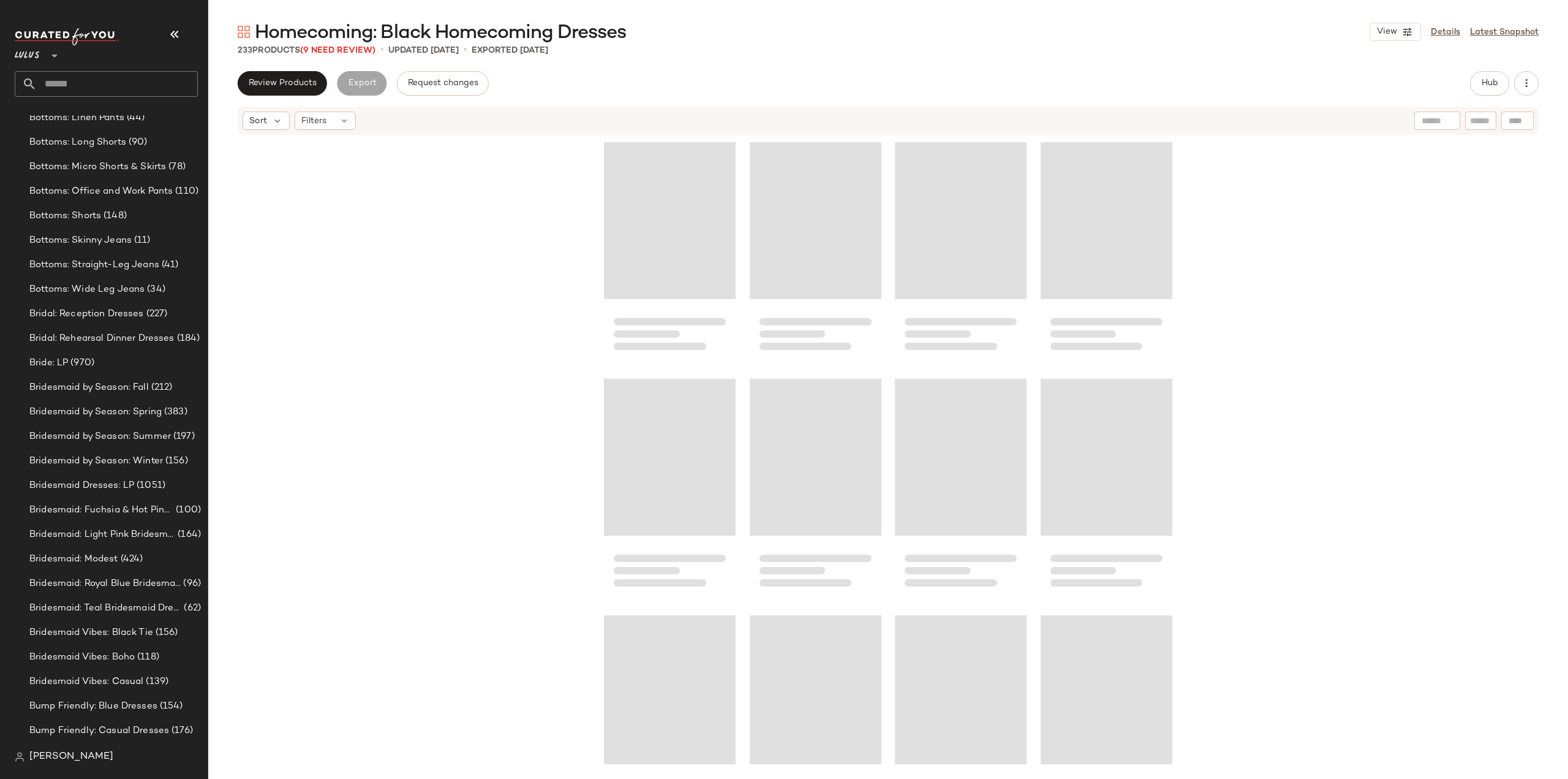
scroll to position [5214, 0]
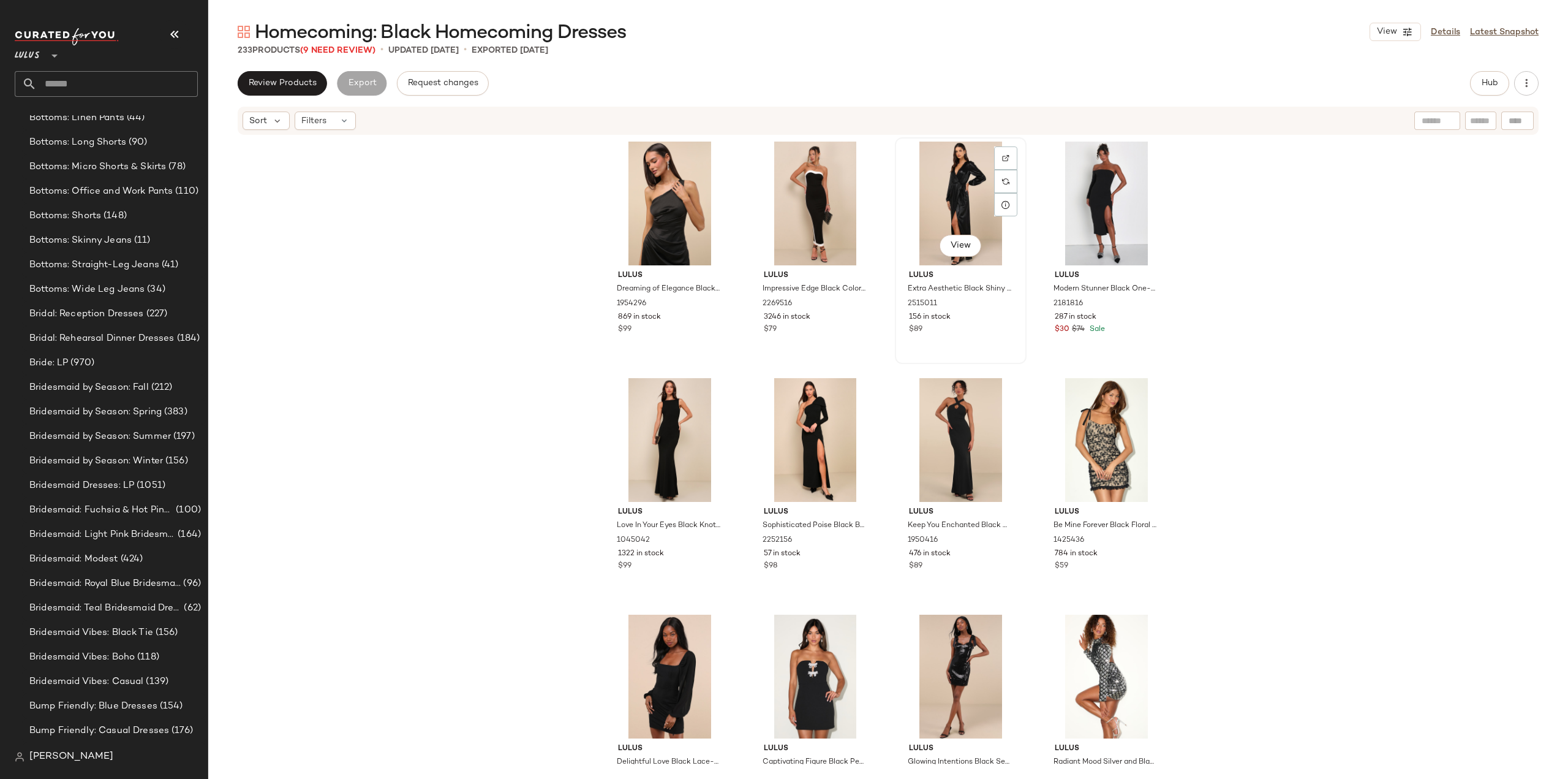
click at [972, 335] on div "$89" at bounding box center [960, 329] width 104 height 11
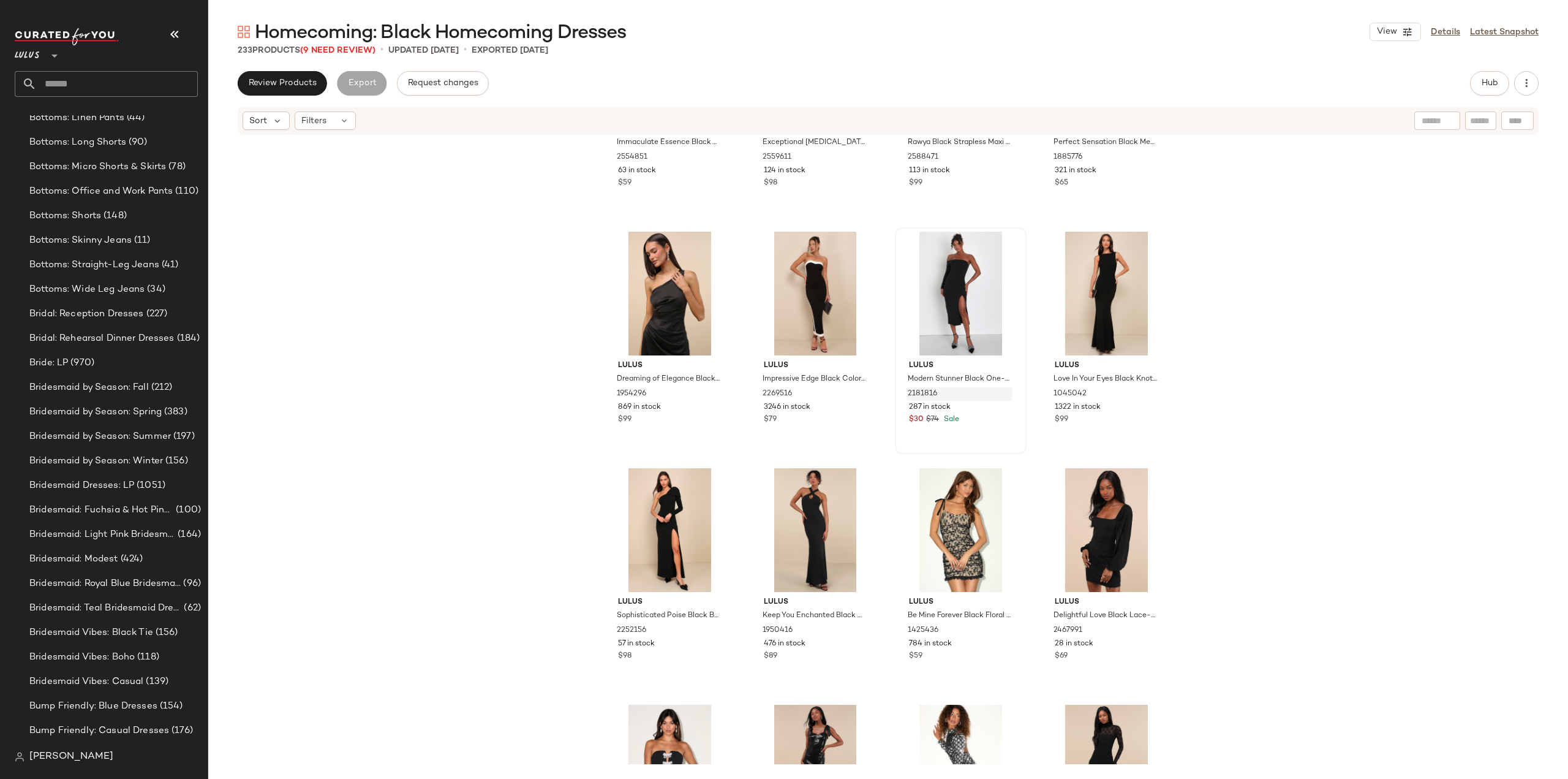
scroll to position [5162, 0]
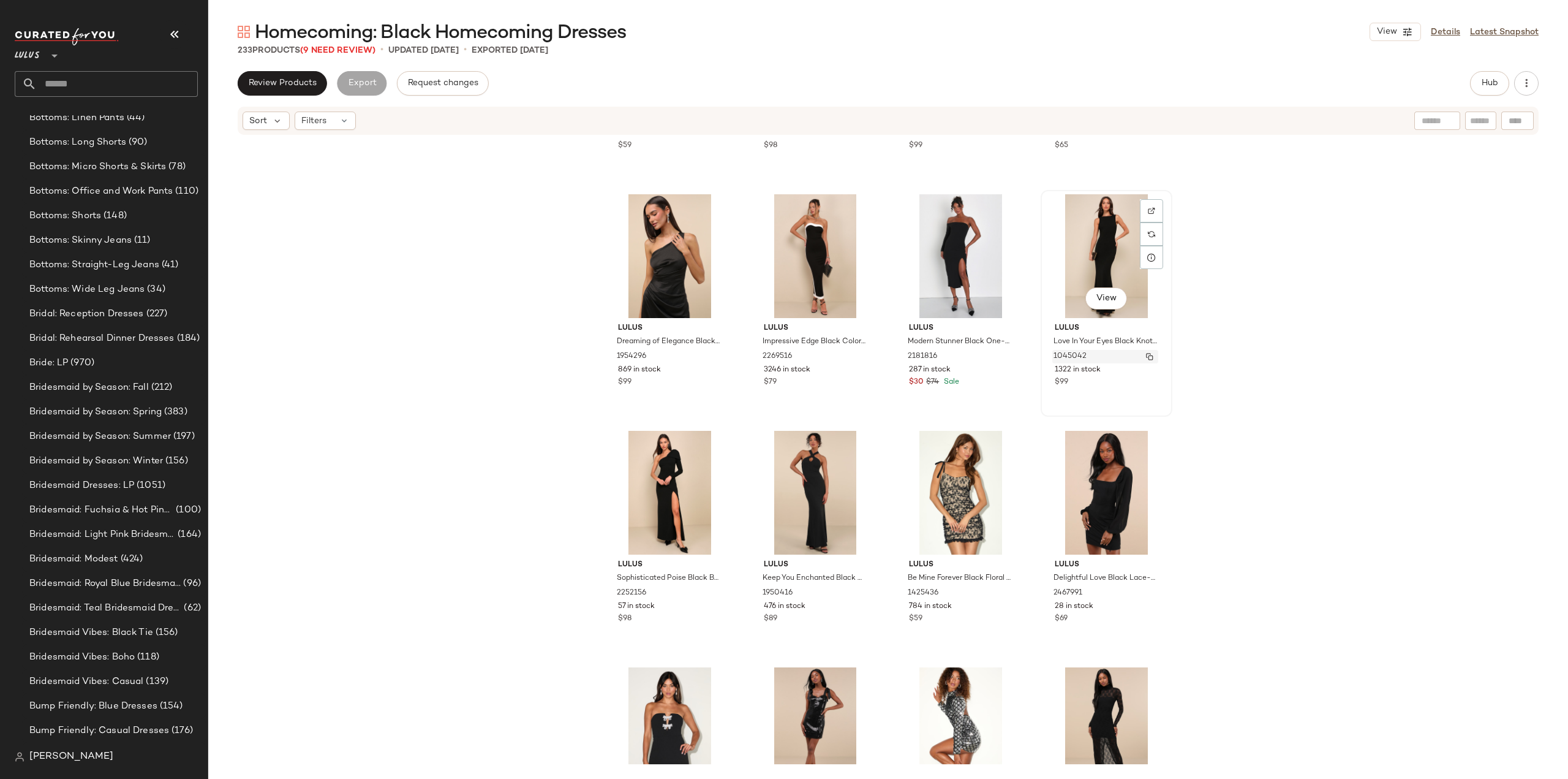
click at [1141, 355] on button "button" at bounding box center [1150, 356] width 17 height 11
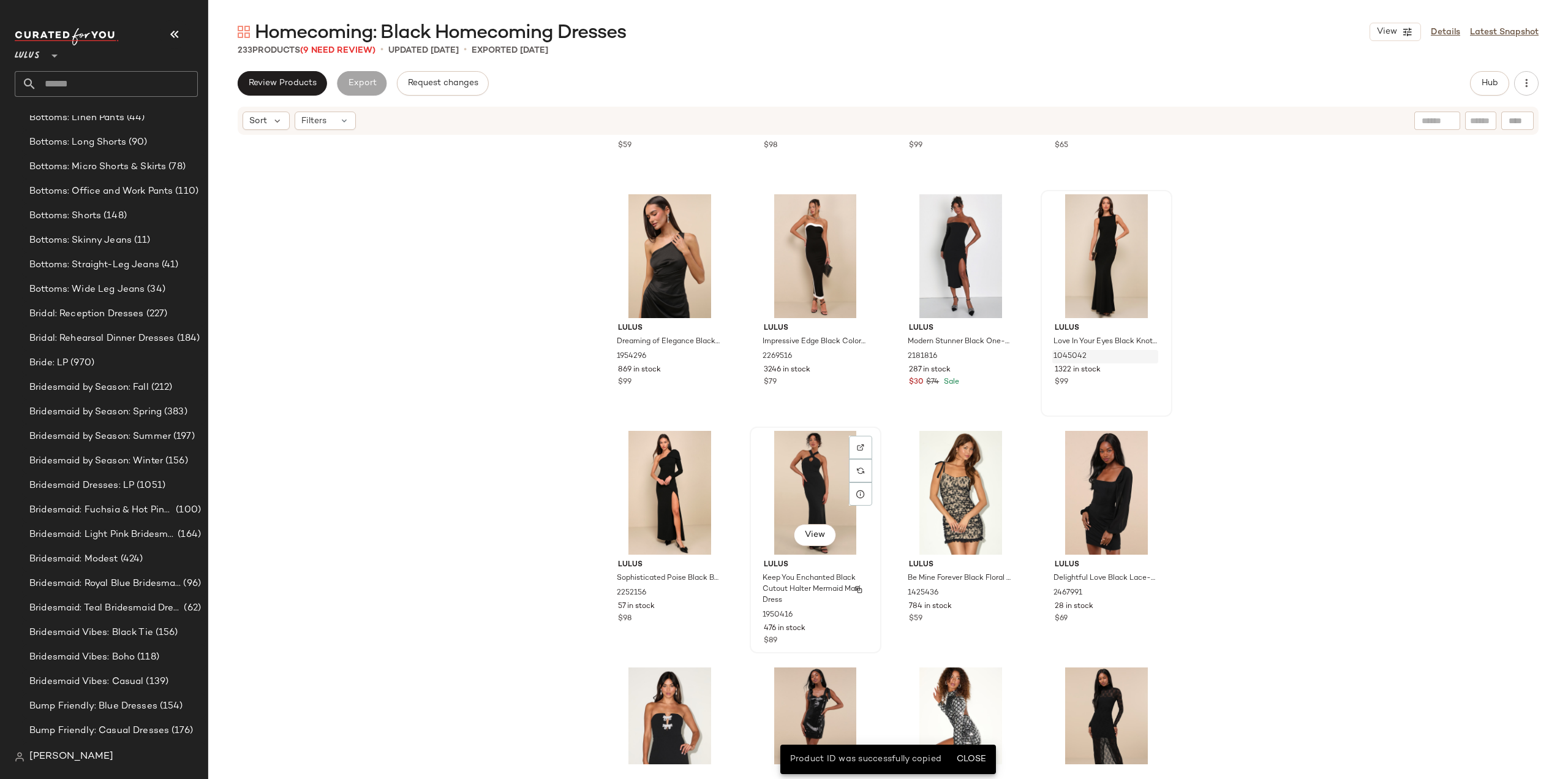
scroll to position [5223, 0]
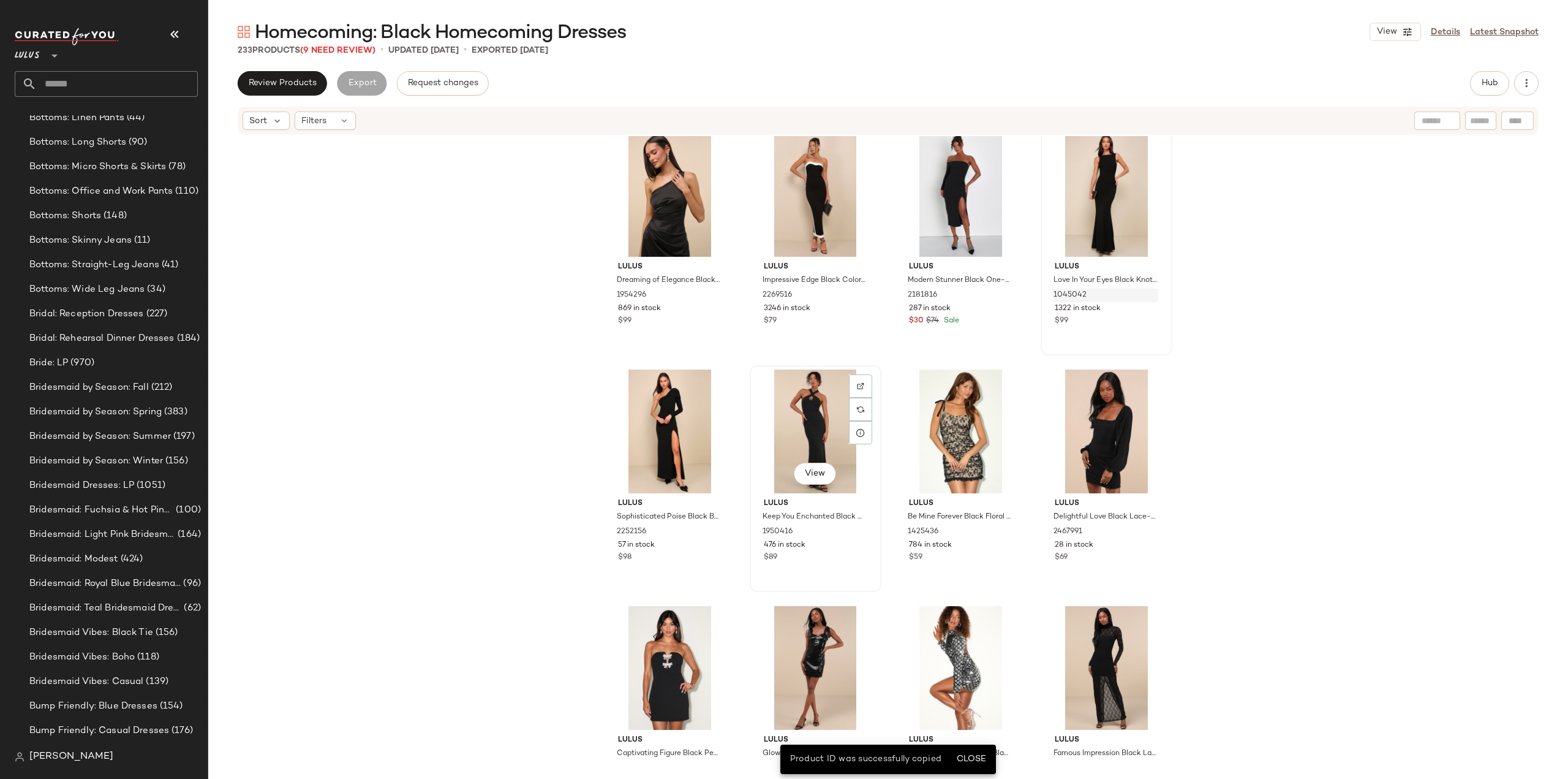
click at [847, 559] on div "$89" at bounding box center [816, 557] width 104 height 11
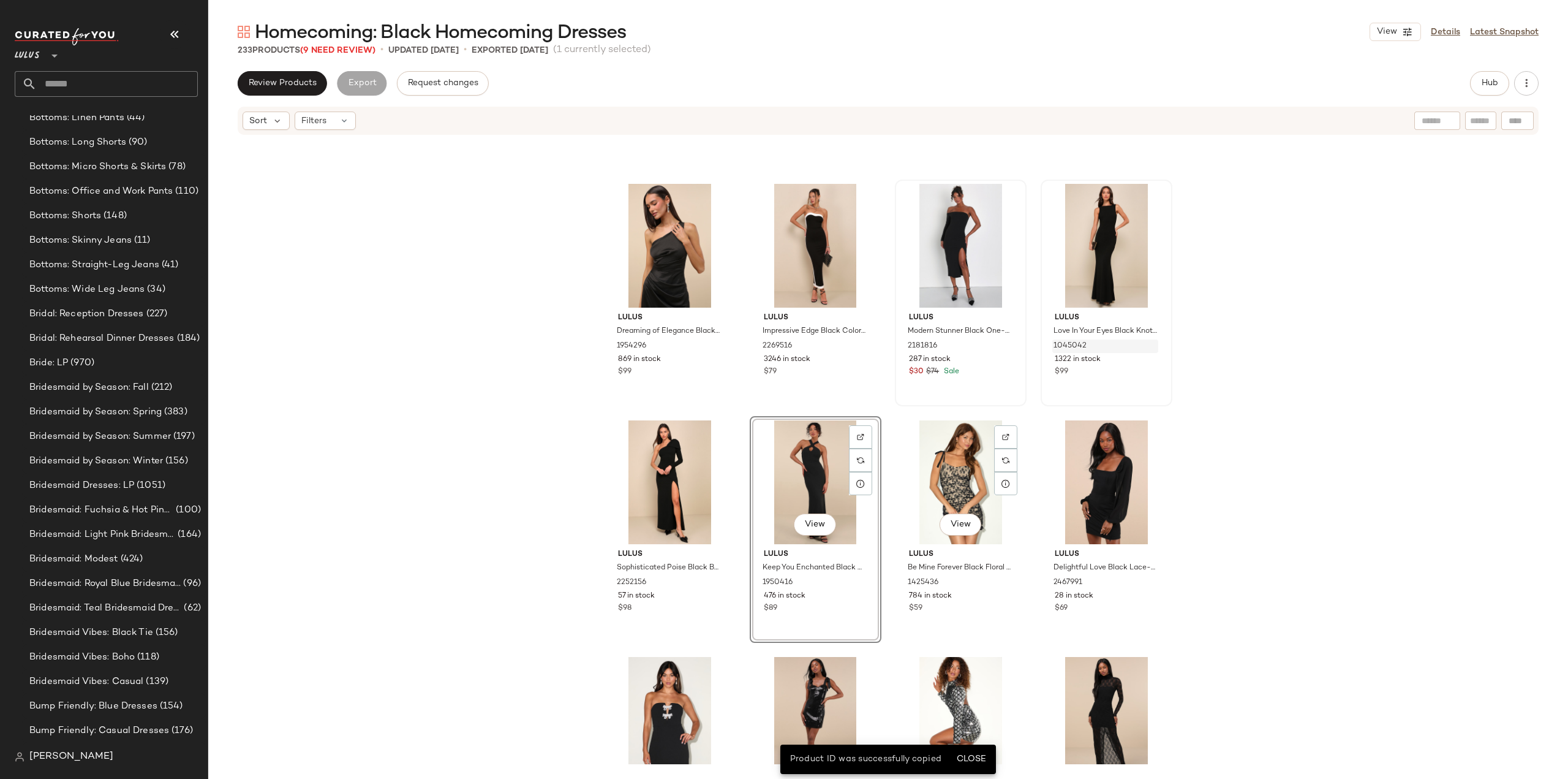
scroll to position [5101, 0]
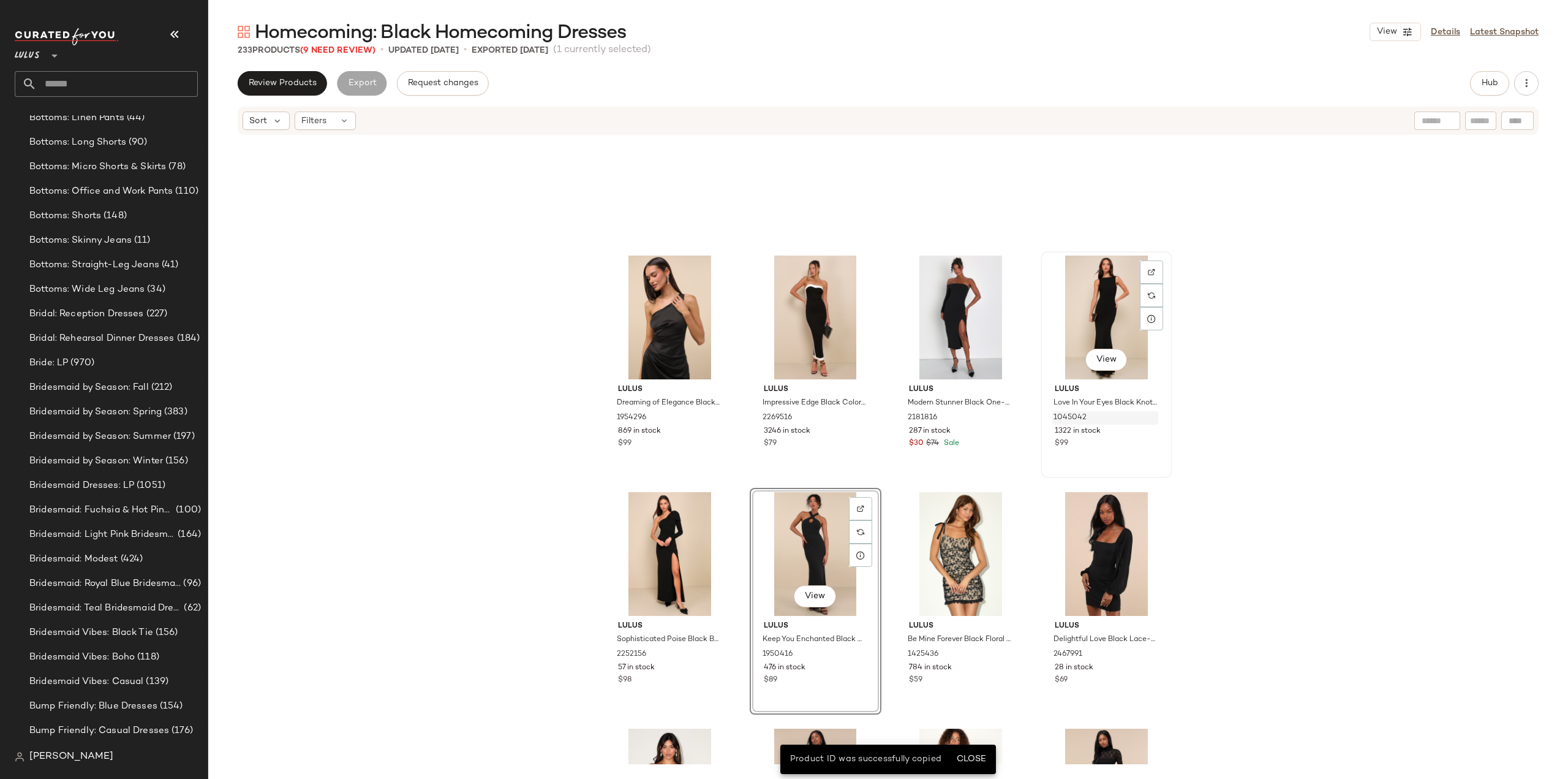
click at [1132, 460] on div "View Lulus Love In Your Eyes Black Knotted Mermaid Maxi Dress 1045042 1322 in s…" at bounding box center [1107, 364] width 129 height 224
click at [835, 671] on div "476 in stock" at bounding box center [816, 667] width 104 height 11
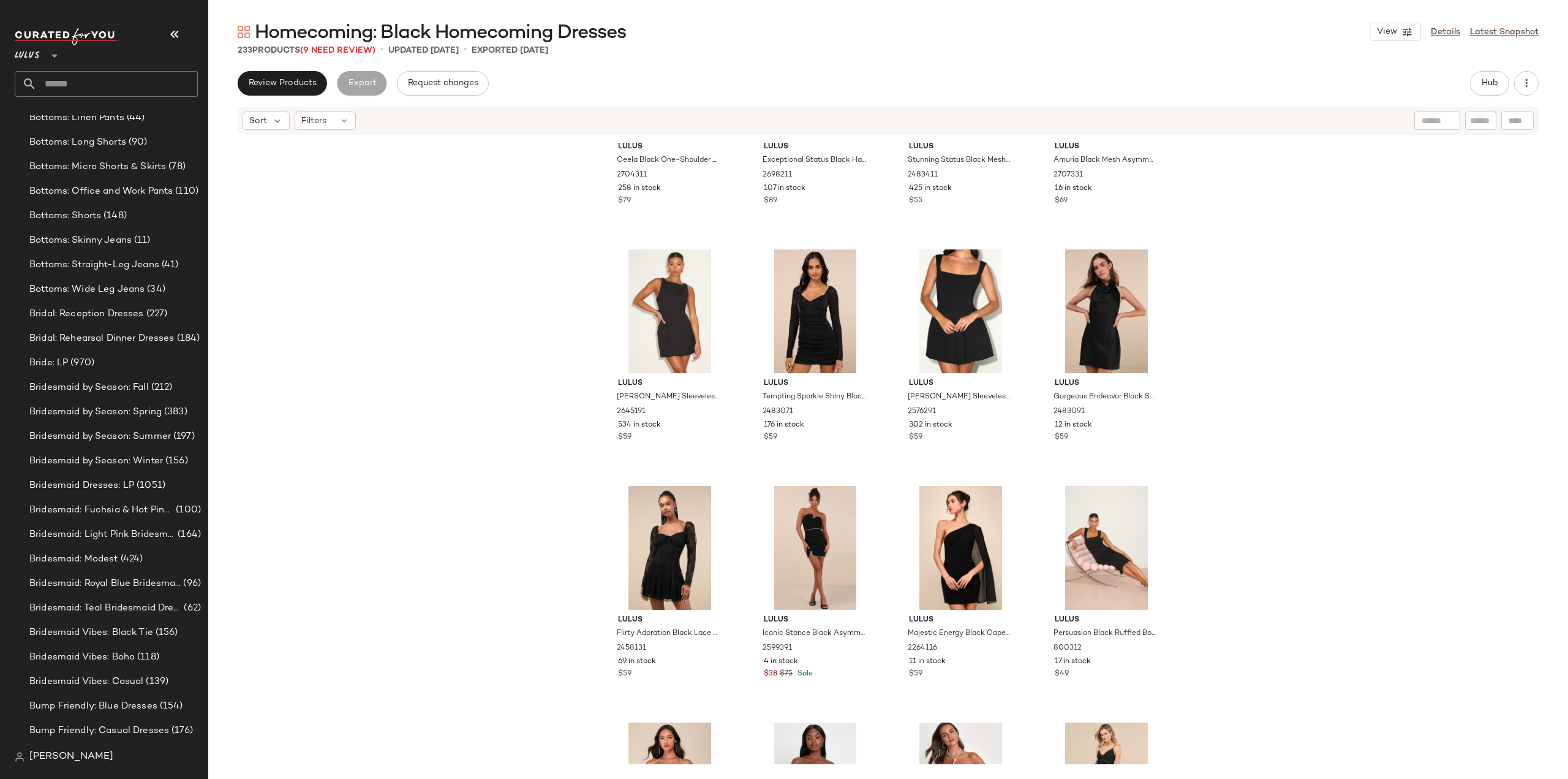
scroll to position [5958, 0]
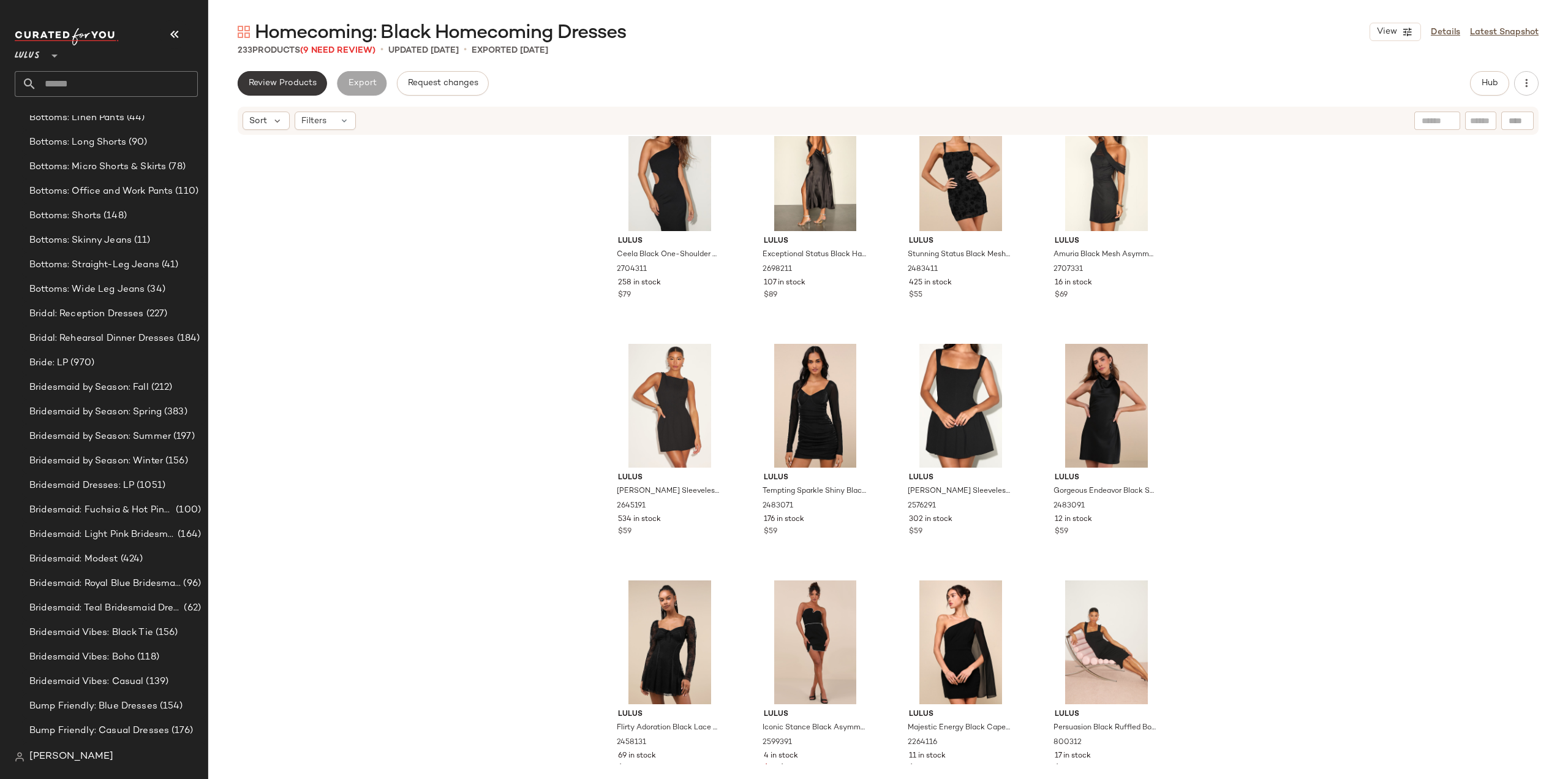
click at [286, 83] on span "Review Products" at bounding box center [282, 83] width 68 height 10
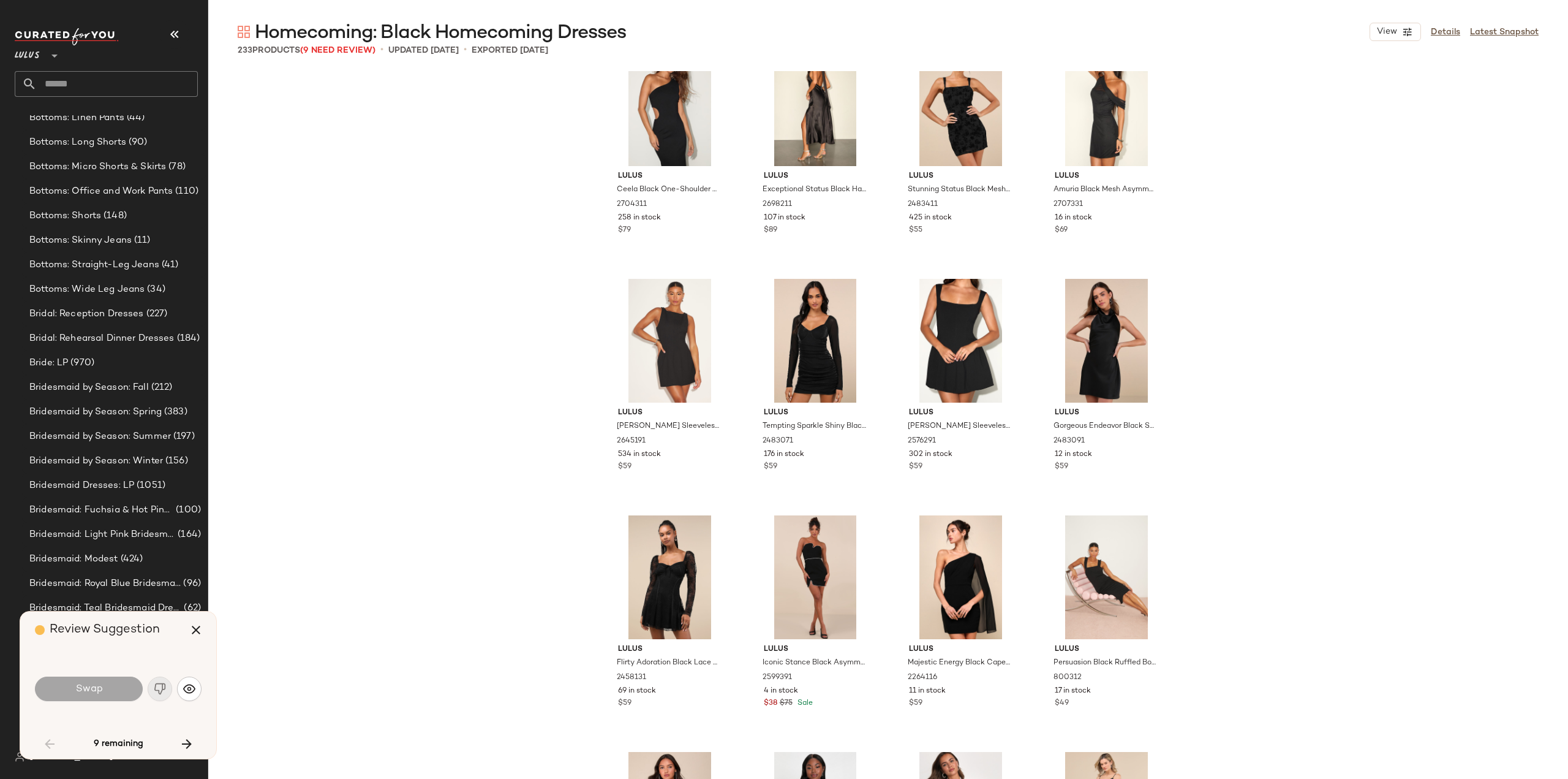
scroll to position [946, 0]
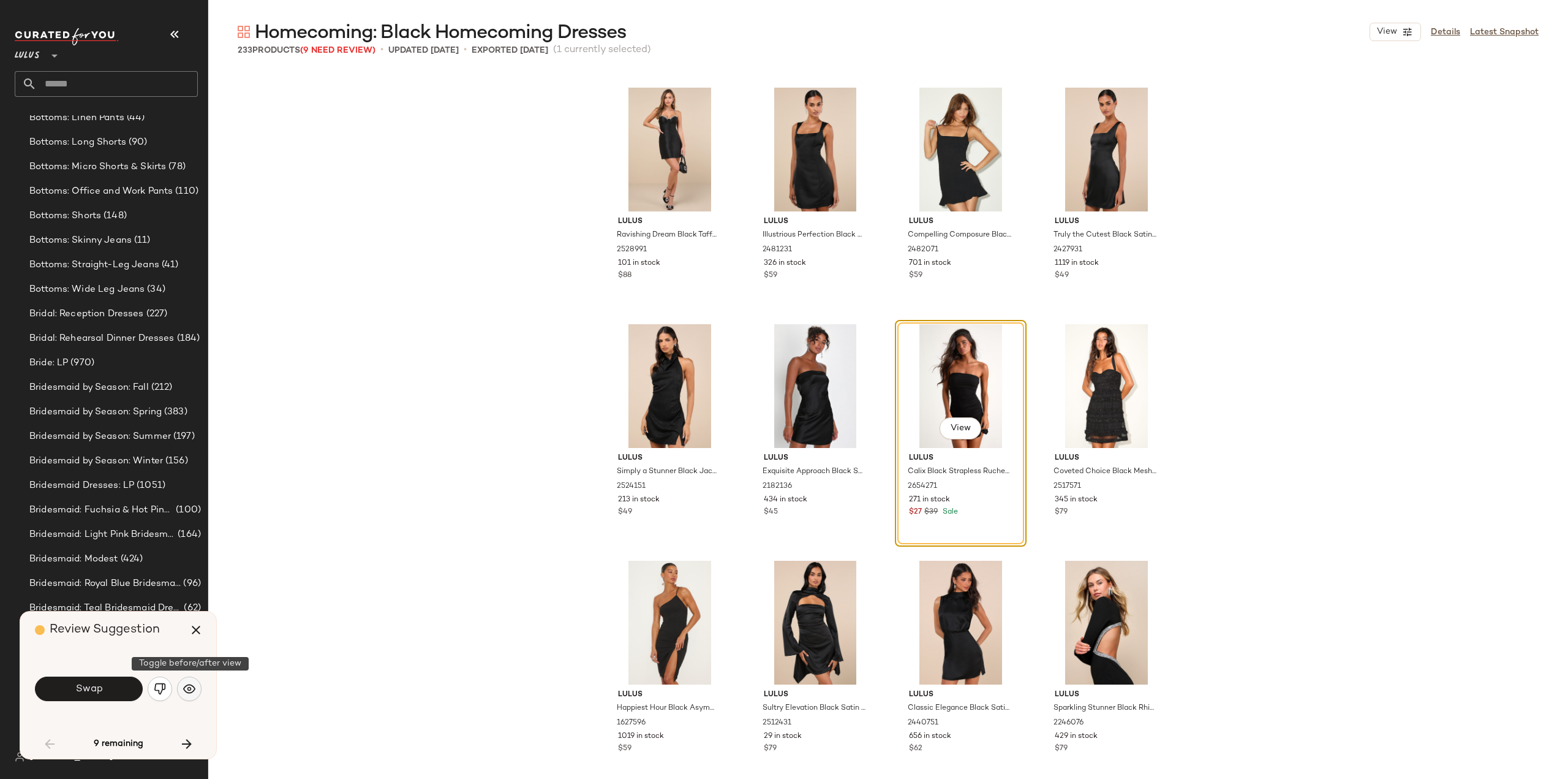
click at [192, 687] on img "button" at bounding box center [189, 689] width 12 height 12
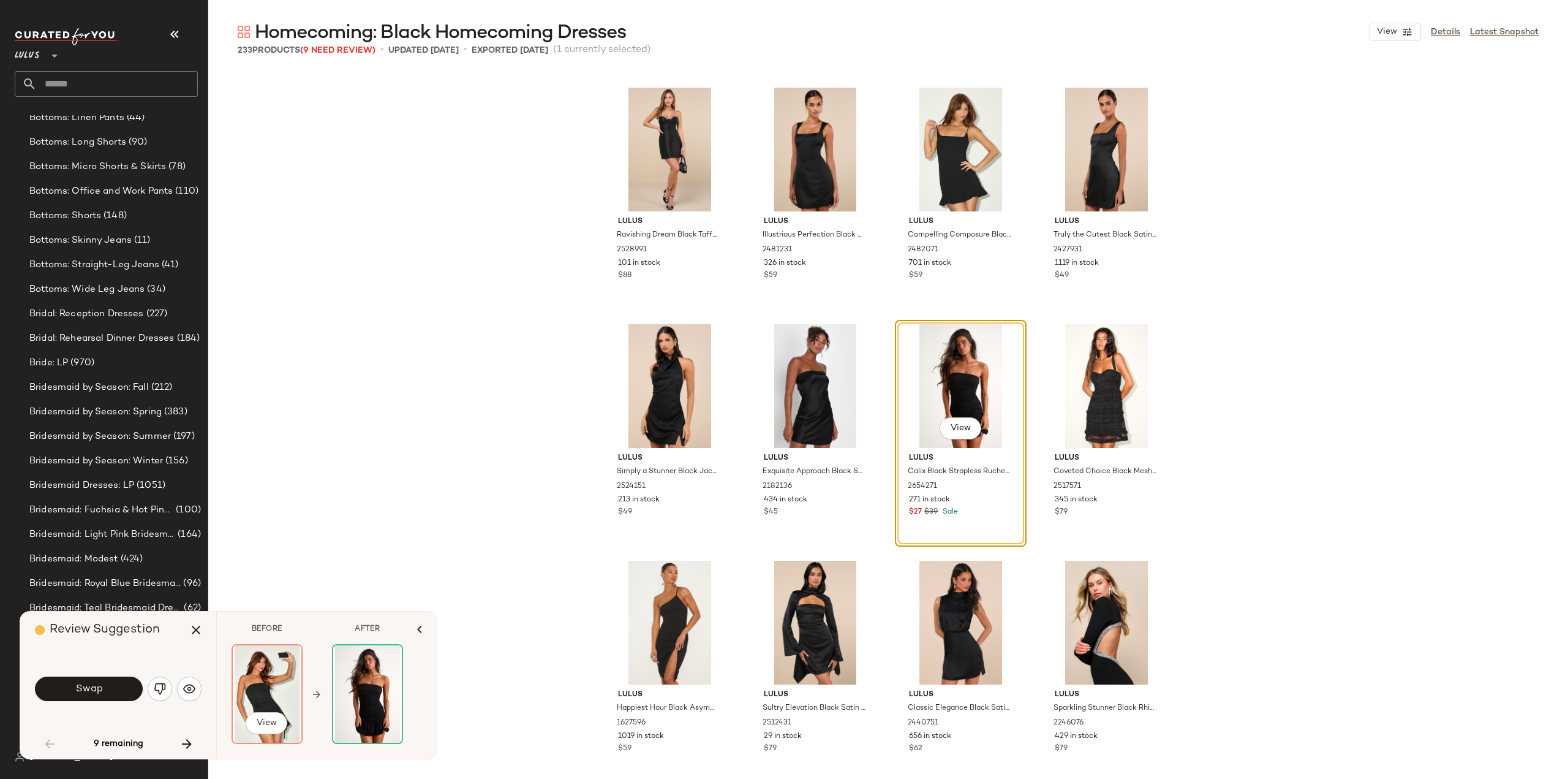
click at [269, 691] on img at bounding box center [266, 694] width 68 height 98
click at [269, 724] on span "View" at bounding box center [266, 722] width 21 height 10
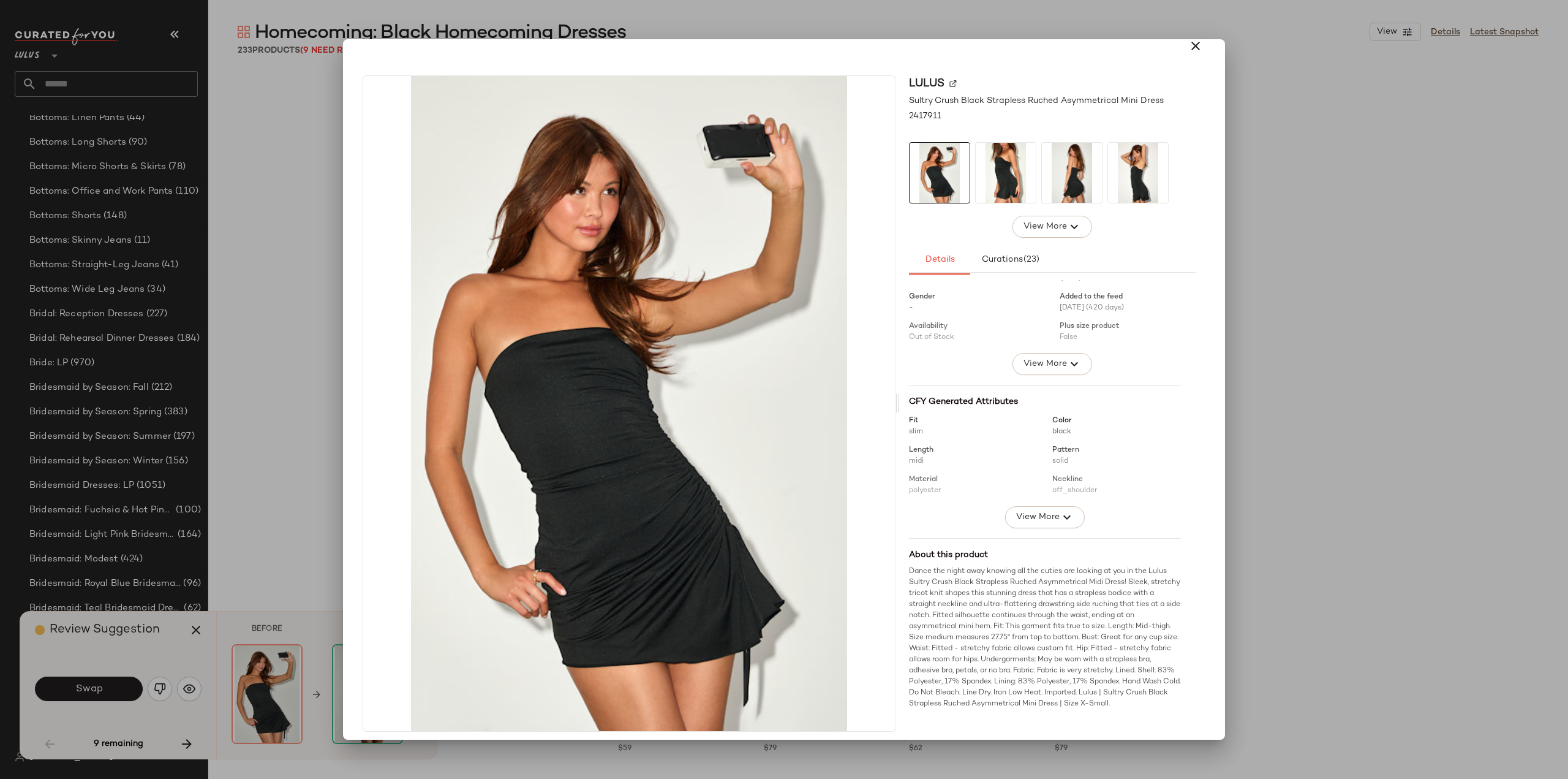
scroll to position [0, 0]
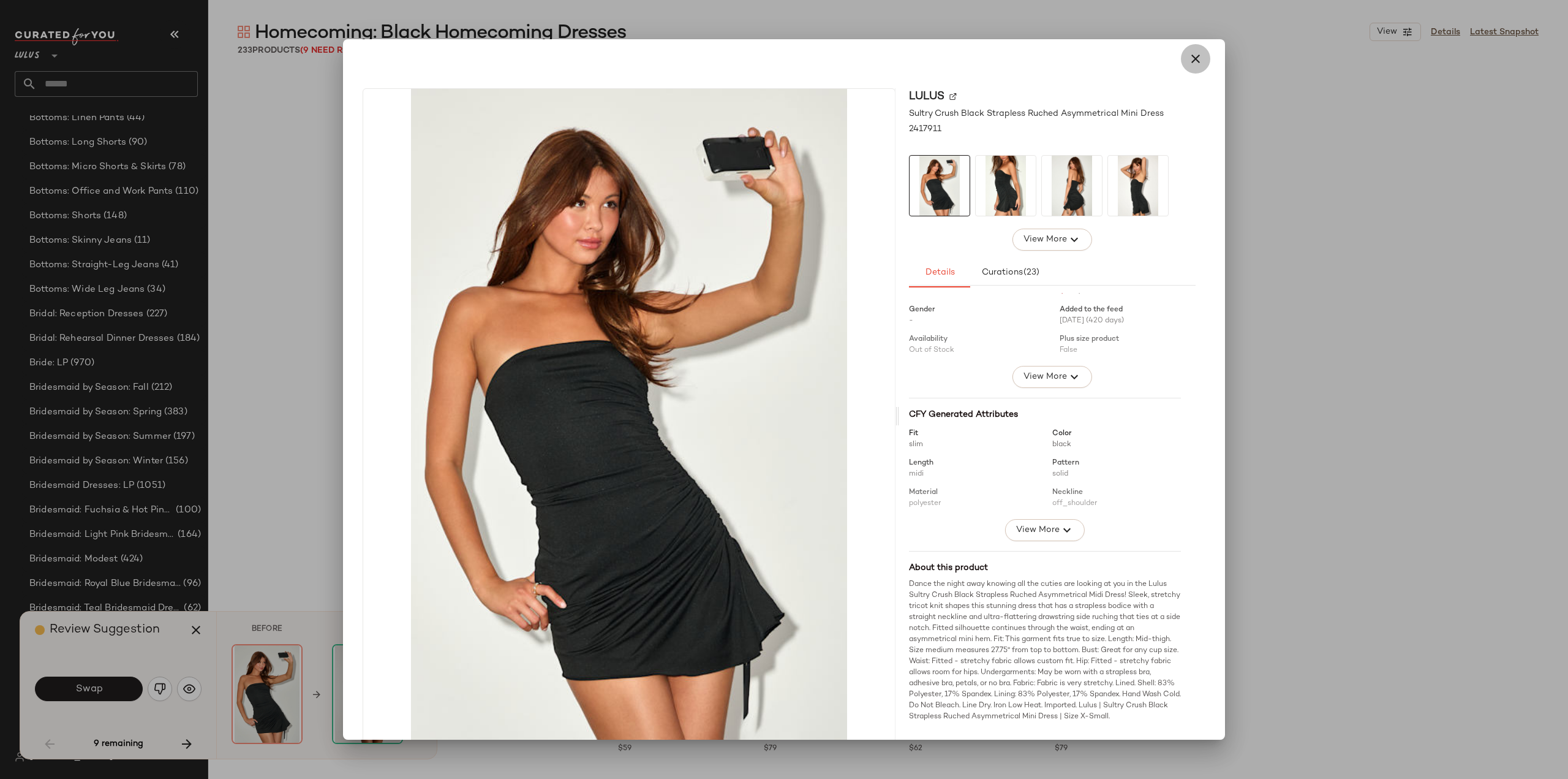
click at [1188, 55] on icon "button" at bounding box center [1196, 59] width 15 height 15
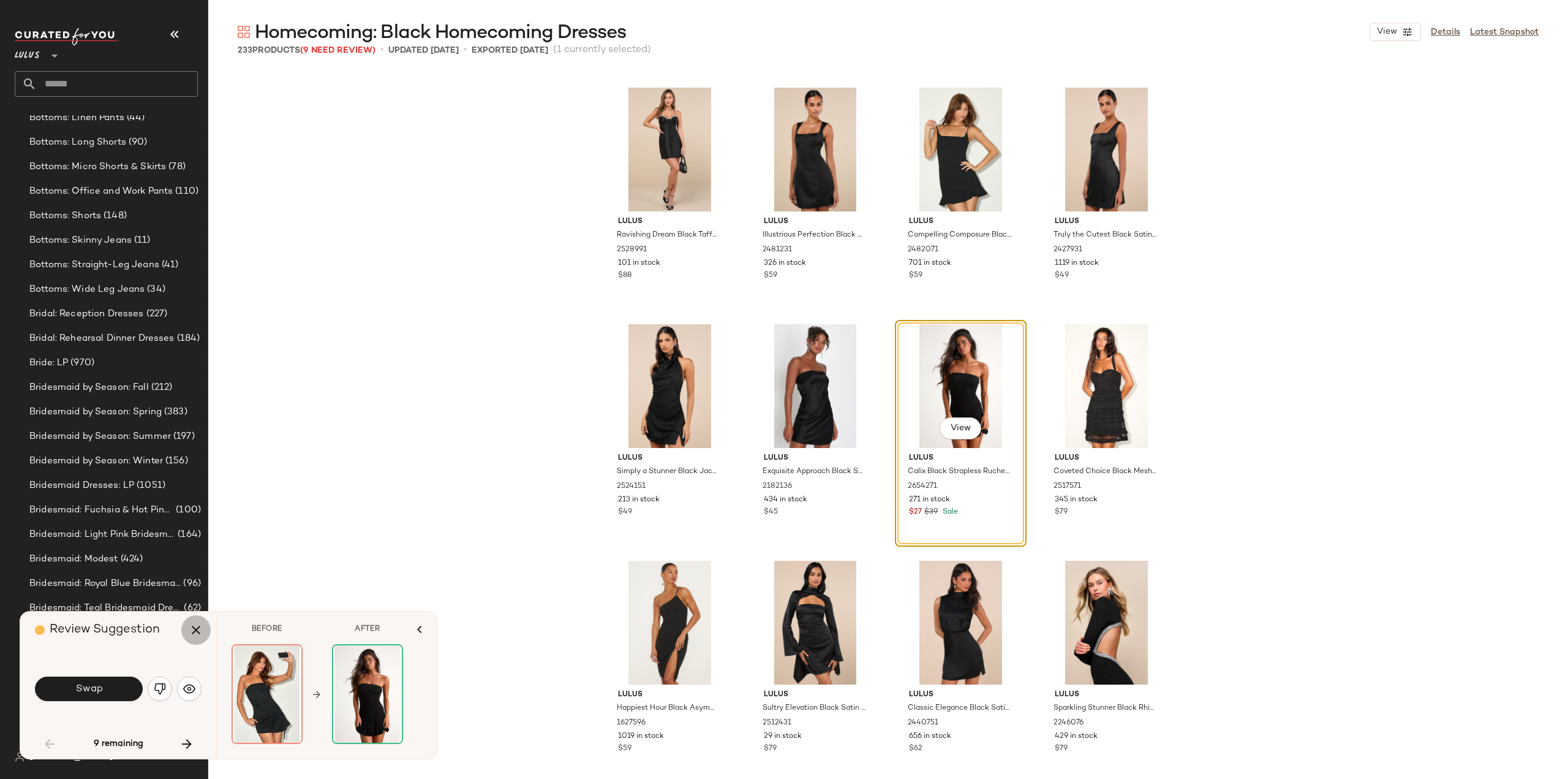
click at [191, 631] on icon "button" at bounding box center [196, 630] width 15 height 15
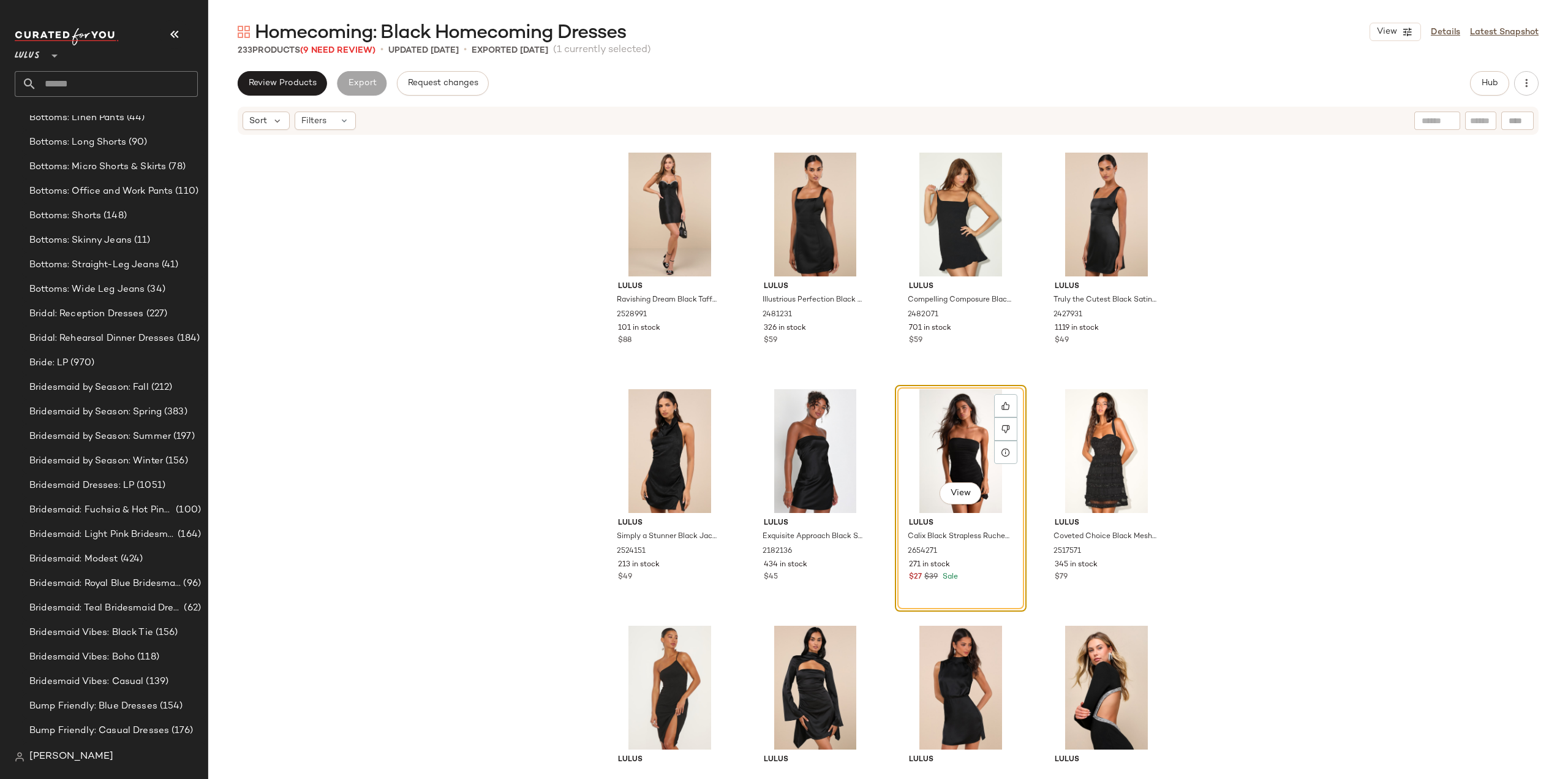
click at [473, 483] on div "Lulus Ravishing Dream Black Taffeta Rhinestone Mini Dress 2528991 101 in stock …" at bounding box center [888, 449] width 1360 height 628
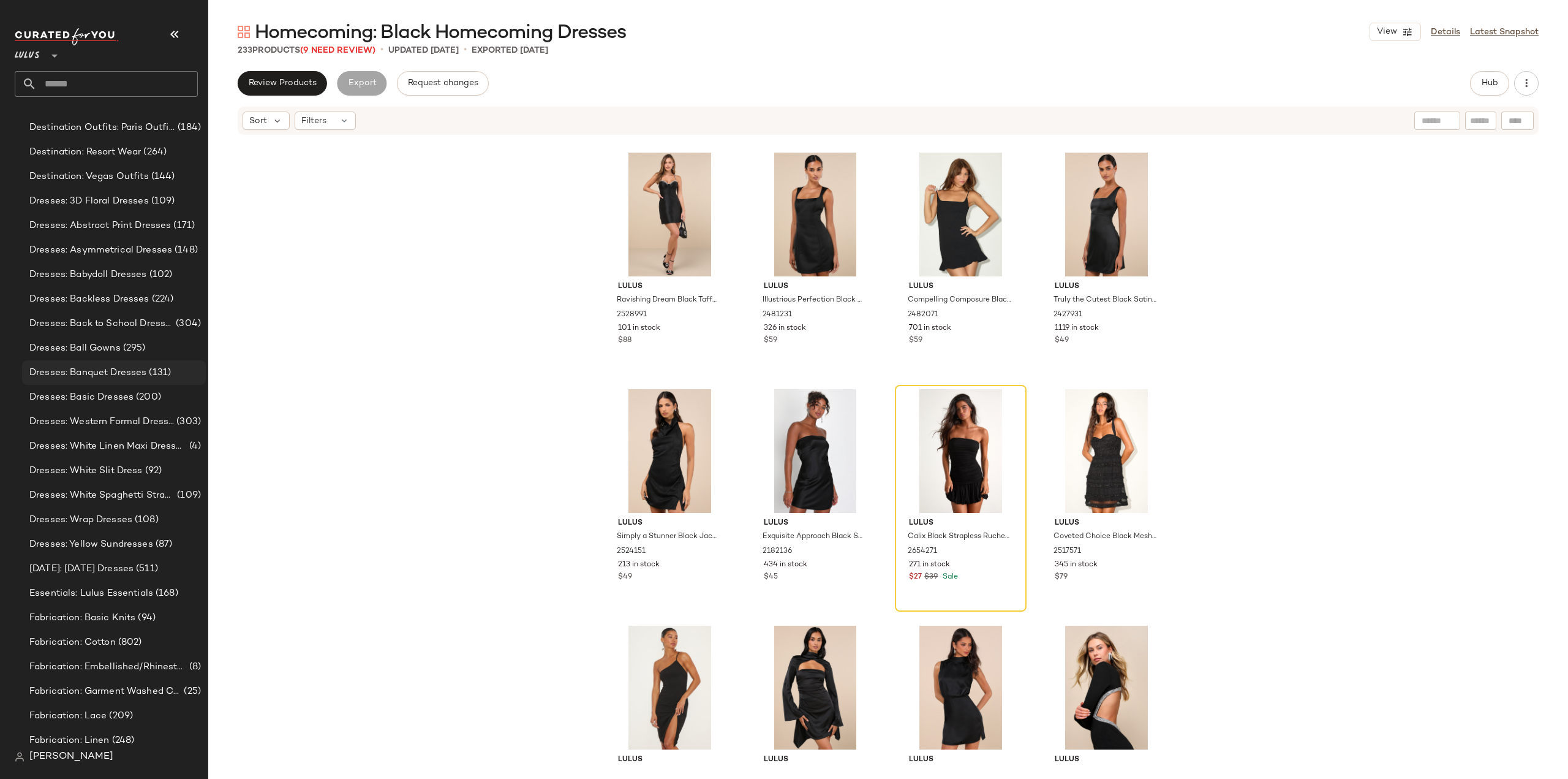
scroll to position [6002, 0]
click at [1487, 87] on span "Hub" at bounding box center [1489, 83] width 17 height 10
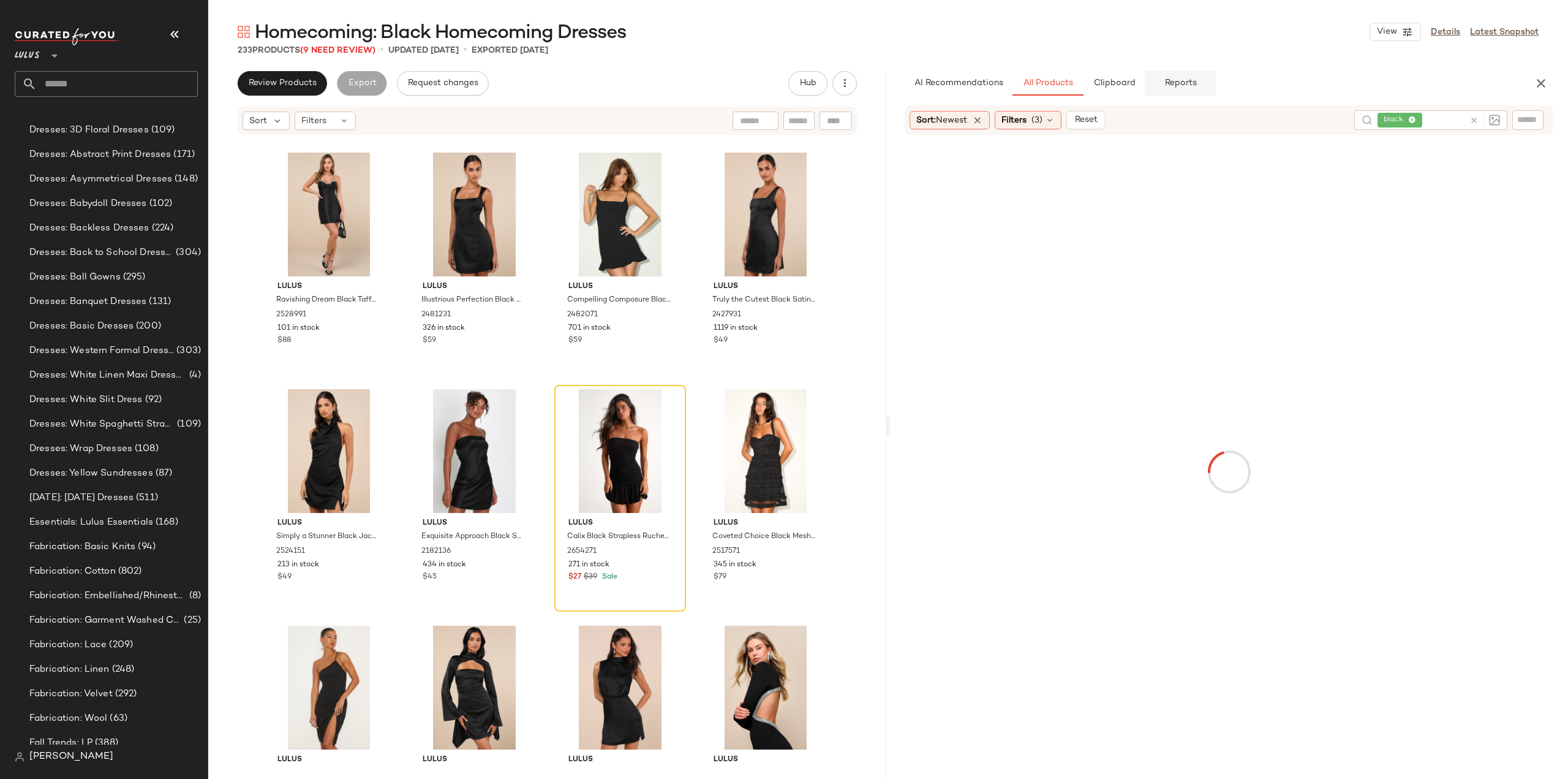
click at [1175, 86] on span "Reports" at bounding box center [1180, 83] width 32 height 10
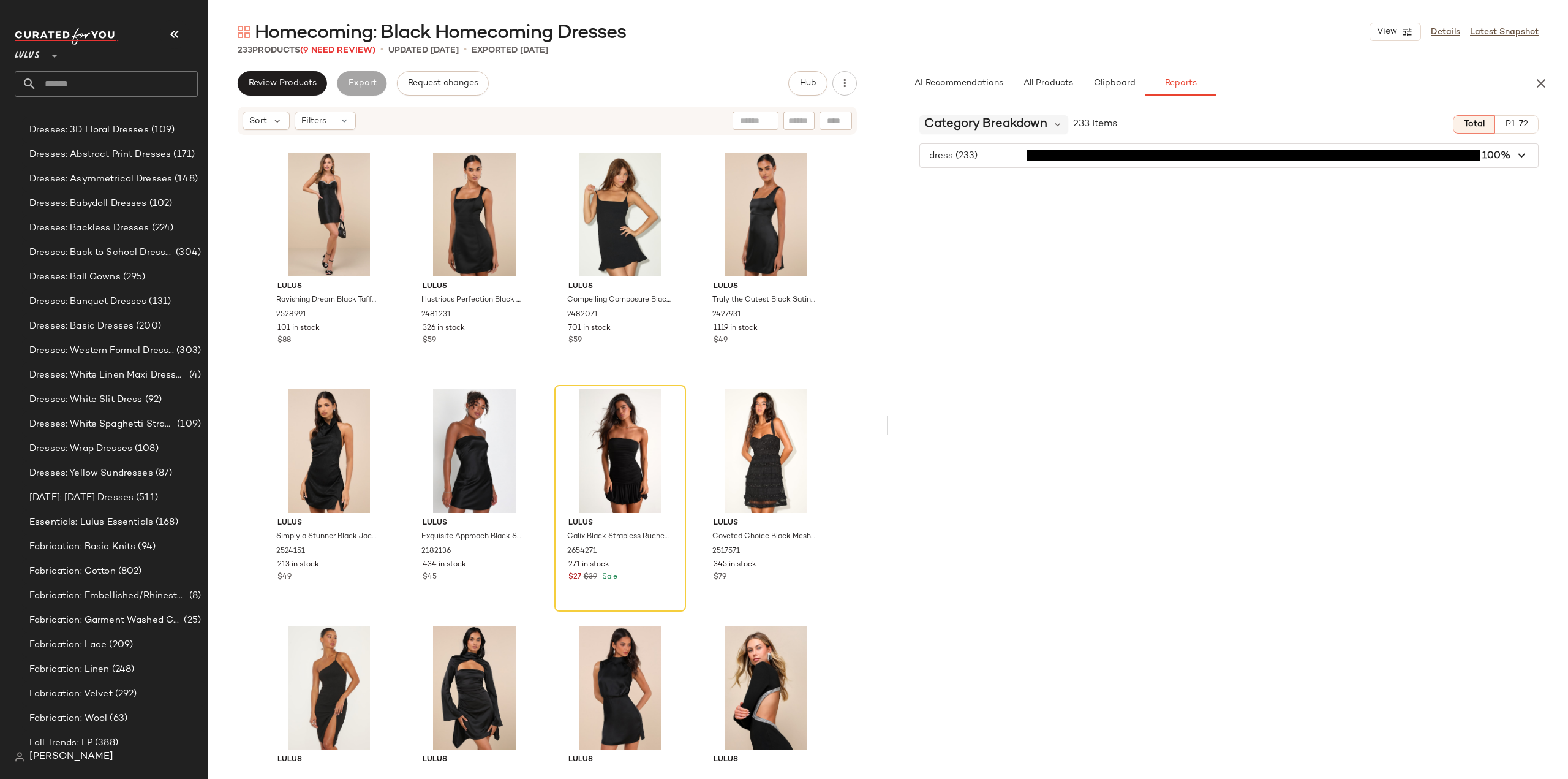
click at [1053, 126] on icon at bounding box center [1058, 124] width 11 height 11
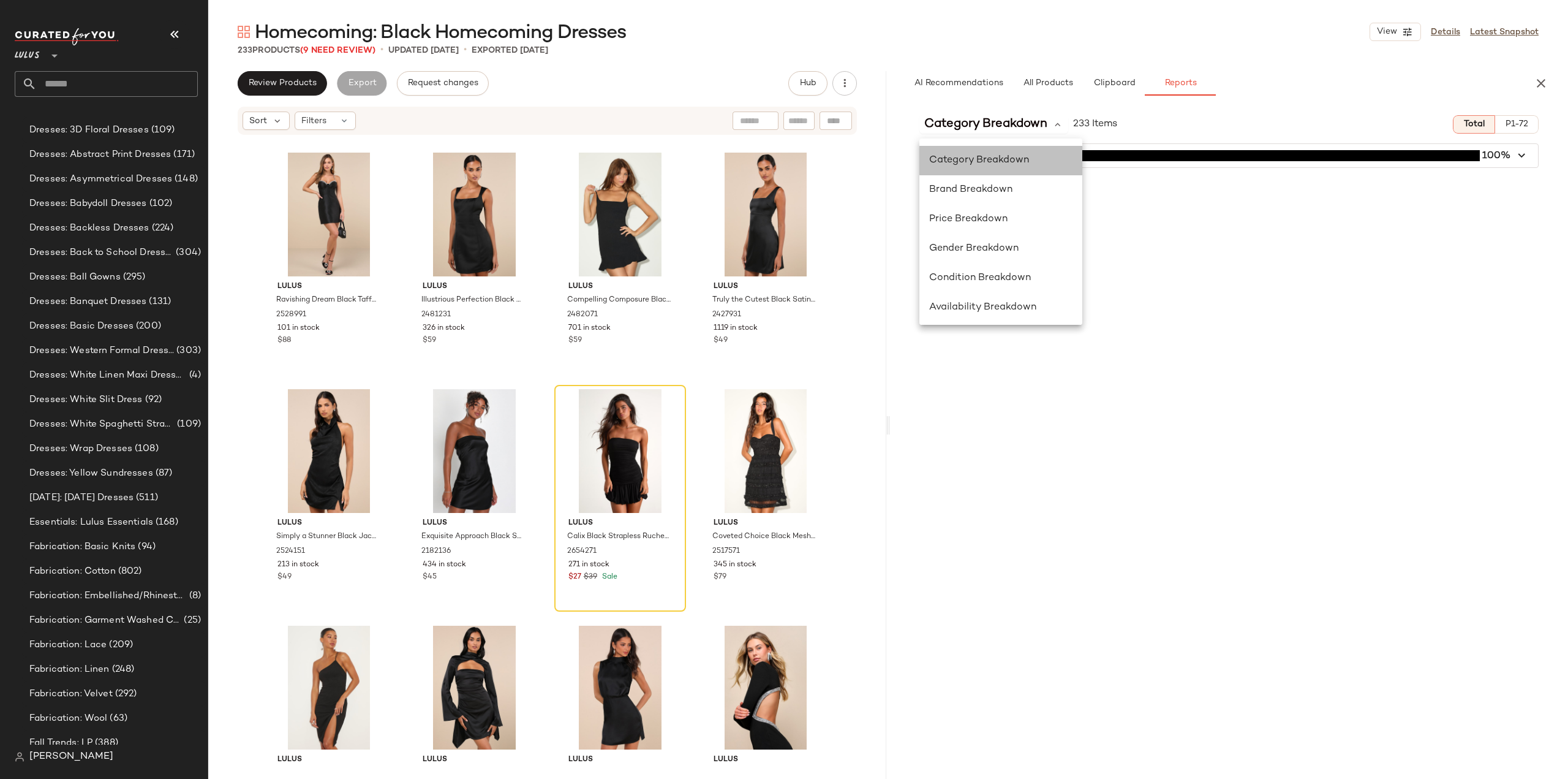
click at [990, 164] on span "Category Breakdown" at bounding box center [979, 160] width 100 height 10
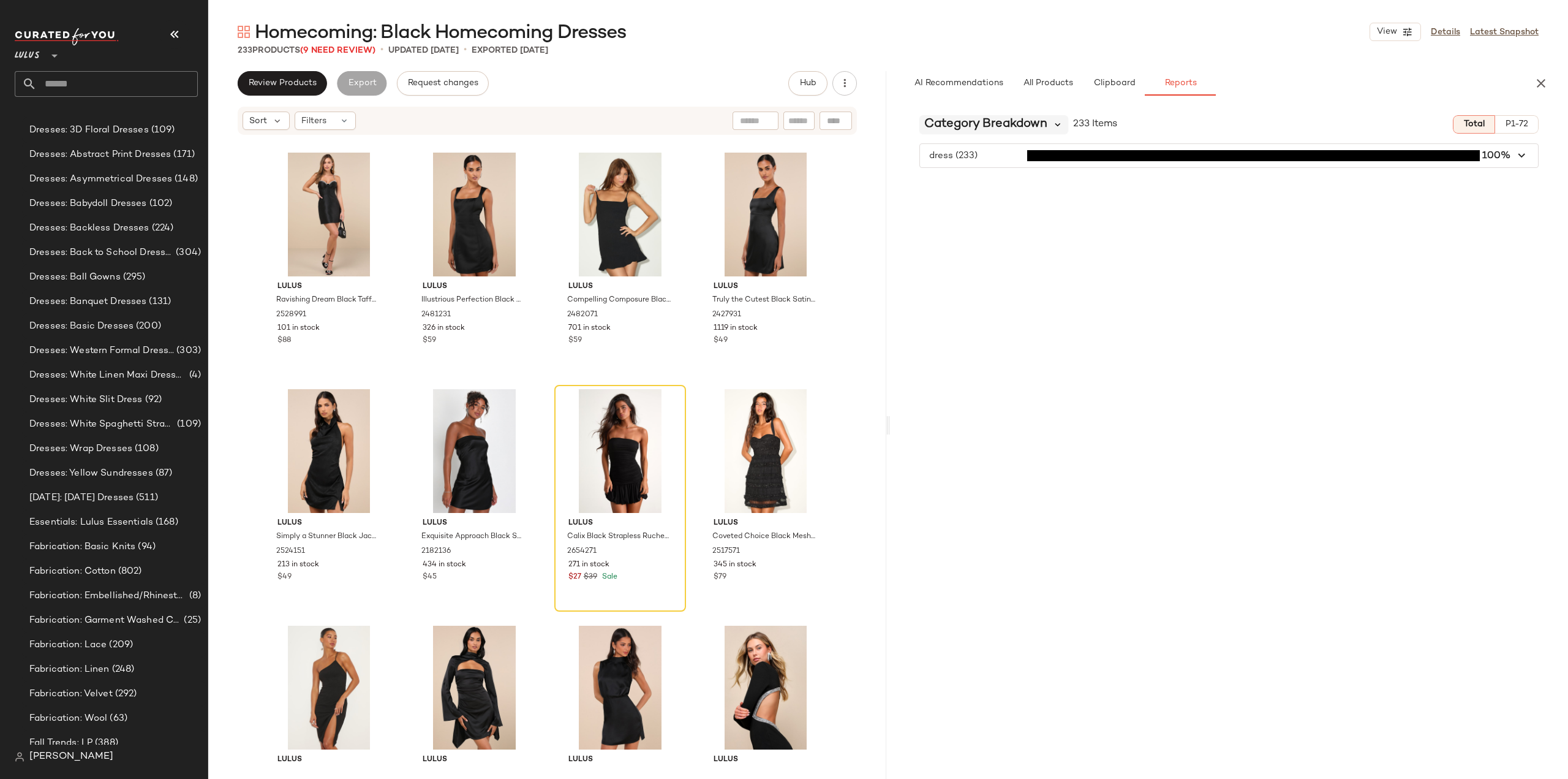
click at [1056, 123] on icon at bounding box center [1058, 124] width 11 height 11
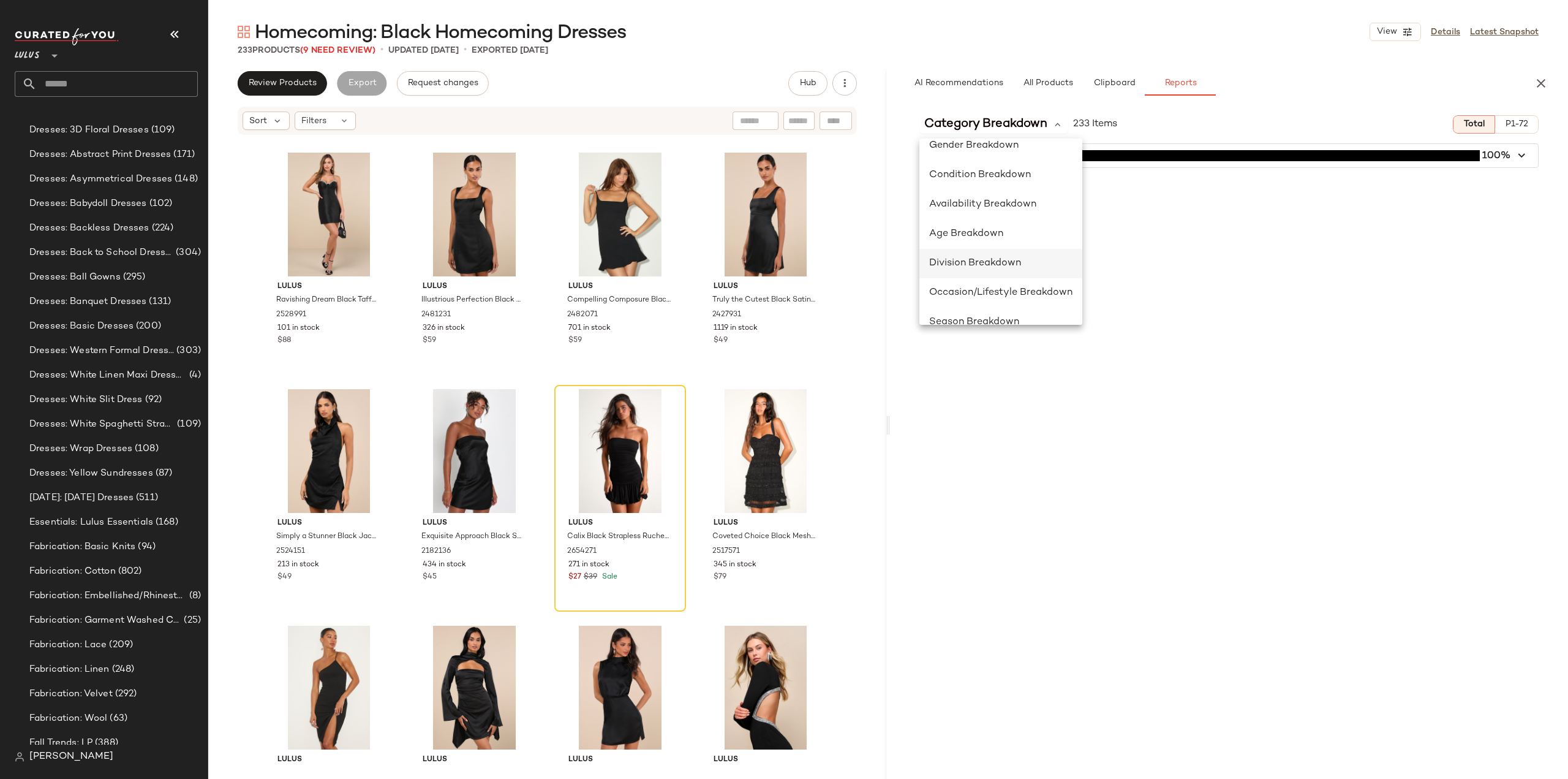
scroll to position [123, 0]
click at [991, 246] on span "Division Breakdown" at bounding box center [975, 244] width 92 height 10
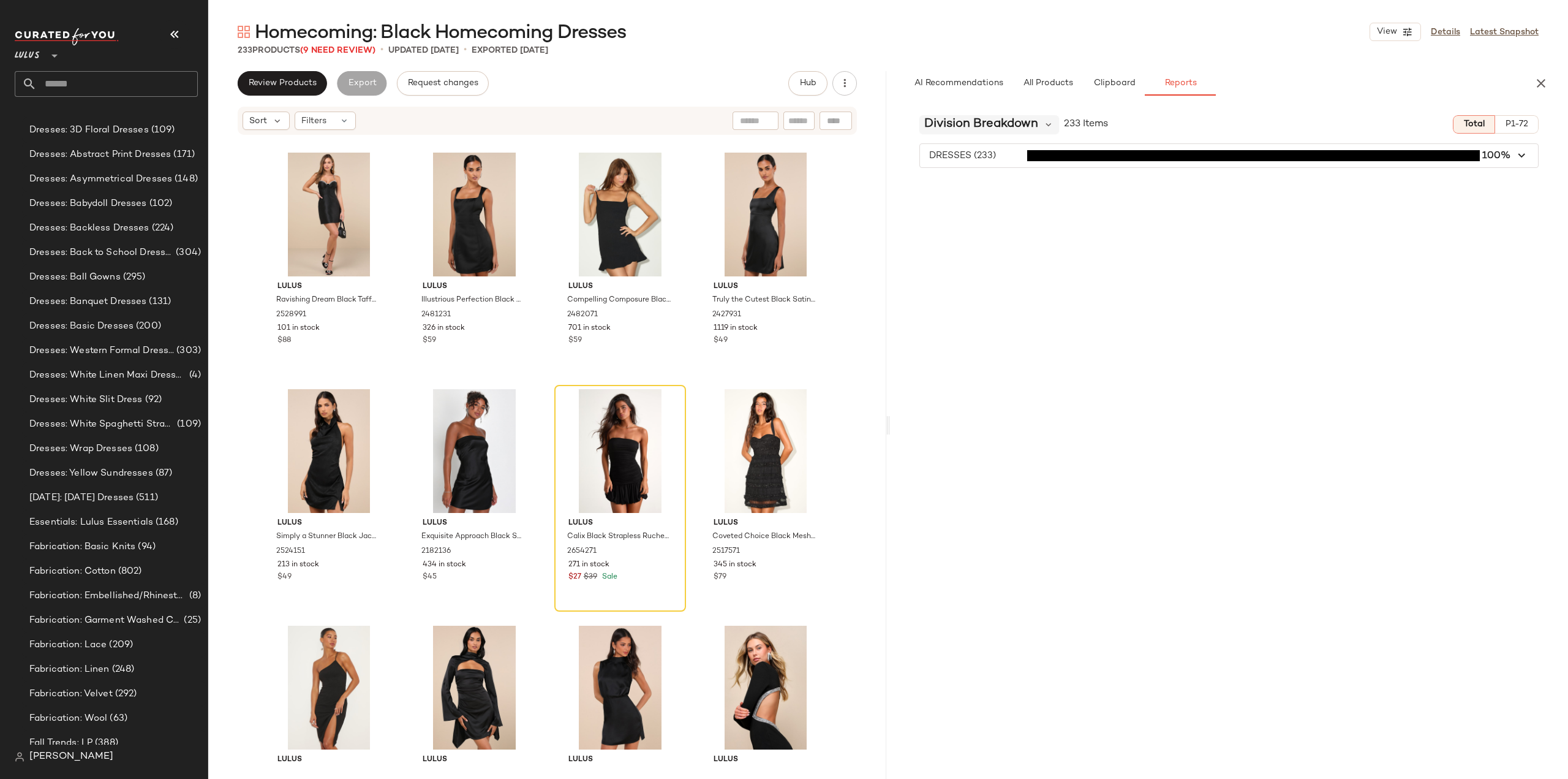
click at [1037, 124] on span "Division Breakdown" at bounding box center [981, 124] width 114 height 18
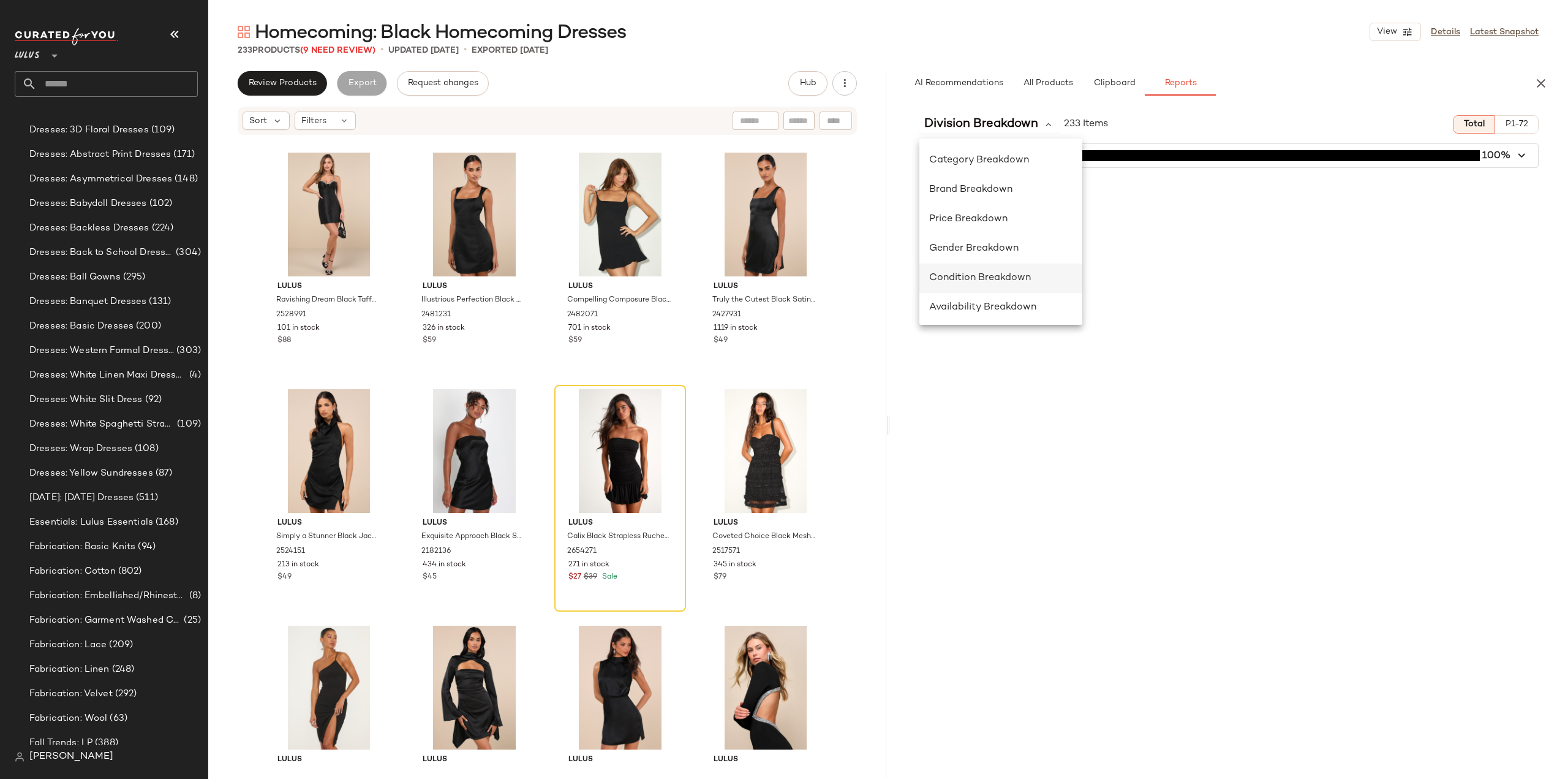
scroll to position [184, 0]
click at [965, 209] on span "Occasion/Lifestyle Breakdown" at bounding box center [1001, 211] width 143 height 10
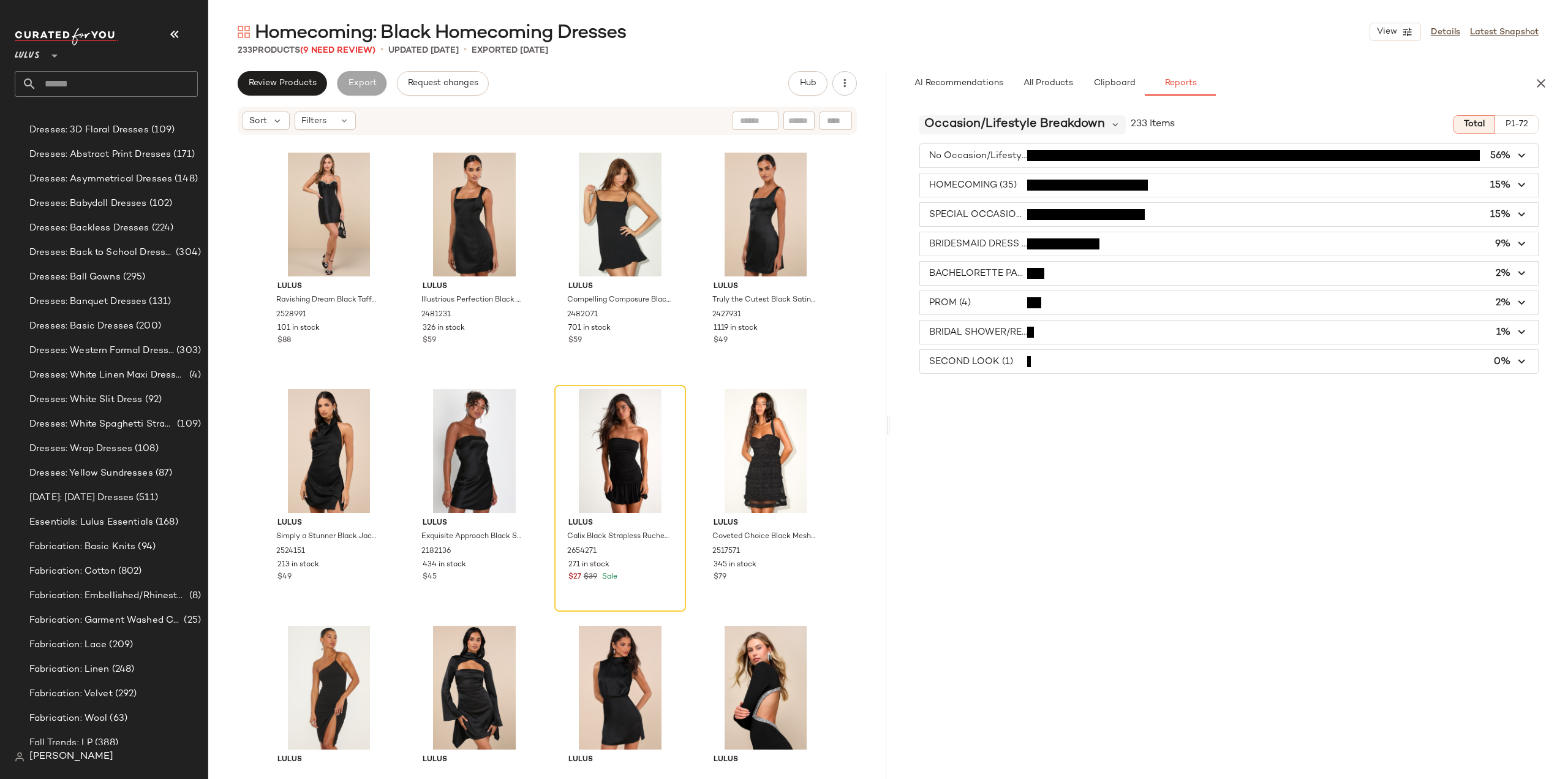
click at [1099, 126] on span "Occasion/Lifestyle Breakdown" at bounding box center [1015, 124] width 181 height 18
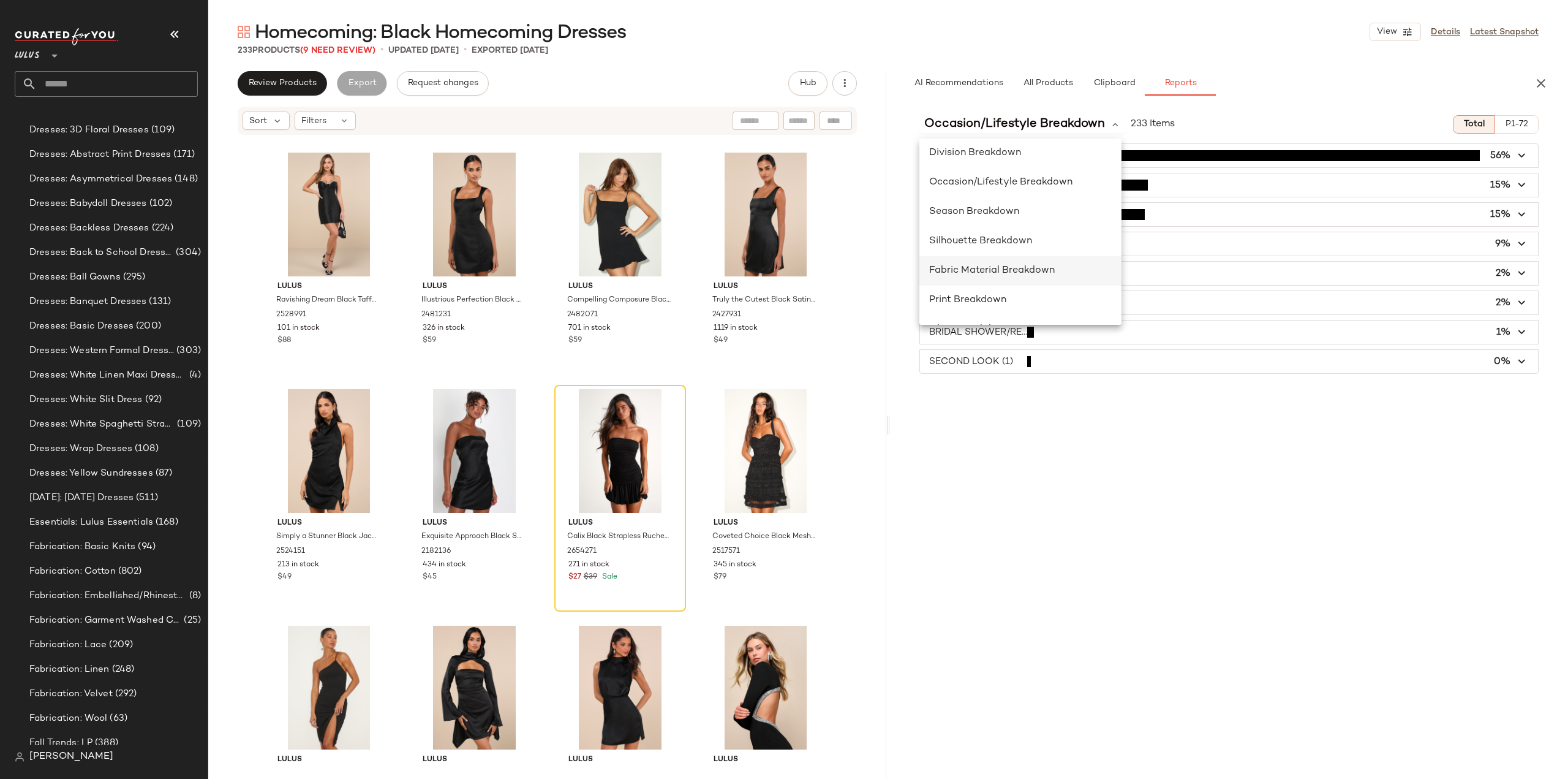
scroll to position [238, 0]
click at [954, 243] on span "Fabric Material Breakdown" at bounding box center [992, 246] width 126 height 10
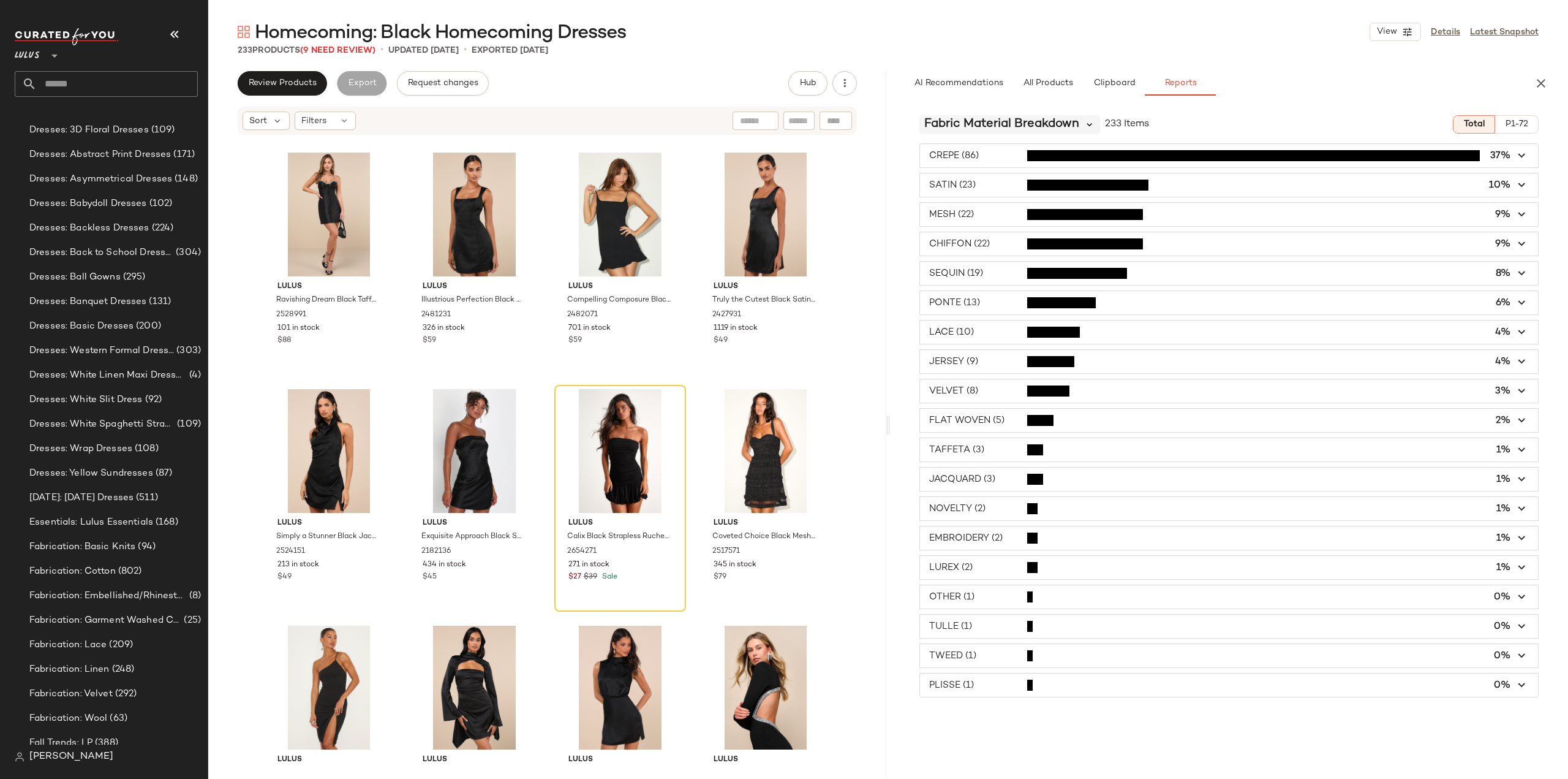
click at [1092, 128] on icon at bounding box center [1089, 124] width 11 height 11
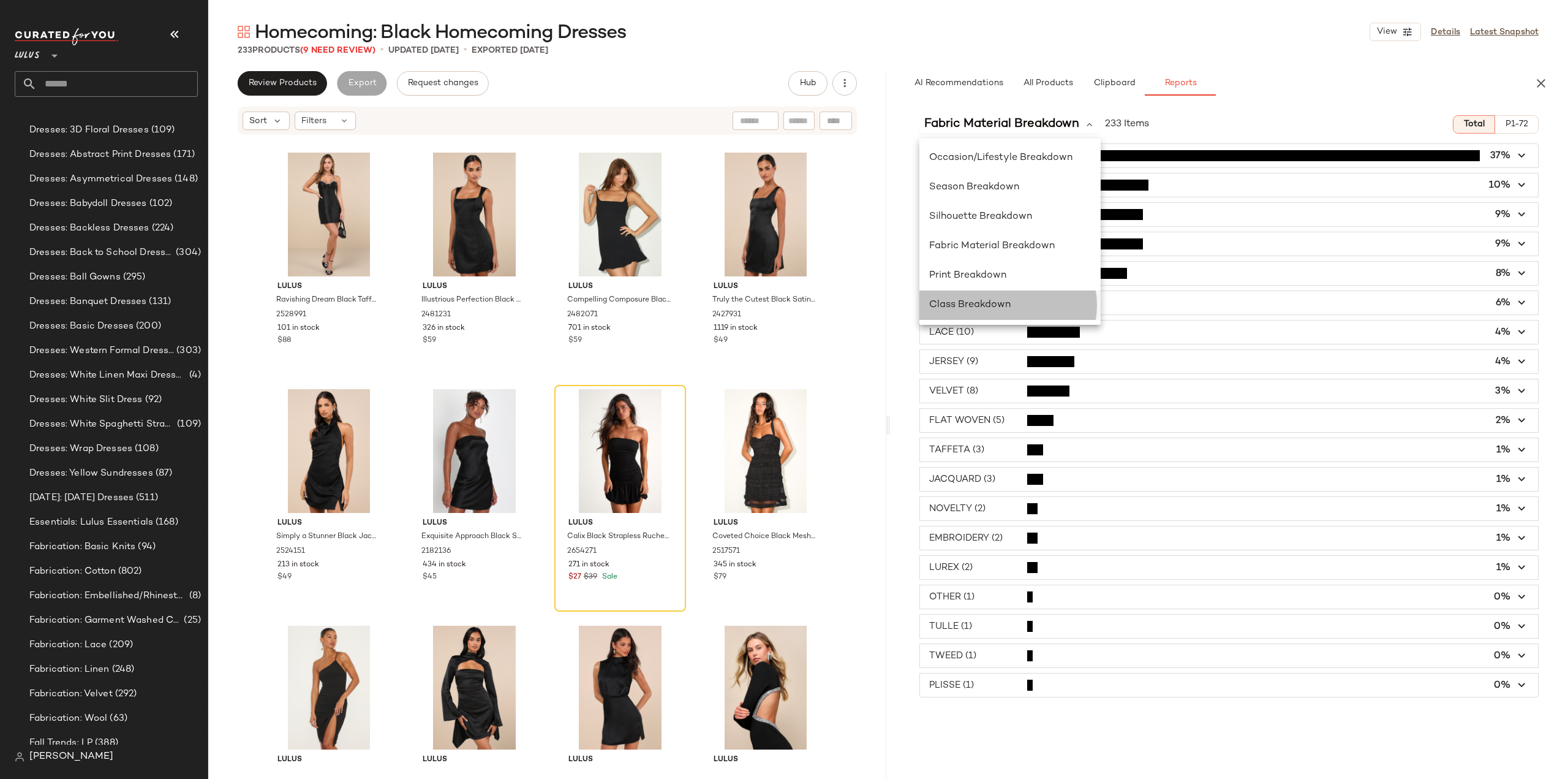
click at [968, 305] on span "Class Breakdown" at bounding box center [970, 305] width 81 height 10
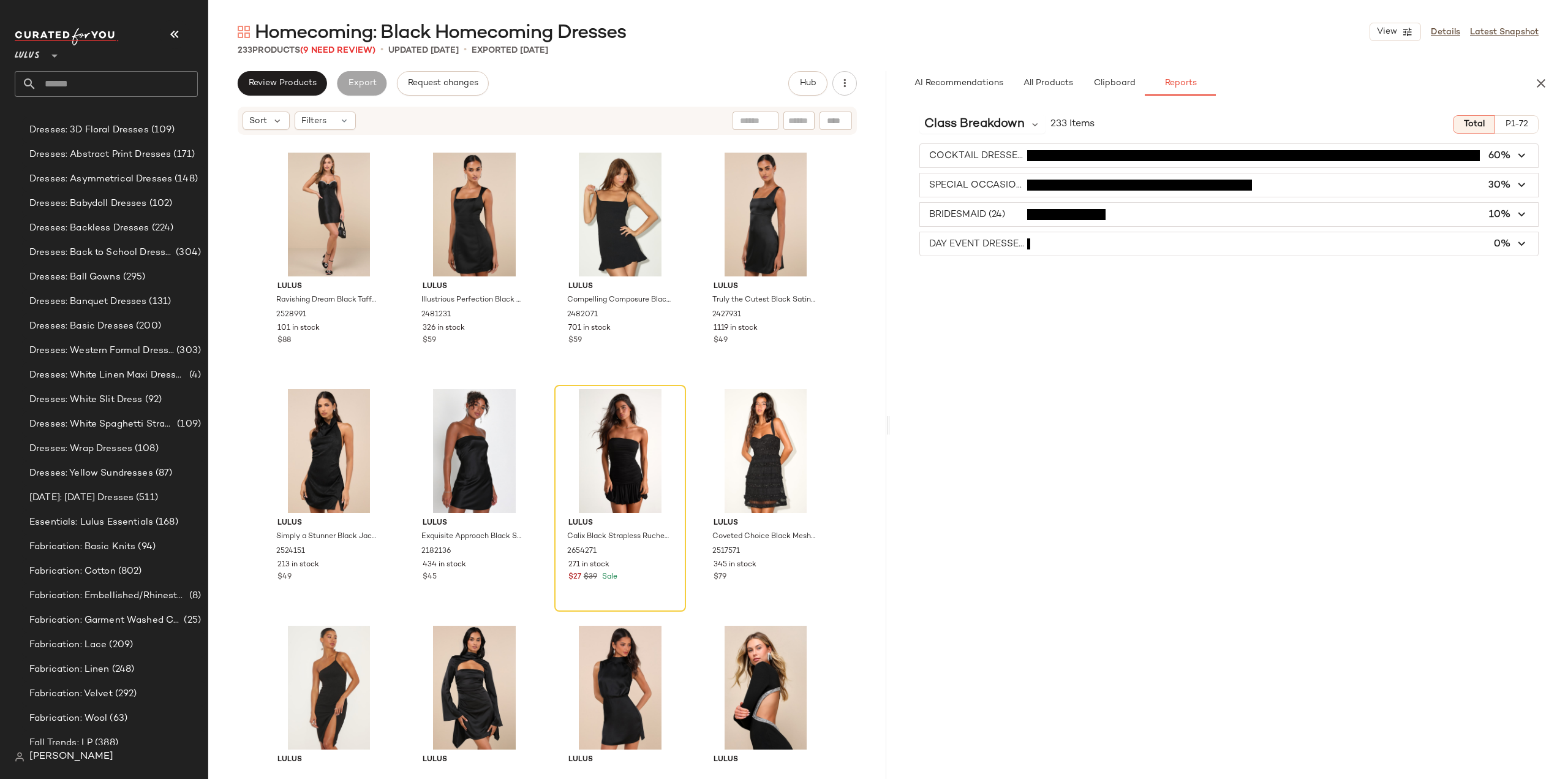
click at [1543, 83] on icon "button" at bounding box center [1542, 83] width 15 height 15
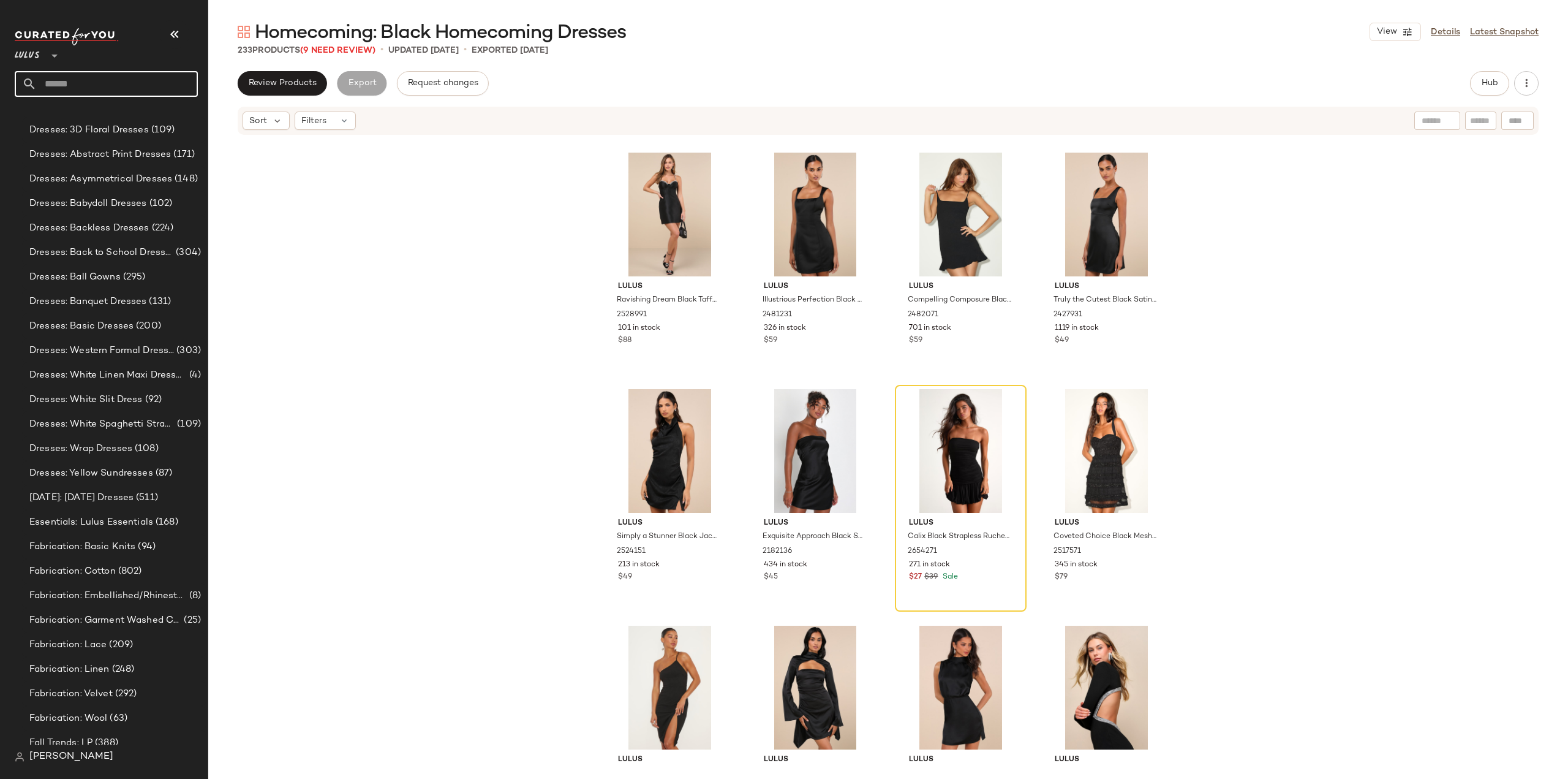
click at [92, 81] on input "text" at bounding box center [117, 84] width 161 height 26
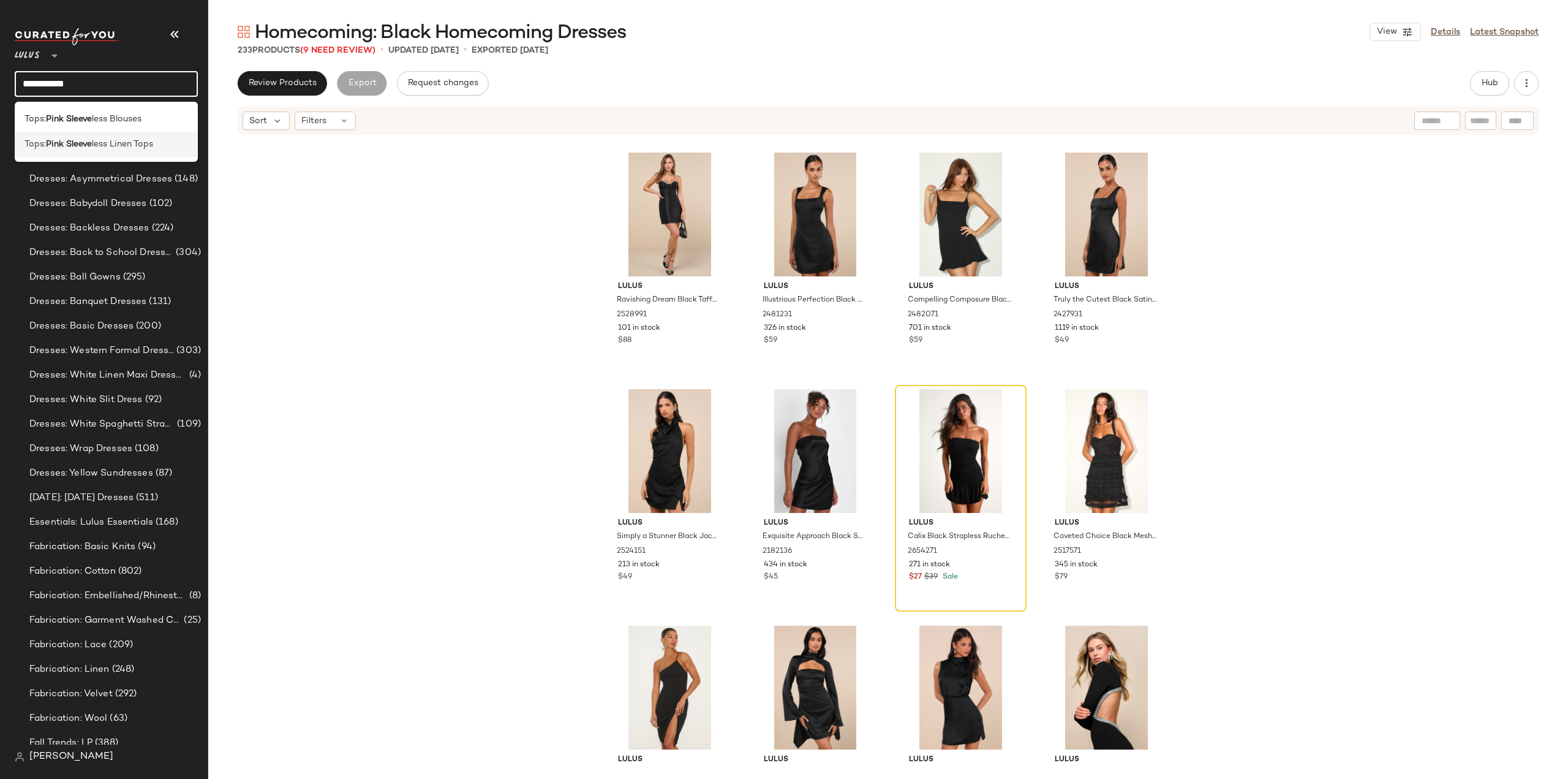
type input "**********"
click at [53, 140] on b "Pink Sleeve" at bounding box center [69, 145] width 46 height 13
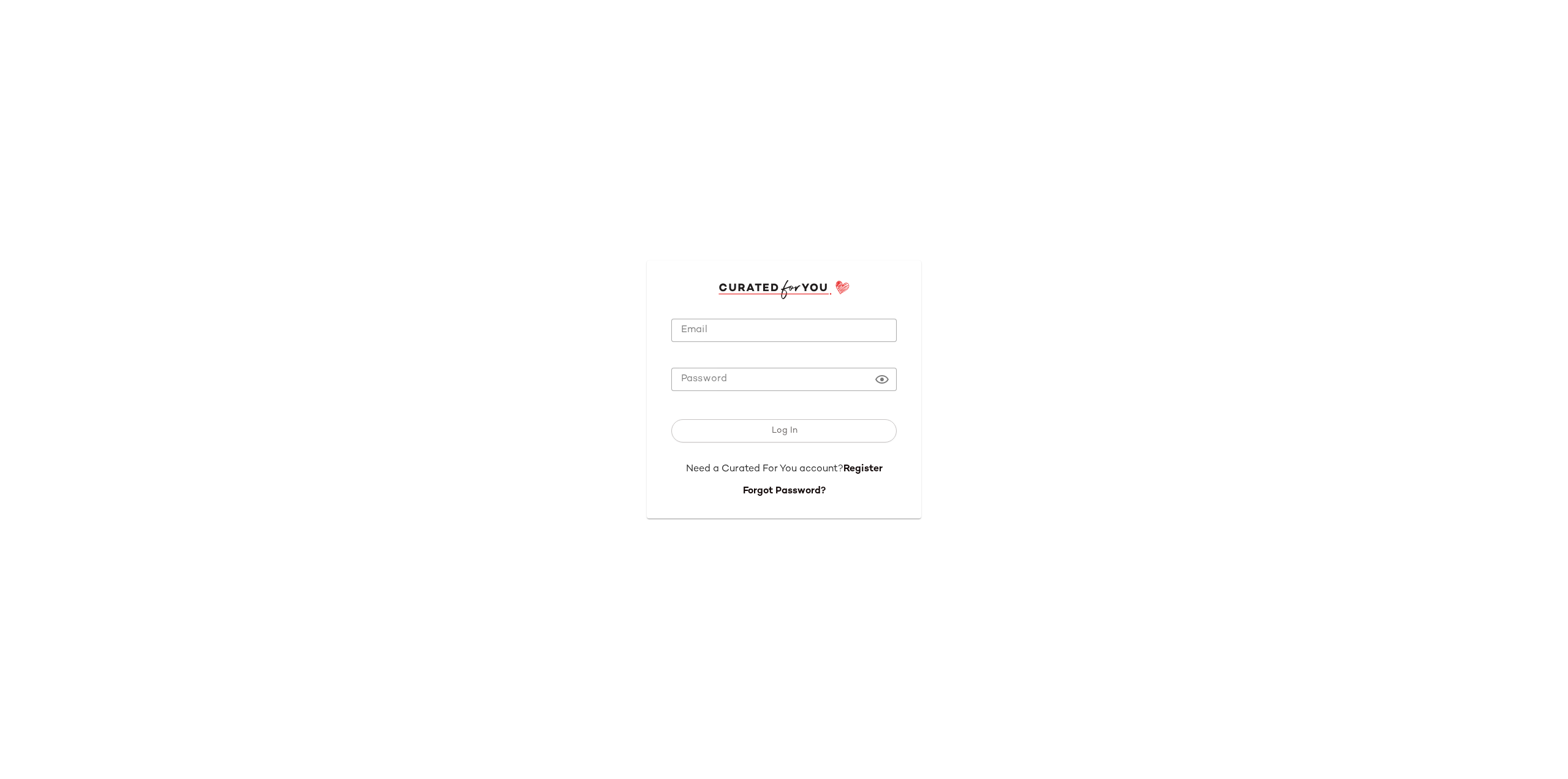
type input "**********"
click at [785, 432] on span "Log In" at bounding box center [784, 430] width 26 height 10
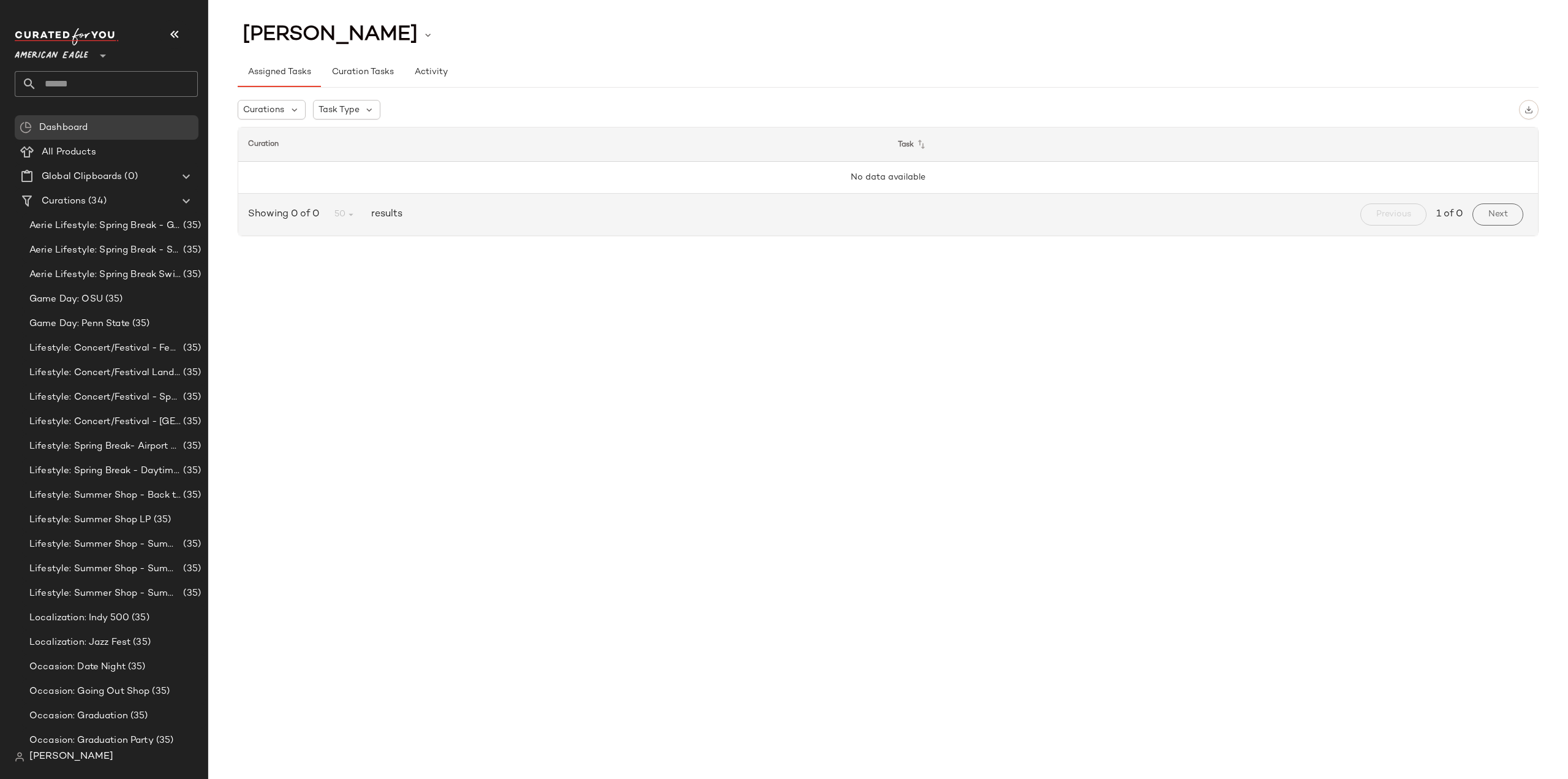
click at [86, 85] on input "text" at bounding box center [117, 84] width 161 height 26
click at [77, 53] on span "American Eagle" at bounding box center [51, 53] width 73 height 22
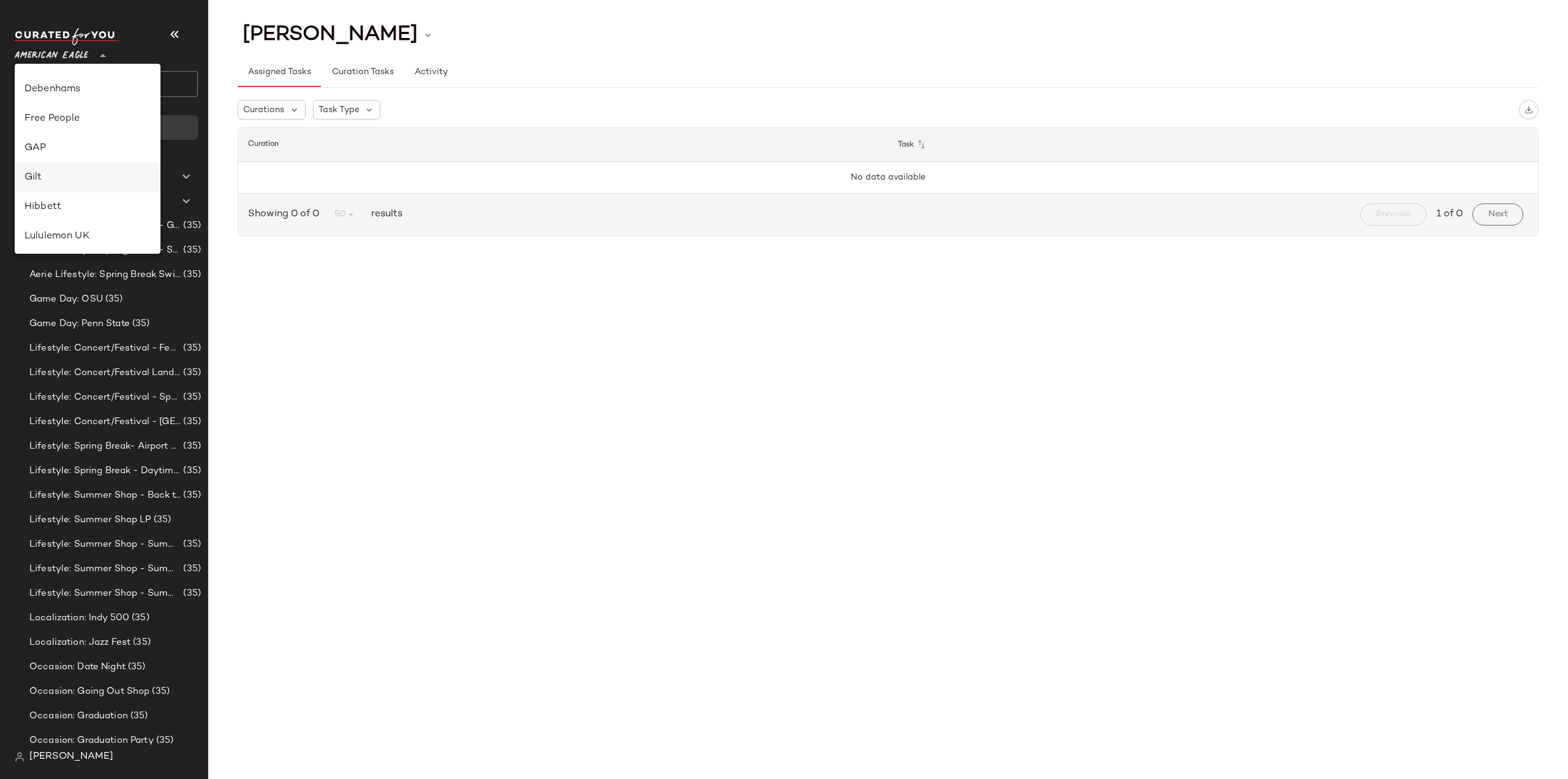
scroll to position [184, 0]
click at [71, 131] on div "Free People" at bounding box center [87, 135] width 126 height 15
type input "**"
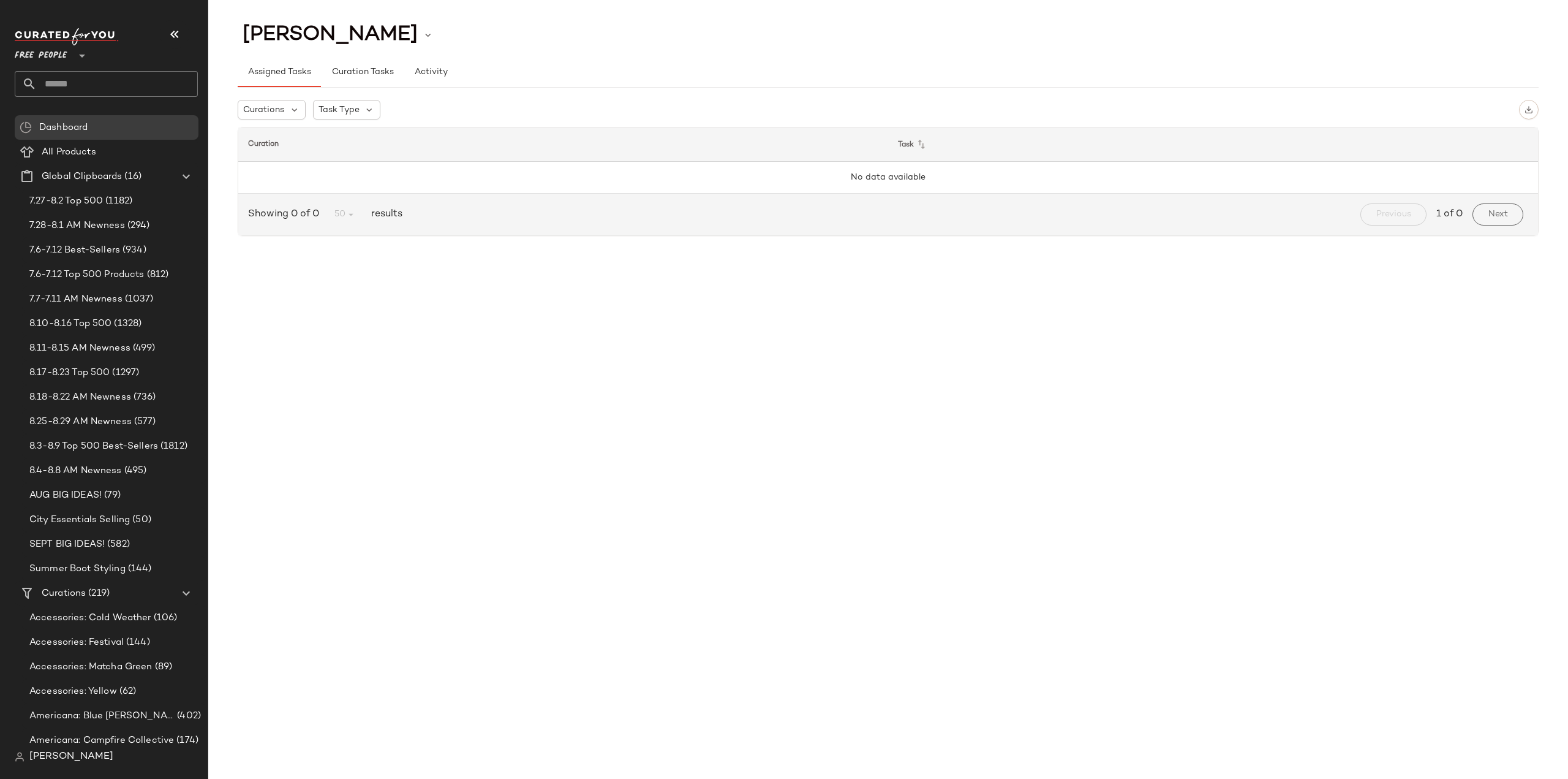
click at [81, 87] on input "text" at bounding box center [117, 84] width 161 height 26
type input "******"
click at [80, 120] on span "y Bag" at bounding box center [88, 120] width 24 height 13
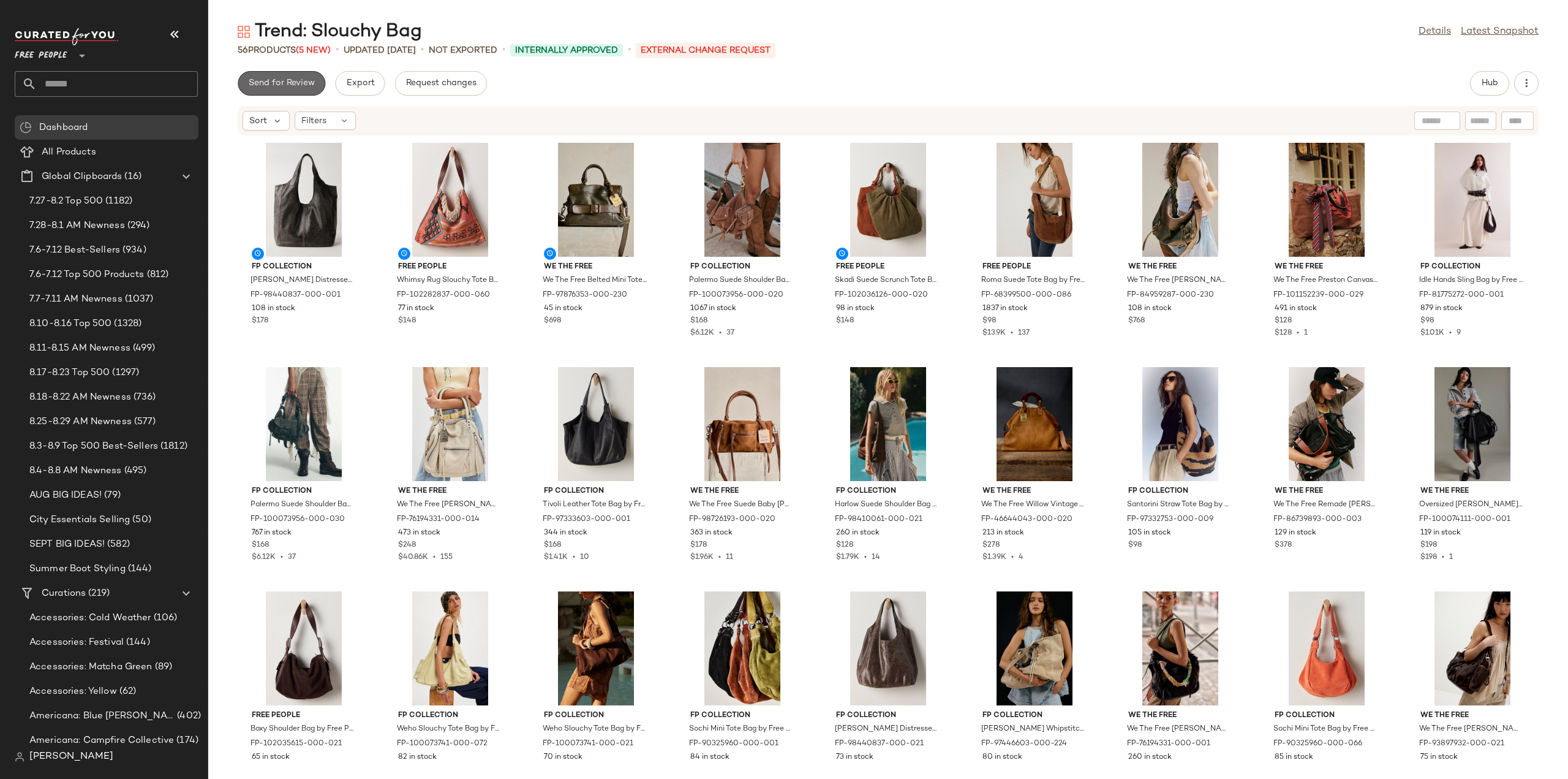
click at [261, 85] on span "Send for Review" at bounding box center [281, 83] width 67 height 10
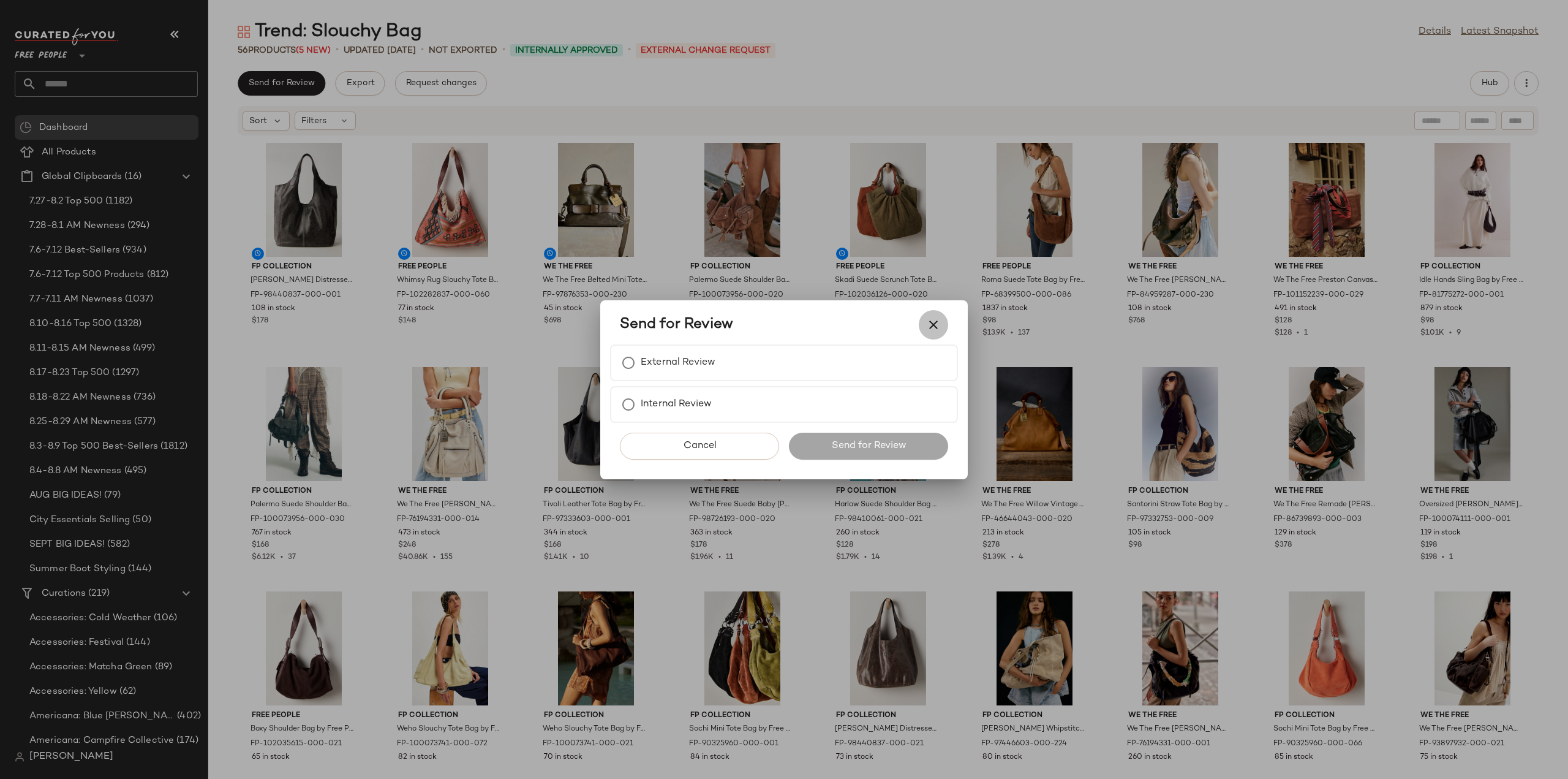
click at [936, 324] on icon "button" at bounding box center [934, 325] width 15 height 15
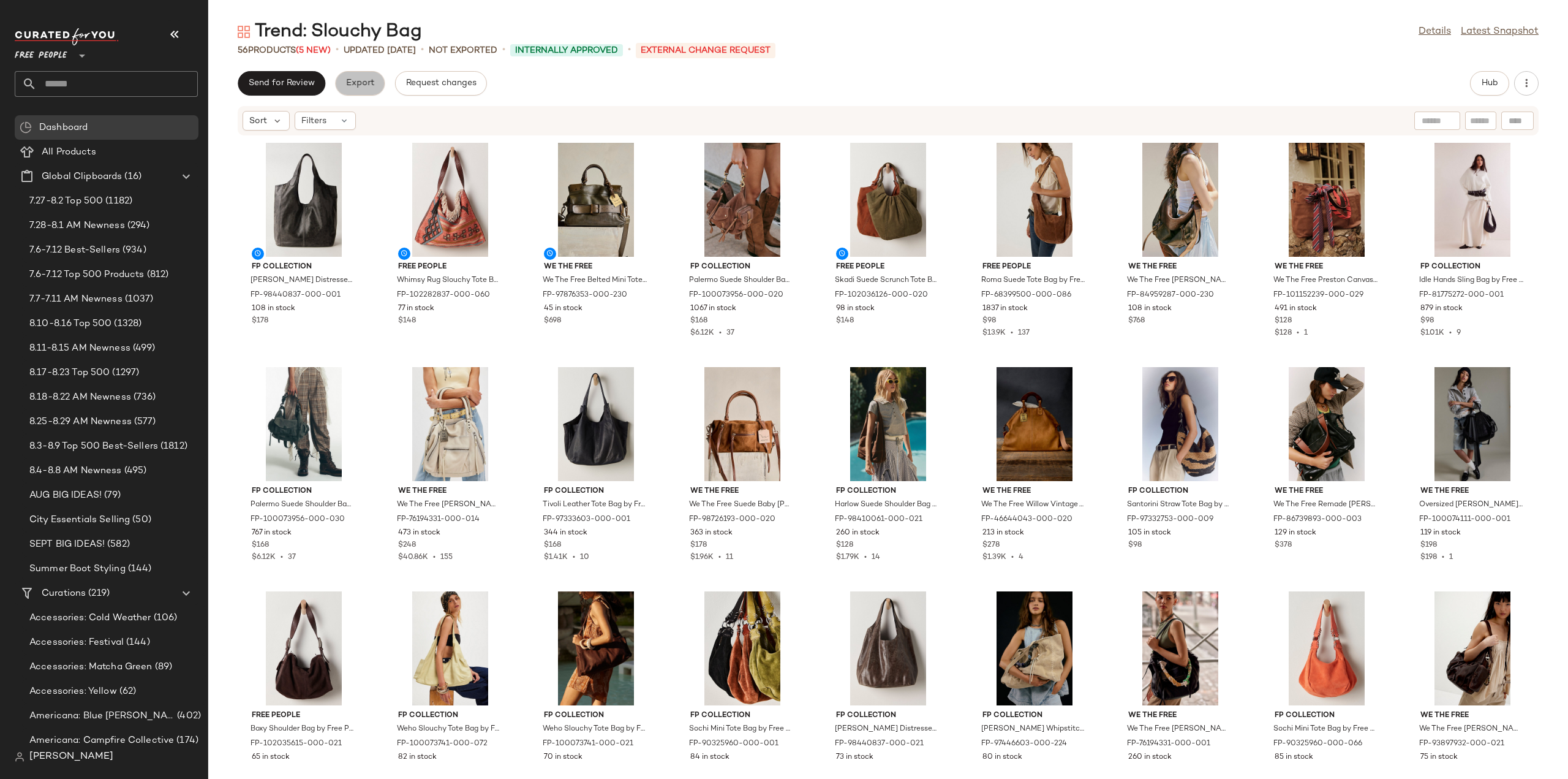
click at [365, 85] on span "Export" at bounding box center [360, 83] width 29 height 10
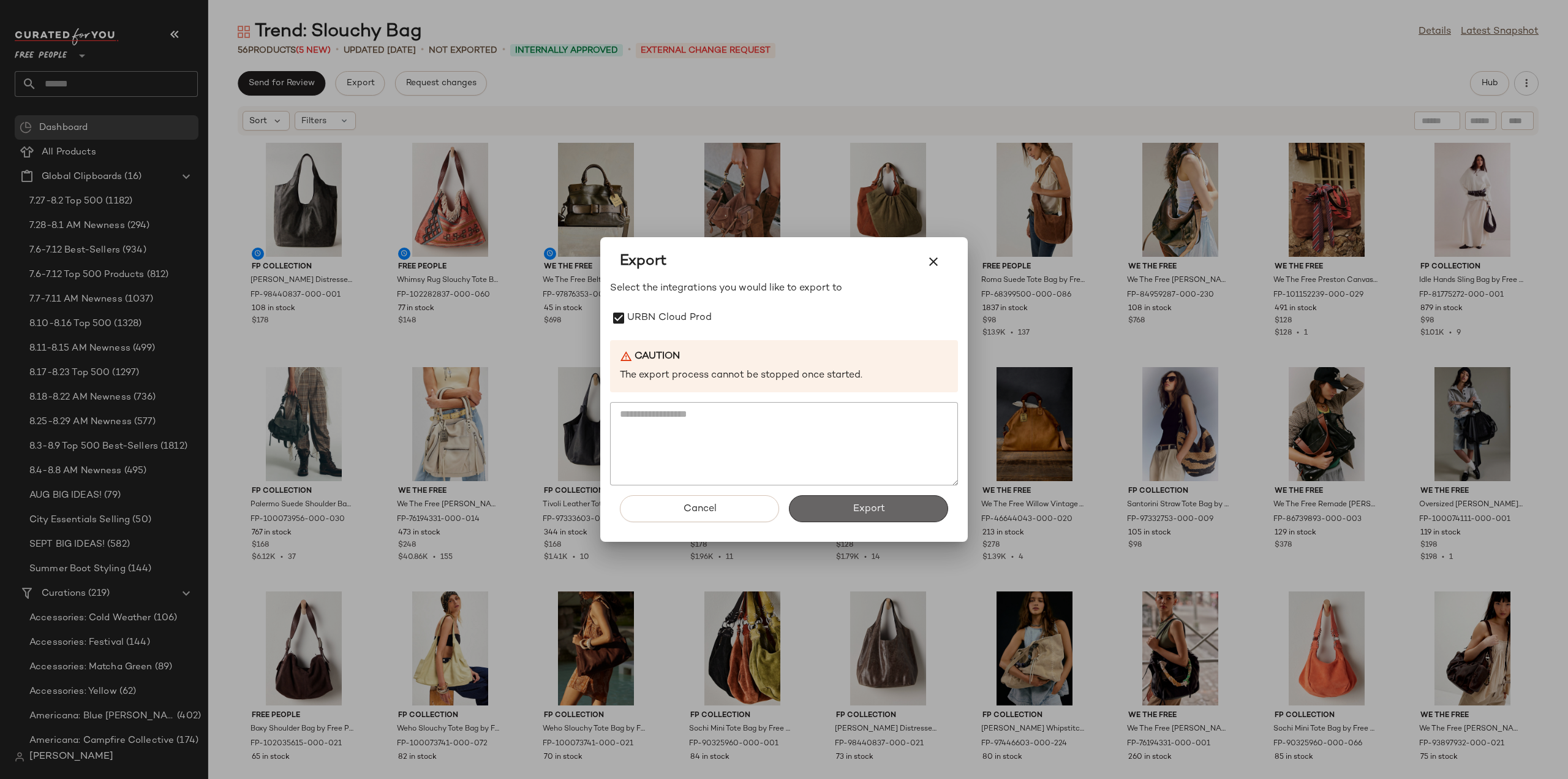
click at [863, 512] on span "Export" at bounding box center [868, 509] width 32 height 12
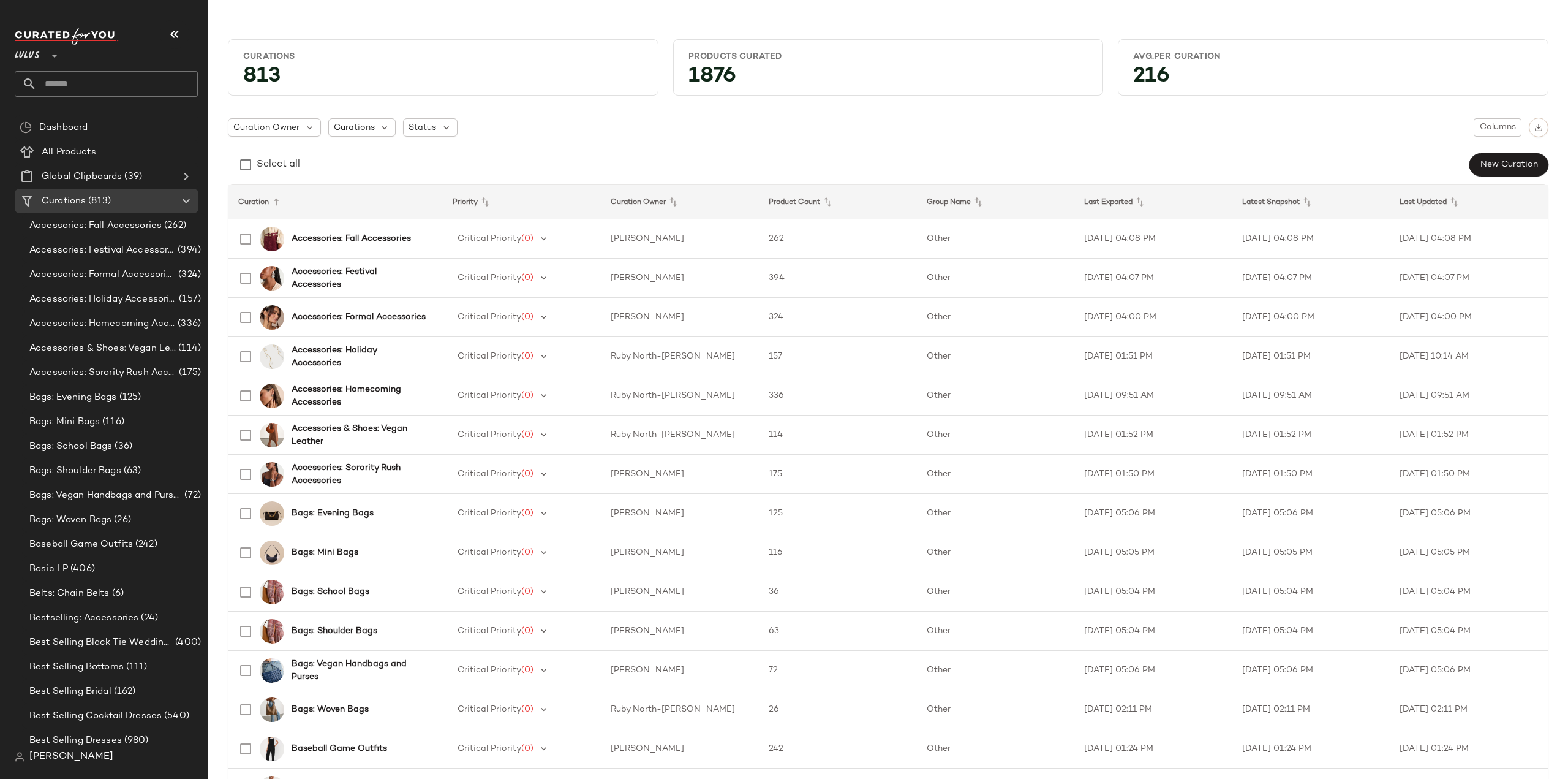
click at [65, 85] on input "text" at bounding box center [117, 84] width 161 height 26
click at [102, 84] on input "**********" at bounding box center [106, 84] width 184 height 26
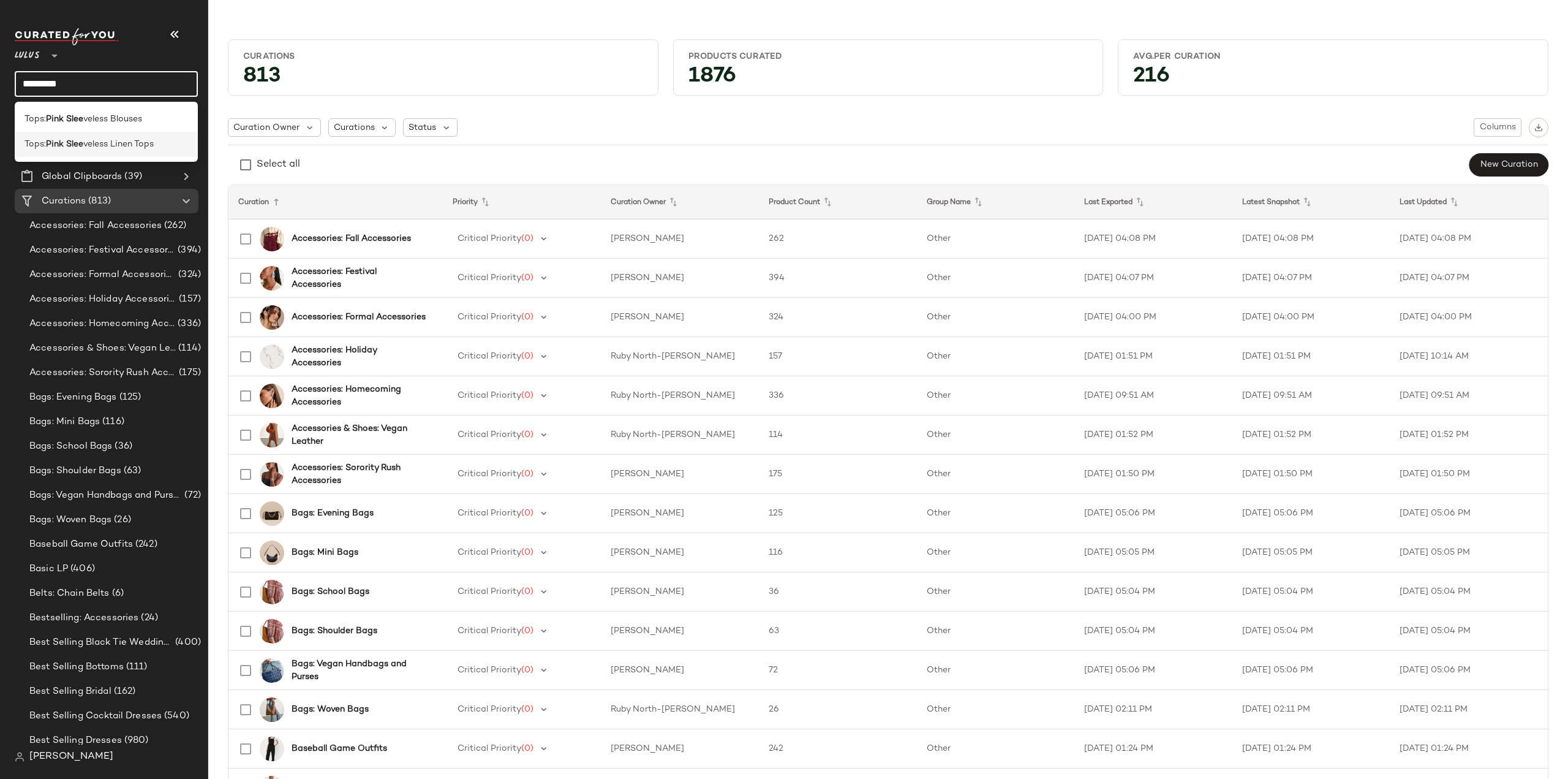
type input "*********"
click at [89, 140] on span "veless Linen Tops" at bounding box center [119, 145] width 70 height 13
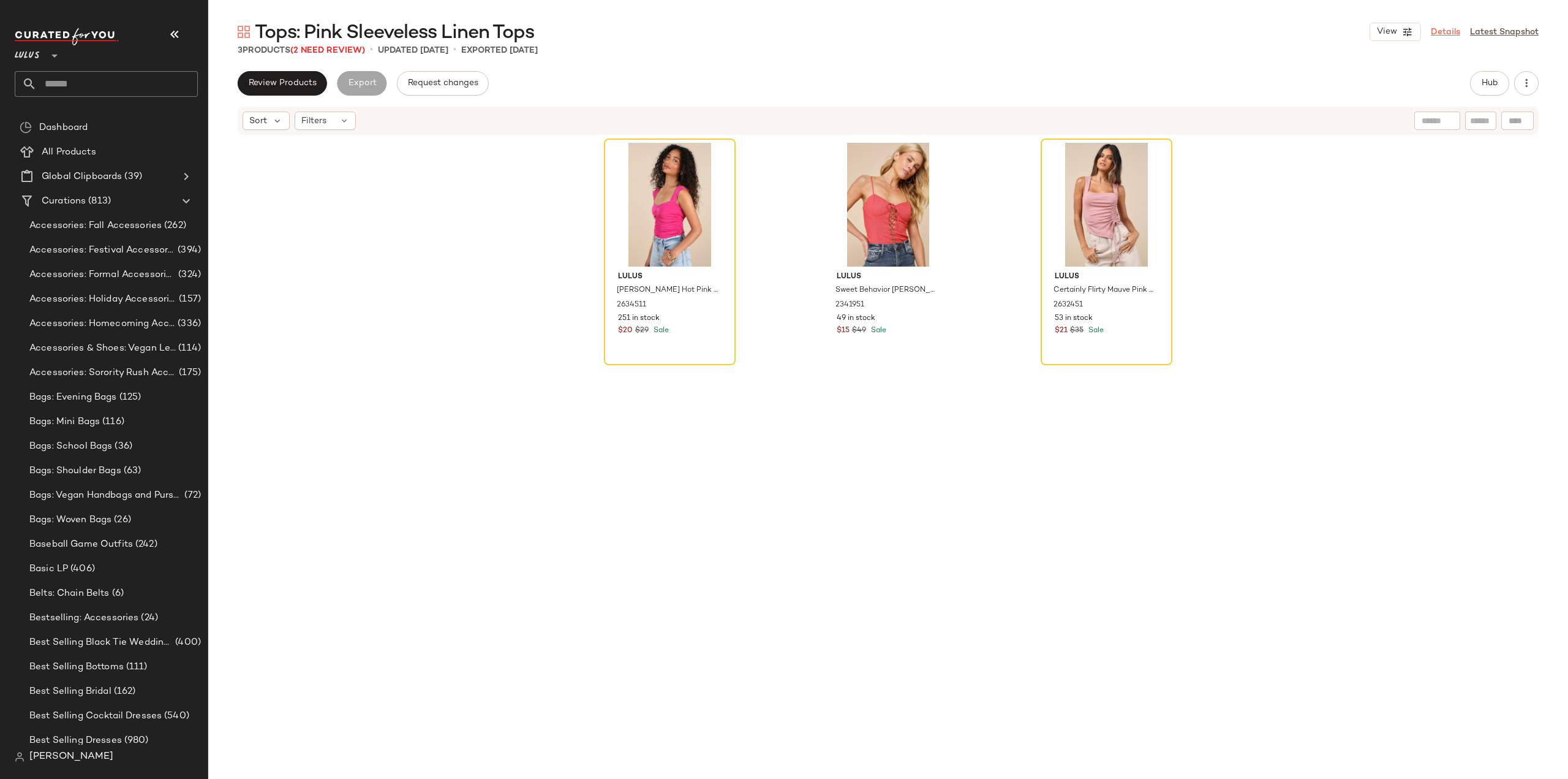
click at [1445, 32] on link "Details" at bounding box center [1446, 32] width 29 height 13
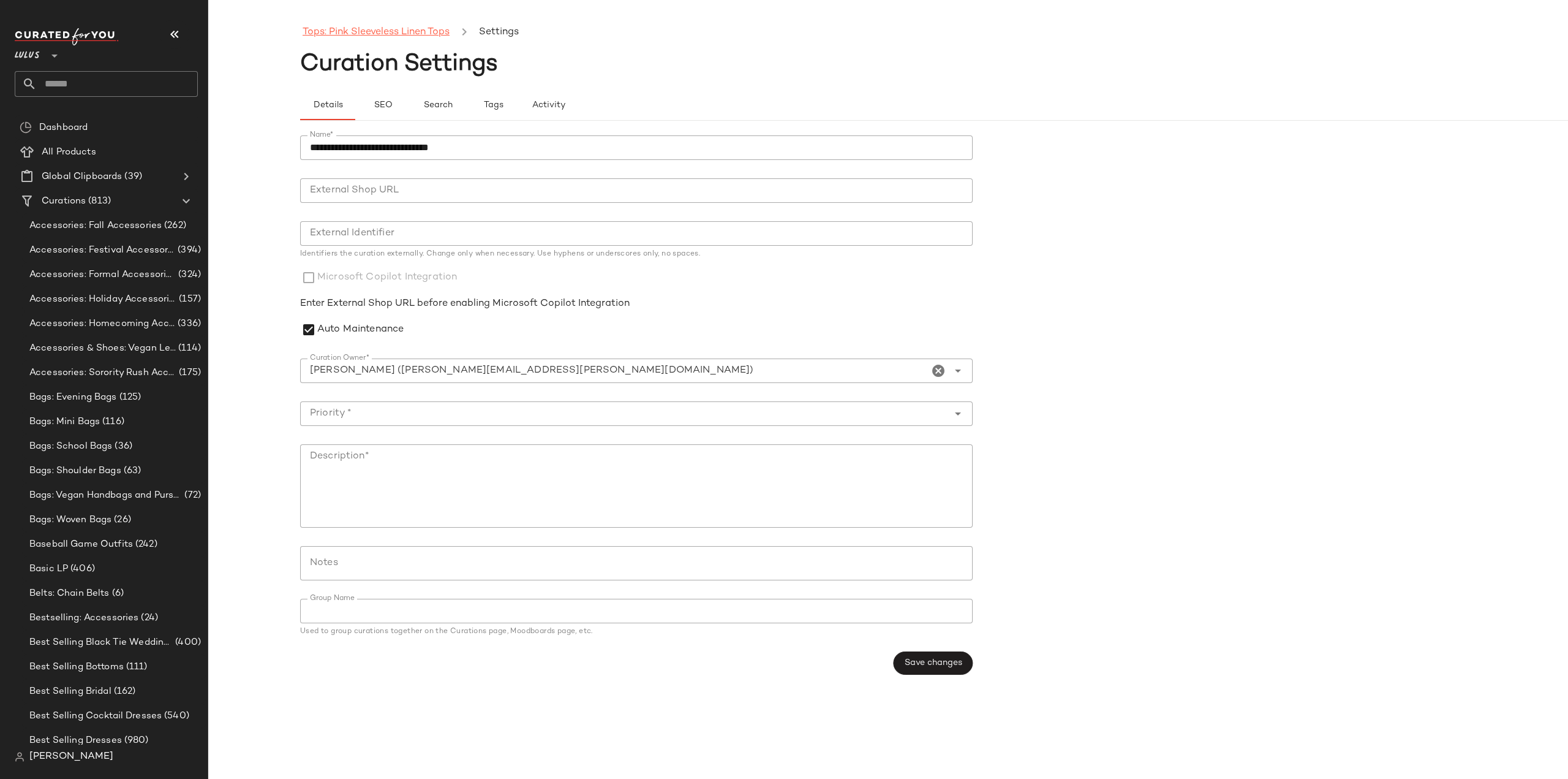
click at [365, 34] on link "Tops: Pink Sleeveless Linen Tops" at bounding box center [376, 32] width 147 height 16
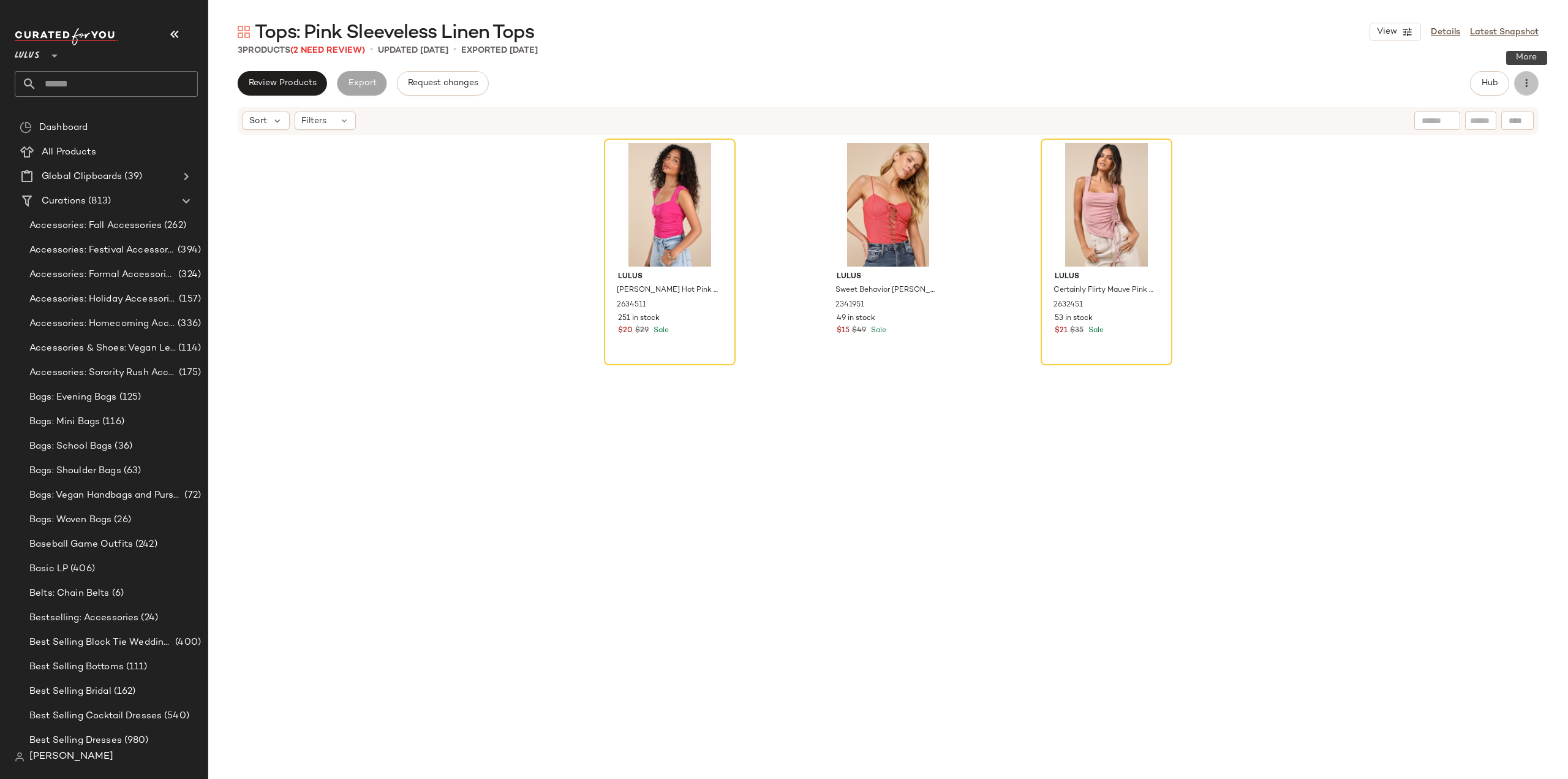
click at [1524, 81] on icon "button" at bounding box center [1526, 83] width 12 height 12
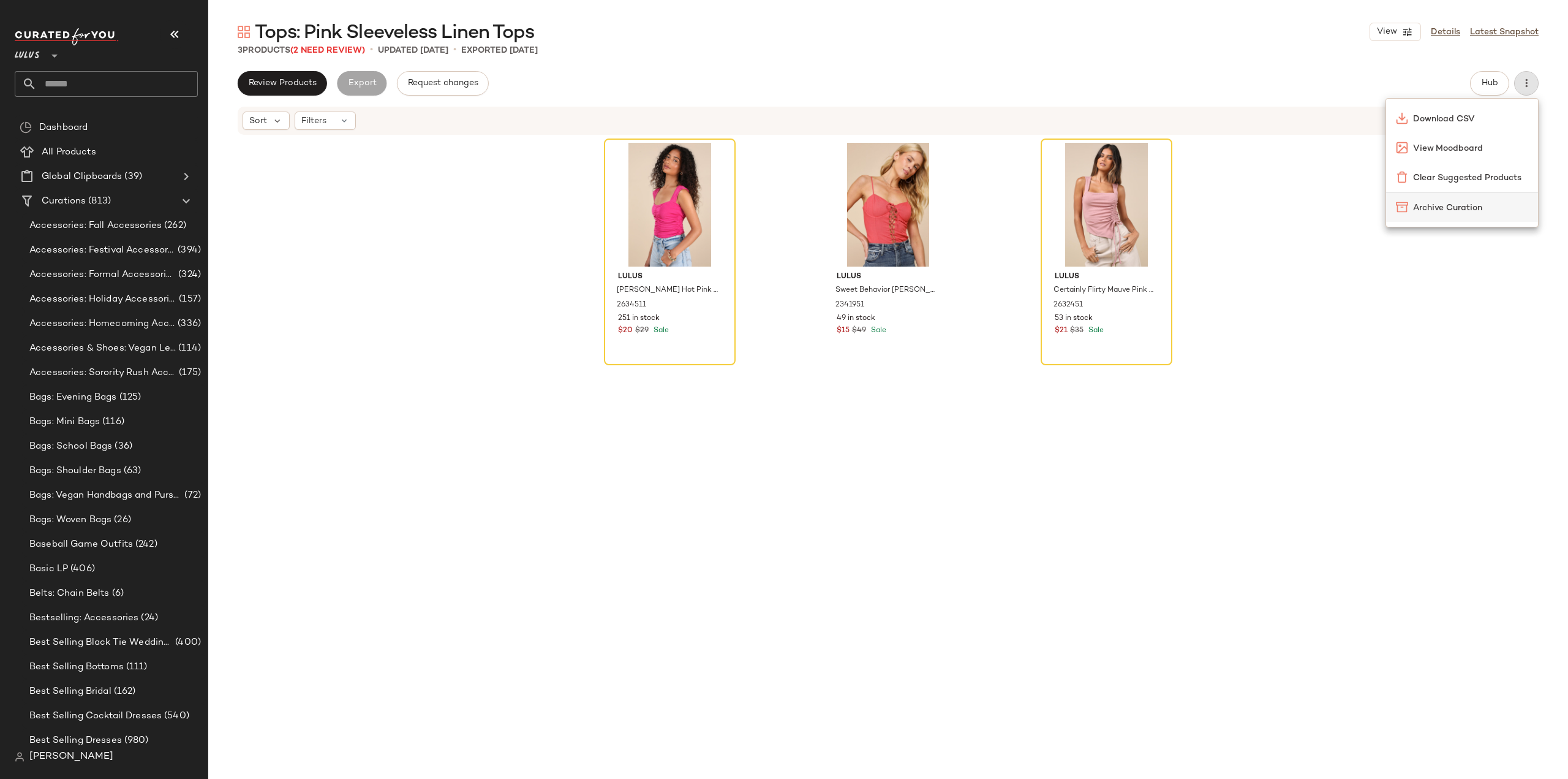
click at [1432, 207] on span "Archive Curation" at bounding box center [1470, 209] width 115 height 13
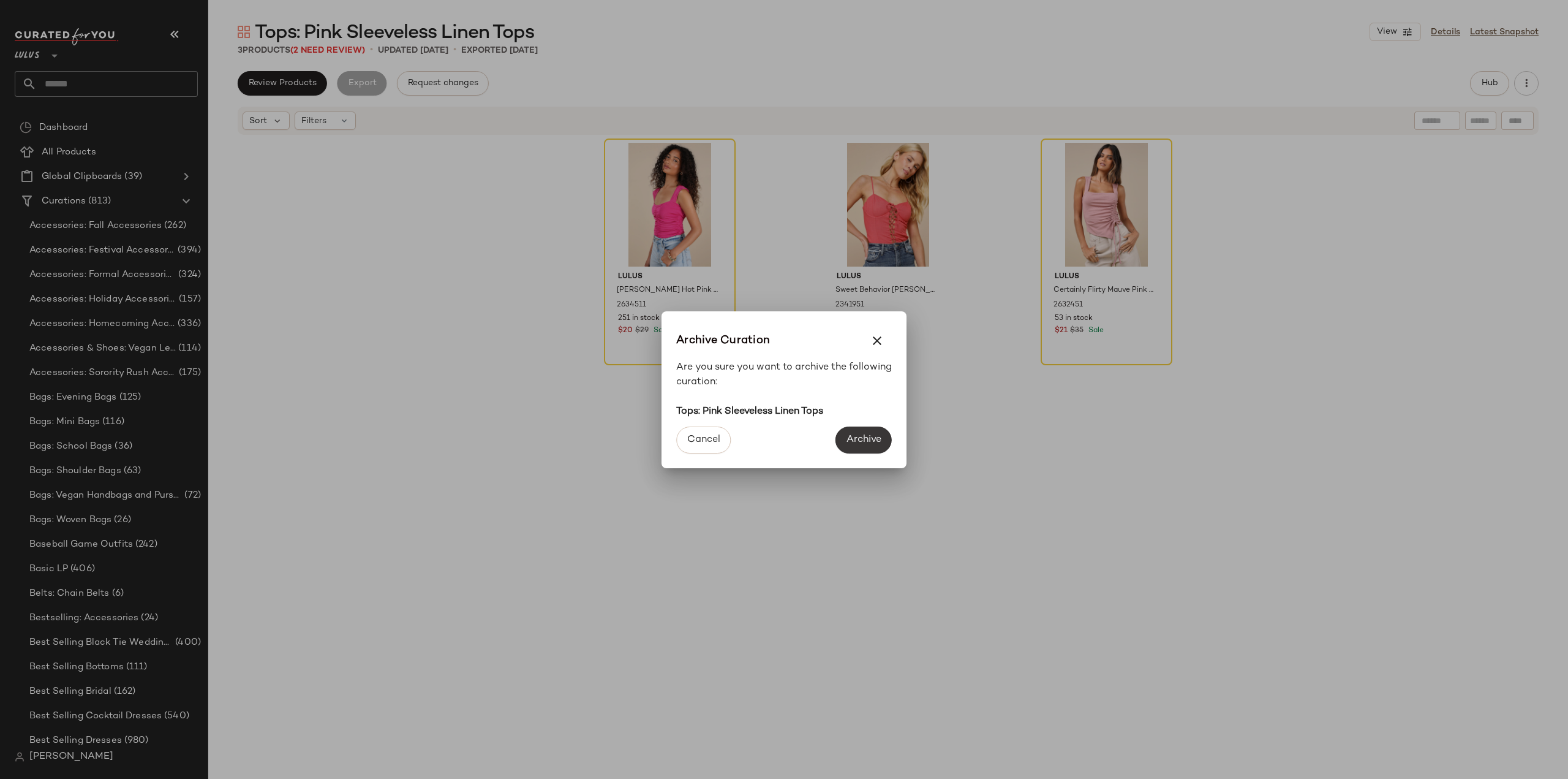
click at [861, 446] on span "Archive" at bounding box center [864, 440] width 35 height 12
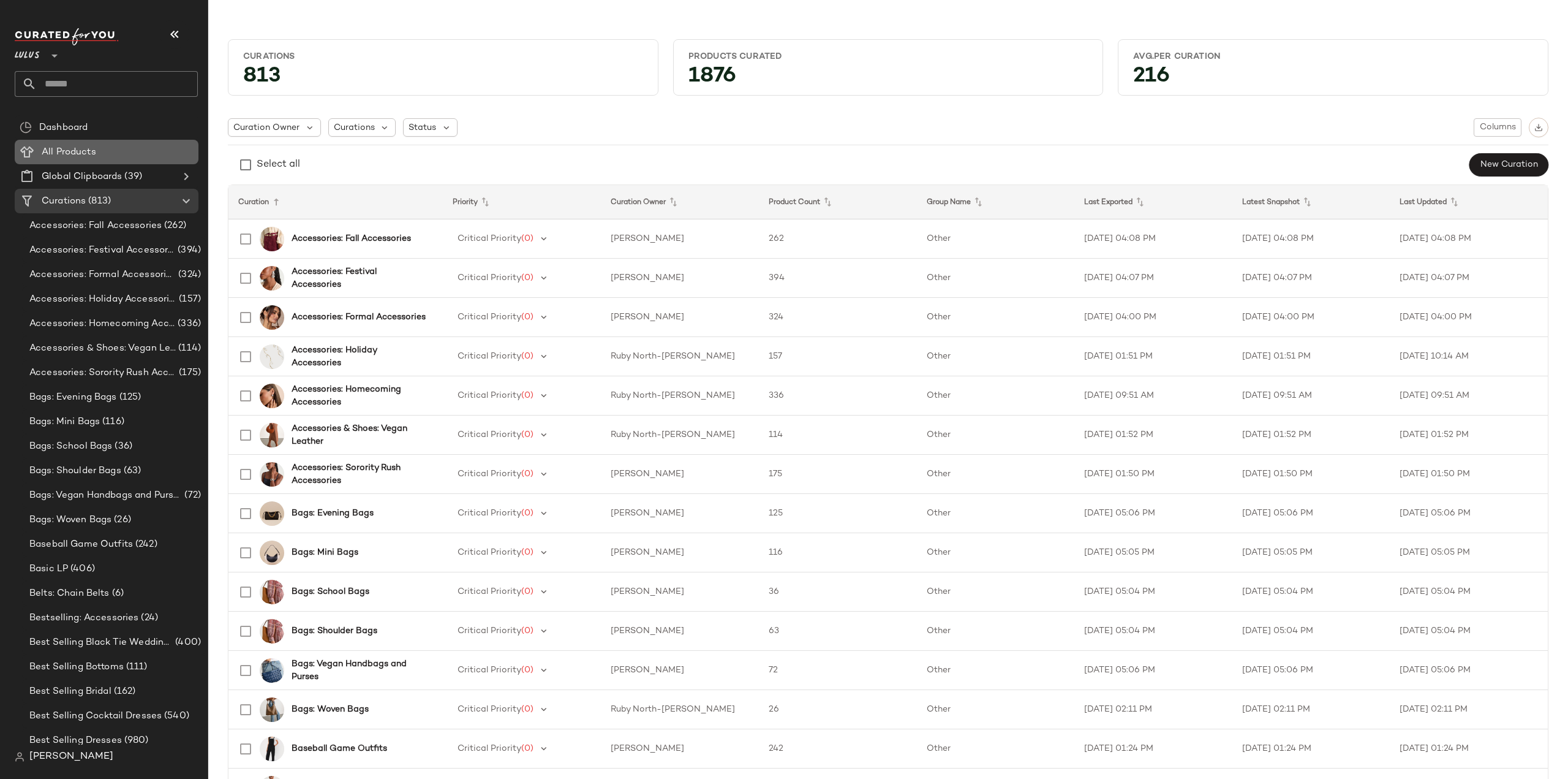
click at [76, 157] on span "All Products" at bounding box center [69, 152] width 54 height 14
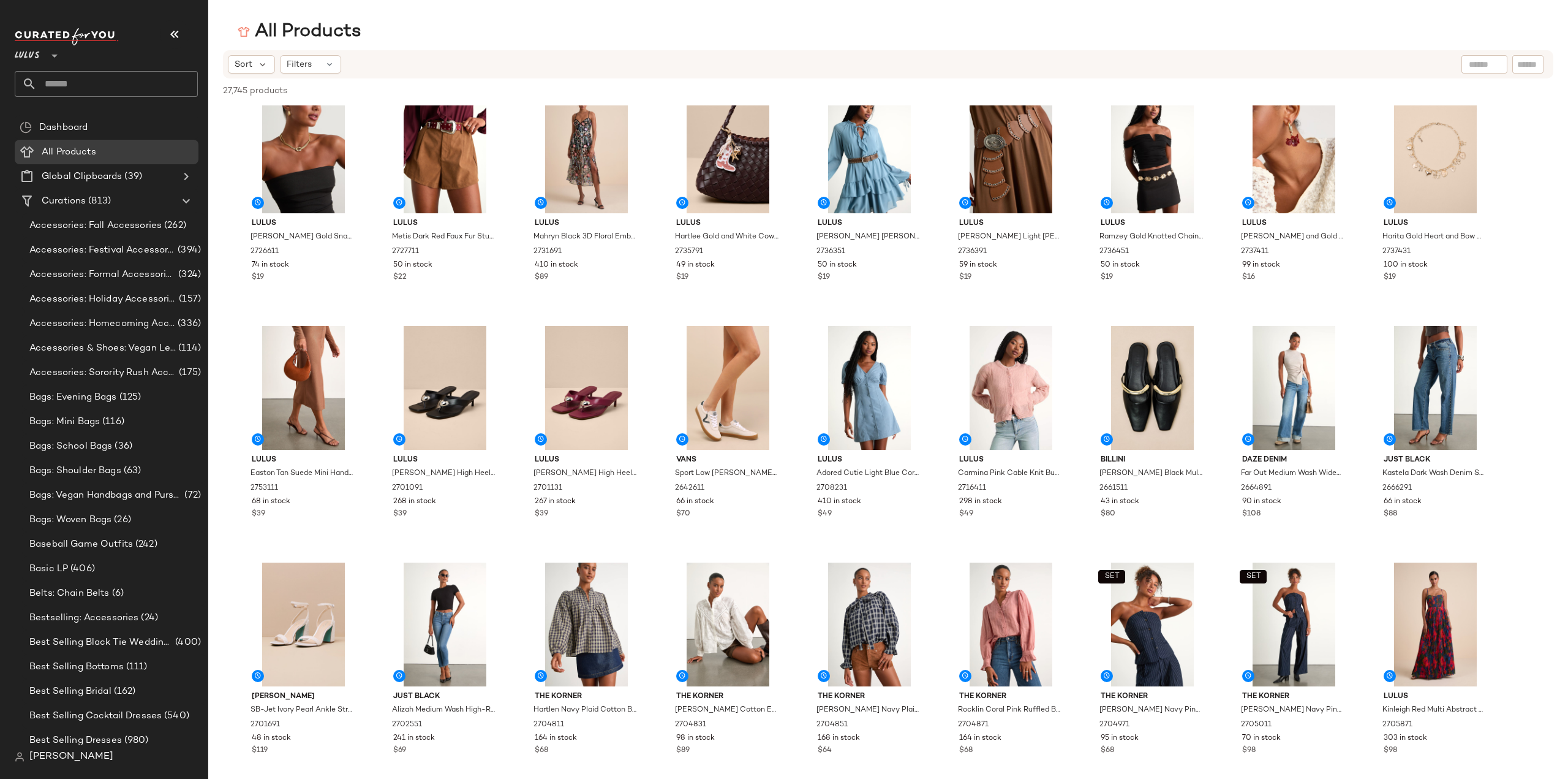
scroll to position [3247, 0]
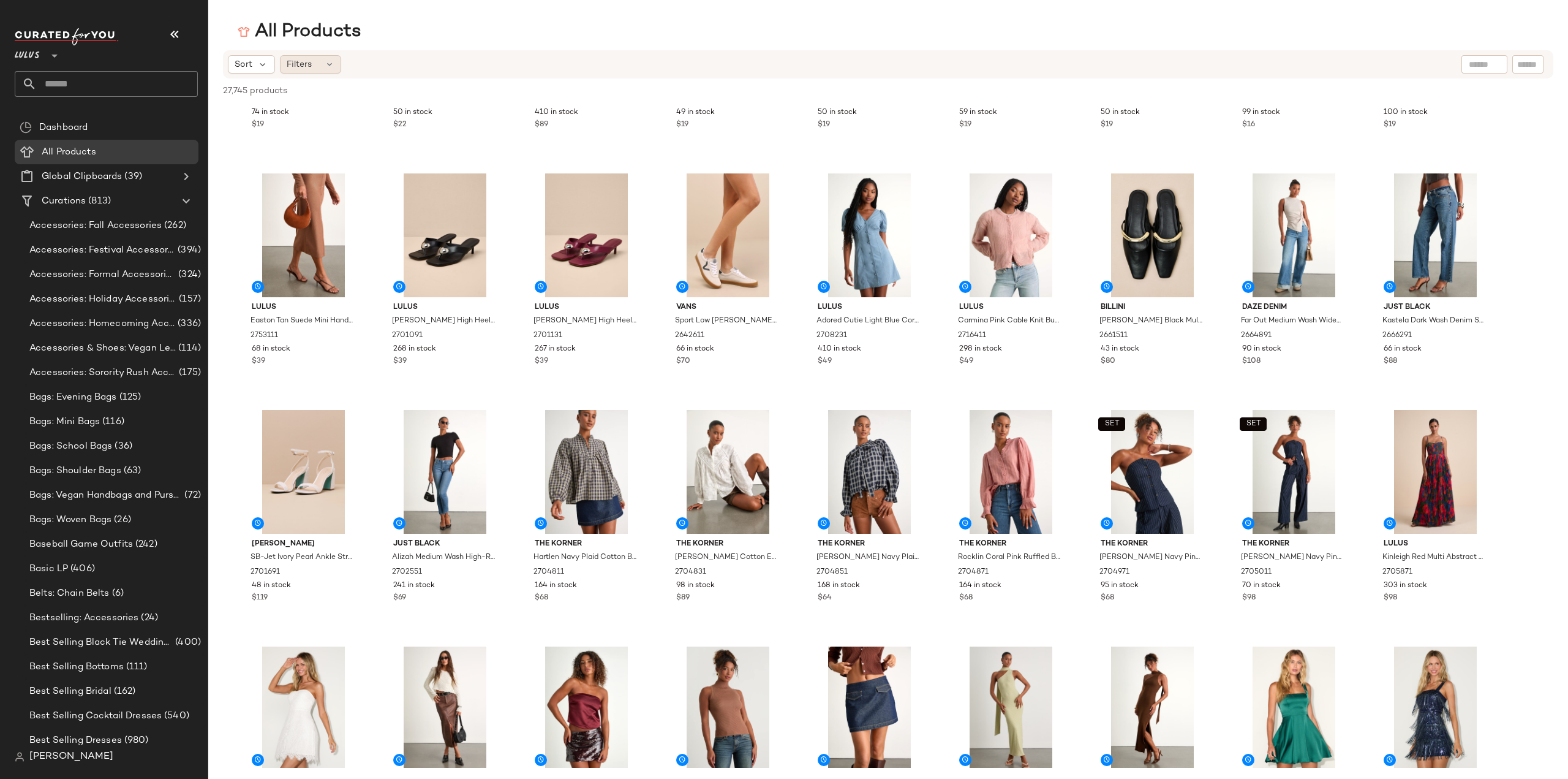
click at [299, 65] on span "Filters" at bounding box center [300, 65] width 25 height 13
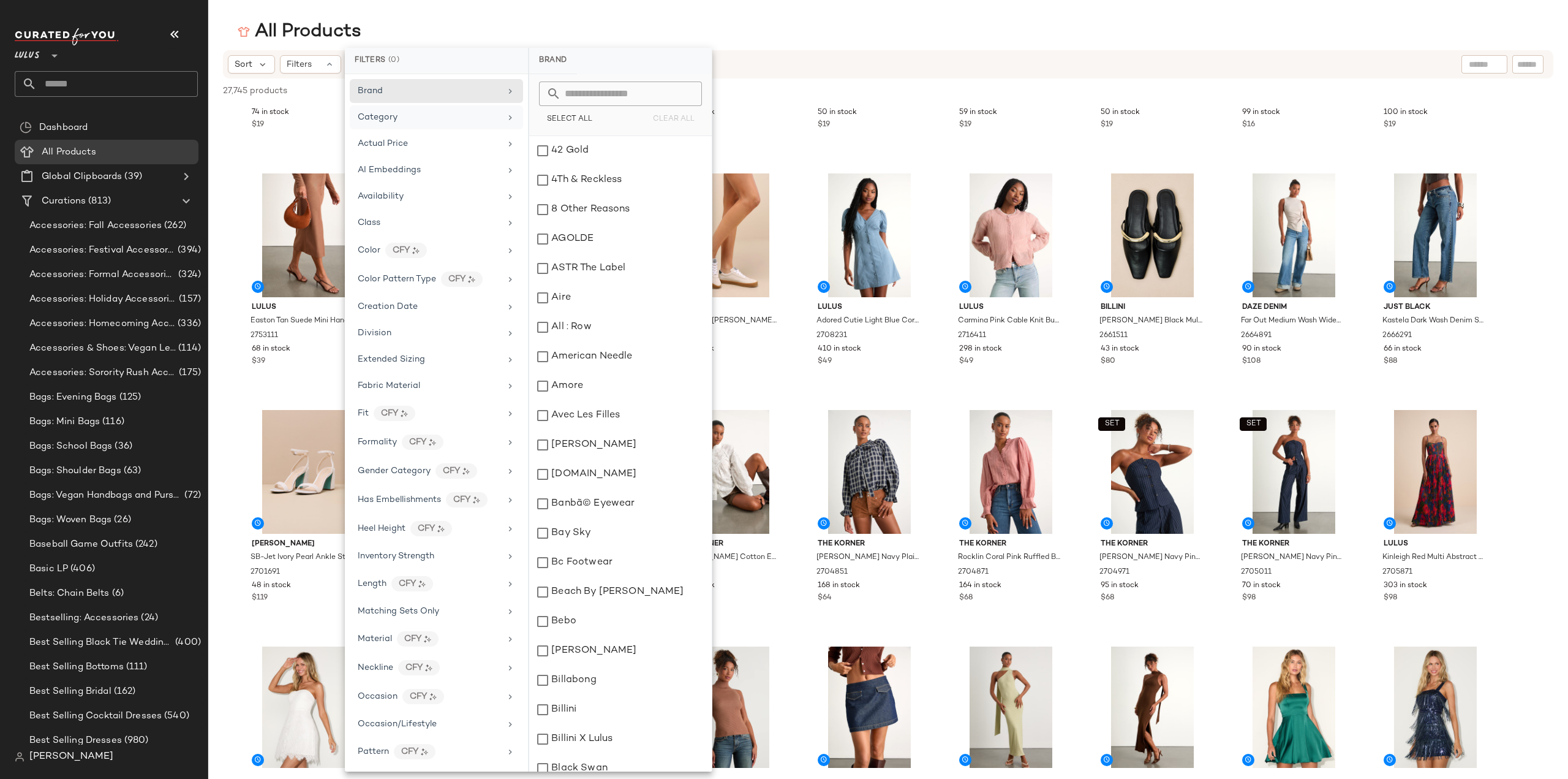
click at [421, 115] on div "Category" at bounding box center [429, 117] width 142 height 13
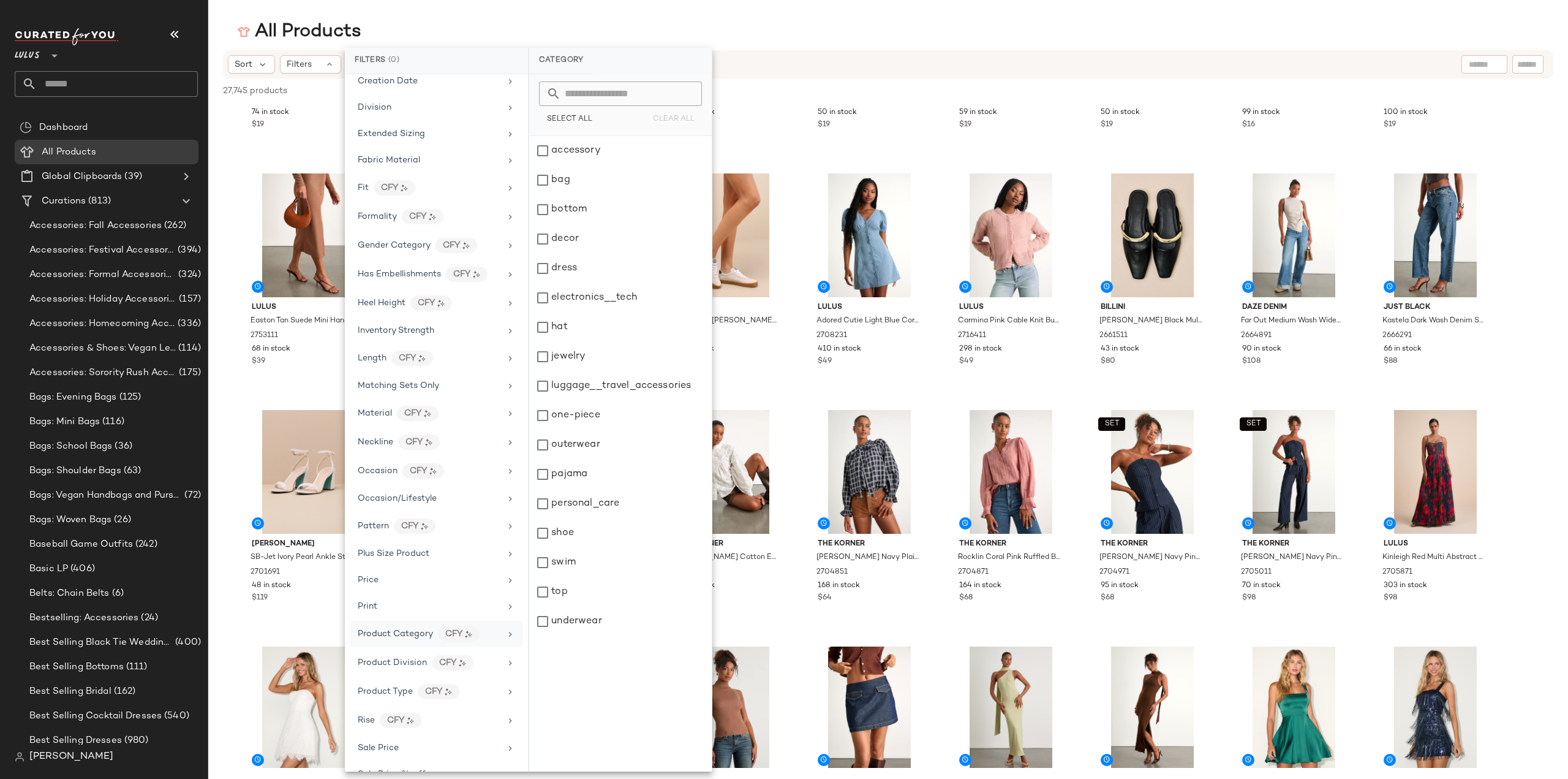
scroll to position [245, 0]
click at [391, 609] on span "Product Category" at bounding box center [395, 614] width 76 height 10
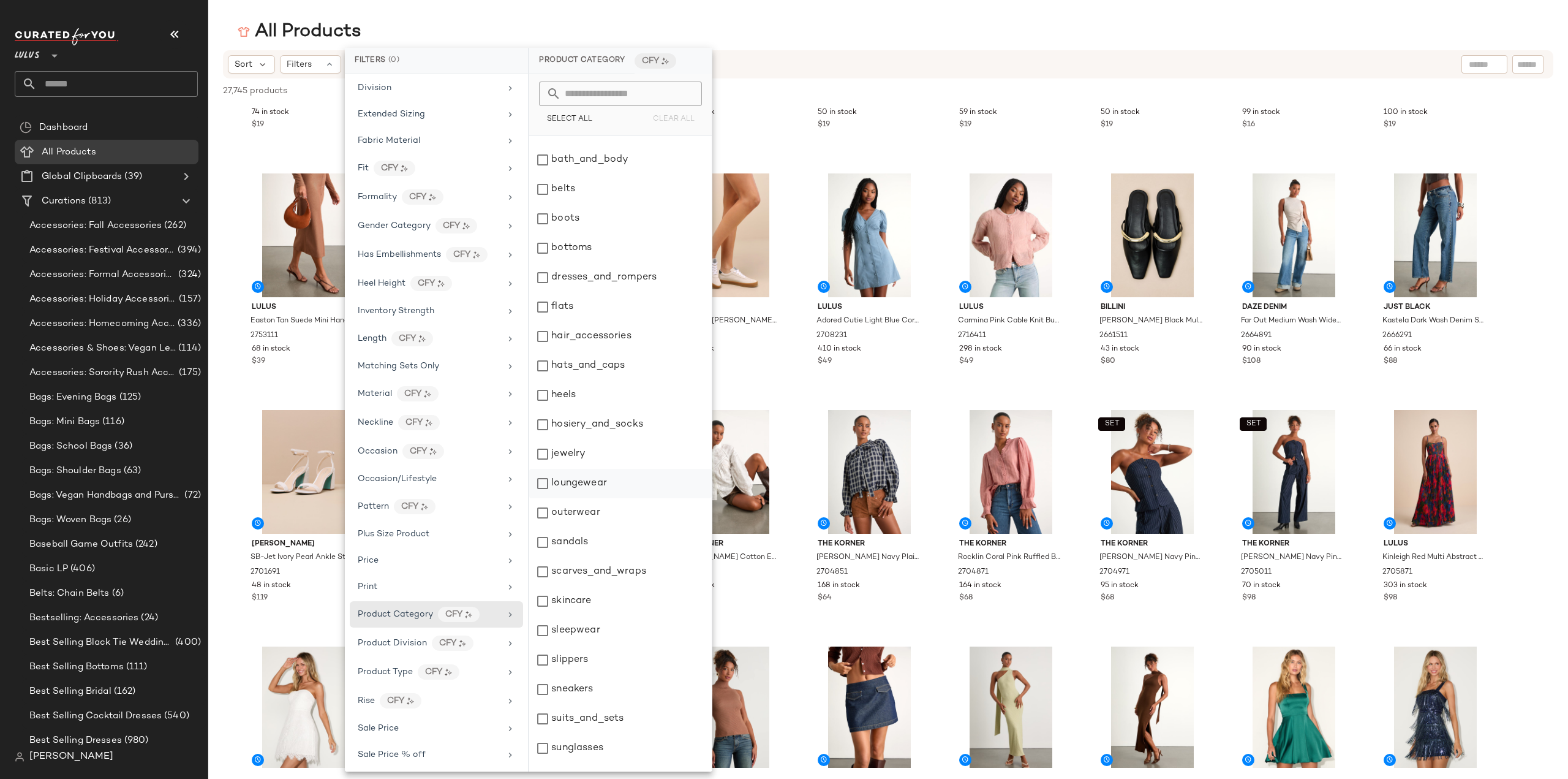
scroll to position [0, 0]
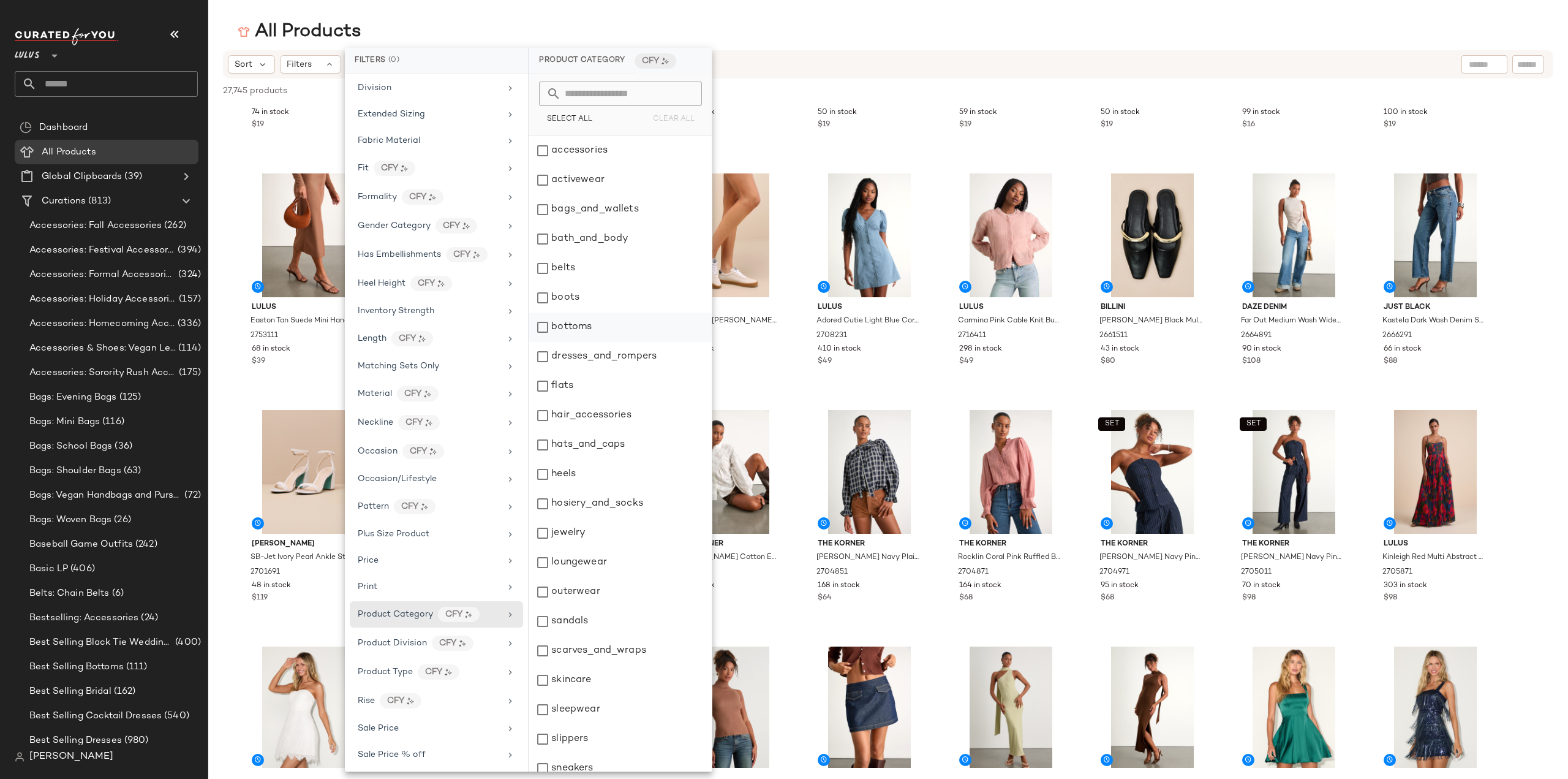
click at [541, 325] on div "bottoms" at bounding box center [620, 327] width 183 height 29
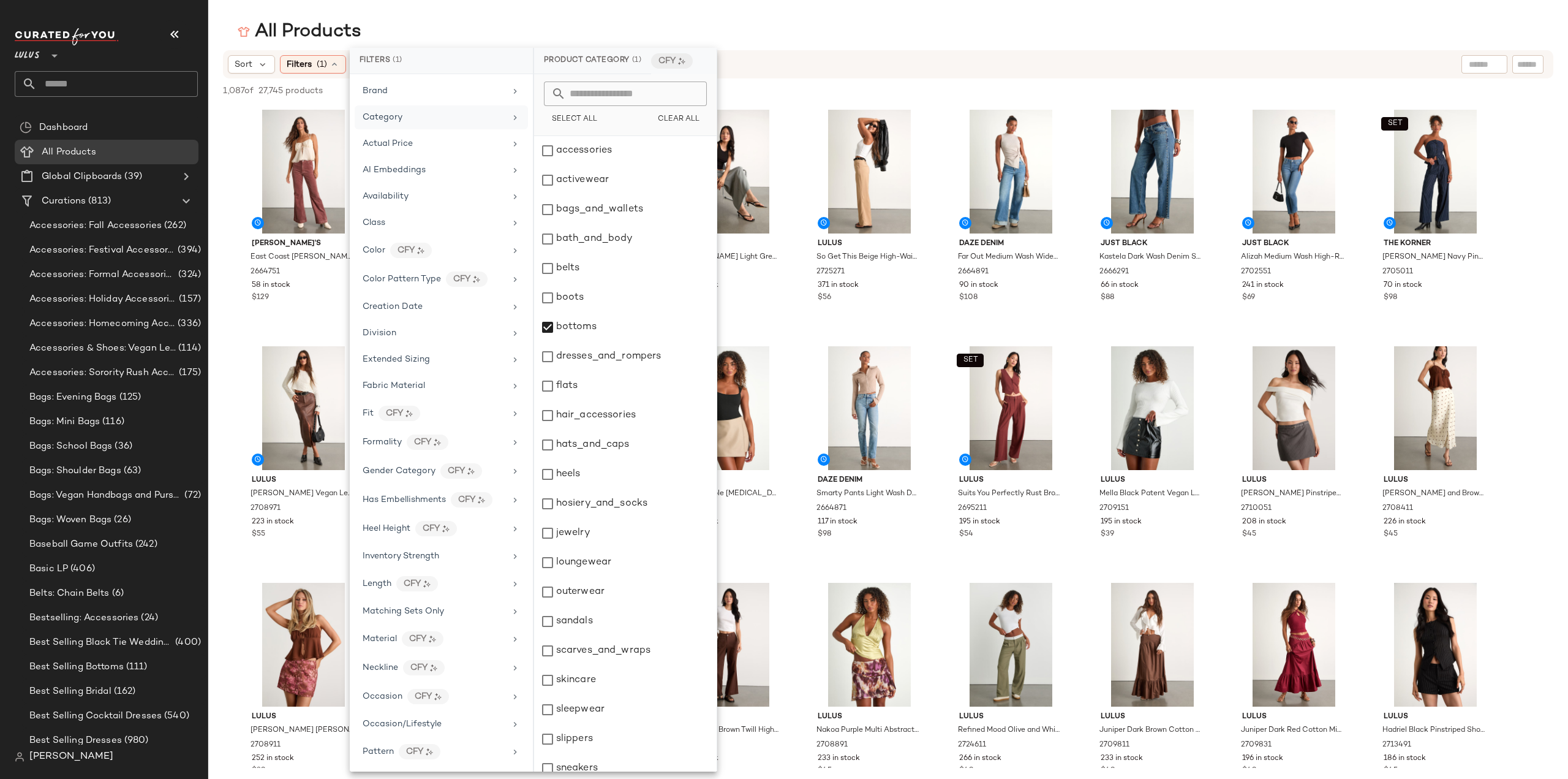
click at [417, 116] on div "Category" at bounding box center [434, 117] width 142 height 13
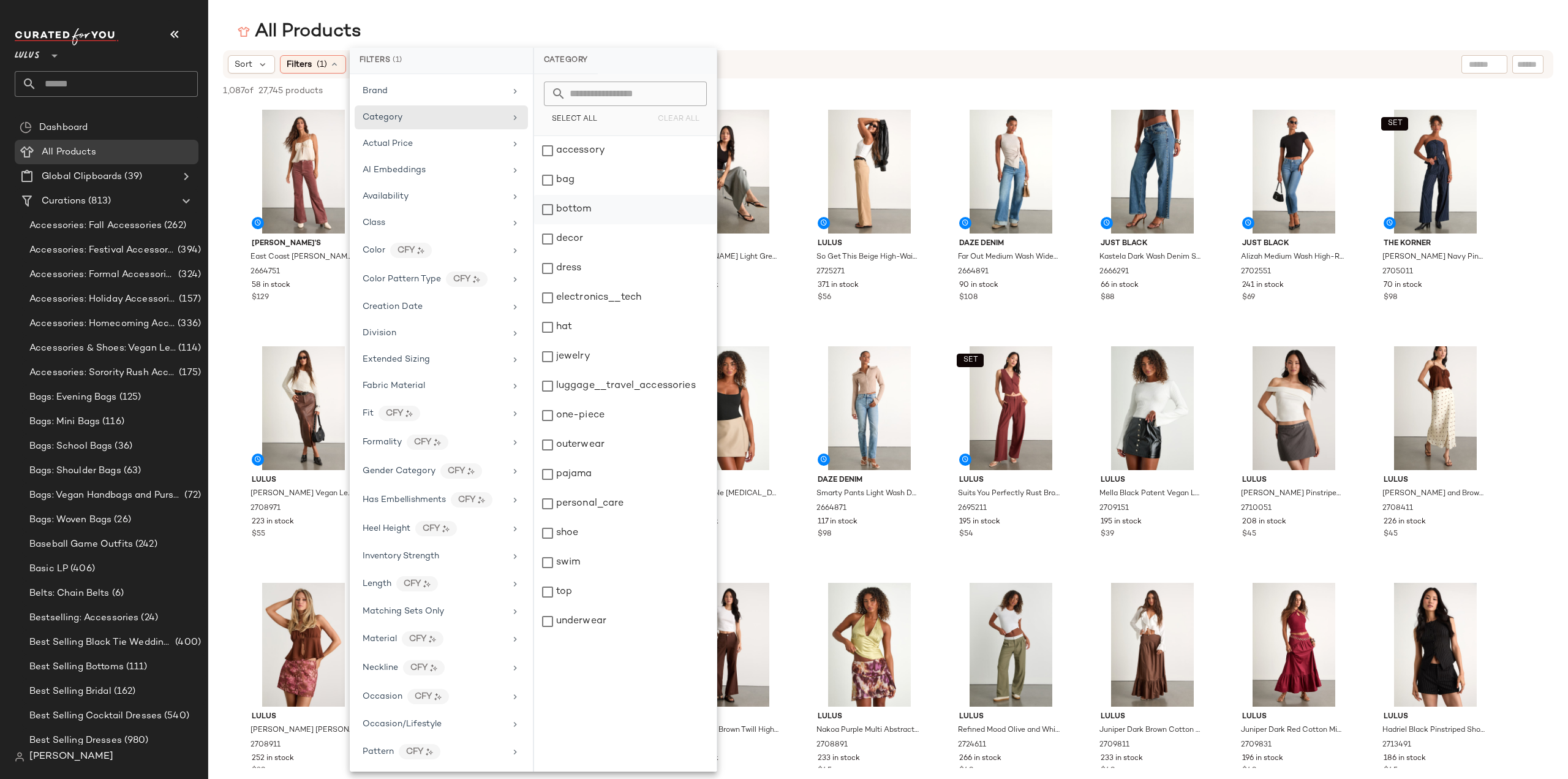
click at [551, 209] on div "bottom" at bounding box center [625, 209] width 183 height 29
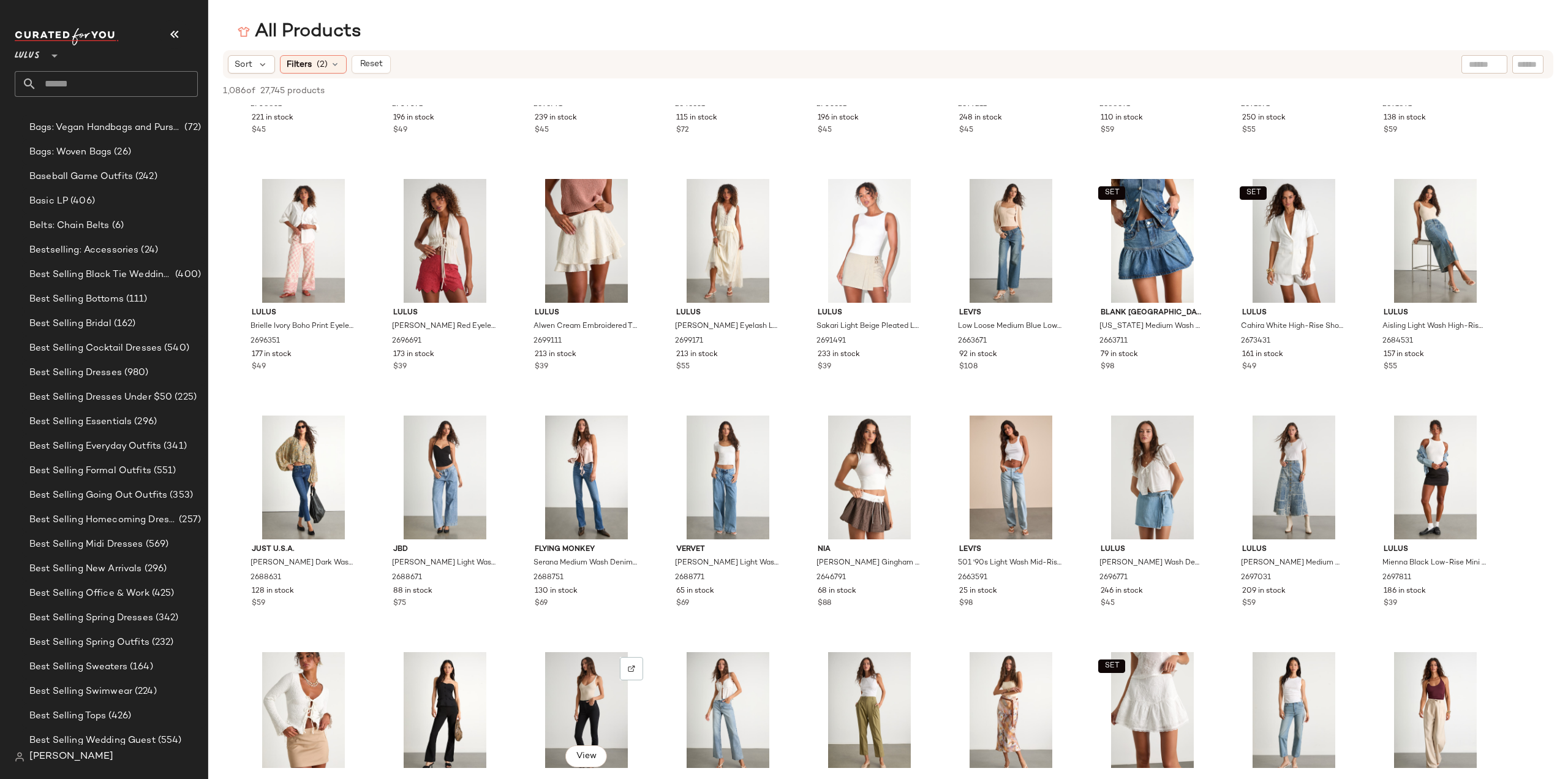
scroll to position [735, 0]
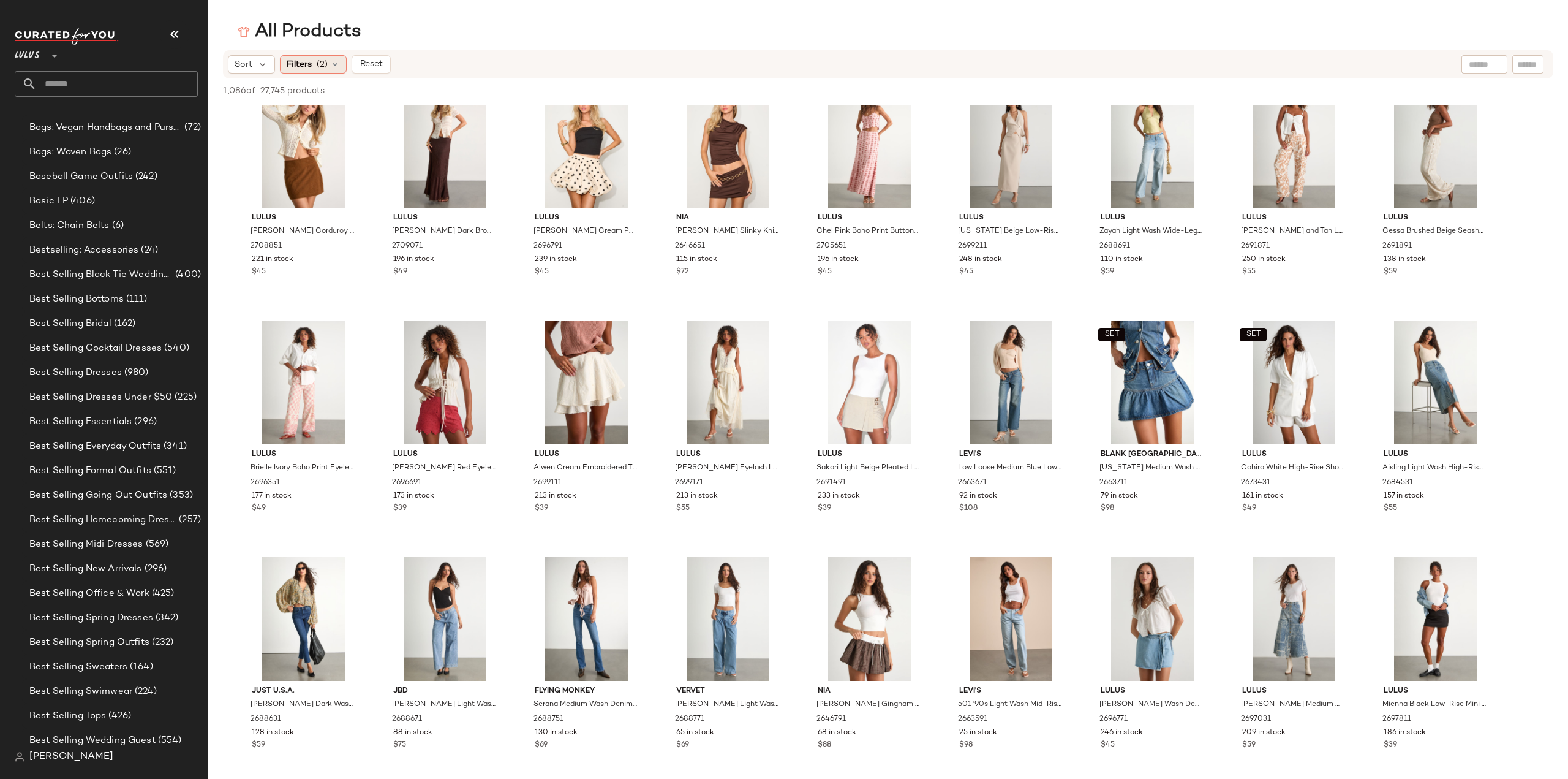
click at [308, 64] on span "Filters" at bounding box center [300, 65] width 25 height 13
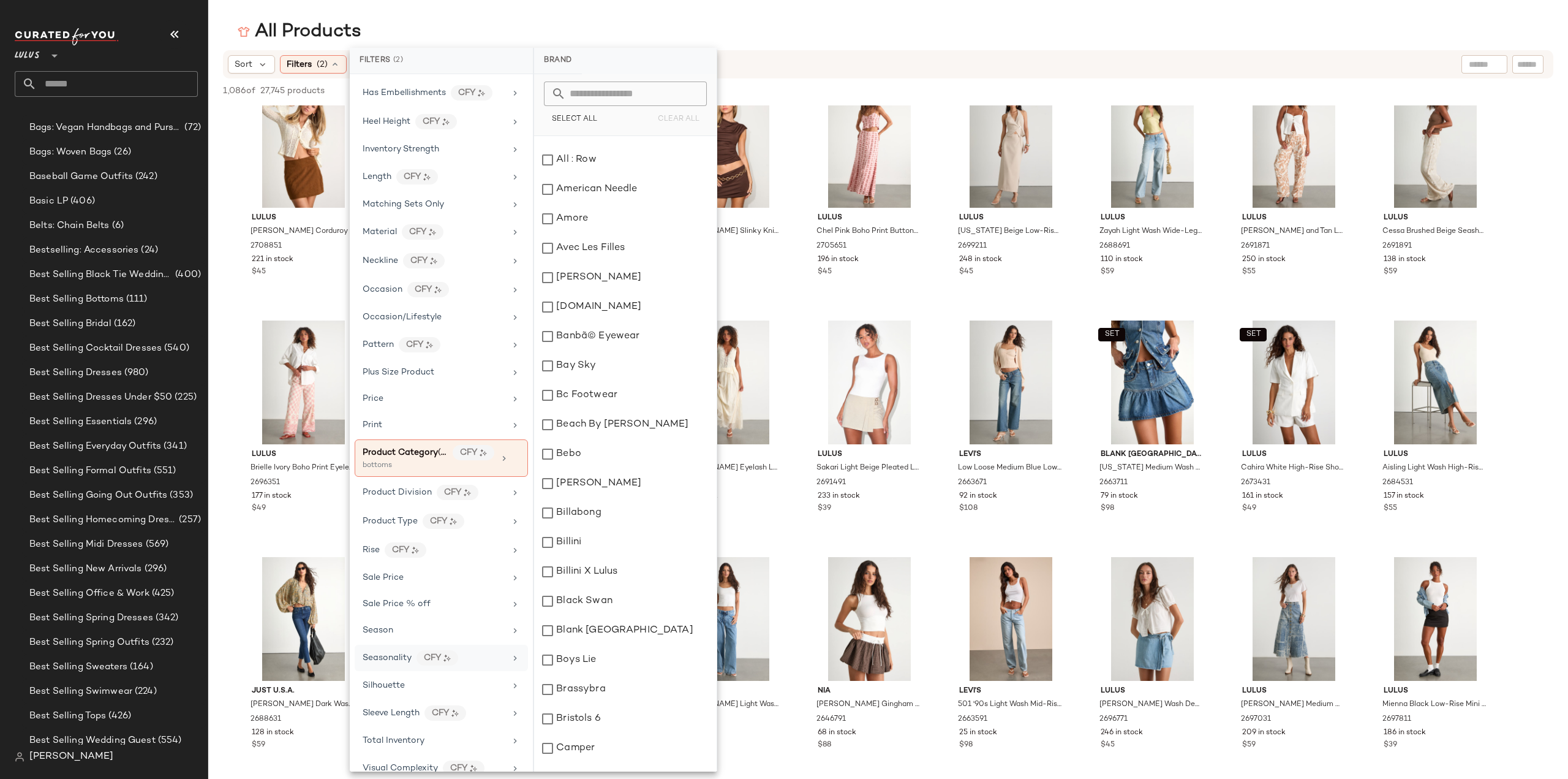
scroll to position [245, 0]
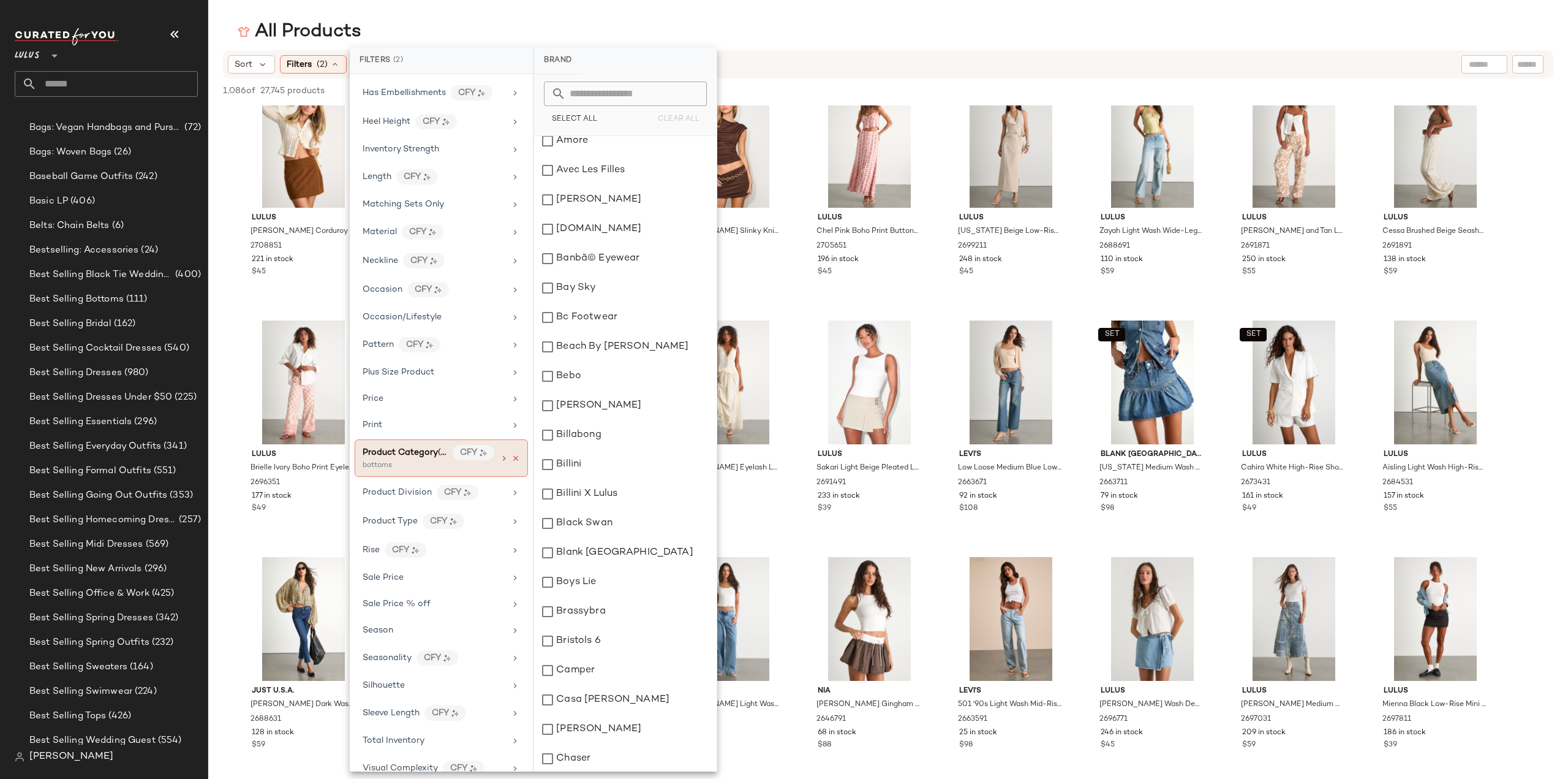
click at [512, 454] on icon at bounding box center [516, 458] width 9 height 9
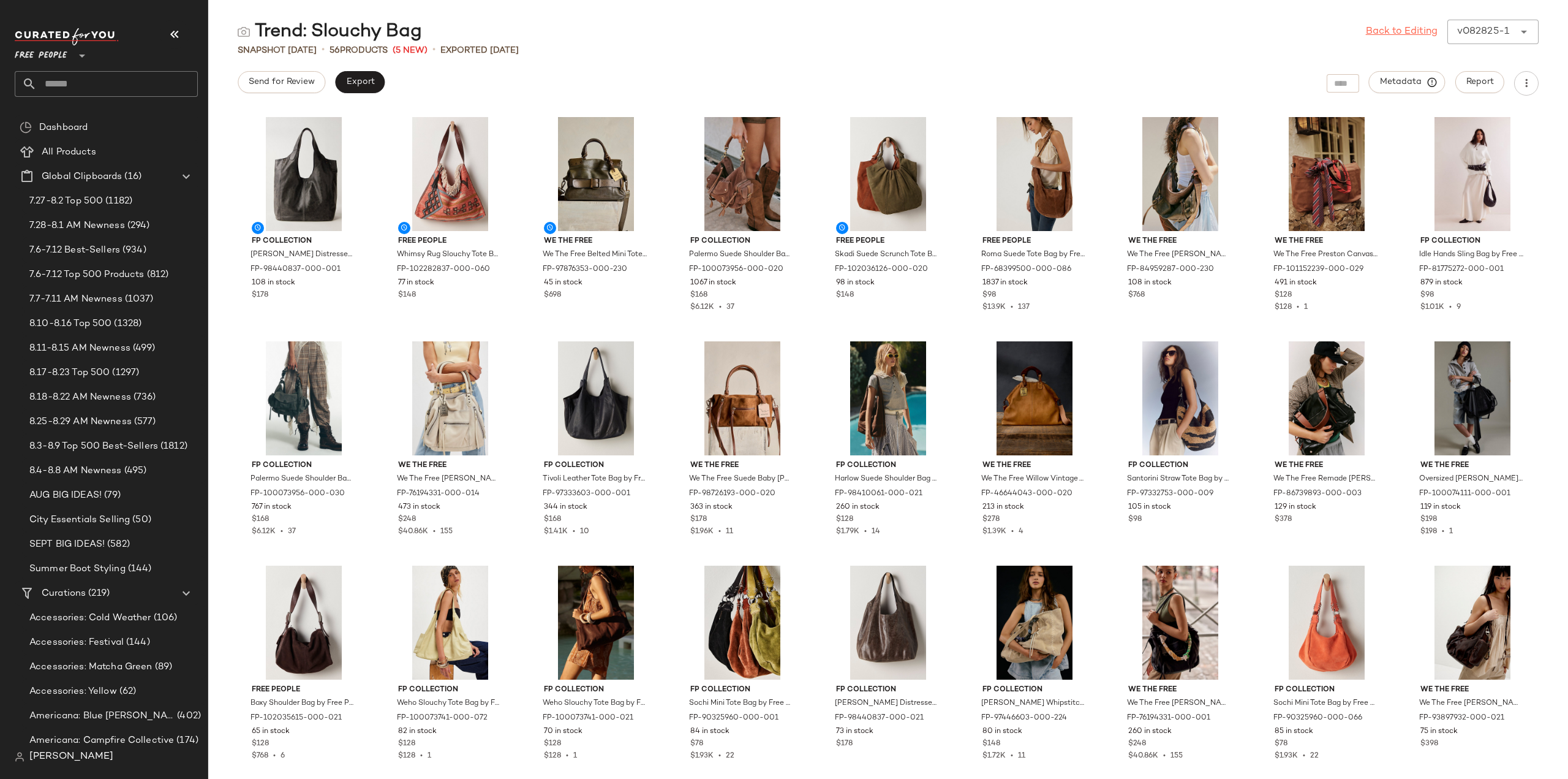
click at [1375, 28] on link "Back to Editing" at bounding box center [1402, 32] width 72 height 15
